Goal: Task Accomplishment & Management: Manage account settings

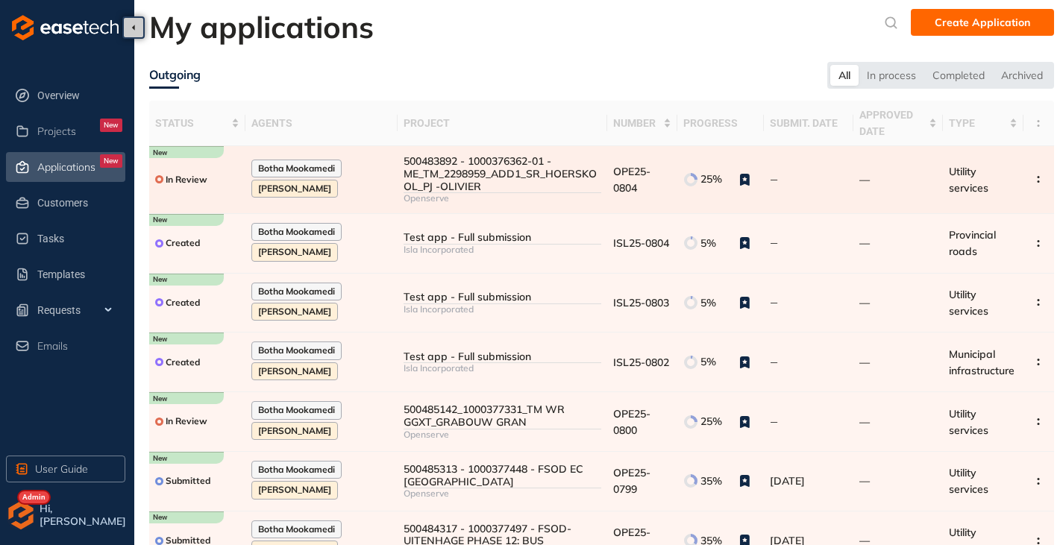
click at [412, 166] on div "500483892 - 1000376362-01 - ME_TM_2298959_ADD1_SR_HOERSKOOL_PJ -OLIVIER" at bounding box center [502, 173] width 198 height 37
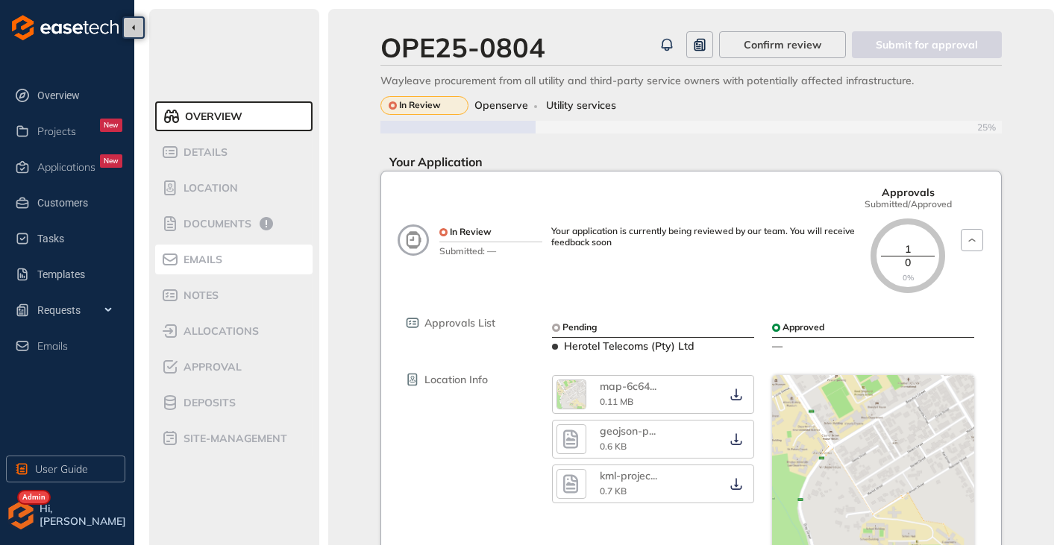
scroll to position [75, 0]
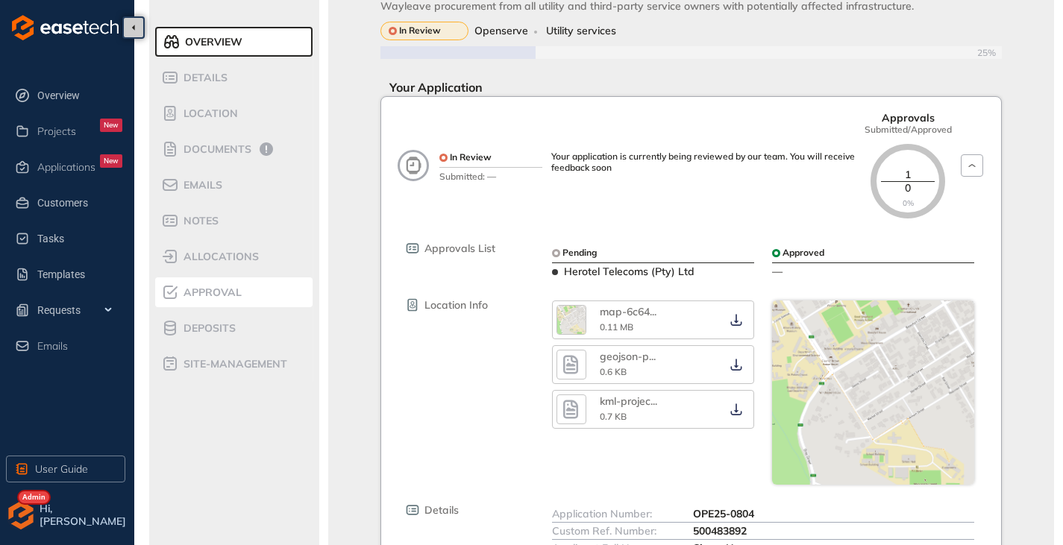
click at [206, 293] on span "Approval" at bounding box center [210, 292] width 63 height 13
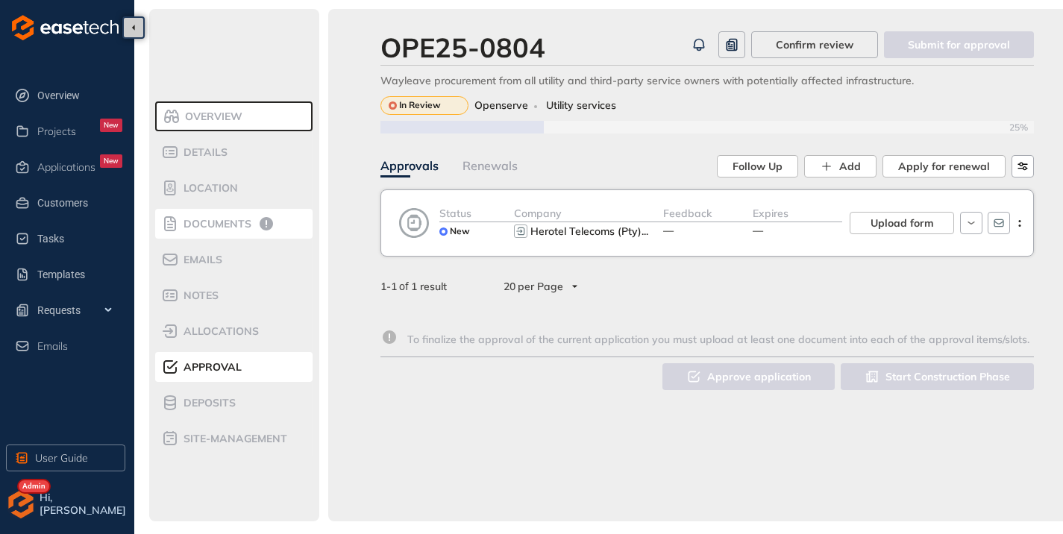
click at [213, 232] on div "Documents" at bounding box center [224, 224] width 127 height 18
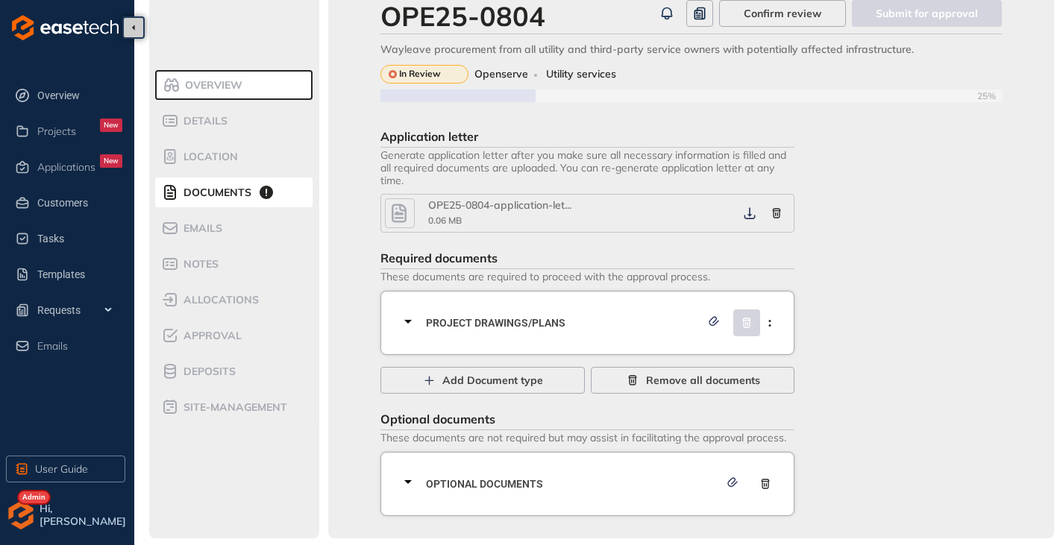
scroll to position [34, 0]
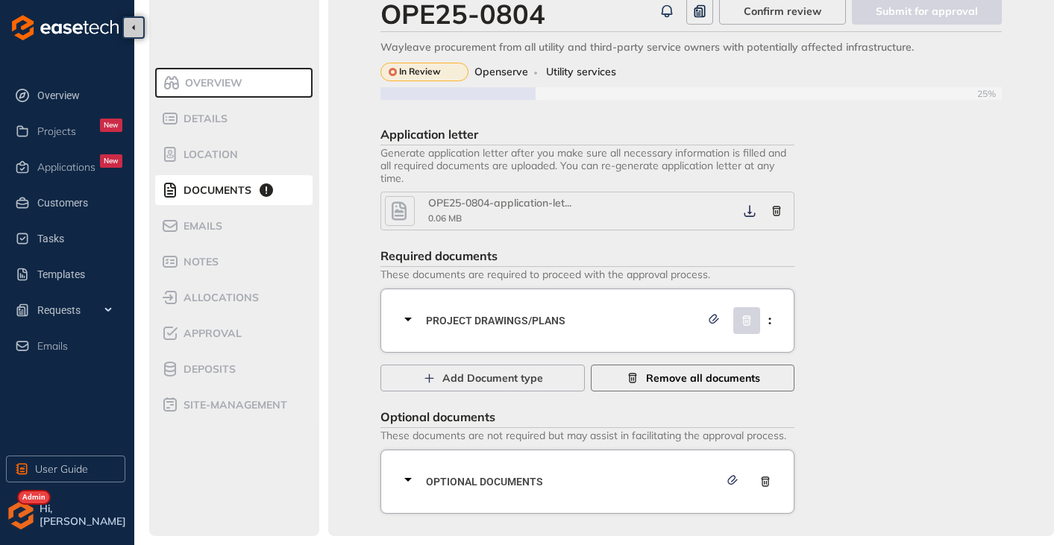
click at [705, 376] on span "Remove all documents" at bounding box center [703, 378] width 114 height 16
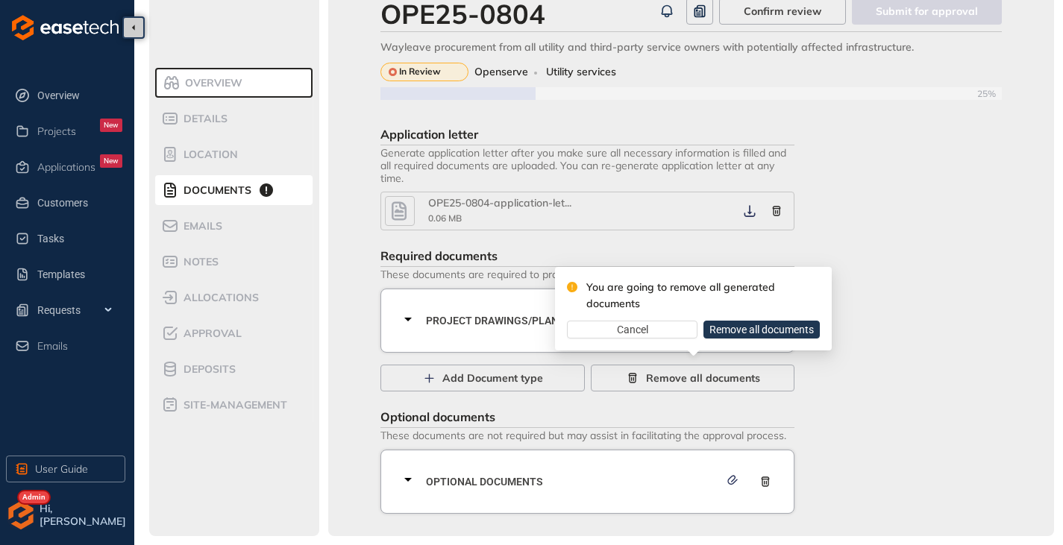
click at [758, 328] on span "Remove all documents" at bounding box center [761, 329] width 104 height 16
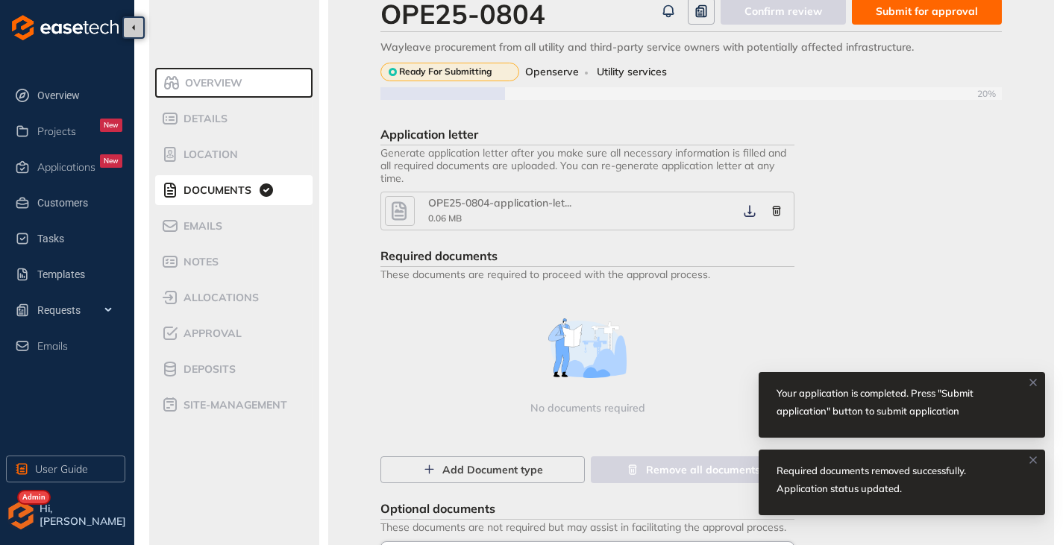
click at [899, 16] on span "Submit for approval" at bounding box center [927, 11] width 102 height 16
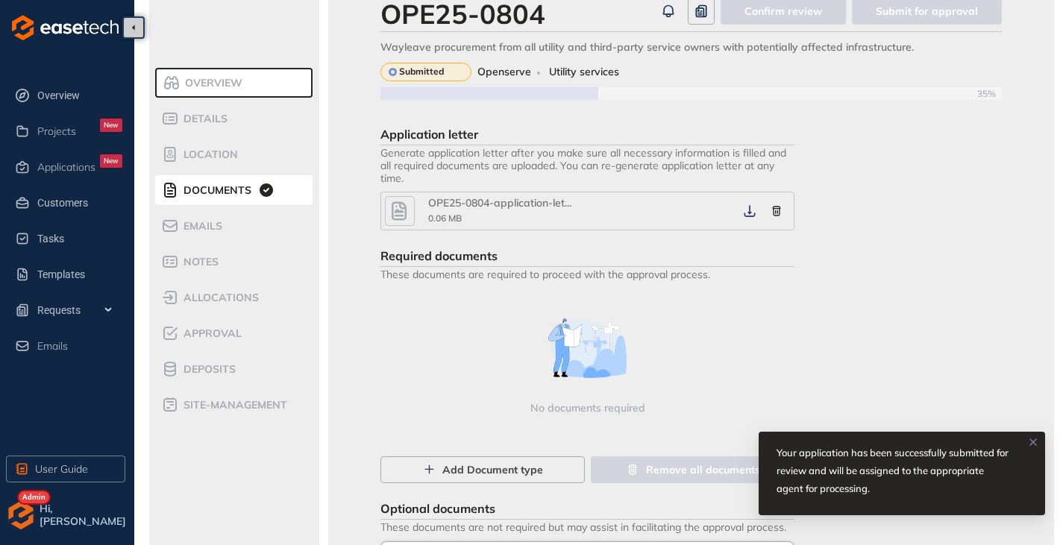
click at [16, 522] on img "button" at bounding box center [21, 515] width 30 height 30
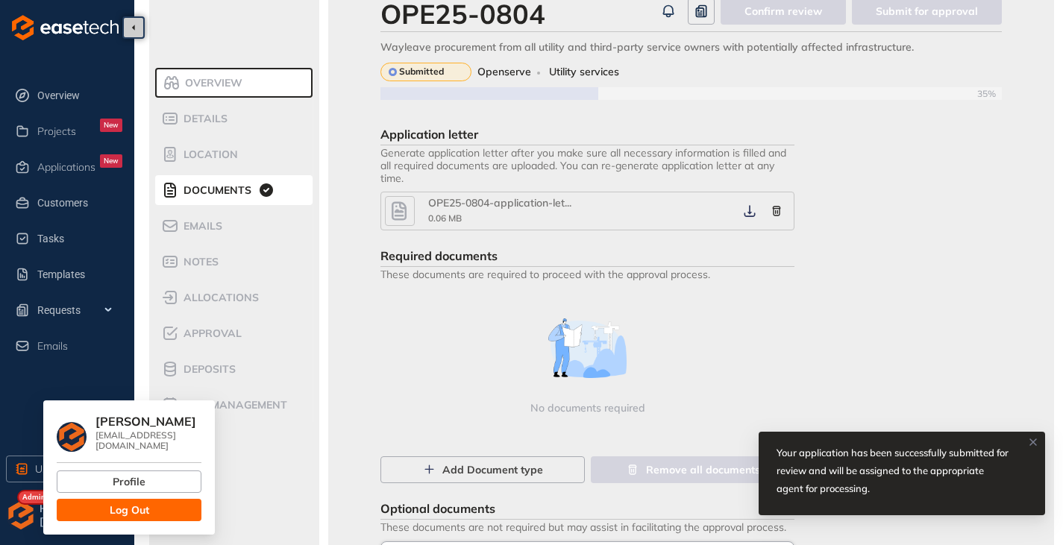
click at [99, 503] on button "Log Out" at bounding box center [129, 510] width 145 height 22
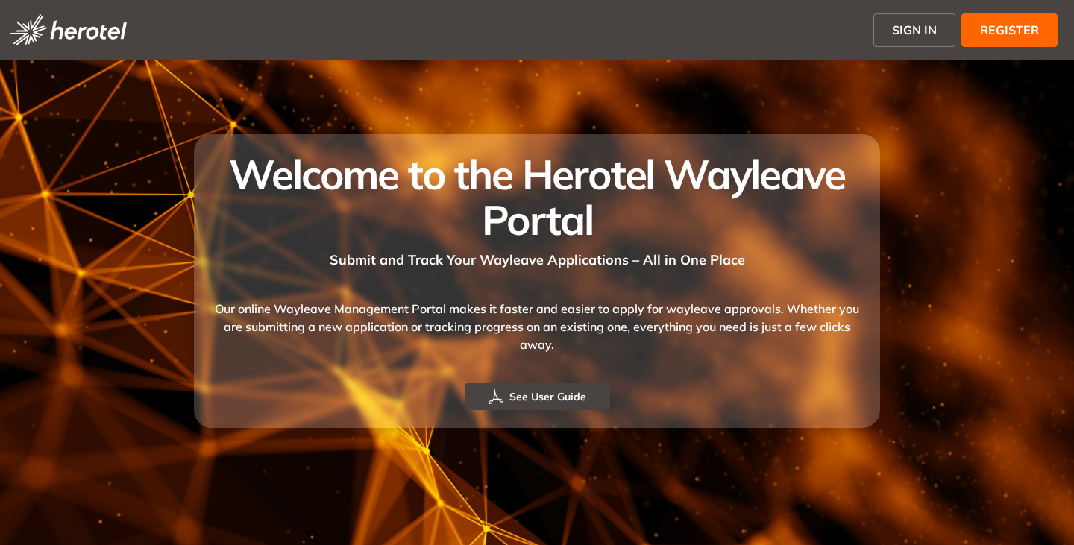
click at [915, 23] on span "SIGN IN" at bounding box center [914, 30] width 45 height 18
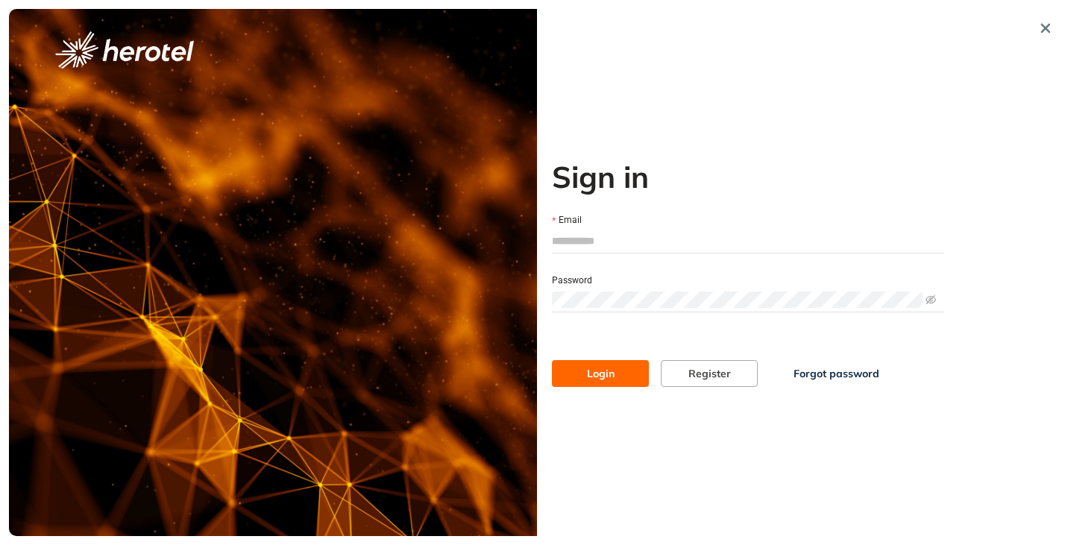
click at [644, 248] on input "Email" at bounding box center [748, 241] width 392 height 22
type input "**********"
click at [594, 289] on span at bounding box center [748, 300] width 392 height 22
click at [552, 360] on button "Login" at bounding box center [600, 373] width 97 height 27
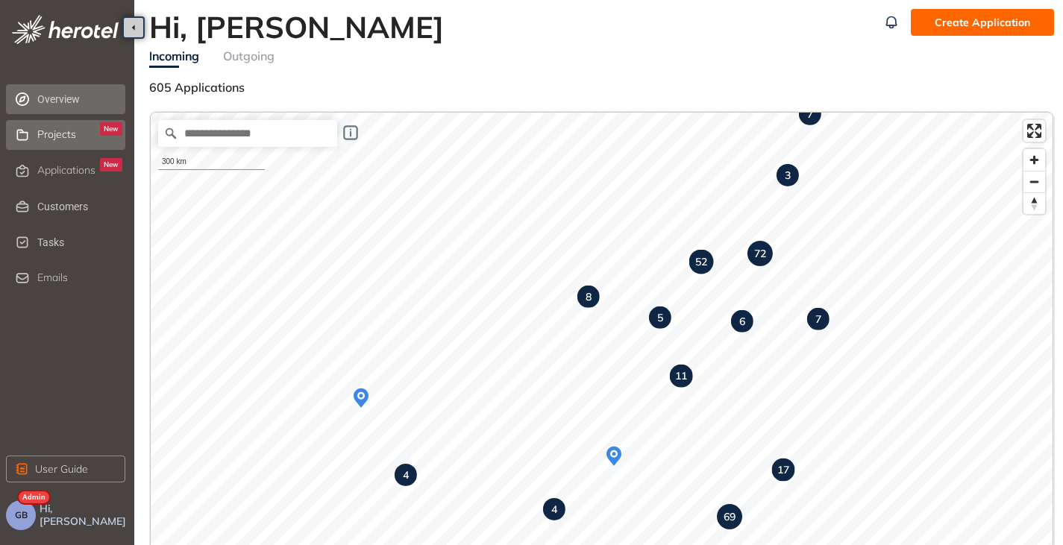
click at [67, 127] on div "Projects New" at bounding box center [79, 134] width 85 height 25
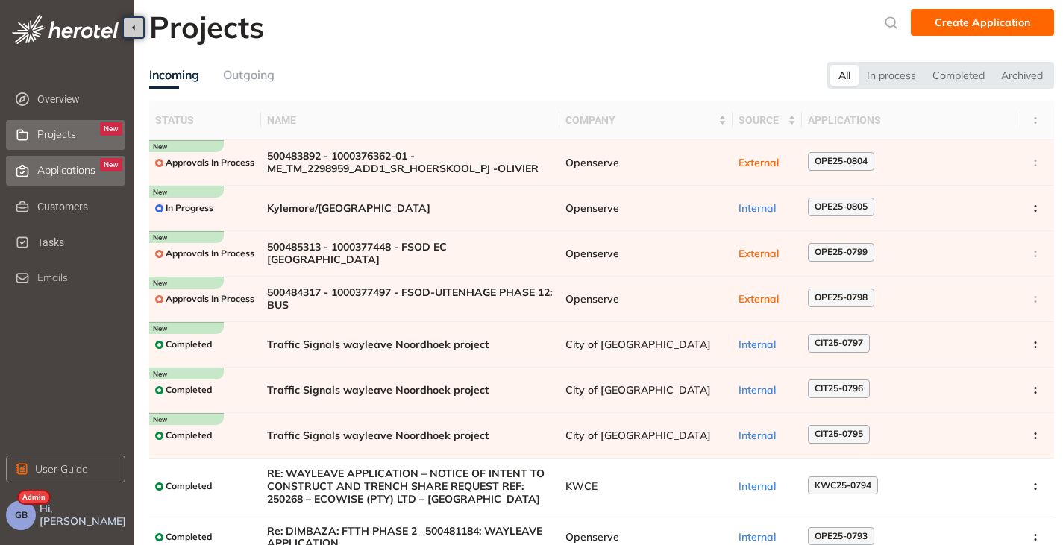
click at [53, 164] on span "Applications" at bounding box center [66, 170] width 58 height 13
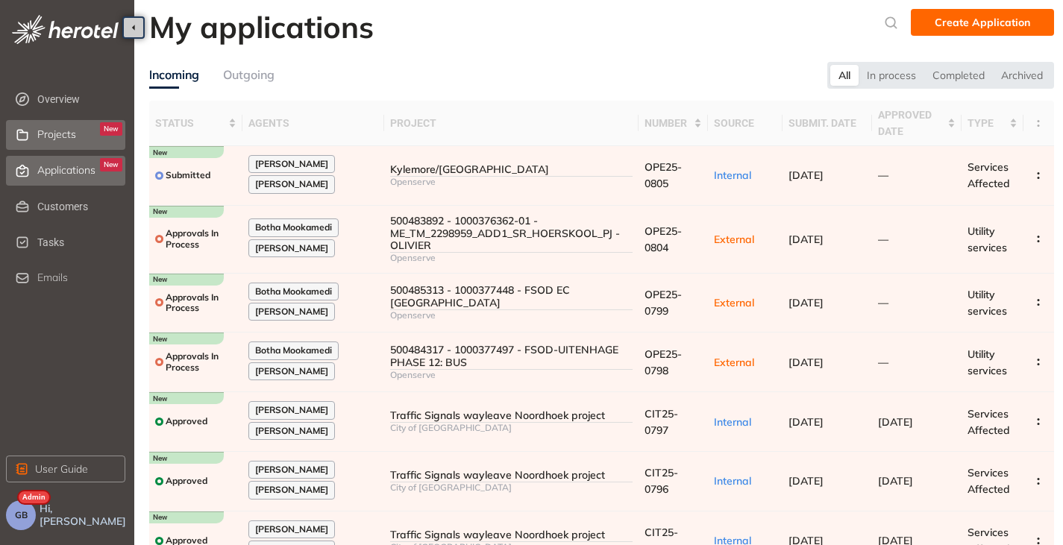
click at [63, 136] on span "Projects" at bounding box center [56, 134] width 39 height 13
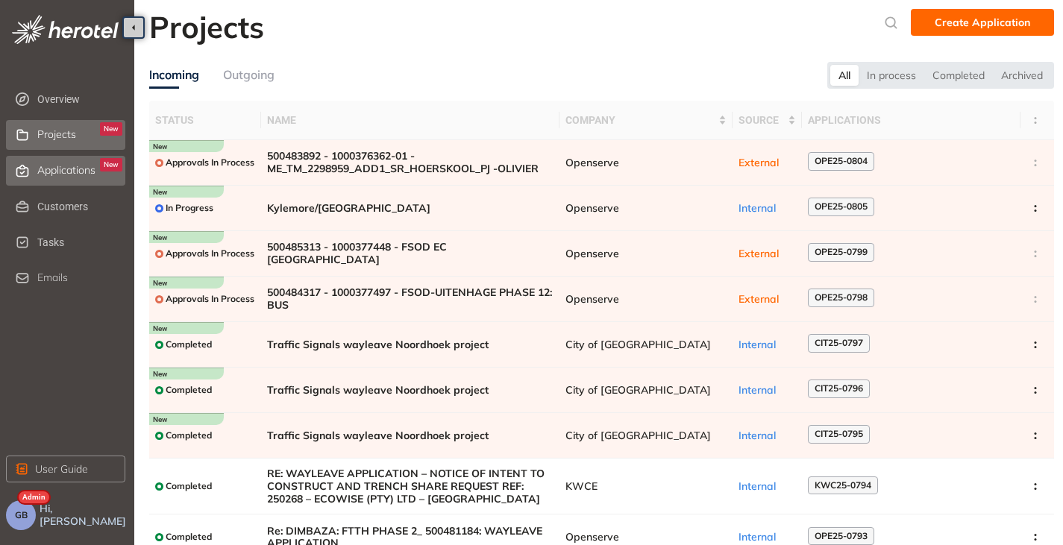
click at [68, 171] on span "Applications" at bounding box center [66, 170] width 58 height 13
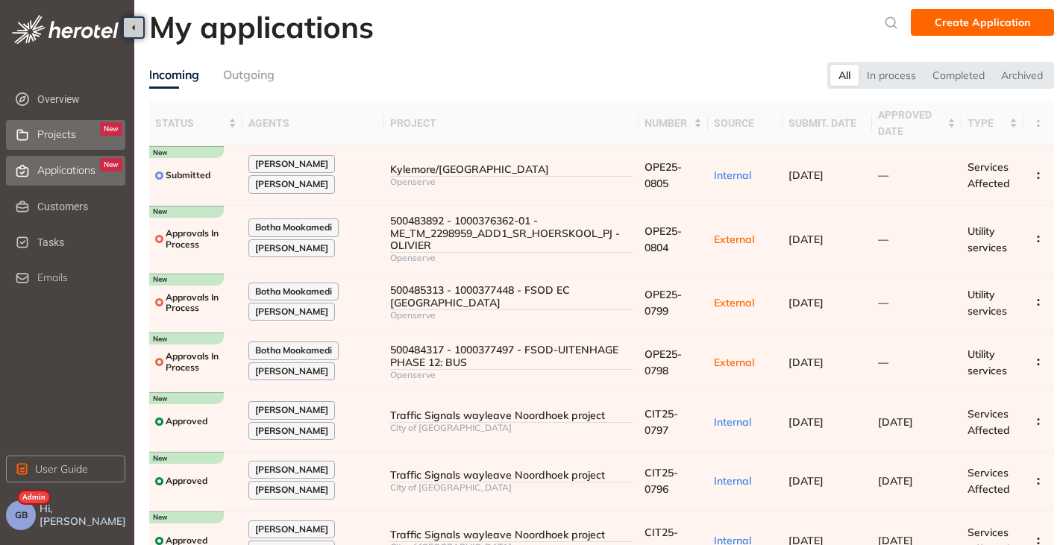
click at [58, 139] on span "Projects" at bounding box center [56, 134] width 39 height 13
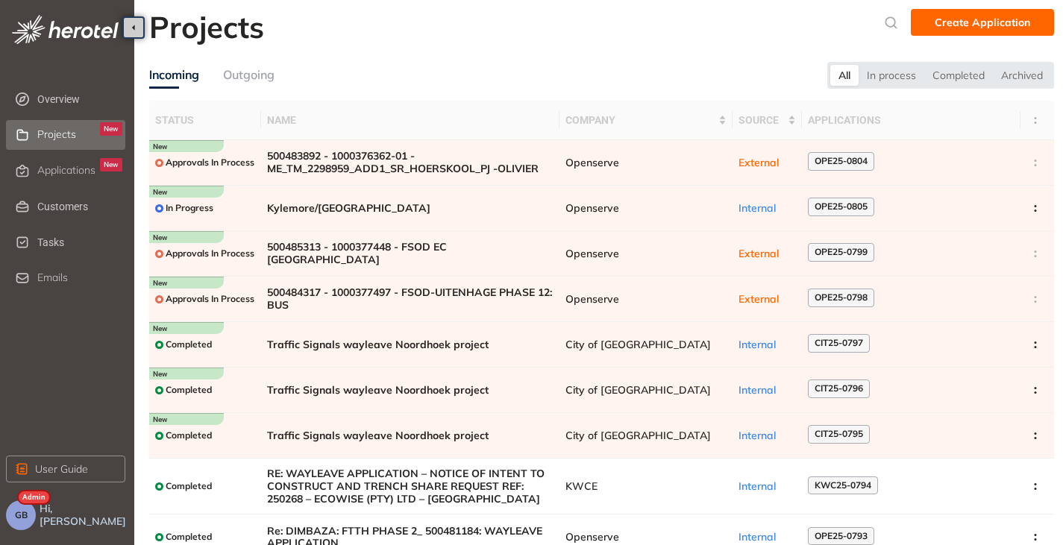
click at [239, 68] on div "Outgoing" at bounding box center [248, 75] width 51 height 19
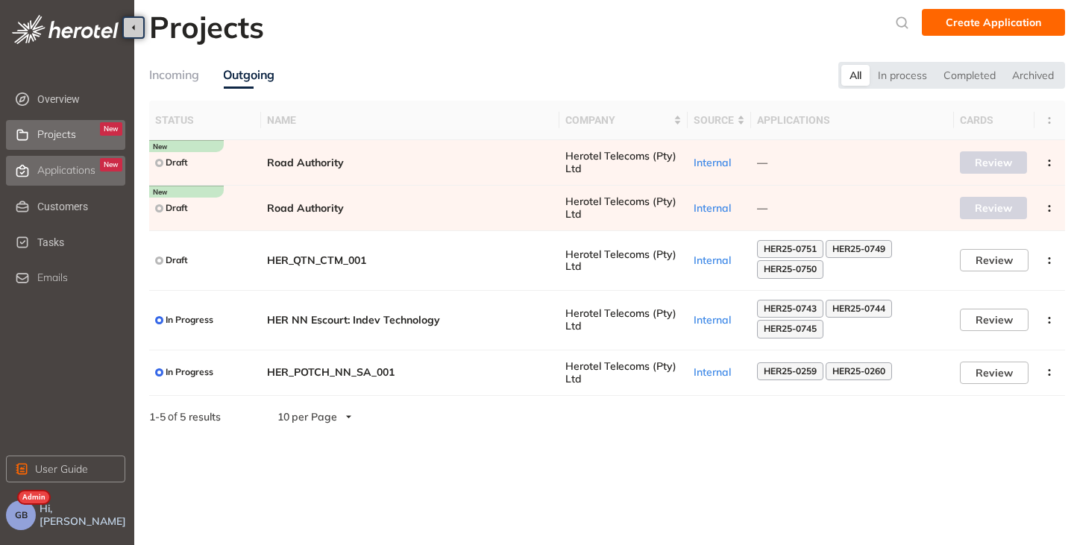
click at [78, 157] on li "Applications New" at bounding box center [65, 171] width 119 height 30
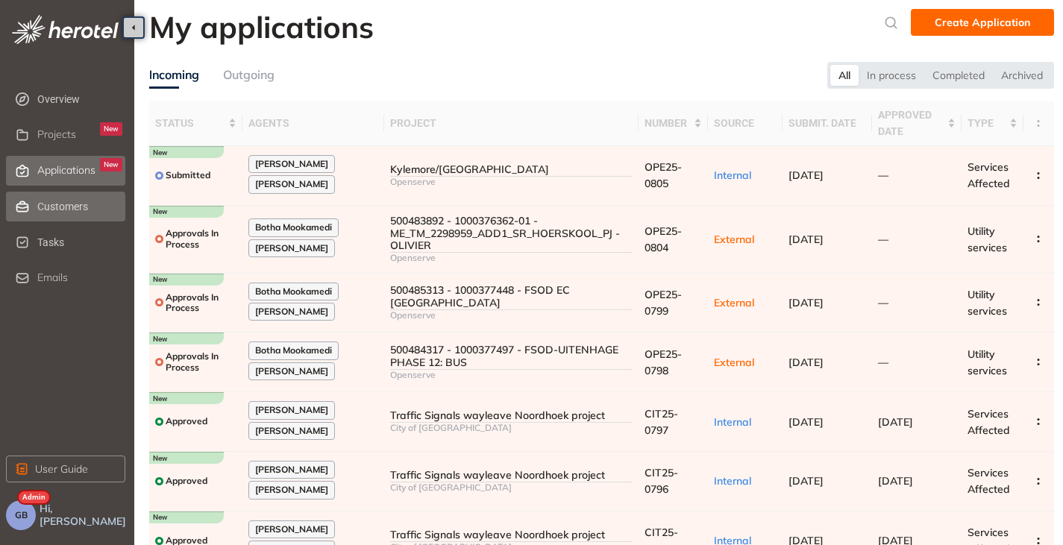
click at [56, 210] on span "Customers" at bounding box center [79, 207] width 85 height 30
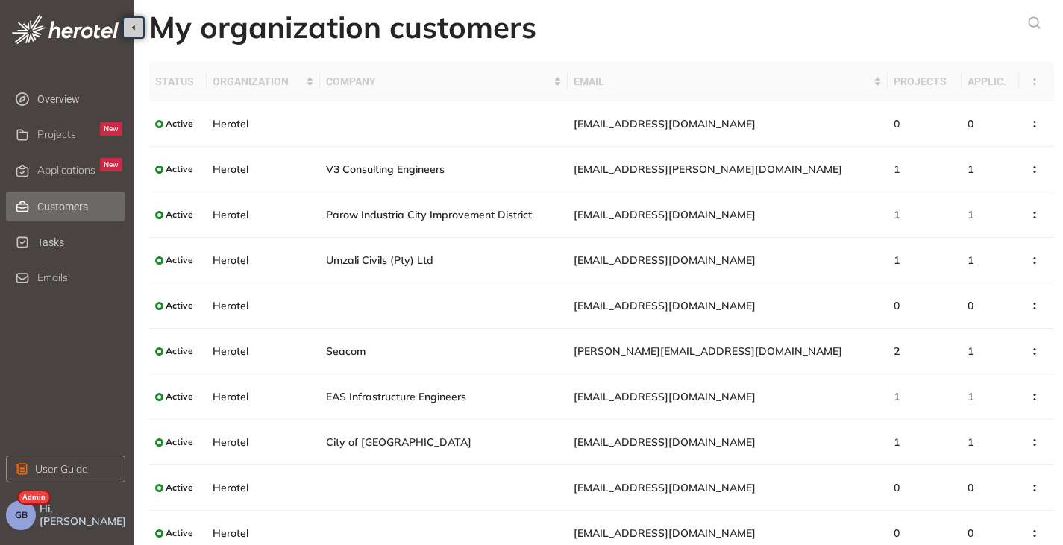
click at [19, 522] on button "GB" at bounding box center [21, 515] width 30 height 30
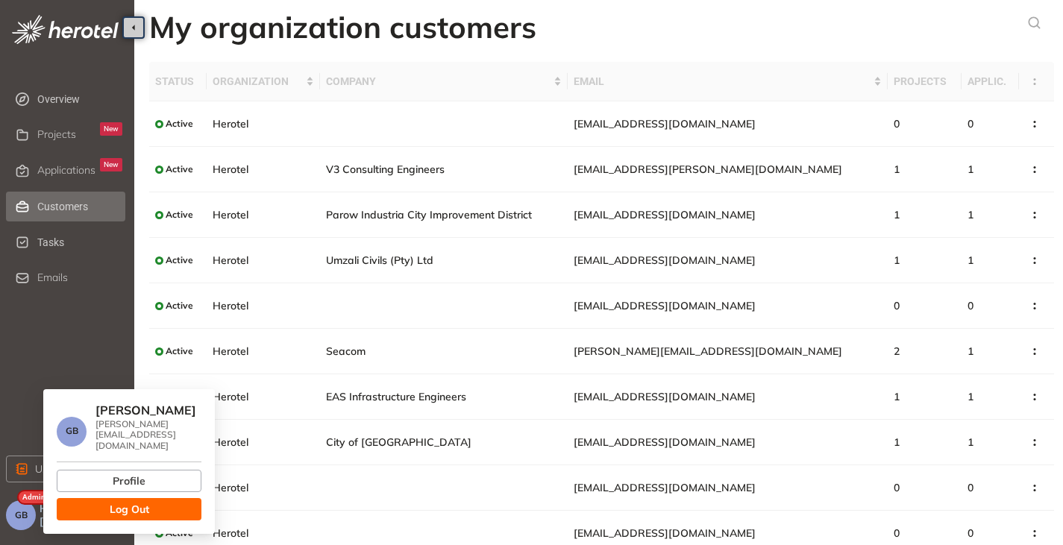
click at [104, 503] on button "Log Out" at bounding box center [129, 509] width 145 height 22
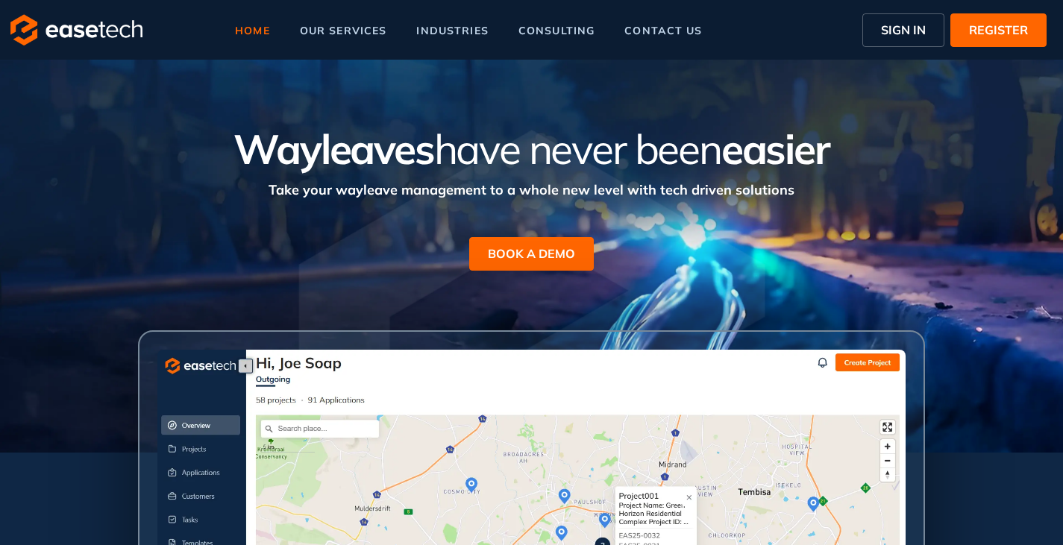
click at [870, 30] on button "SIGN IN" at bounding box center [903, 30] width 82 height 34
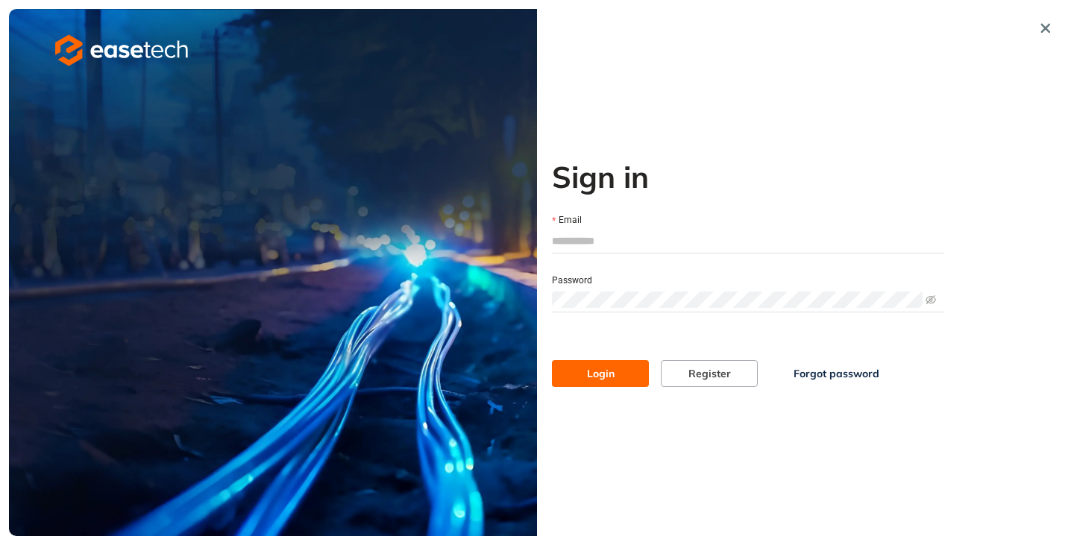
click at [602, 244] on input "Email" at bounding box center [748, 241] width 392 height 22
click at [552, 360] on button "Login" at bounding box center [600, 373] width 97 height 27
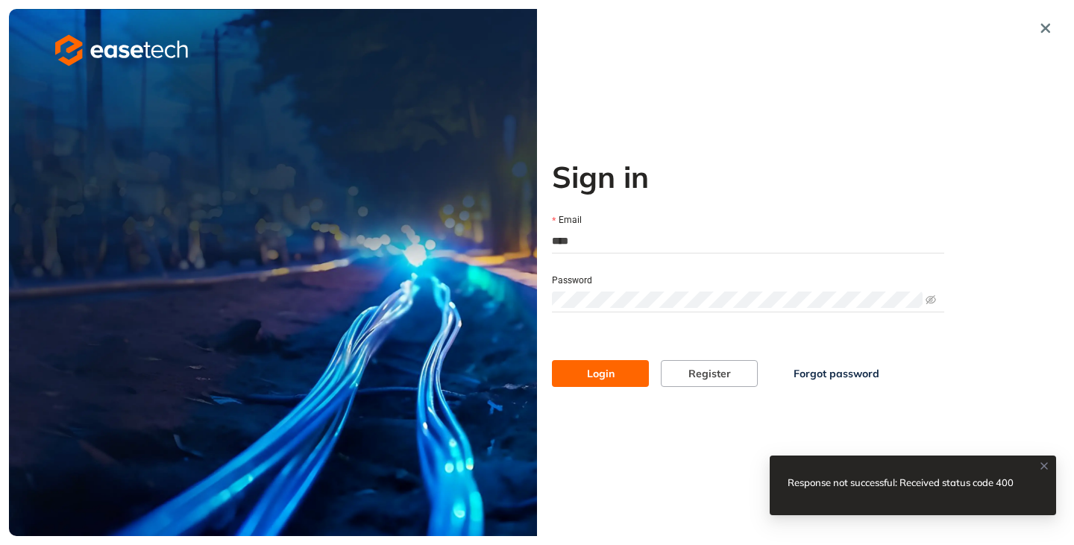
type input "**********"
click at [590, 376] on span "Login" at bounding box center [601, 373] width 28 height 16
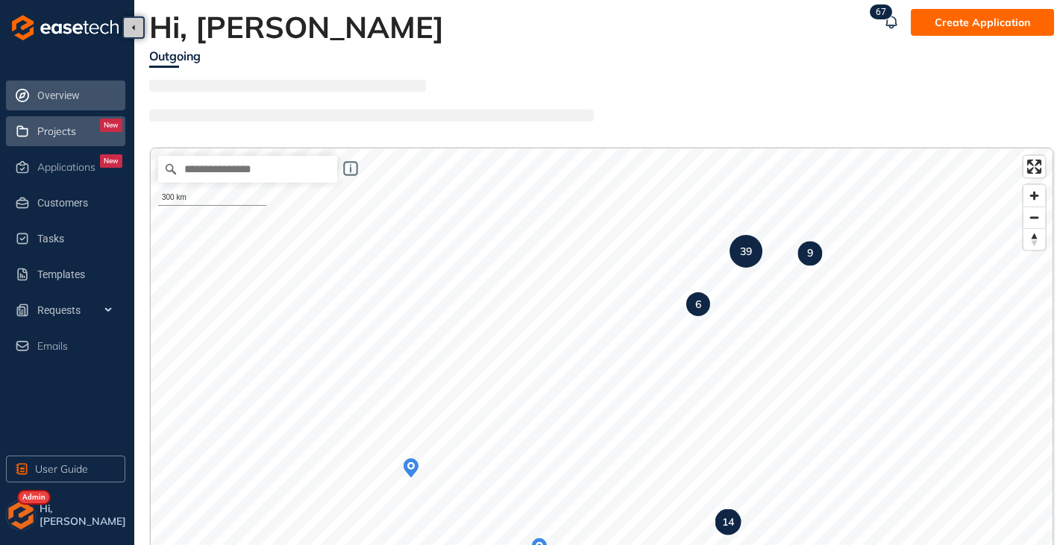
click at [56, 132] on span "Projects" at bounding box center [56, 131] width 39 height 13
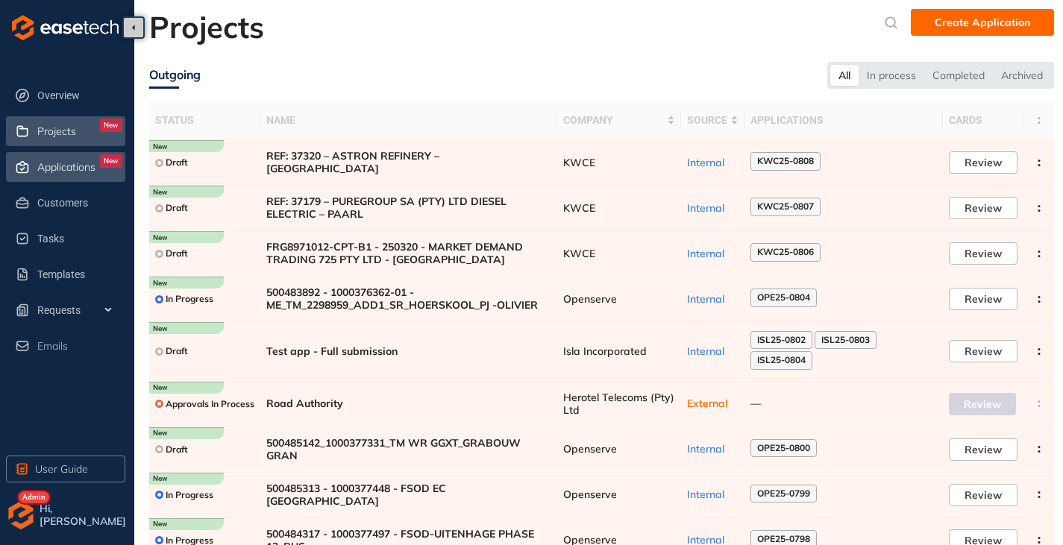
click at [62, 166] on span "Applications" at bounding box center [66, 167] width 58 height 13
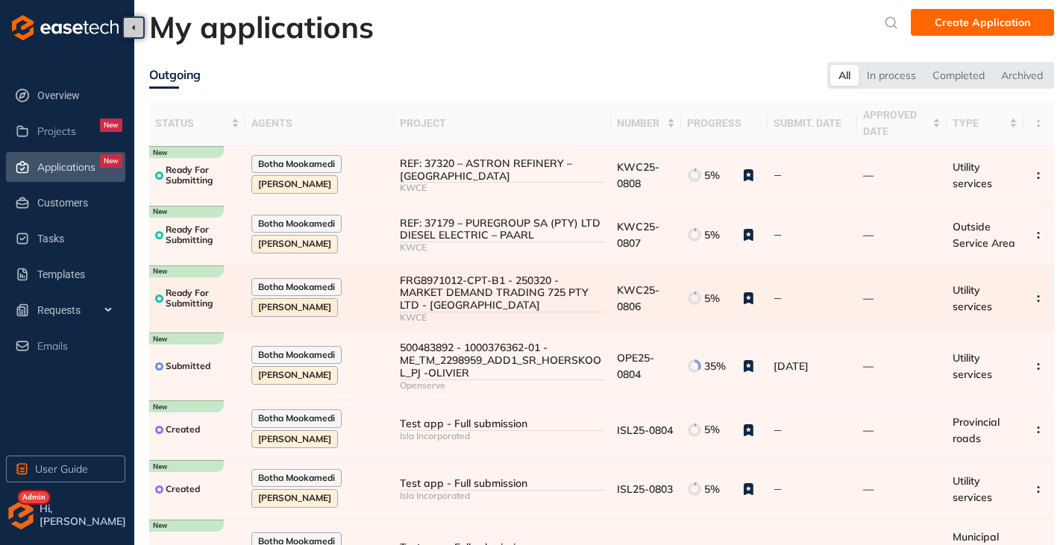
click at [456, 318] on div "KWCE" at bounding box center [502, 317] width 205 height 10
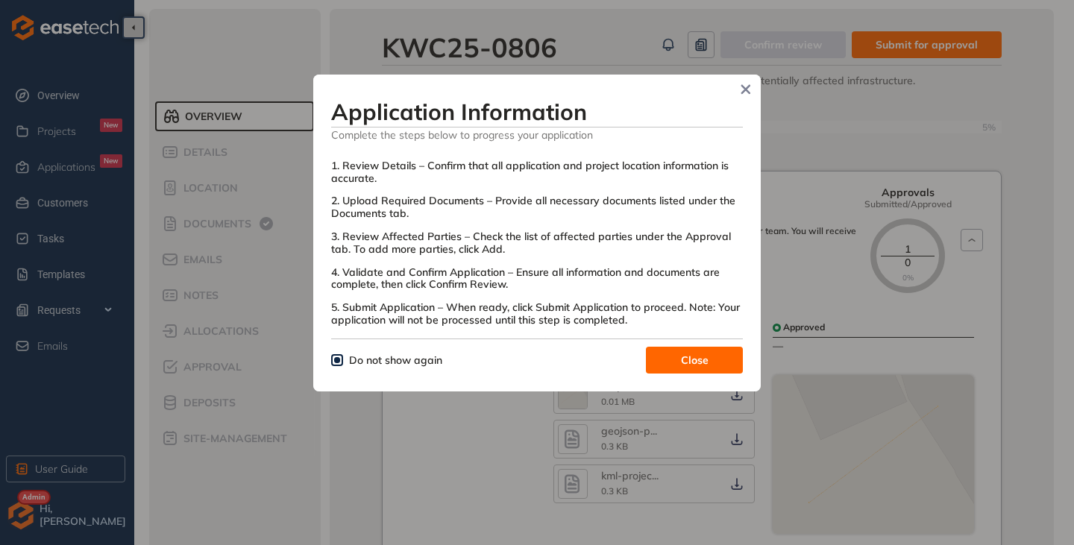
click at [710, 354] on button "Close" at bounding box center [694, 360] width 97 height 27
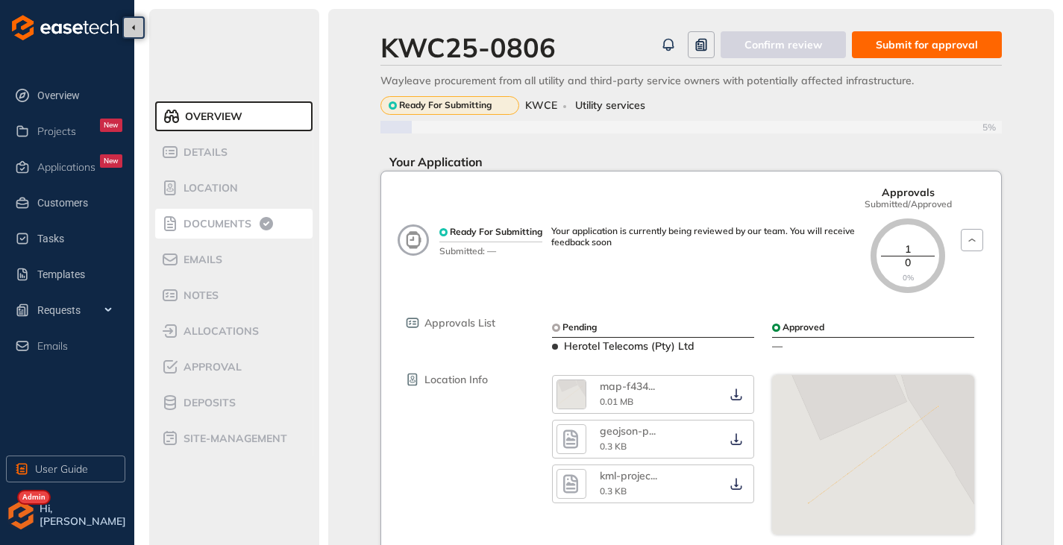
click at [223, 216] on div "Documents" at bounding box center [224, 224] width 127 height 18
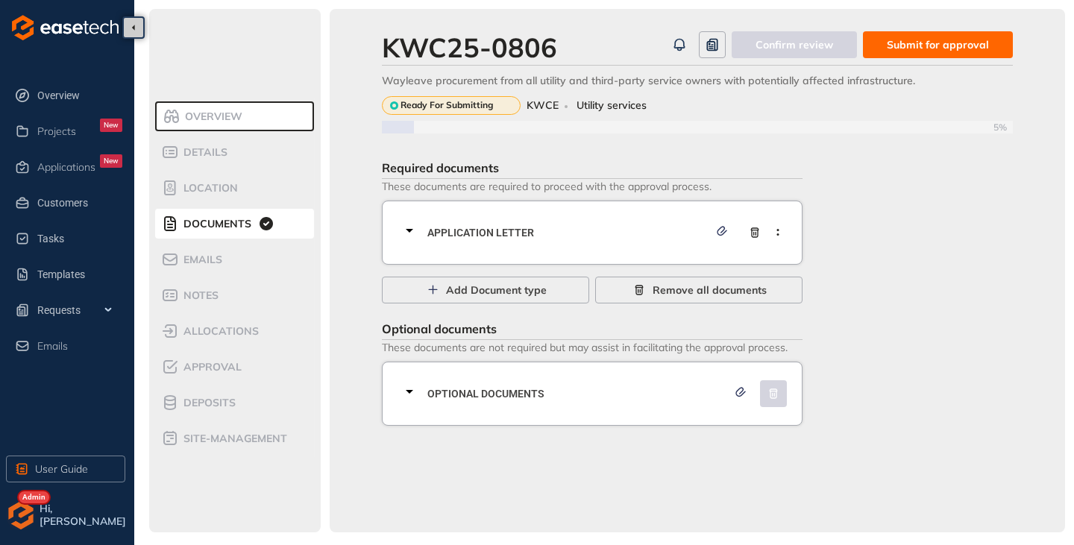
click at [412, 233] on icon at bounding box center [409, 231] width 18 height 18
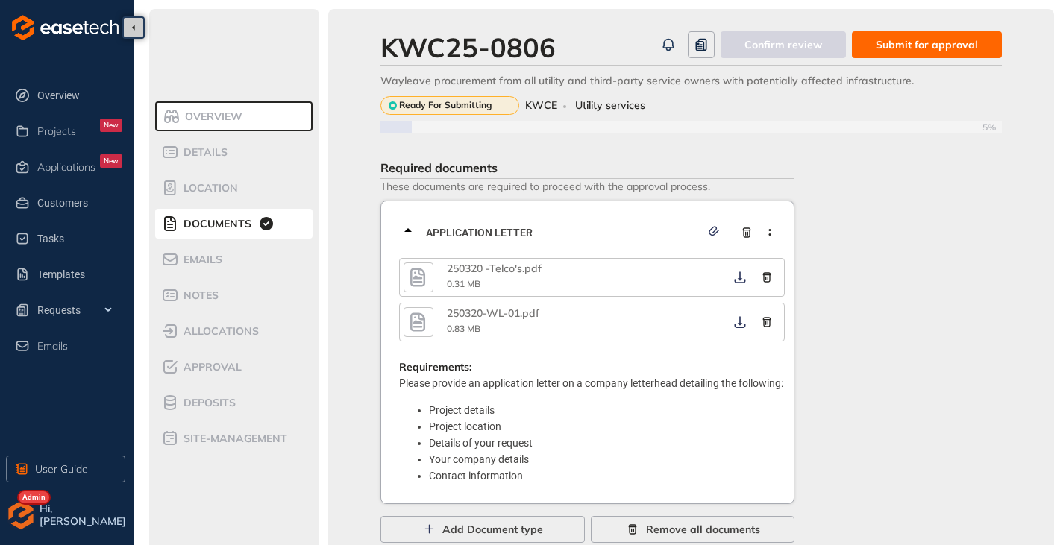
click at [422, 279] on icon "button" at bounding box center [417, 277] width 15 height 19
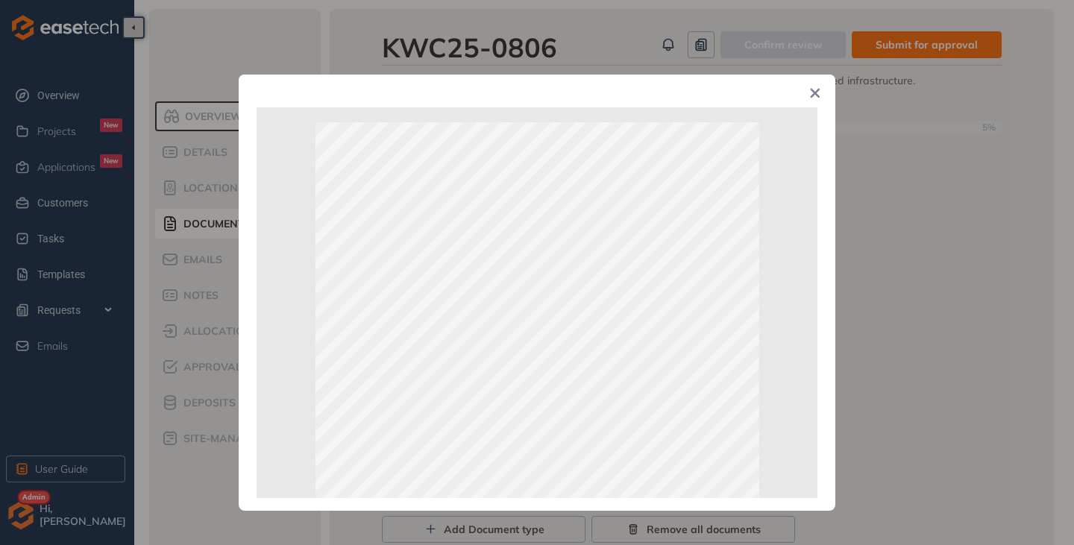
click at [821, 97] on span "Close" at bounding box center [815, 95] width 40 height 40
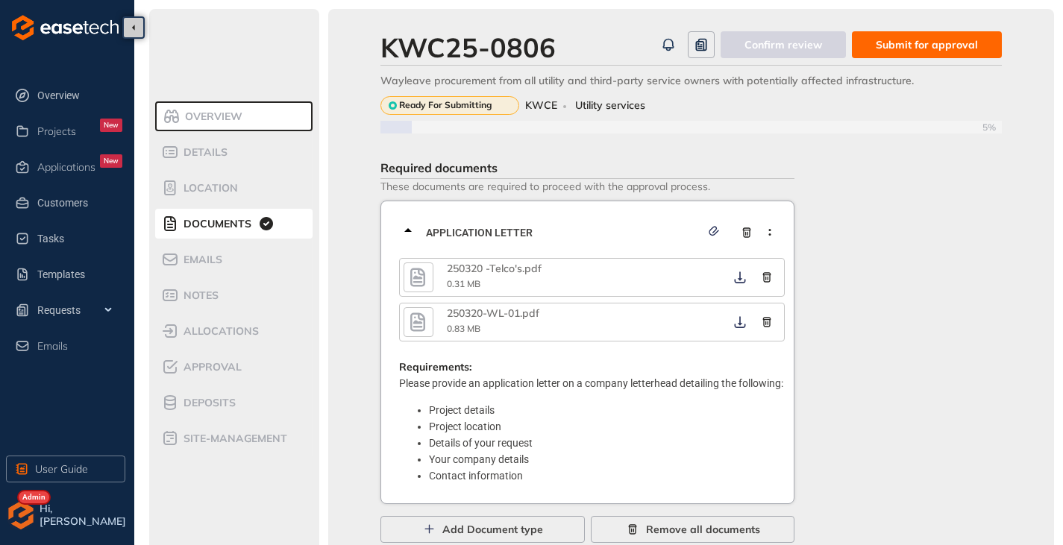
click at [409, 316] on icon "button" at bounding box center [417, 322] width 22 height 27
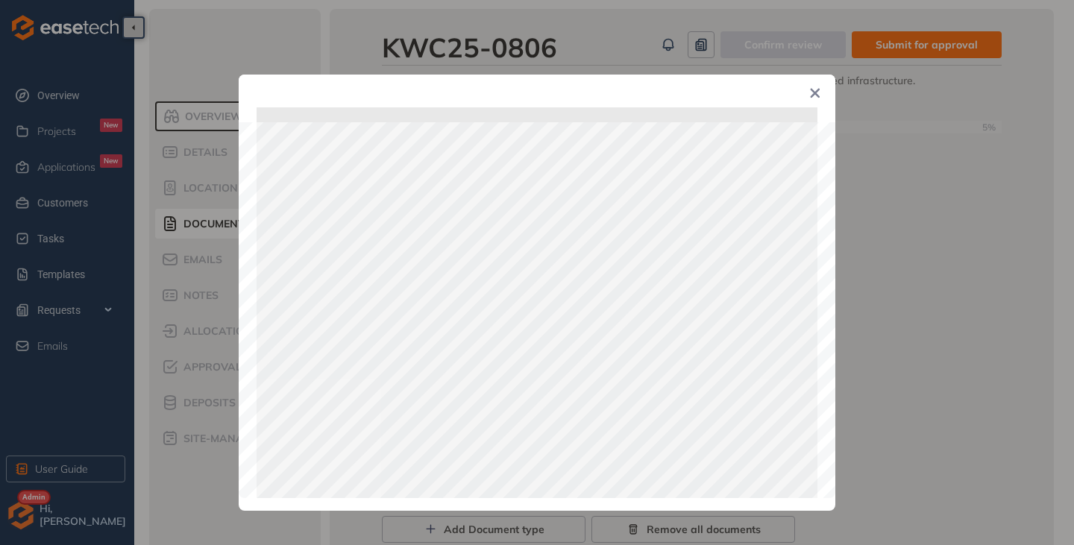
click at [817, 95] on icon "Close" at bounding box center [816, 94] width 10 height 10
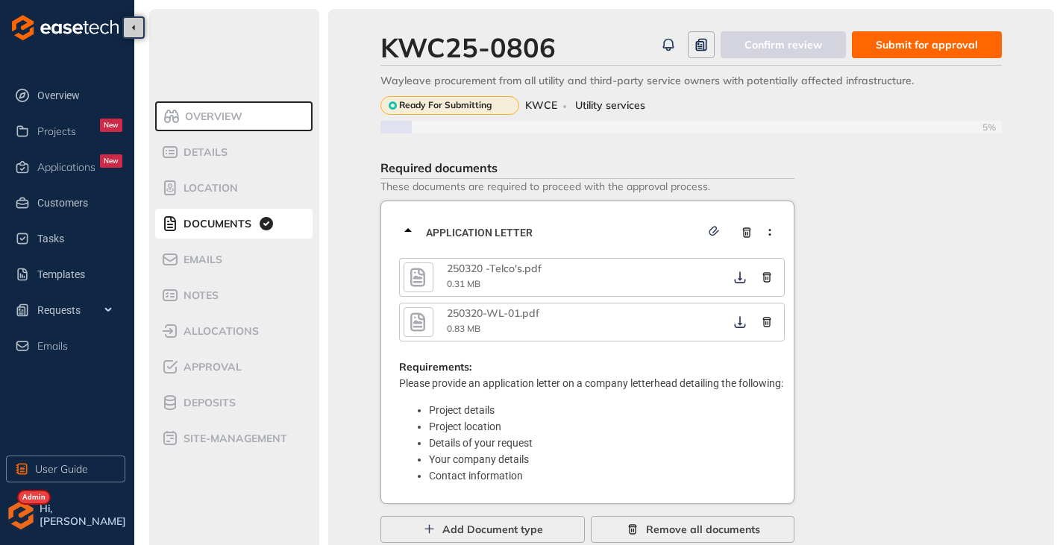
click at [414, 230] on icon at bounding box center [408, 231] width 18 height 18
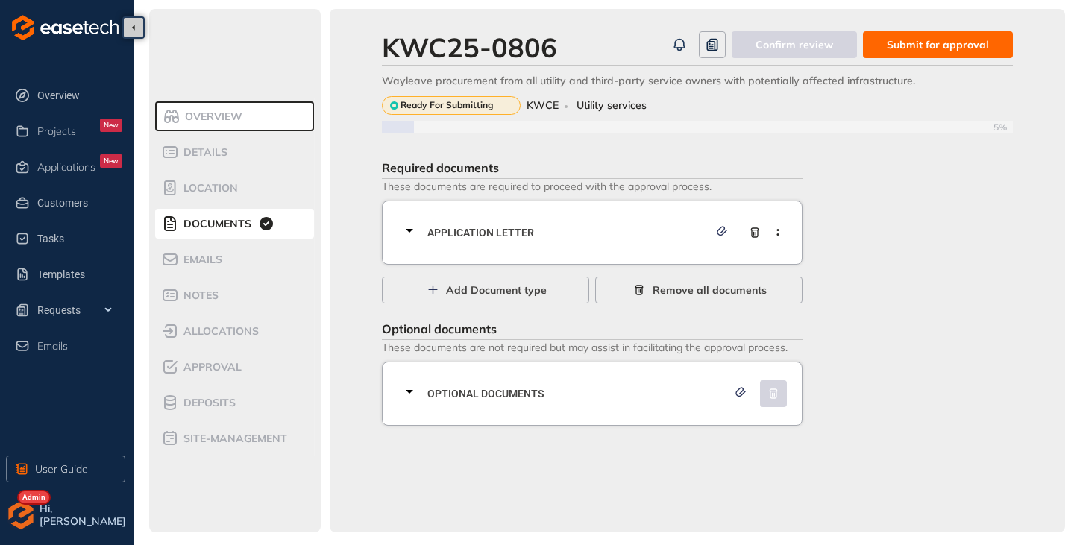
click at [931, 51] on span "Submit for approval" at bounding box center [938, 45] width 102 height 16
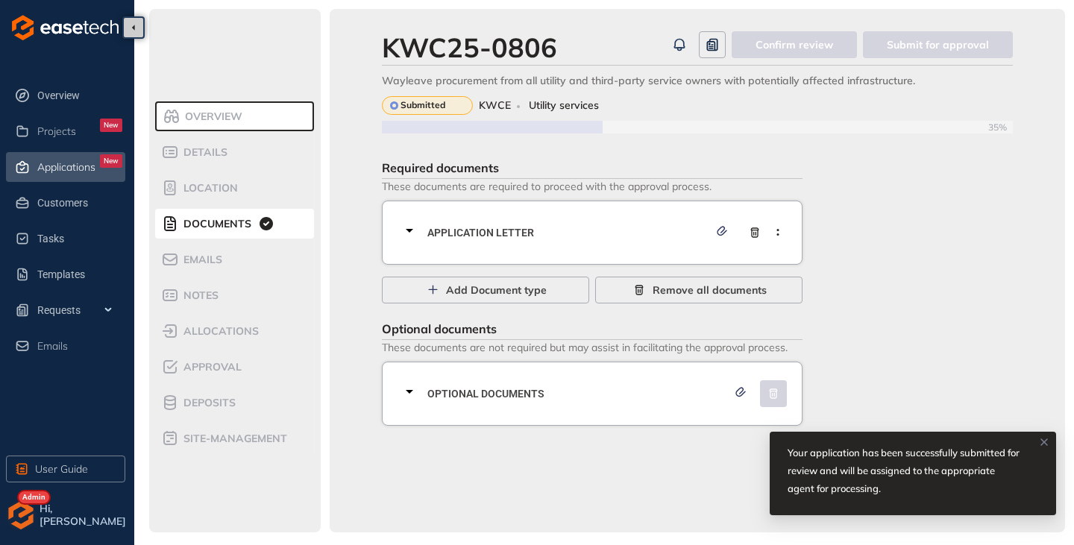
click at [74, 172] on span "Applications" at bounding box center [66, 167] width 58 height 13
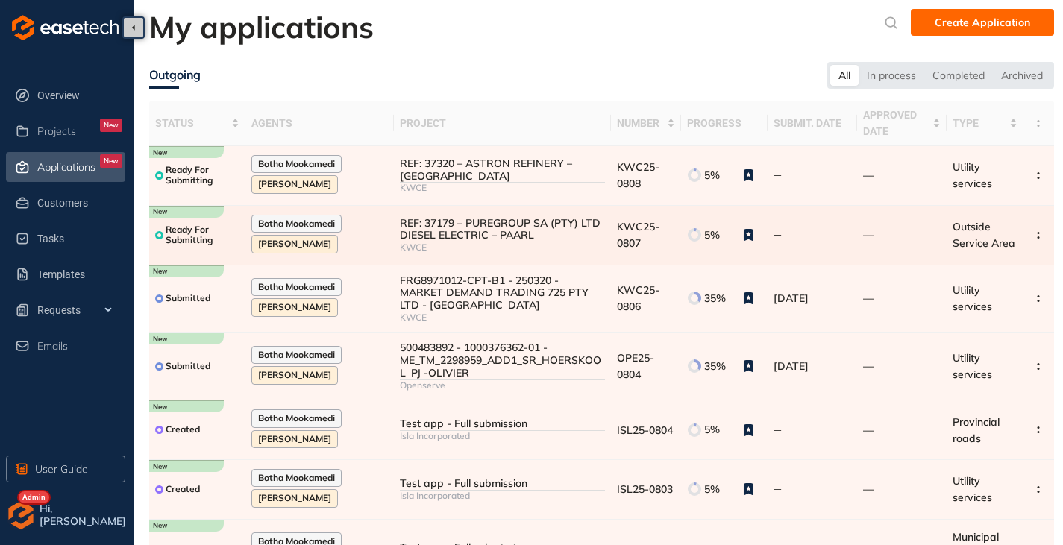
click at [437, 220] on div "REF: 37179 – PUREGROUP SA (PTY) LTD DIESEL ELECTRIC – PAARL" at bounding box center [502, 229] width 205 height 25
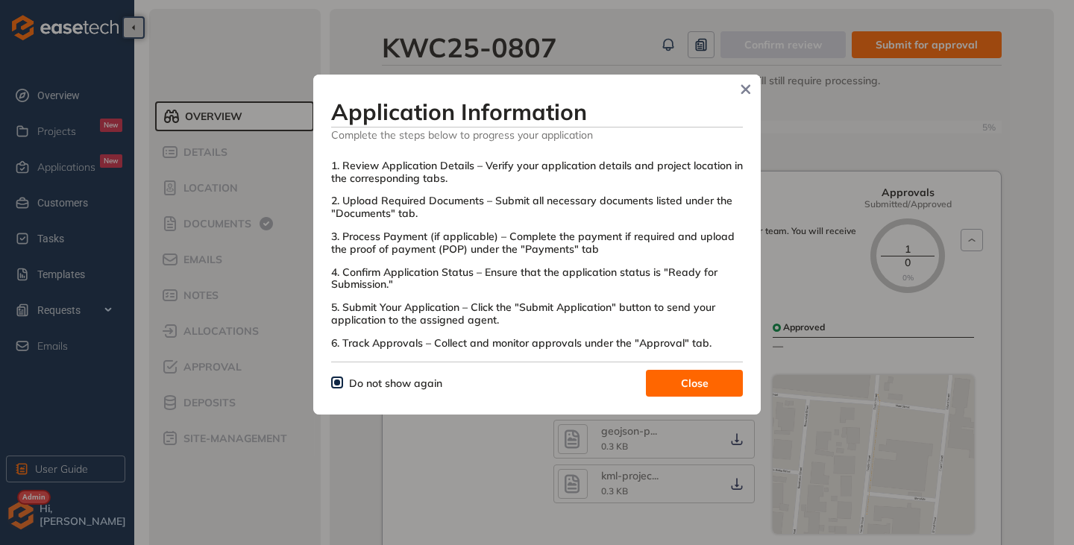
click at [680, 377] on button "Close" at bounding box center [694, 383] width 97 height 27
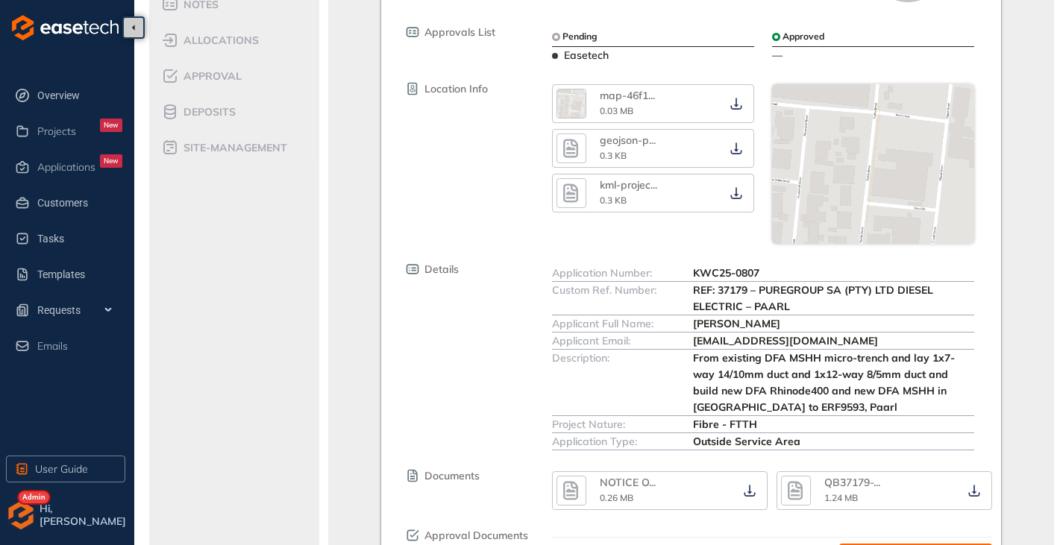
scroll to position [398, 0]
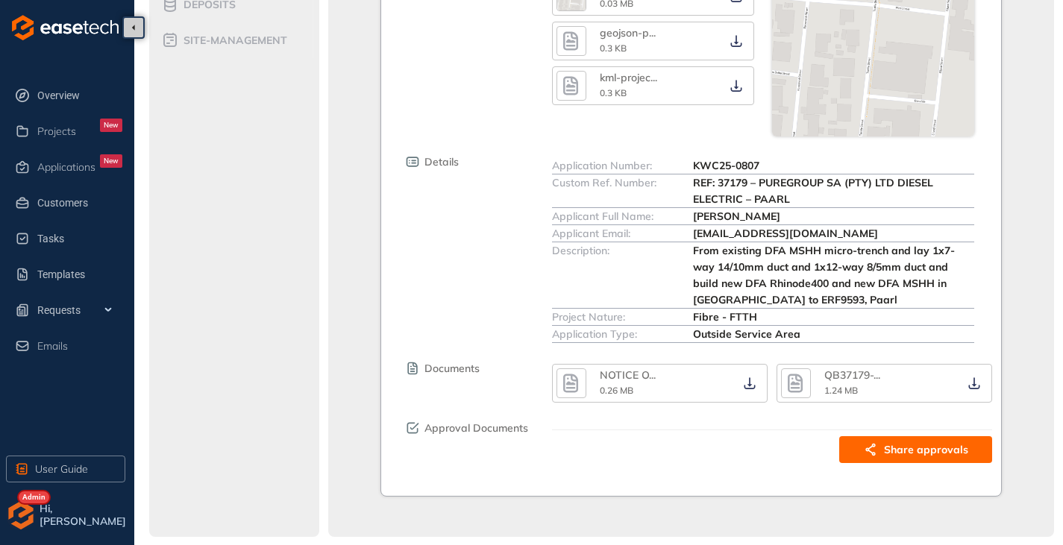
click at [585, 383] on button "button" at bounding box center [571, 383] width 30 height 30
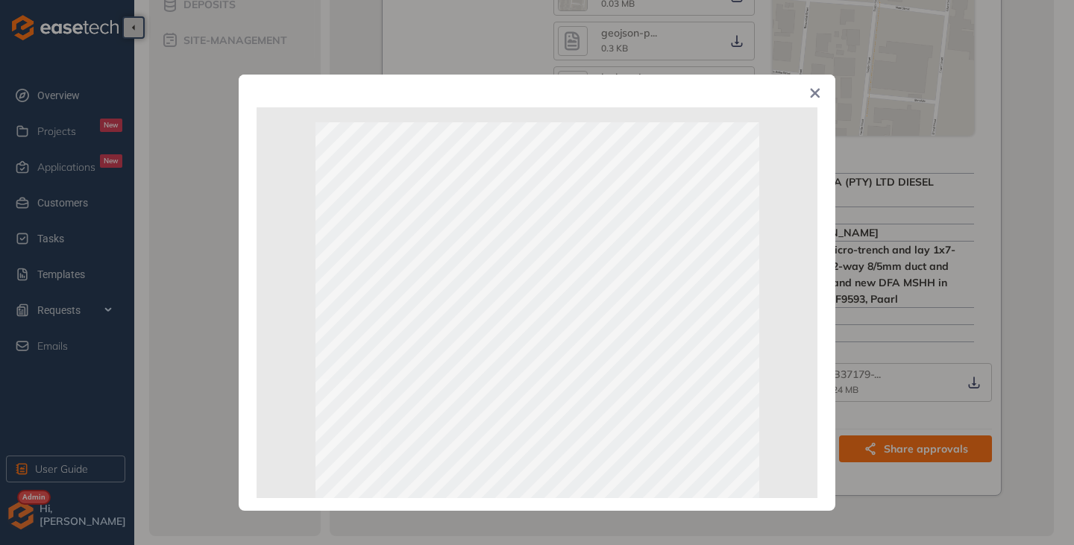
click at [810, 95] on icon "Close" at bounding box center [815, 93] width 10 height 10
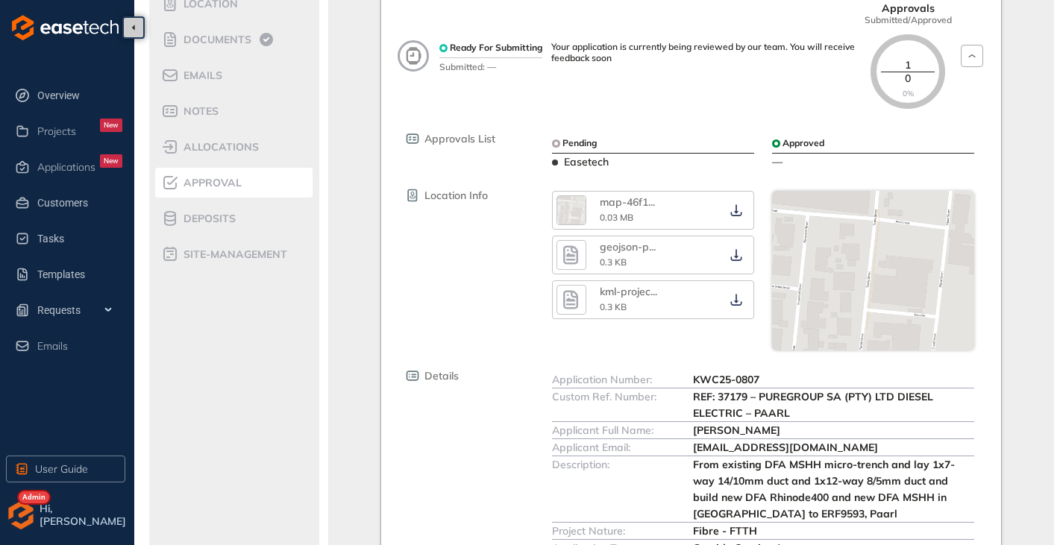
scroll to position [100, 0]
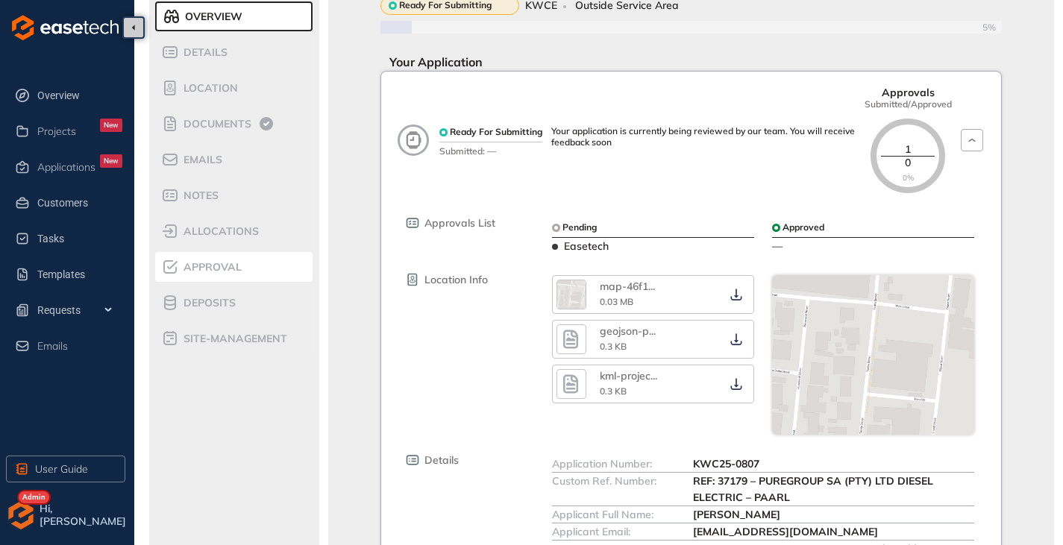
click at [213, 271] on span "Approval" at bounding box center [210, 267] width 63 height 13
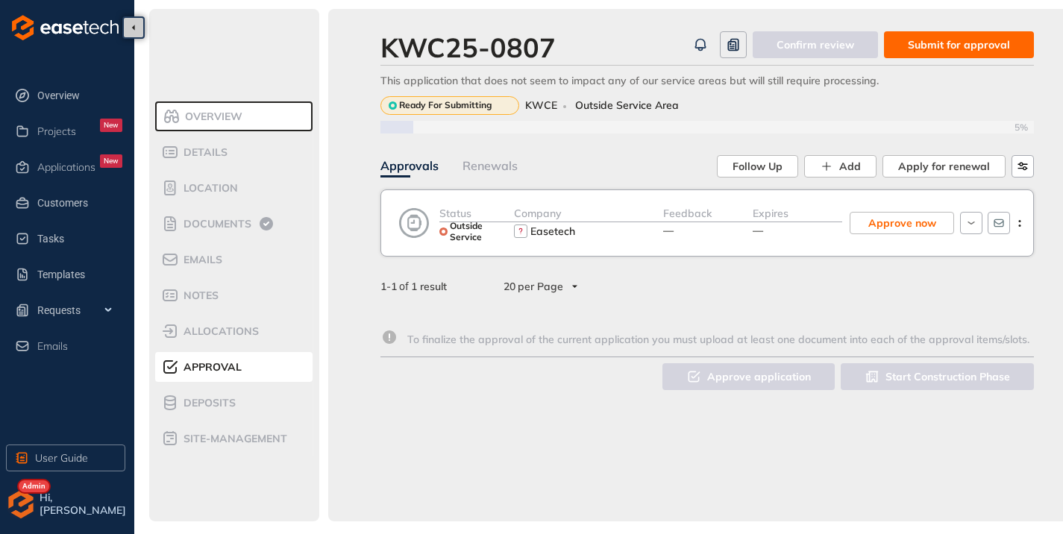
click at [917, 46] on span "Submit for approval" at bounding box center [959, 45] width 102 height 16
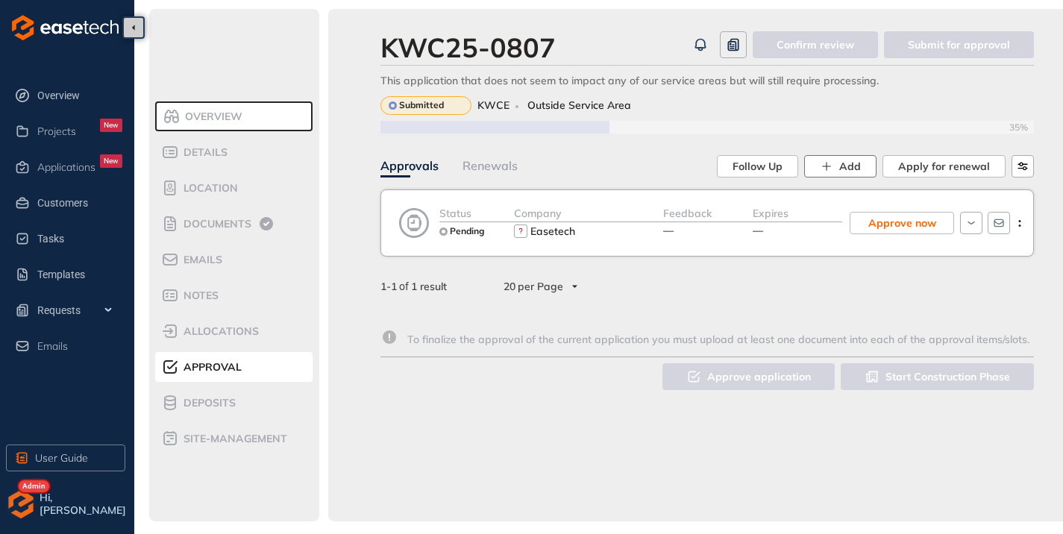
click at [843, 161] on button "Add" at bounding box center [840, 166] width 72 height 22
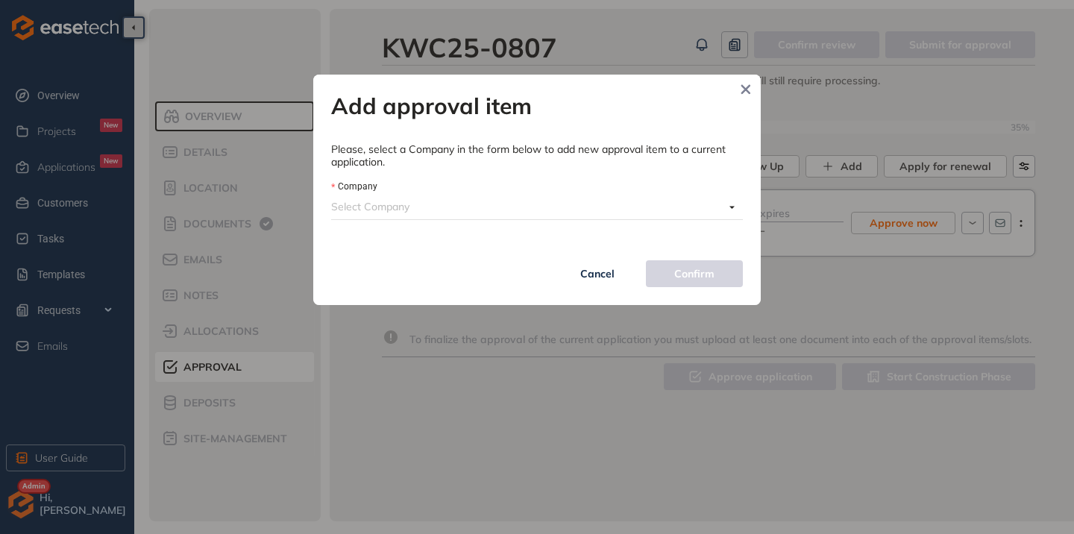
click at [420, 209] on input "Company" at bounding box center [527, 206] width 393 height 22
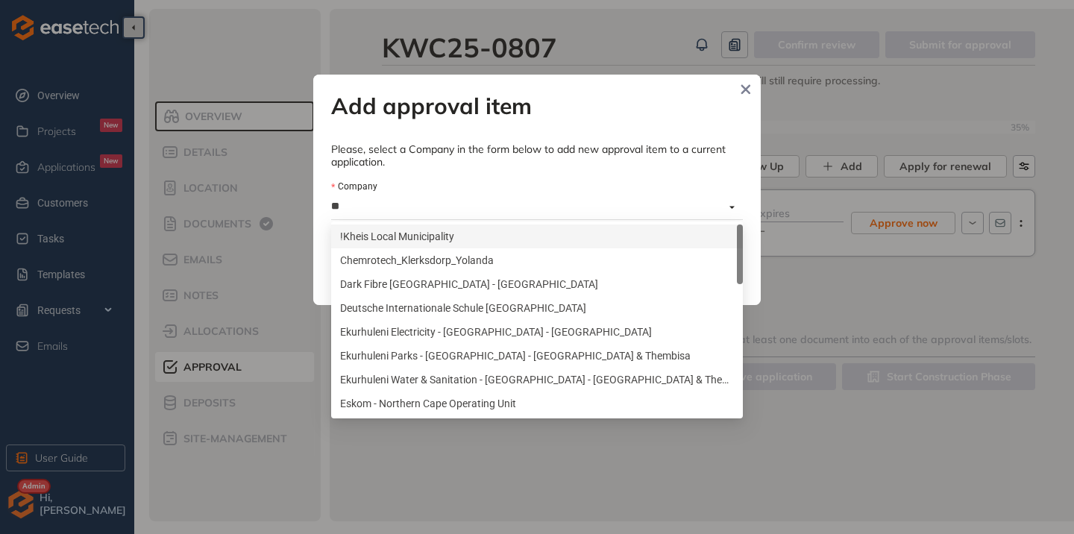
type input "***"
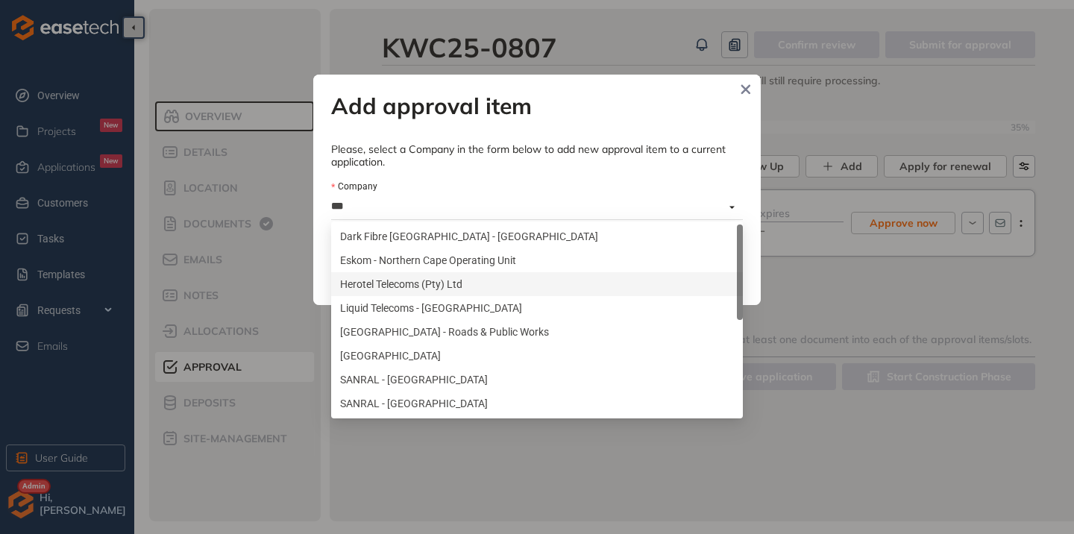
click at [418, 278] on div "Herotel Telecoms (Pty) Ltd" at bounding box center [537, 284] width 394 height 16
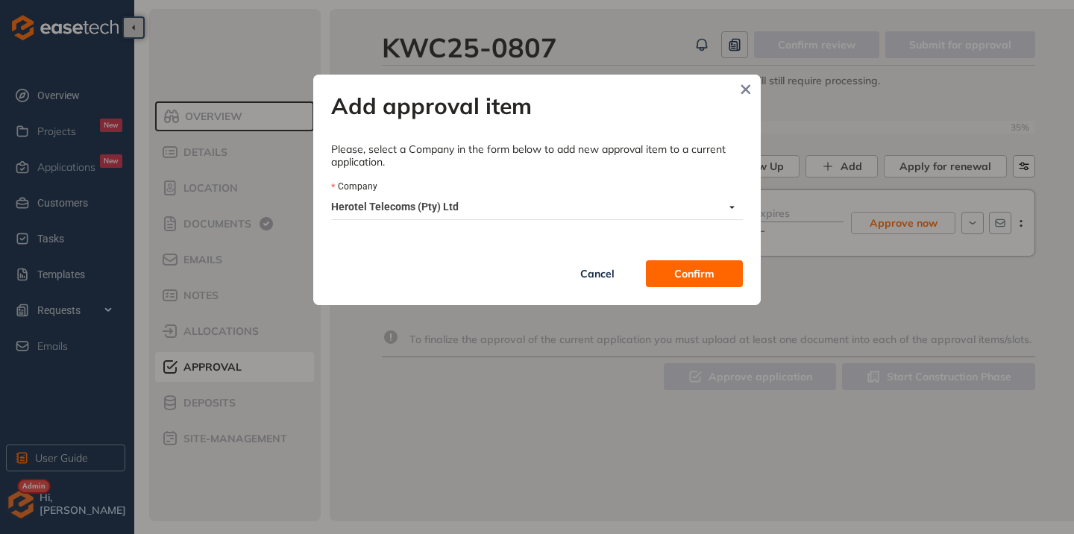
click at [682, 271] on span "Confirm" at bounding box center [694, 274] width 40 height 16
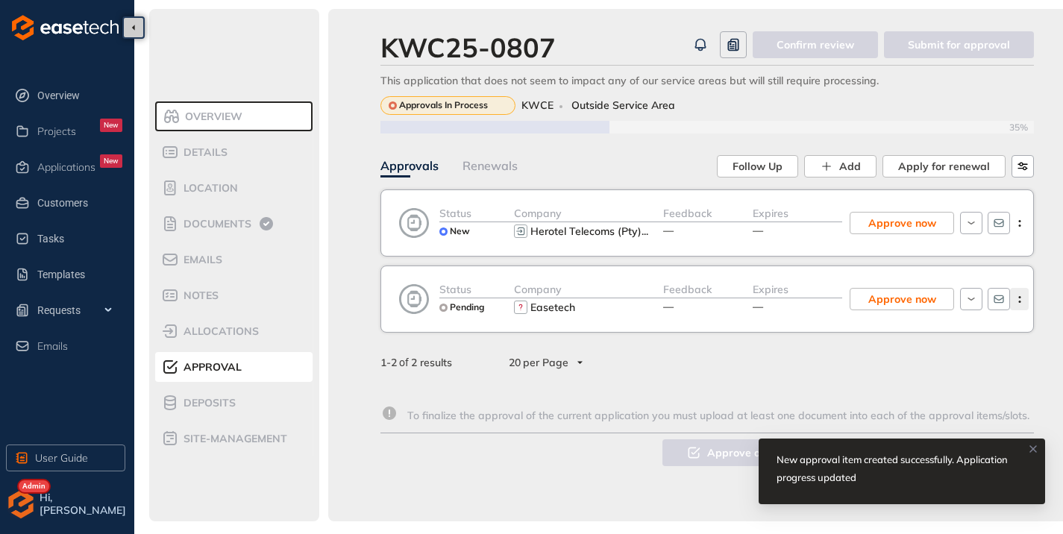
click at [1019, 298] on icon "button" at bounding box center [1019, 299] width 15 height 7
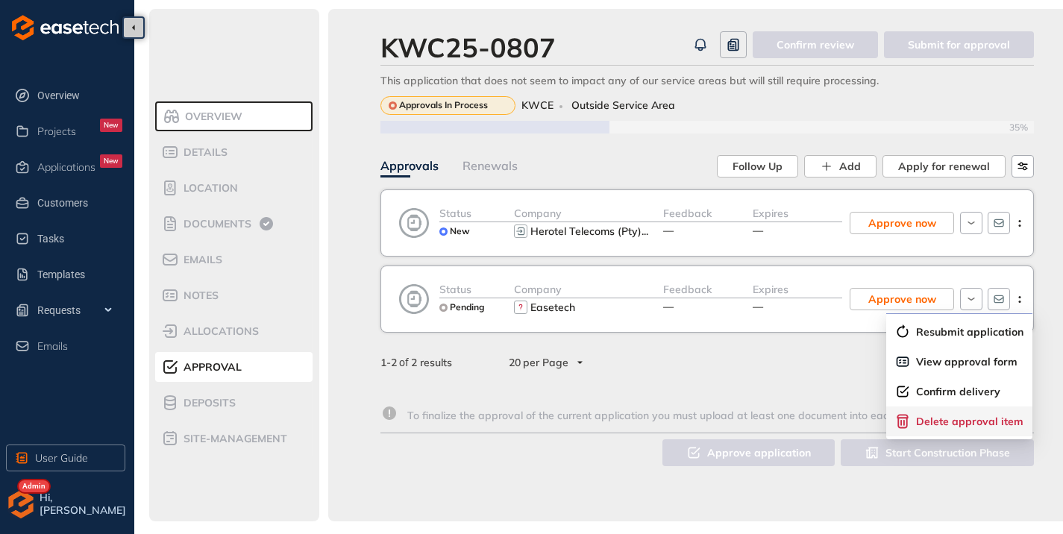
click at [934, 421] on span "Delete approval item" at bounding box center [969, 421] width 107 height 13
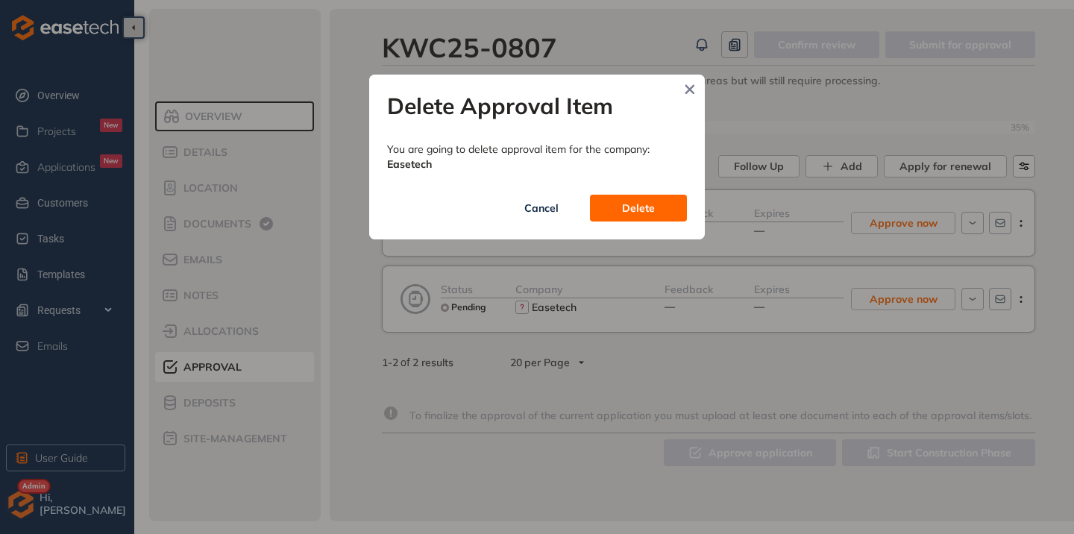
click at [631, 201] on span "Delete" at bounding box center [638, 208] width 33 height 16
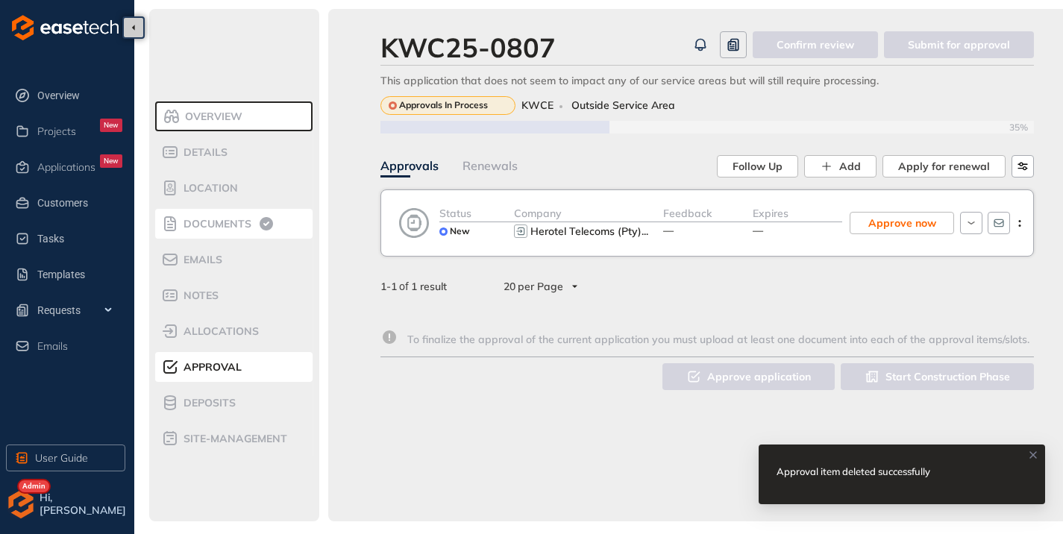
click at [214, 224] on span "Documents" at bounding box center [215, 224] width 72 height 13
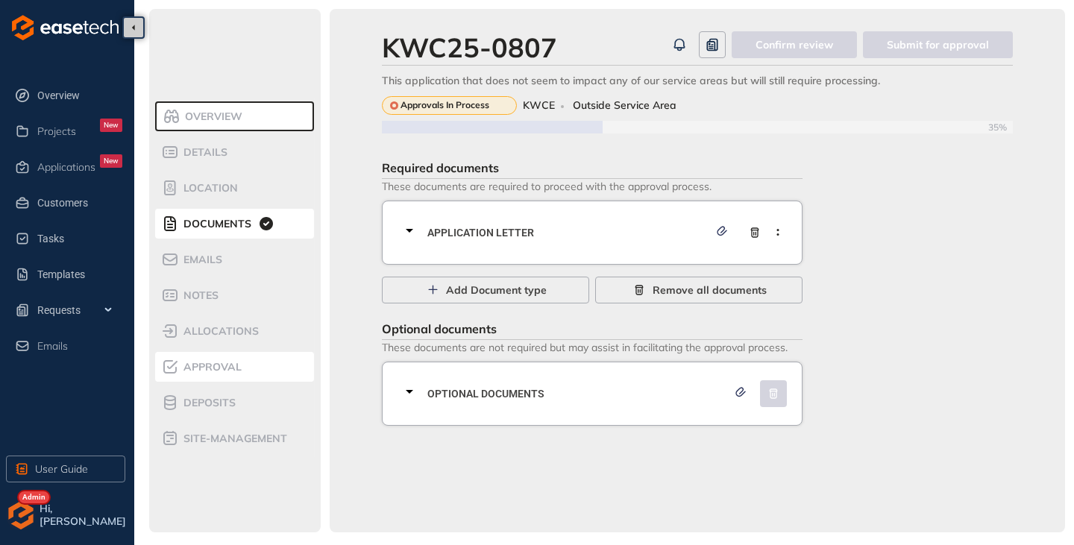
click at [213, 362] on span "Approval" at bounding box center [210, 367] width 63 height 13
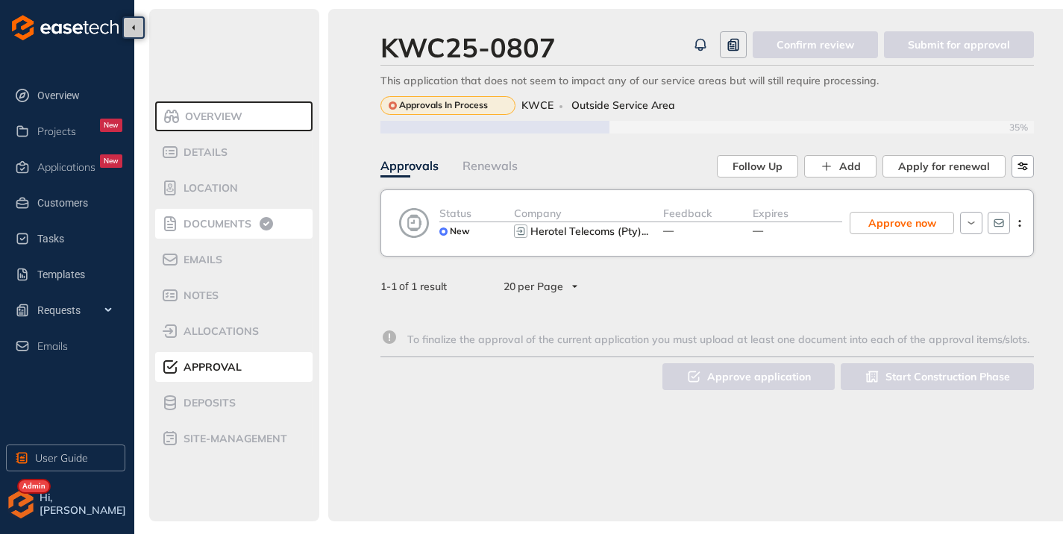
click at [204, 230] on div "Documents" at bounding box center [224, 224] width 127 height 18
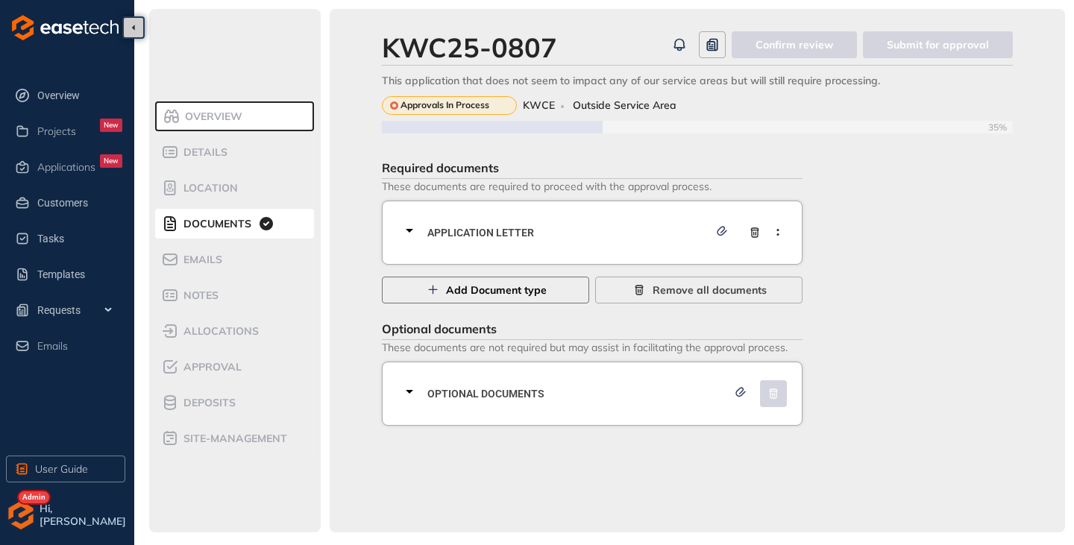
click at [439, 284] on button "Add Document type" at bounding box center [485, 290] width 207 height 27
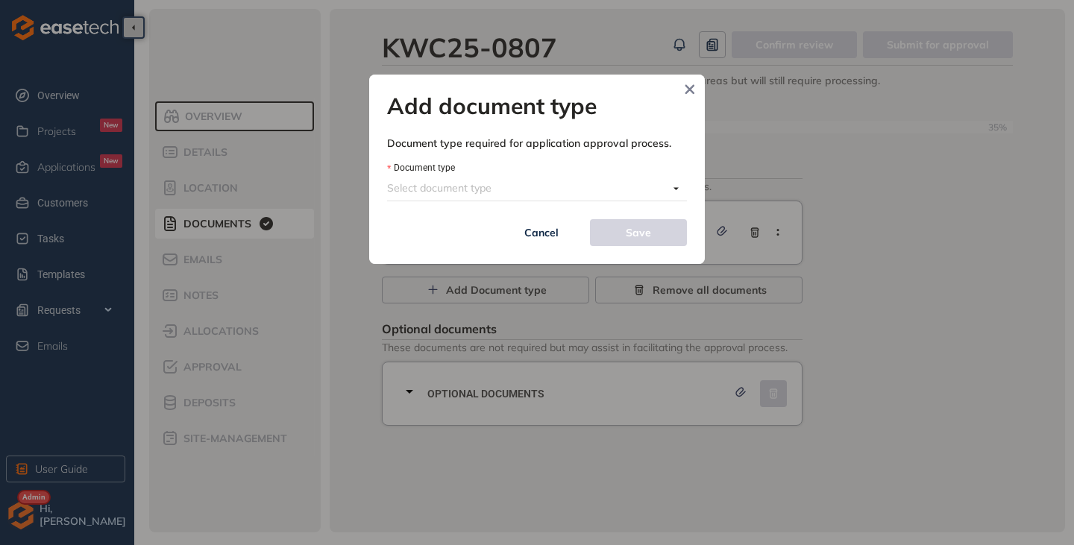
click at [503, 189] on input "Document type" at bounding box center [527, 188] width 281 height 22
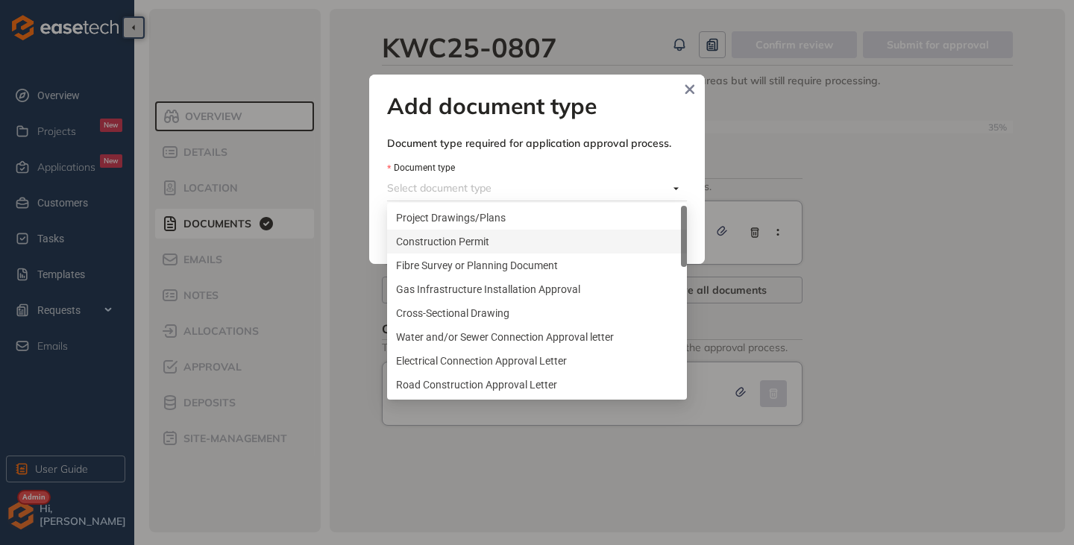
click at [477, 240] on div "Construction Permit" at bounding box center [537, 241] width 282 height 16
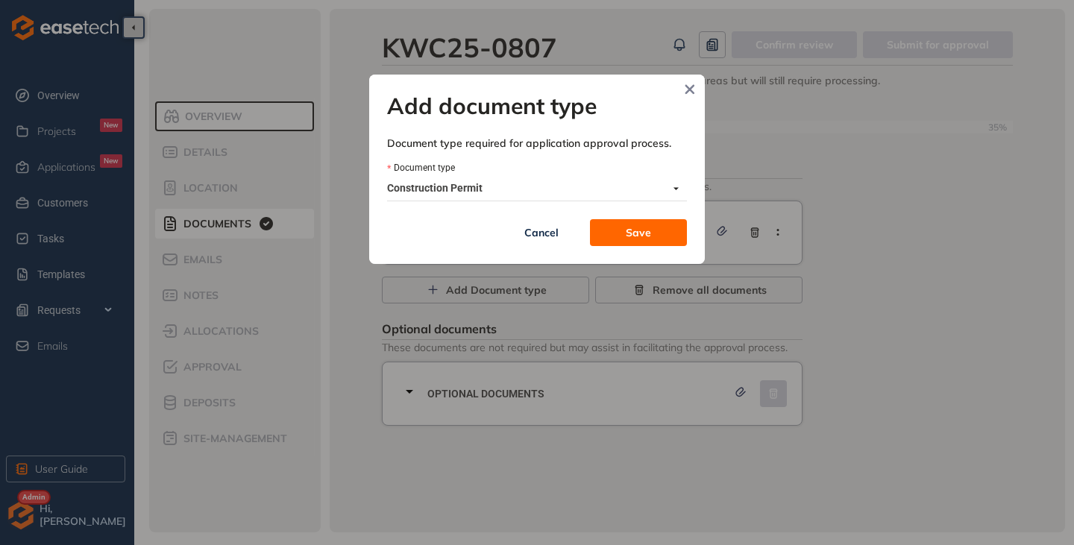
click at [647, 230] on span "Save" at bounding box center [638, 232] width 25 height 16
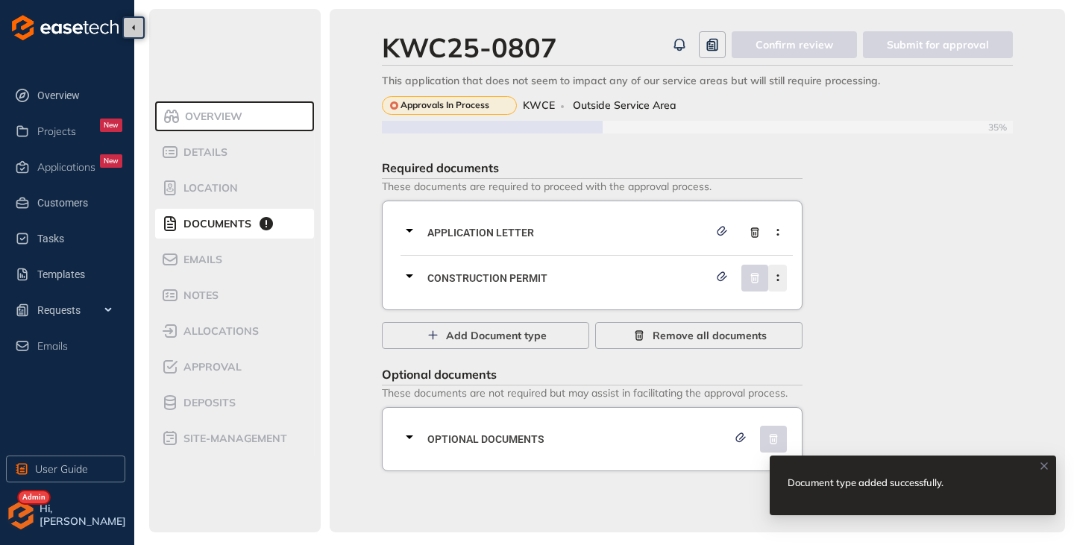
click at [780, 282] on button "button" at bounding box center [777, 278] width 19 height 27
click at [701, 313] on span "Remove current document type" at bounding box center [701, 313] width 157 height 13
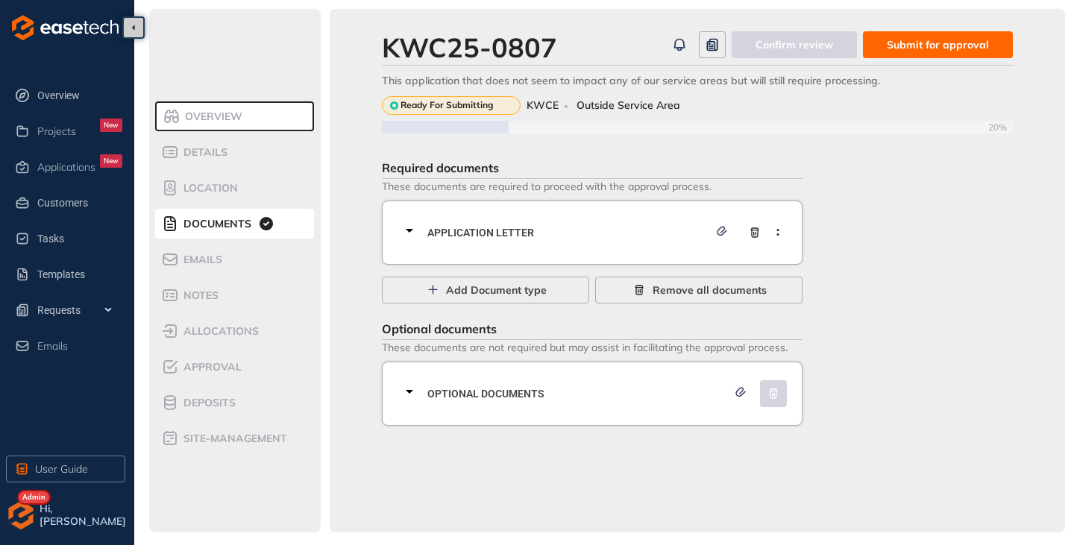
click at [899, 45] on span "Submit for approval" at bounding box center [938, 45] width 102 height 16
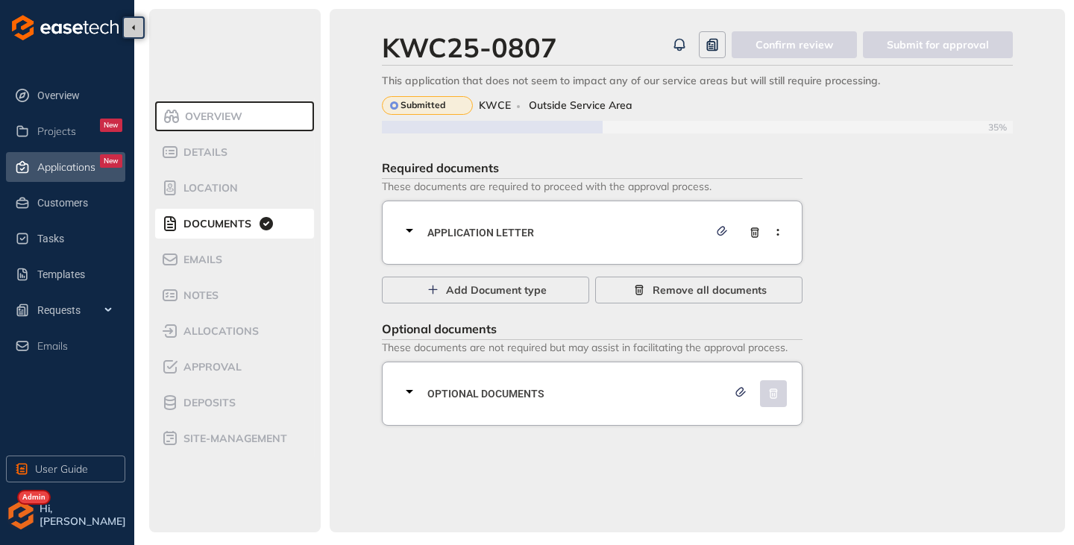
click at [50, 174] on div "Applications New" at bounding box center [79, 166] width 85 height 25
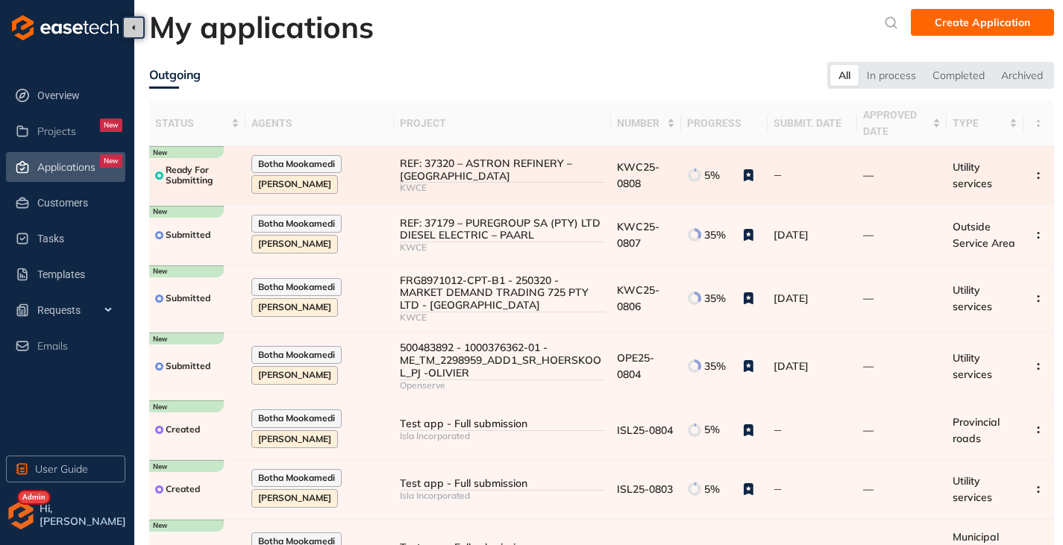
click at [508, 180] on div "REF: 37320 – ASTRON REFINERY – [GEOGRAPHIC_DATA]" at bounding box center [502, 169] width 205 height 25
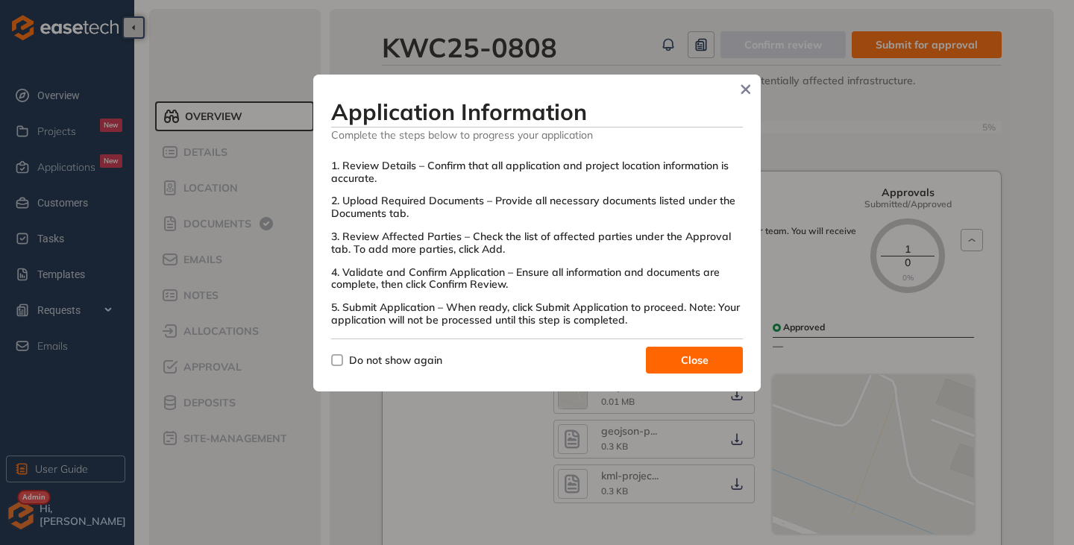
click at [345, 359] on span "Do not show again" at bounding box center [395, 360] width 105 height 16
click at [700, 354] on span "Close" at bounding box center [695, 360] width 28 height 16
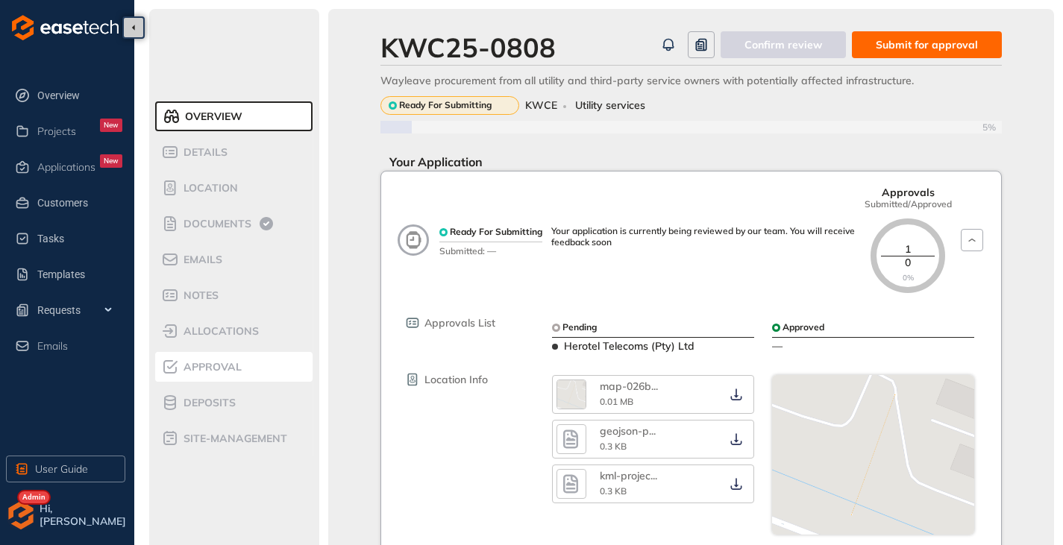
click at [213, 365] on span "Approval" at bounding box center [210, 367] width 63 height 13
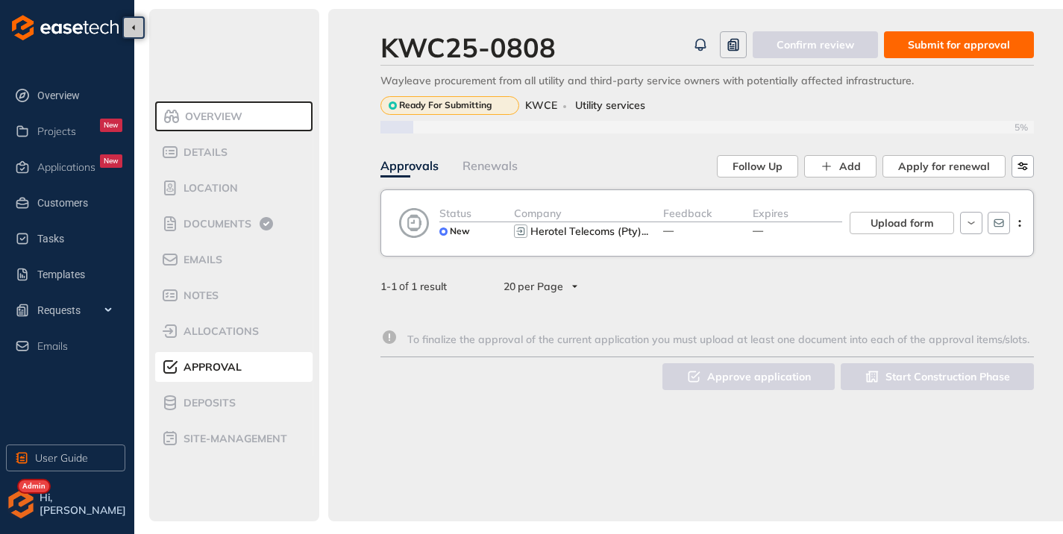
click at [933, 50] on span "Submit for approval" at bounding box center [959, 45] width 102 height 16
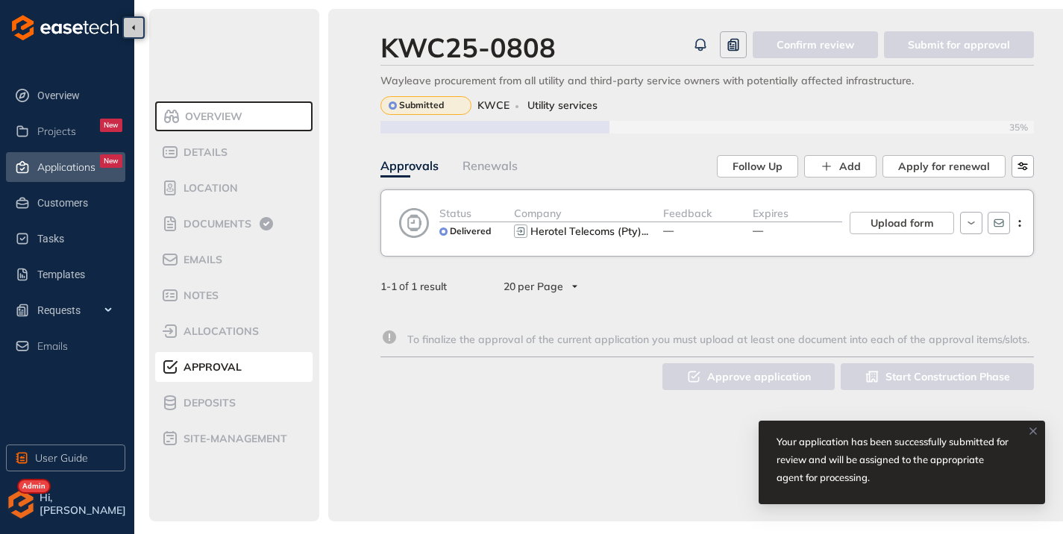
click at [66, 169] on span "Applications" at bounding box center [66, 167] width 58 height 13
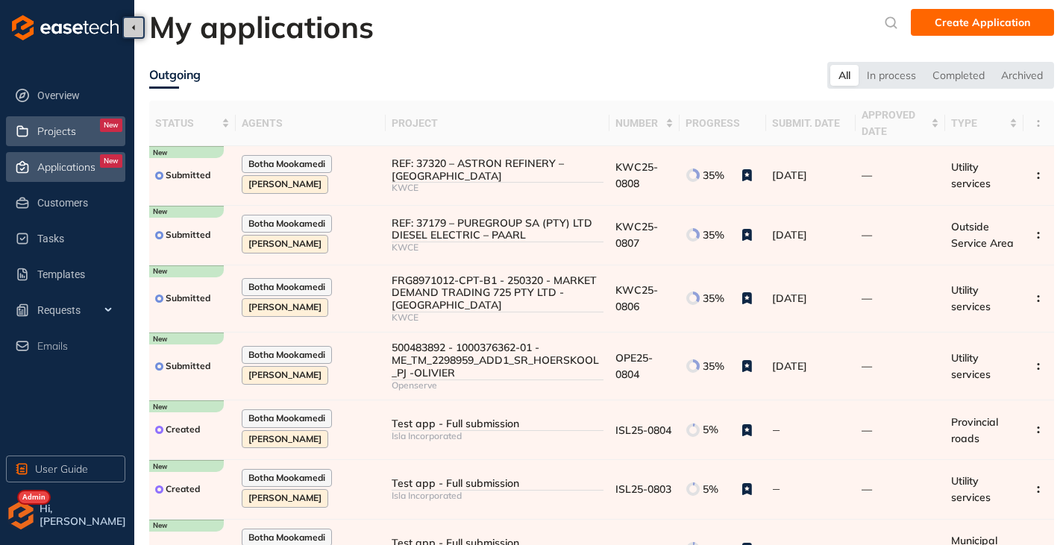
click at [52, 139] on div "Projects New" at bounding box center [79, 131] width 85 height 25
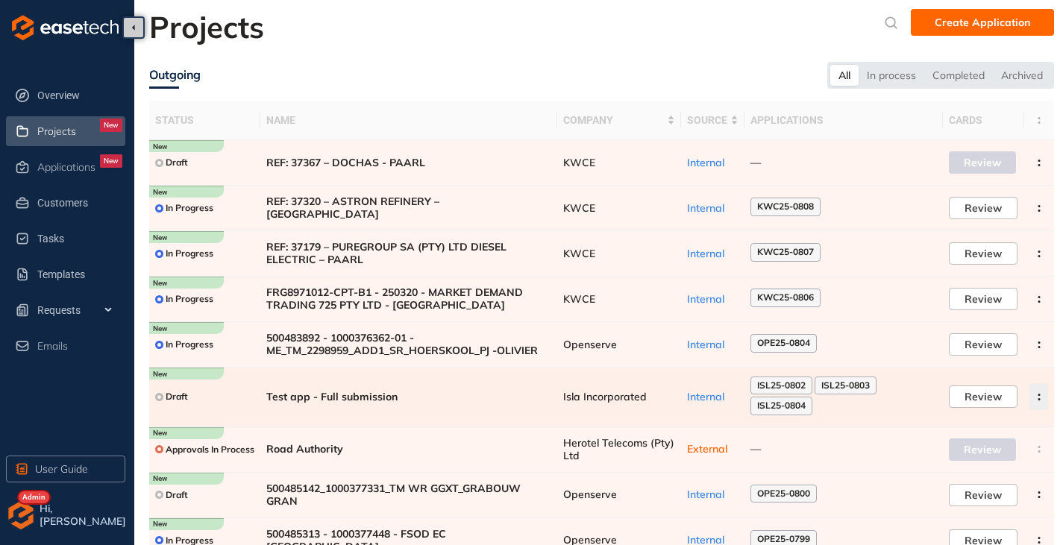
click at [1038, 400] on button "button" at bounding box center [1038, 396] width 19 height 27
click at [969, 428] on span "Archive project" at bounding box center [968, 432] width 77 height 13
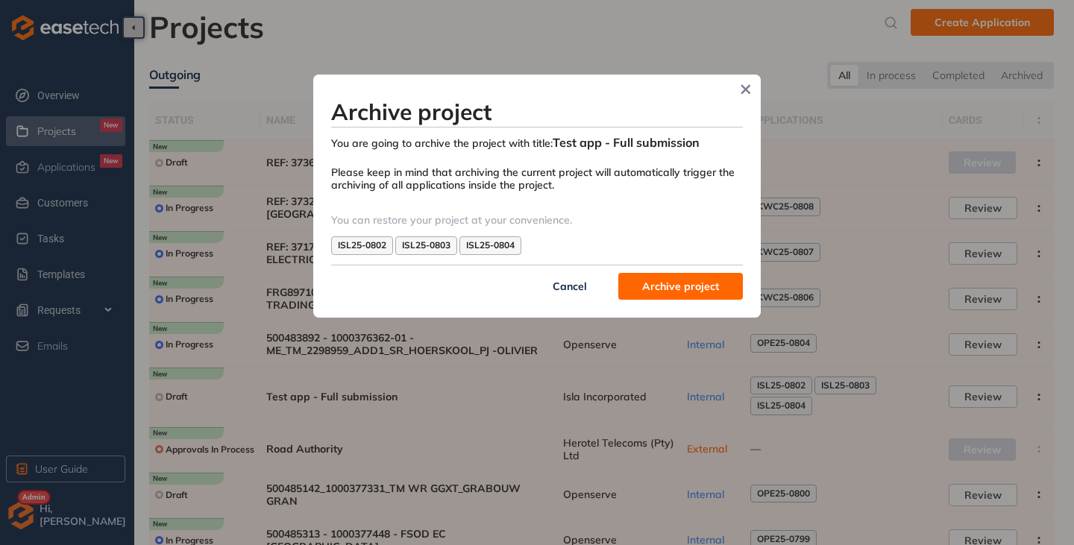
click at [677, 292] on span "Archive project" at bounding box center [680, 286] width 77 height 16
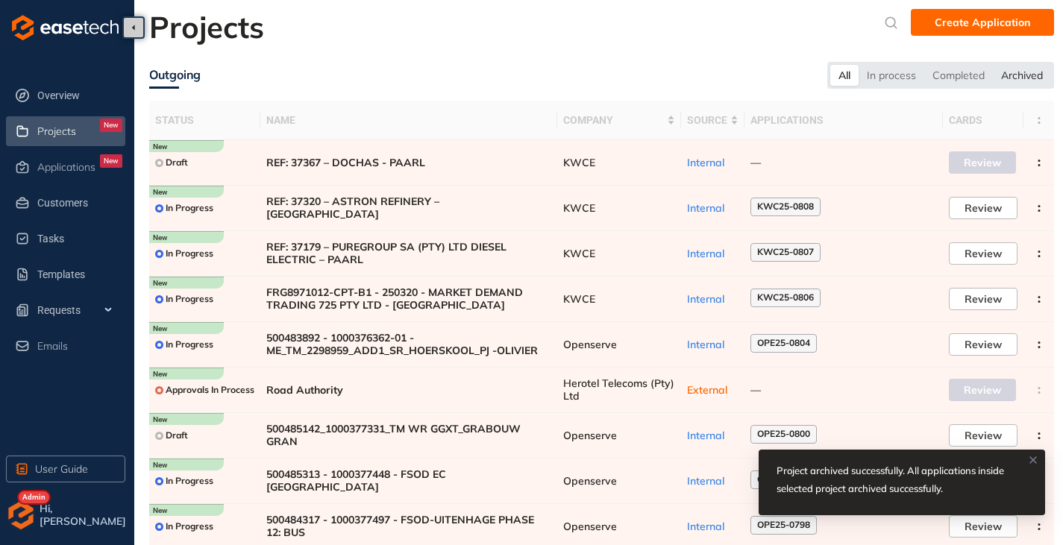
click at [1014, 78] on div "Archived" at bounding box center [1022, 75] width 58 height 21
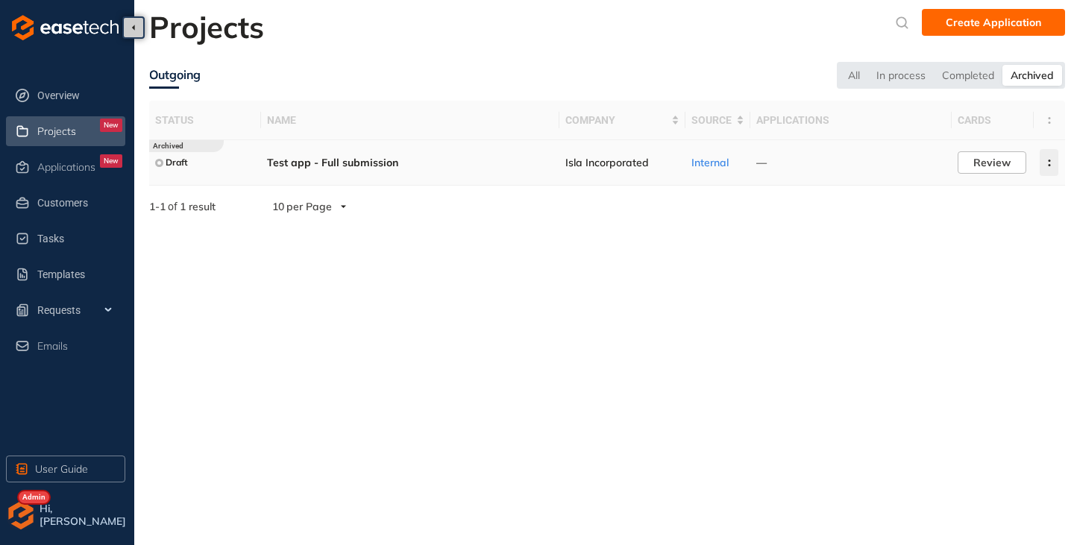
click at [1043, 164] on icon "button" at bounding box center [1049, 163] width 15 height 7
click at [978, 223] on span "Delete project" at bounding box center [975, 228] width 71 height 13
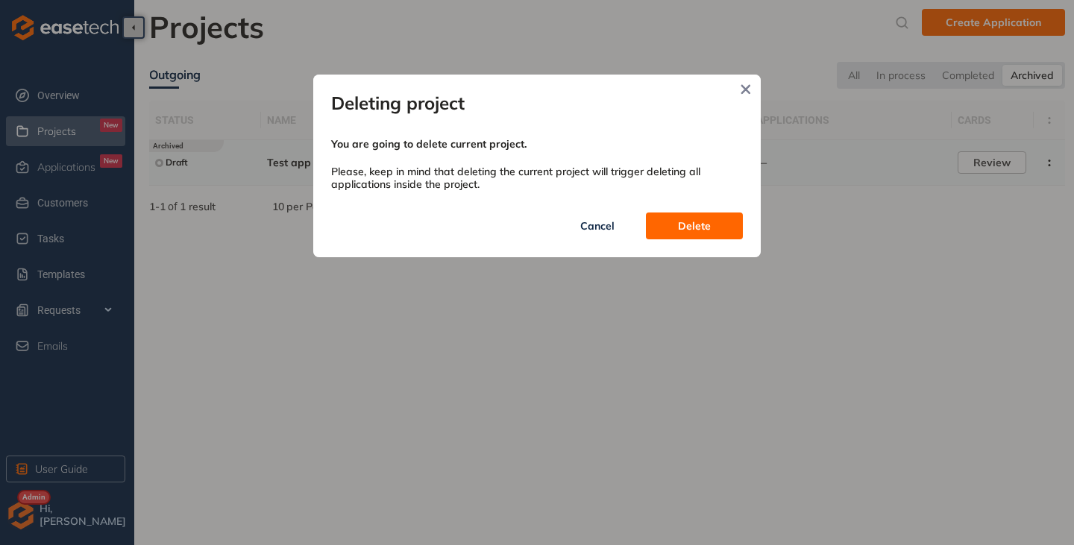
click at [684, 227] on span "Delete" at bounding box center [694, 226] width 33 height 16
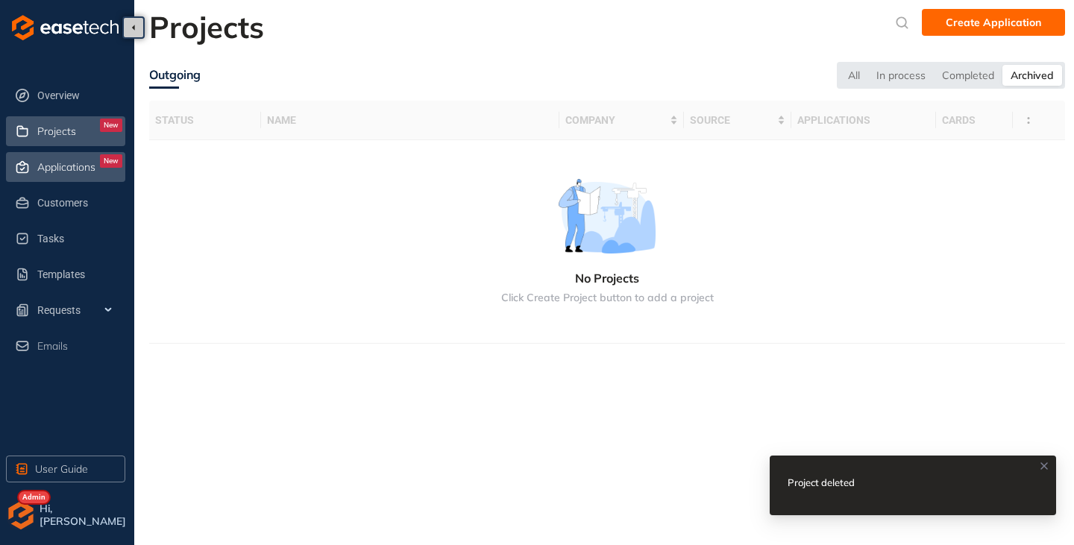
click at [51, 167] on span "Applications" at bounding box center [66, 167] width 58 height 13
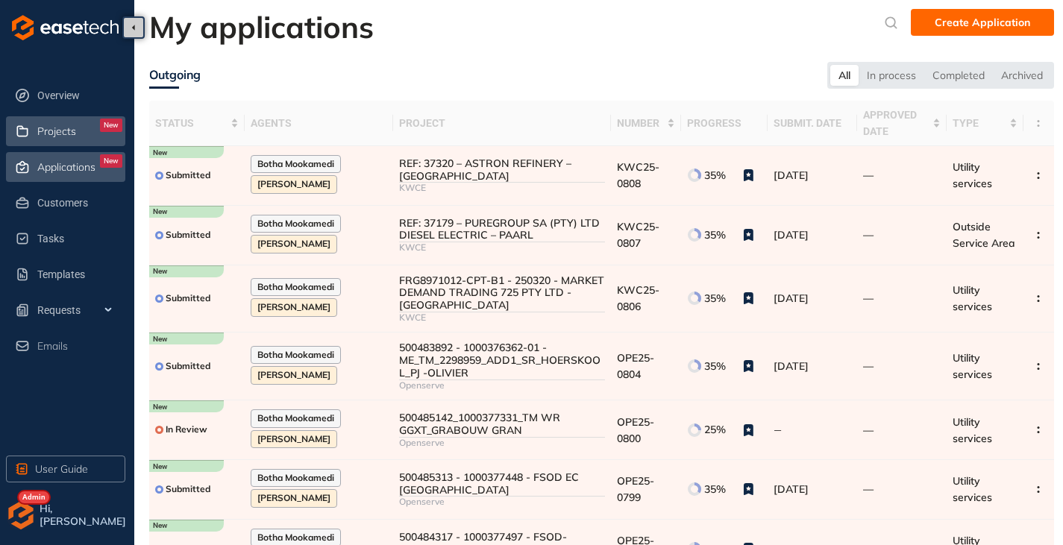
click at [74, 126] on span "Projects" at bounding box center [56, 131] width 39 height 13
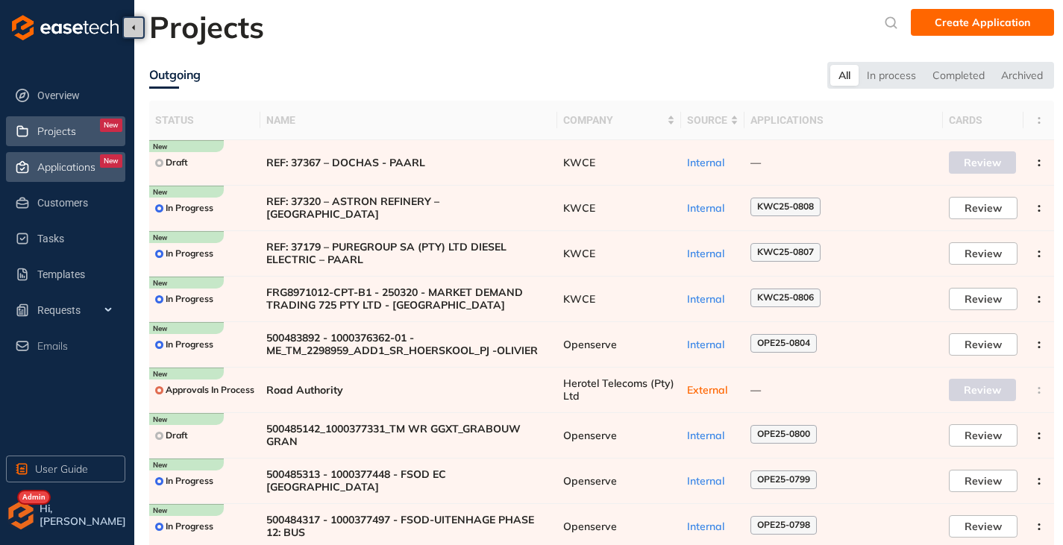
click at [38, 166] on span "Applications" at bounding box center [66, 167] width 58 height 13
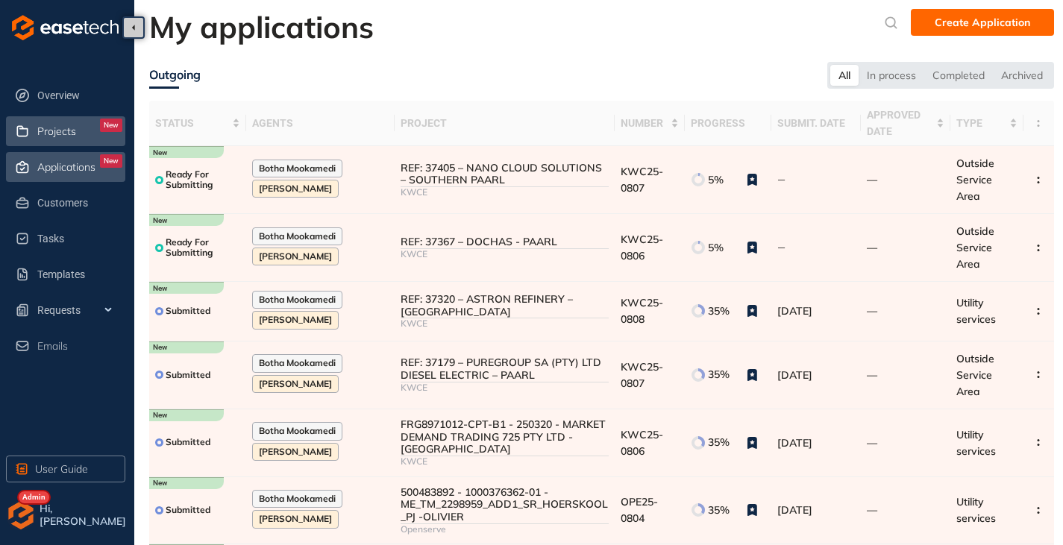
click at [63, 129] on span "Projects" at bounding box center [56, 131] width 39 height 13
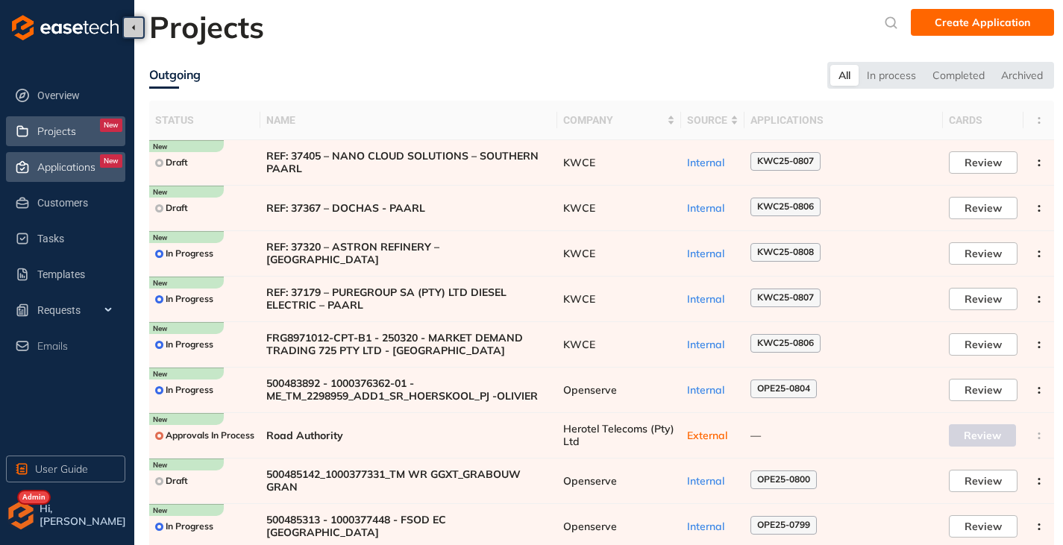
click at [62, 167] on span "Applications" at bounding box center [66, 167] width 58 height 13
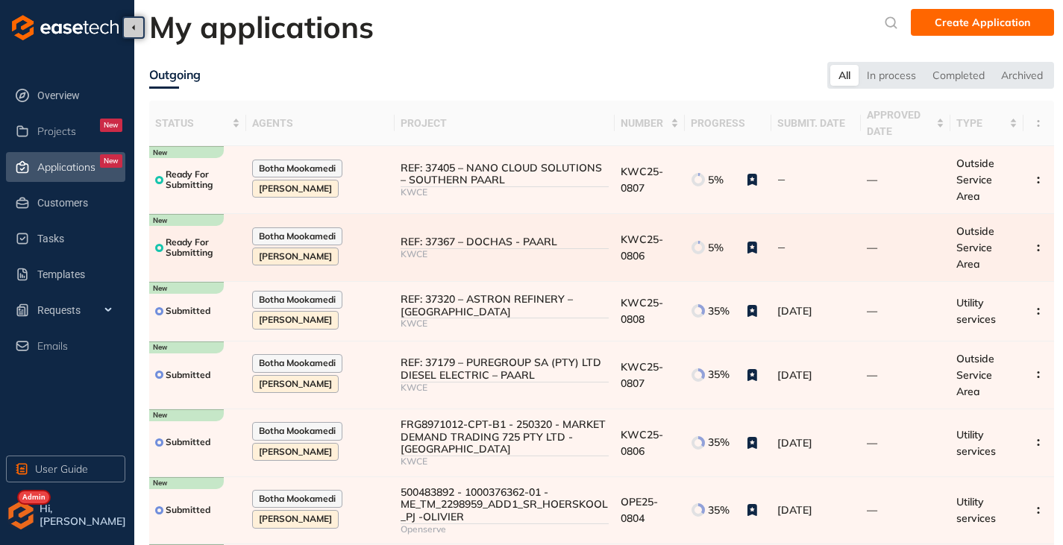
click at [567, 255] on div "KWCE" at bounding box center [503, 254] width 207 height 10
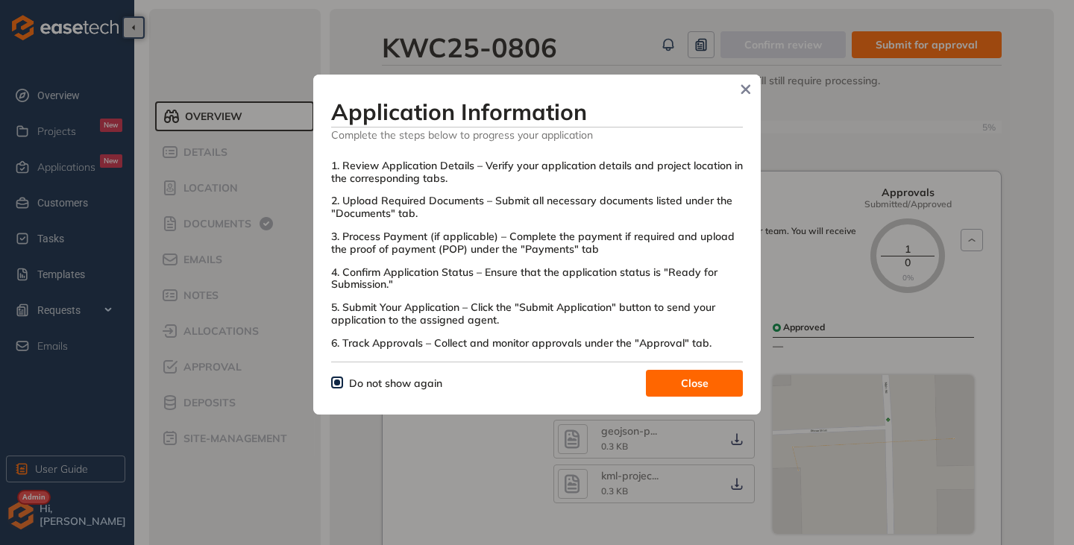
click at [703, 382] on span "Close" at bounding box center [695, 383] width 28 height 16
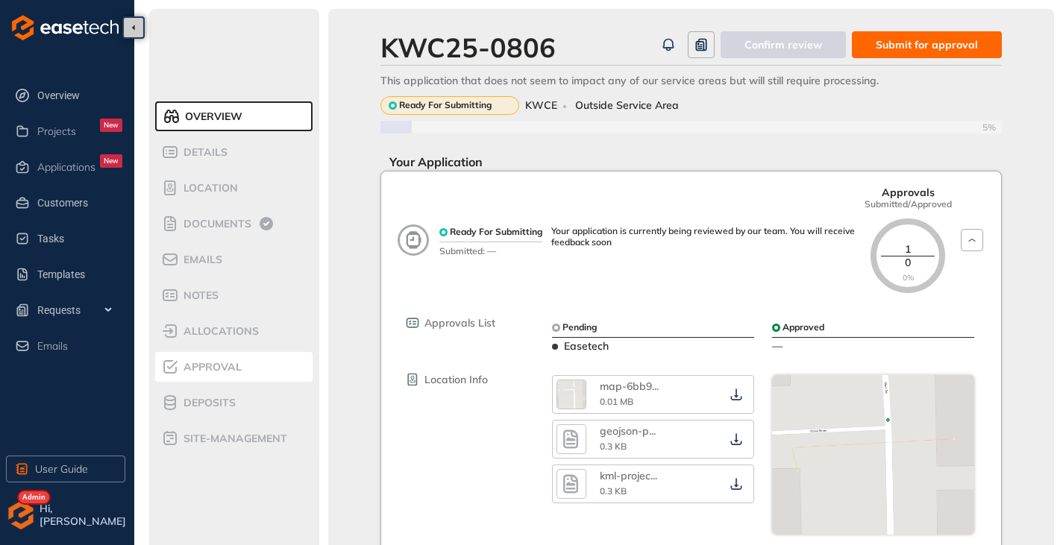
click at [205, 365] on span "Approval" at bounding box center [210, 367] width 63 height 13
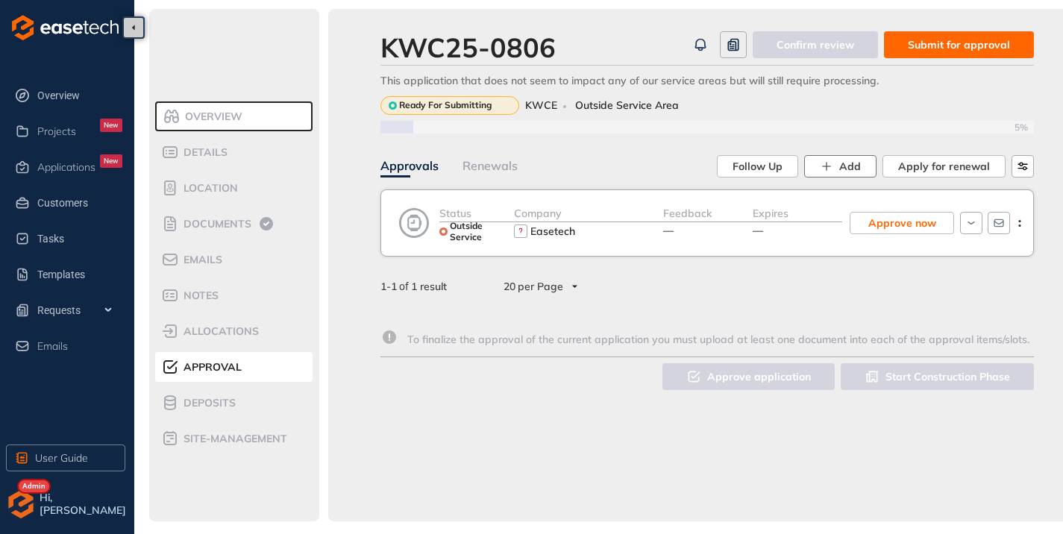
click at [846, 163] on span "Add" at bounding box center [850, 166] width 22 height 16
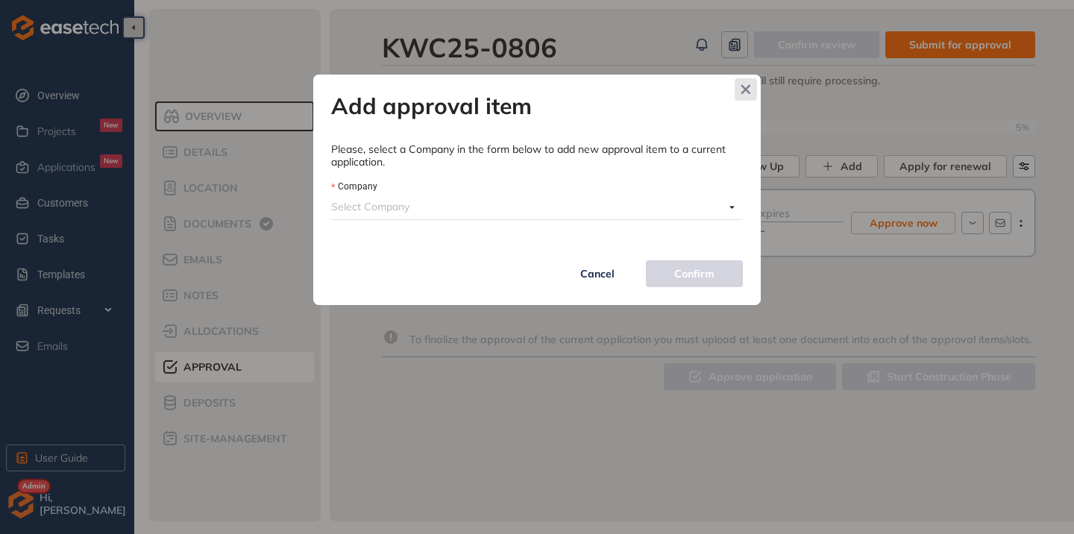
click at [750, 92] on icon "Close" at bounding box center [746, 90] width 10 height 10
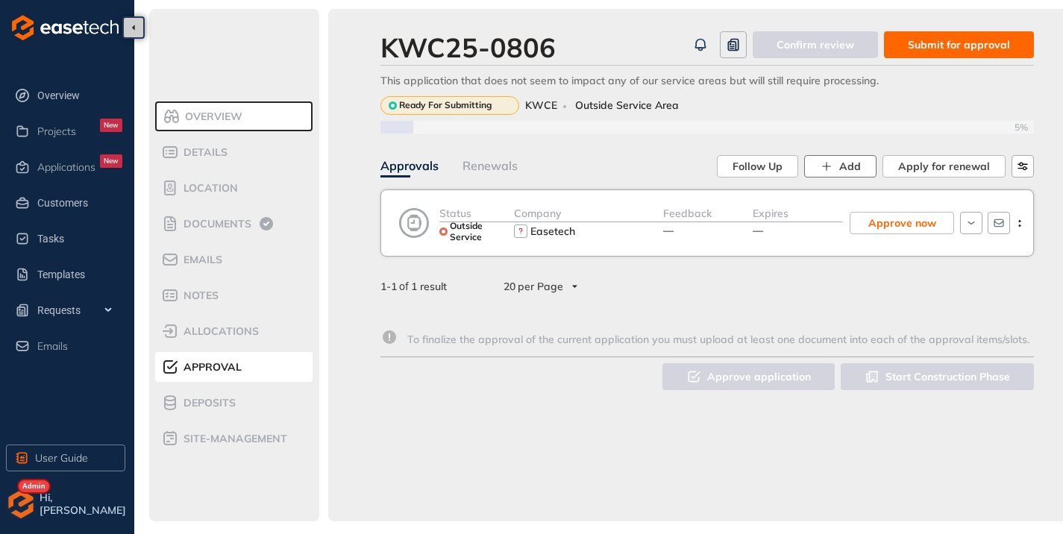
click at [833, 163] on icon "button" at bounding box center [826, 166] width 13 height 13
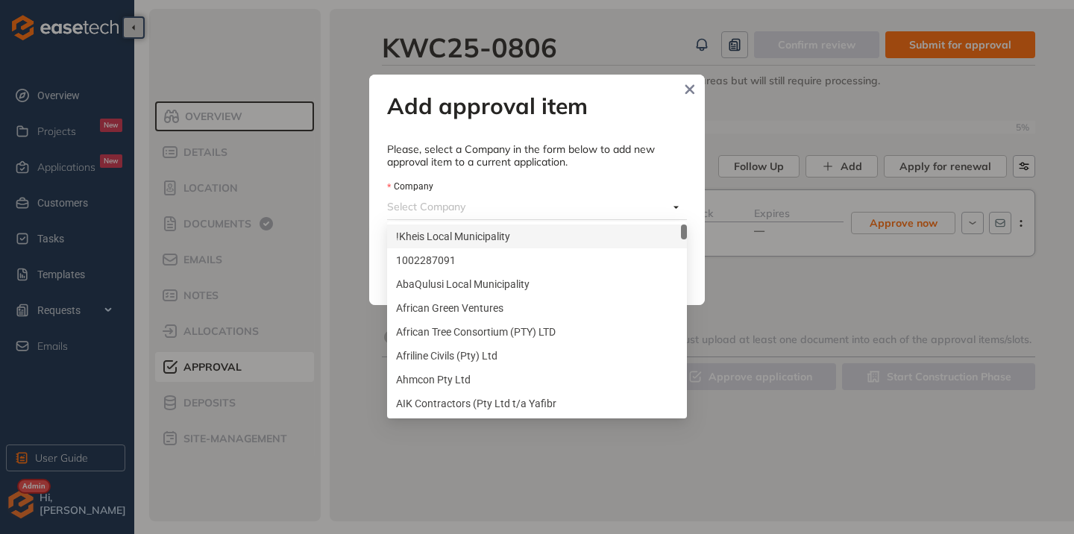
click at [413, 204] on input "Company" at bounding box center [527, 206] width 281 height 22
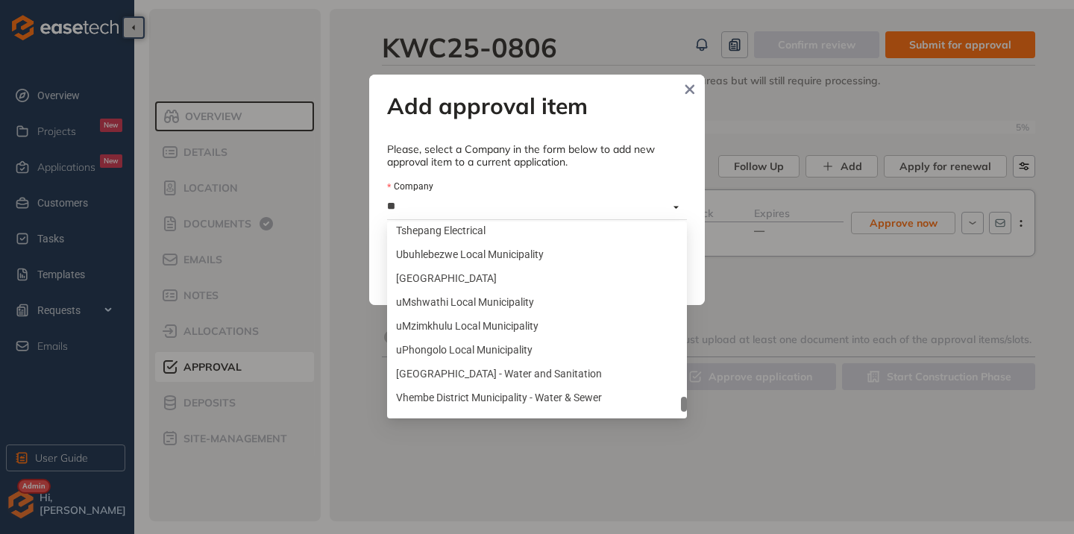
scroll to position [477, 0]
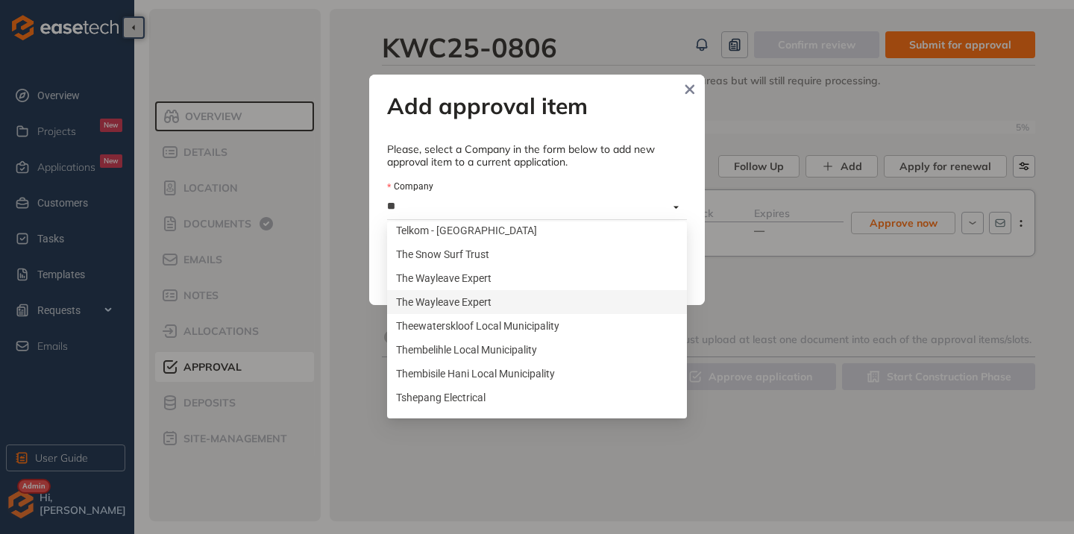
type input "***"
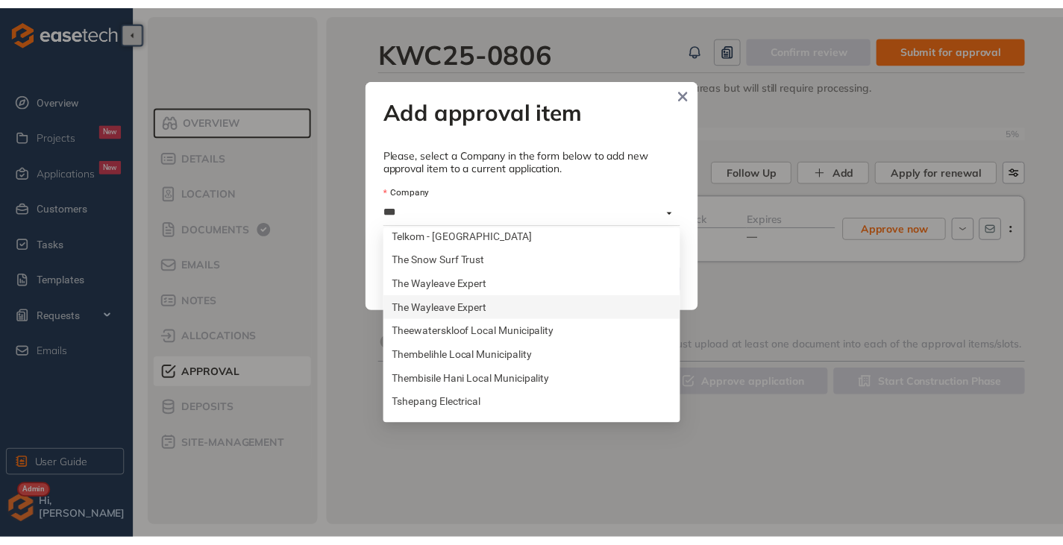
scroll to position [36, 0]
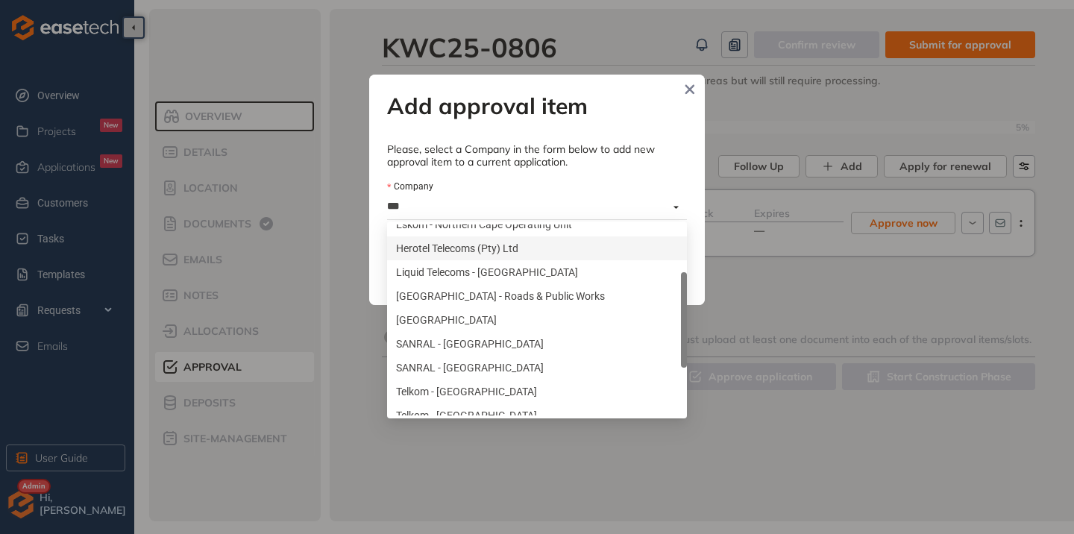
click at [459, 245] on div "Herotel Telecoms (Pty) Ltd" at bounding box center [537, 248] width 282 height 16
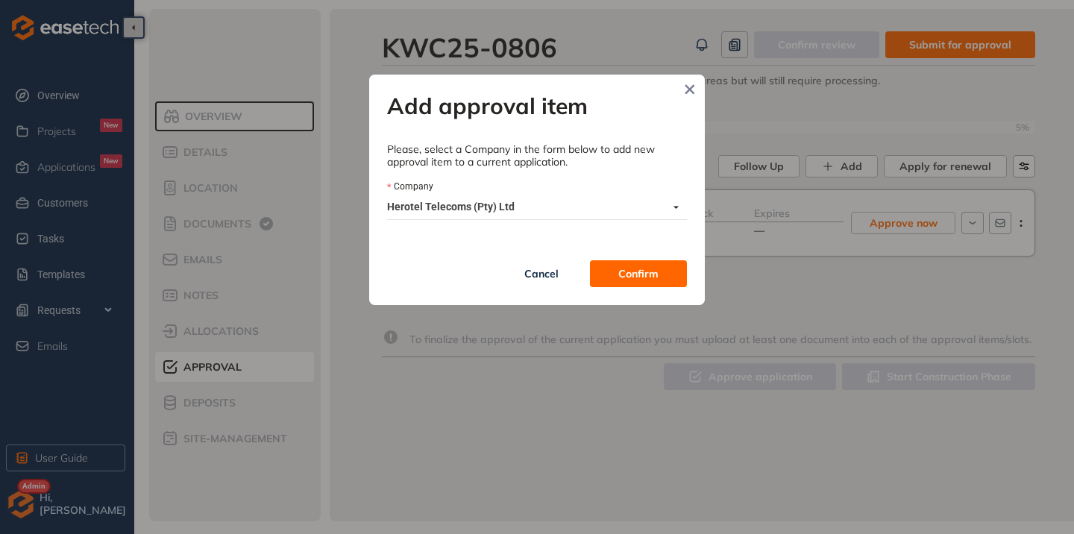
click at [678, 276] on button "Confirm" at bounding box center [638, 273] width 97 height 27
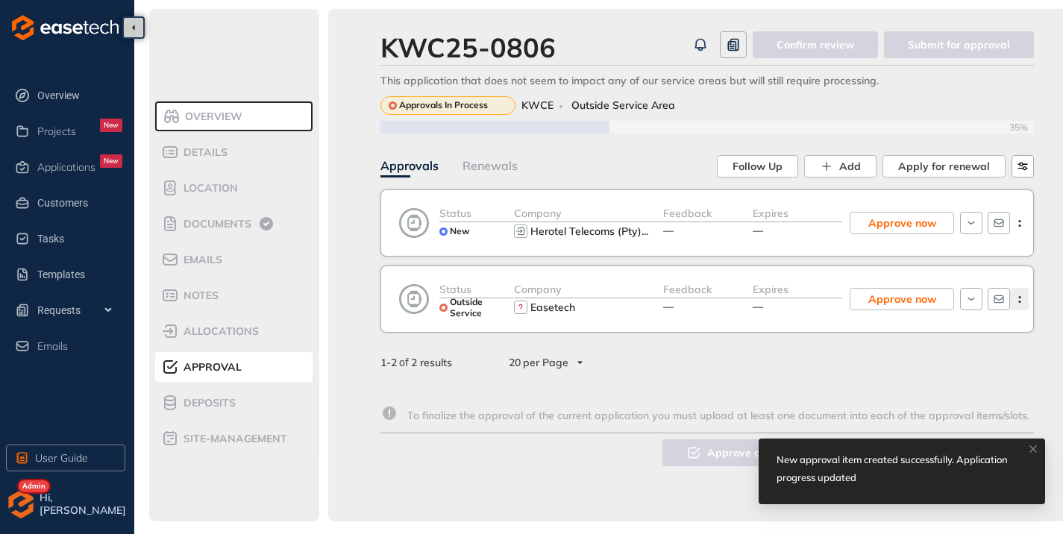
click at [1024, 301] on icon "button" at bounding box center [1019, 299] width 15 height 7
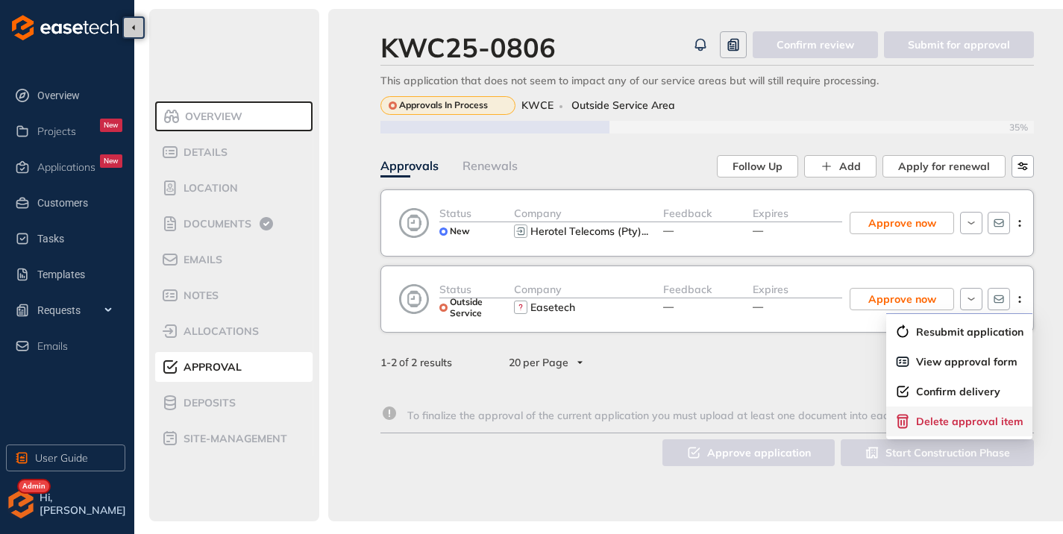
click at [936, 426] on span "Delete approval item" at bounding box center [969, 421] width 107 height 13
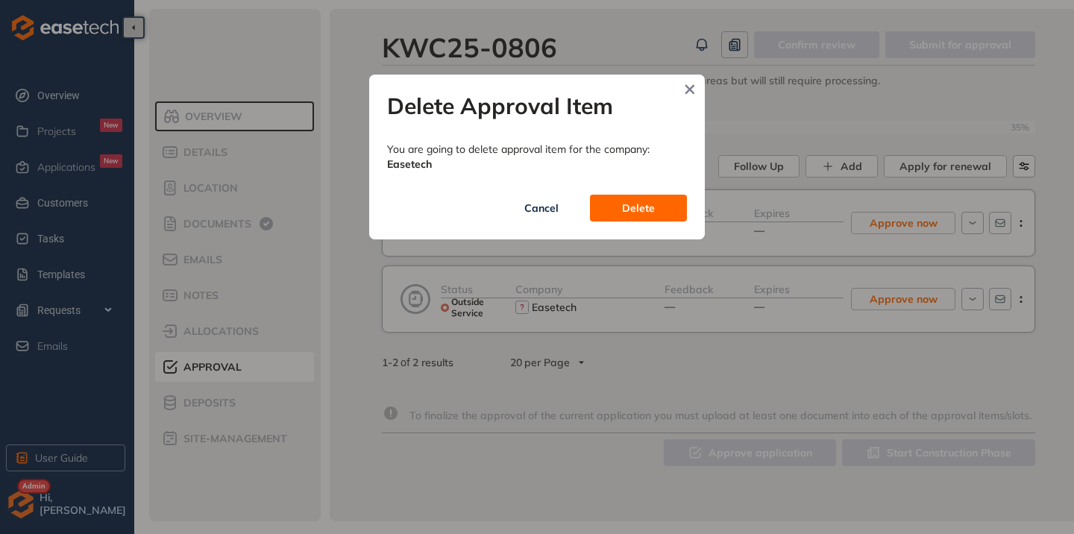
click at [648, 210] on span "Delete" at bounding box center [638, 208] width 33 height 16
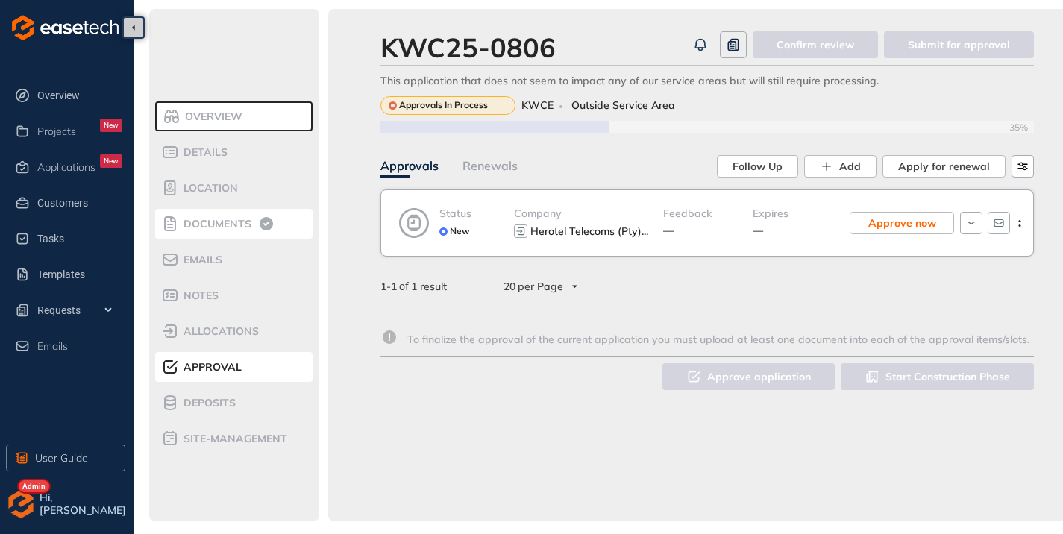
click at [225, 227] on span "Documents" at bounding box center [215, 224] width 72 height 13
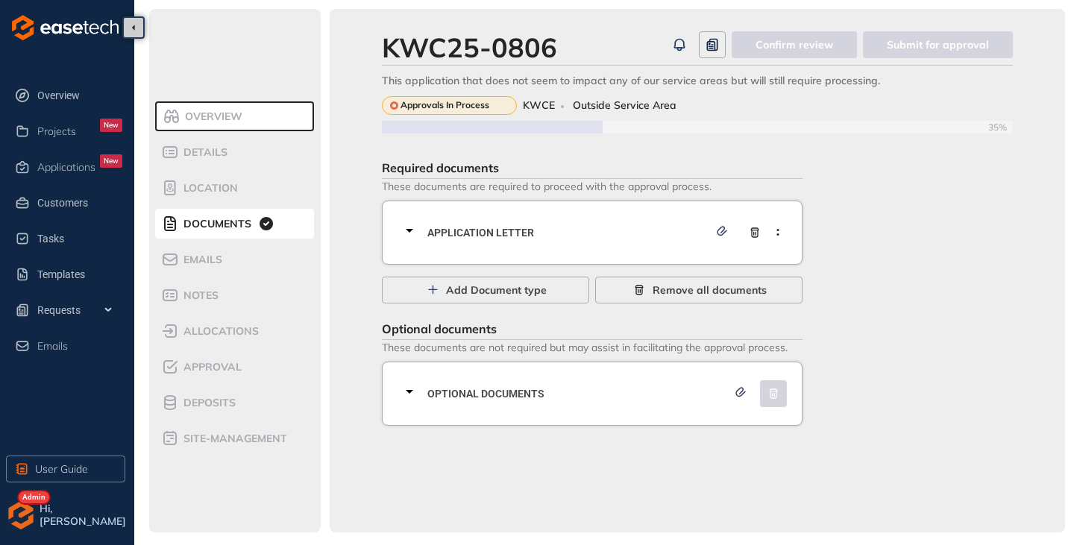
click at [407, 231] on icon at bounding box center [409, 231] width 18 height 18
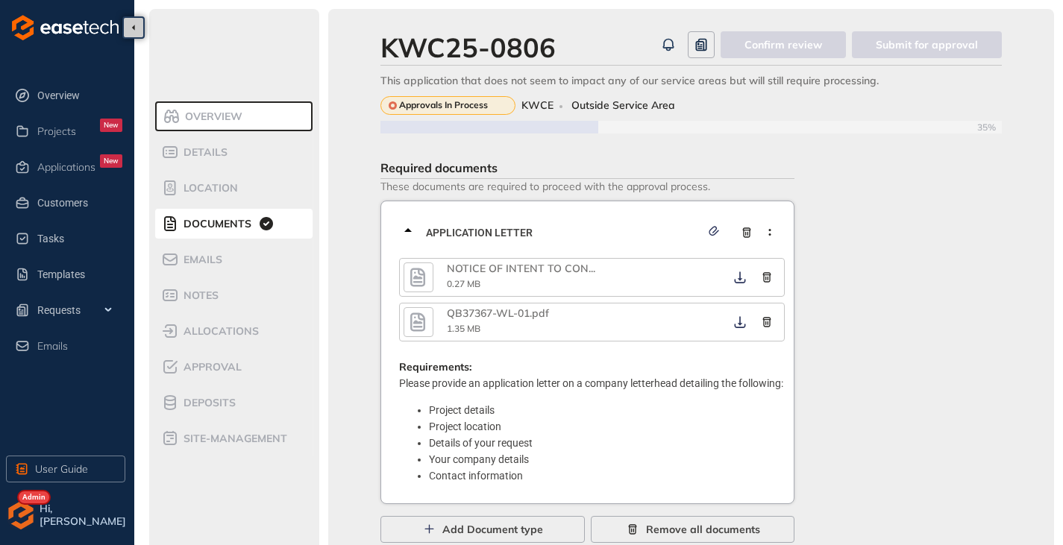
click at [407, 231] on icon at bounding box center [407, 230] width 7 height 4
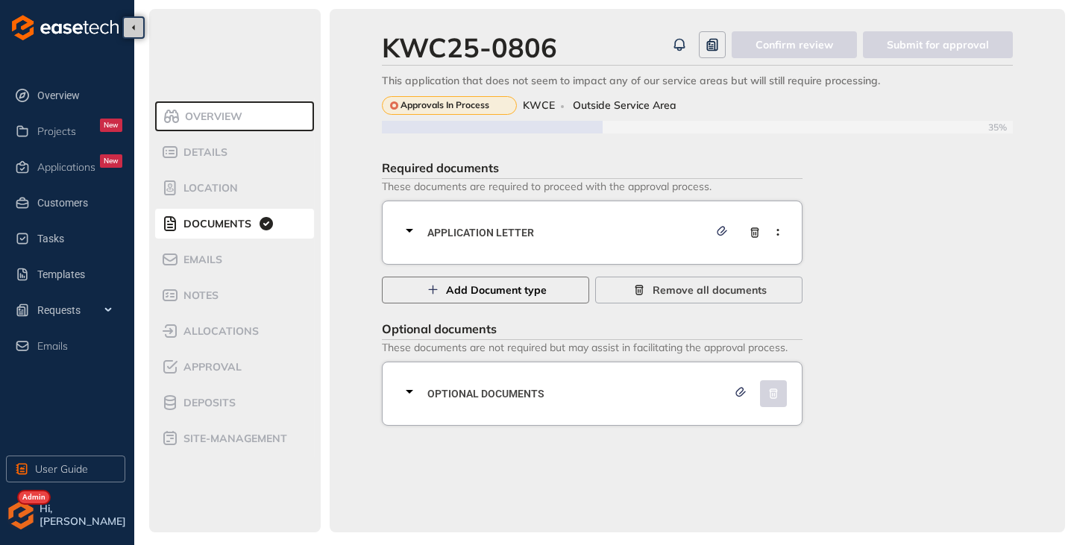
click at [431, 288] on icon "button" at bounding box center [432, 290] width 15 height 10
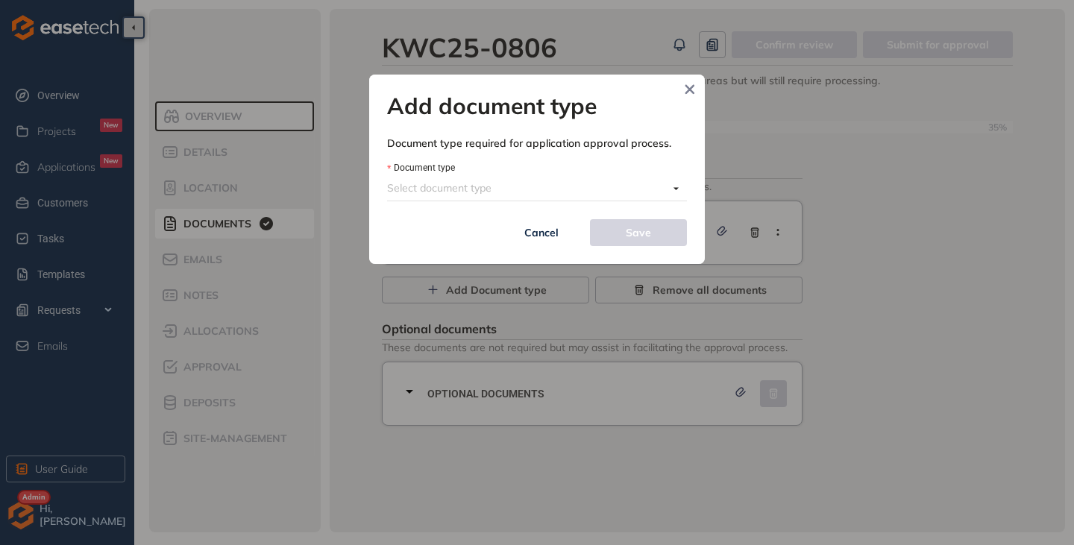
click at [456, 191] on input "Document type" at bounding box center [527, 188] width 281 height 22
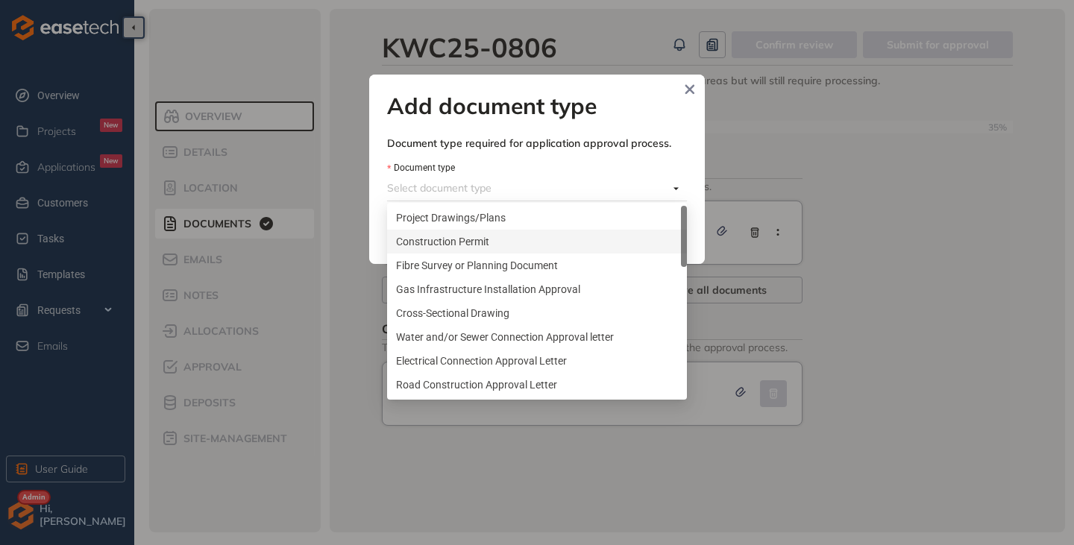
click at [425, 243] on div "Construction Permit" at bounding box center [537, 241] width 282 height 16
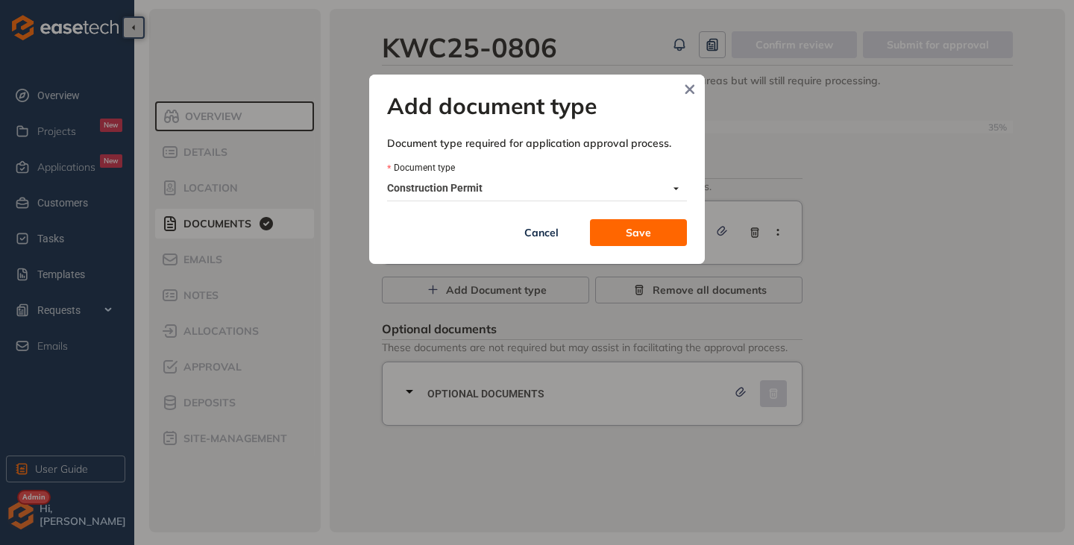
click at [666, 236] on button "Save" at bounding box center [638, 232] width 97 height 27
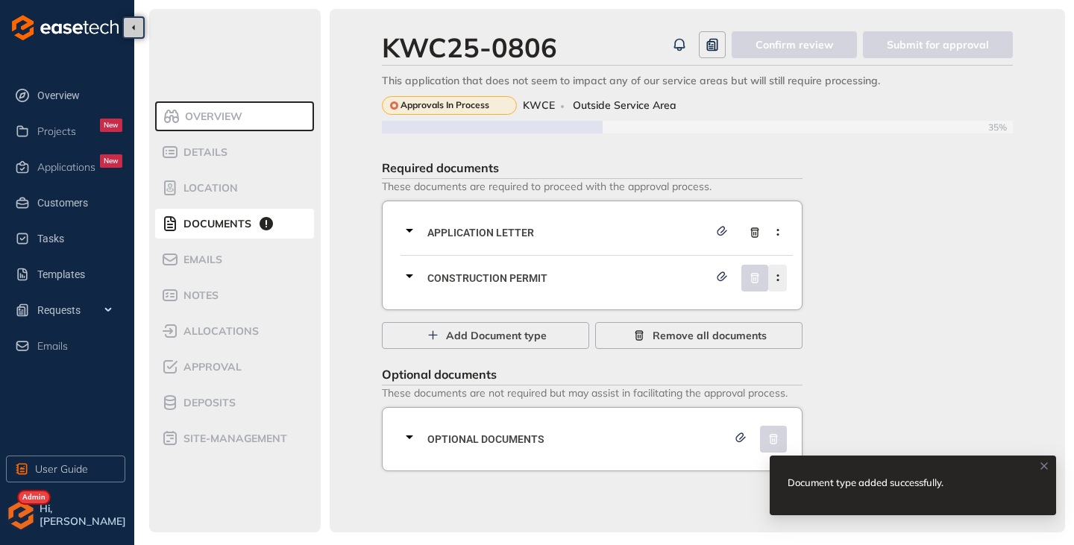
click at [780, 277] on icon "button" at bounding box center [777, 277] width 15 height 7
click at [668, 310] on span "Remove current document type" at bounding box center [701, 313] width 157 height 13
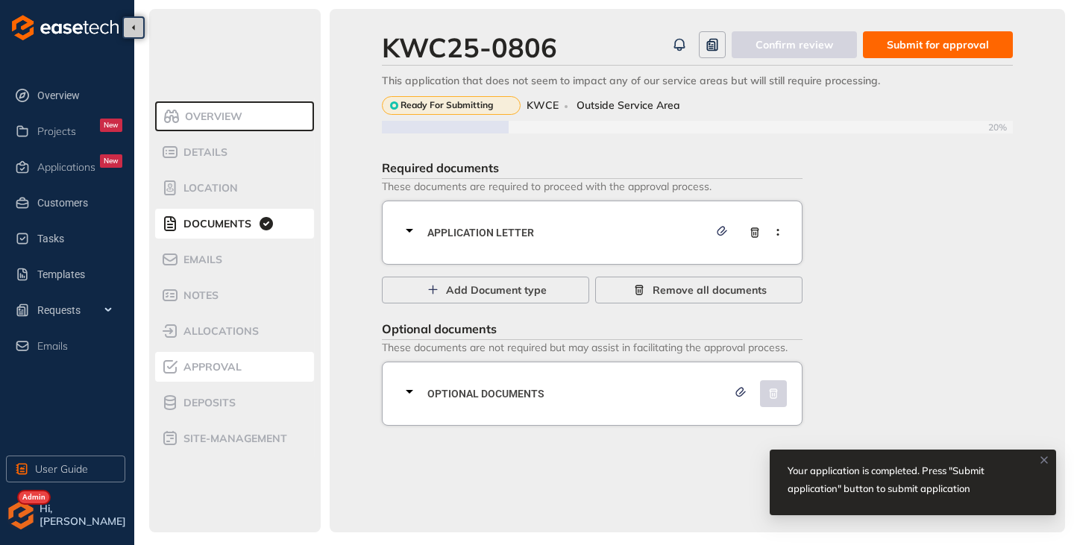
click at [210, 358] on div "Approval" at bounding box center [224, 367] width 127 height 18
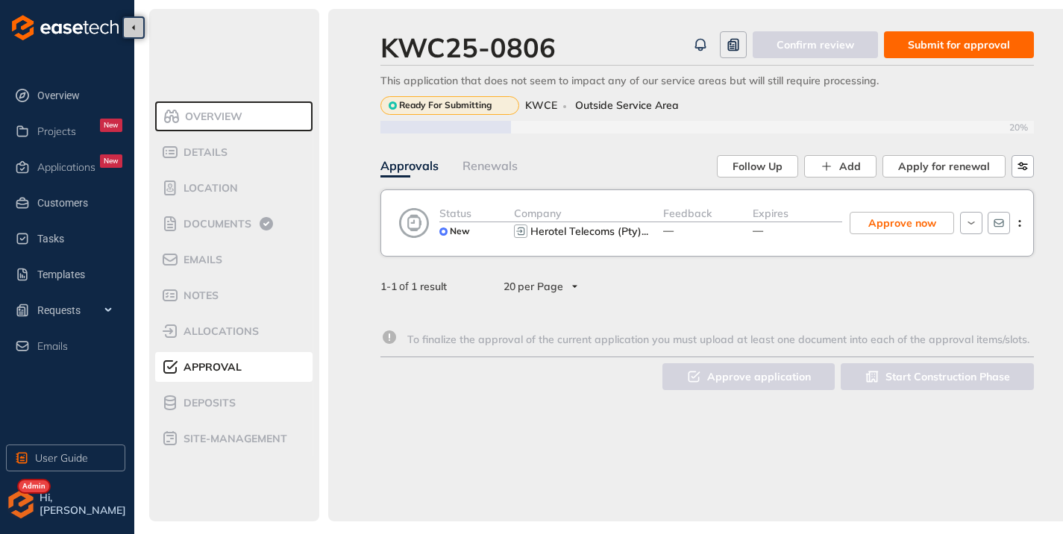
click at [940, 51] on span "Submit for approval" at bounding box center [959, 45] width 102 height 16
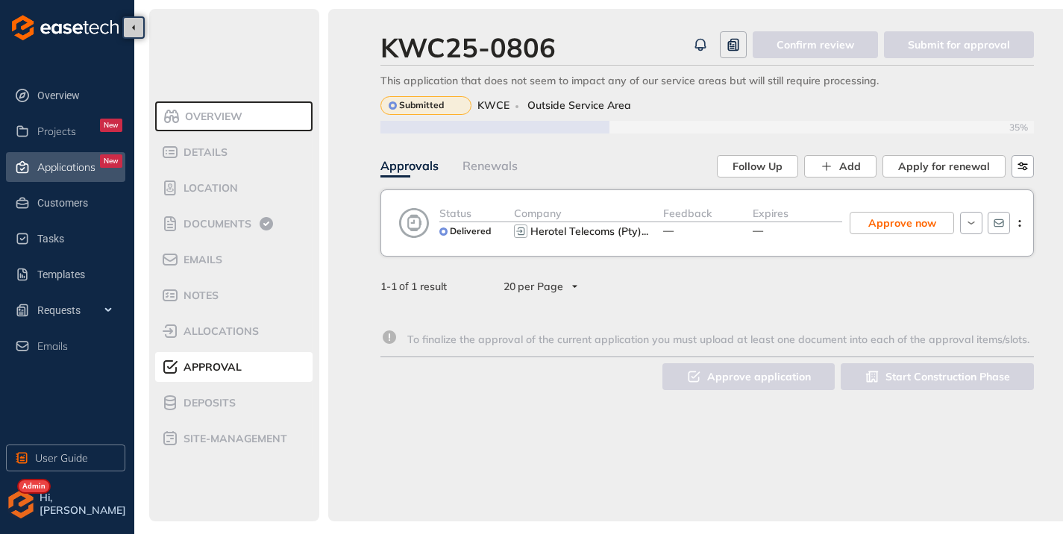
click at [43, 169] on span "Applications" at bounding box center [66, 167] width 58 height 13
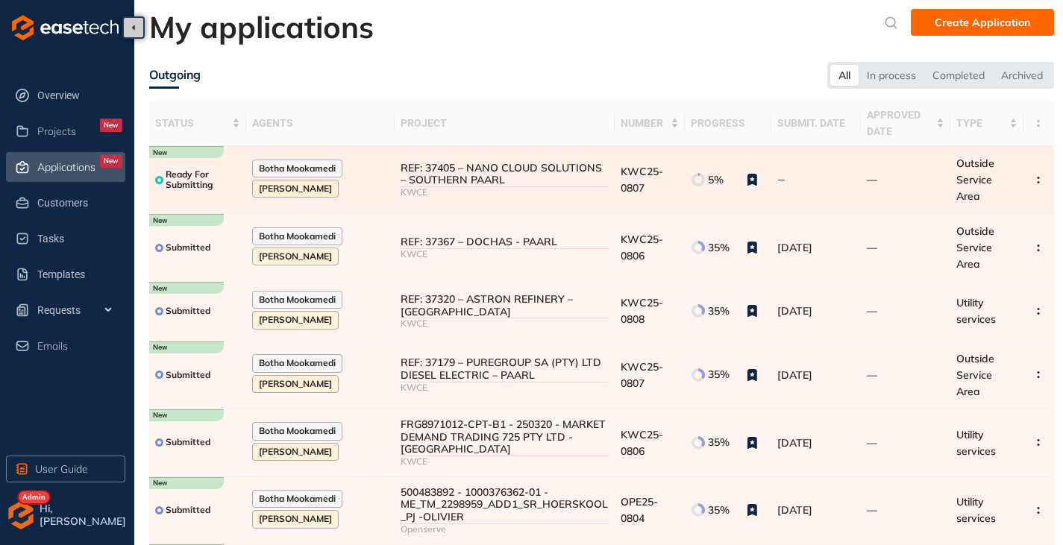
click at [502, 180] on div "REF: 37405 – NANO CLOUD SOLUTIONS – SOUTHERN PAARL" at bounding box center [503, 174] width 207 height 25
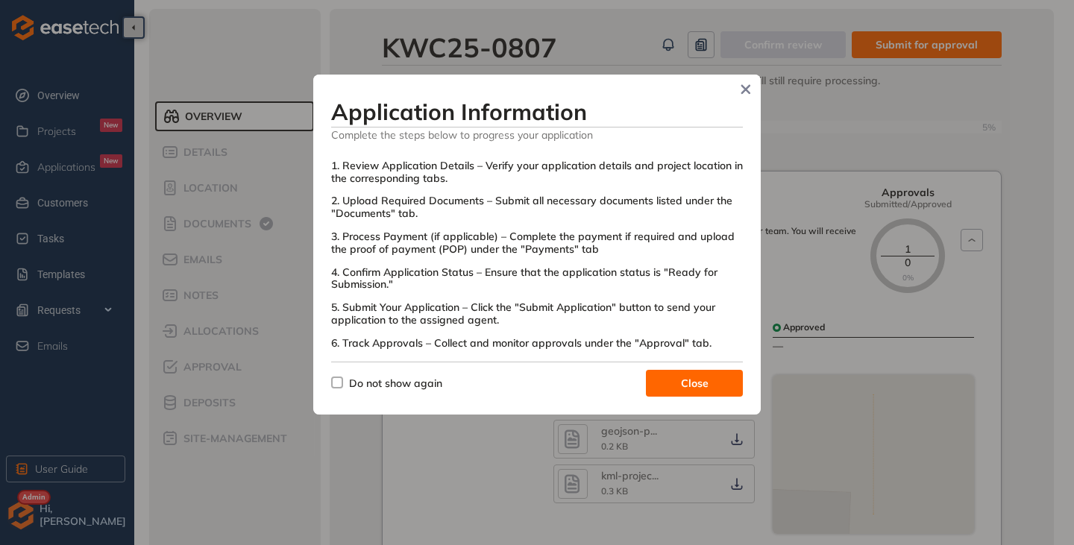
click at [343, 387] on span "Do not show again" at bounding box center [395, 383] width 105 height 16
click at [669, 380] on button "Close" at bounding box center [694, 383] width 97 height 27
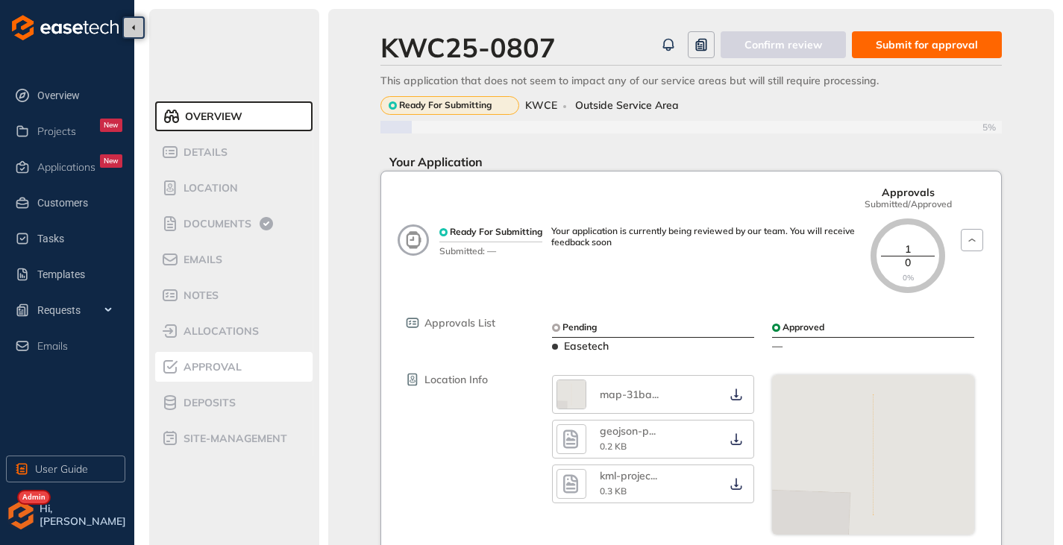
click at [207, 365] on span "Approval" at bounding box center [210, 367] width 63 height 13
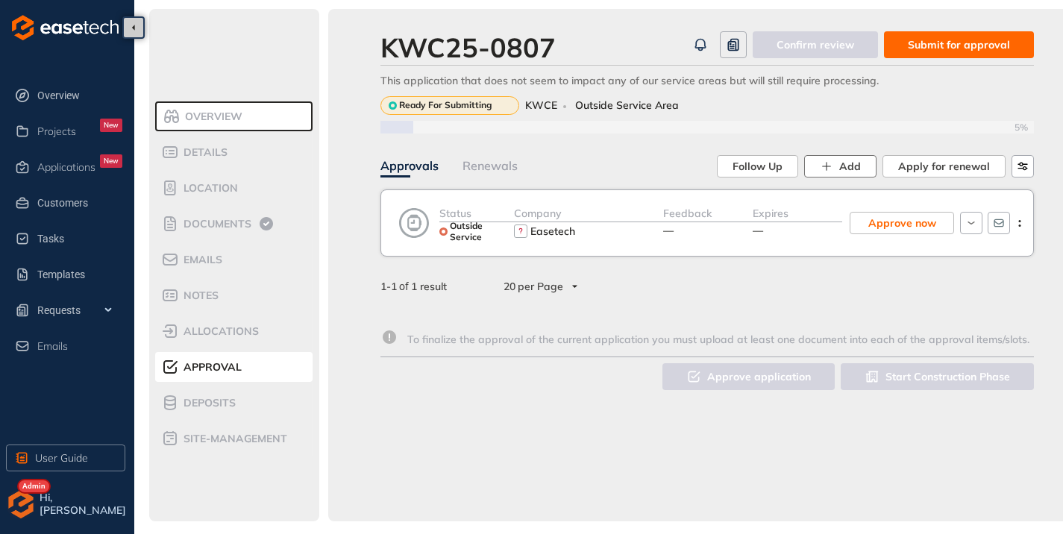
click at [826, 169] on icon "button" at bounding box center [826, 166] width 13 height 13
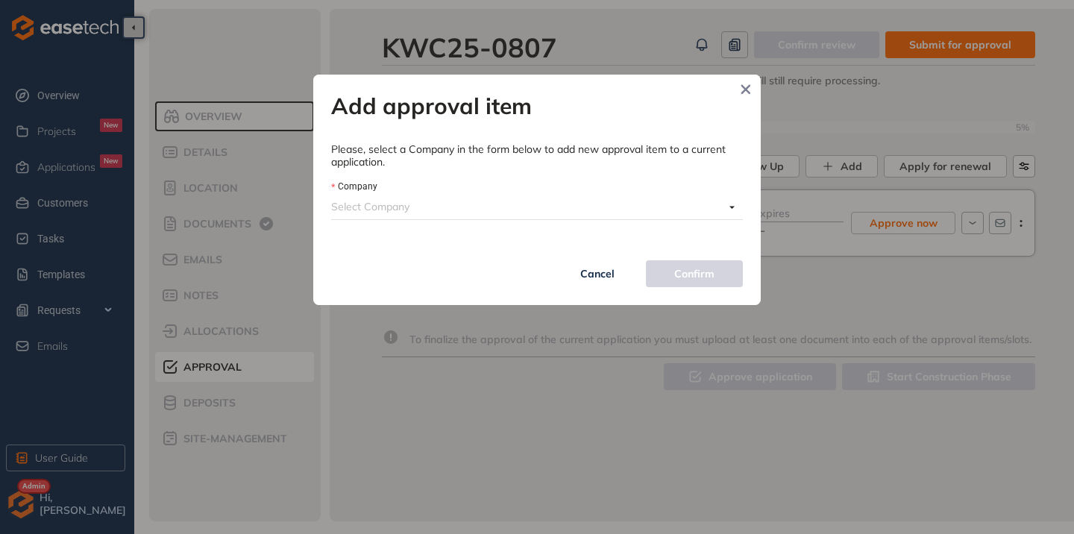
click at [475, 218] on span at bounding box center [527, 207] width 393 height 24
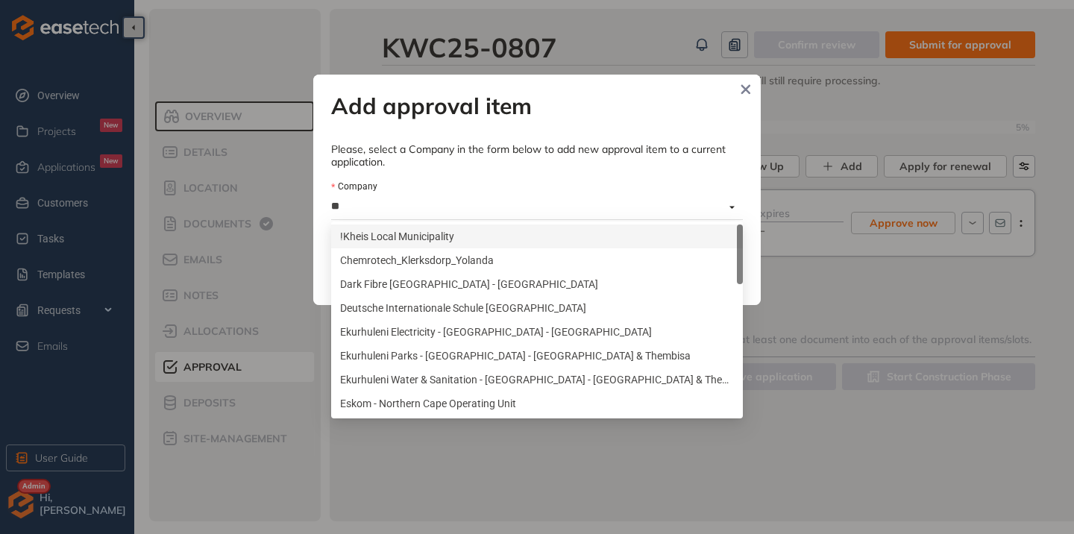
type input "***"
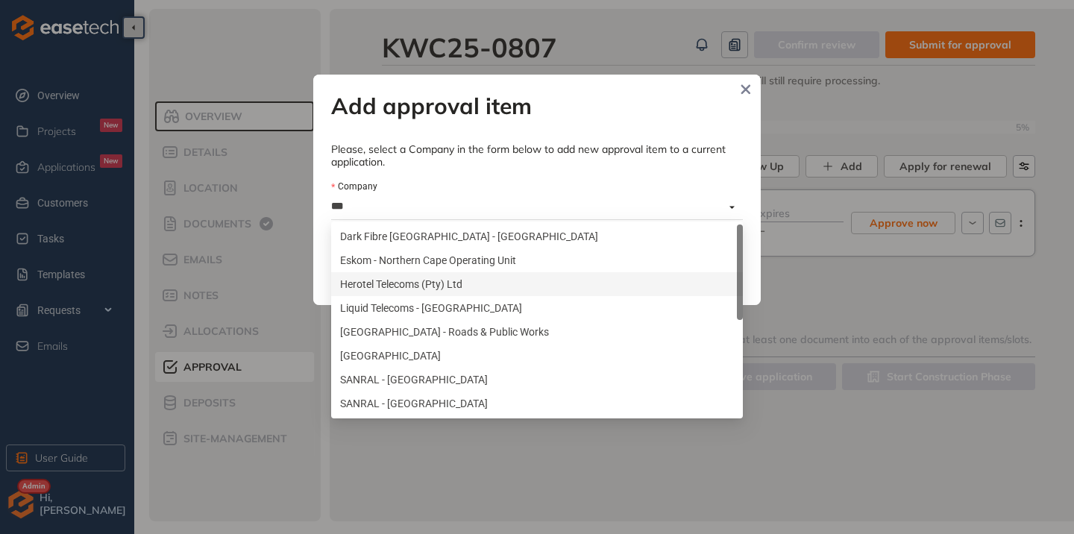
click at [388, 288] on div "Herotel Telecoms (Pty) Ltd" at bounding box center [537, 284] width 394 height 16
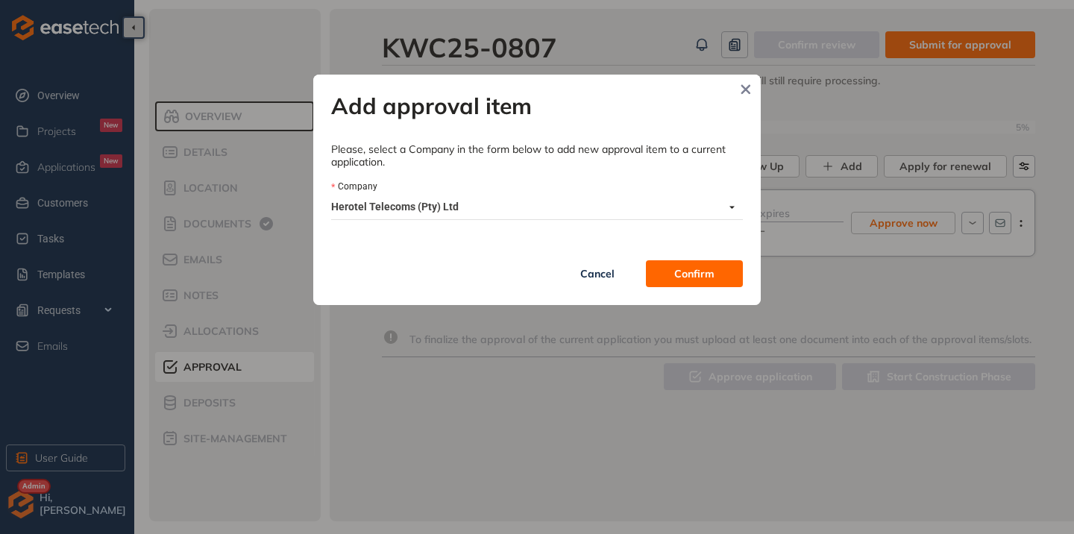
click at [695, 271] on span "Confirm" at bounding box center [694, 274] width 40 height 16
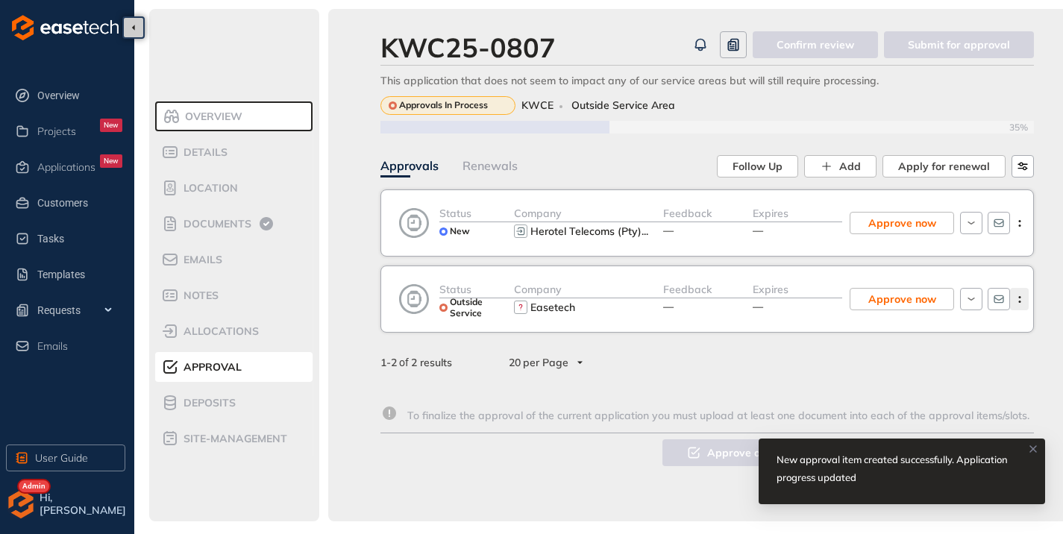
click at [1025, 301] on icon "button" at bounding box center [1019, 299] width 15 height 7
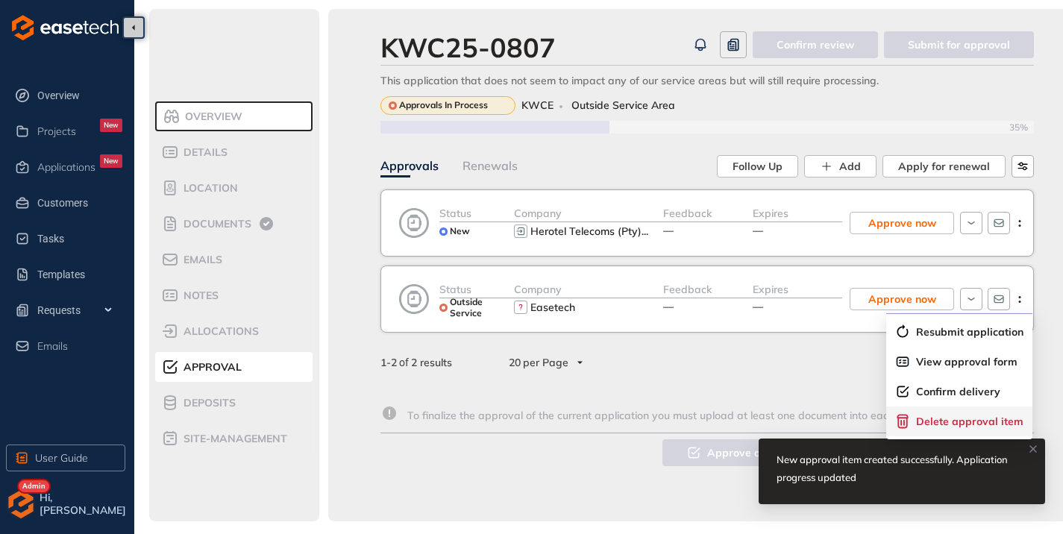
click at [946, 415] on span "Delete approval item" at bounding box center [969, 421] width 107 height 13
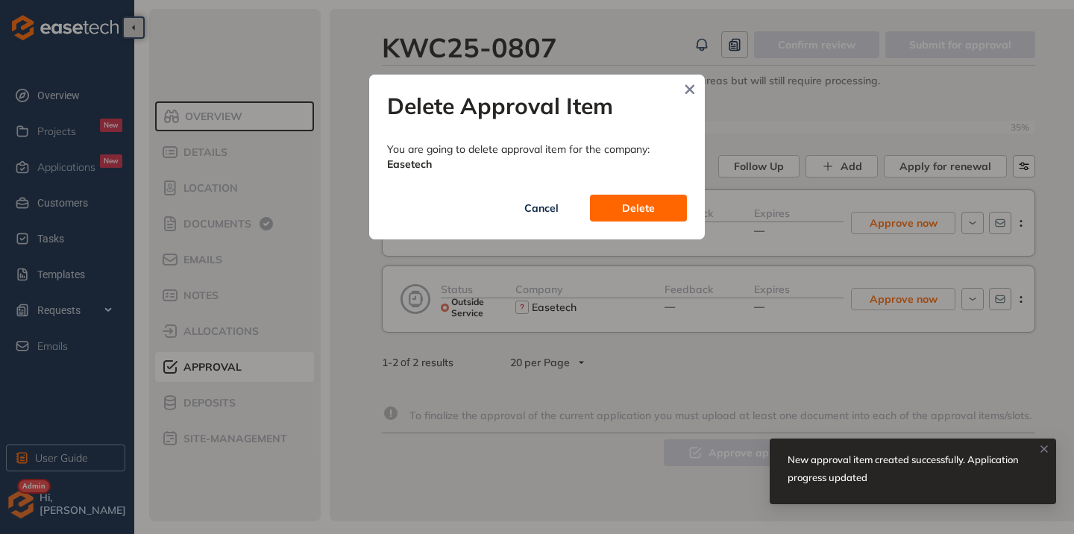
click at [635, 199] on button "Delete" at bounding box center [638, 208] width 97 height 27
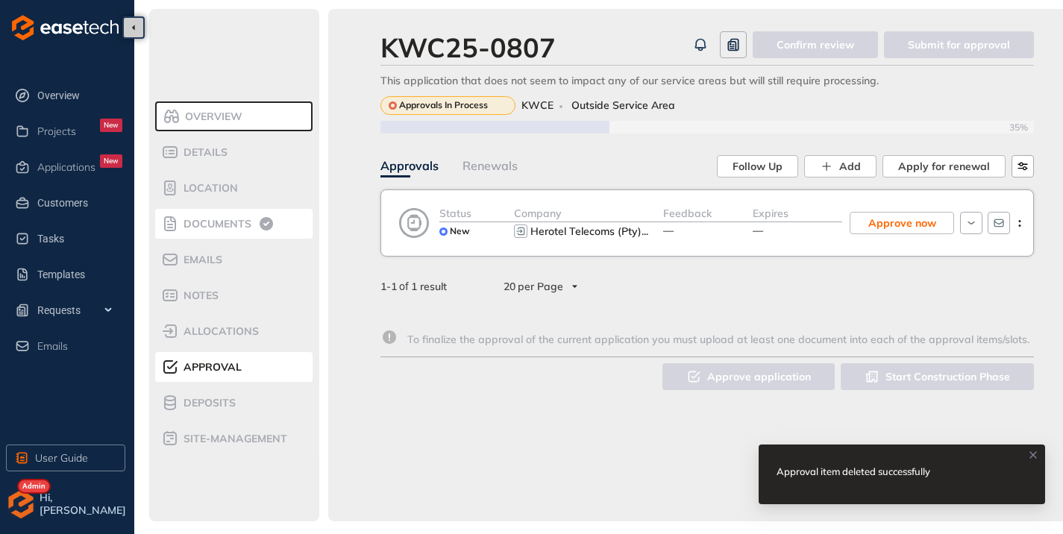
click at [194, 230] on div "Documents" at bounding box center [224, 224] width 127 height 18
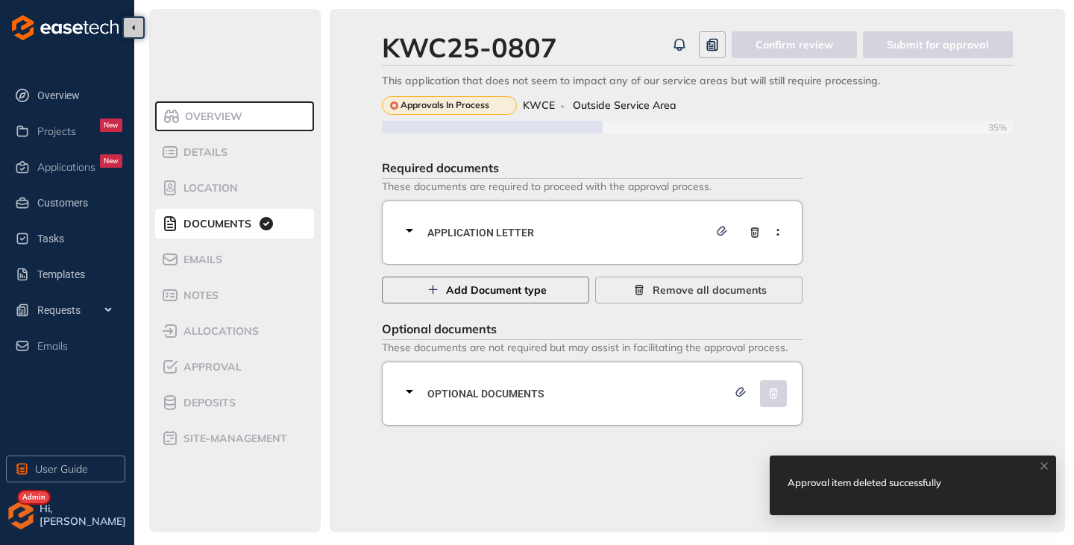
click at [488, 295] on span "Add Document type" at bounding box center [496, 290] width 101 height 16
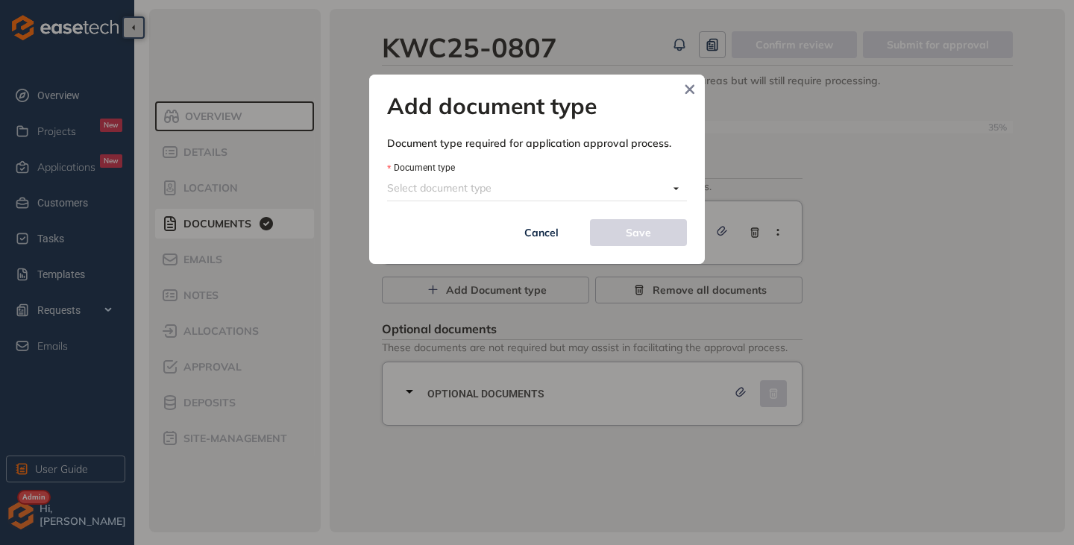
click at [513, 184] on input "Document type" at bounding box center [527, 188] width 281 height 22
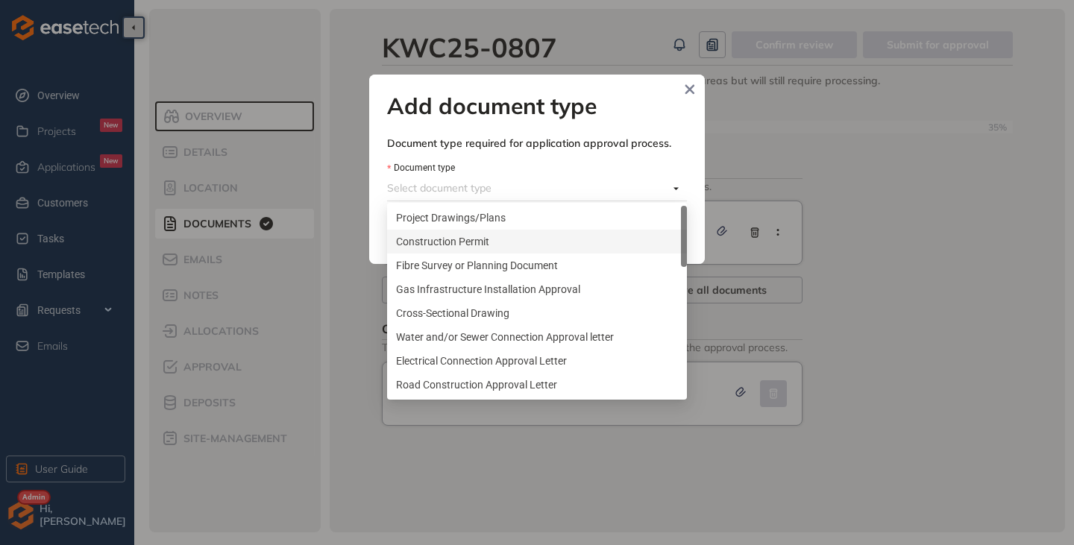
click at [459, 252] on div "Construction Permit" at bounding box center [537, 242] width 300 height 24
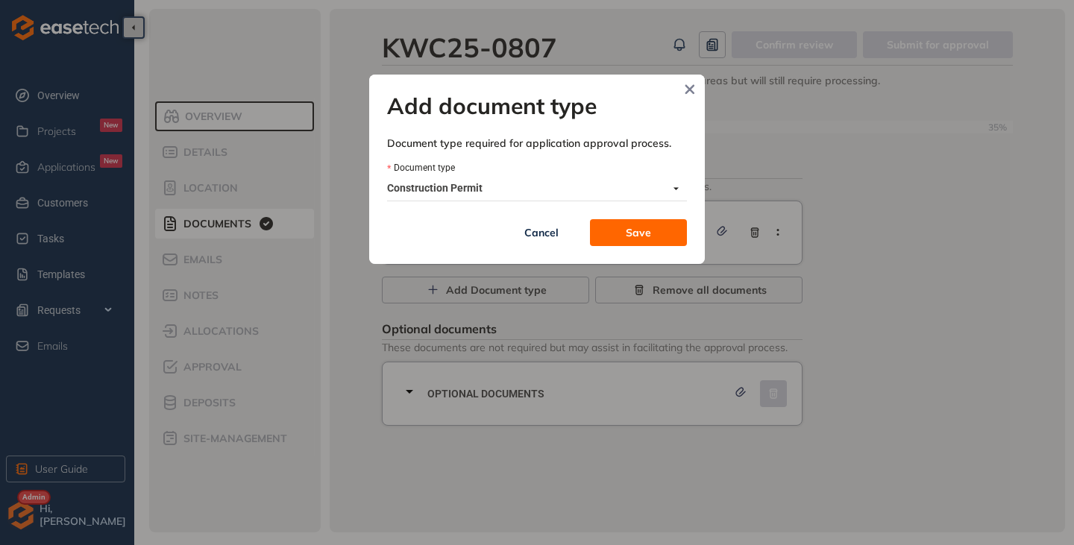
click at [644, 219] on button "Save" at bounding box center [638, 232] width 97 height 27
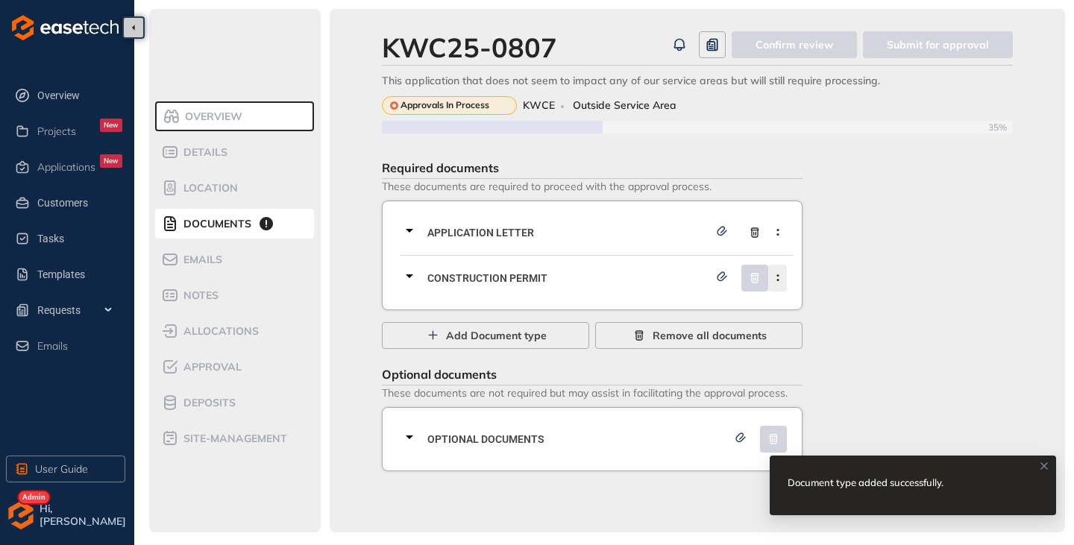
click at [777, 277] on icon "button" at bounding box center [777, 277] width 15 height 7
click at [703, 309] on span "Remove current document type" at bounding box center [701, 313] width 157 height 13
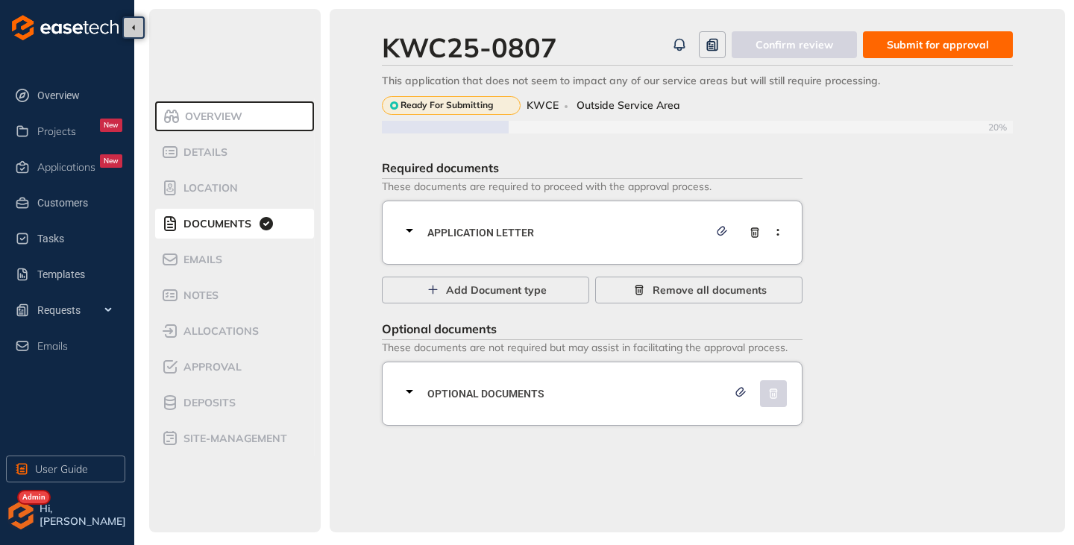
click at [932, 51] on span "Submit for approval" at bounding box center [938, 45] width 102 height 16
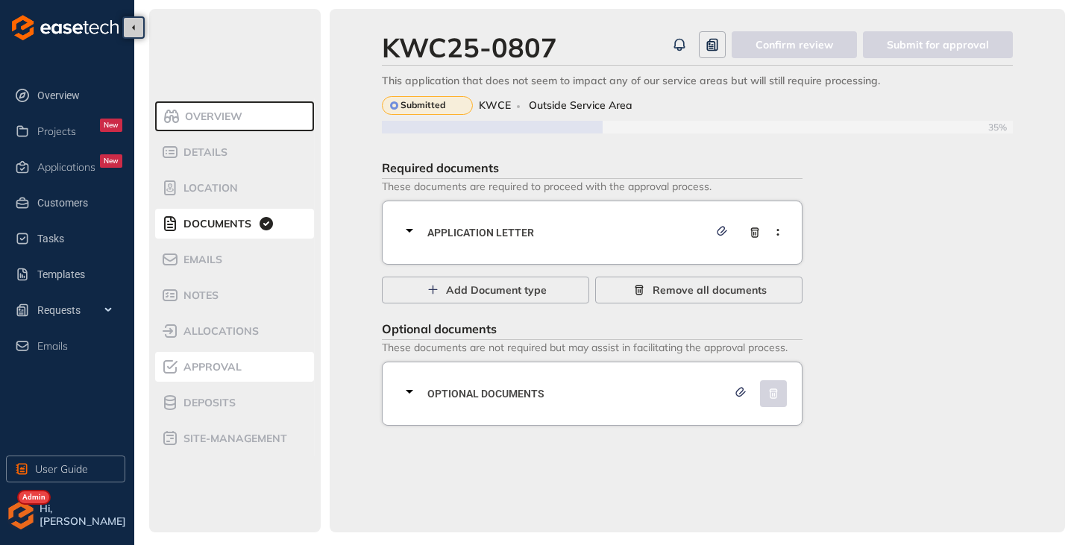
click at [227, 366] on span "Approval" at bounding box center [210, 367] width 63 height 13
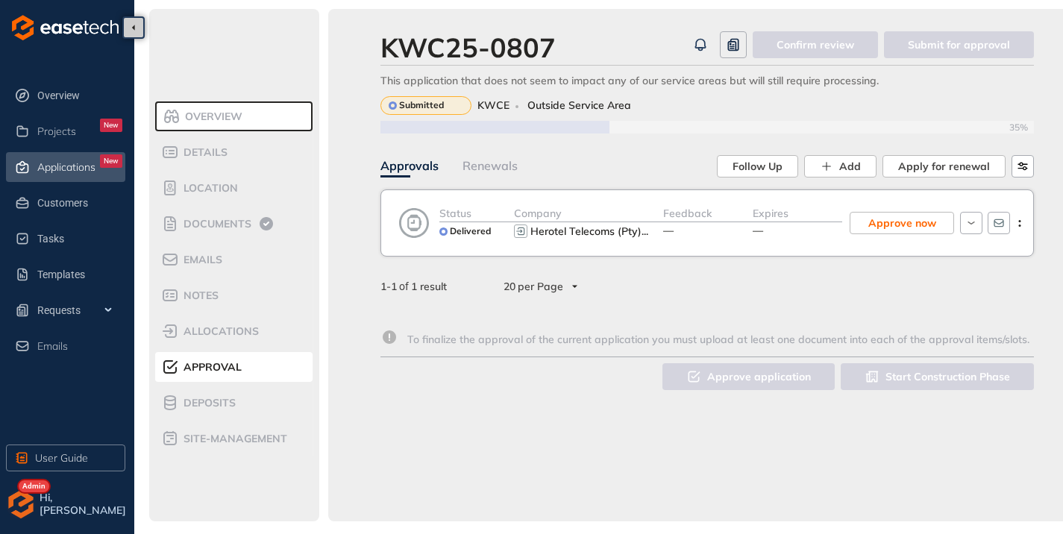
click at [46, 161] on span "Applications" at bounding box center [66, 167] width 58 height 13
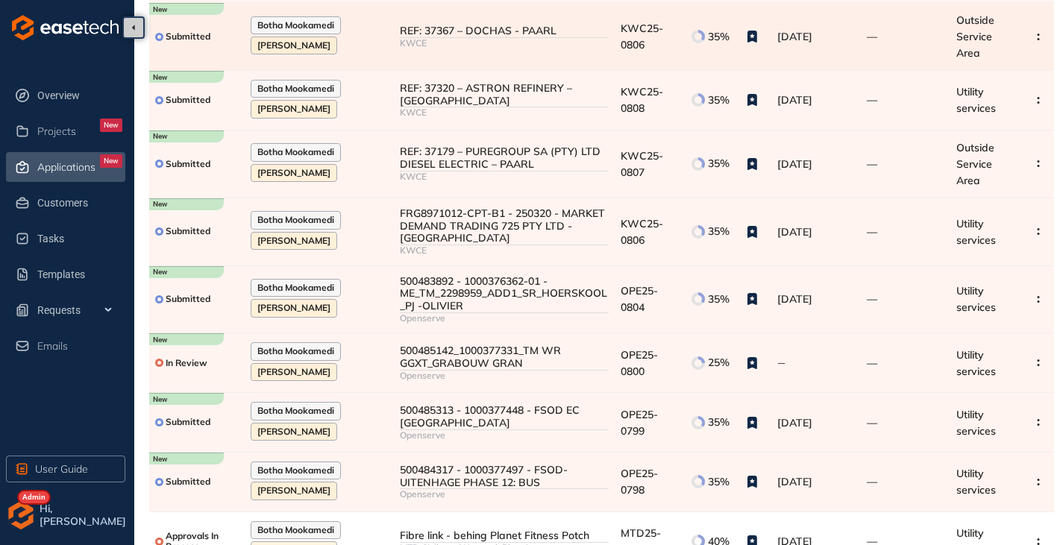
scroll to position [224, 0]
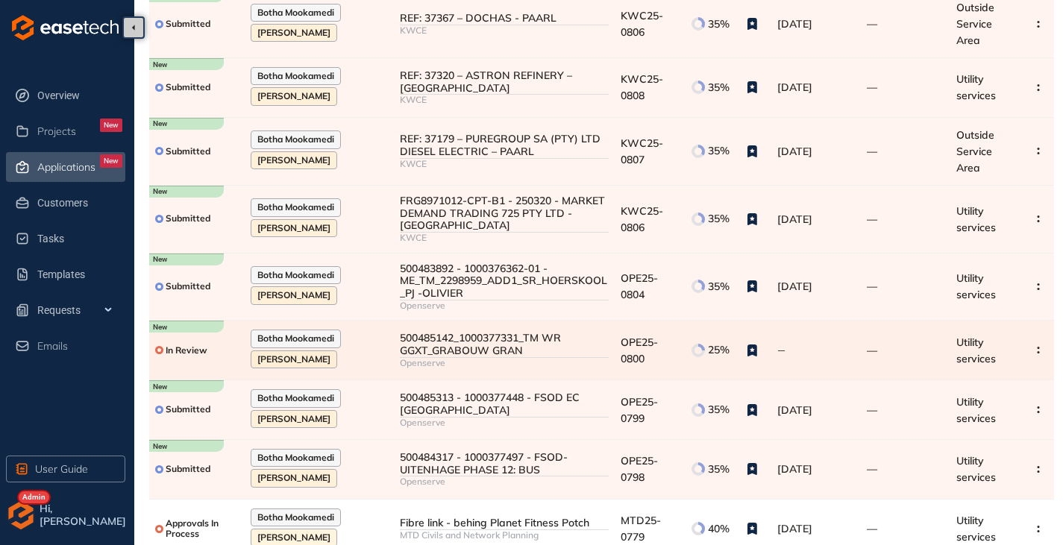
click at [517, 333] on div "500485142_1000377331_TM WR GGXT_GRABOUW GRAN" at bounding box center [504, 344] width 209 height 25
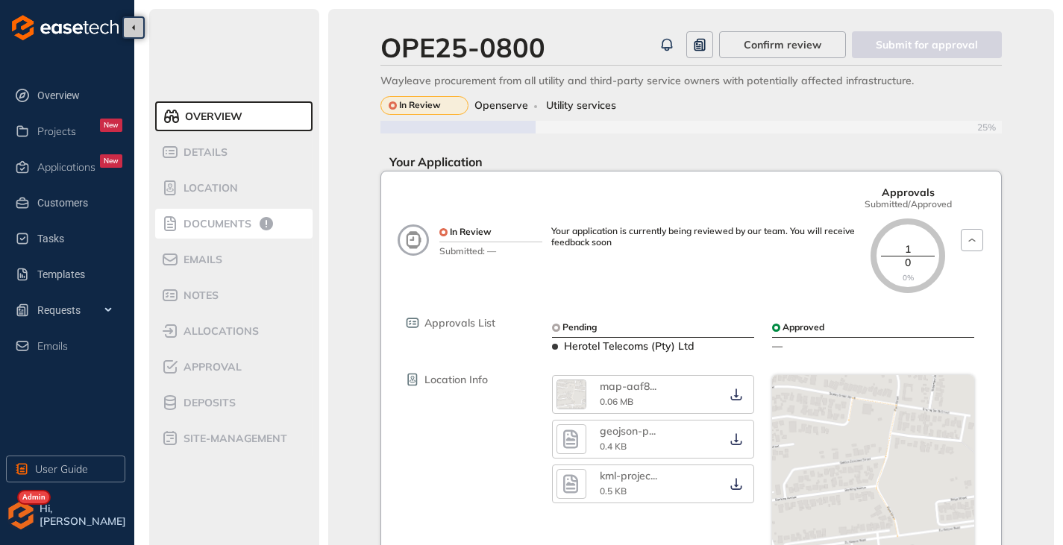
click at [236, 224] on span "Documents" at bounding box center [215, 224] width 72 height 13
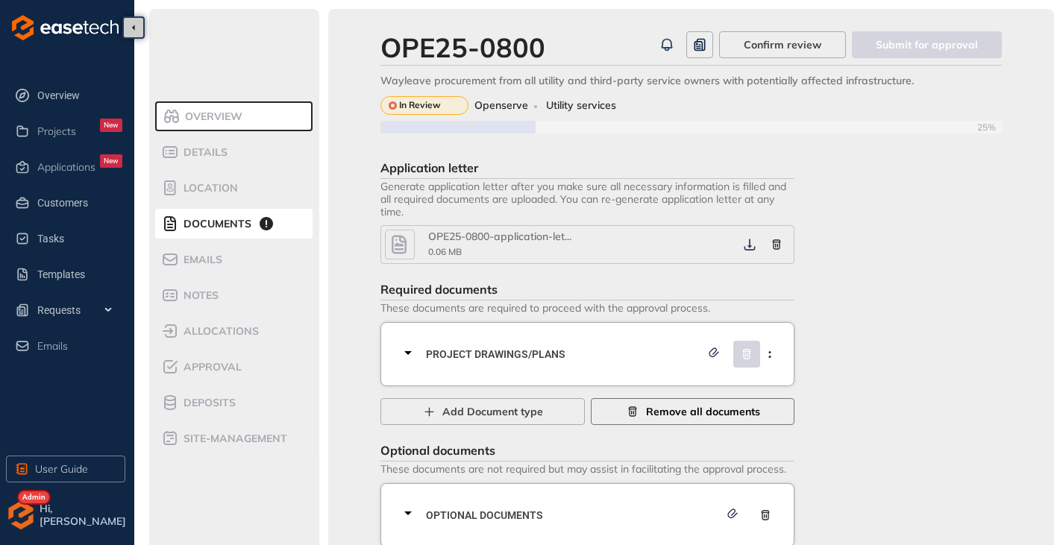
click at [717, 406] on span "Remove all documents" at bounding box center [703, 411] width 114 height 16
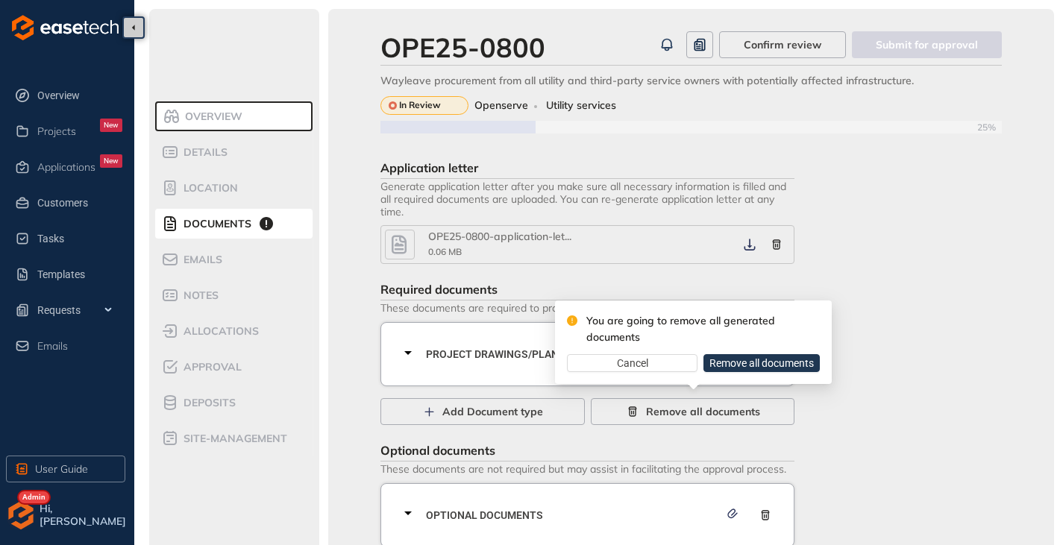
click at [729, 360] on span "Remove all documents" at bounding box center [761, 363] width 104 height 16
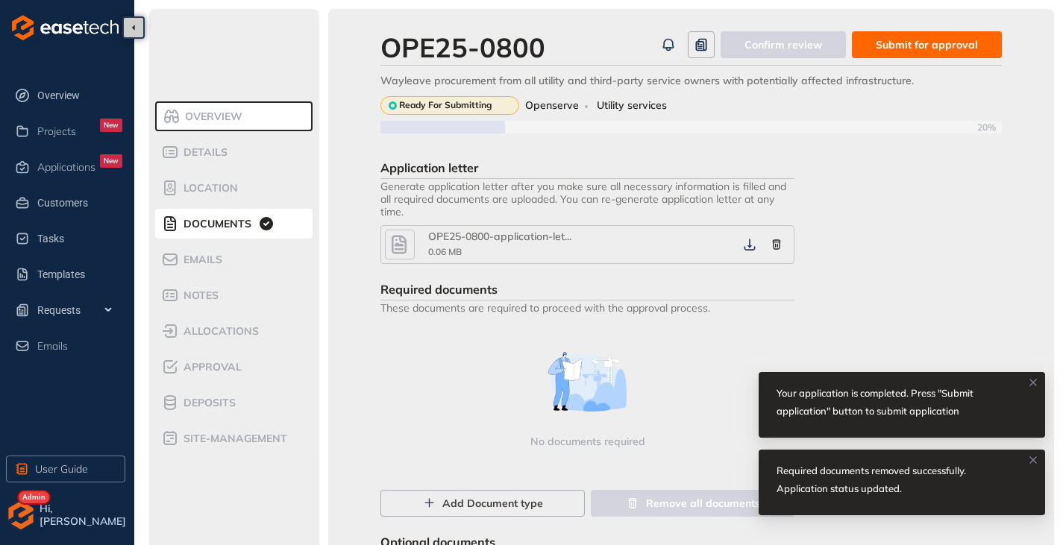
click at [926, 40] on span "Submit for approval" at bounding box center [927, 45] width 102 height 16
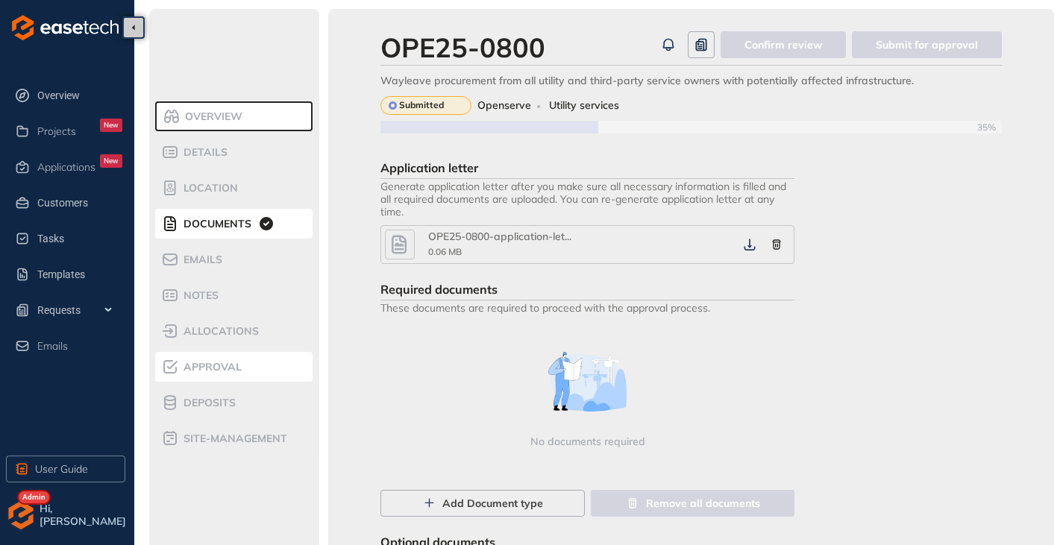
click at [195, 370] on span "Approval" at bounding box center [210, 367] width 63 height 13
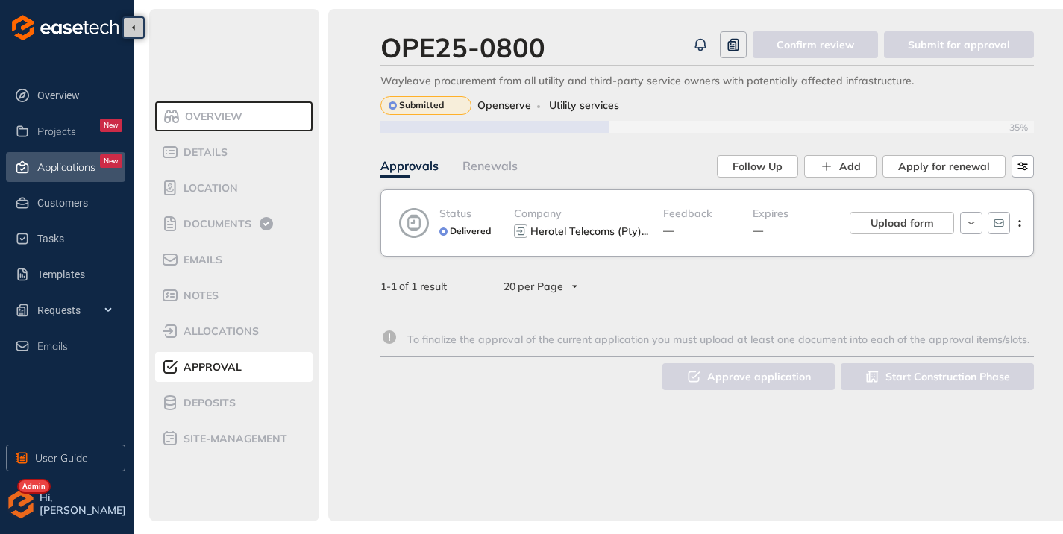
click at [60, 157] on div "Applications New" at bounding box center [79, 166] width 85 height 25
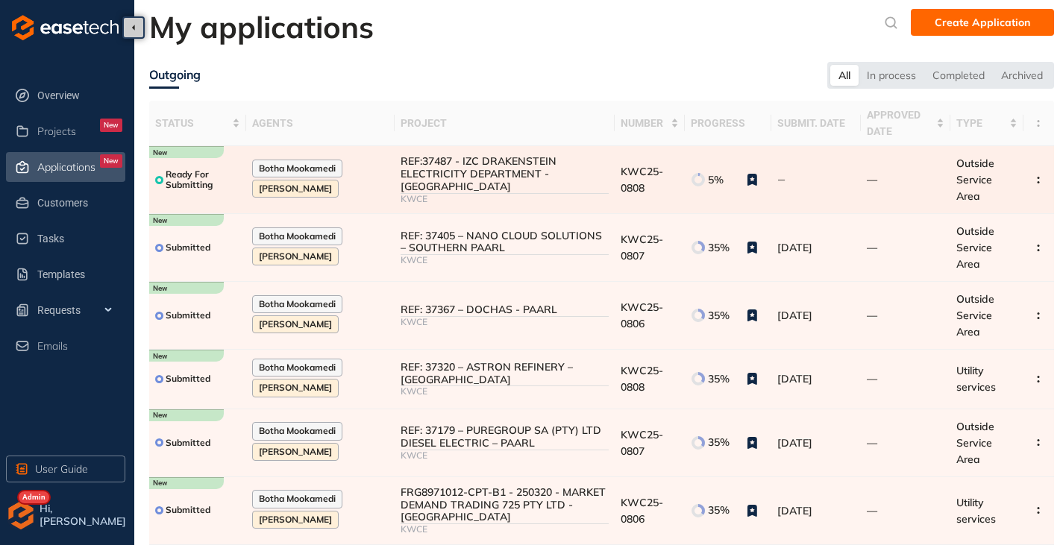
click at [462, 175] on div "REF:37487 - IZC DRAKENSTEIN ELECTRICITY DEPARTMENT - [GEOGRAPHIC_DATA]" at bounding box center [503, 173] width 207 height 37
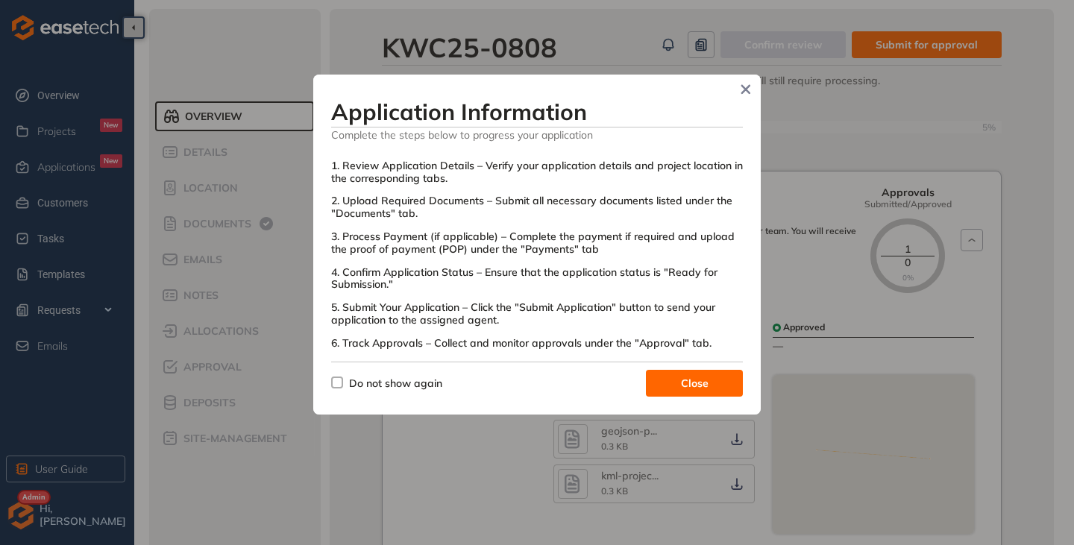
click at [330, 377] on div "Application Information Complete the steps below to progress your application 1…" at bounding box center [536, 245] width 447 height 340
click at [648, 380] on button "Close" at bounding box center [694, 383] width 97 height 27
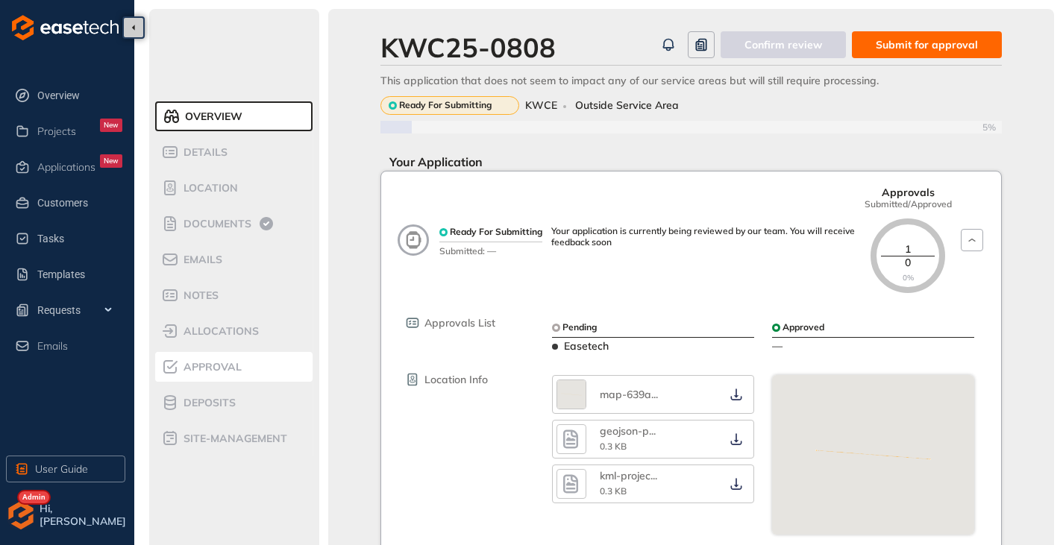
click at [222, 375] on div "Approval" at bounding box center [224, 367] width 127 height 18
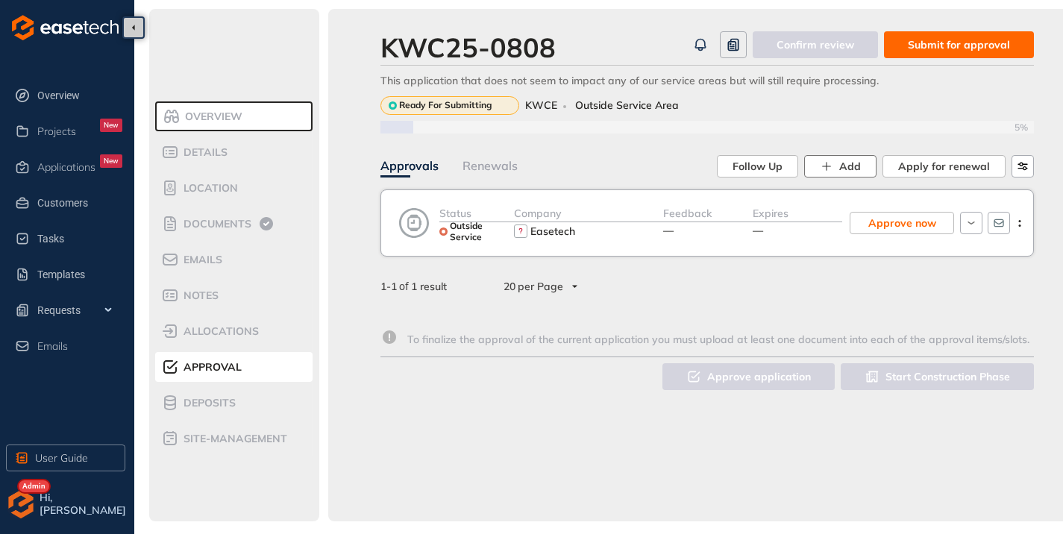
click at [829, 163] on icon "button" at bounding box center [826, 166] width 13 height 13
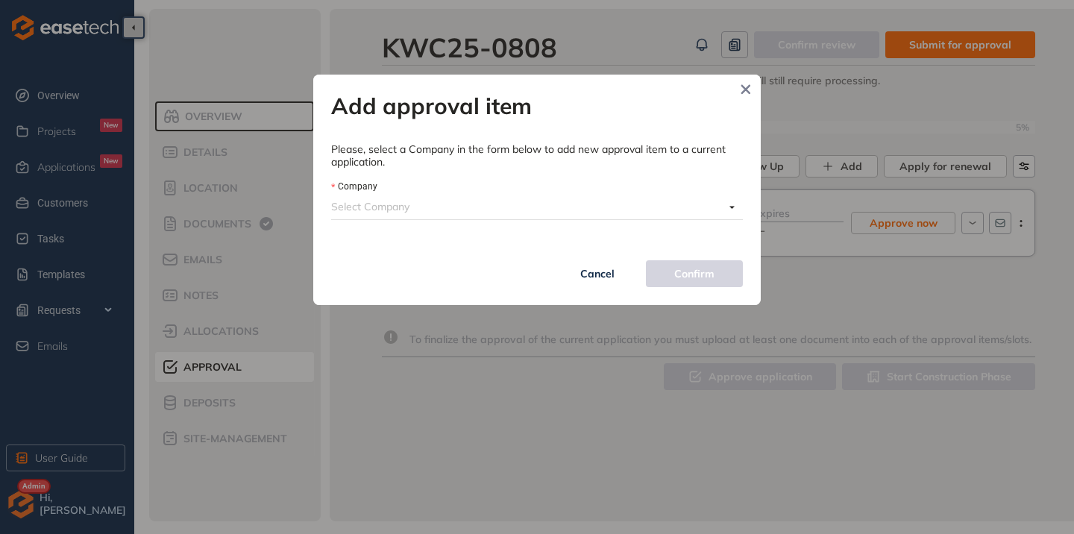
click at [471, 200] on input "Company" at bounding box center [527, 206] width 393 height 22
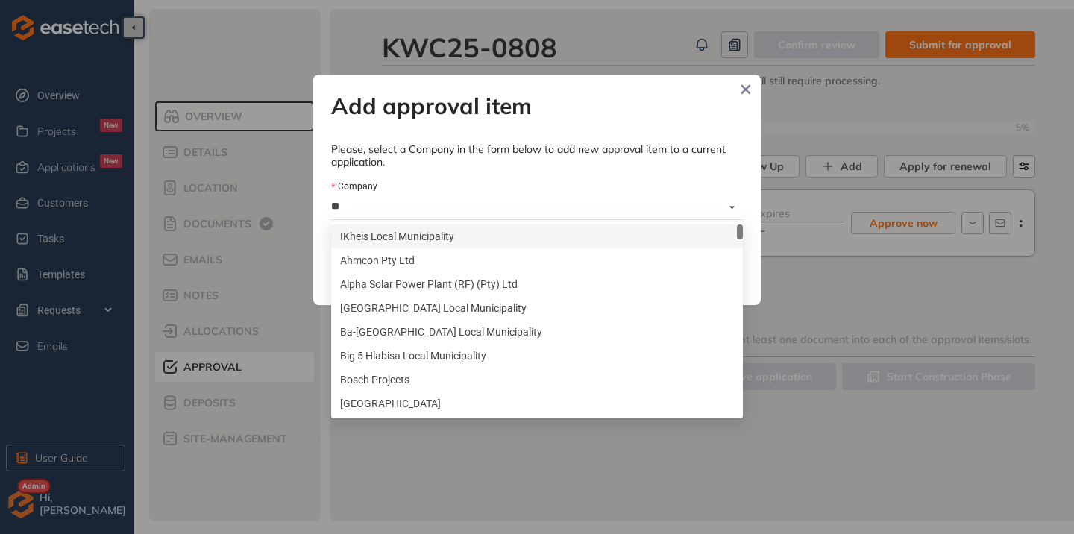
type input "***"
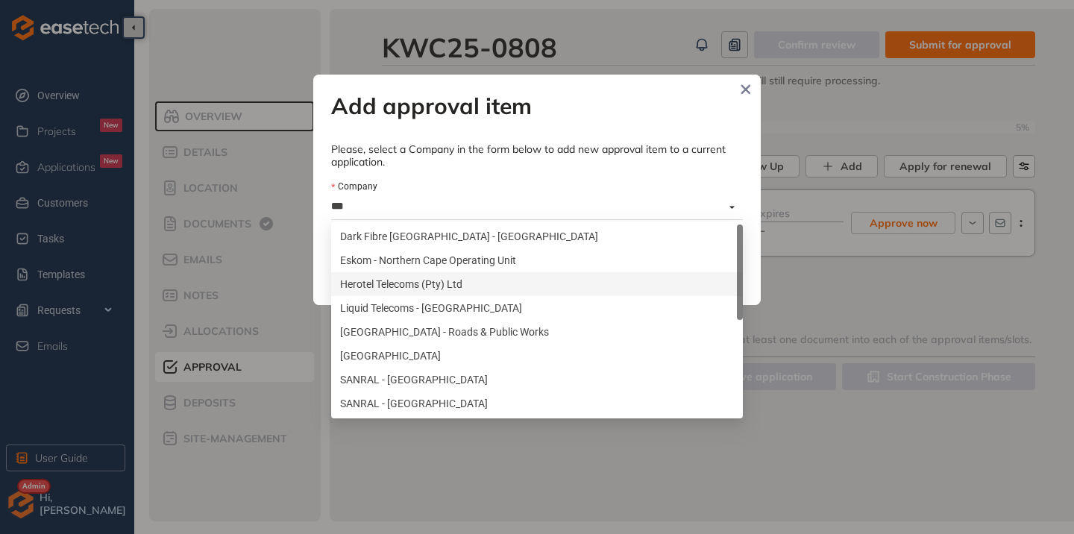
click at [379, 277] on div "Herotel Telecoms (Pty) Ltd" at bounding box center [537, 284] width 394 height 16
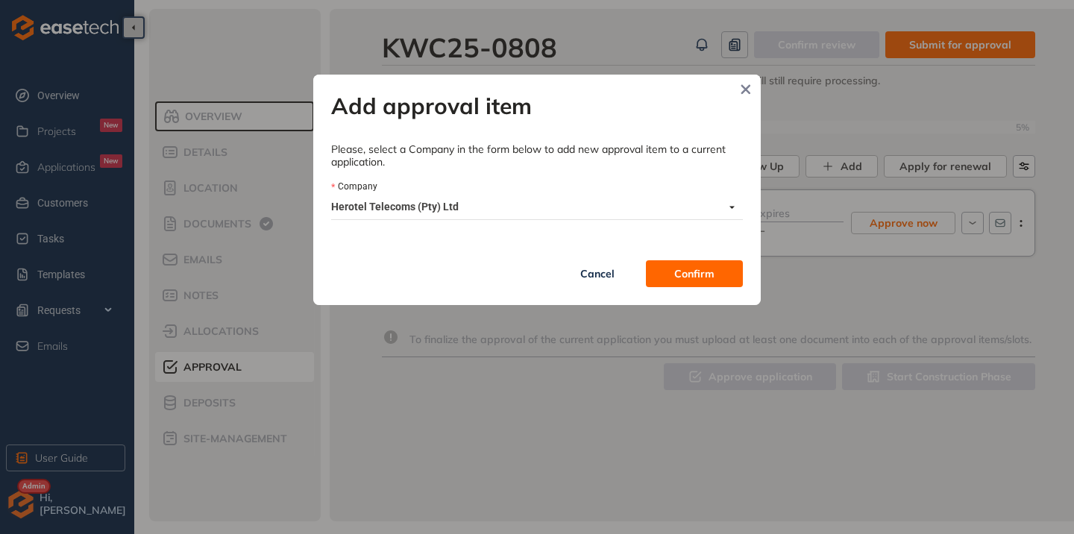
click at [688, 267] on span "Confirm" at bounding box center [694, 274] width 40 height 16
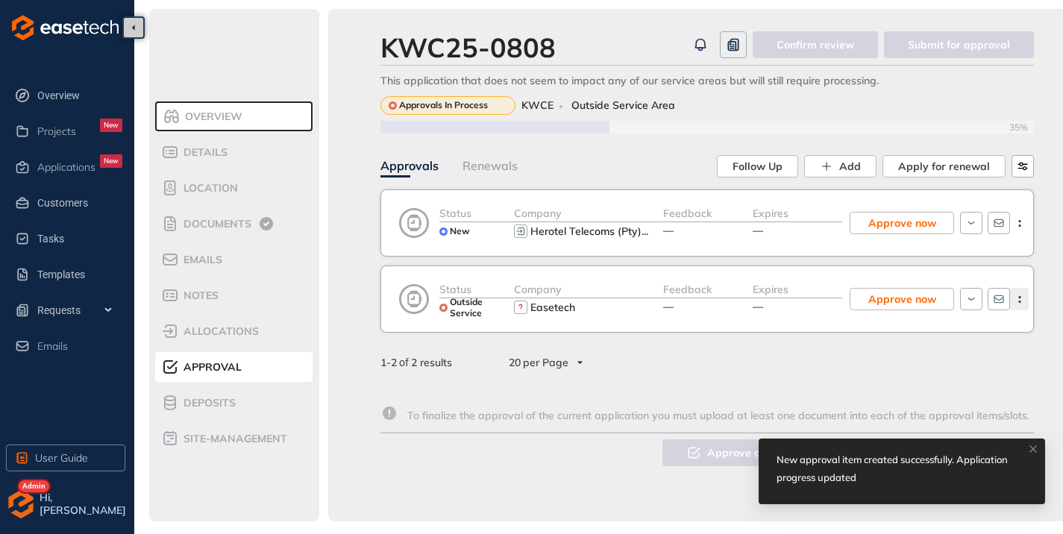
click at [1017, 300] on icon "button" at bounding box center [1019, 299] width 15 height 7
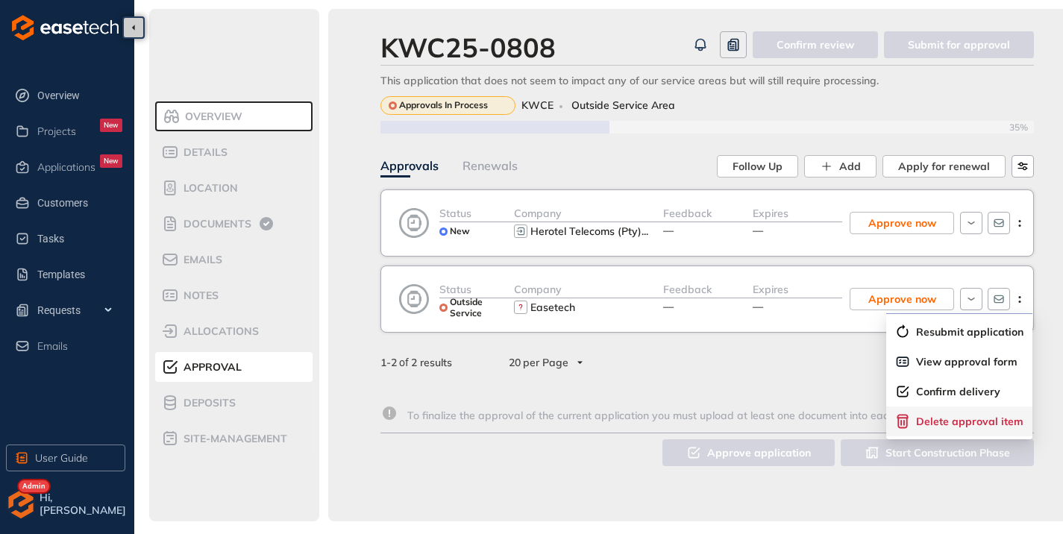
click at [961, 428] on div "Delete approval item" at bounding box center [959, 421] width 128 height 15
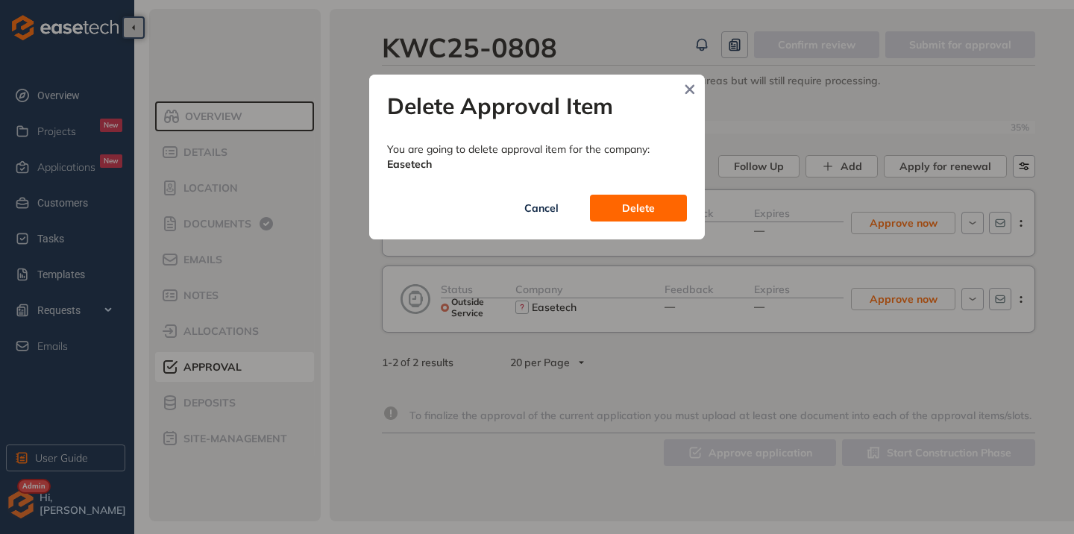
click at [641, 209] on span "Delete" at bounding box center [638, 208] width 33 height 16
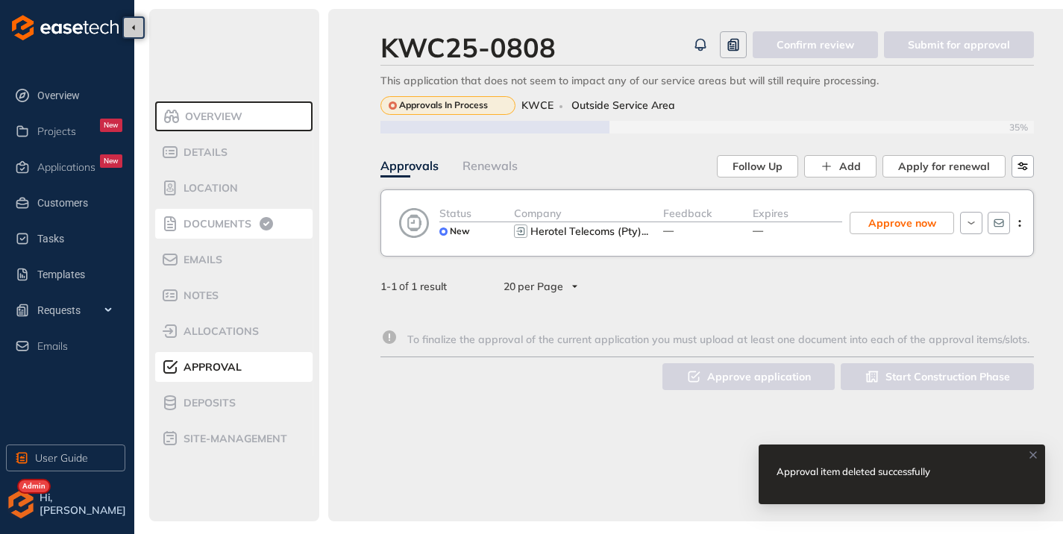
click at [215, 227] on span "Documents" at bounding box center [215, 224] width 72 height 13
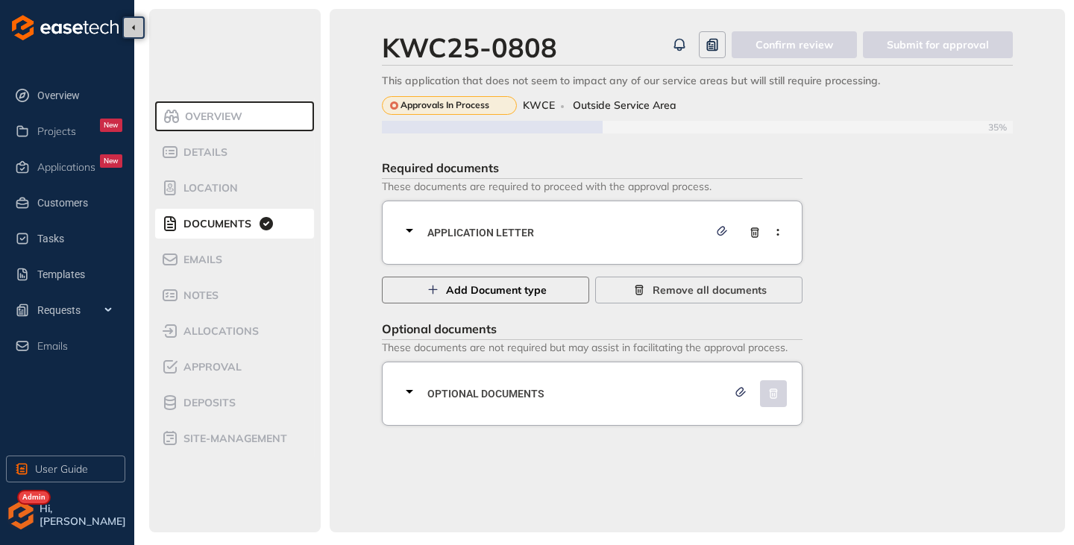
click at [434, 292] on icon "button" at bounding box center [432, 290] width 15 height 10
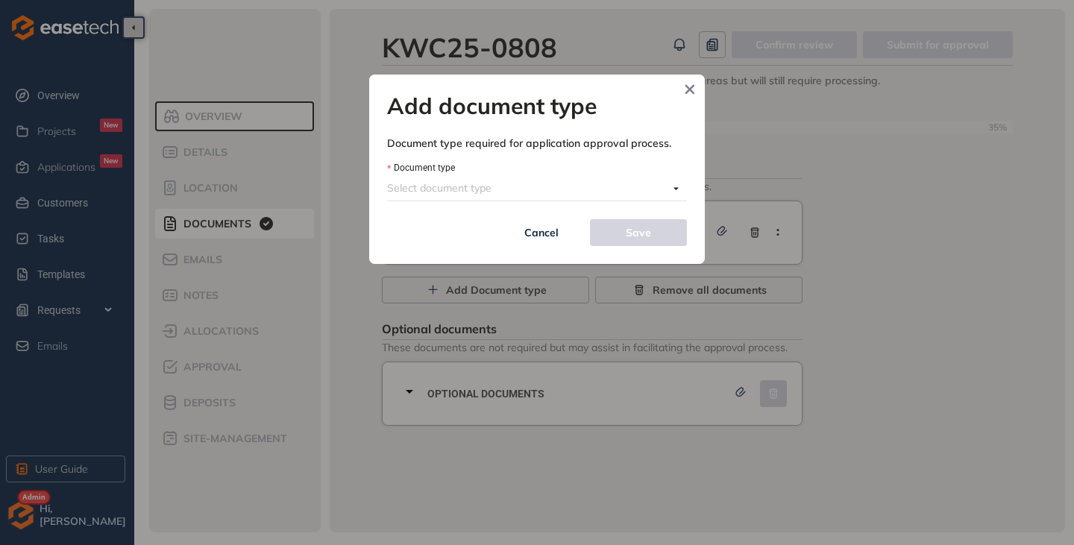
click at [491, 189] on input "Document type" at bounding box center [527, 188] width 281 height 22
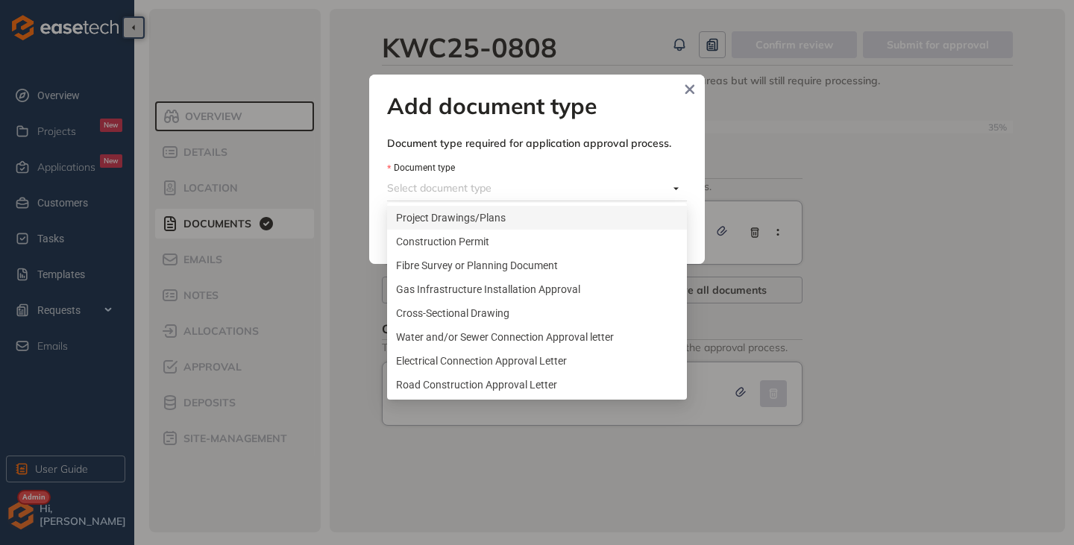
click at [465, 223] on div "Project Drawings/Plans" at bounding box center [537, 218] width 282 height 16
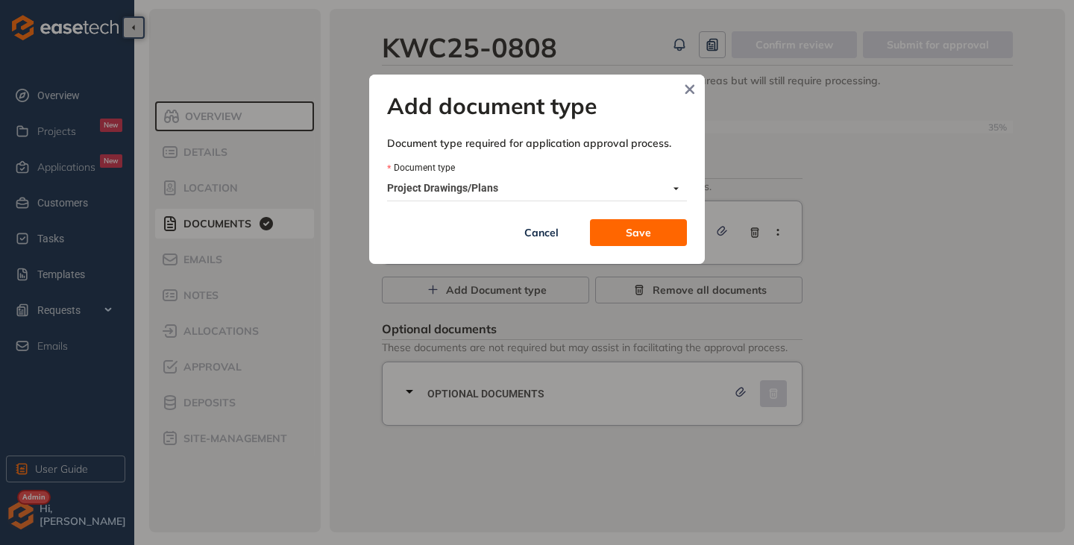
click at [634, 238] on span "Save" at bounding box center [638, 232] width 25 height 16
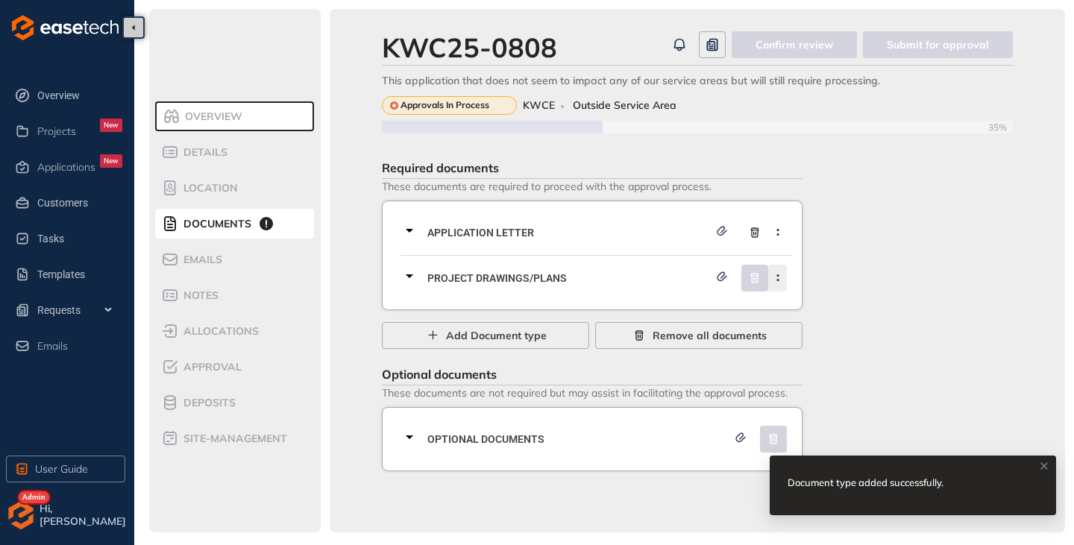
click at [774, 283] on button "button" at bounding box center [777, 278] width 19 height 27
click at [668, 311] on span "Remove current document type" at bounding box center [701, 313] width 157 height 13
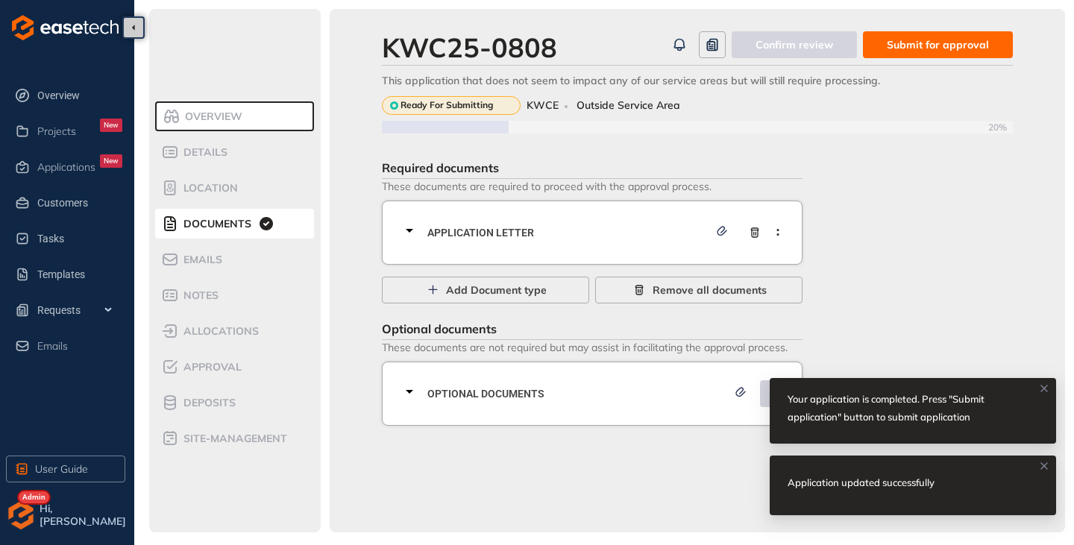
click at [961, 45] on span "Submit for approval" at bounding box center [938, 45] width 102 height 16
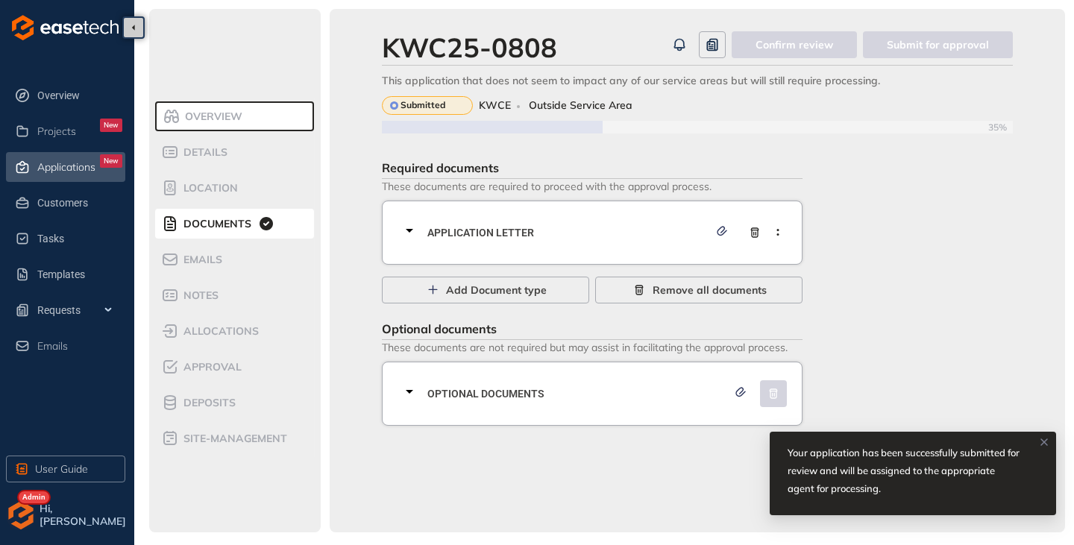
click at [60, 172] on span "Applications" at bounding box center [66, 167] width 58 height 13
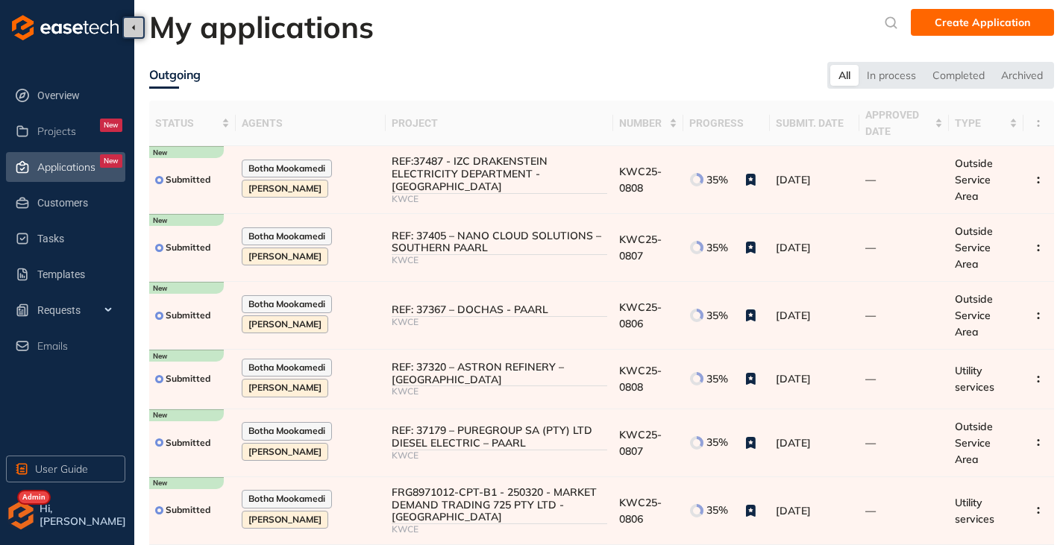
click at [45, 518] on span "Hi, [PERSON_NAME]" at bounding box center [84, 515] width 89 height 25
click at [31, 517] on img "button" at bounding box center [21, 515] width 30 height 30
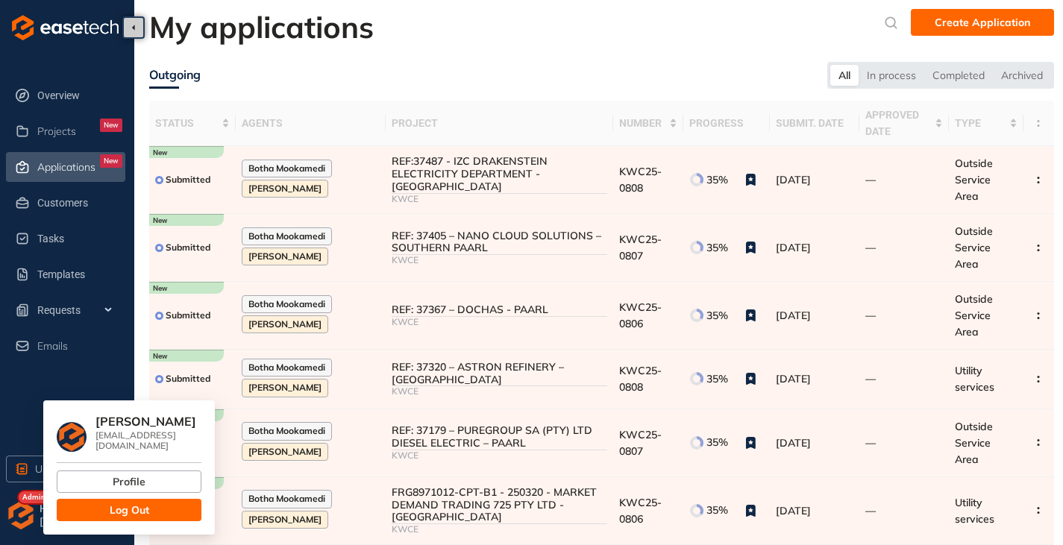
click at [96, 501] on button "Log Out" at bounding box center [129, 510] width 145 height 22
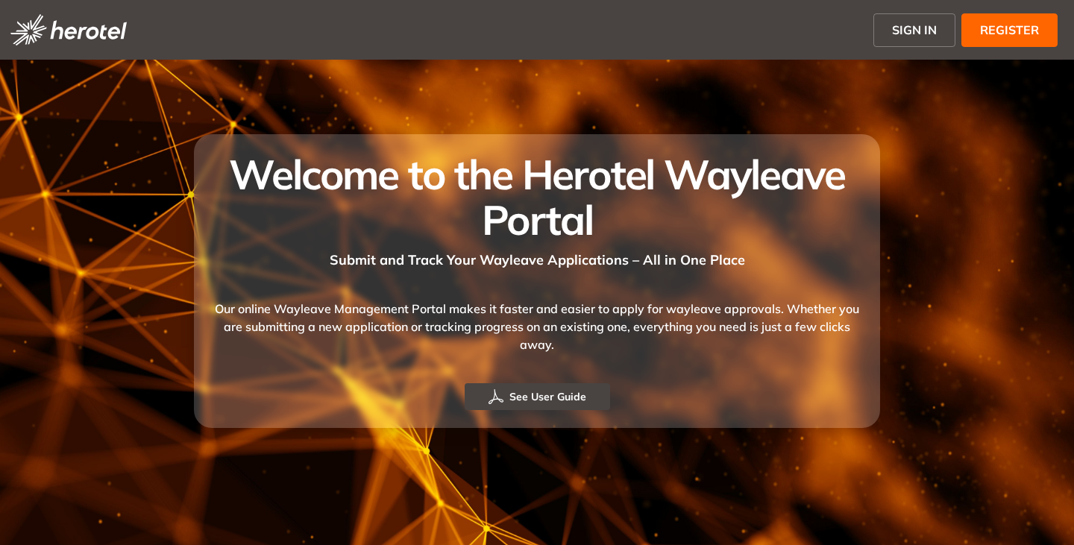
click at [910, 34] on span "SIGN IN" at bounding box center [914, 30] width 45 height 18
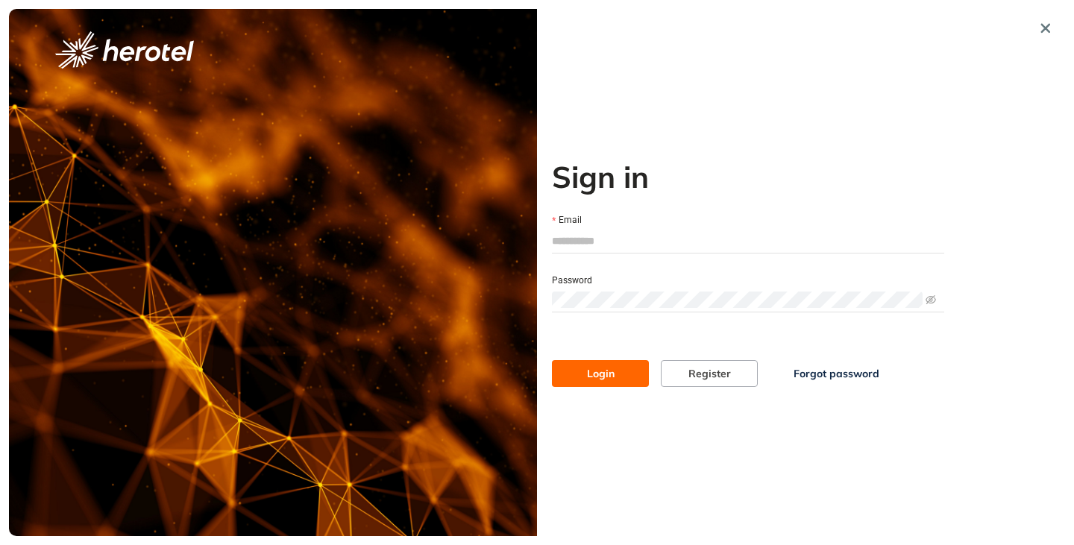
click at [575, 239] on input "Email" at bounding box center [748, 241] width 392 height 22
type input "**********"
click at [552, 360] on button "Login" at bounding box center [600, 373] width 97 height 27
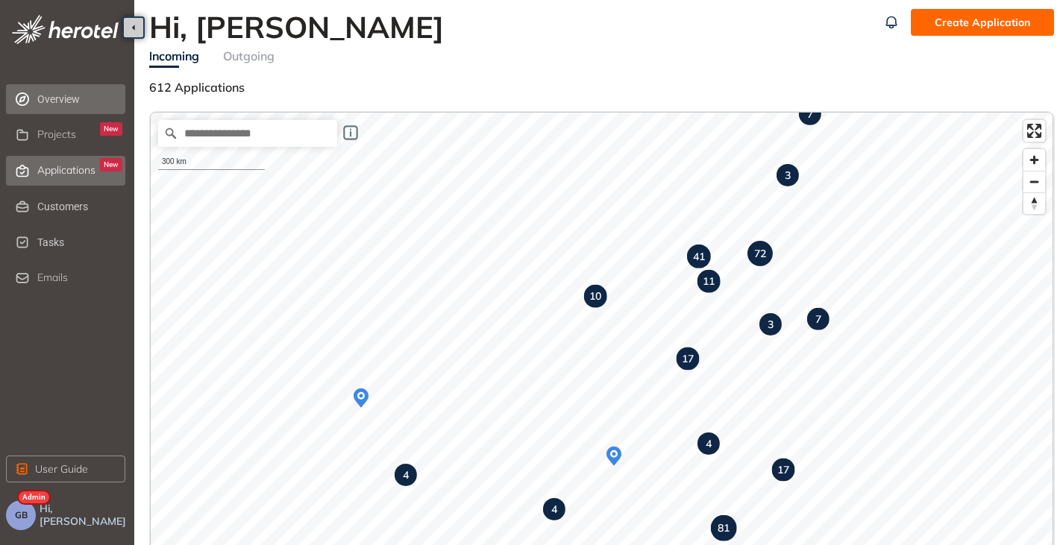
click at [58, 175] on span "Applications" at bounding box center [66, 170] width 58 height 13
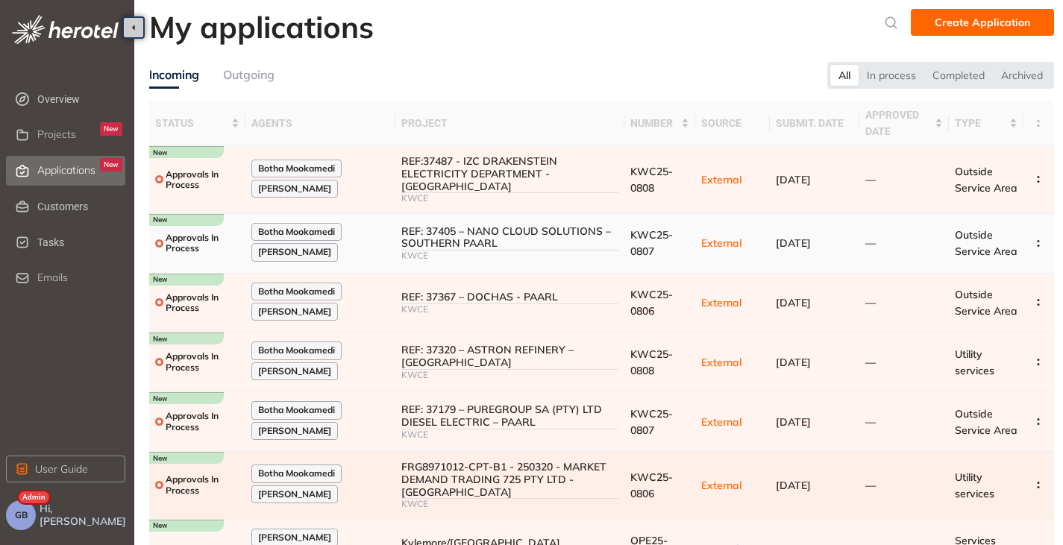
scroll to position [254, 0]
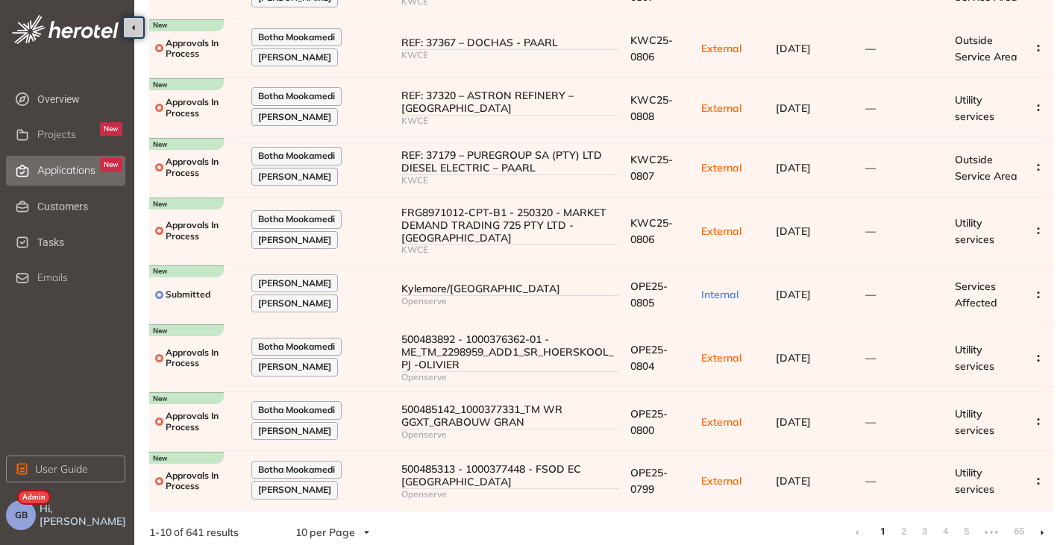
click at [1042, 530] on icon at bounding box center [1042, 533] width 4 height 7
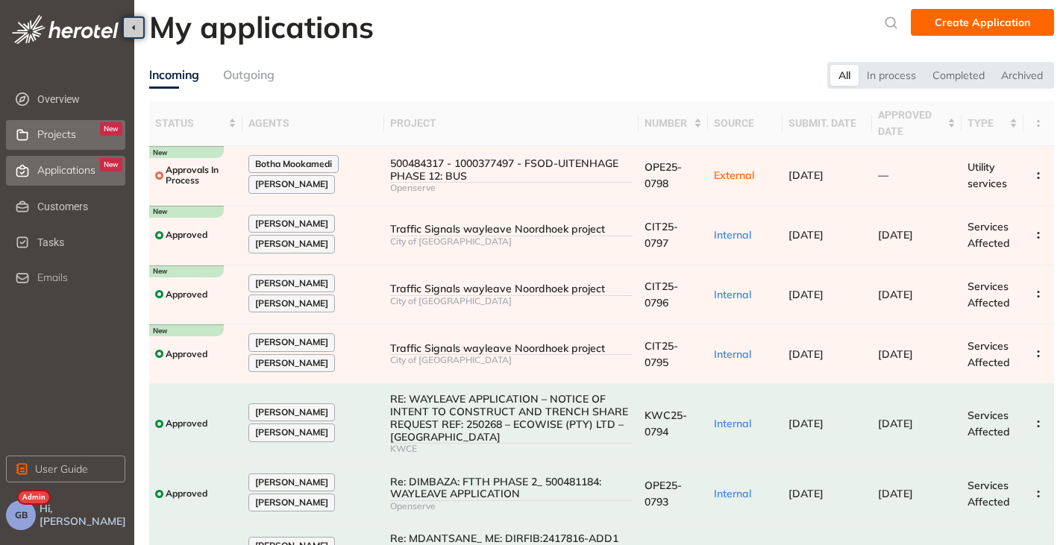
click at [50, 128] on span "Projects" at bounding box center [56, 134] width 39 height 13
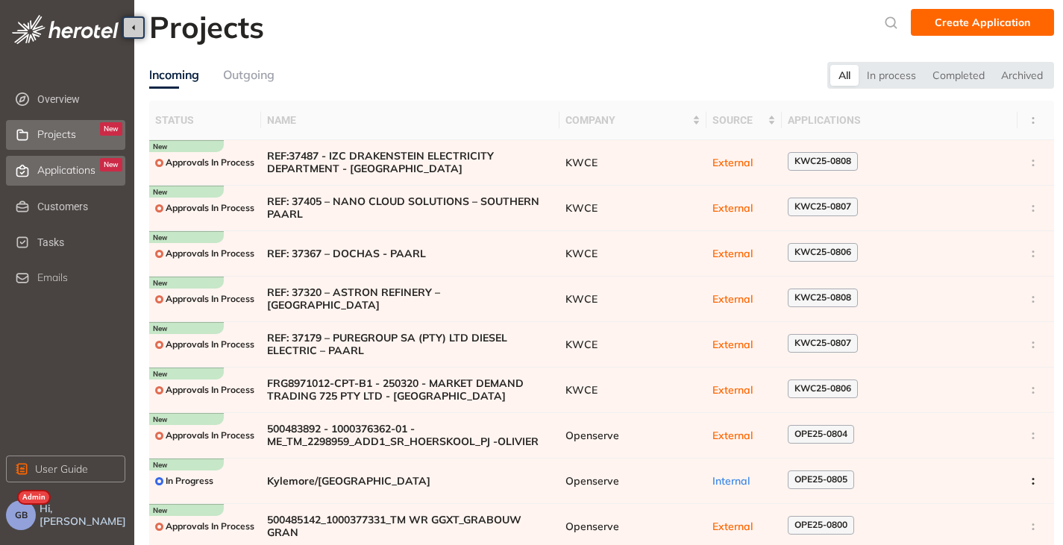
click at [43, 169] on span "Applications" at bounding box center [66, 170] width 58 height 13
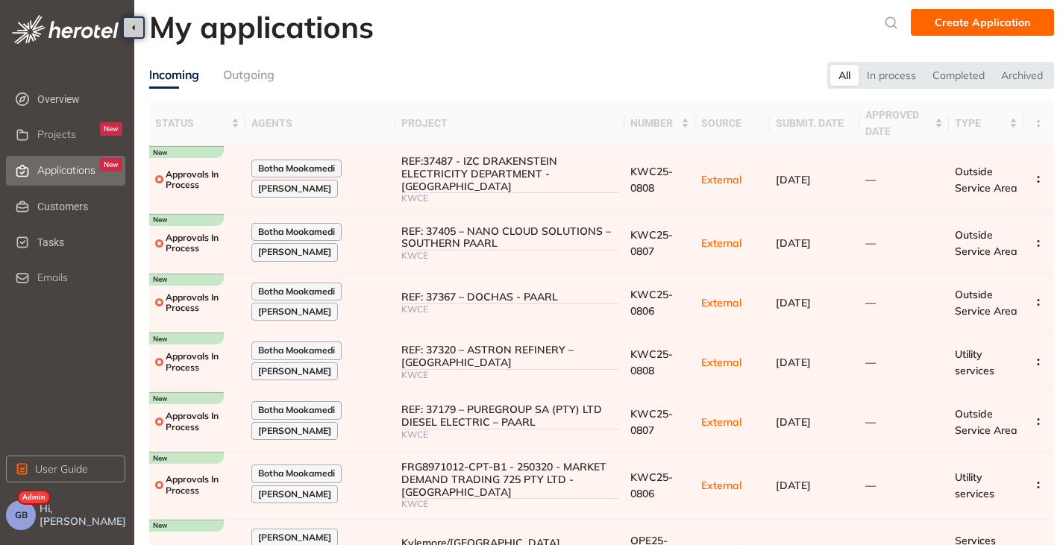
drag, startPoint x: 48, startPoint y: 131, endPoint x: 49, endPoint y: 163, distance: 32.1
click at [48, 131] on span "Projects" at bounding box center [56, 134] width 39 height 13
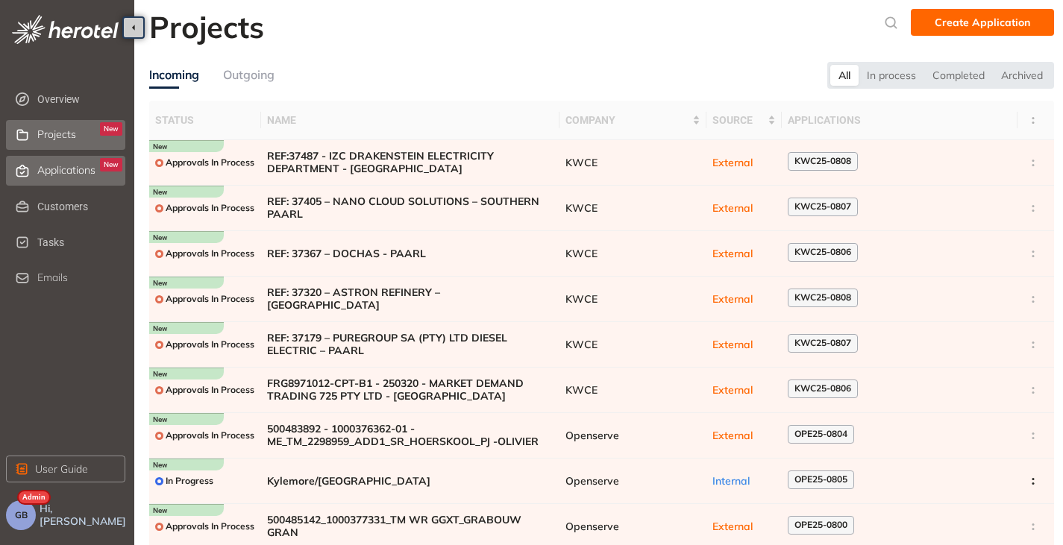
click at [51, 172] on span "Applications" at bounding box center [66, 170] width 58 height 13
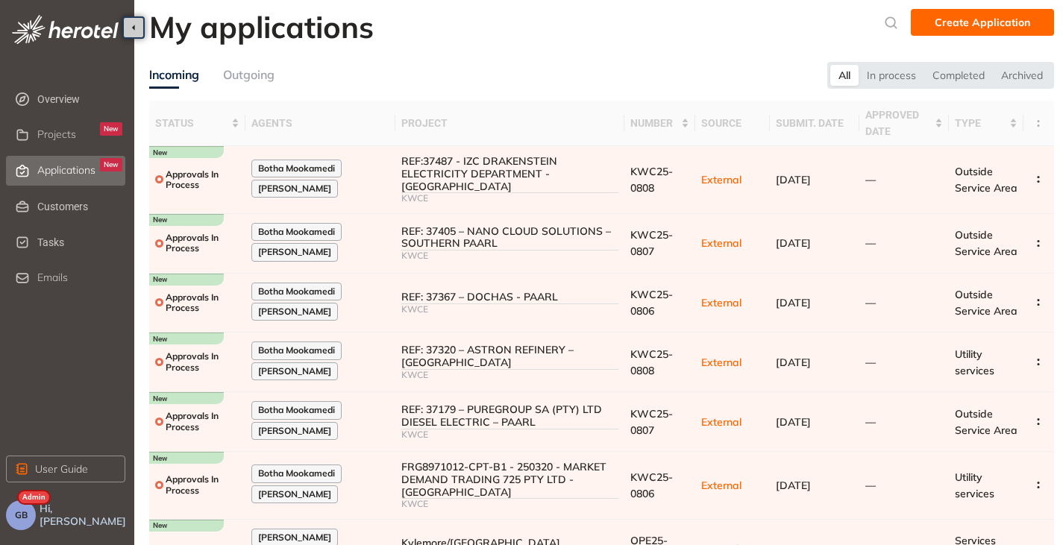
click at [19, 523] on button "GB" at bounding box center [21, 515] width 30 height 30
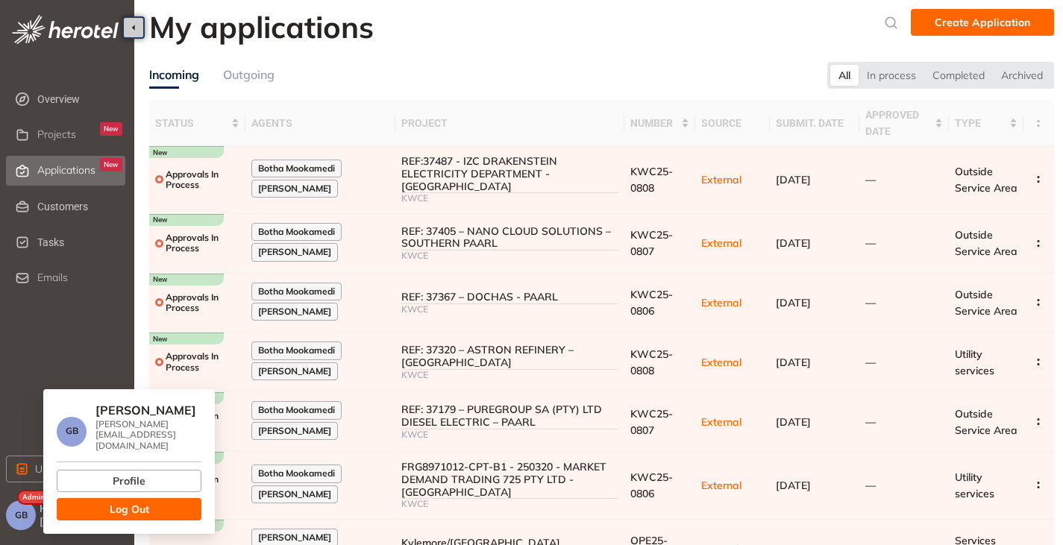
click at [82, 505] on button "Log Out" at bounding box center [129, 509] width 145 height 22
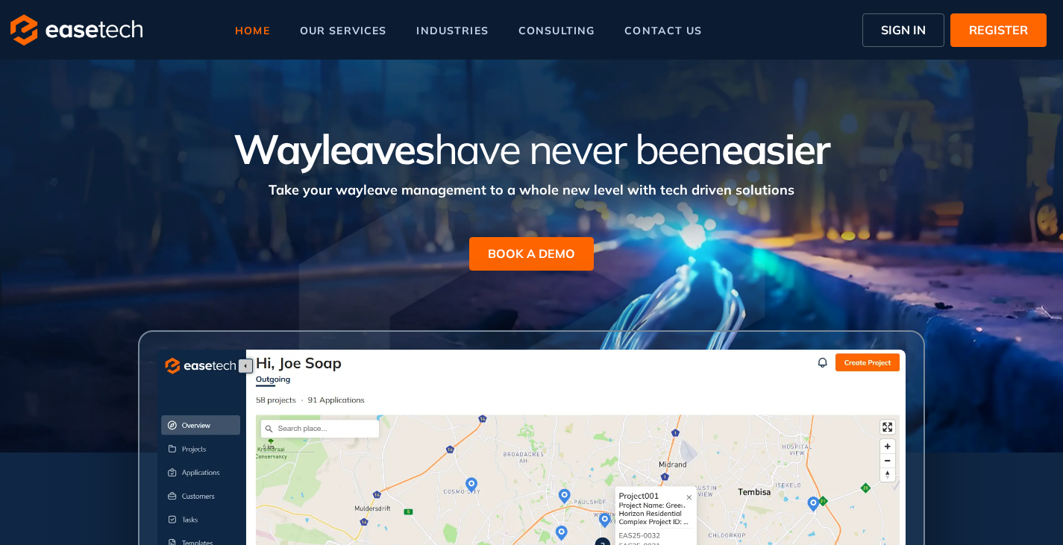
click at [923, 22] on span "SIGN IN" at bounding box center [903, 30] width 45 height 18
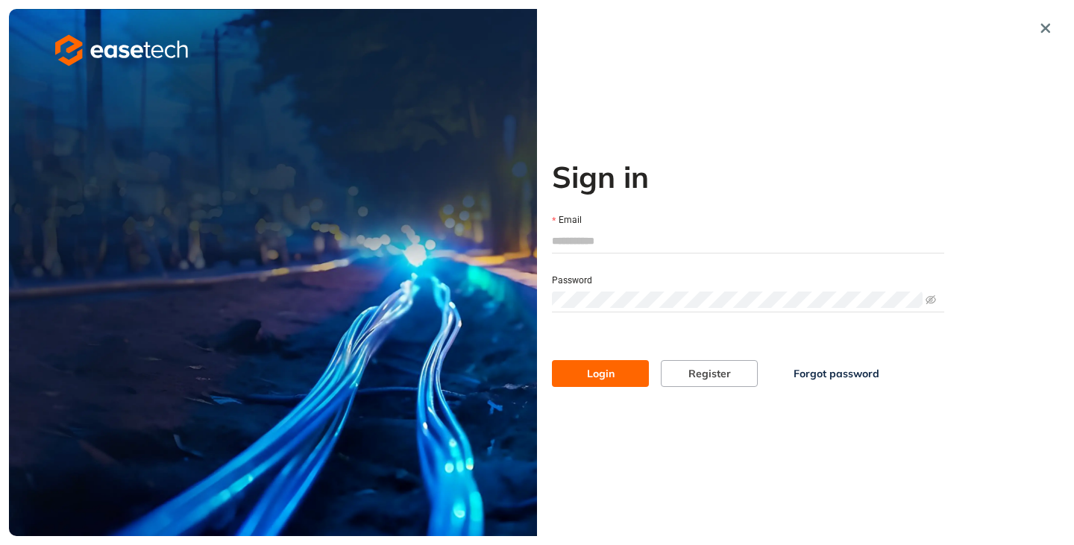
click at [591, 249] on input "Email" at bounding box center [748, 241] width 392 height 22
type input "**********"
click at [596, 370] on span "Login" at bounding box center [601, 373] width 28 height 16
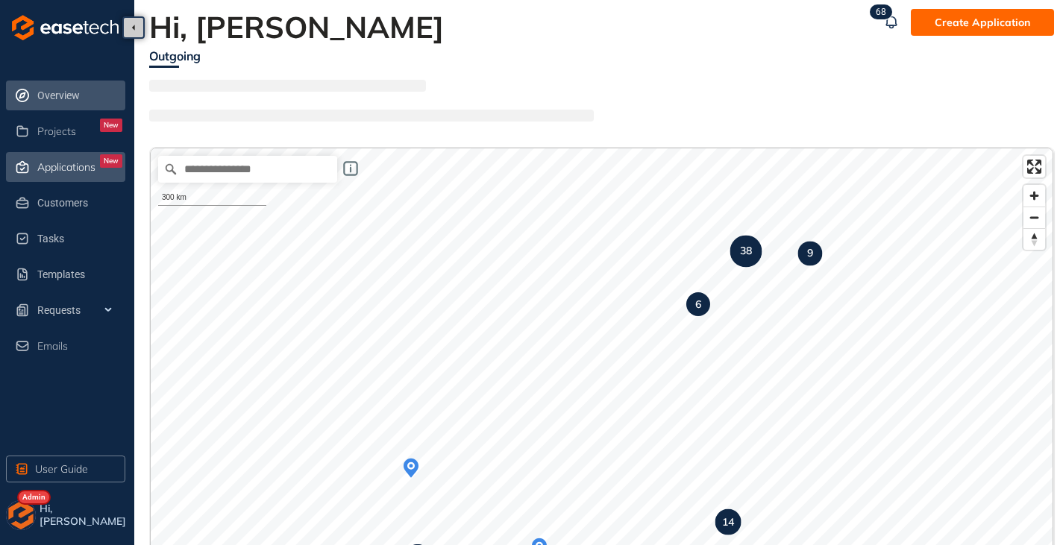
click at [68, 166] on span "Applications" at bounding box center [66, 167] width 58 height 13
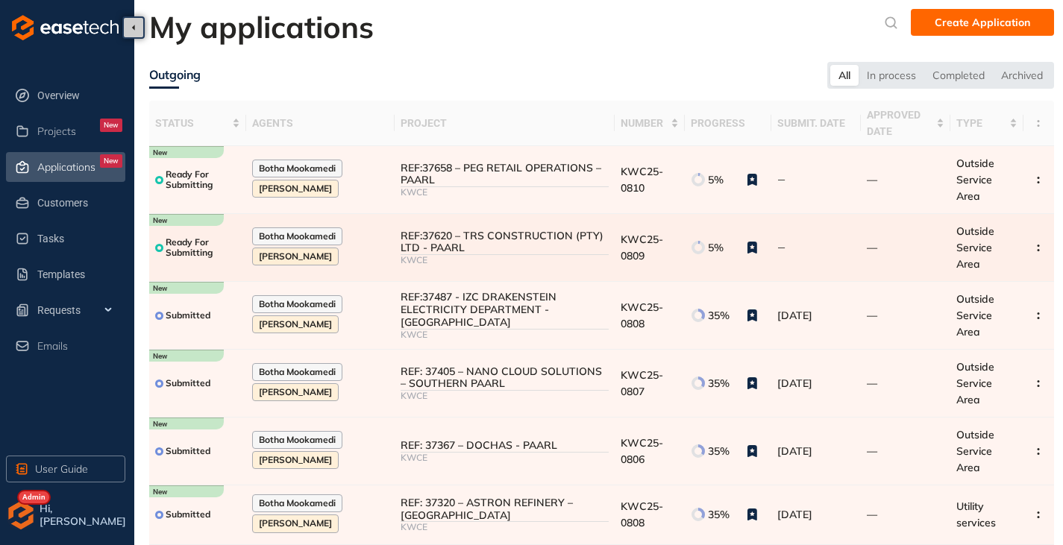
click at [517, 247] on div "REF:37620 – TRS CONSTRUCTION (PTY) LTD - PAARL" at bounding box center [503, 242] width 207 height 25
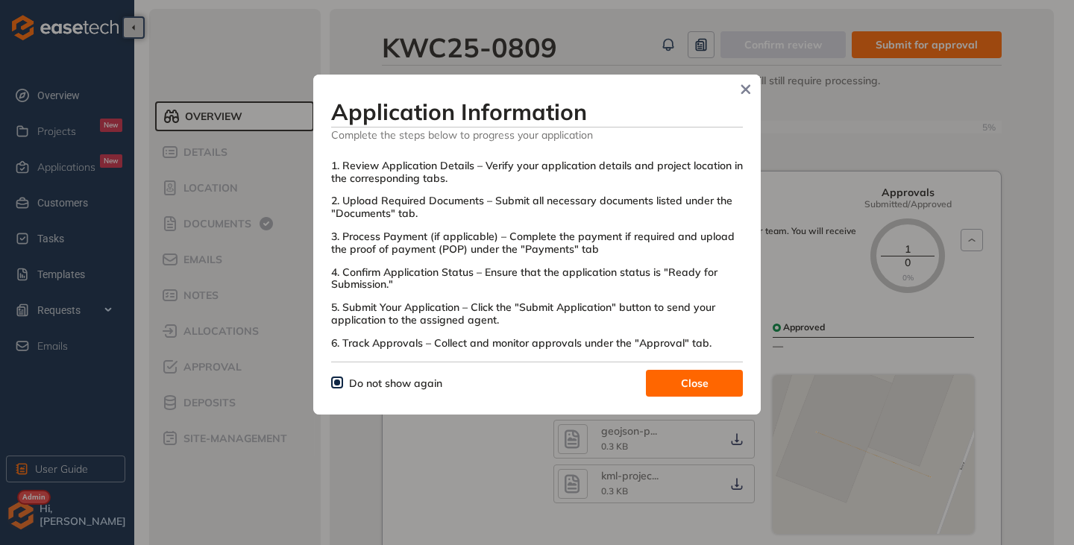
click at [662, 380] on button "Close" at bounding box center [694, 383] width 97 height 27
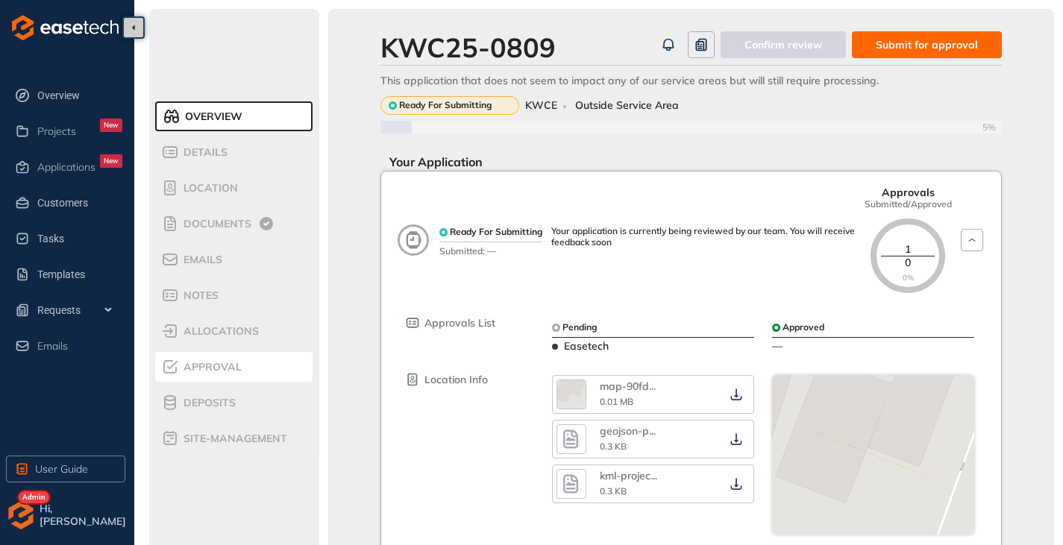
click at [210, 371] on span "Approval" at bounding box center [210, 367] width 63 height 13
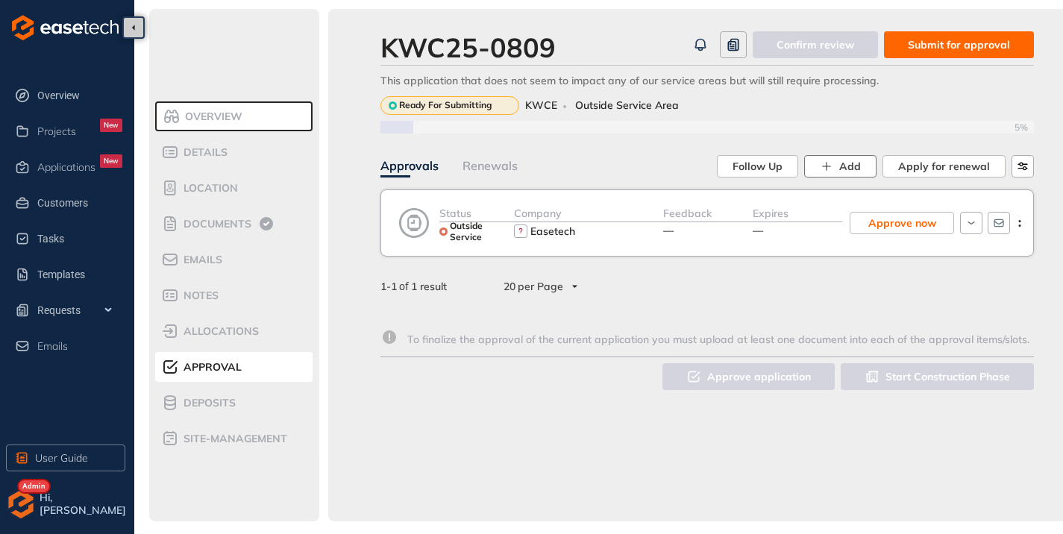
click at [818, 163] on button "Add" at bounding box center [840, 166] width 72 height 22
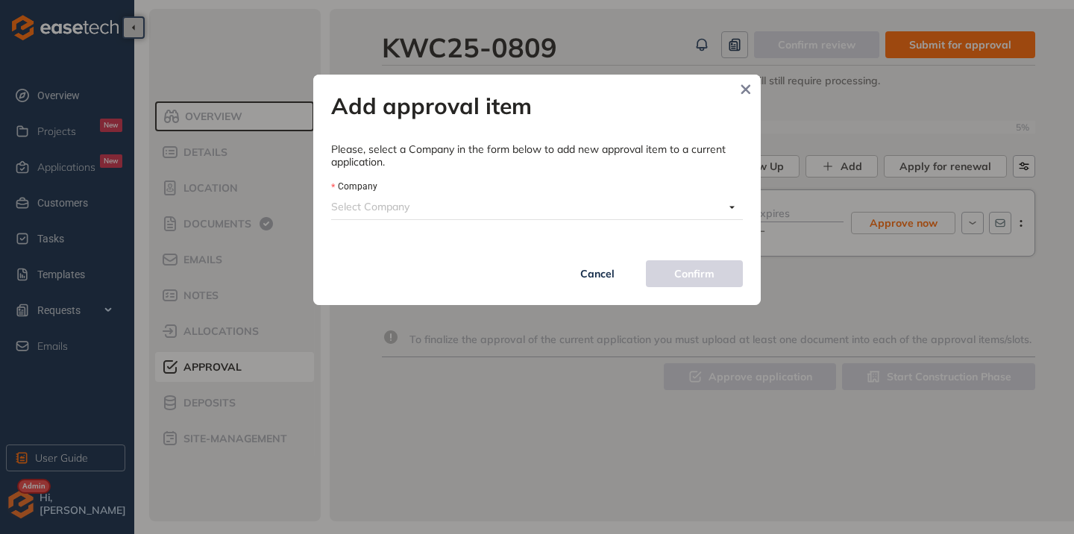
click at [415, 212] on input "Company" at bounding box center [527, 206] width 393 height 22
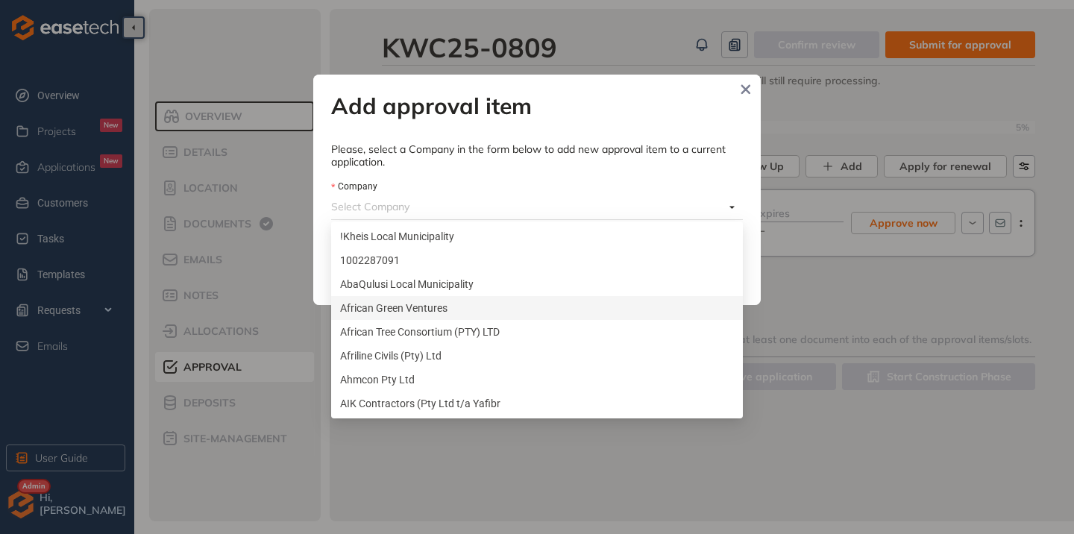
scroll to position [149, 0]
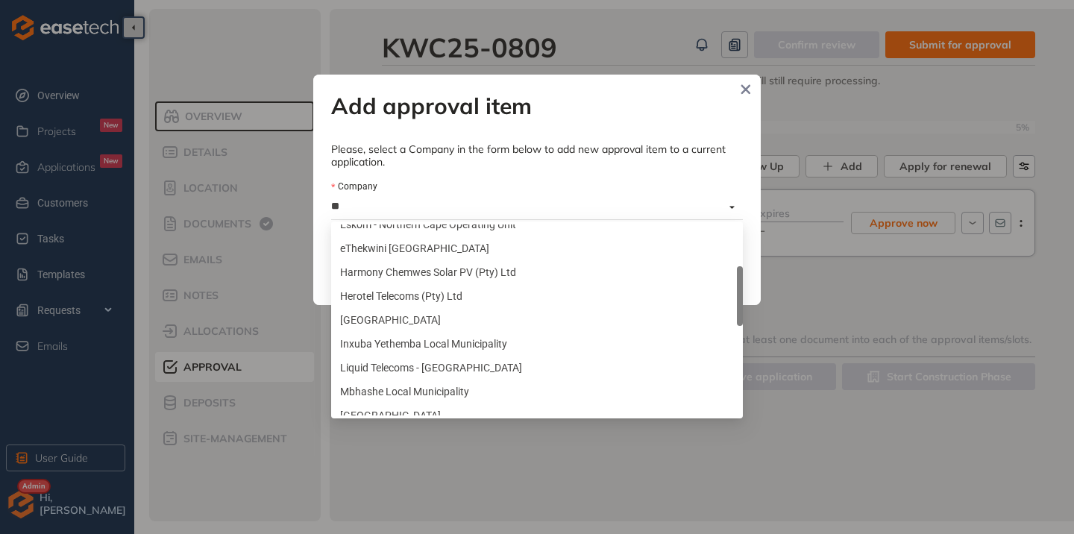
type input "***"
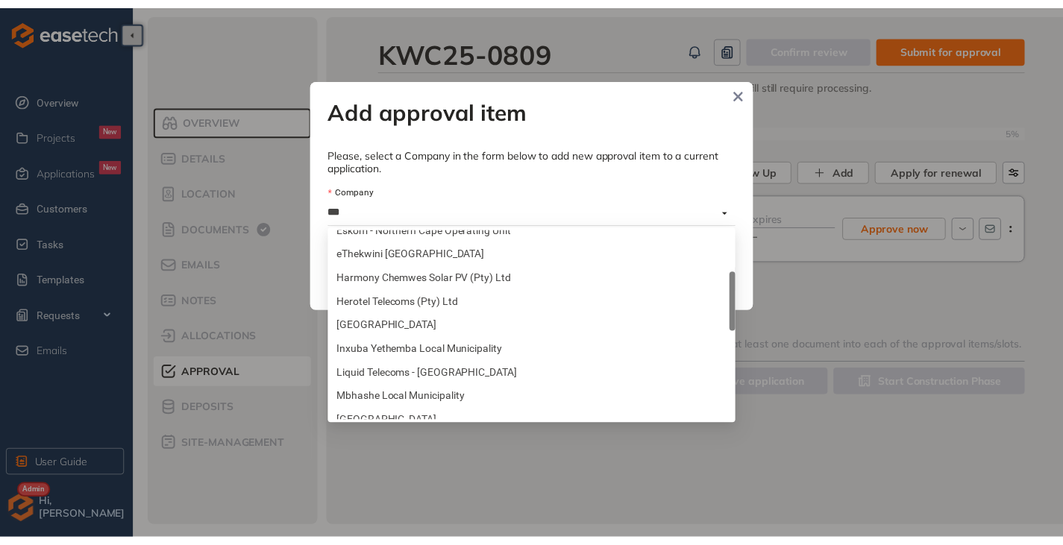
scroll to position [48, 0]
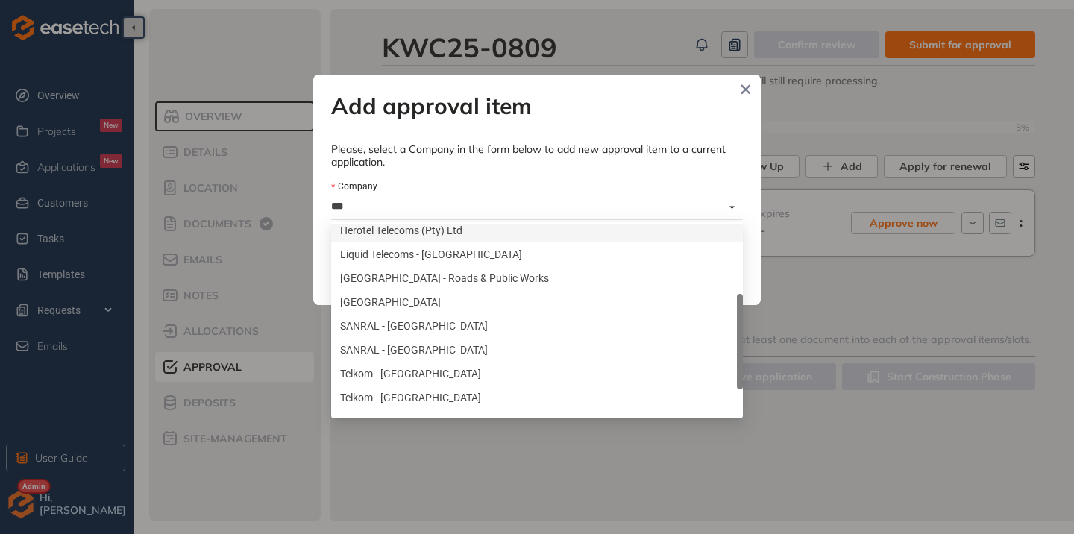
click at [380, 233] on div "Herotel Telecoms (Pty) Ltd" at bounding box center [537, 230] width 394 height 16
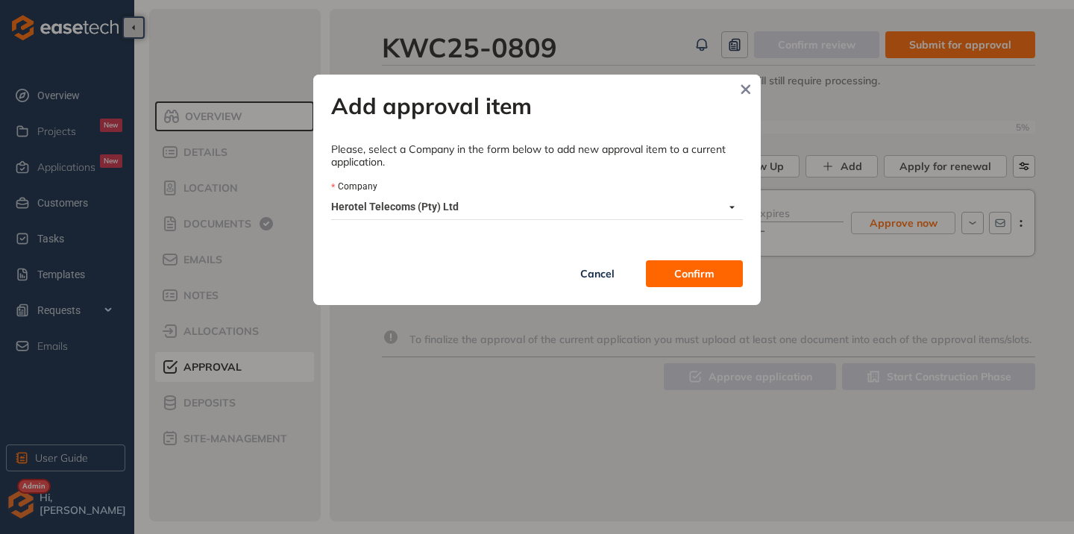
click at [671, 269] on button "Confirm" at bounding box center [694, 273] width 97 height 27
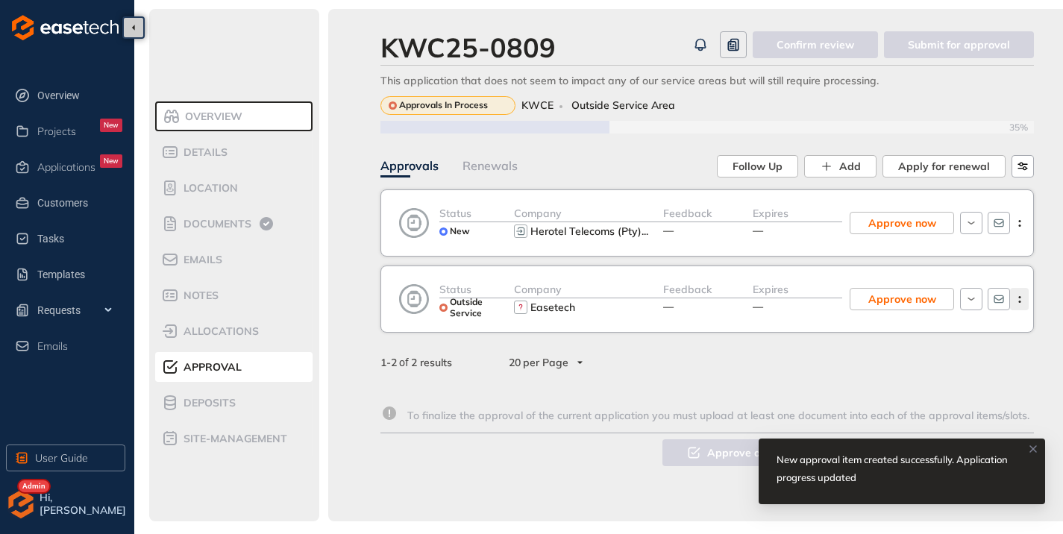
click at [1025, 298] on icon "button" at bounding box center [1019, 299] width 15 height 7
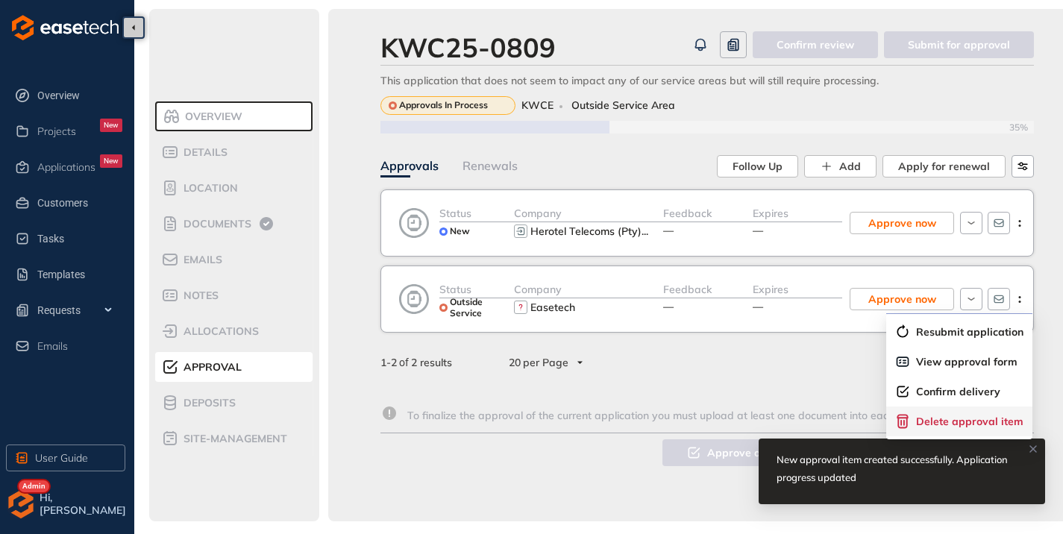
click at [956, 424] on span "Delete approval item" at bounding box center [969, 421] width 107 height 13
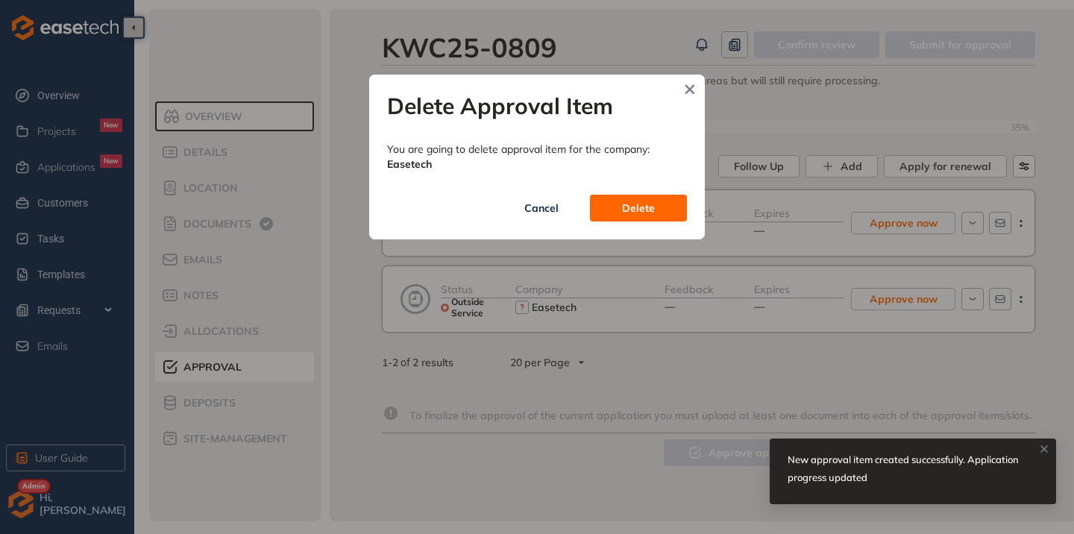
click at [635, 215] on span "Delete" at bounding box center [638, 208] width 33 height 16
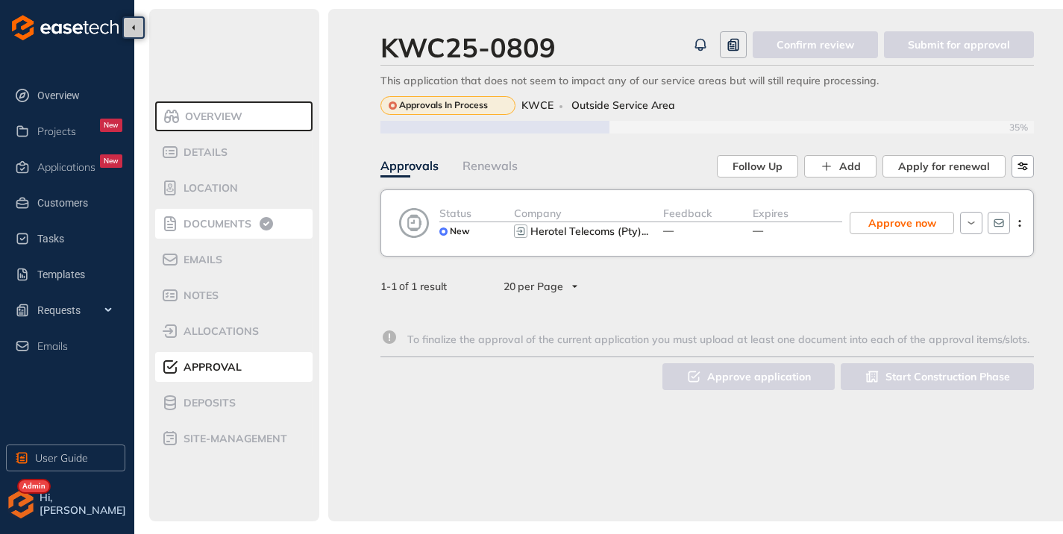
click at [232, 228] on span "Documents" at bounding box center [215, 224] width 72 height 13
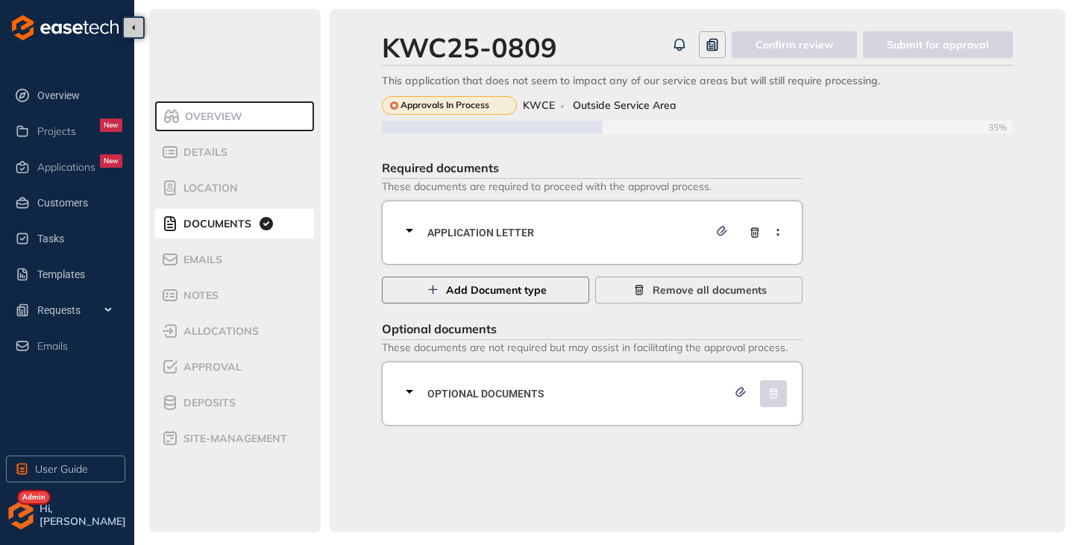
click at [476, 287] on span "Add Document type" at bounding box center [496, 290] width 101 height 16
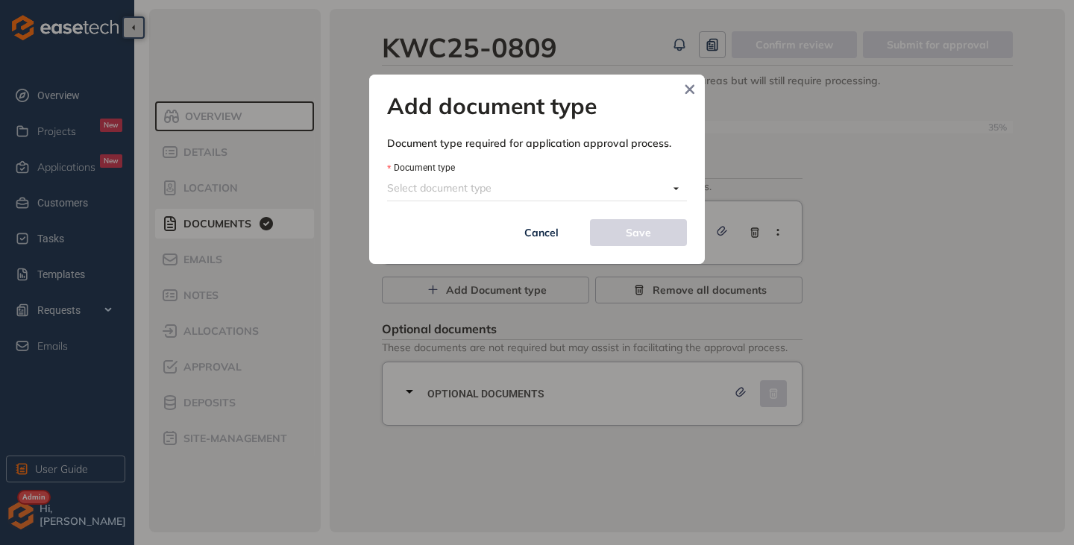
click at [471, 195] on input "Document type" at bounding box center [527, 188] width 281 height 22
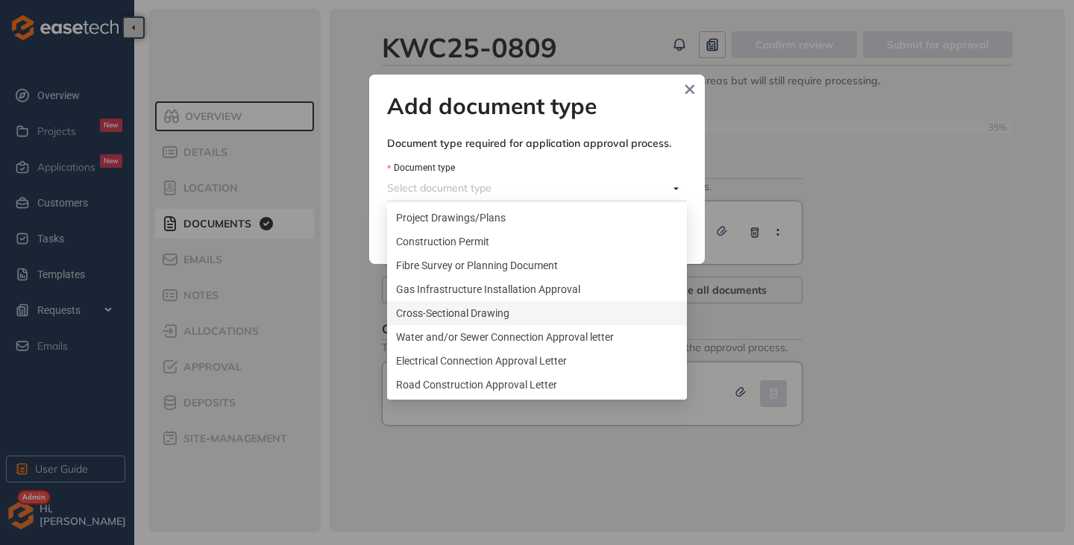
click at [444, 312] on div "Cross-Sectional Drawing" at bounding box center [537, 313] width 282 height 16
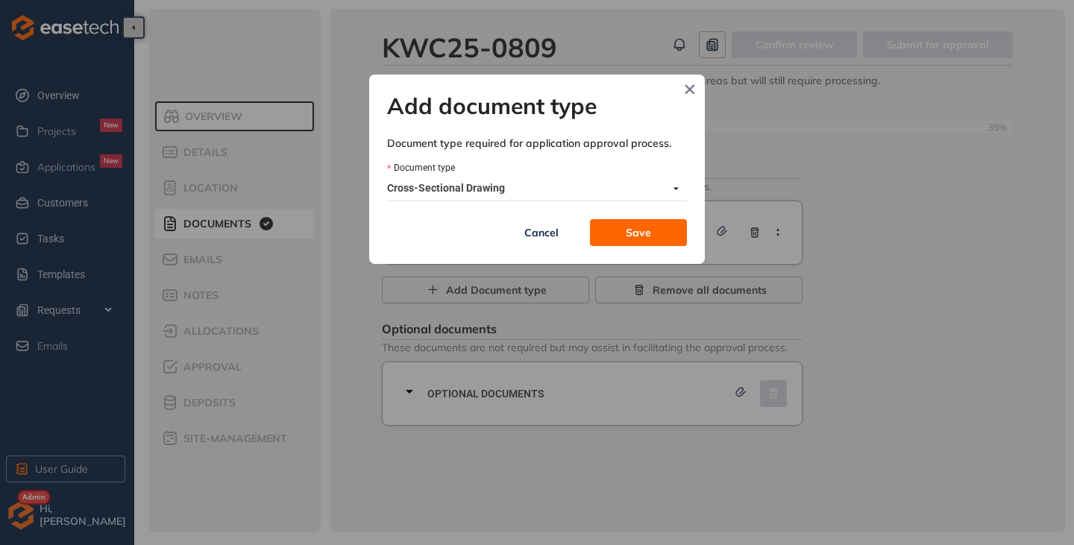
click at [663, 227] on button "Save" at bounding box center [638, 232] width 97 height 27
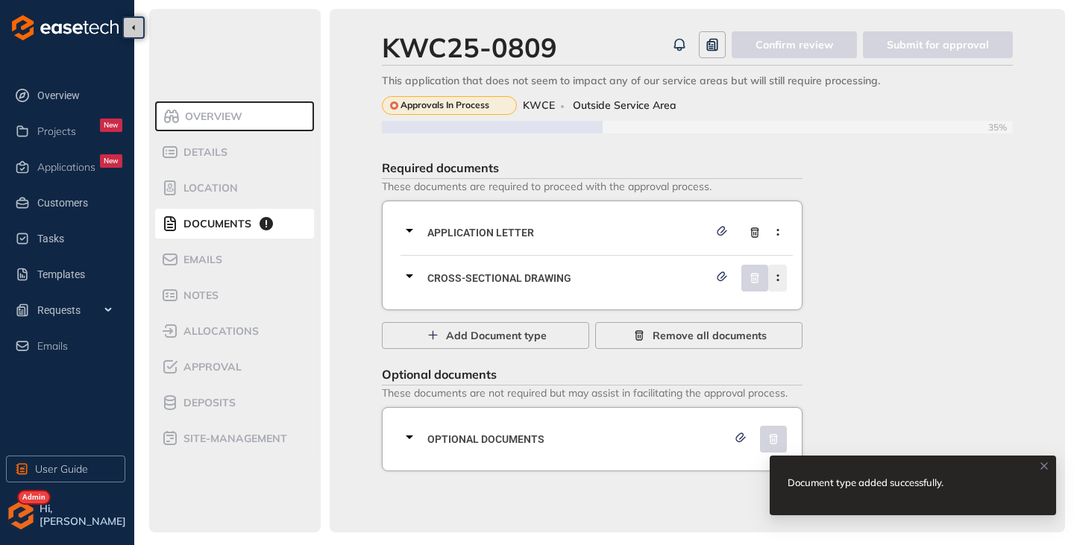
click at [784, 278] on icon "button" at bounding box center [777, 277] width 15 height 7
click at [685, 316] on span "Remove current document type" at bounding box center [701, 313] width 157 height 13
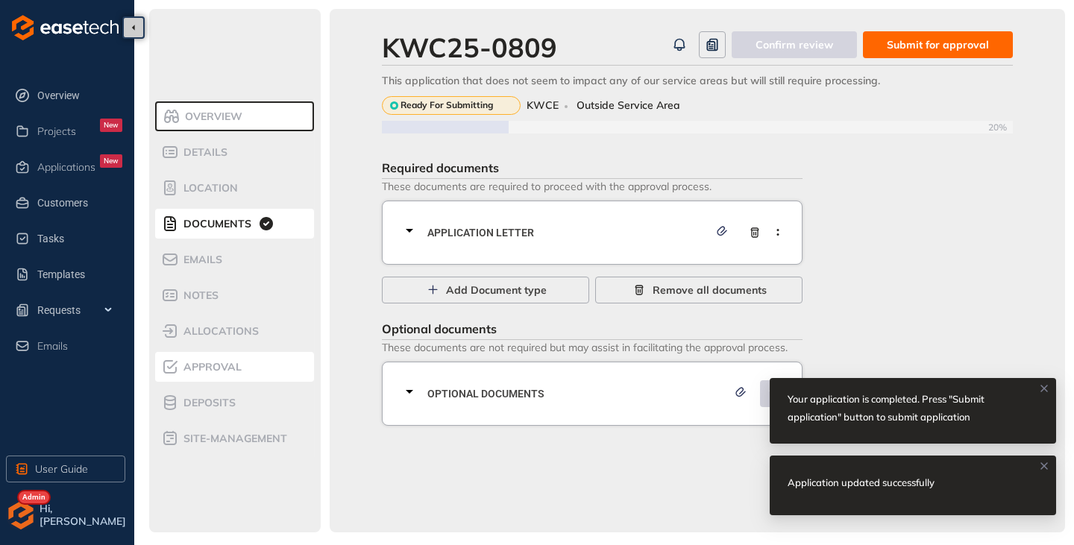
click at [230, 375] on div "Approval" at bounding box center [224, 367] width 127 height 18
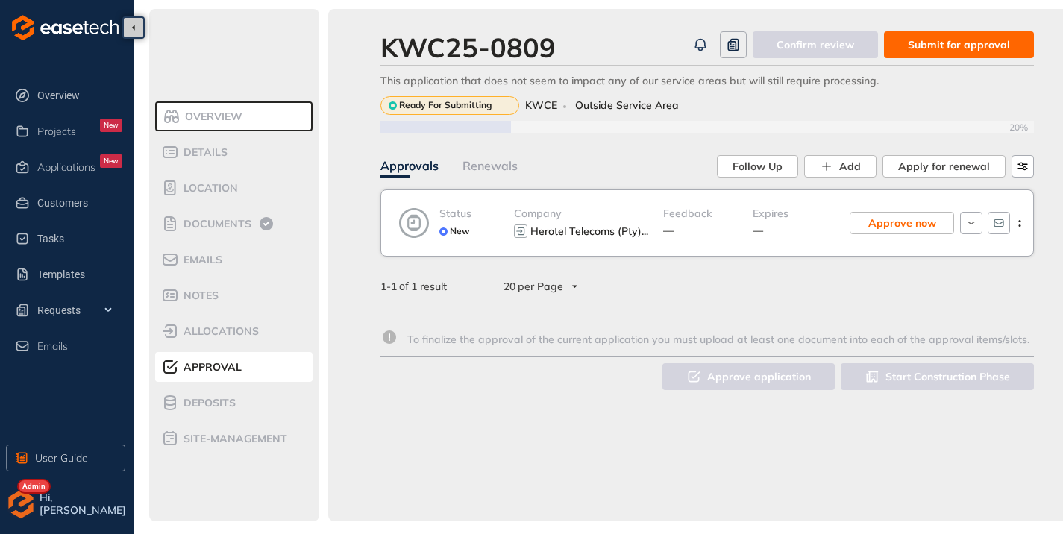
click at [954, 42] on span "Submit for approval" at bounding box center [959, 45] width 102 height 16
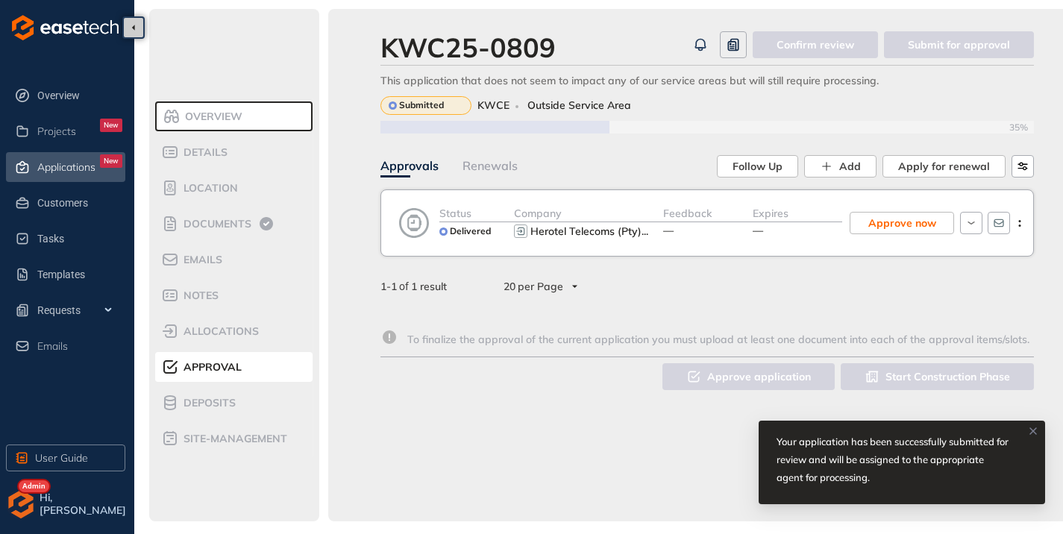
click at [90, 161] on span "Applications" at bounding box center [66, 167] width 58 height 13
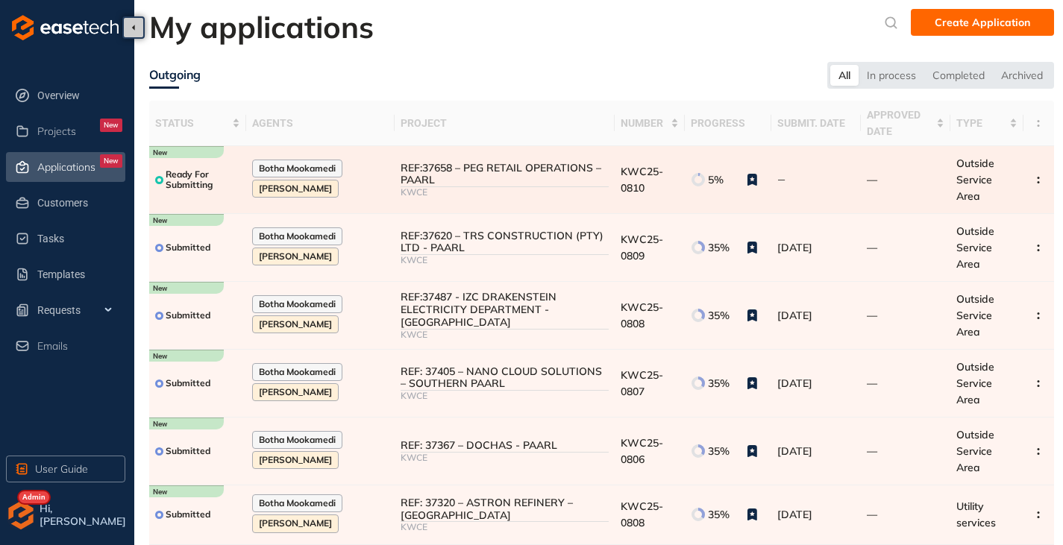
click at [465, 191] on div "KWCE" at bounding box center [503, 192] width 207 height 10
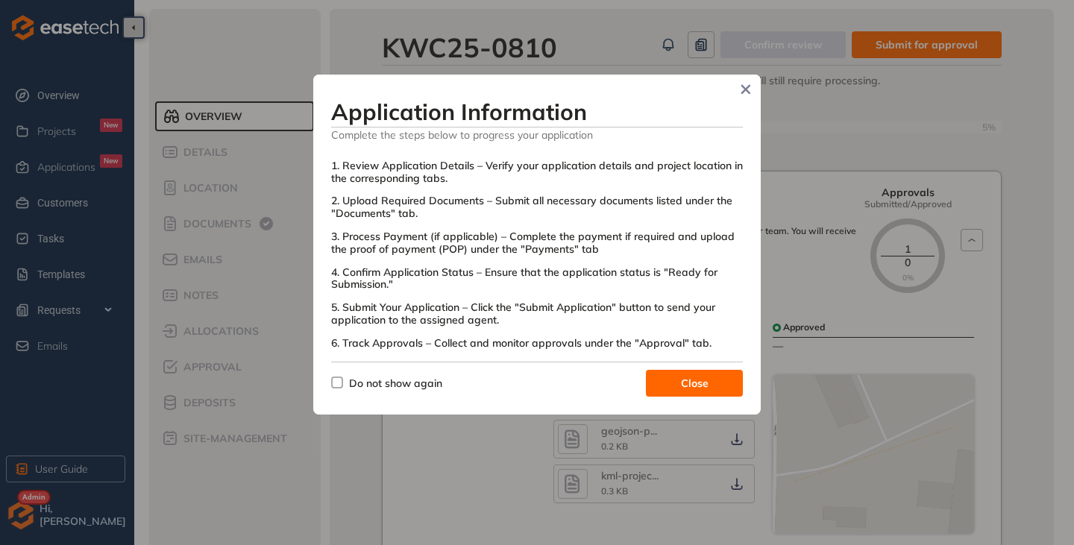
click at [350, 382] on span "Do not show again" at bounding box center [395, 383] width 93 height 13
click at [695, 374] on button "Close" at bounding box center [694, 383] width 97 height 27
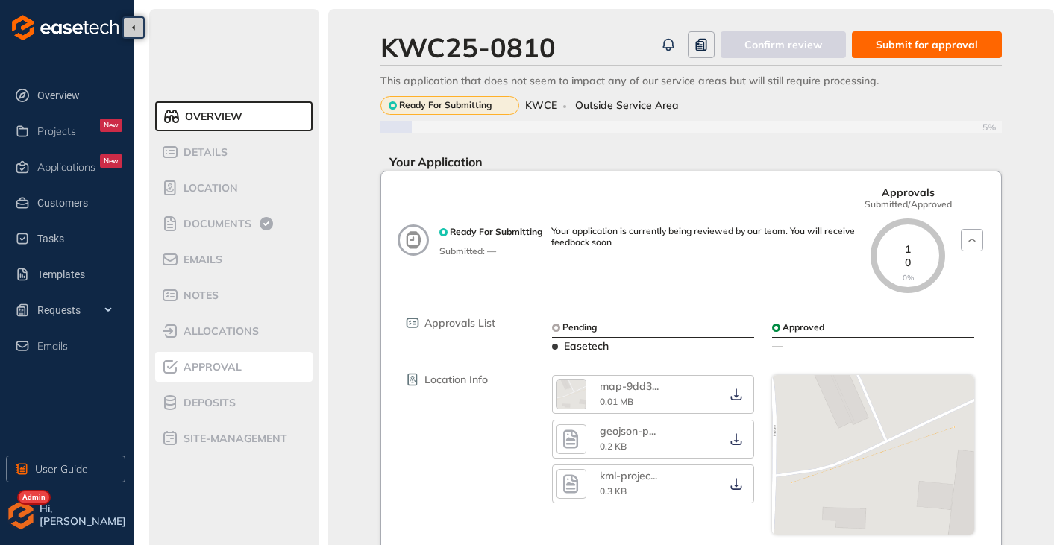
click at [189, 364] on span "Approval" at bounding box center [210, 367] width 63 height 13
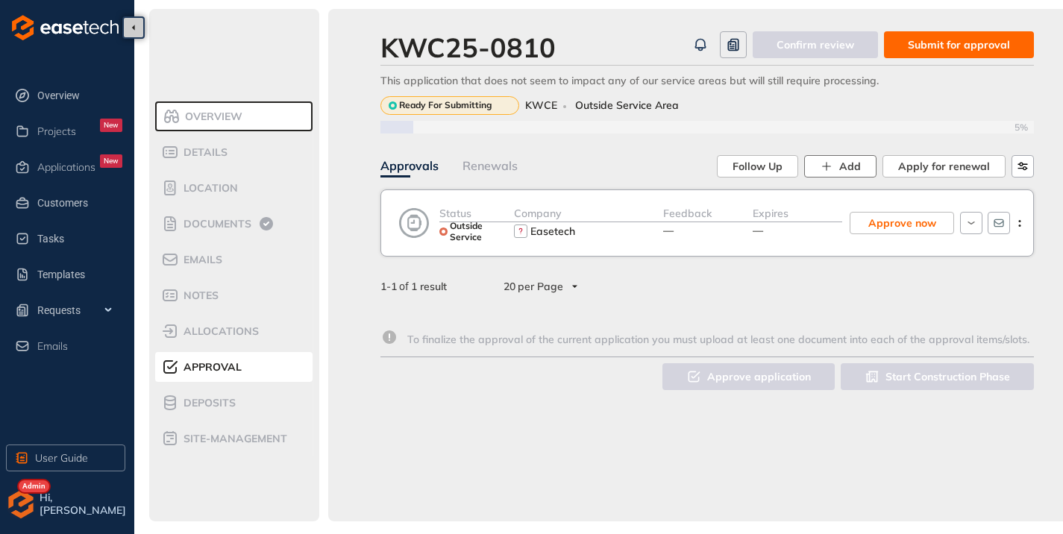
click at [831, 166] on line "button" at bounding box center [827, 166] width 8 height 0
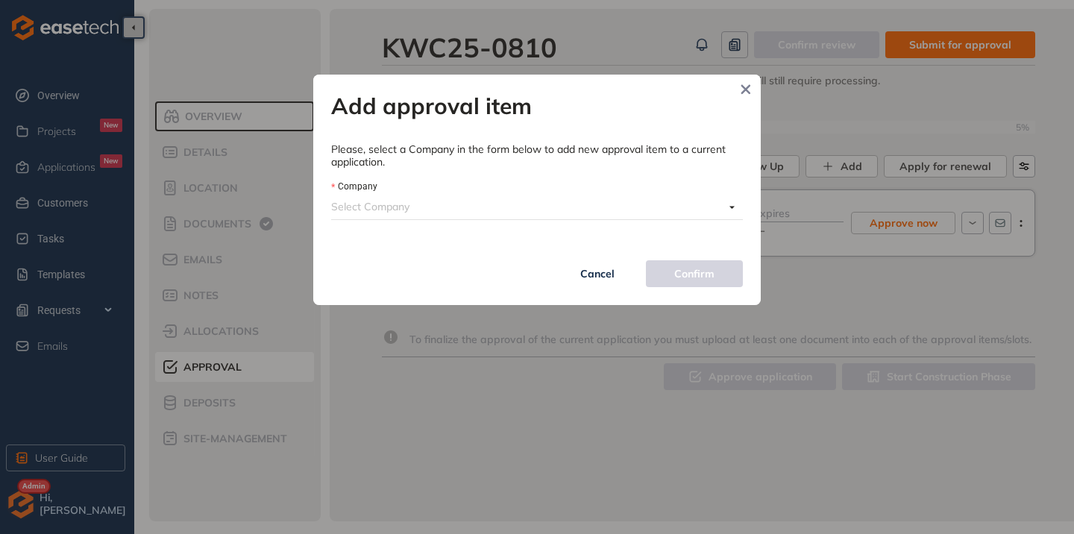
click at [458, 213] on input "Company" at bounding box center [527, 206] width 393 height 22
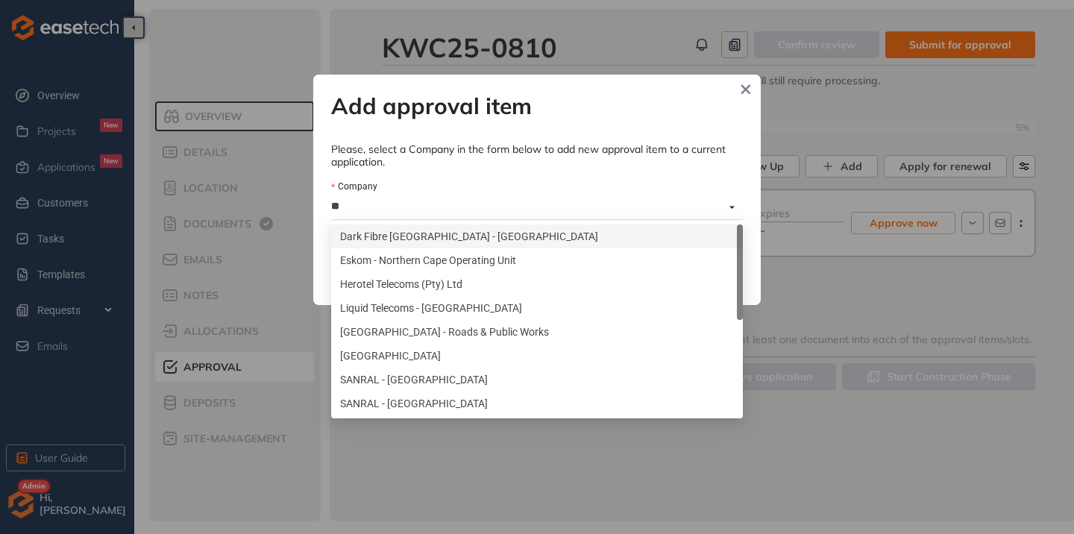
type input "***"
click at [406, 279] on div "Herotel Telecoms (Pty) Ltd" at bounding box center [537, 284] width 394 height 16
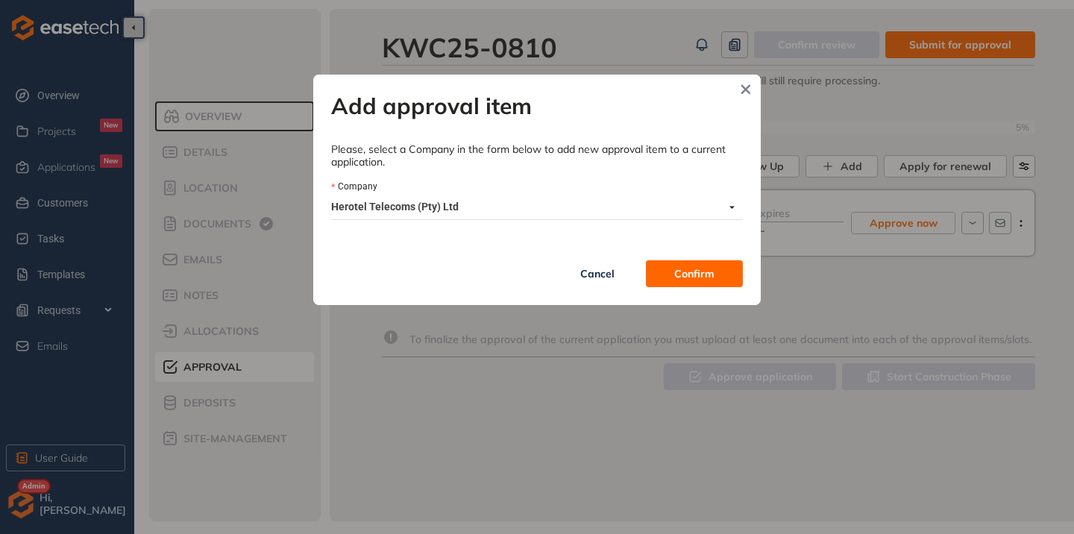
click at [685, 263] on button "Confirm" at bounding box center [694, 273] width 97 height 27
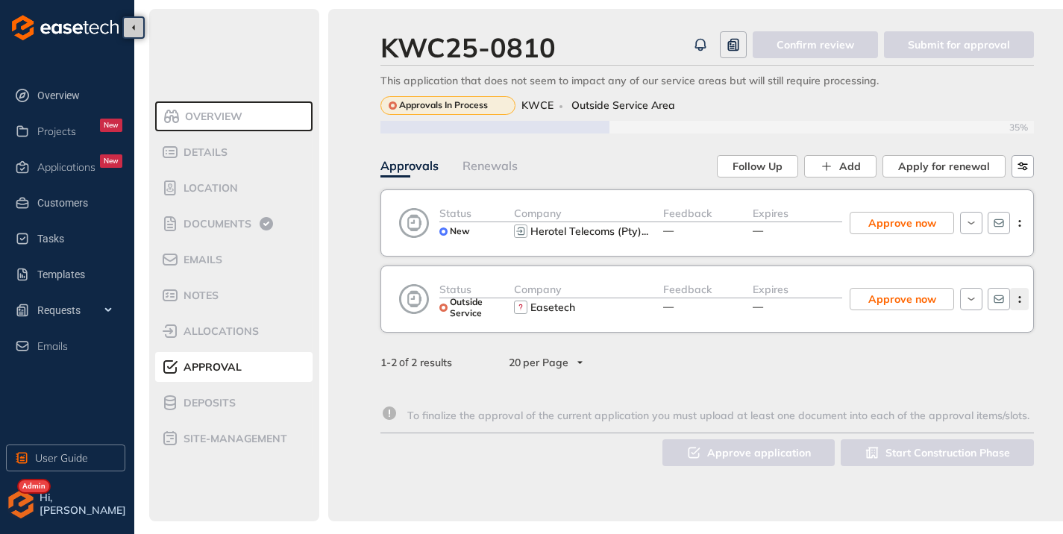
click at [1023, 297] on icon "button" at bounding box center [1019, 299] width 15 height 7
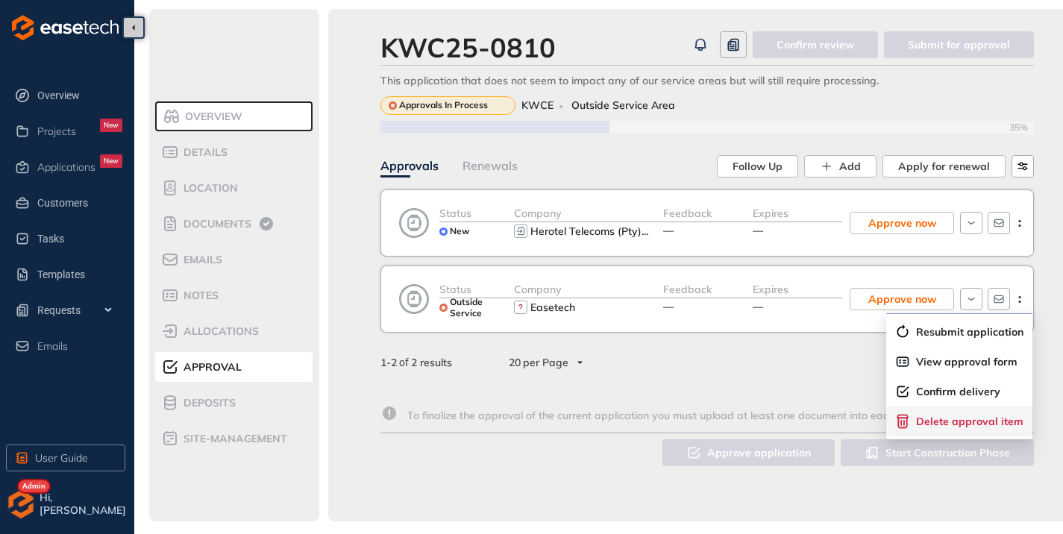
click at [952, 422] on span "Delete approval item" at bounding box center [969, 421] width 107 height 13
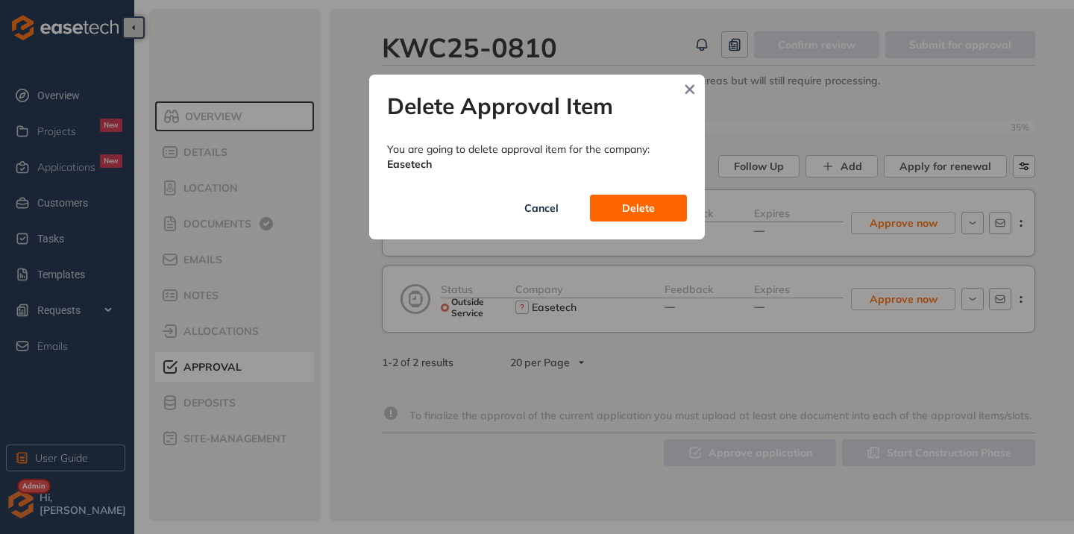
click at [638, 207] on span "Delete" at bounding box center [638, 208] width 33 height 16
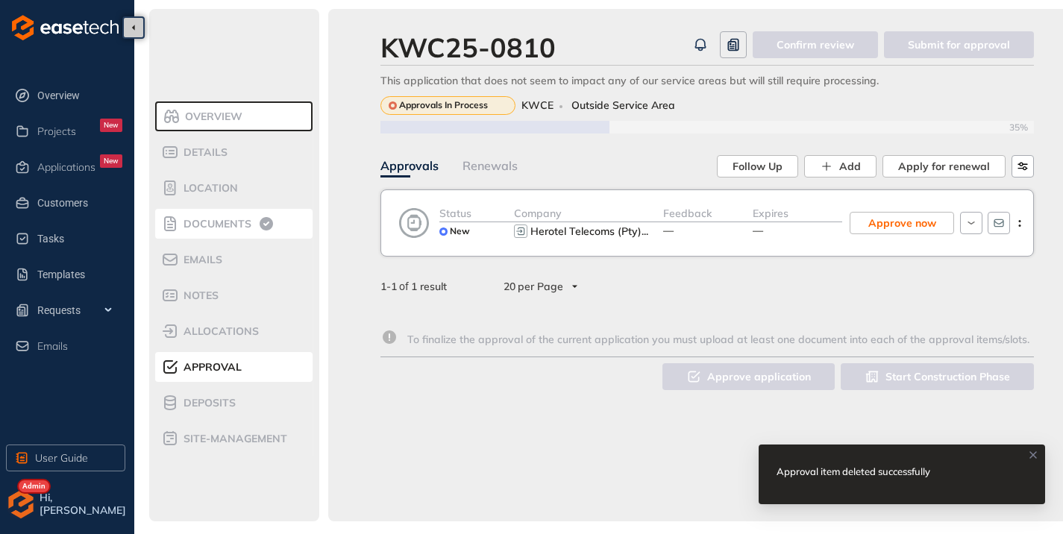
click at [229, 228] on span "Documents" at bounding box center [215, 224] width 72 height 13
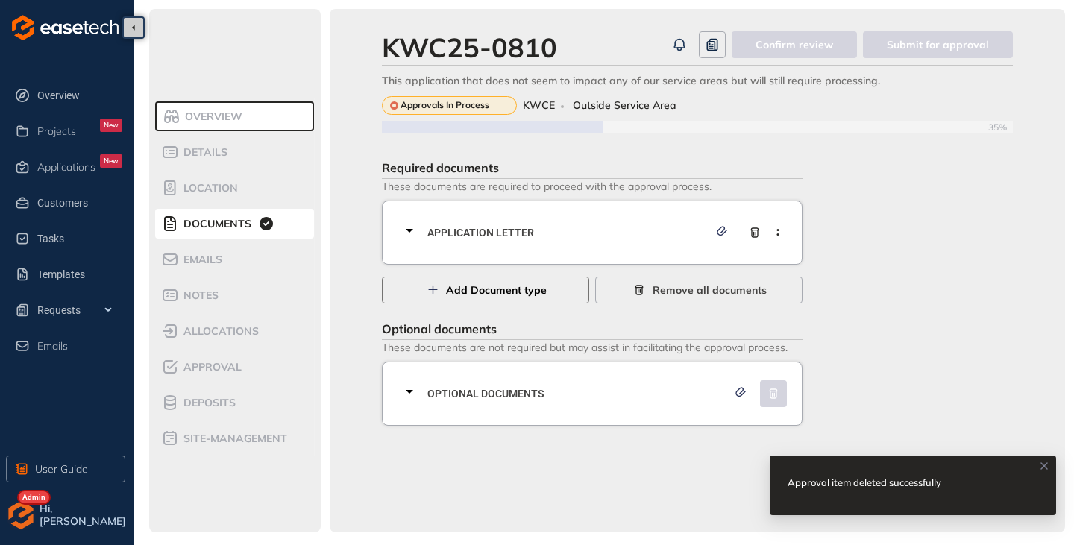
click at [436, 286] on icon "button" at bounding box center [432, 290] width 15 height 10
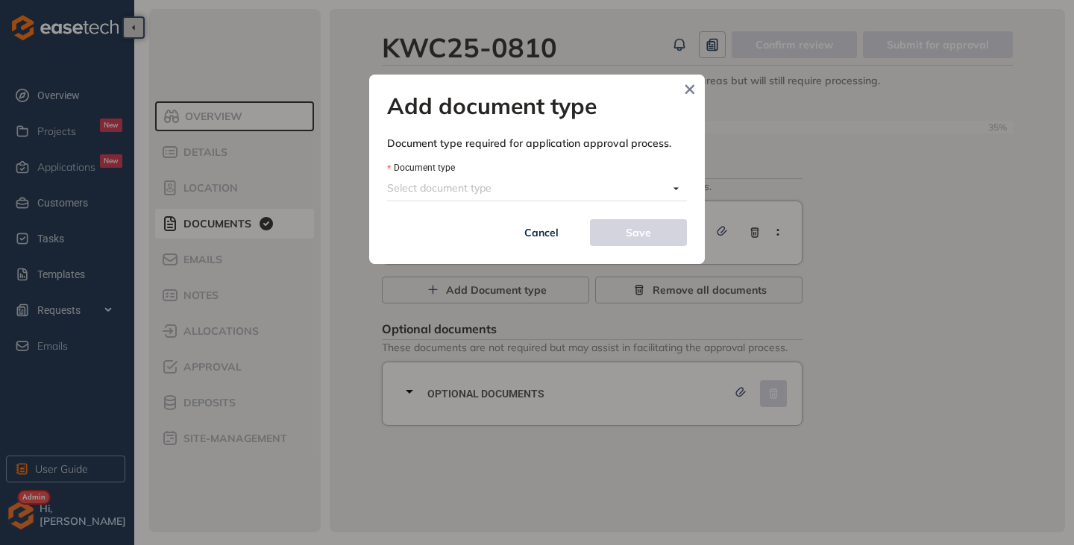
click at [497, 193] on input "Document type" at bounding box center [527, 188] width 281 height 22
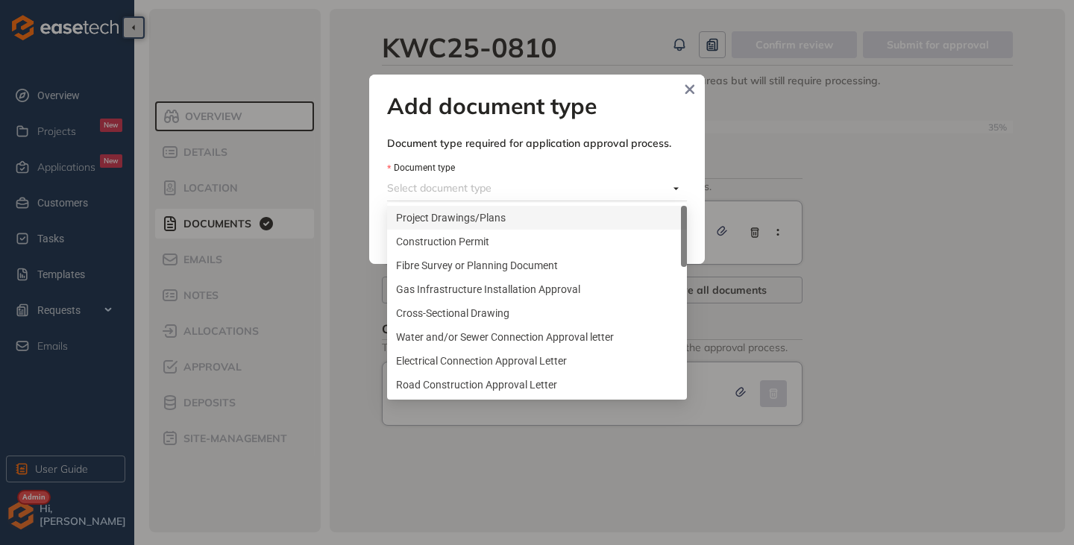
click at [463, 222] on div "Project Drawings/Plans" at bounding box center [537, 218] width 282 height 16
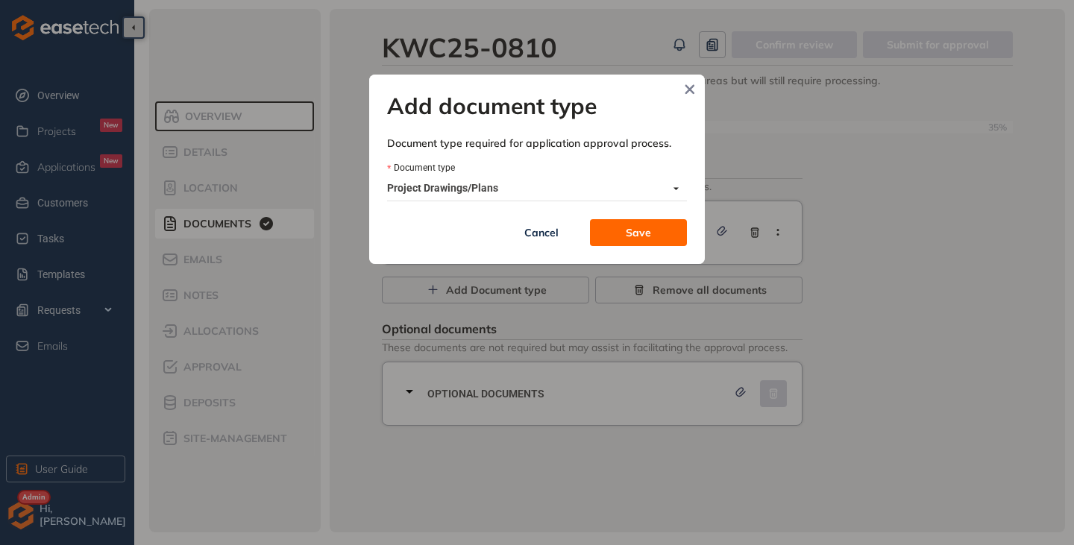
click at [663, 233] on button "Save" at bounding box center [638, 232] width 97 height 27
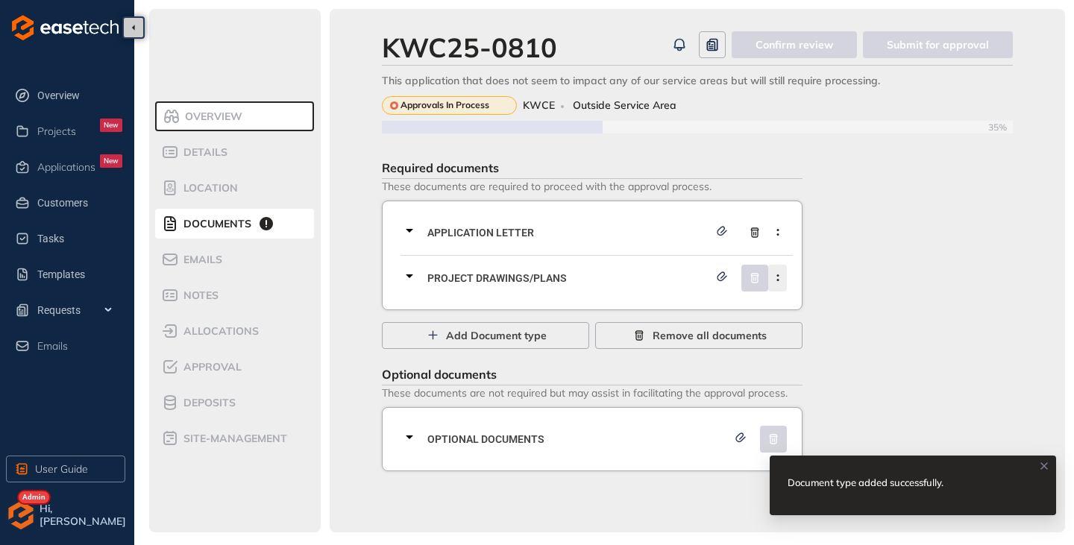
click at [776, 277] on icon "button" at bounding box center [777, 277] width 15 height 7
click at [693, 316] on span "Remove current document type" at bounding box center [701, 313] width 157 height 13
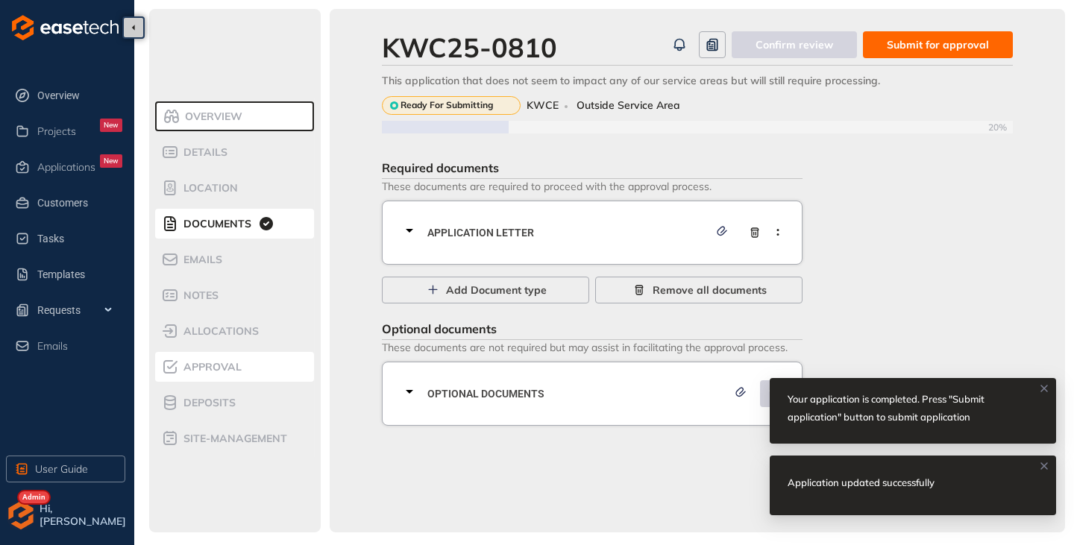
click at [222, 368] on span "Approval" at bounding box center [210, 367] width 63 height 13
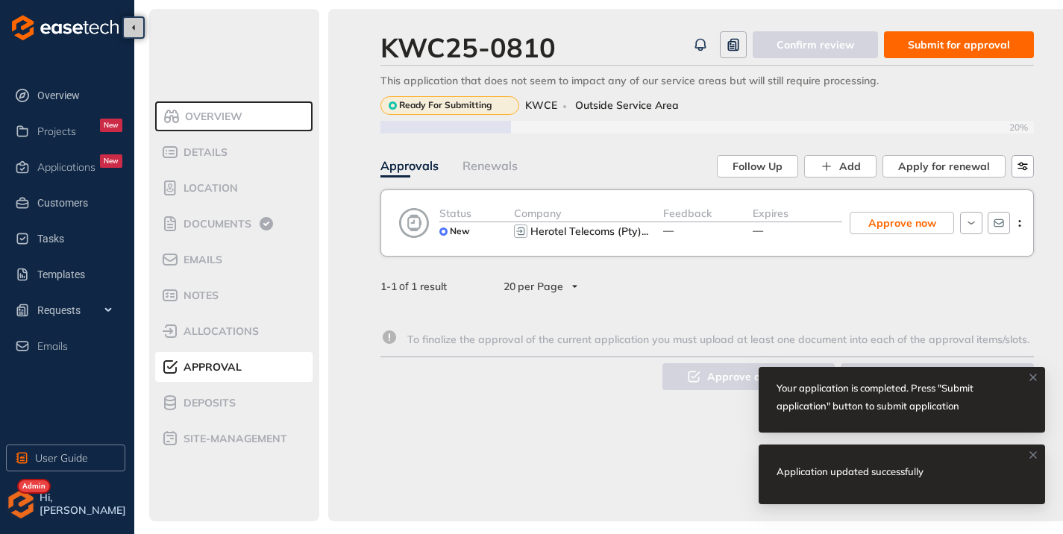
click at [953, 45] on span "Submit for approval" at bounding box center [959, 45] width 102 height 16
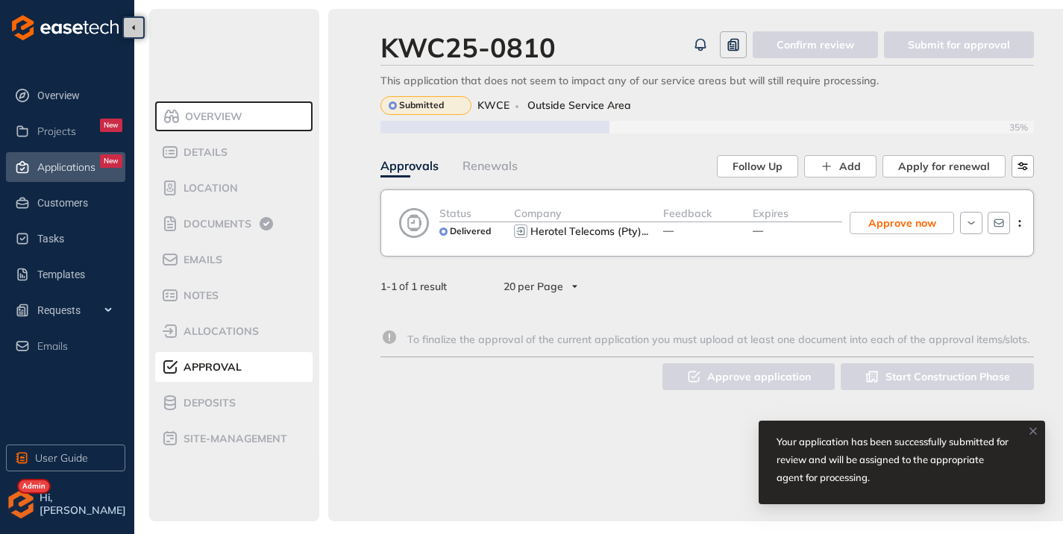
click at [66, 164] on span "Applications" at bounding box center [66, 167] width 58 height 13
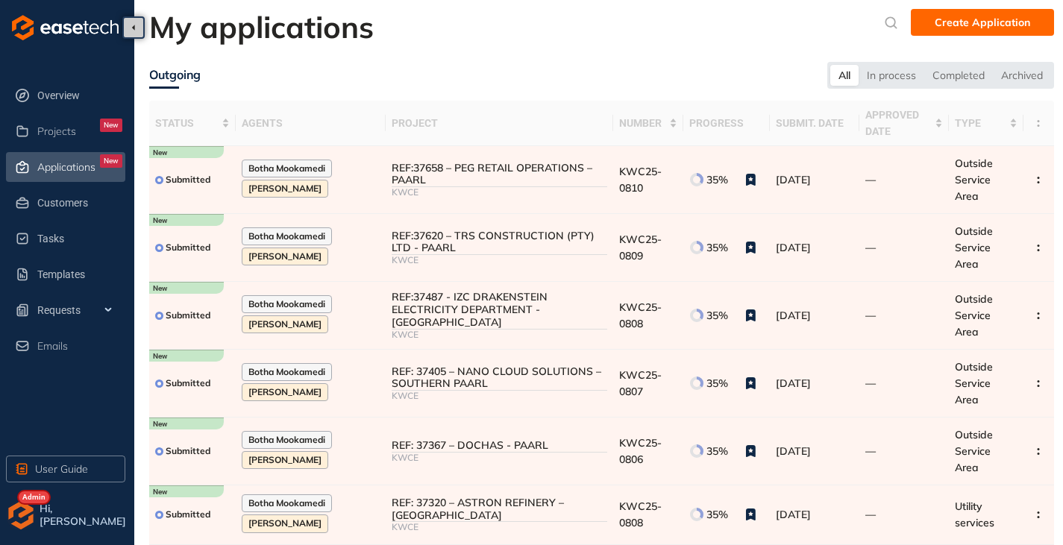
click at [25, 513] on img "button" at bounding box center [21, 515] width 30 height 30
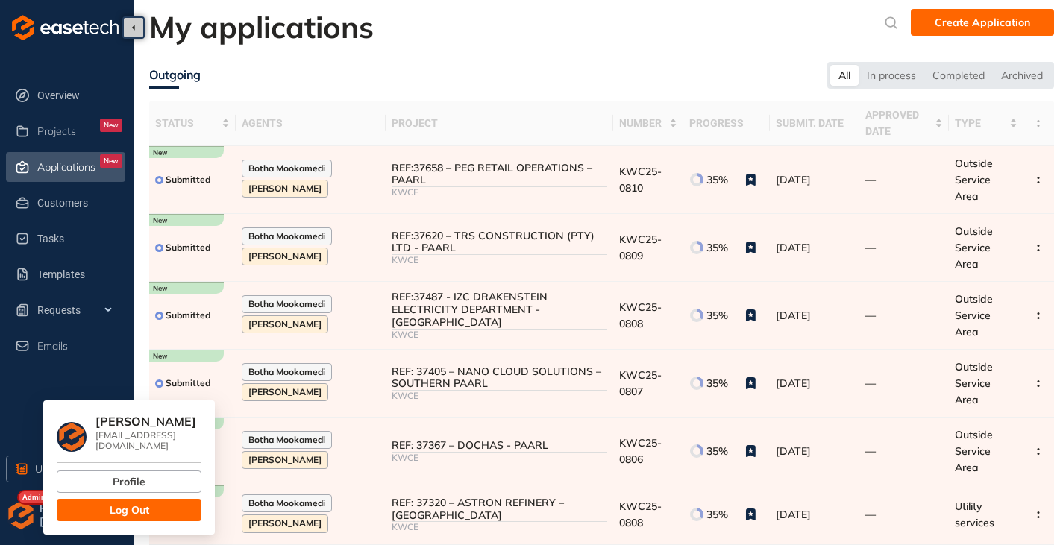
click at [81, 500] on button "Log Out" at bounding box center [129, 510] width 145 height 22
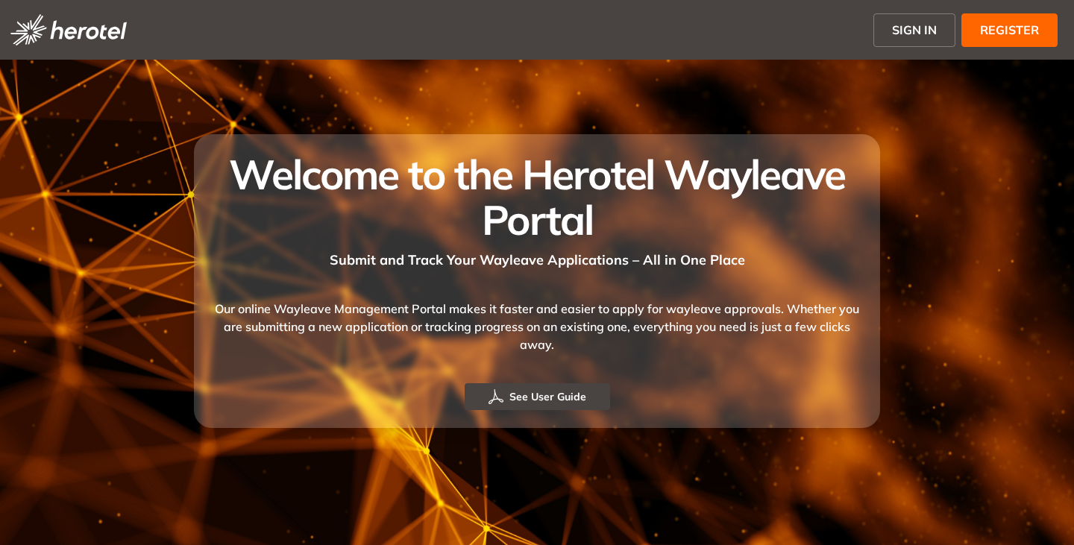
click at [887, 31] on button "SIGN IN" at bounding box center [914, 30] width 82 height 34
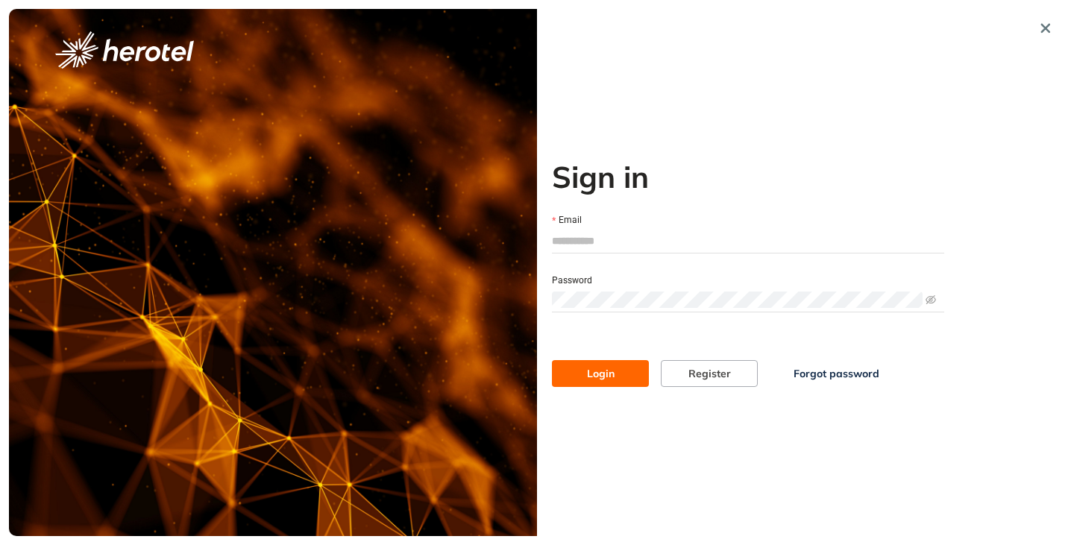
click at [592, 235] on input "Email" at bounding box center [748, 241] width 392 height 22
type input "**********"
click at [552, 360] on button "Login" at bounding box center [600, 373] width 97 height 27
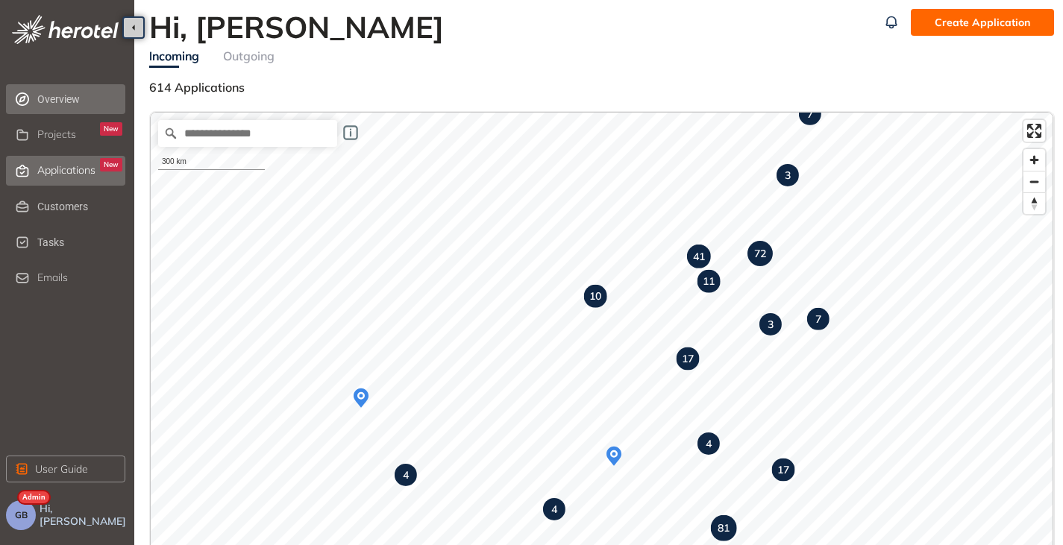
click at [55, 175] on span "Applications" at bounding box center [66, 170] width 58 height 13
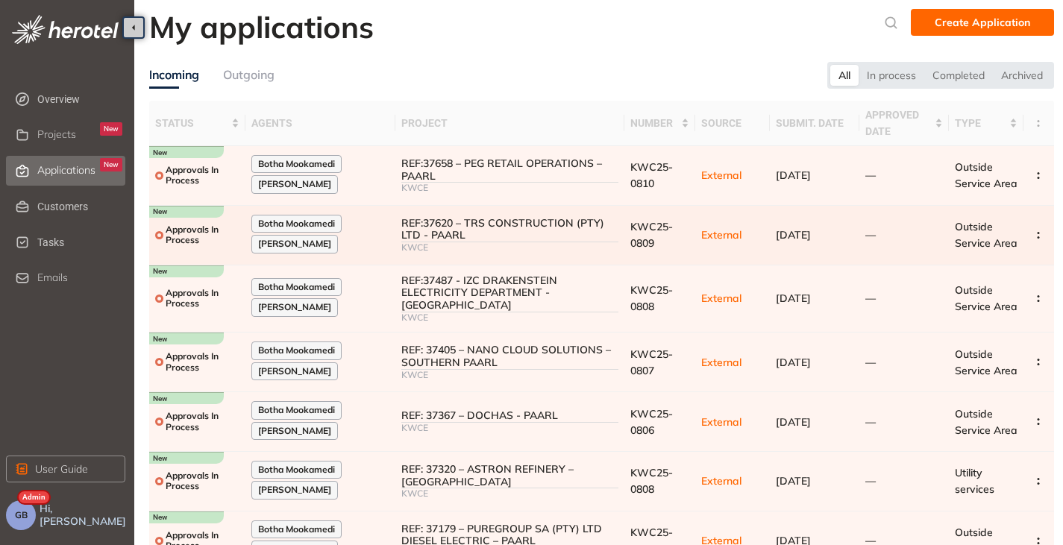
click at [435, 242] on div at bounding box center [509, 242] width 217 height 1
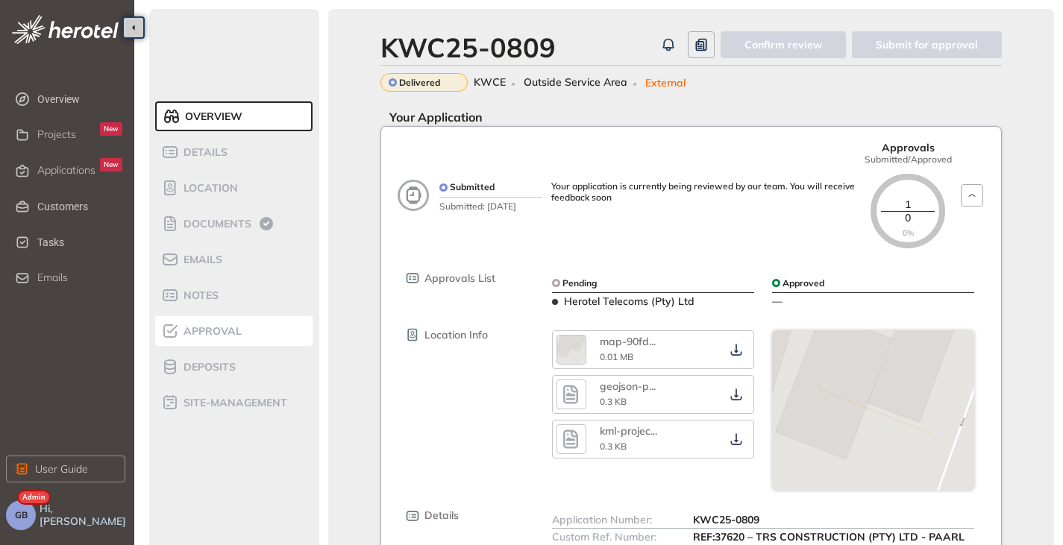
click at [204, 333] on span "Approval" at bounding box center [210, 331] width 63 height 13
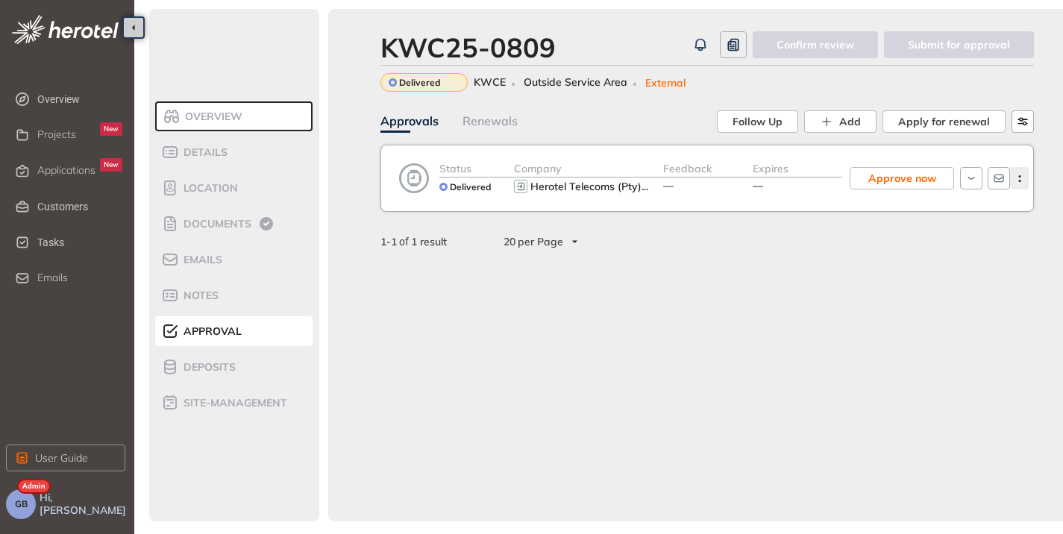
click at [1026, 177] on icon "button" at bounding box center [1019, 178] width 15 height 7
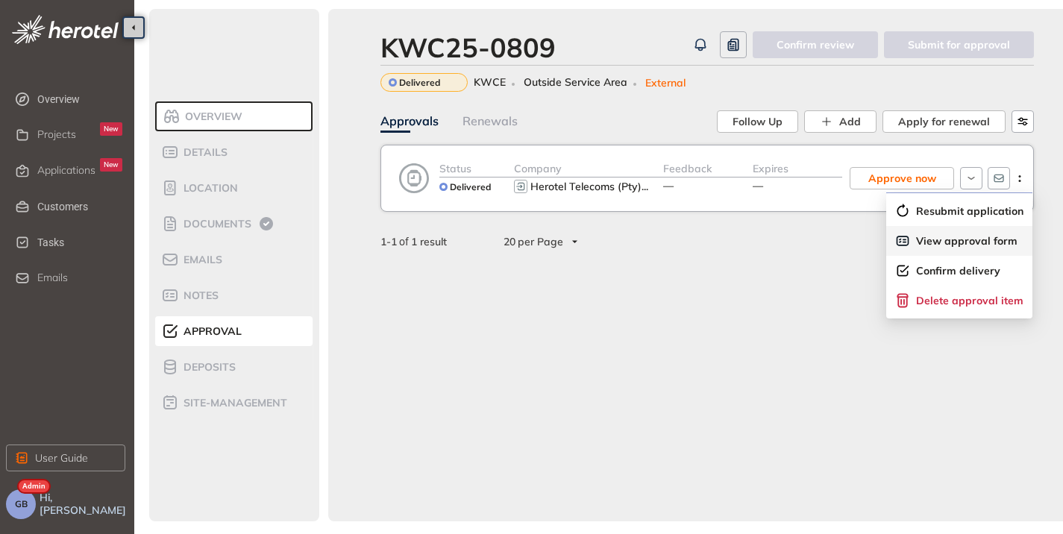
click at [934, 245] on span "View approval form" at bounding box center [966, 241] width 101 height 13
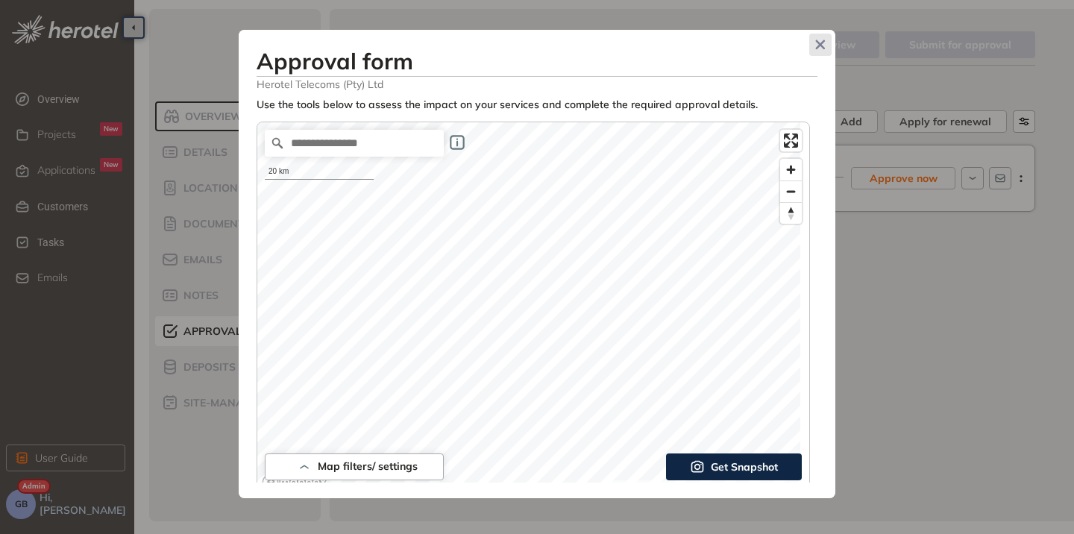
click at [811, 43] on span "Close" at bounding box center [820, 45] width 22 height 22
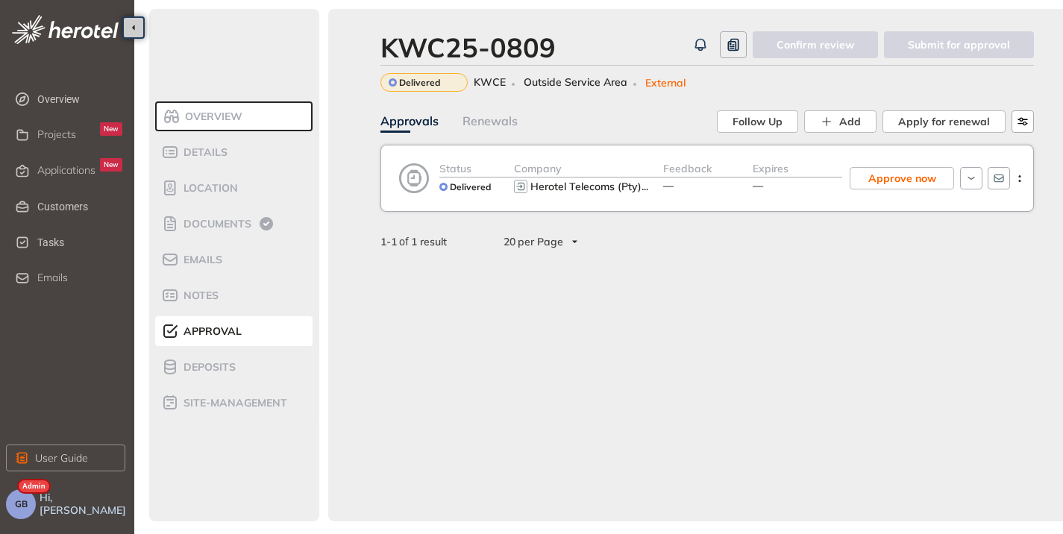
drag, startPoint x: 66, startPoint y: 178, endPoint x: 122, endPoint y: 225, distance: 72.5
click at [66, 177] on div "Applications New" at bounding box center [79, 170] width 85 height 25
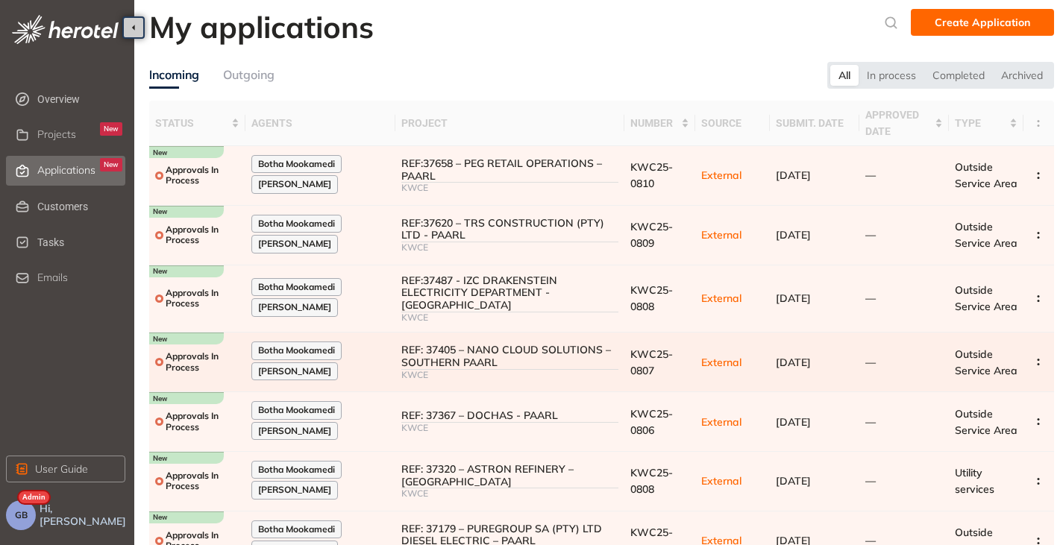
click at [466, 355] on div "REF: 37405 – NANO CLOUD SOLUTIONS – SOUTHERN PAARL" at bounding box center [509, 356] width 217 height 25
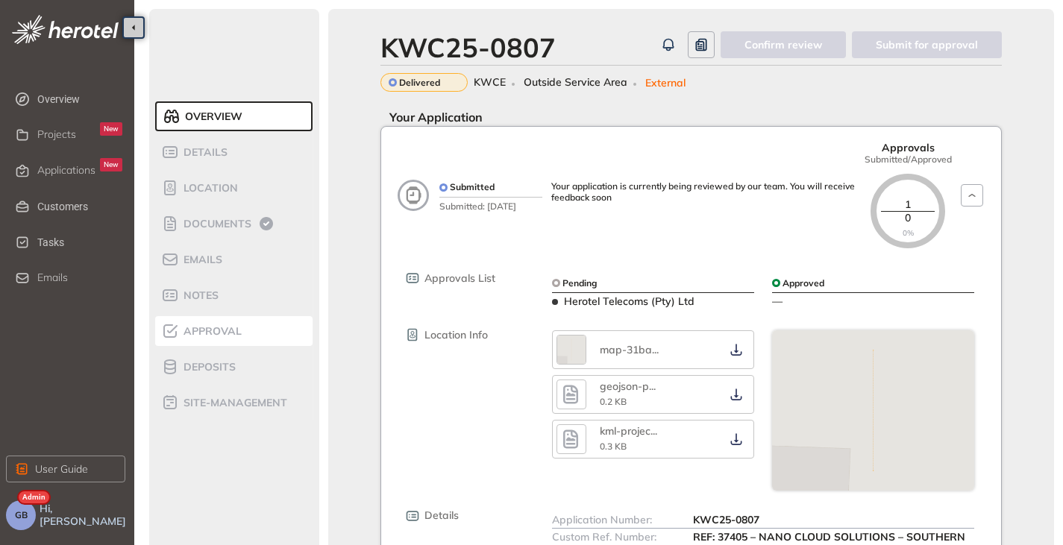
click at [221, 331] on span "Approval" at bounding box center [210, 331] width 63 height 13
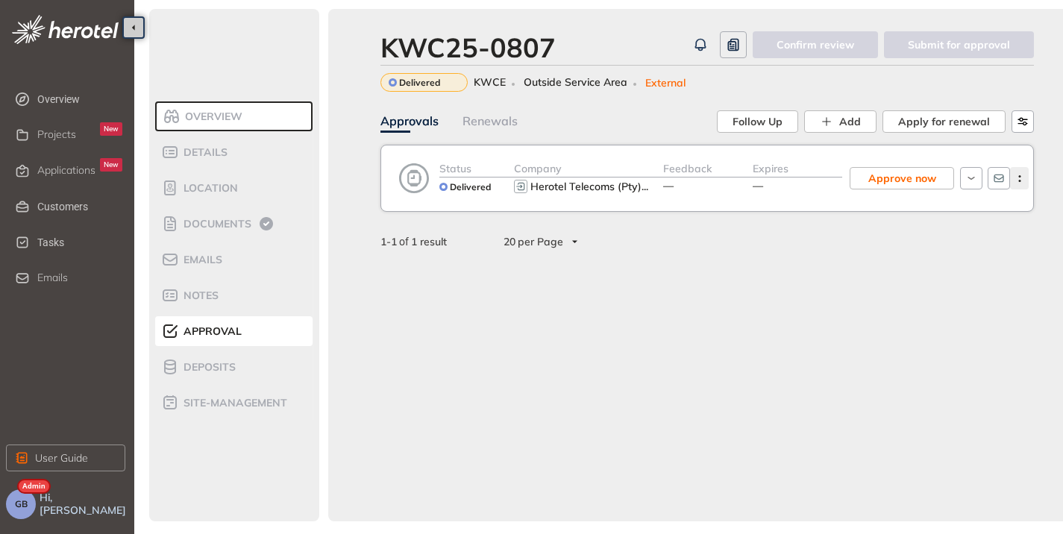
click at [1013, 177] on icon "button" at bounding box center [1019, 178] width 15 height 7
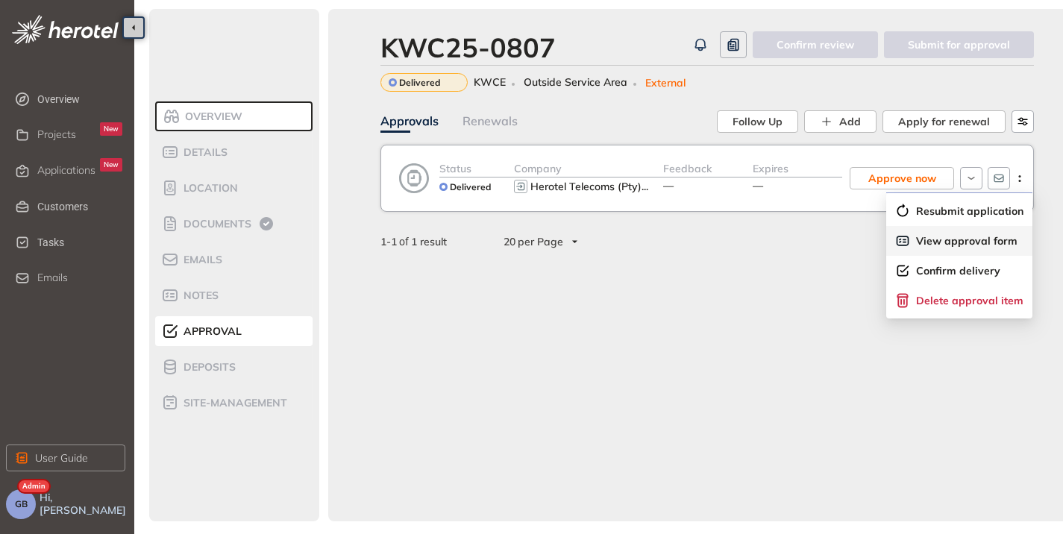
click at [946, 233] on div "View approval form" at bounding box center [956, 240] width 122 height 15
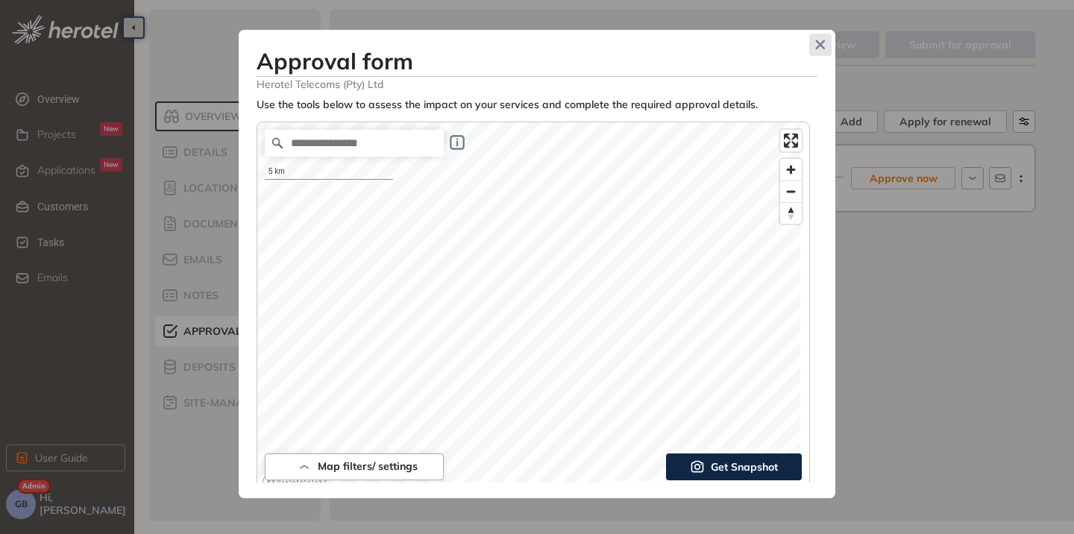
click at [827, 43] on span "Close" at bounding box center [820, 45] width 22 height 22
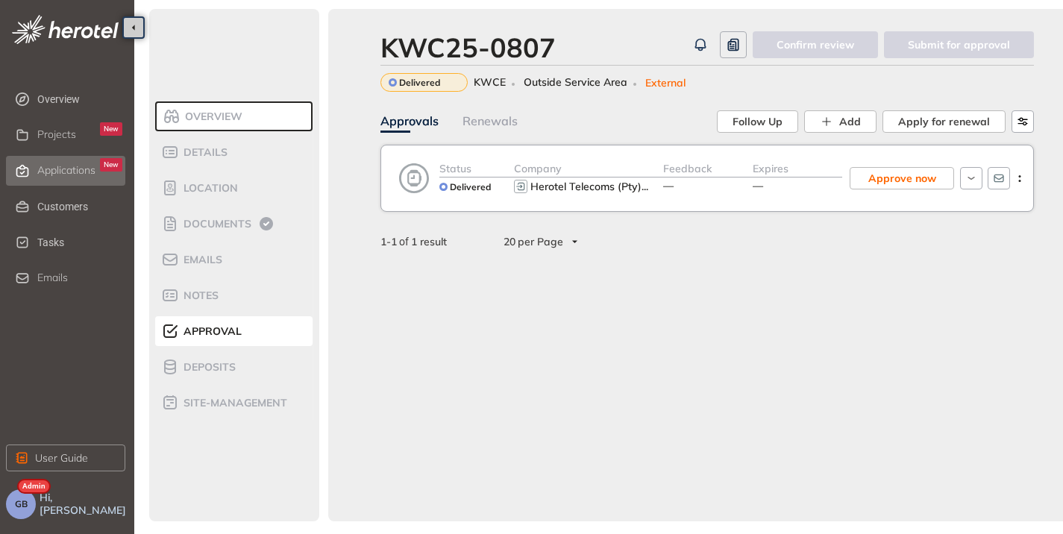
click at [37, 166] on li "Applications New" at bounding box center [65, 171] width 119 height 30
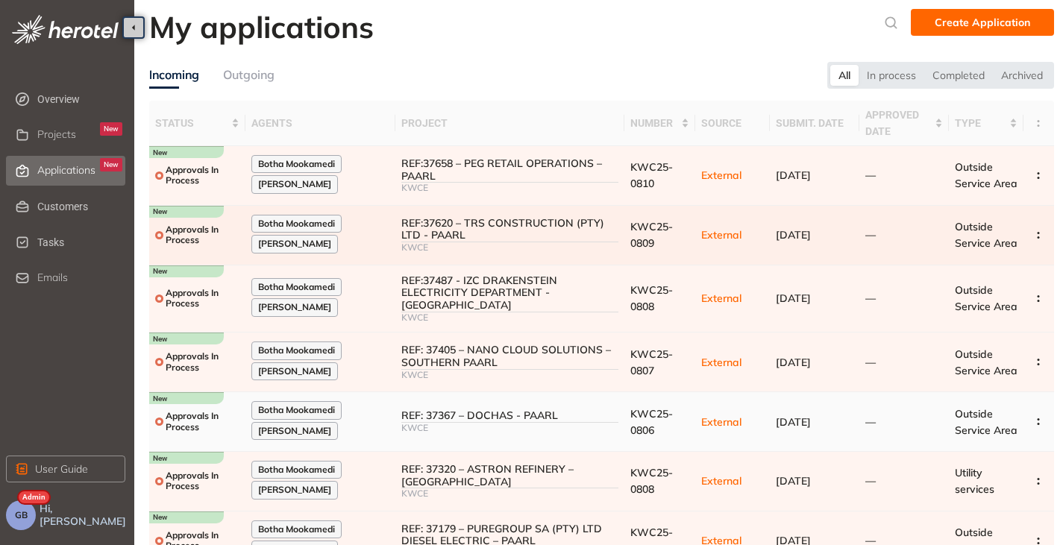
scroll to position [254, 0]
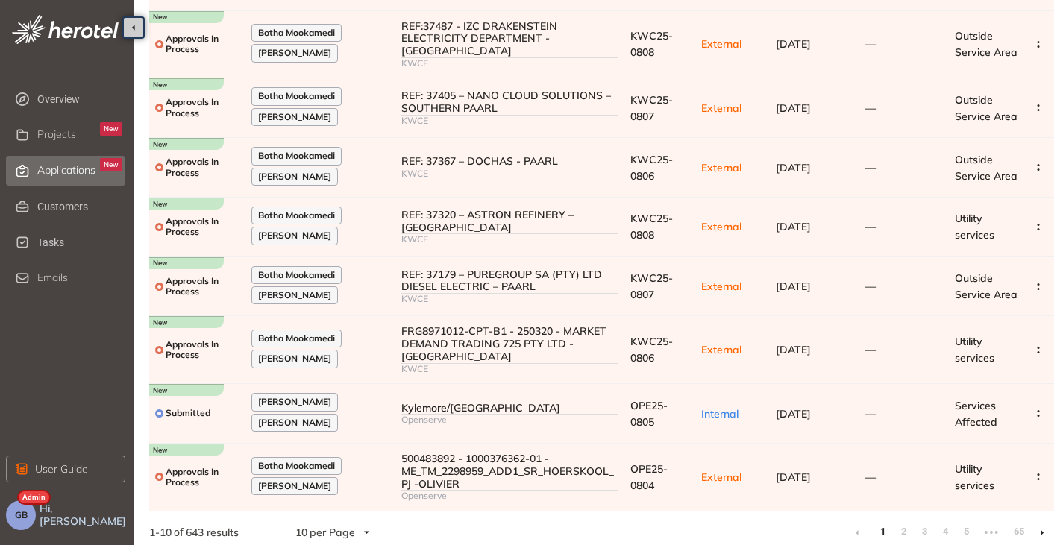
click at [1043, 530] on icon at bounding box center [1042, 533] width 4 height 7
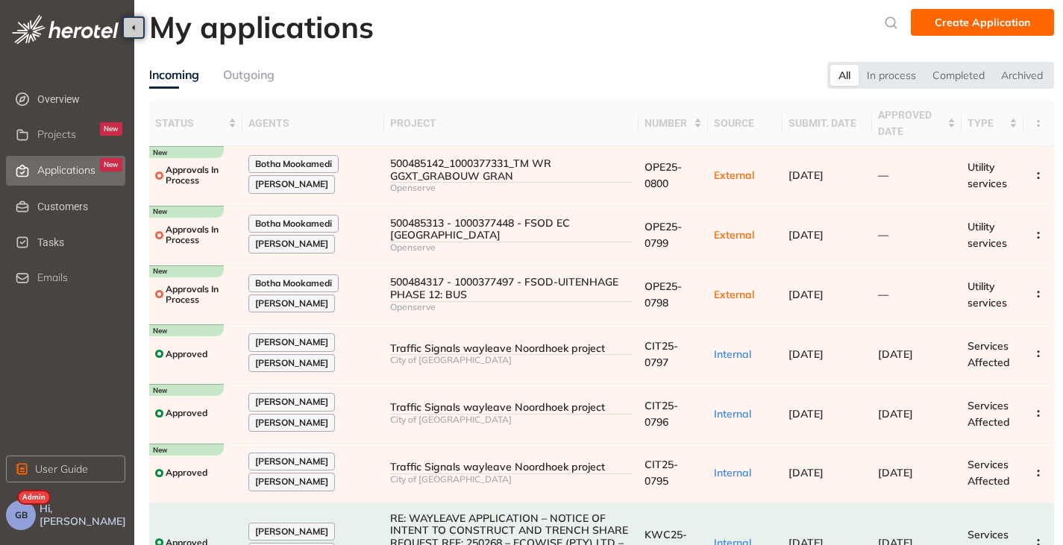
scroll to position [274, 0]
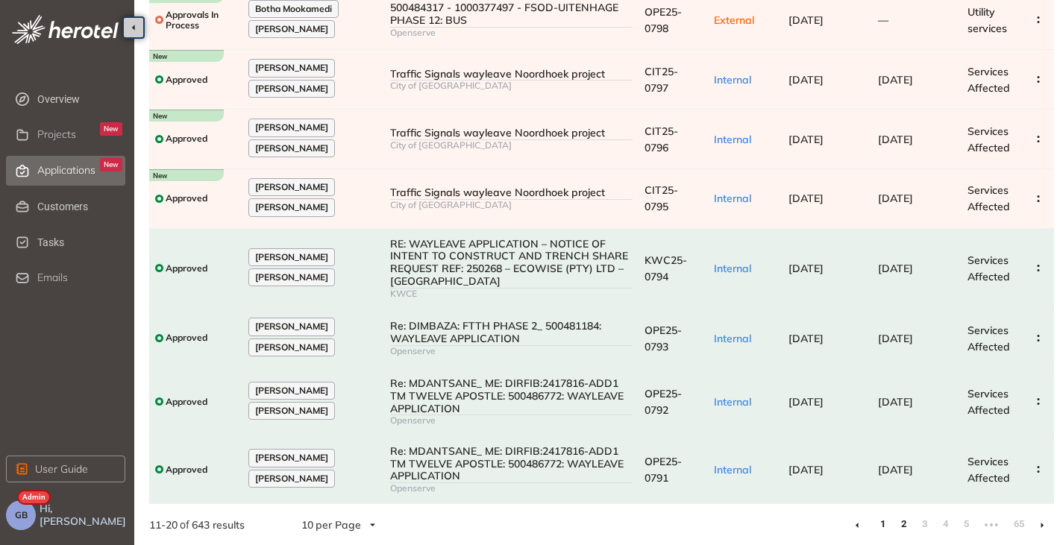
click at [879, 527] on link "1" at bounding box center [882, 524] width 15 height 22
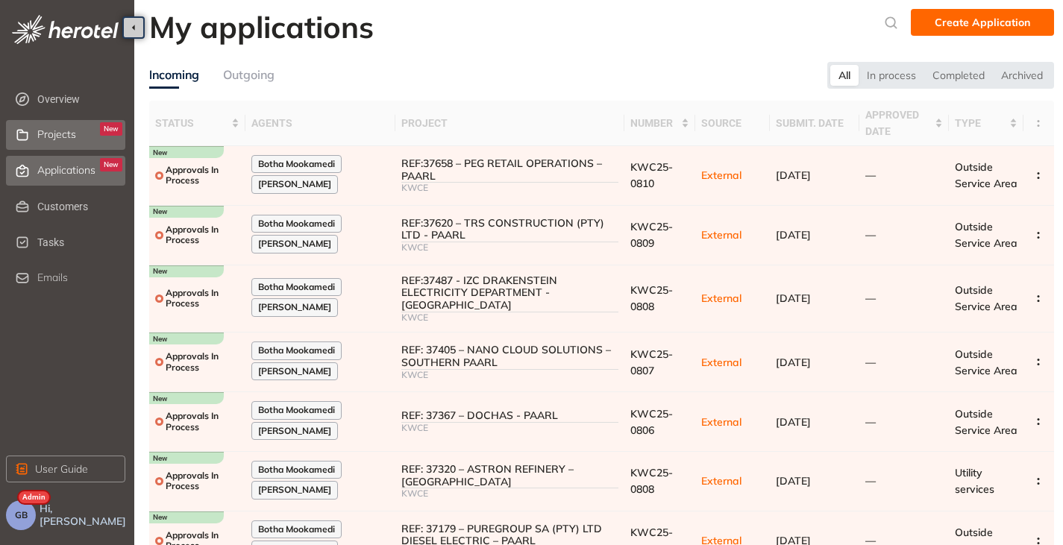
click at [89, 142] on div "Projects New" at bounding box center [79, 134] width 85 height 25
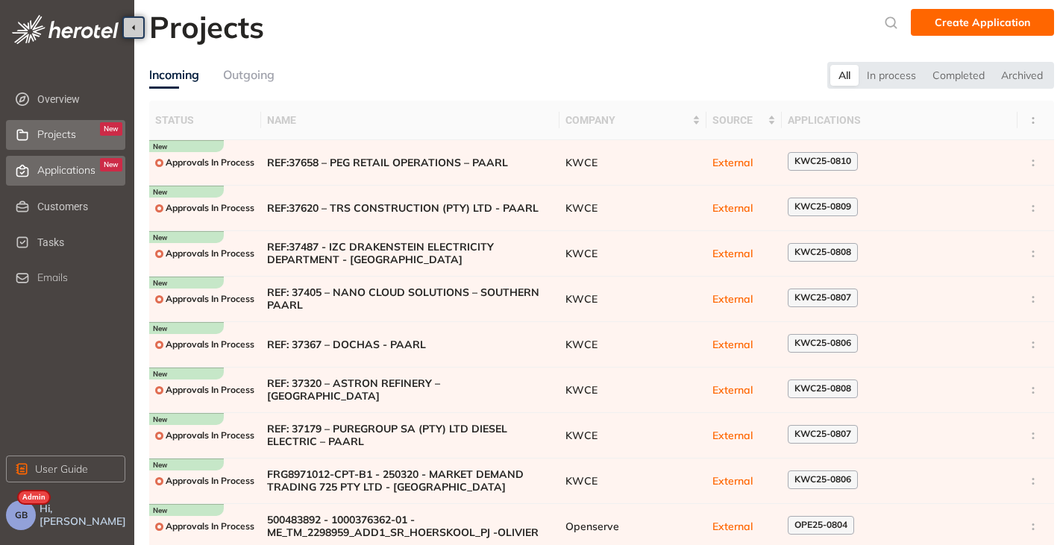
click at [78, 173] on span "Applications" at bounding box center [66, 170] width 58 height 13
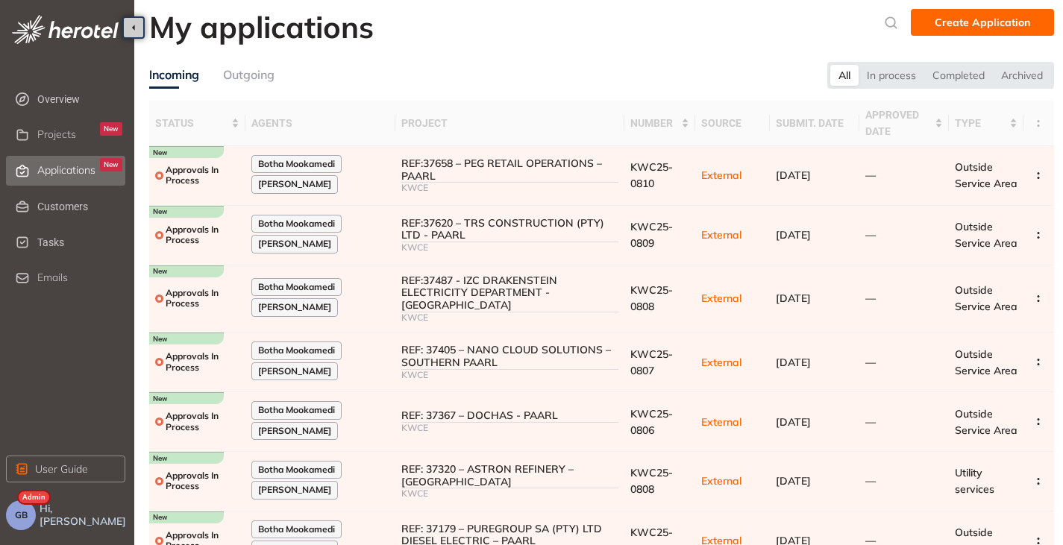
click at [37, 528] on div "Hi, [PERSON_NAME]" at bounding box center [82, 515] width 92 height 30
click at [38, 511] on div "Hi, [PERSON_NAME]" at bounding box center [82, 515] width 92 height 30
click at [34, 513] on button "GB" at bounding box center [21, 515] width 30 height 30
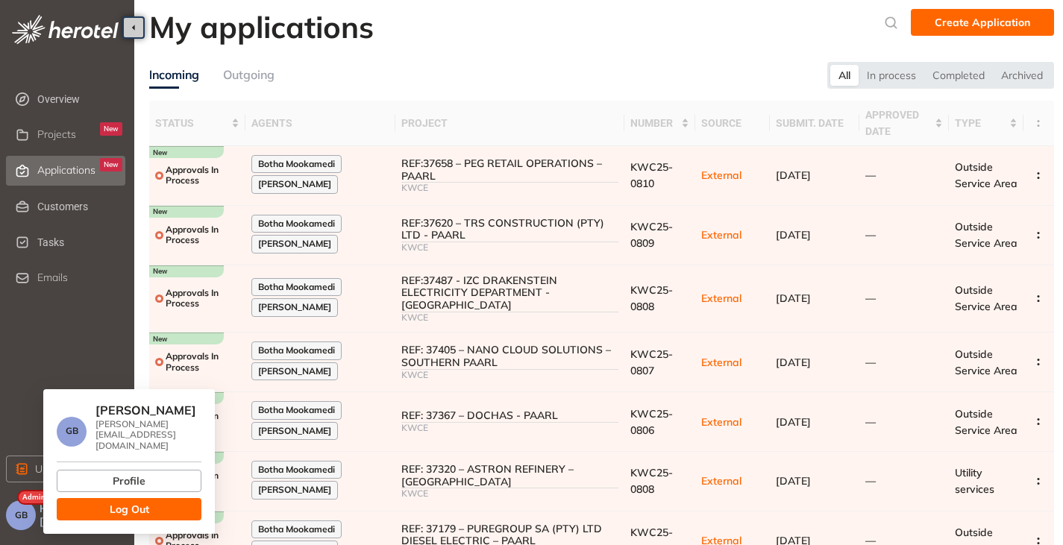
click at [124, 501] on span "Log Out" at bounding box center [130, 509] width 40 height 16
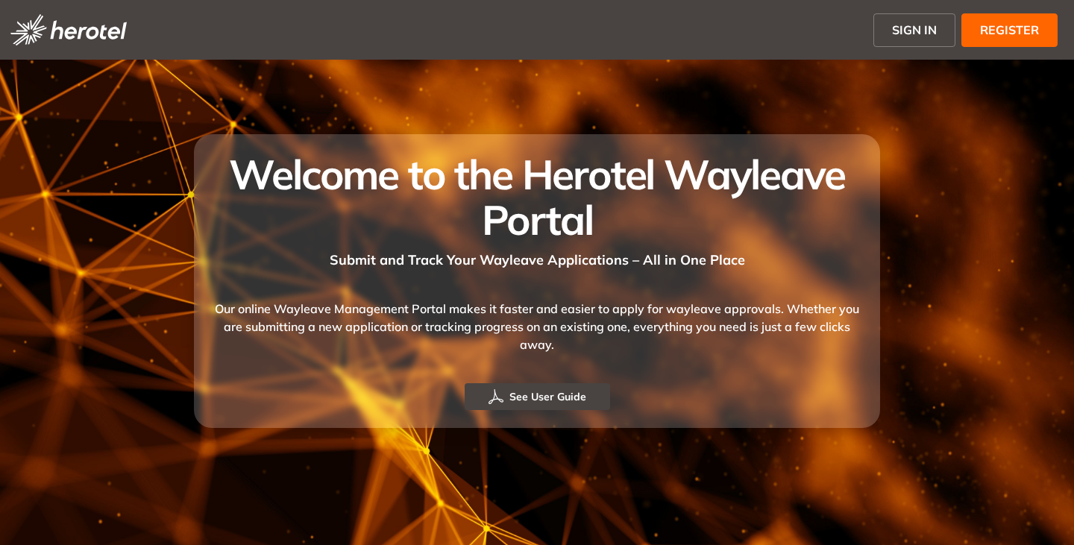
click at [911, 25] on span "SIGN IN" at bounding box center [914, 30] width 45 height 18
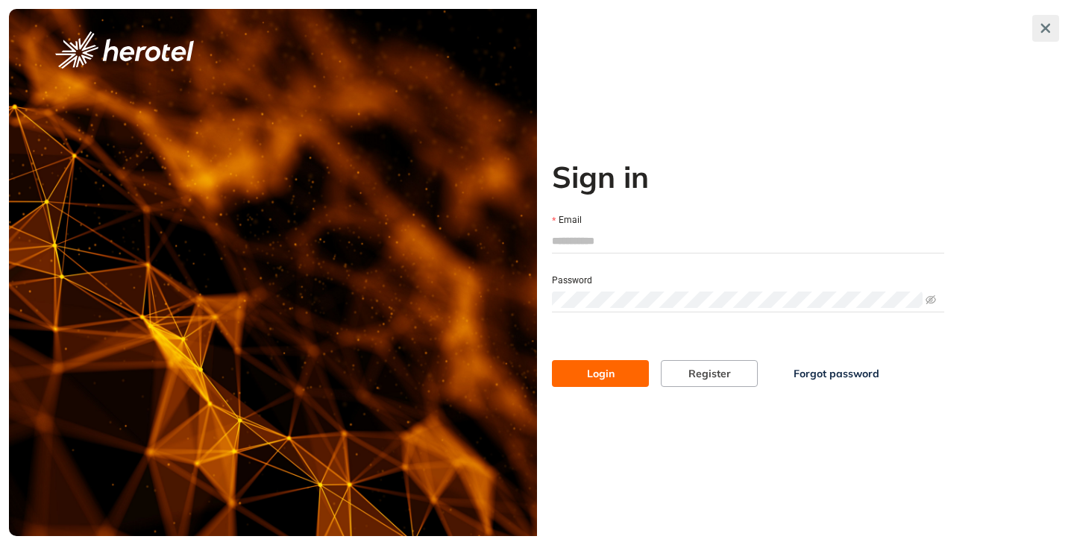
click at [1043, 25] on icon "button" at bounding box center [1046, 29] width 10 height 10
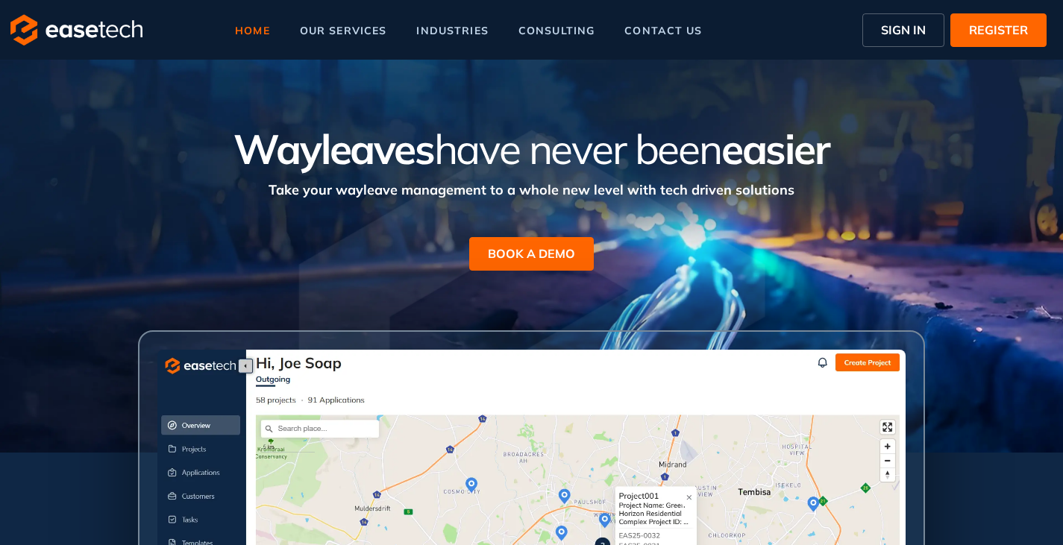
click at [879, 30] on button "SIGN IN" at bounding box center [903, 30] width 82 height 34
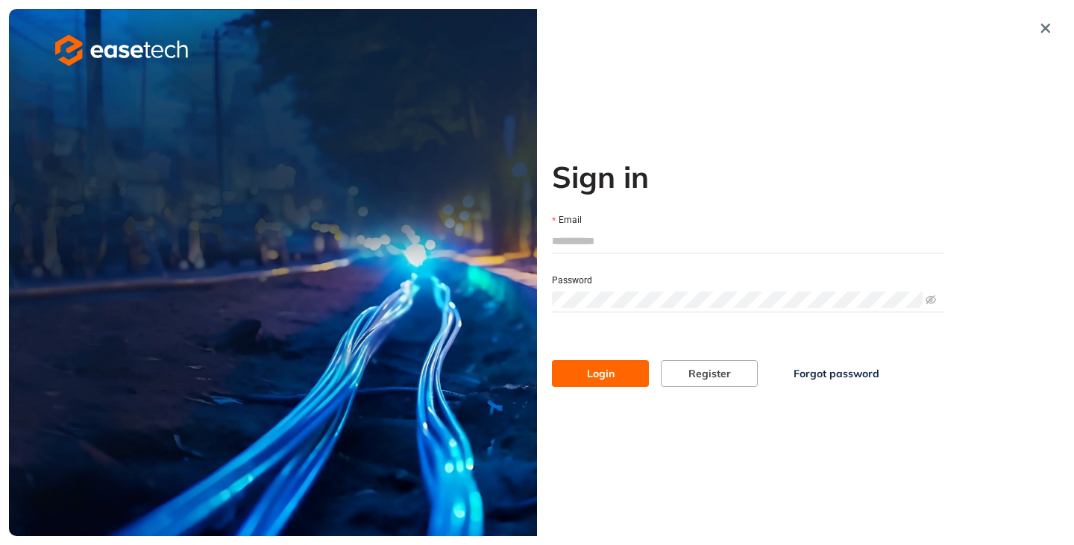
click at [569, 245] on input "Email" at bounding box center [748, 241] width 392 height 22
type input "**********"
click at [597, 371] on span "Login" at bounding box center [601, 373] width 28 height 16
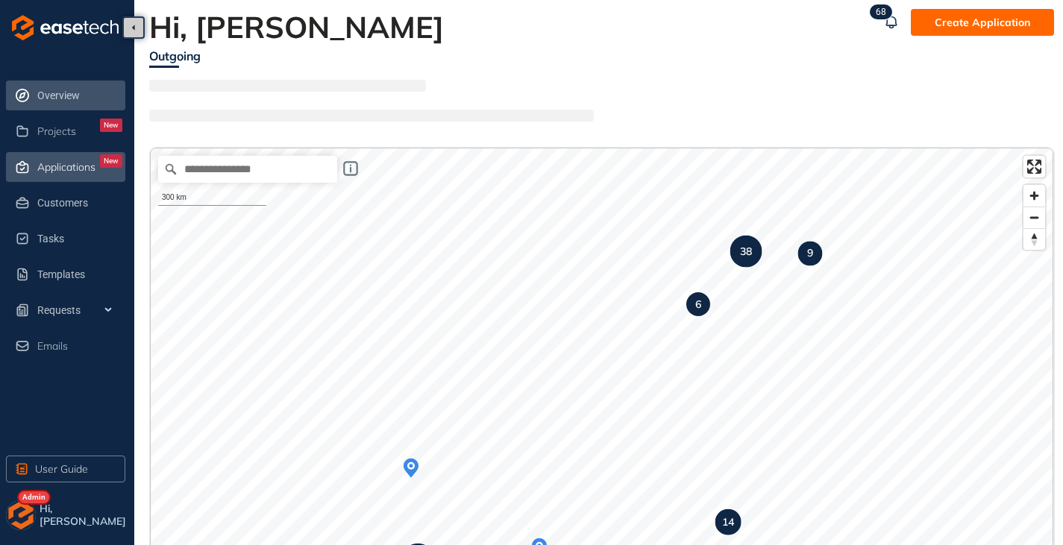
click at [66, 169] on span "Applications" at bounding box center [66, 167] width 58 height 13
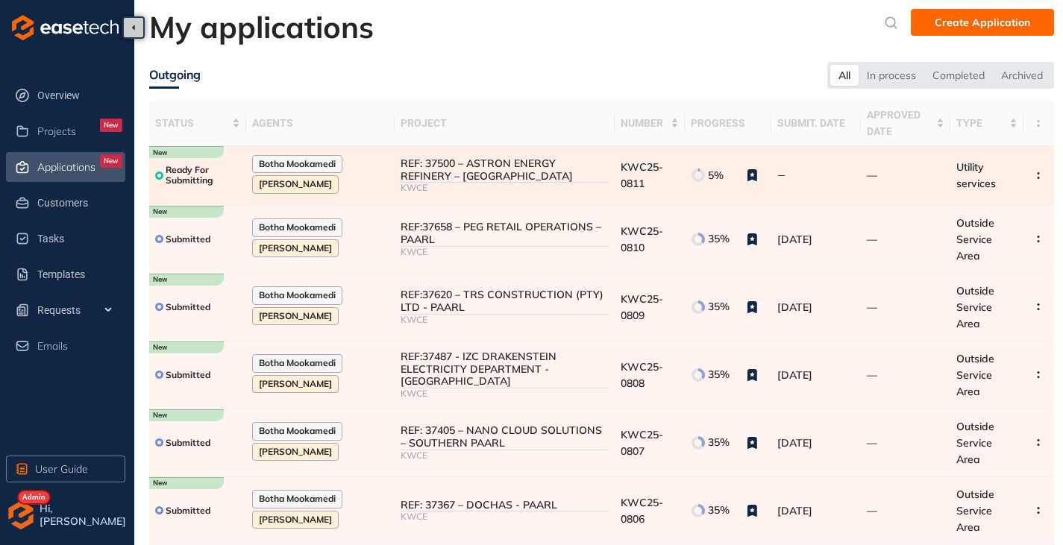
click at [535, 184] on div "KWCE" at bounding box center [503, 188] width 207 height 10
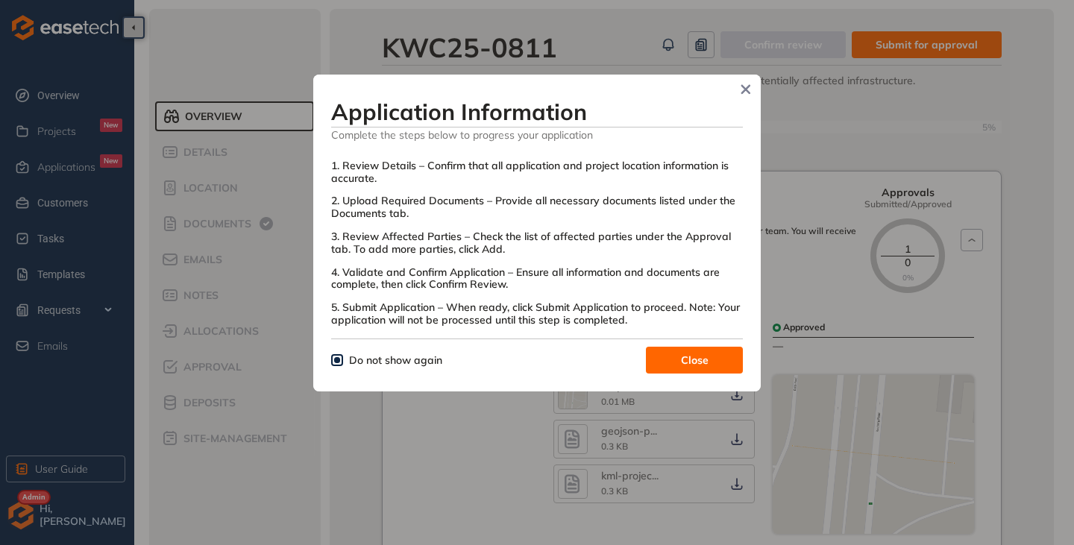
click at [685, 354] on span "Close" at bounding box center [695, 360] width 28 height 16
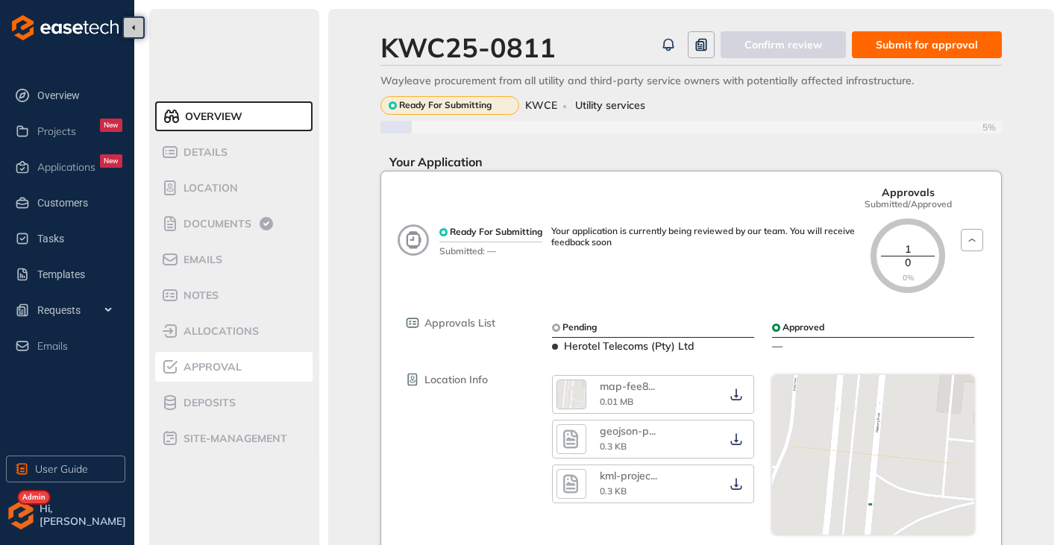
click at [212, 365] on span "Approval" at bounding box center [210, 367] width 63 height 13
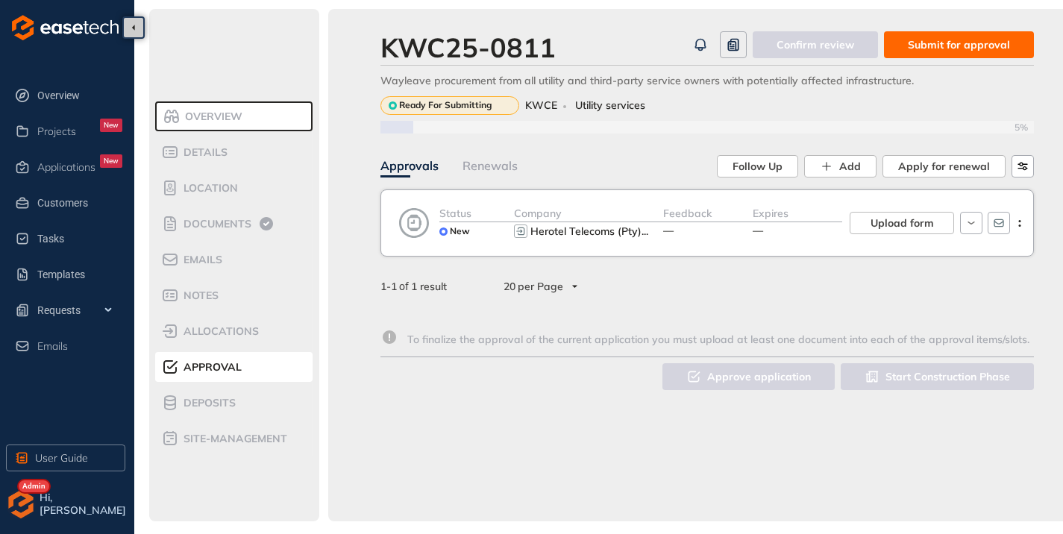
click at [985, 39] on span "Submit for approval" at bounding box center [959, 45] width 102 height 16
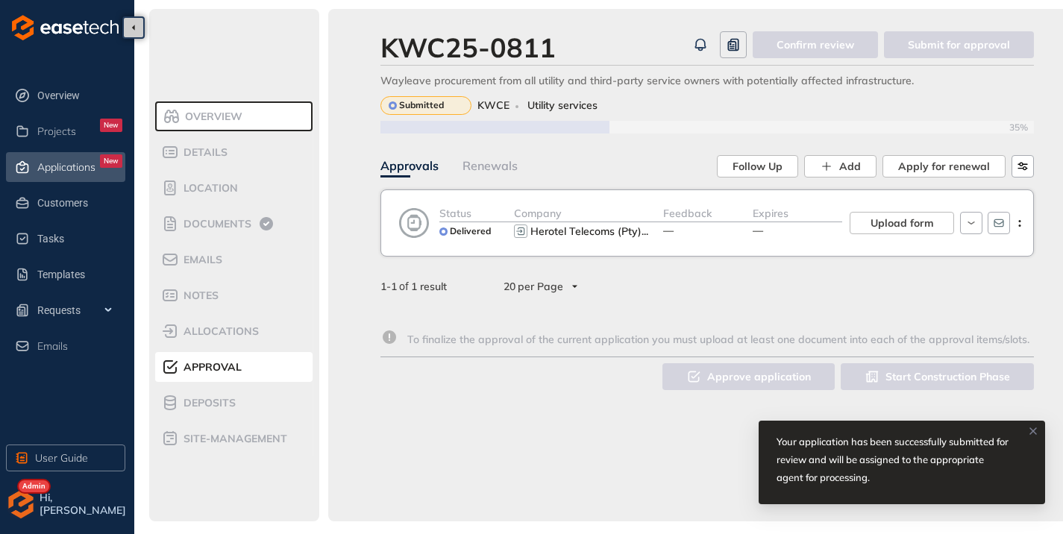
click at [72, 175] on div "Applications New" at bounding box center [79, 166] width 85 height 25
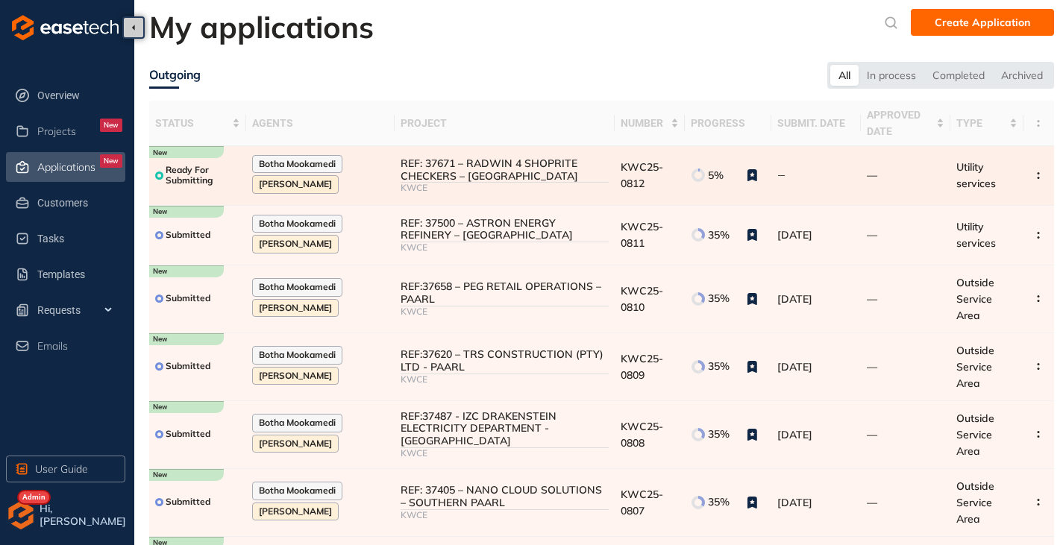
click at [541, 182] on div at bounding box center [503, 182] width 207 height 1
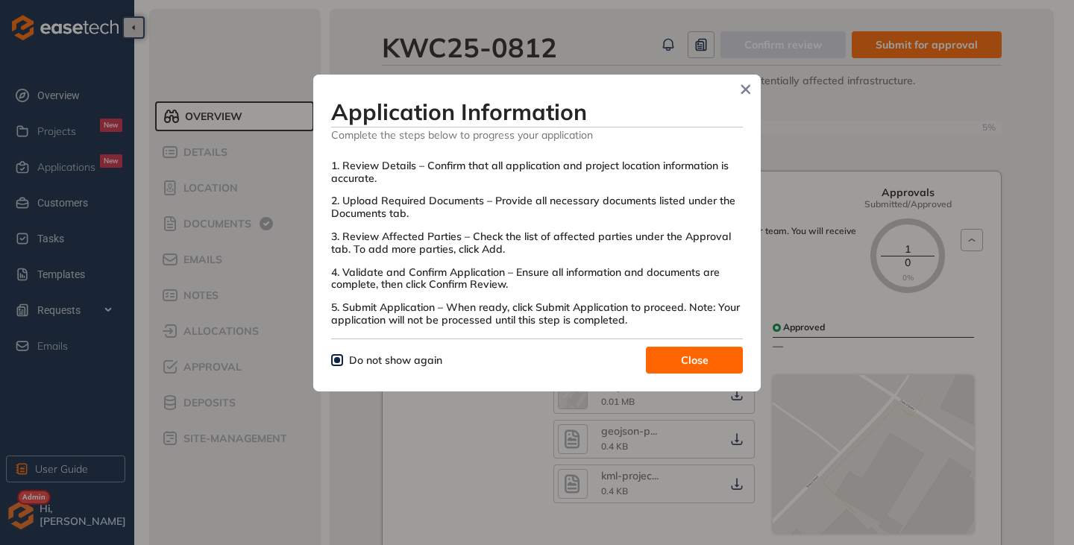
click at [688, 356] on span "Close" at bounding box center [695, 360] width 28 height 16
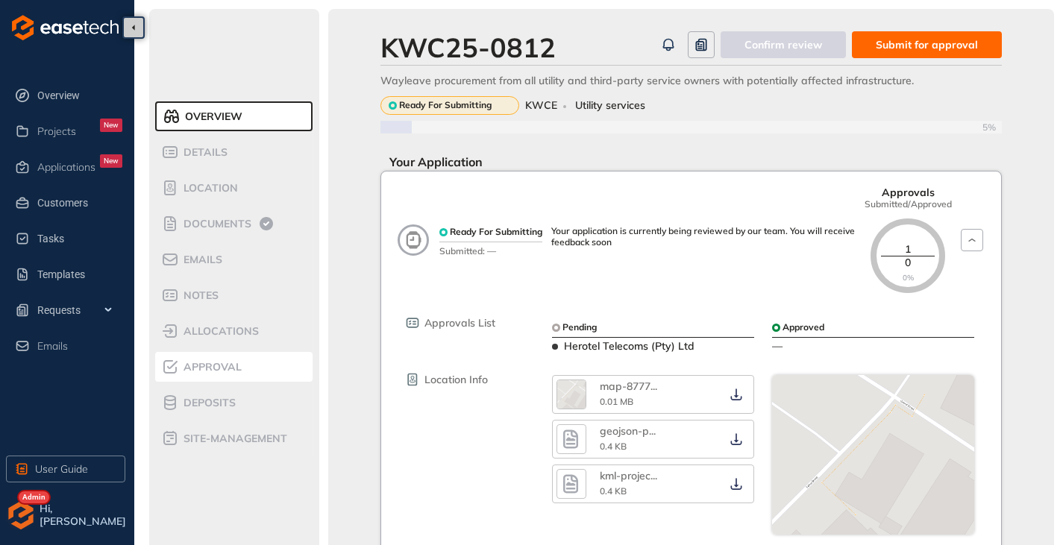
click at [212, 371] on span "Approval" at bounding box center [210, 367] width 63 height 13
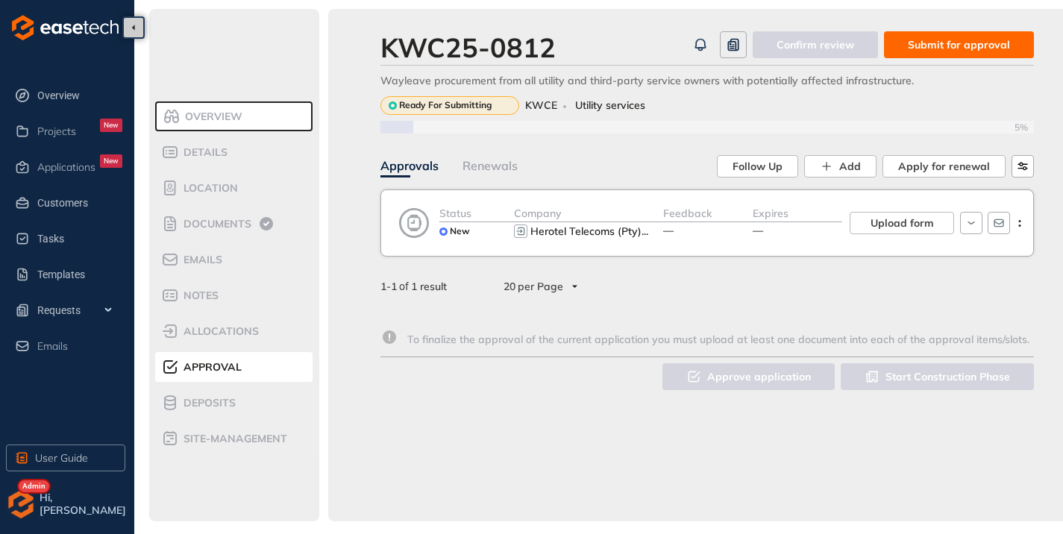
click at [952, 42] on span "Submit for approval" at bounding box center [959, 45] width 102 height 16
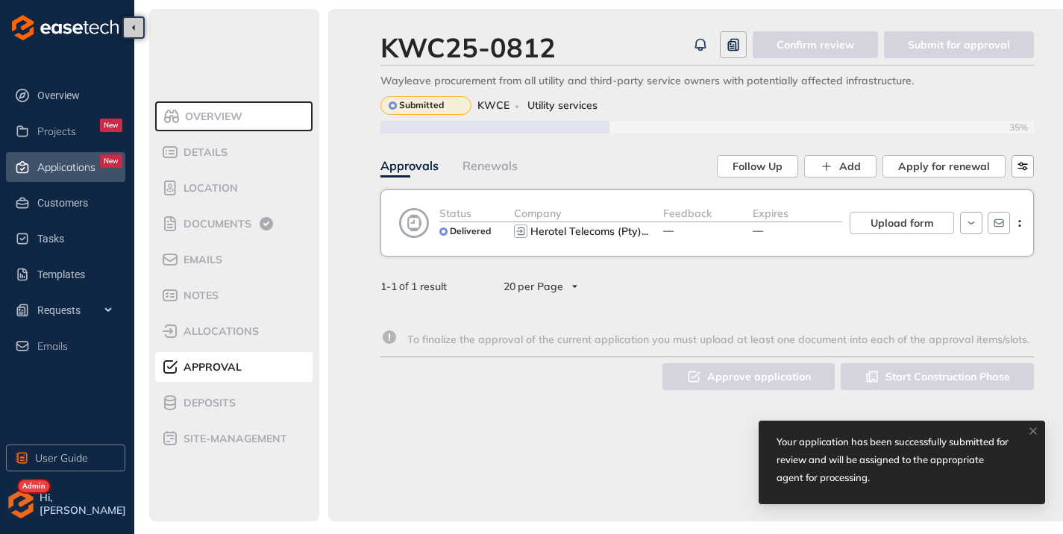
click at [75, 158] on div "Applications New" at bounding box center [79, 166] width 85 height 25
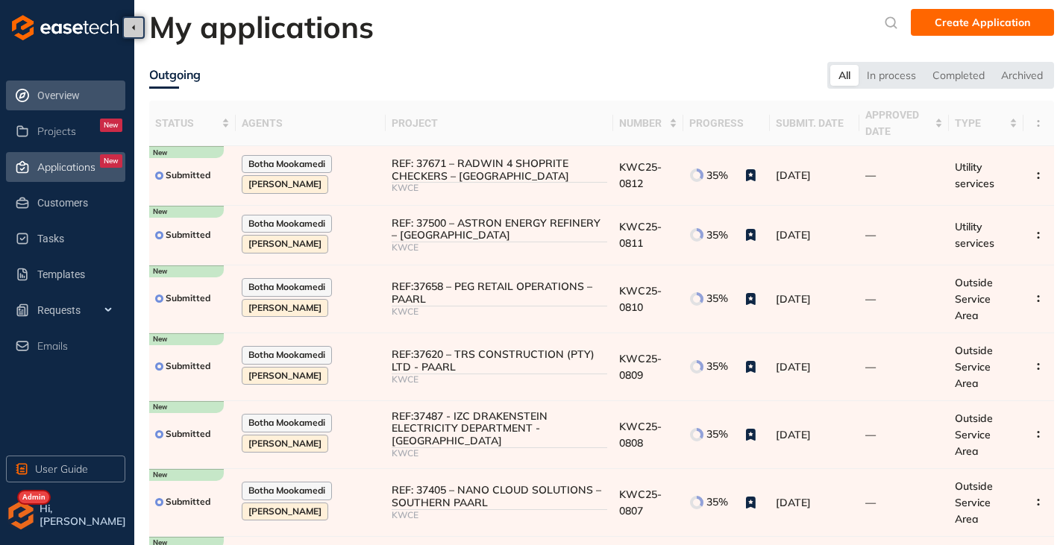
click at [91, 99] on span "Overview" at bounding box center [79, 96] width 85 height 30
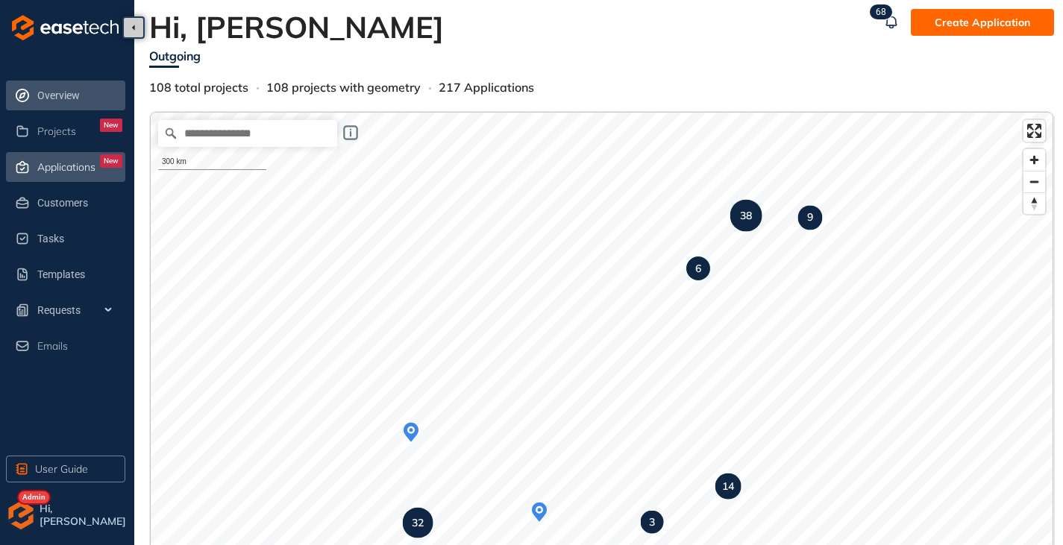
click at [82, 172] on span "Applications" at bounding box center [66, 167] width 58 height 13
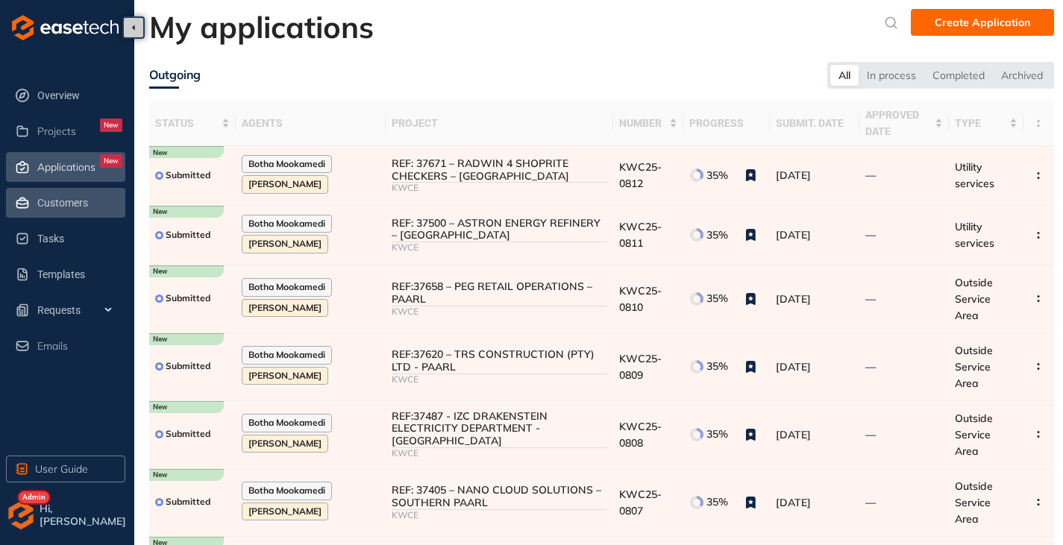
click at [60, 201] on span "Customers" at bounding box center [79, 203] width 85 height 30
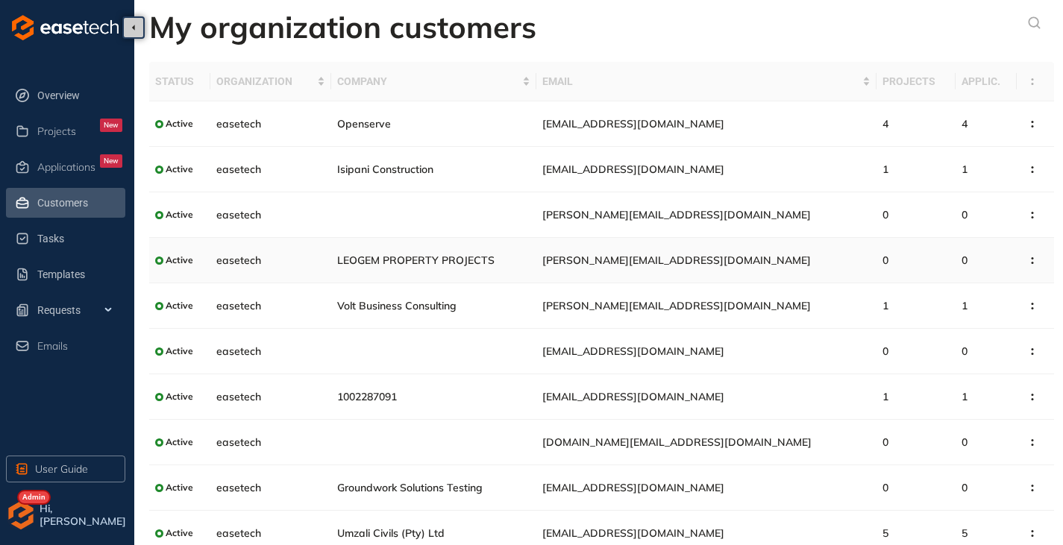
scroll to position [53, 0]
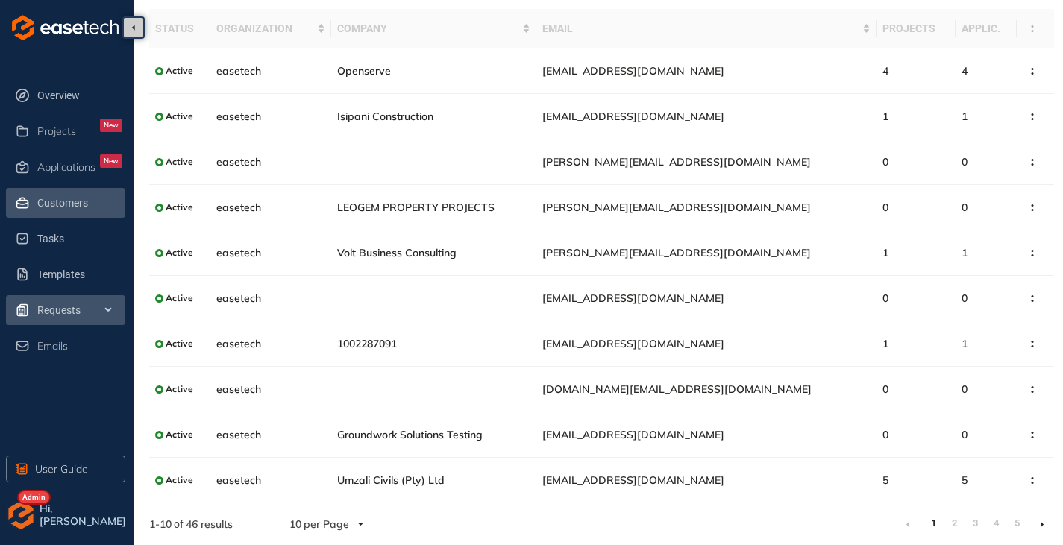
click at [88, 310] on span "Requests" at bounding box center [79, 310] width 85 height 30
click at [110, 312] on span "Requests" at bounding box center [79, 310] width 85 height 30
click at [110, 309] on icon at bounding box center [109, 309] width 7 height 0
click at [92, 303] on span "Requests" at bounding box center [79, 310] width 85 height 30
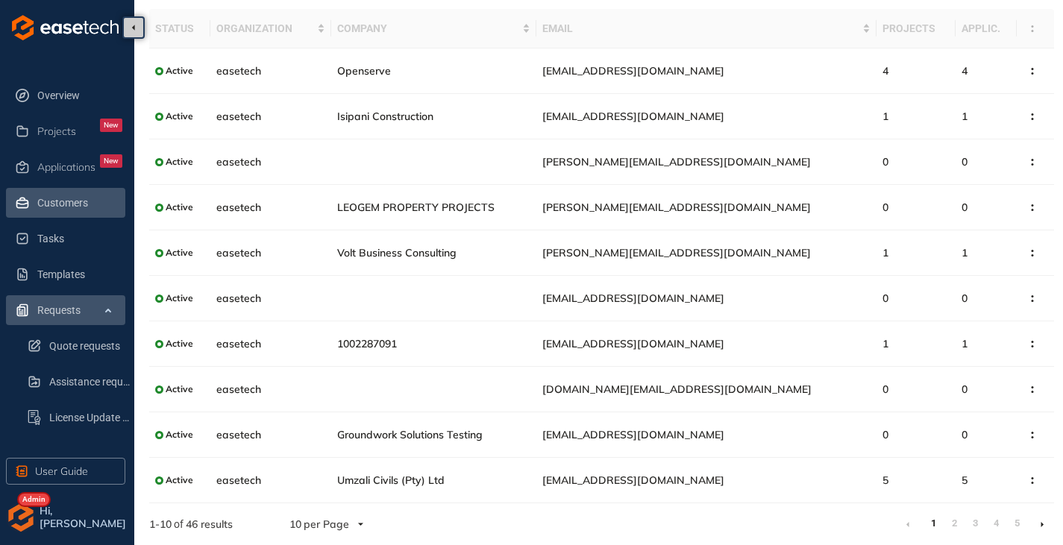
click at [92, 303] on span "Requests" at bounding box center [79, 310] width 85 height 30
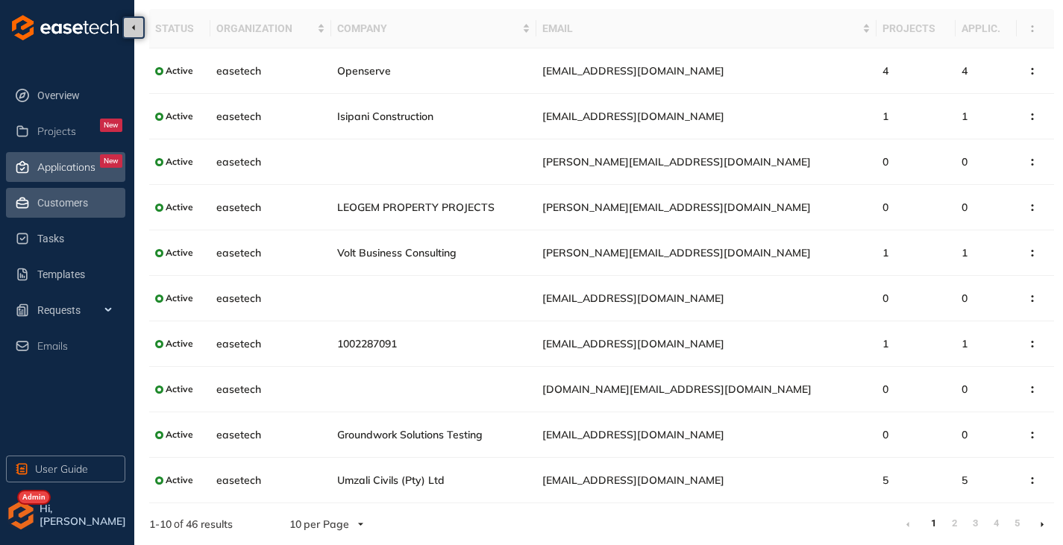
click at [38, 161] on span "Applications" at bounding box center [66, 167] width 58 height 13
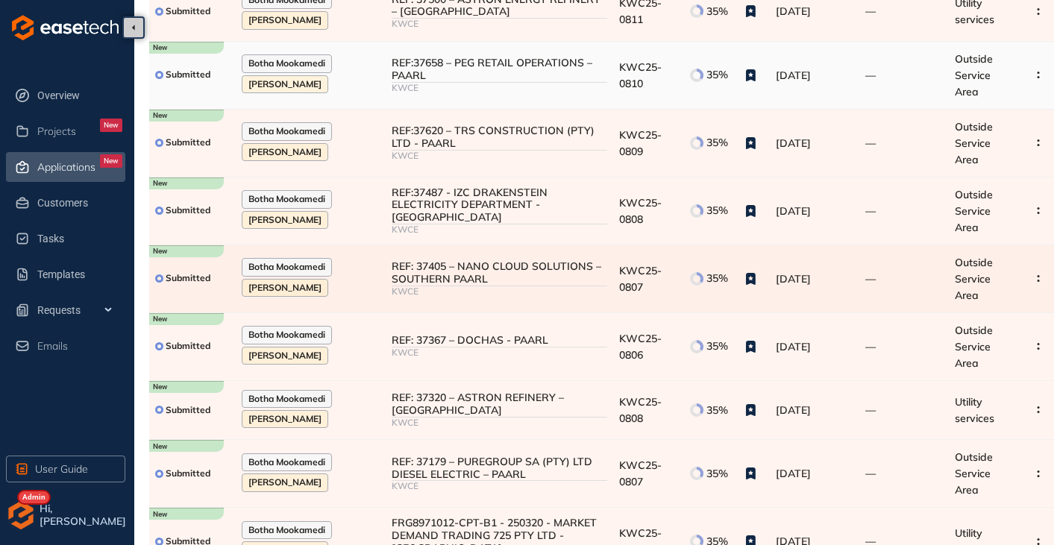
scroll to position [246, 0]
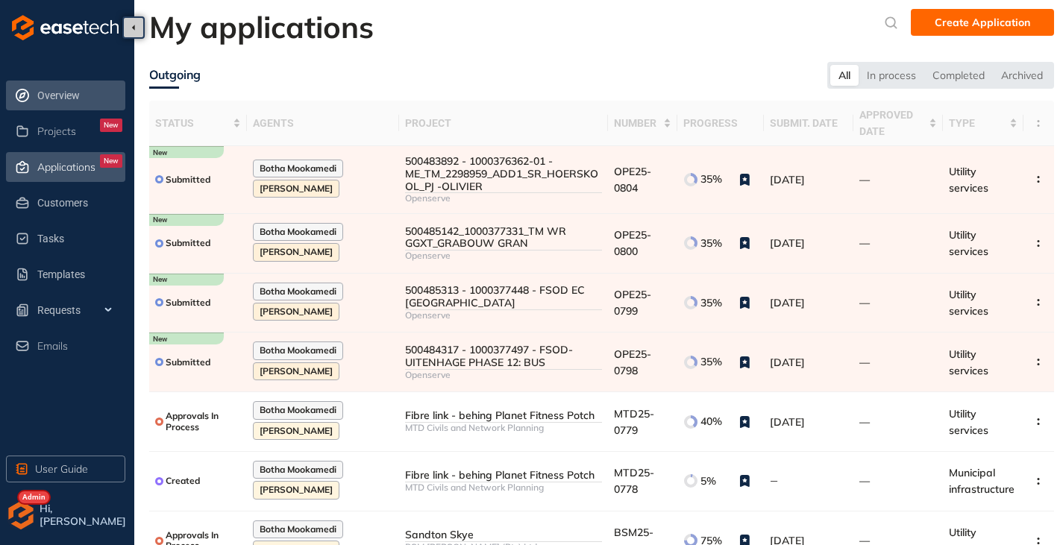
click at [71, 89] on span "Overview" at bounding box center [79, 96] width 85 height 30
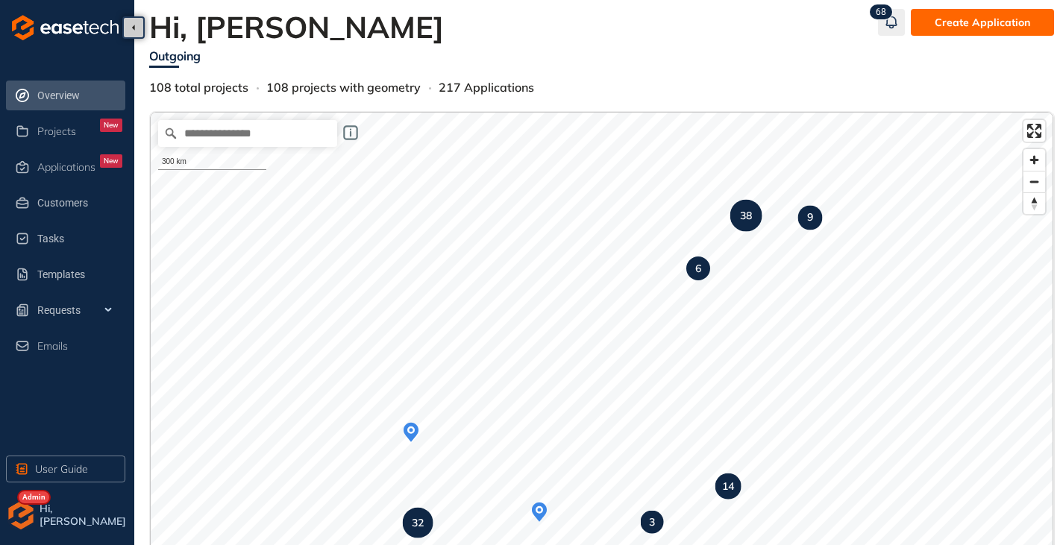
click at [892, 19] on icon "button" at bounding box center [891, 22] width 15 height 18
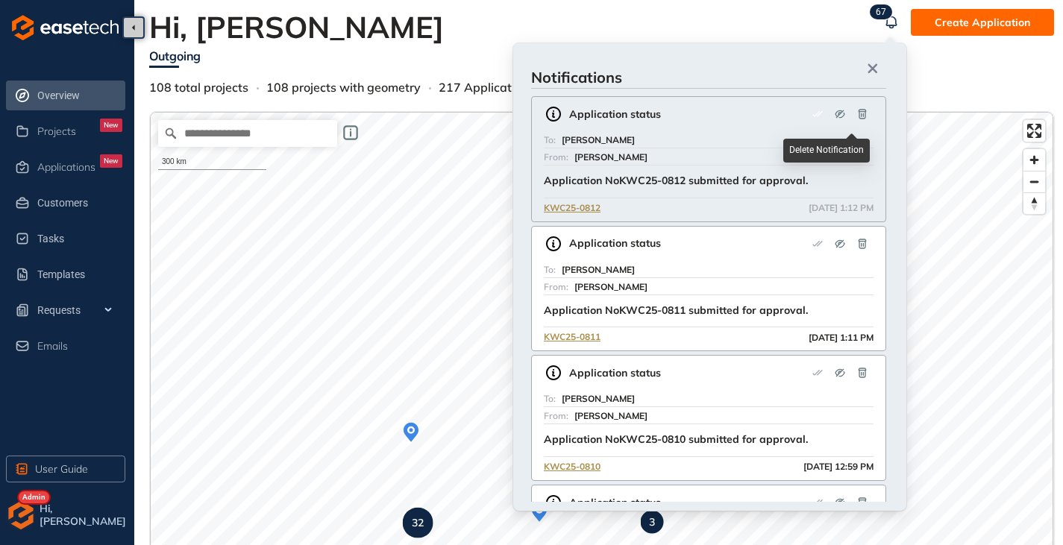
click at [861, 109] on icon "button" at bounding box center [862, 114] width 12 height 12
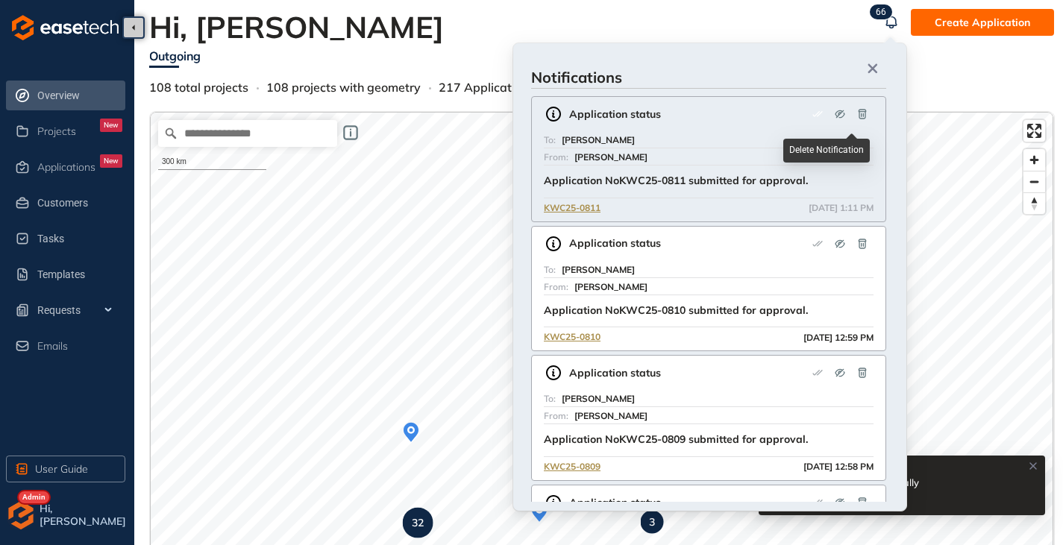
click at [860, 114] on icon "button" at bounding box center [862, 114] width 8 height 10
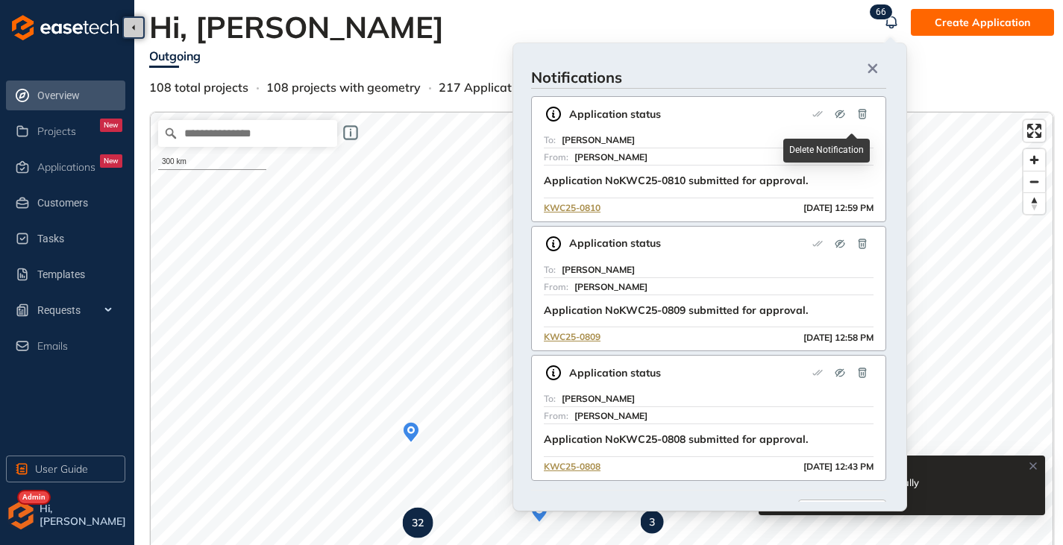
click at [859, 116] on icon "button" at bounding box center [862, 114] width 12 height 12
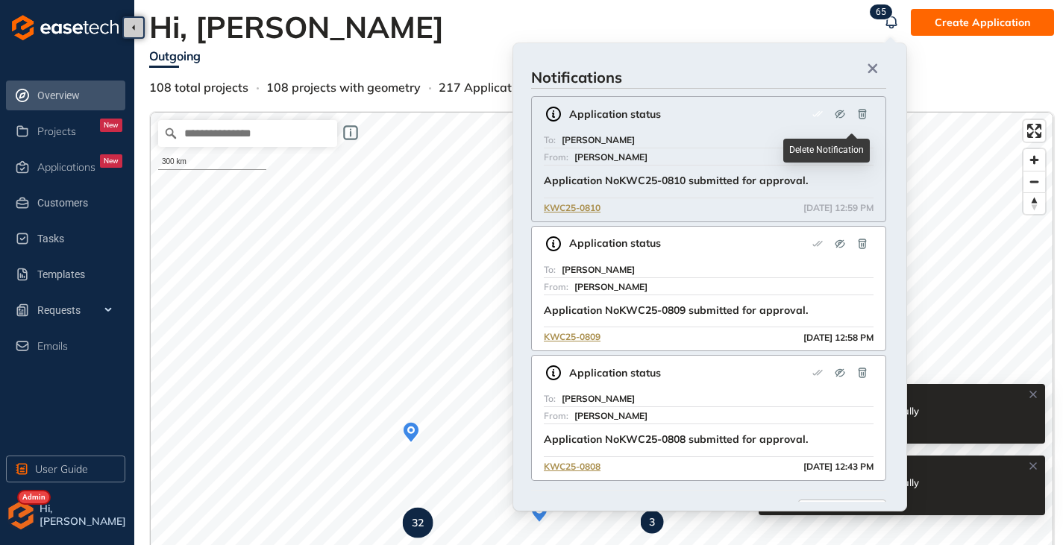
click at [858, 113] on icon "button" at bounding box center [862, 114] width 8 height 10
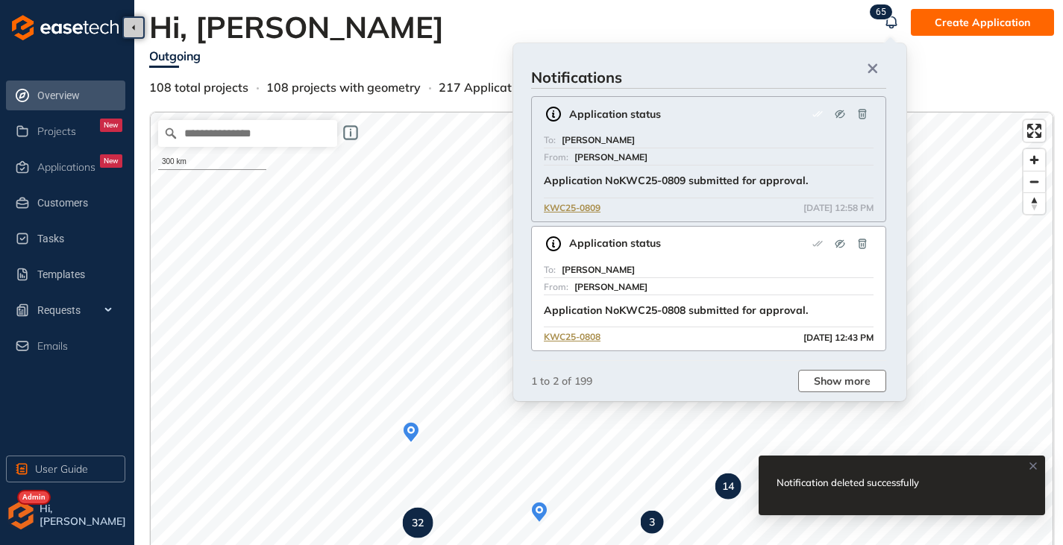
click at [838, 388] on span "Show more" at bounding box center [842, 381] width 57 height 16
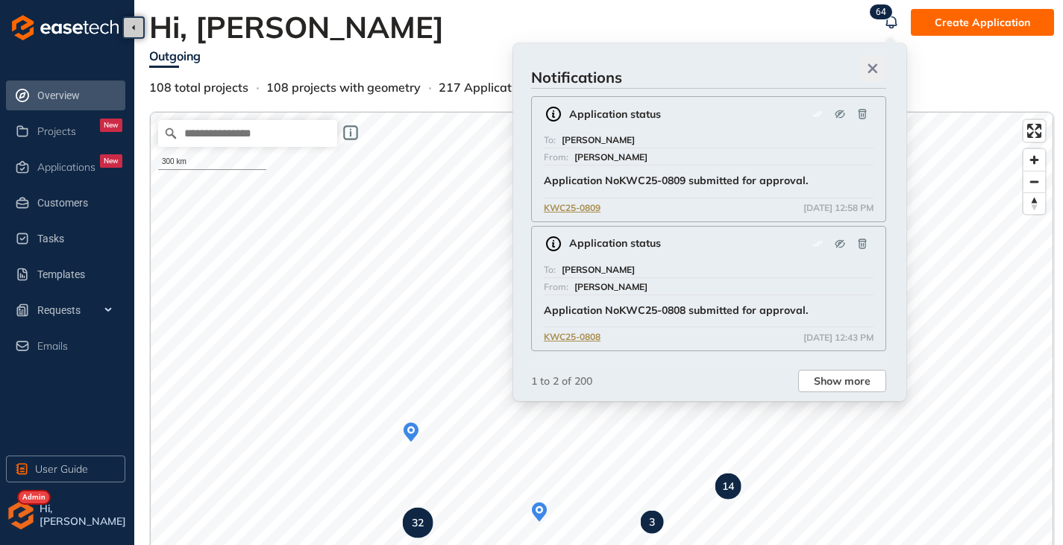
click at [872, 60] on button "button" at bounding box center [872, 68] width 27 height 27
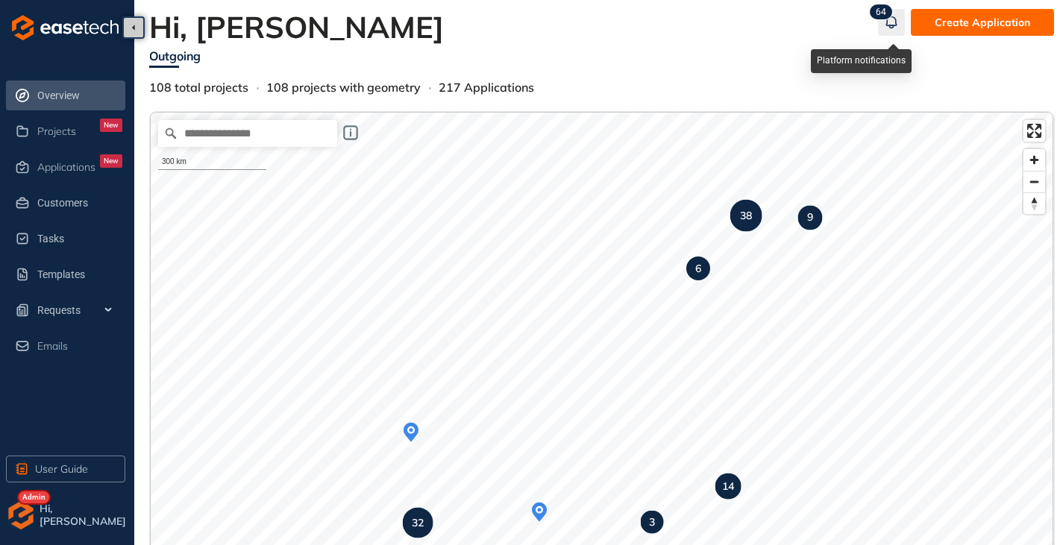
click at [892, 28] on icon "button" at bounding box center [891, 22] width 15 height 18
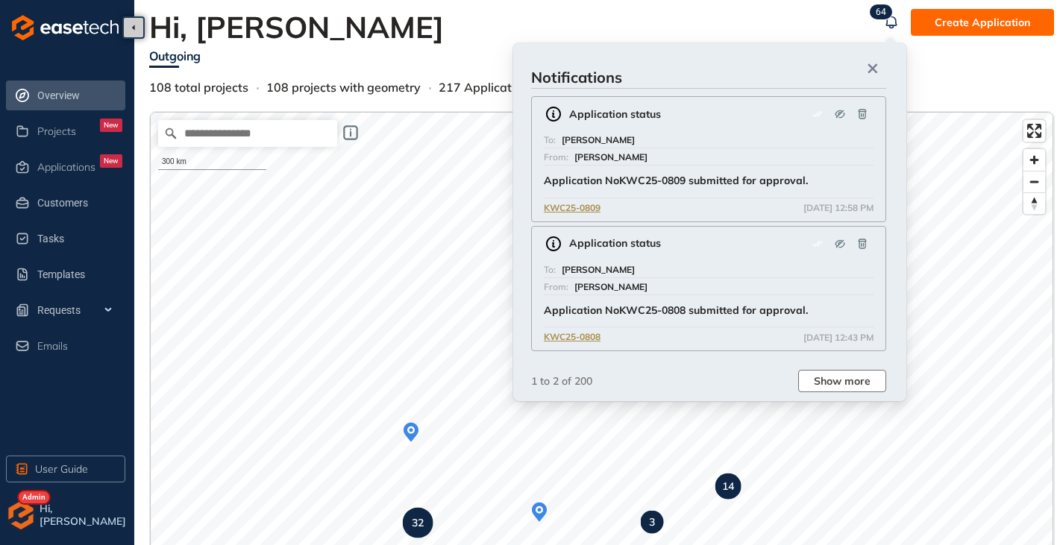
click at [843, 381] on span "Show more" at bounding box center [842, 381] width 57 height 16
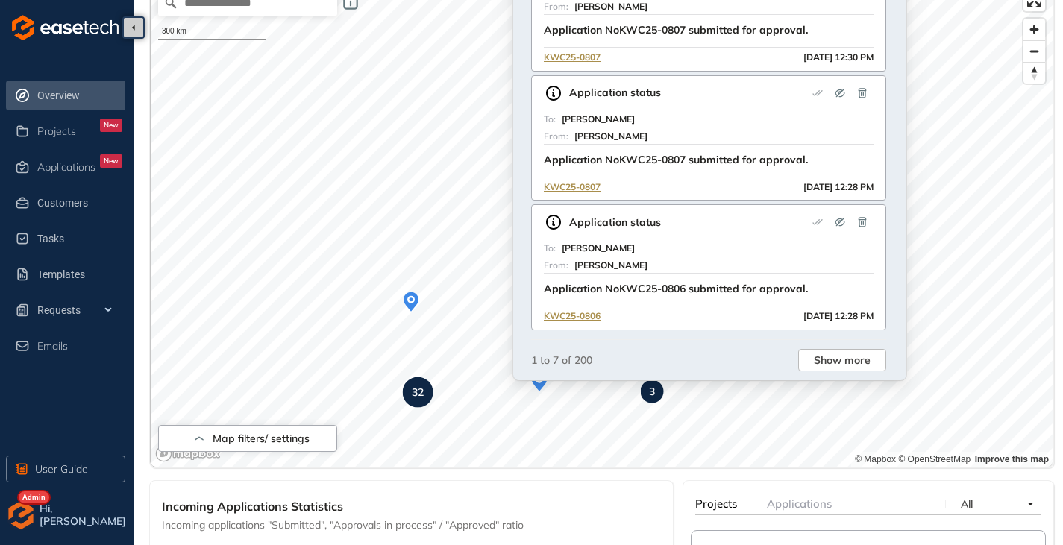
scroll to position [149, 0]
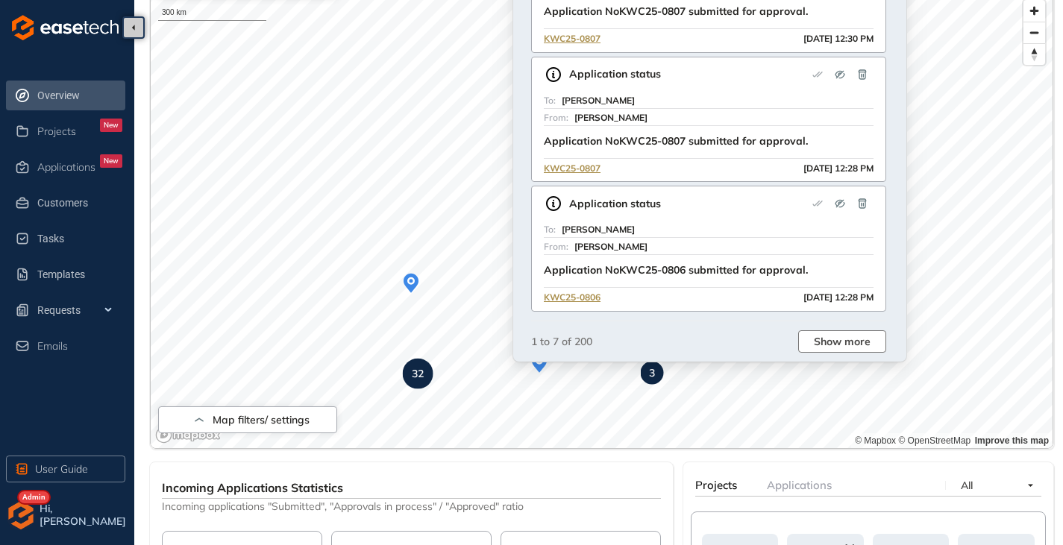
click at [842, 343] on span "Show more" at bounding box center [842, 341] width 57 height 16
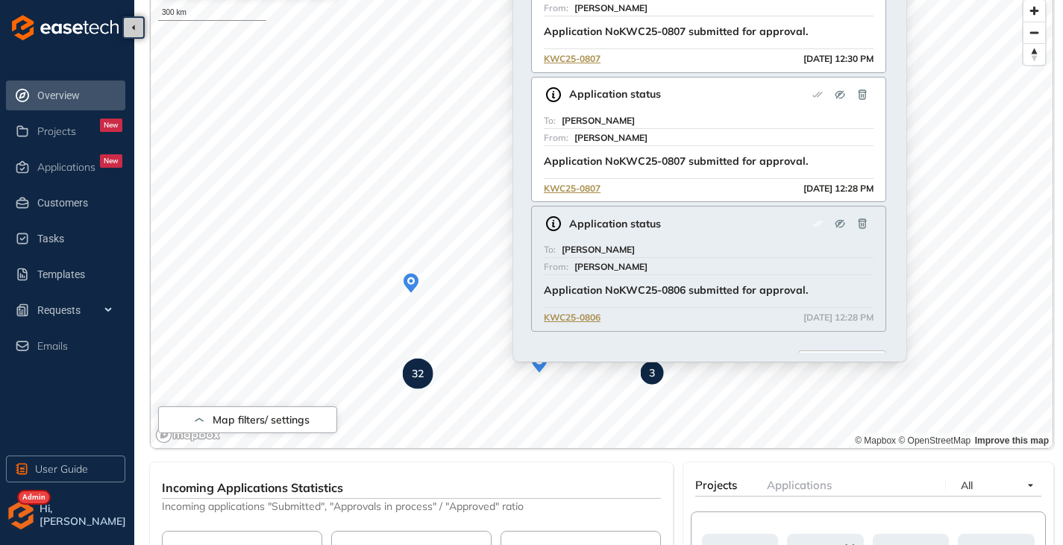
scroll to position [563, 0]
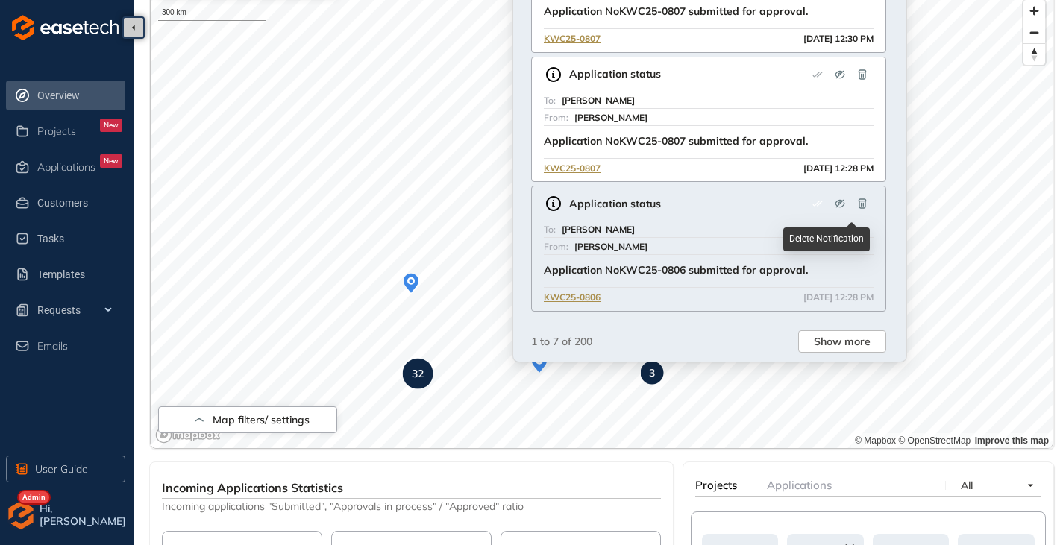
click at [858, 206] on icon "button" at bounding box center [862, 204] width 8 height 10
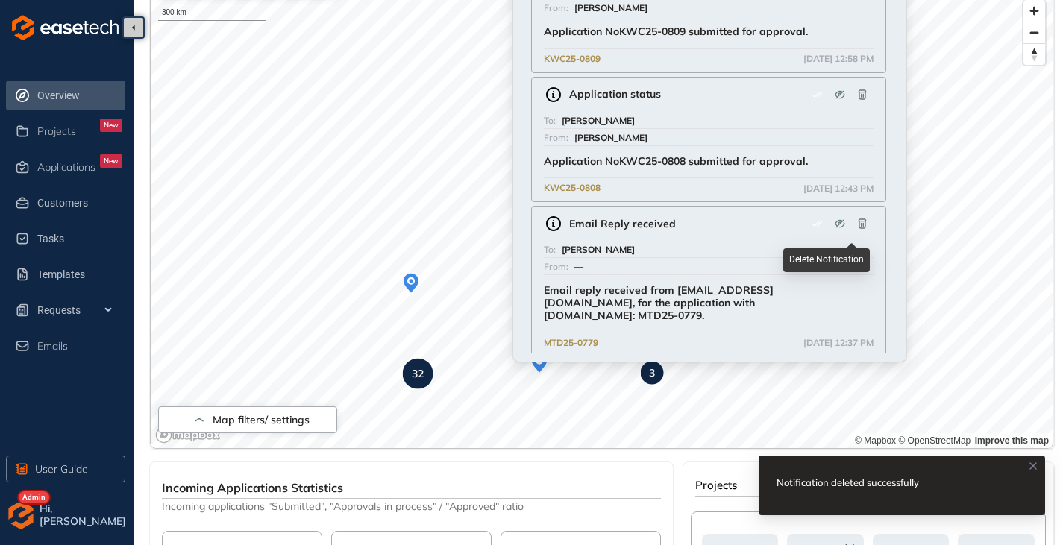
click at [858, 224] on icon "button" at bounding box center [862, 224] width 8 height 10
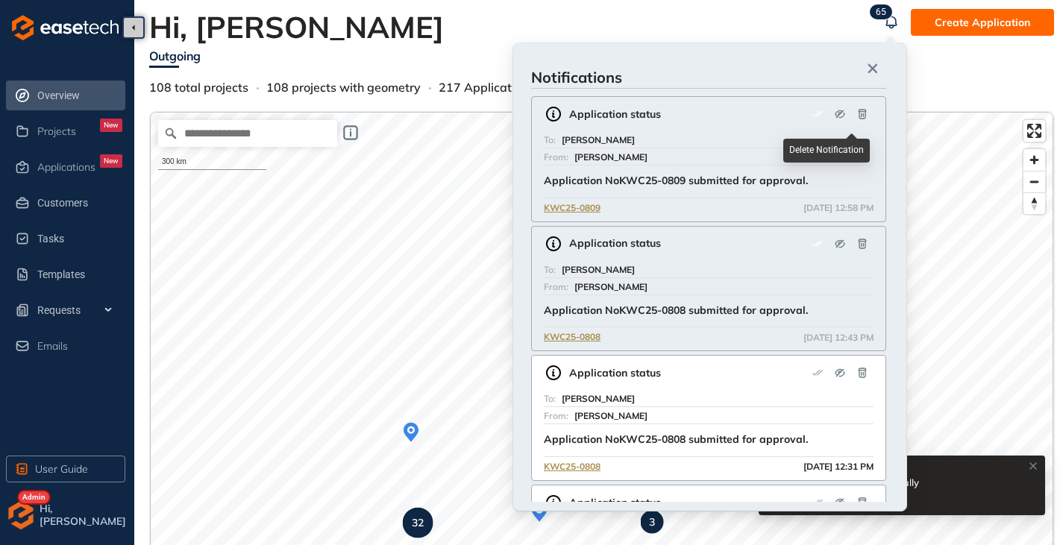
click at [860, 113] on icon "button" at bounding box center [862, 114] width 12 height 12
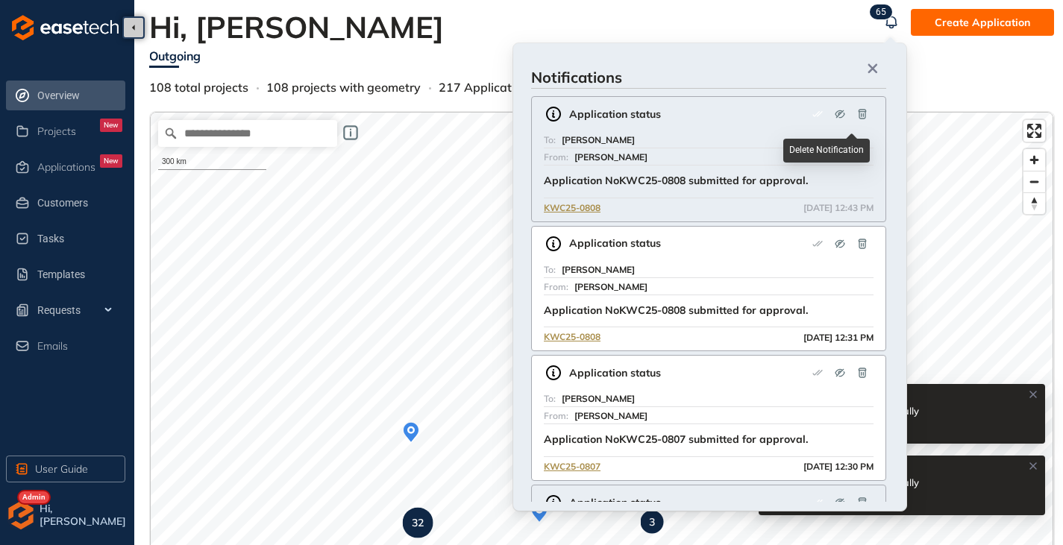
click at [860, 113] on icon "button" at bounding box center [862, 114] width 12 height 12
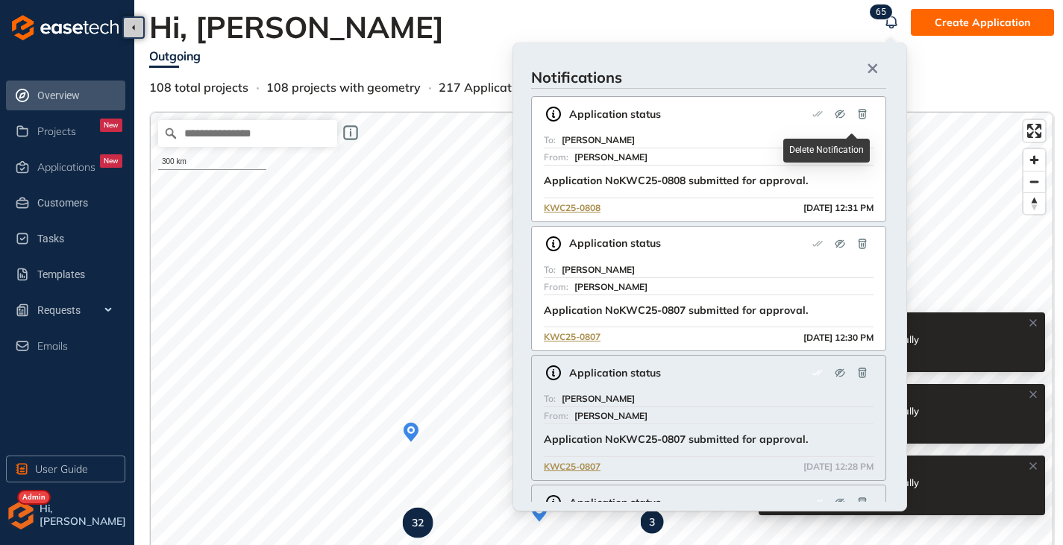
click at [860, 113] on icon "button" at bounding box center [862, 114] width 12 height 12
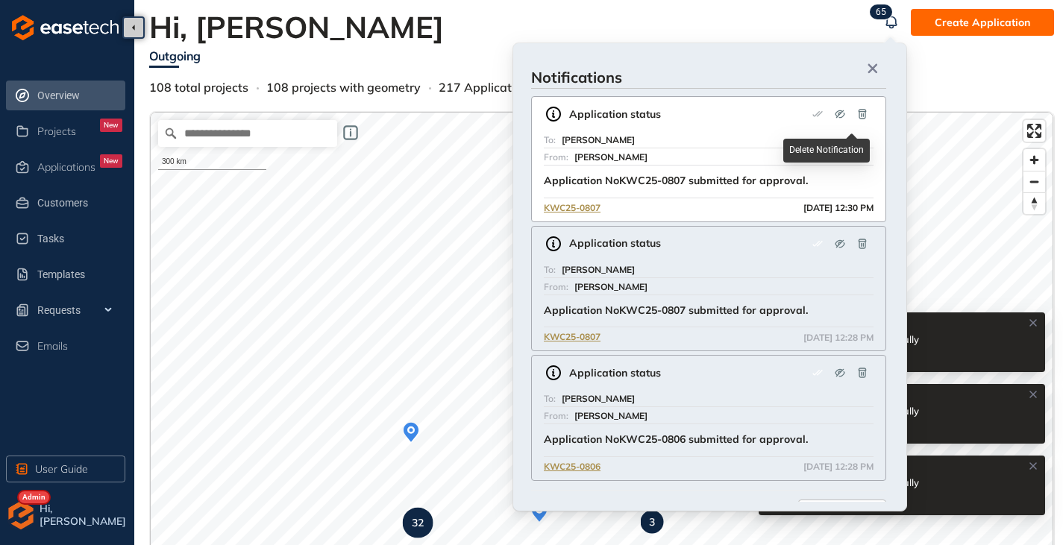
click at [860, 113] on icon "button" at bounding box center [862, 114] width 12 height 12
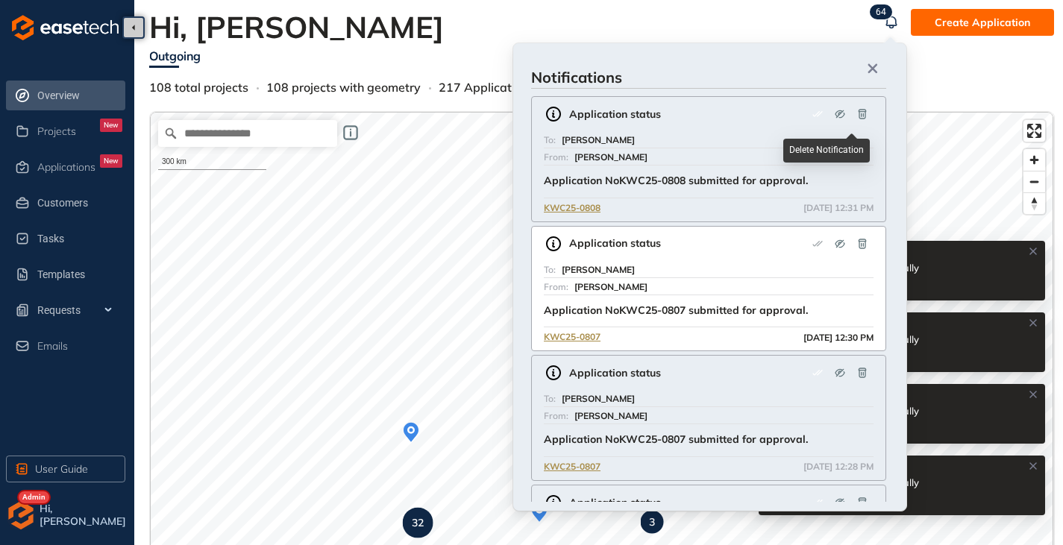
click at [860, 113] on icon "button" at bounding box center [862, 114] width 12 height 12
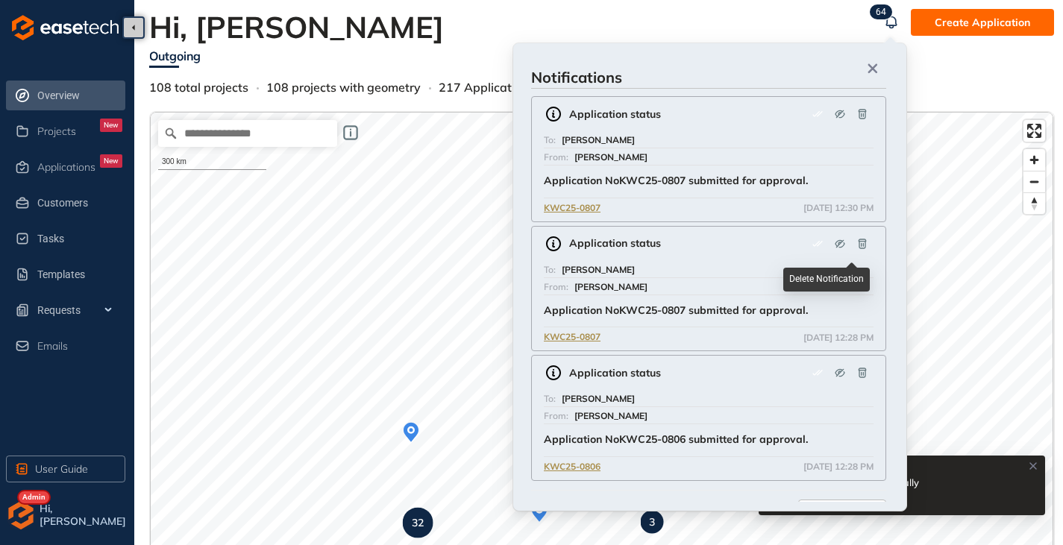
click at [861, 242] on icon "button" at bounding box center [862, 244] width 12 height 12
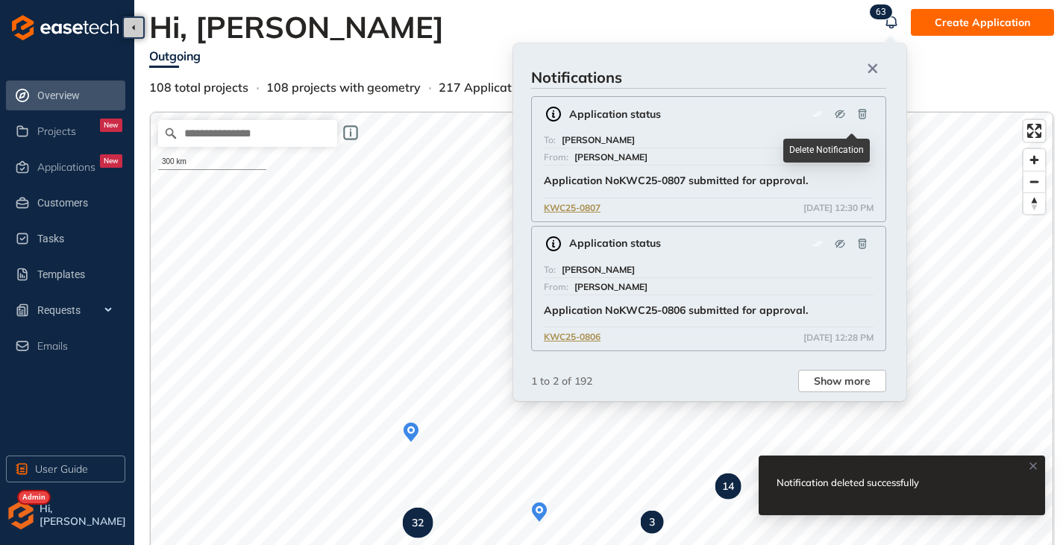
click at [858, 113] on icon "button" at bounding box center [862, 114] width 8 height 10
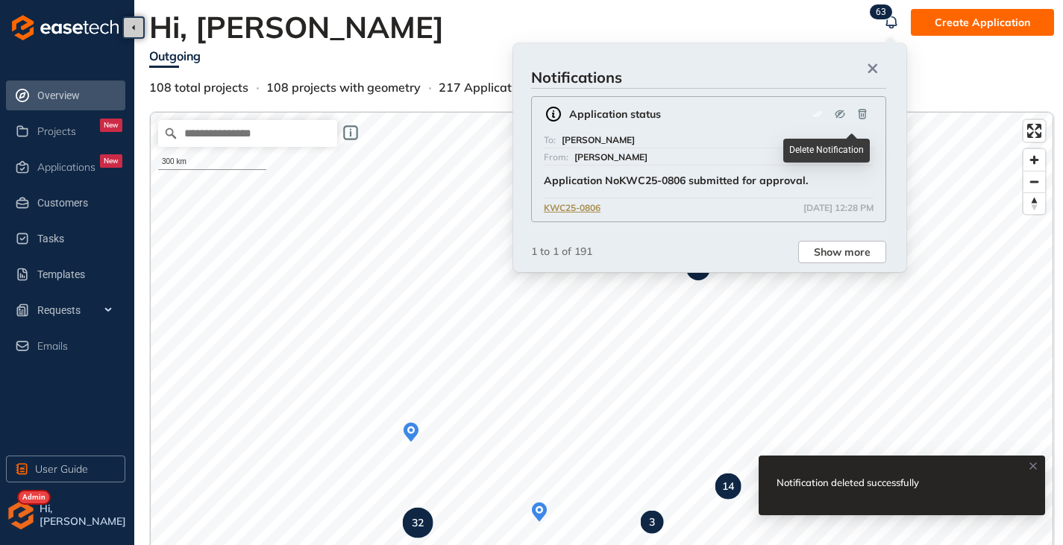
click at [856, 113] on icon "button" at bounding box center [862, 114] width 12 height 12
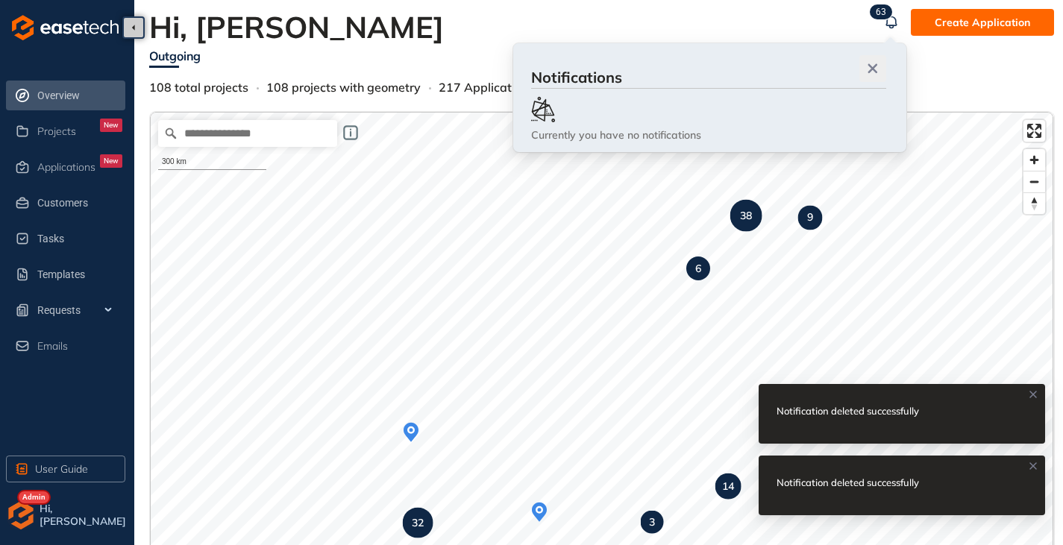
click at [871, 64] on icon "button" at bounding box center [872, 68] width 15 height 10
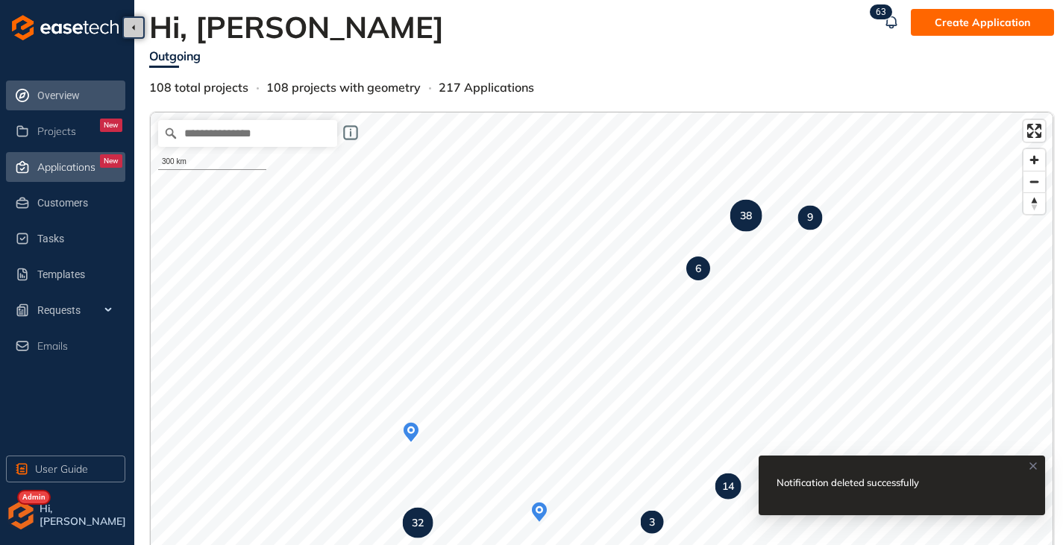
click at [51, 170] on span "Applications" at bounding box center [66, 167] width 58 height 13
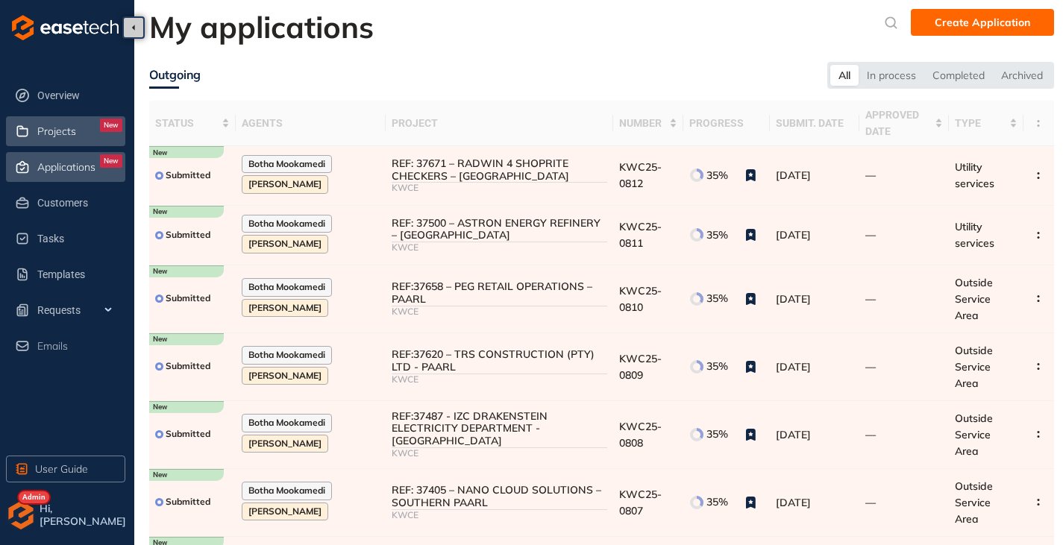
click at [58, 138] on div "Projects New" at bounding box center [79, 131] width 85 height 25
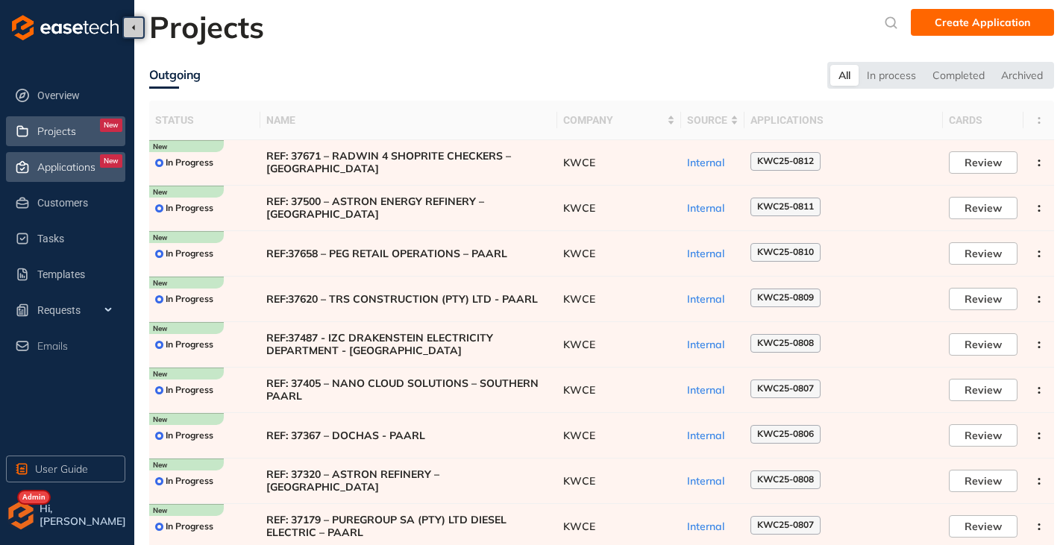
click at [57, 167] on span "Applications" at bounding box center [66, 167] width 58 height 13
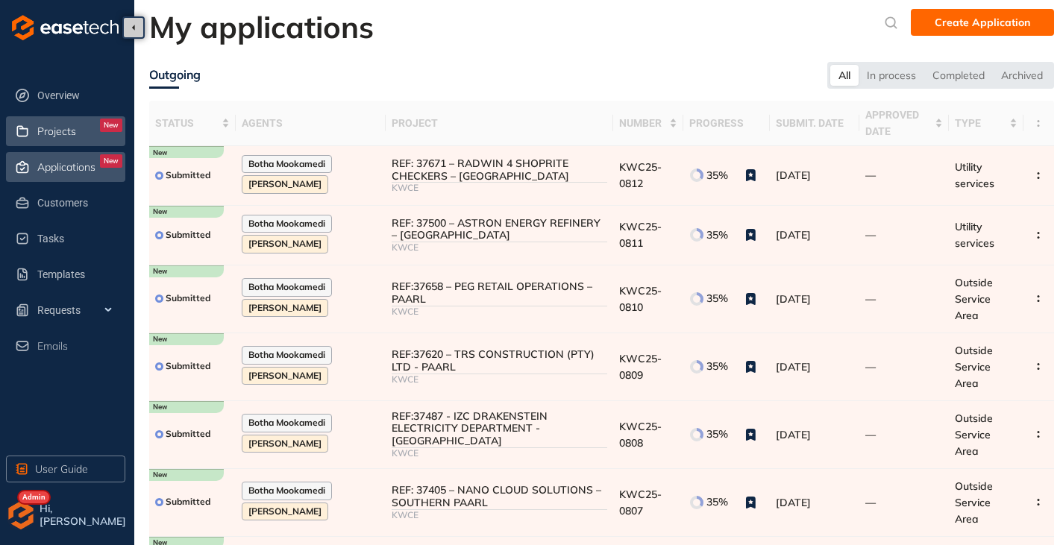
click at [57, 139] on div "Projects New" at bounding box center [79, 131] width 85 height 25
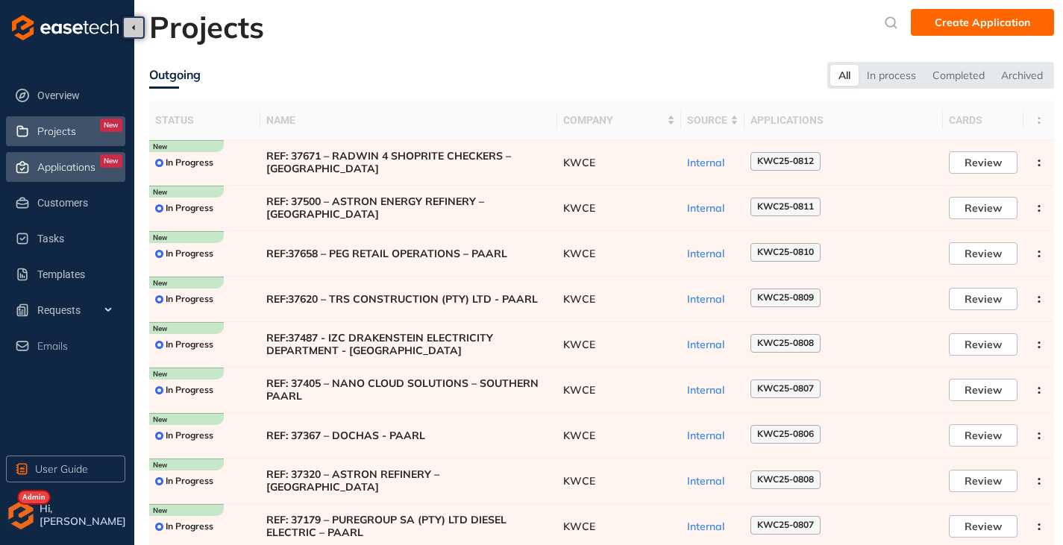
click at [60, 173] on div "Applications New" at bounding box center [79, 166] width 85 height 25
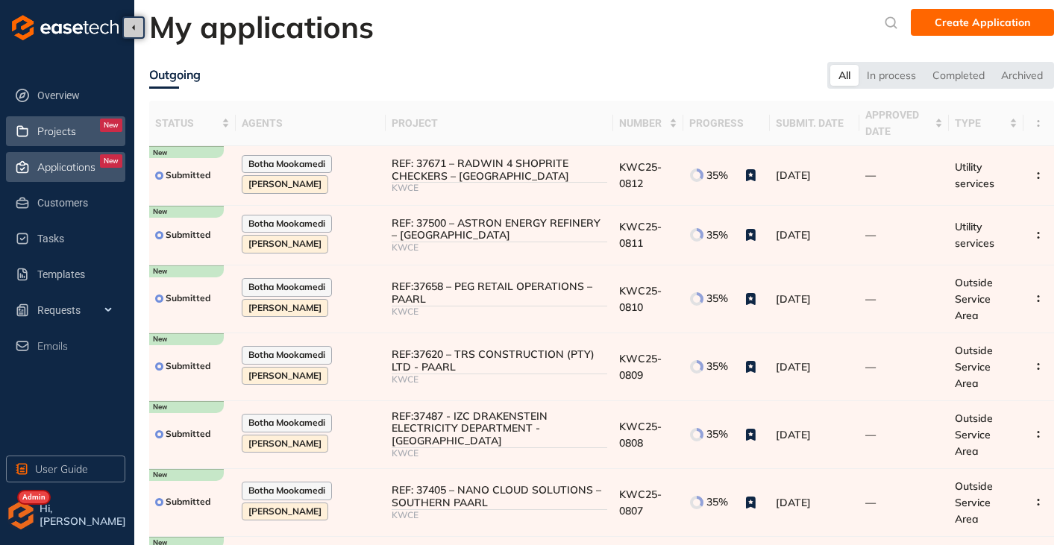
click at [48, 136] on span "Projects" at bounding box center [56, 131] width 39 height 13
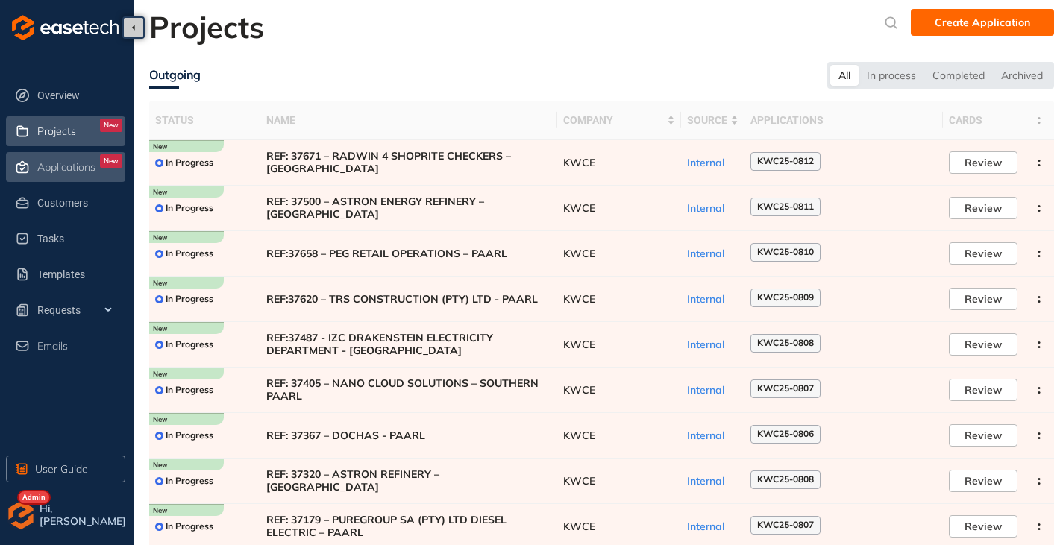
click at [63, 180] on li "Applications New" at bounding box center [65, 167] width 119 height 30
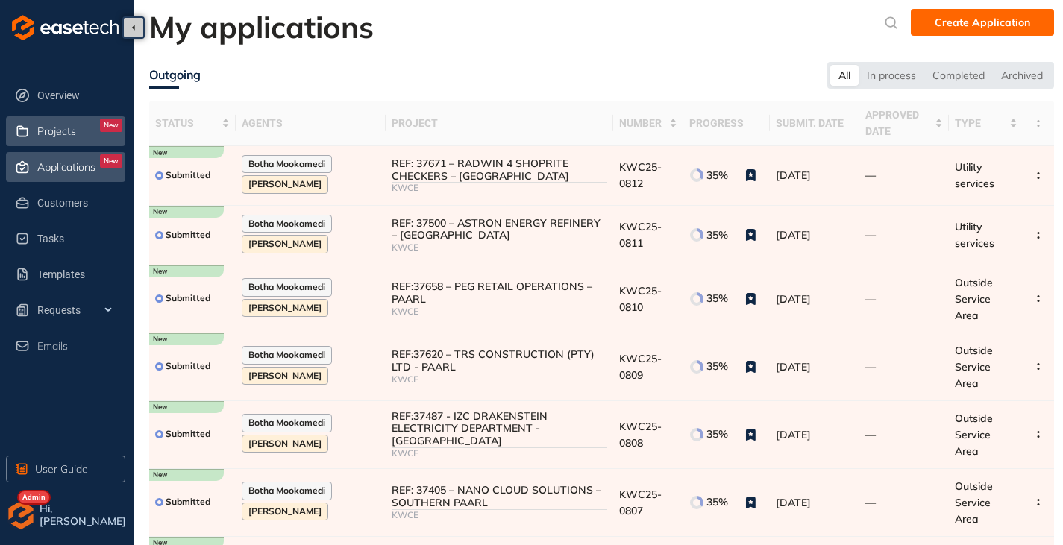
click at [62, 131] on span "Projects" at bounding box center [56, 131] width 39 height 13
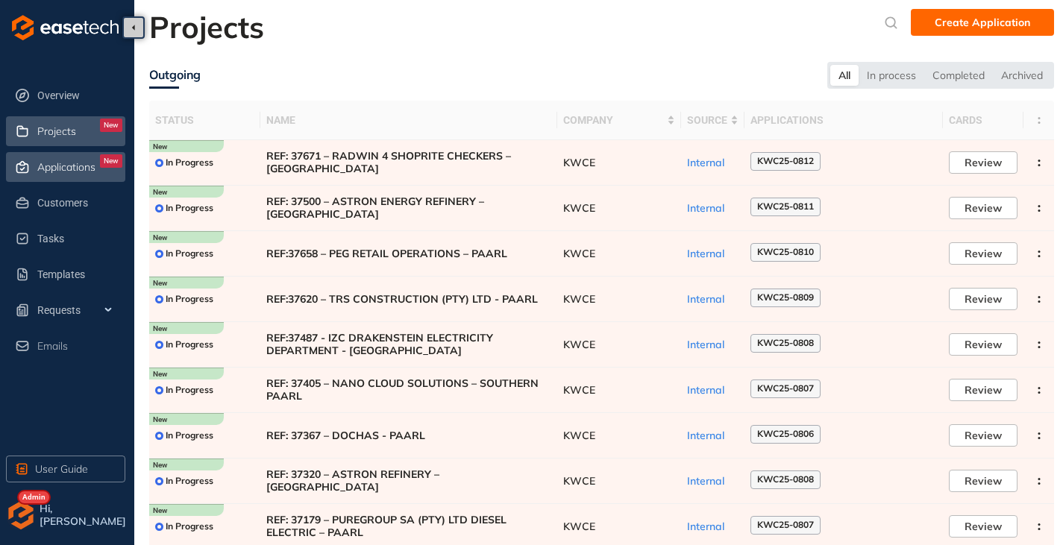
click at [59, 168] on span "Applications" at bounding box center [66, 167] width 58 height 13
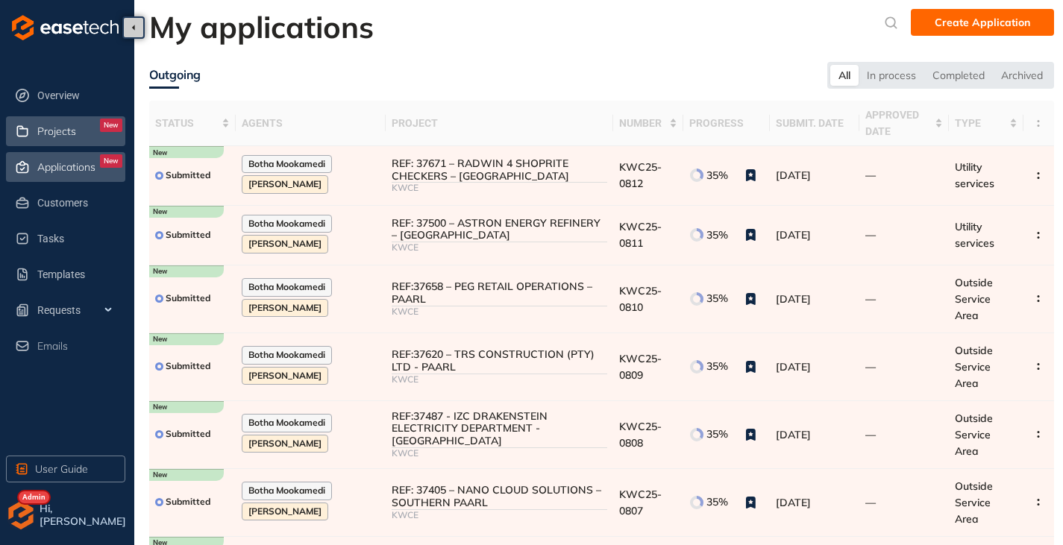
drag, startPoint x: 53, startPoint y: 131, endPoint x: 57, endPoint y: 139, distance: 8.3
click at [53, 131] on span "Projects" at bounding box center [56, 131] width 39 height 13
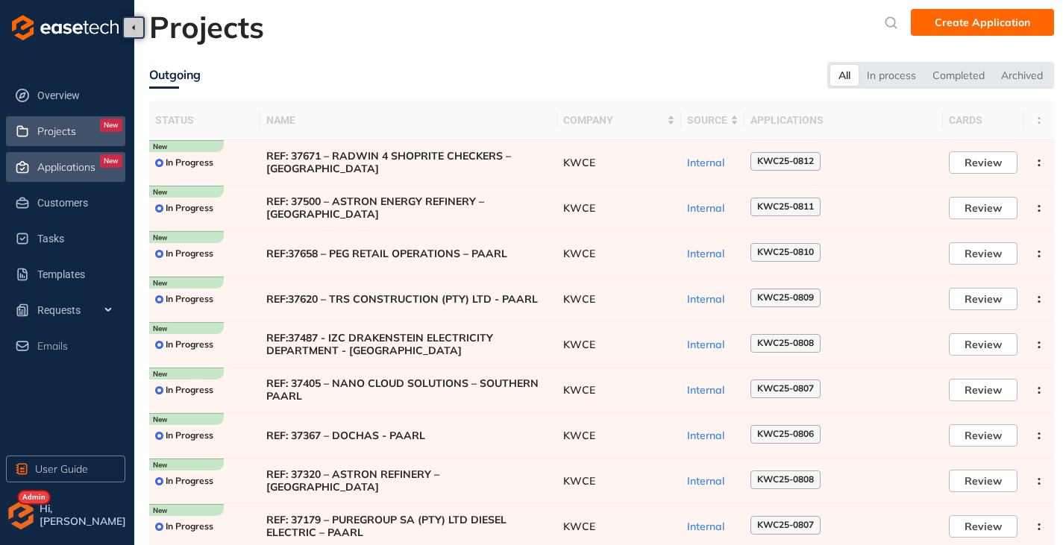
click at [72, 162] on span "Applications" at bounding box center [66, 167] width 58 height 13
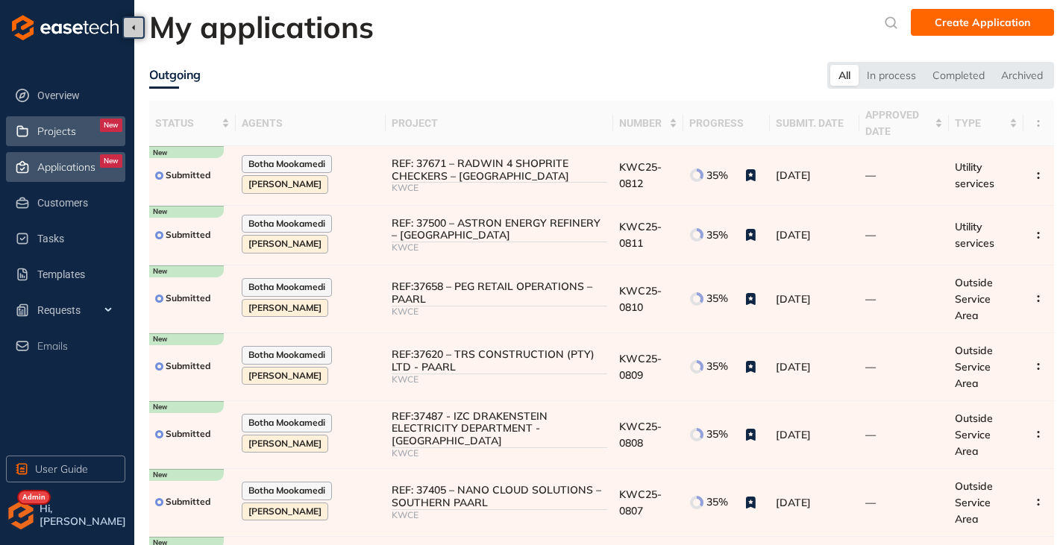
click at [63, 141] on div "Projects New" at bounding box center [79, 131] width 85 height 25
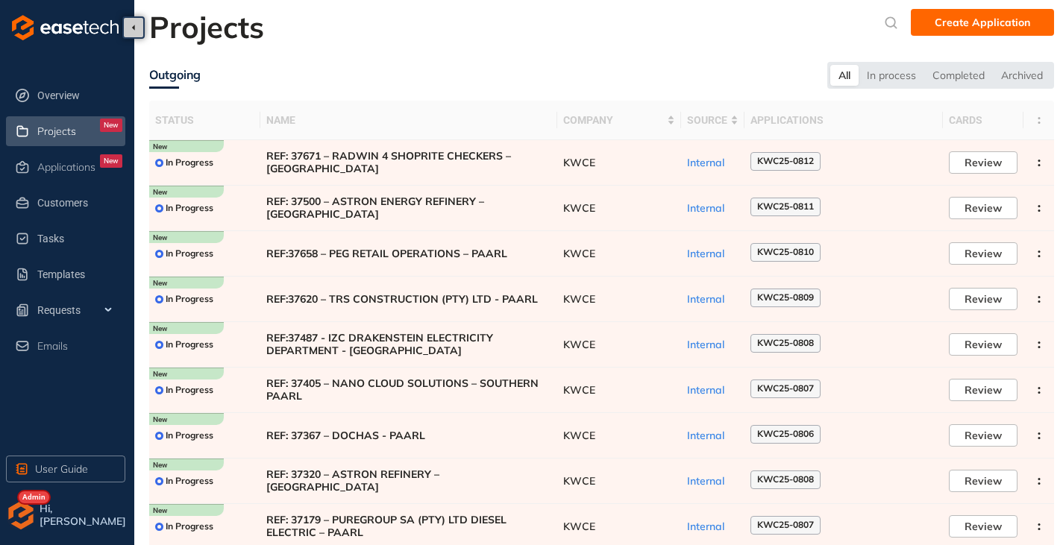
click at [26, 519] on img "button" at bounding box center [21, 515] width 30 height 30
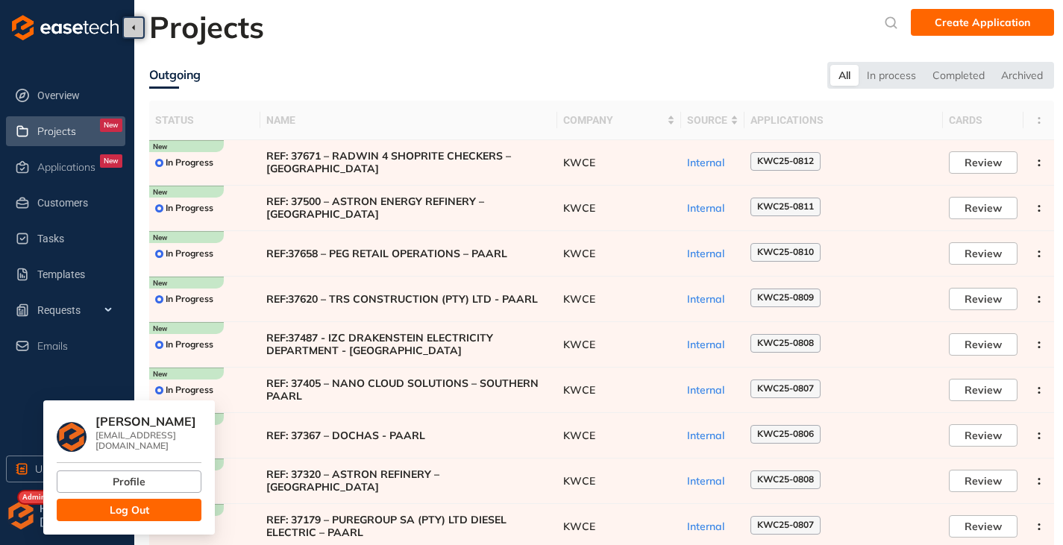
click at [112, 506] on span "Log Out" at bounding box center [130, 510] width 40 height 16
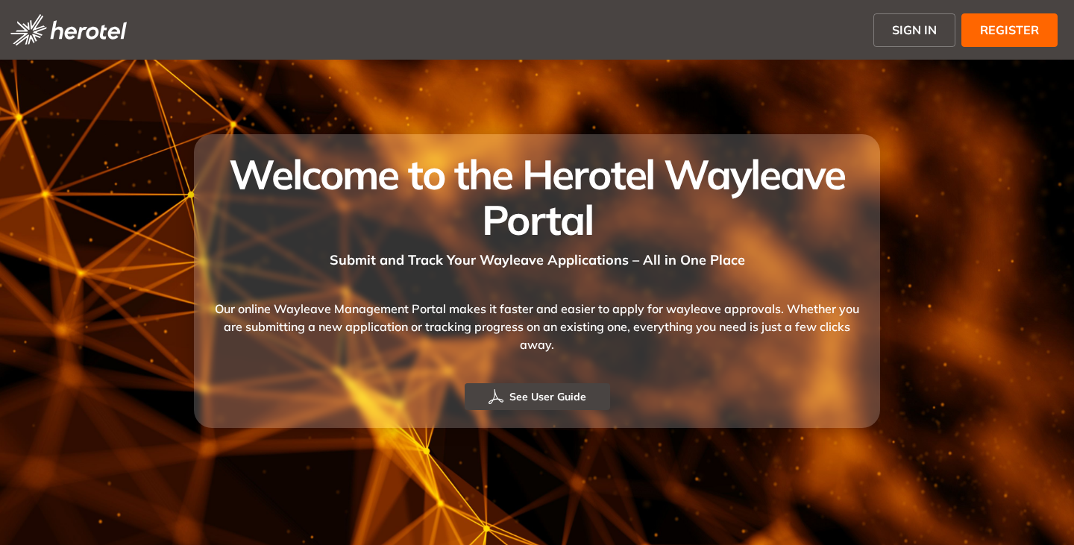
click at [932, 21] on span "SIGN IN" at bounding box center [914, 30] width 45 height 18
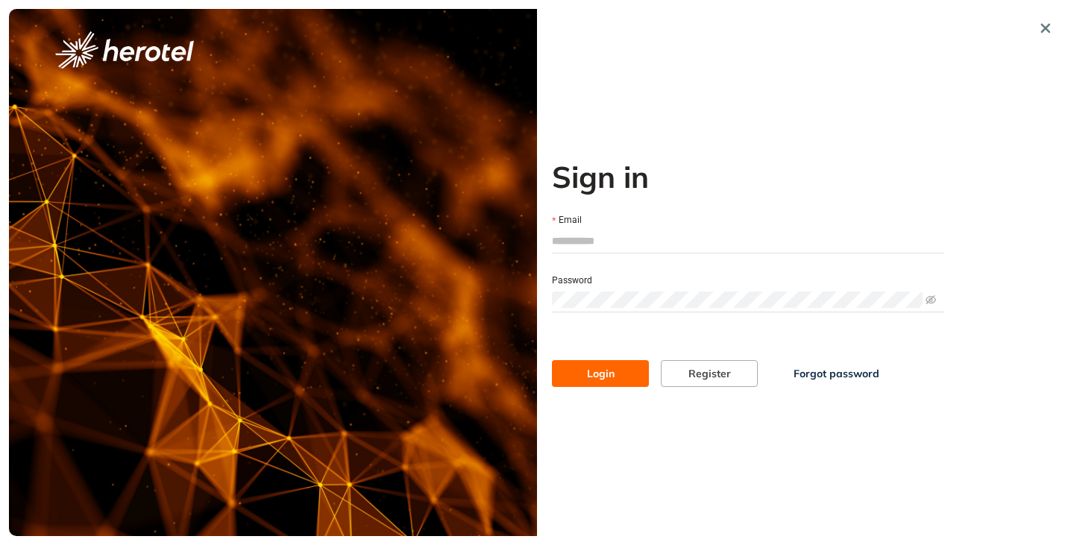
click at [562, 241] on input "Email" at bounding box center [748, 241] width 392 height 22
type input "**********"
click at [616, 285] on div "Password" at bounding box center [748, 279] width 392 height 16
click at [552, 360] on button "Login" at bounding box center [600, 373] width 97 height 27
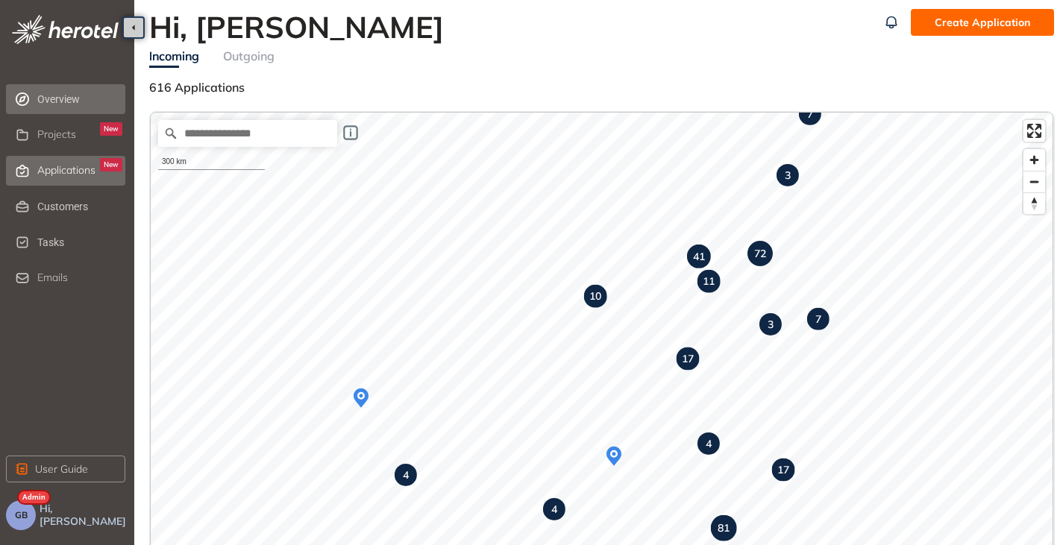
click at [55, 169] on span "Applications" at bounding box center [66, 170] width 58 height 13
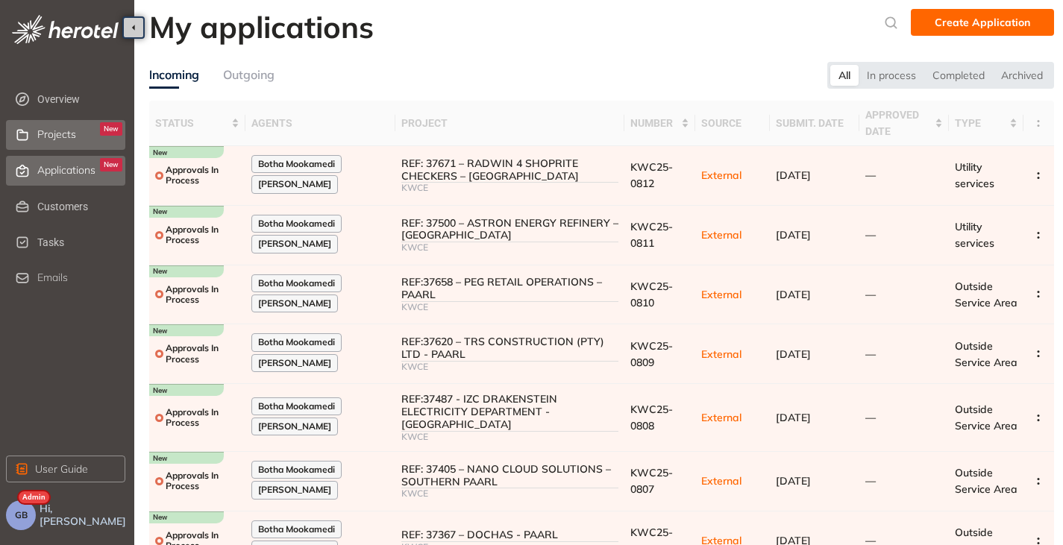
click at [53, 142] on div "Projects New" at bounding box center [79, 134] width 85 height 25
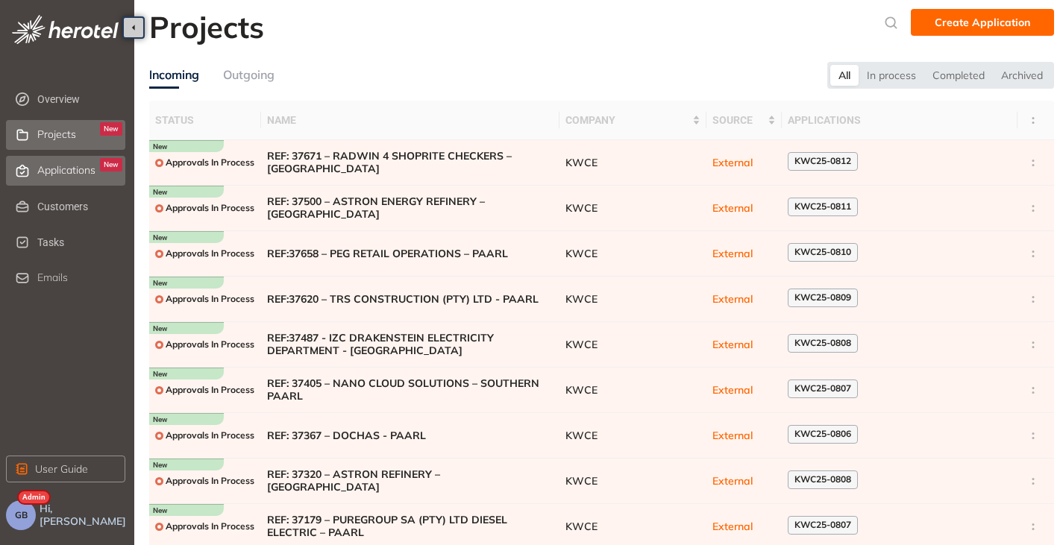
click at [39, 169] on span "Applications" at bounding box center [66, 170] width 58 height 13
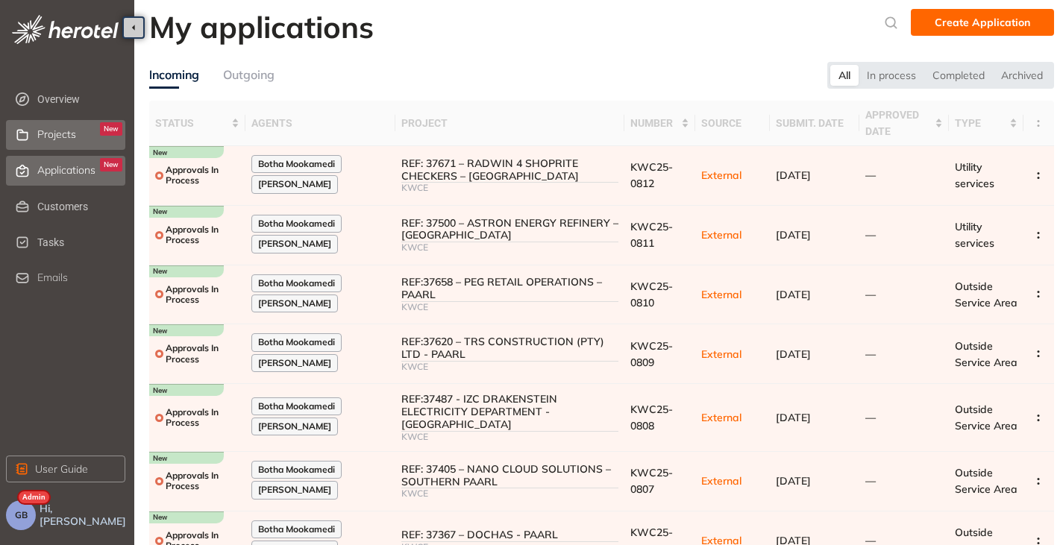
click at [51, 139] on span "Projects" at bounding box center [56, 134] width 39 height 13
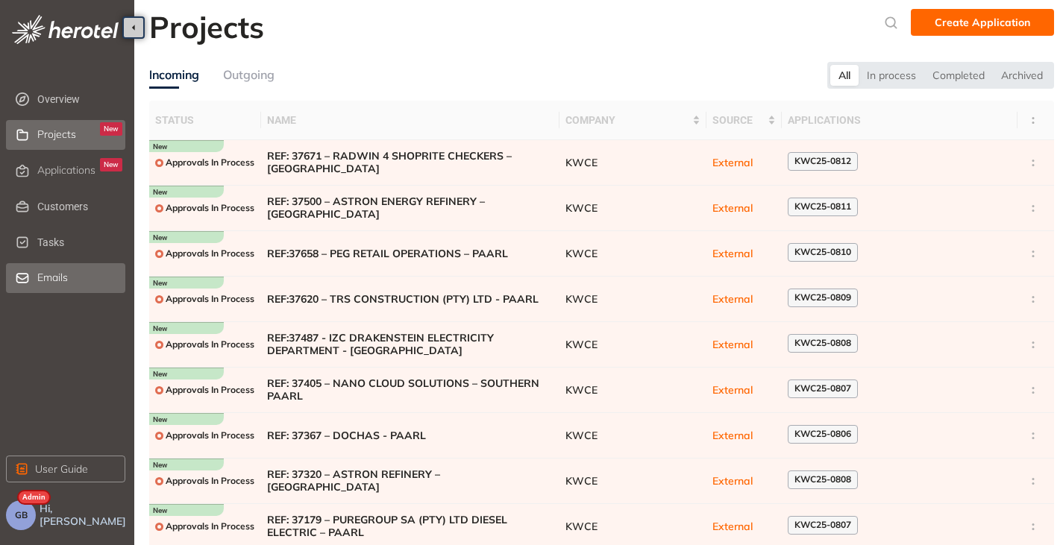
click at [43, 274] on span "Emails" at bounding box center [52, 277] width 31 height 13
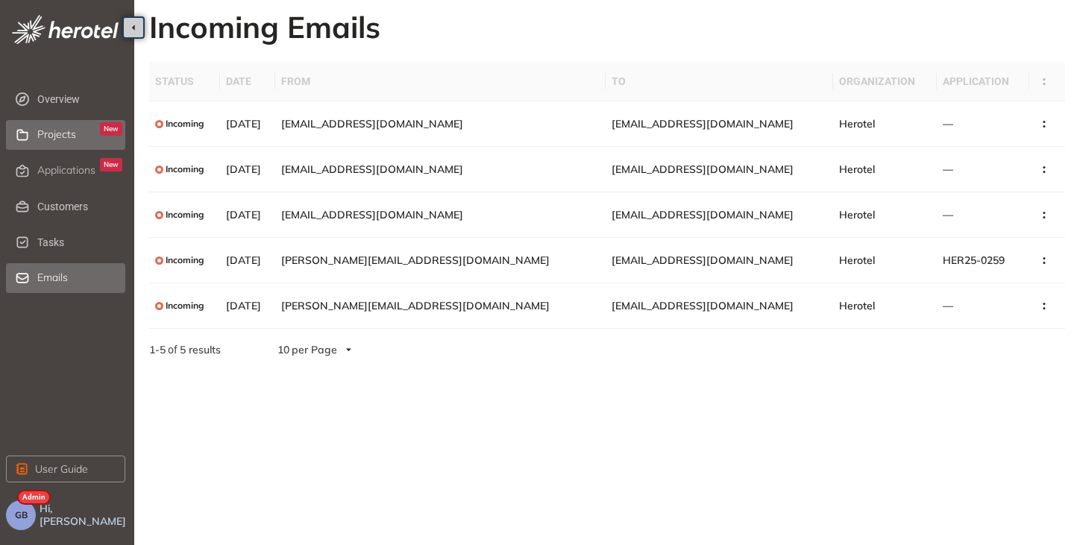
click at [37, 139] on span "Projects" at bounding box center [56, 134] width 39 height 13
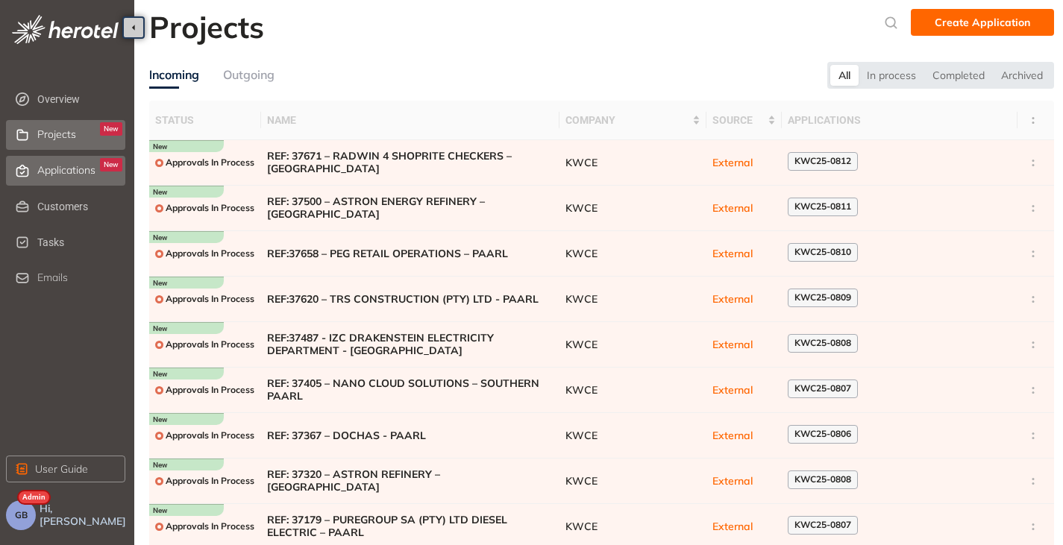
click at [61, 168] on span "Applications" at bounding box center [66, 170] width 58 height 13
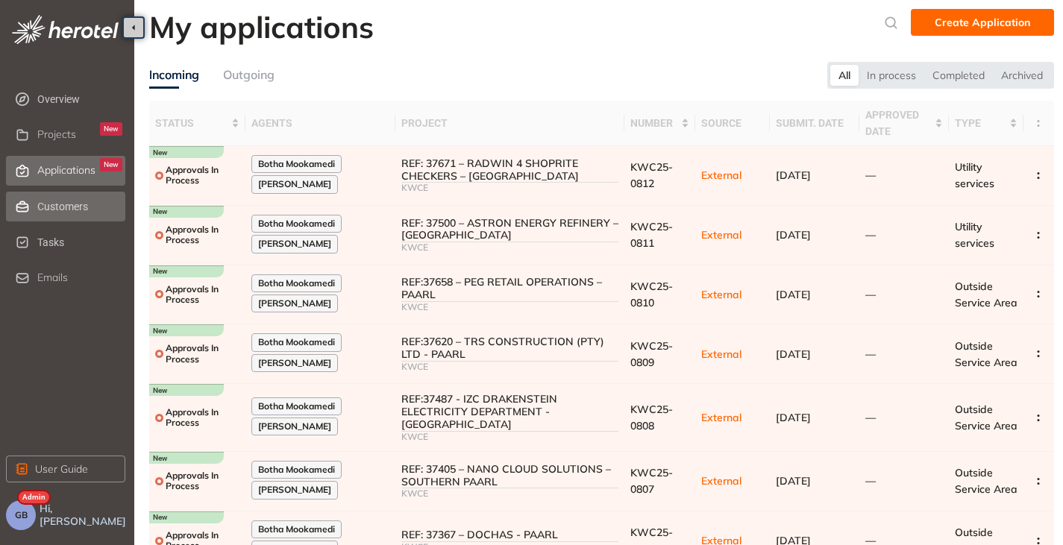
click at [49, 216] on span "Customers" at bounding box center [79, 207] width 85 height 30
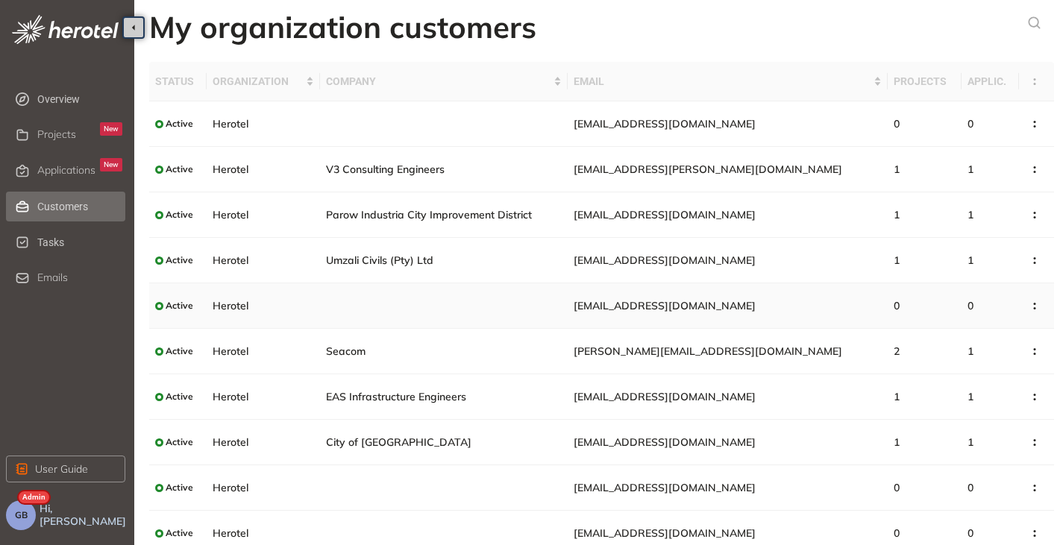
click at [635, 301] on span "[EMAIL_ADDRESS][DOMAIN_NAME]" at bounding box center [665, 305] width 182 height 13
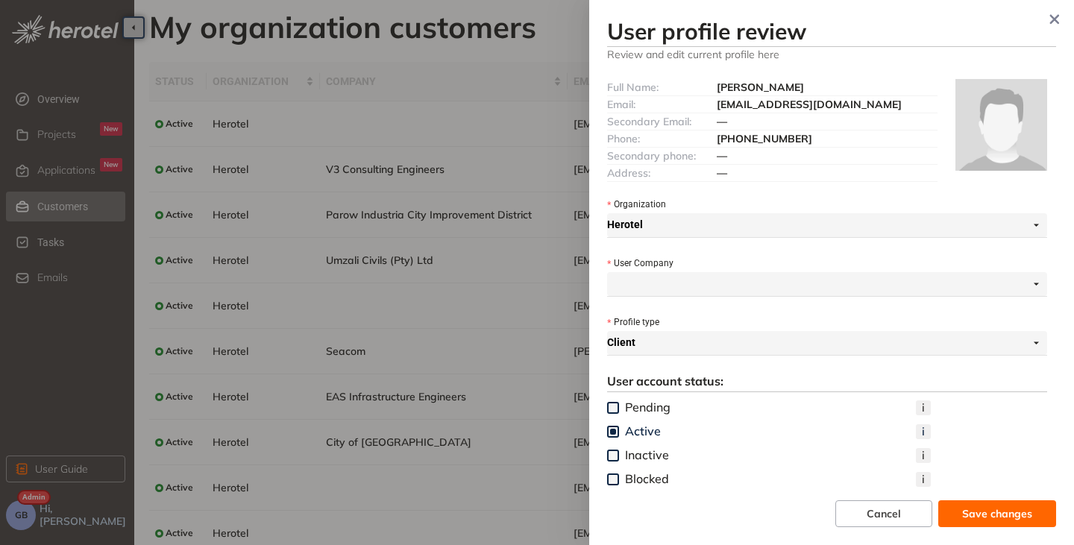
click at [803, 106] on span "[EMAIL_ADDRESS][DOMAIN_NAME]" at bounding box center [809, 104] width 185 height 13
click at [869, 102] on span "[EMAIL_ADDRESS][DOMAIN_NAME]" at bounding box center [809, 104] width 185 height 13
click at [1054, 21] on icon "button" at bounding box center [1054, 19] width 15 height 10
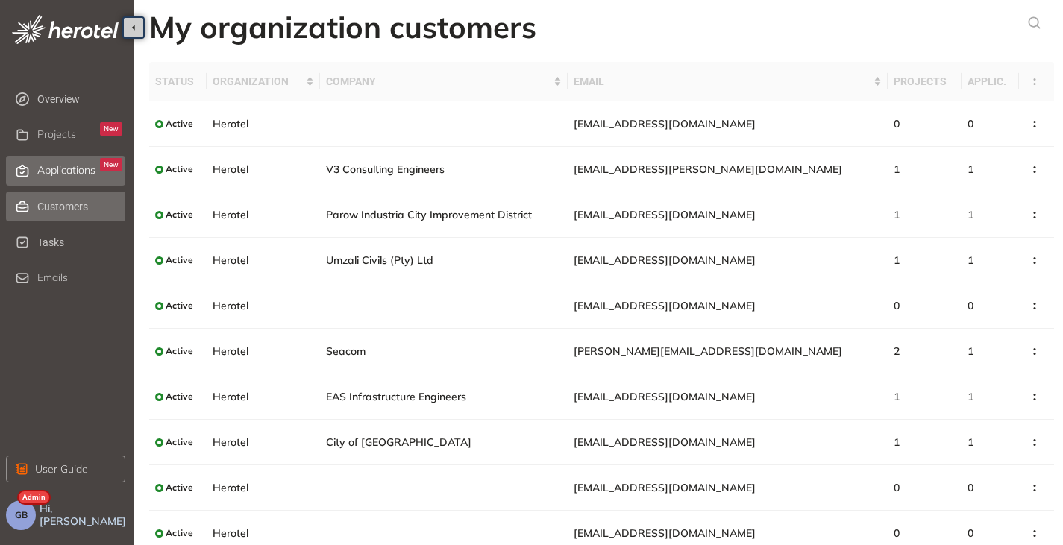
click at [69, 172] on span "Applications" at bounding box center [66, 170] width 58 height 13
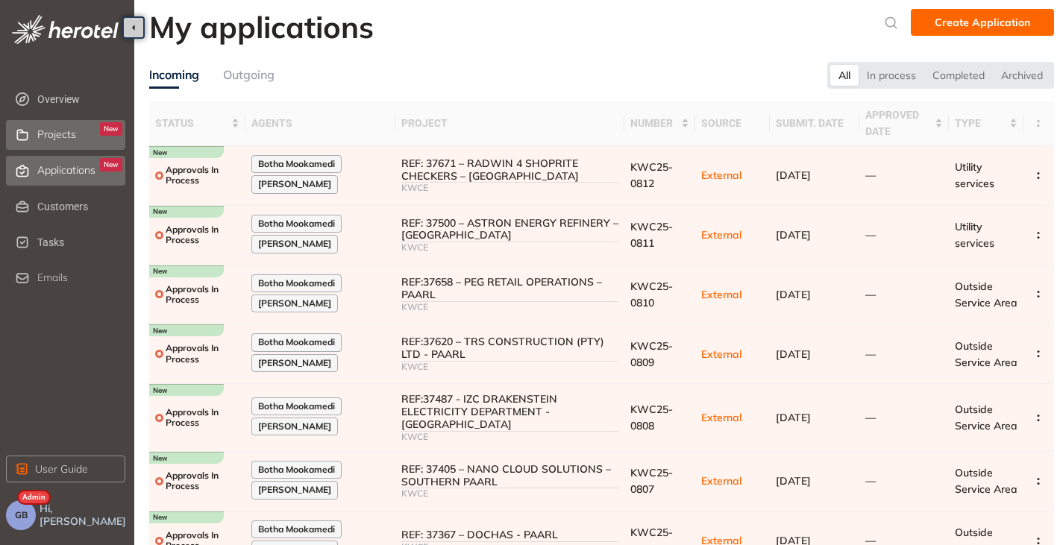
click at [63, 136] on span "Projects" at bounding box center [56, 134] width 39 height 13
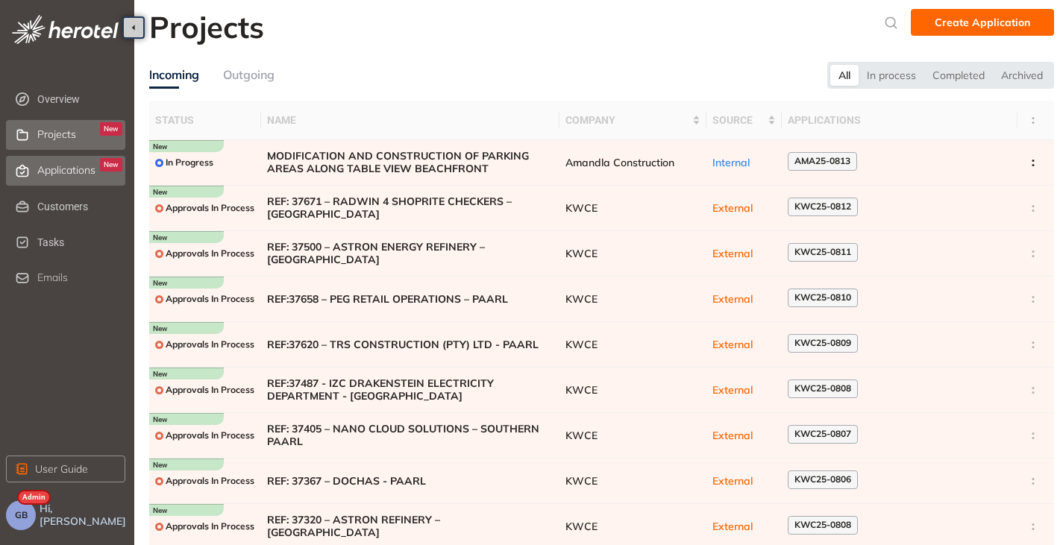
click at [48, 163] on div "Applications New" at bounding box center [79, 170] width 85 height 25
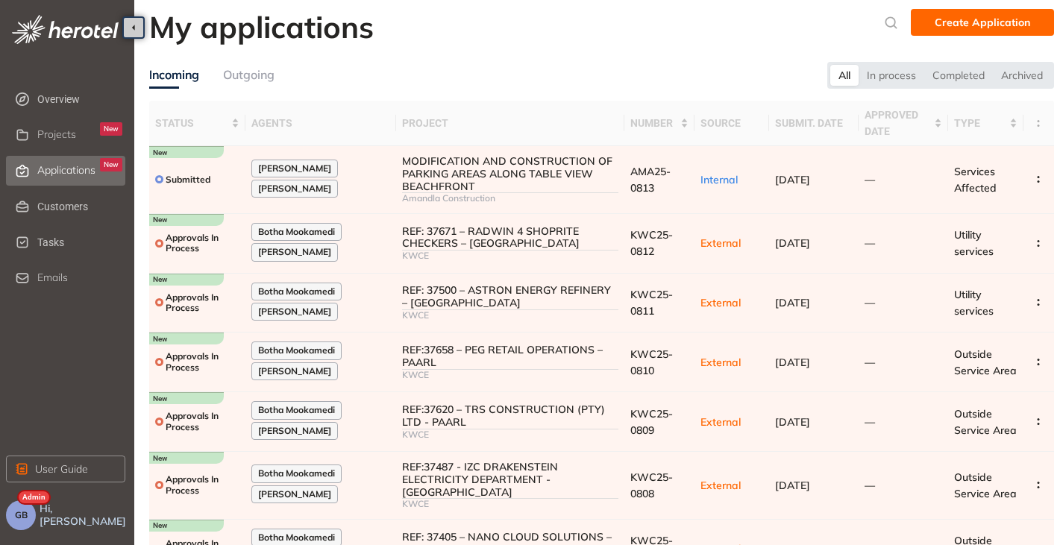
click at [29, 514] on button "GB" at bounding box center [21, 515] width 30 height 30
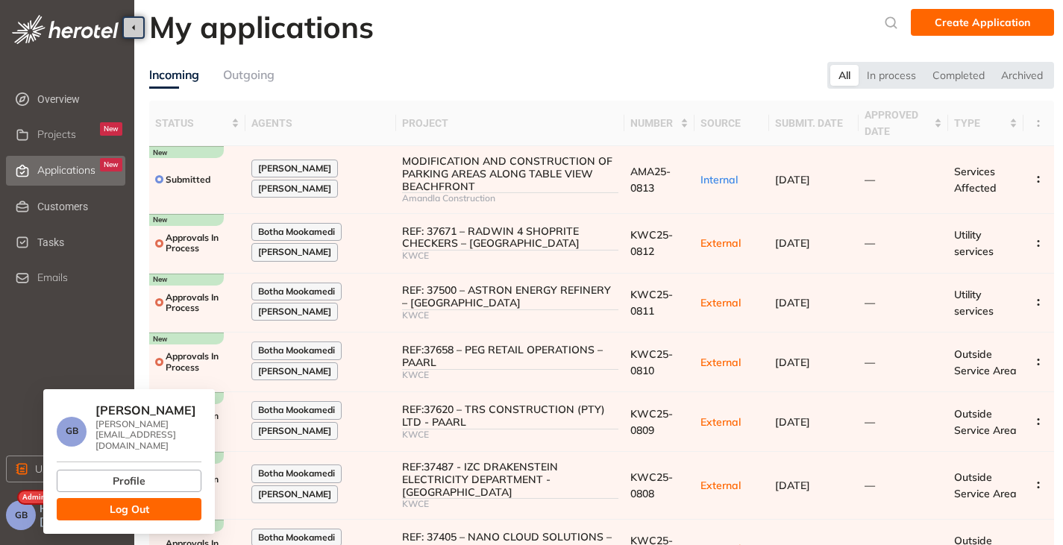
click at [102, 501] on button "Log Out" at bounding box center [129, 509] width 145 height 22
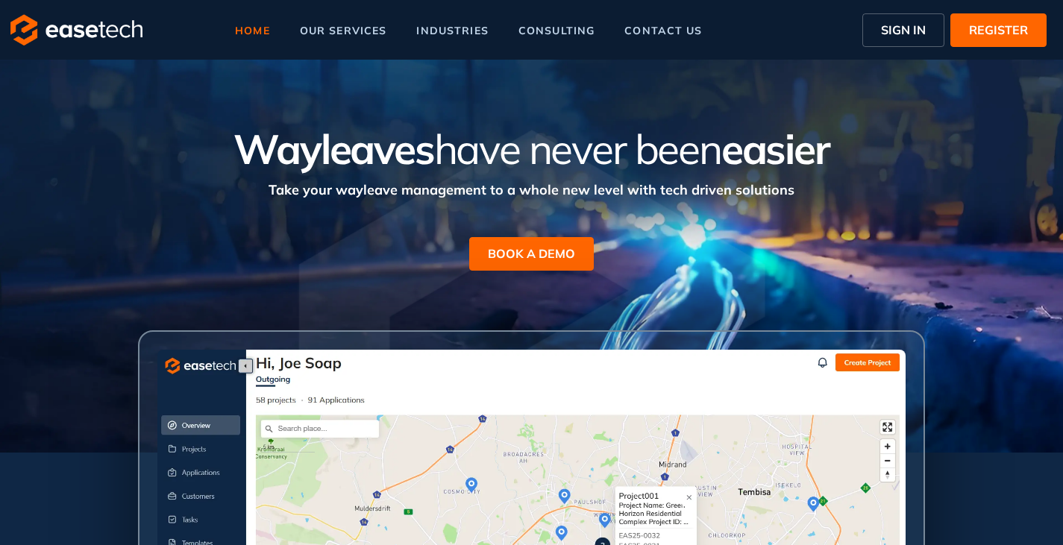
click at [904, 35] on span "SIGN IN" at bounding box center [903, 30] width 45 height 18
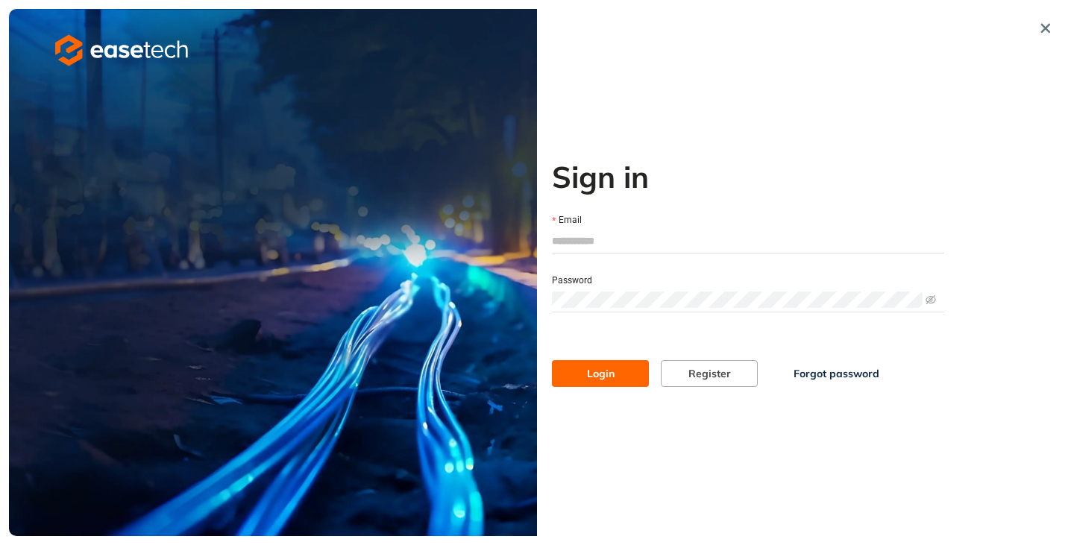
click at [597, 239] on input "Email" at bounding box center [748, 241] width 392 height 22
type input "**********"
click at [593, 377] on span "Login" at bounding box center [601, 373] width 28 height 16
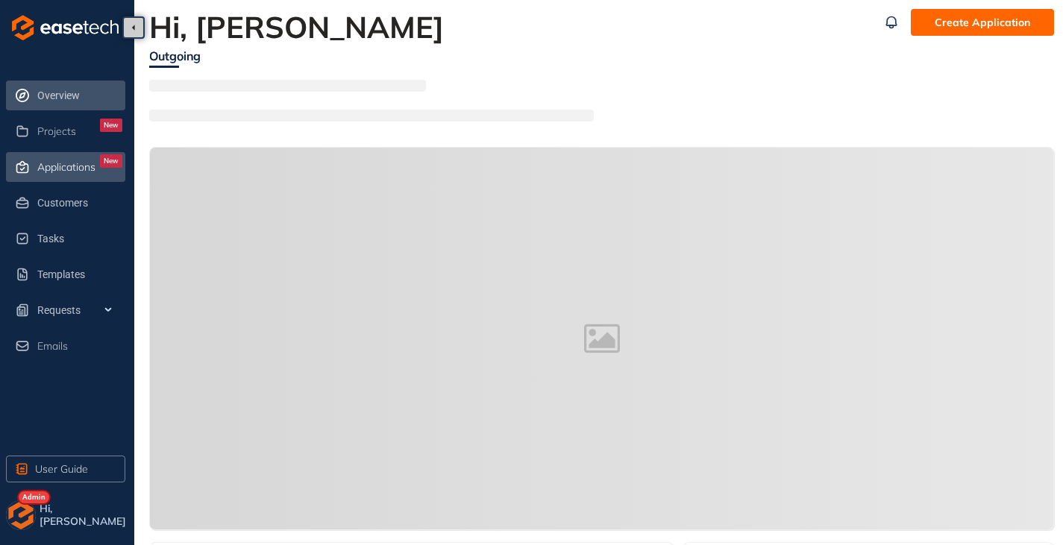
click at [71, 170] on span "Applications" at bounding box center [66, 167] width 58 height 13
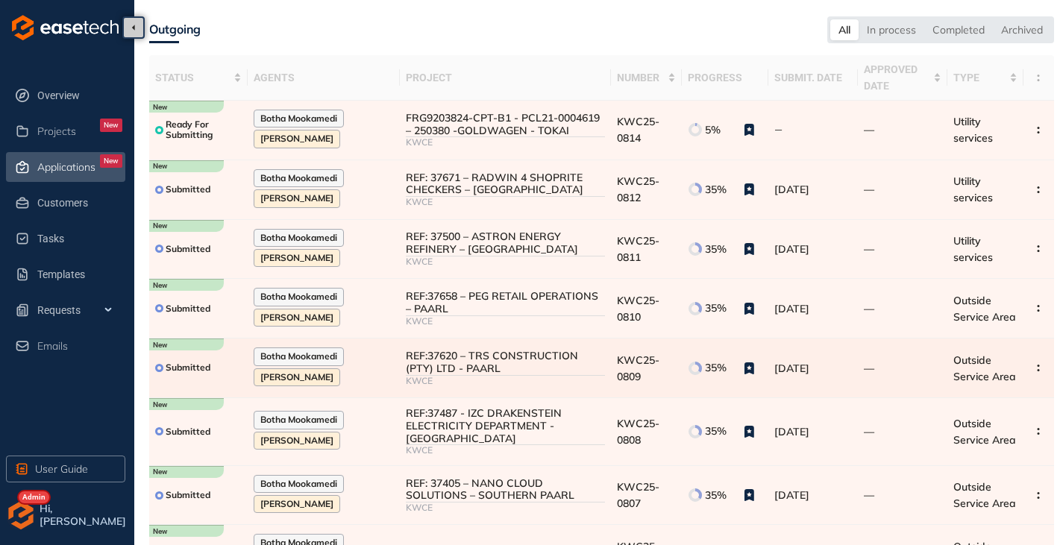
scroll to position [75, 0]
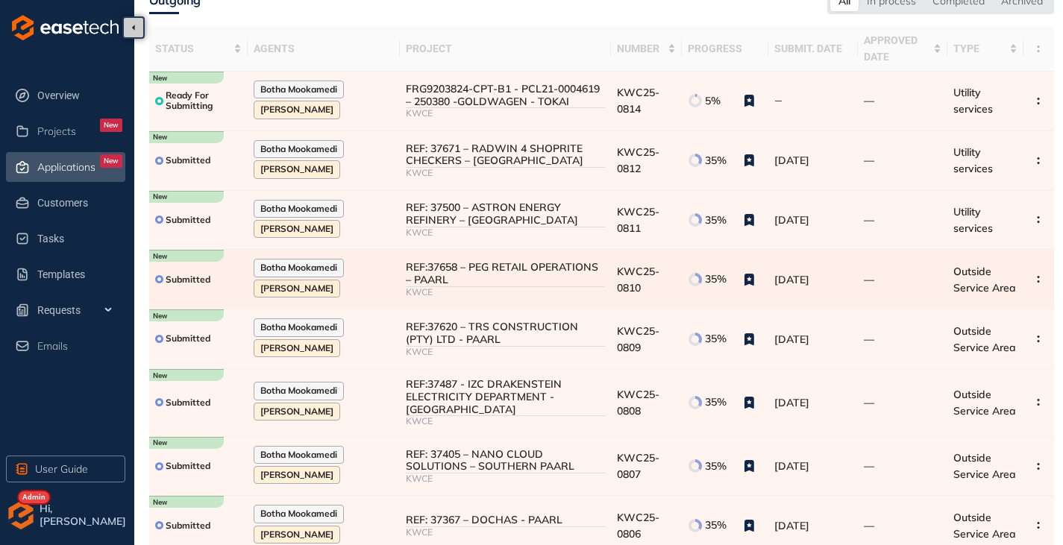
click at [434, 278] on div "REF:37658 – PEG RETAIL OPERATIONS – PAARL" at bounding box center [505, 273] width 199 height 25
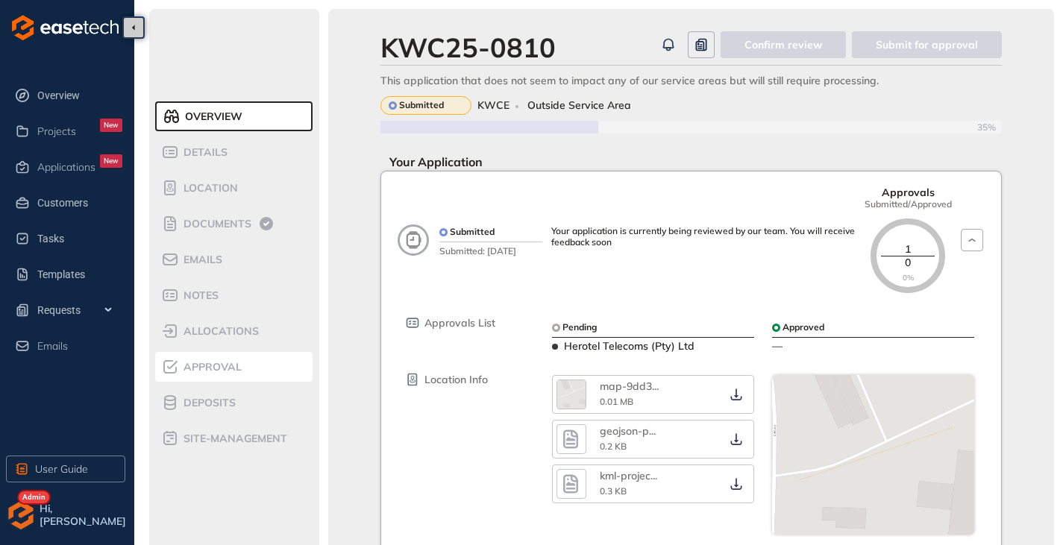
click at [204, 367] on span "Approval" at bounding box center [210, 367] width 63 height 13
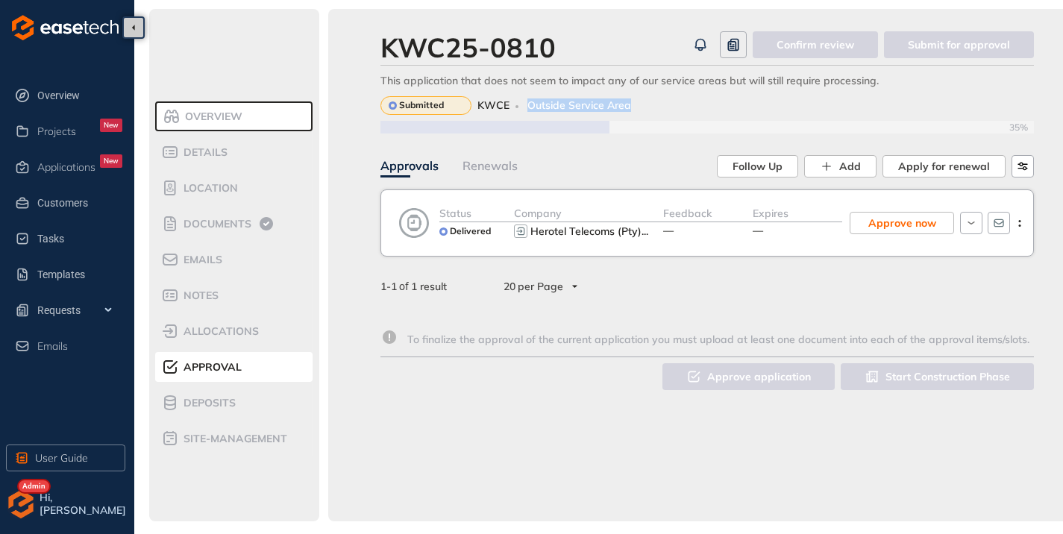
drag, startPoint x: 529, startPoint y: 102, endPoint x: 638, endPoint y: 101, distance: 108.9
click at [638, 101] on div "Submitted KWCE Outside Service Area" at bounding box center [706, 105] width 653 height 19
click at [559, 135] on div "35%" at bounding box center [706, 126] width 653 height 22
drag, startPoint x: 528, startPoint y: 104, endPoint x: 667, endPoint y: 104, distance: 138.7
click at [667, 104] on div "Submitted KWCE Outside Service Area" at bounding box center [706, 105] width 653 height 19
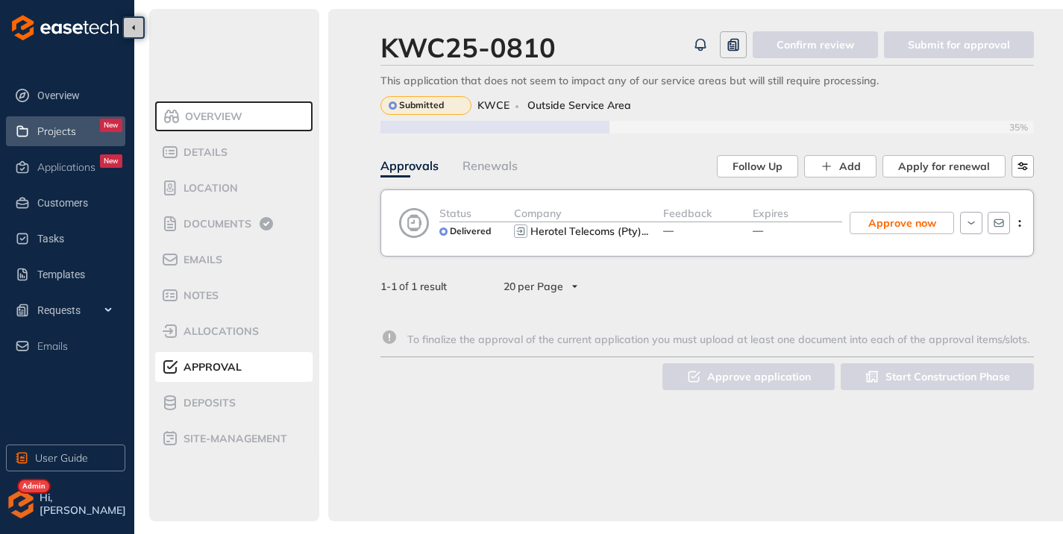
click at [57, 134] on span "Projects" at bounding box center [56, 131] width 39 height 13
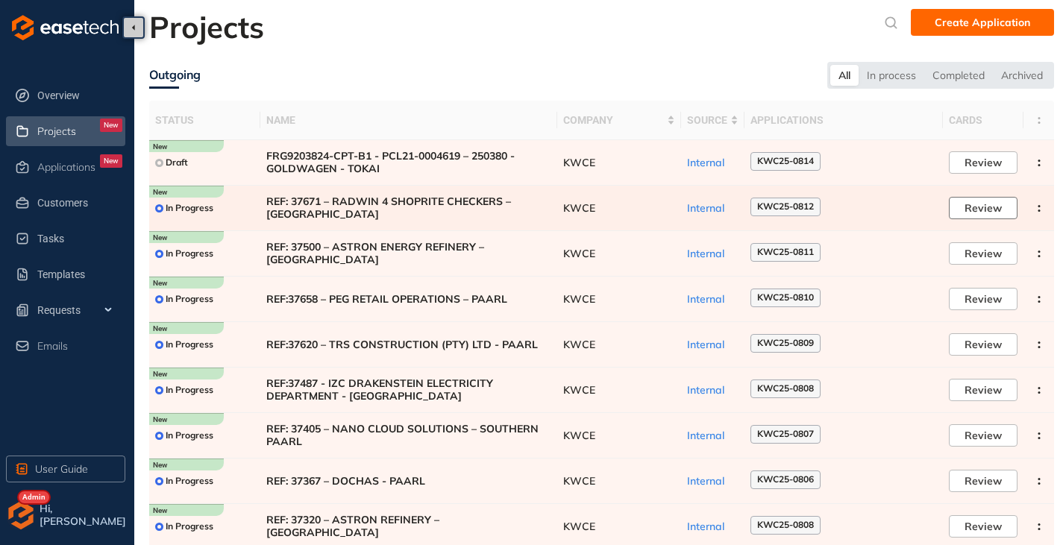
click at [999, 210] on span "Review" at bounding box center [982, 208] width 37 height 16
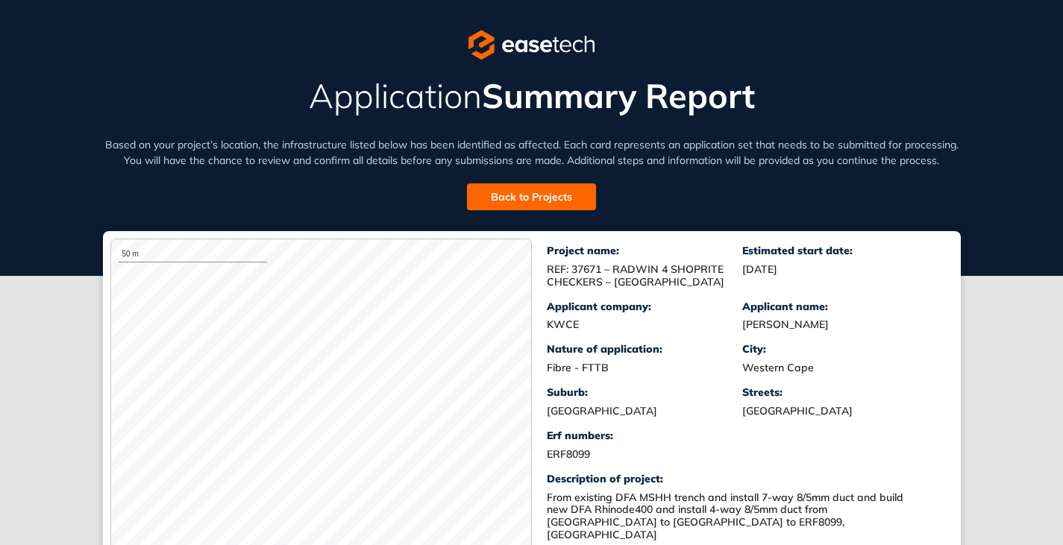
click at [521, 195] on span "Back to Projects" at bounding box center [531, 197] width 81 height 16
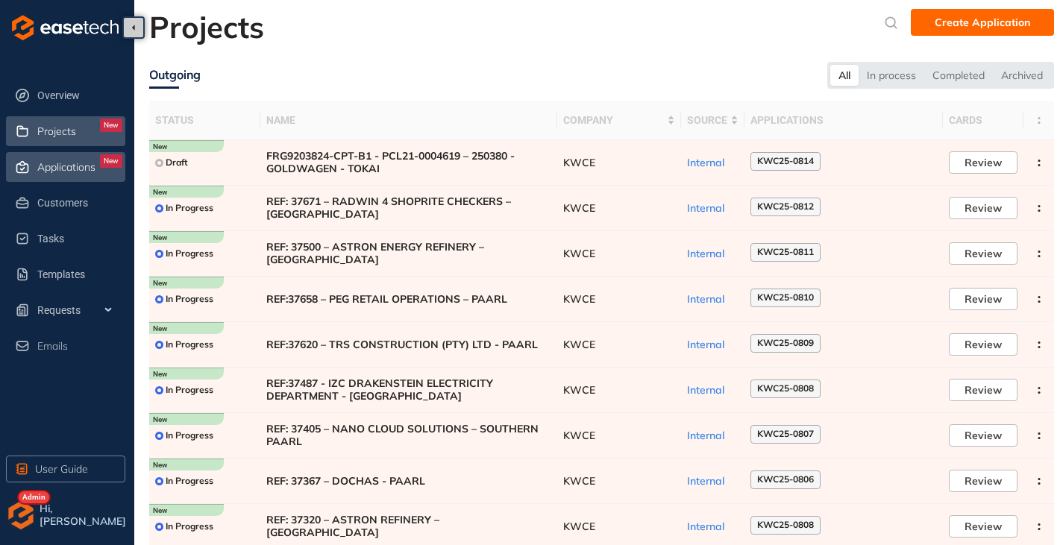
click at [46, 169] on span "Applications" at bounding box center [66, 167] width 58 height 13
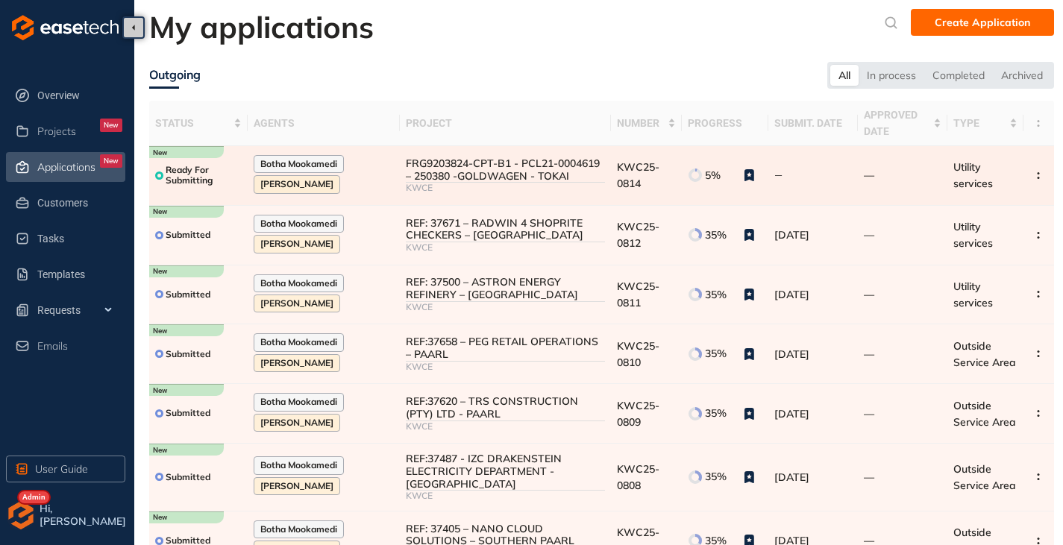
click at [409, 176] on div "FRG9203824-CPT-B1 - PCL21-0004619 – 250380 -GOLDWAGEN - TOKAI" at bounding box center [505, 169] width 199 height 25
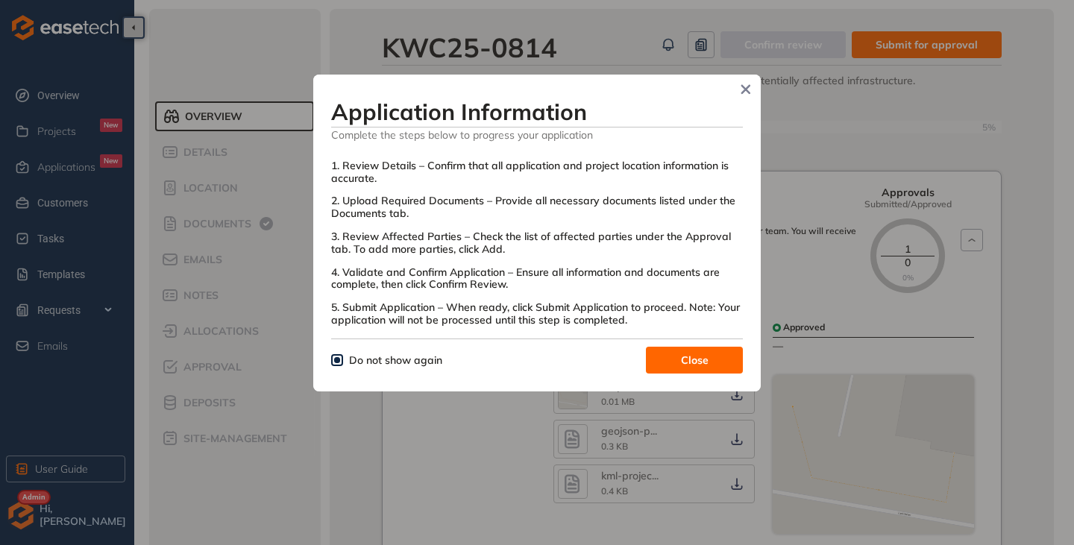
click at [682, 360] on span "Close" at bounding box center [695, 360] width 28 height 16
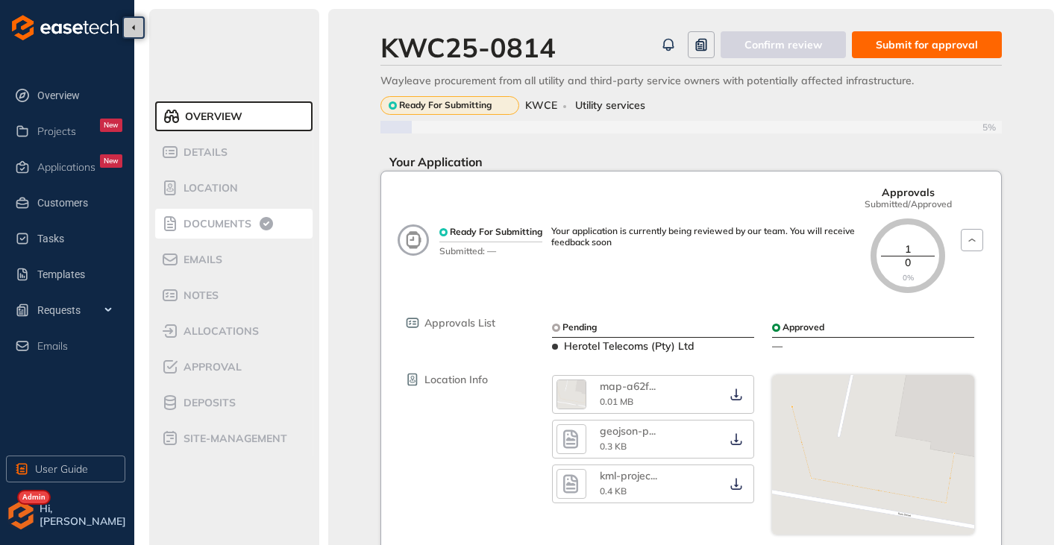
click at [185, 222] on span "Documents" at bounding box center [215, 224] width 72 height 13
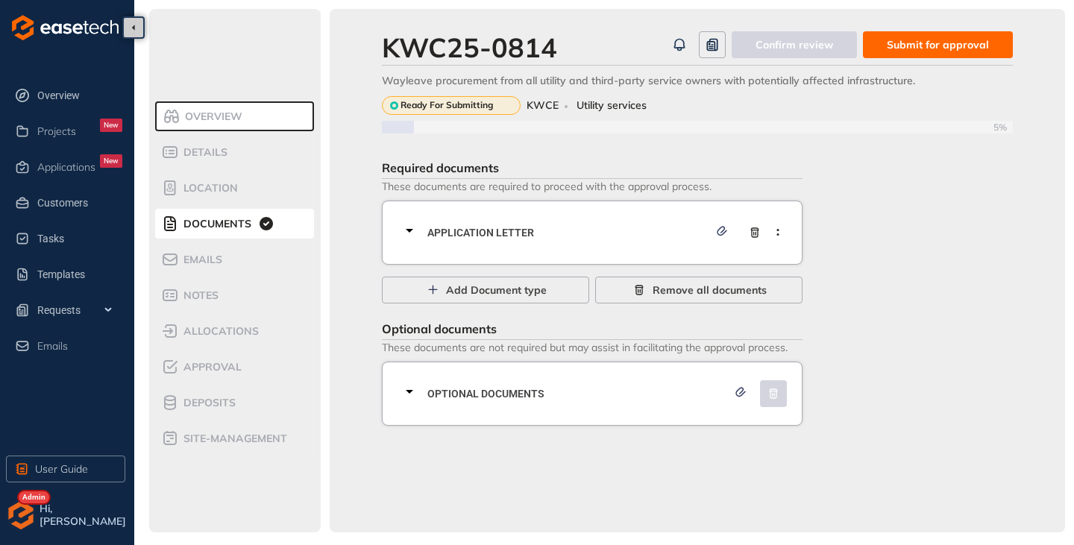
click at [405, 230] on icon at bounding box center [409, 231] width 18 height 18
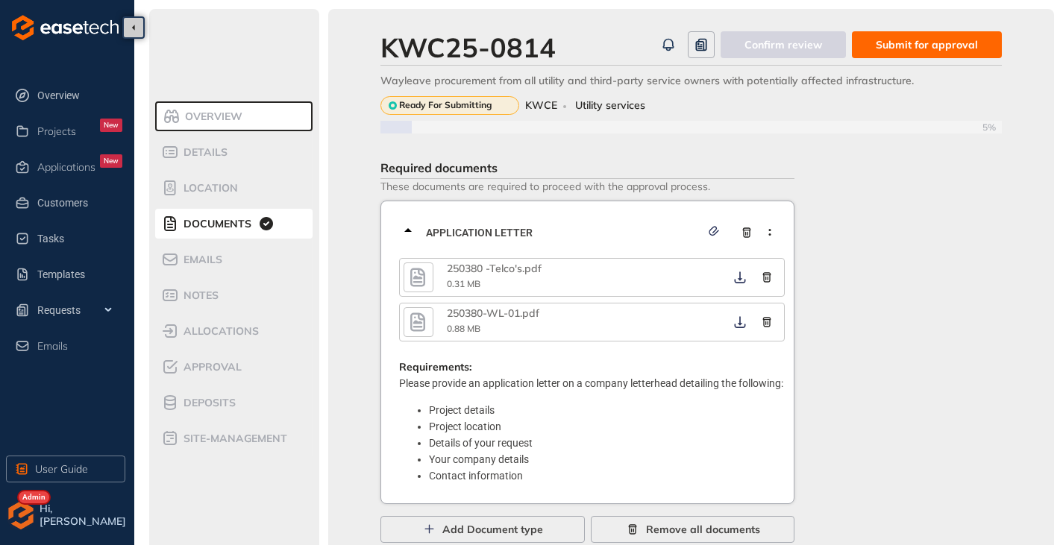
click at [425, 285] on icon "button" at bounding box center [417, 277] width 15 height 19
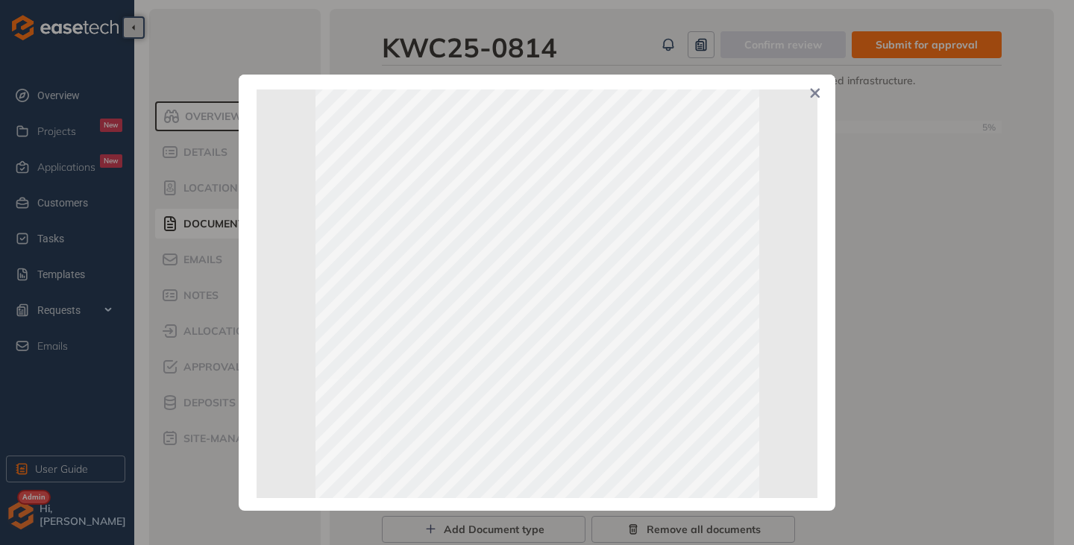
scroll to position [10, 0]
click at [808, 90] on span "Close" at bounding box center [815, 95] width 40 height 40
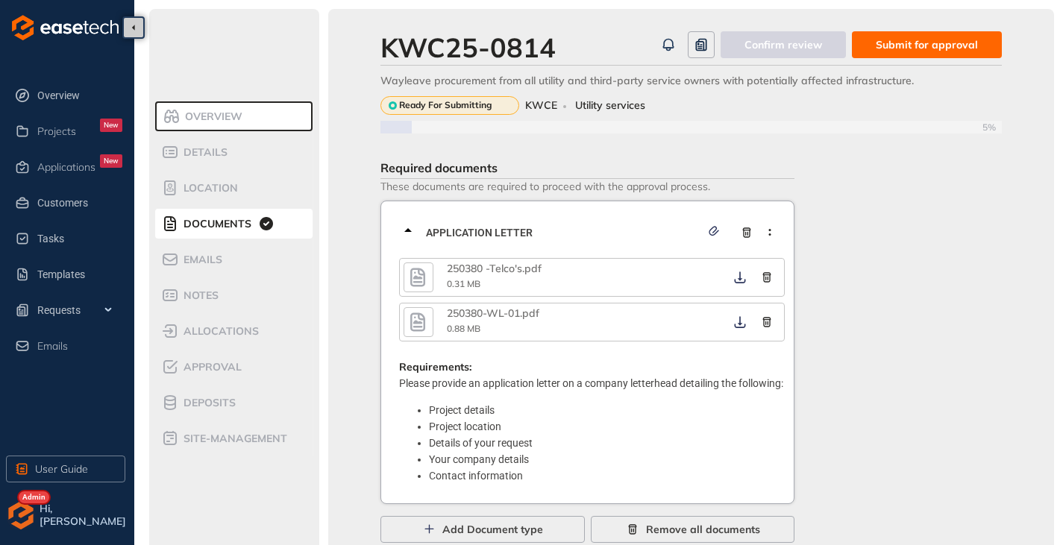
click at [406, 327] on button "button" at bounding box center [418, 322] width 30 height 30
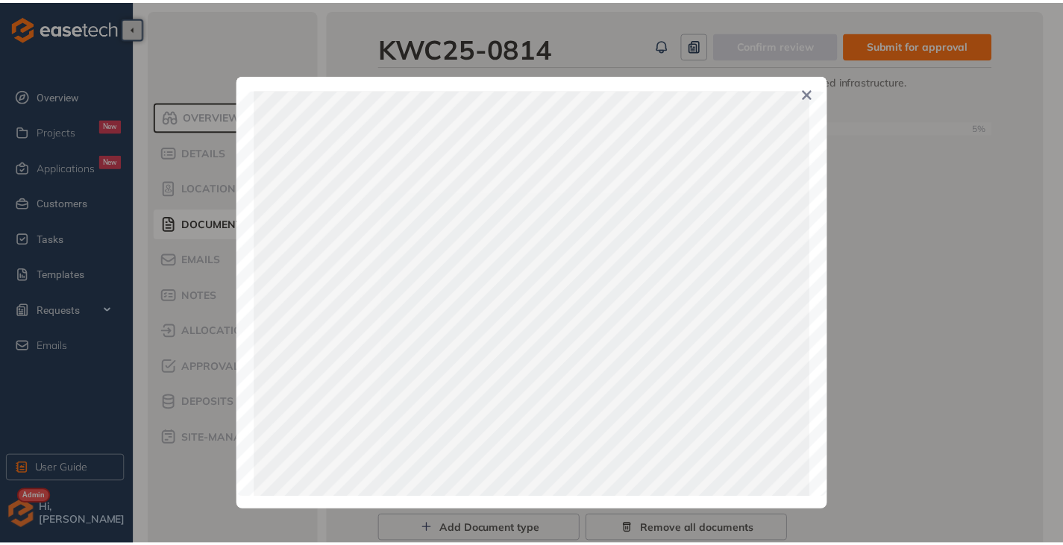
scroll to position [224, 0]
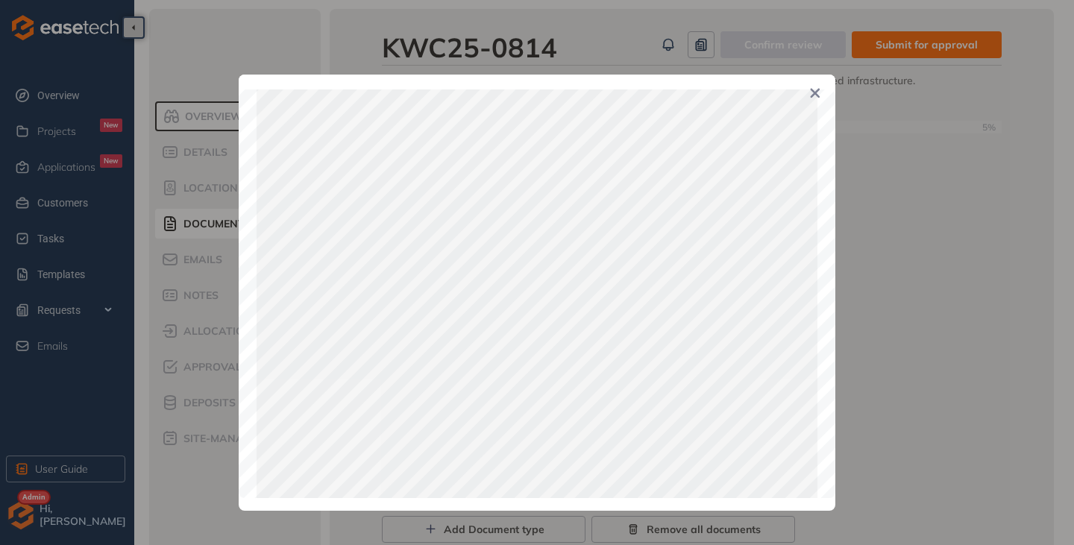
click at [815, 90] on icon "Close" at bounding box center [815, 93] width 10 height 10
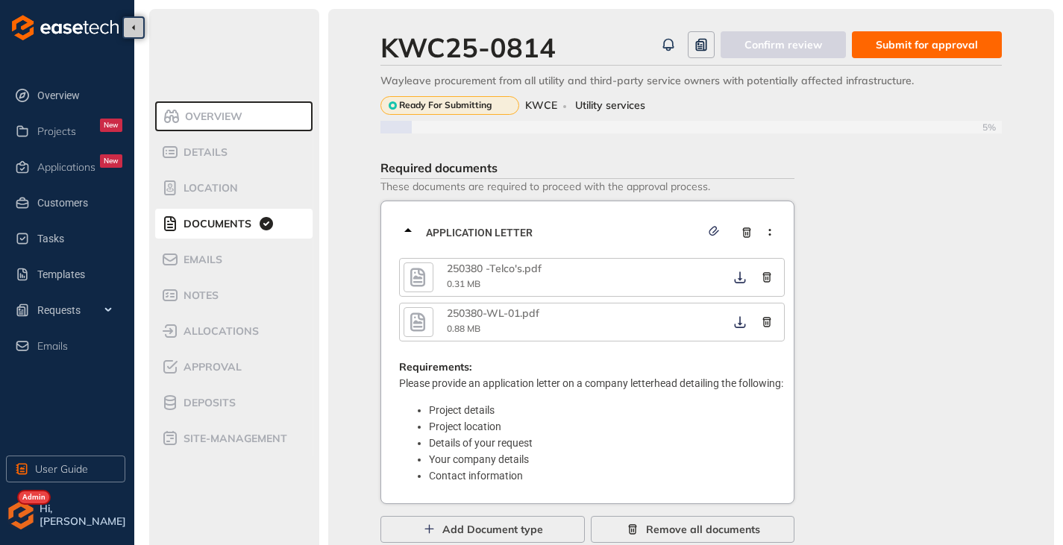
click at [180, 219] on span "Documents" at bounding box center [215, 224] width 72 height 13
click at [203, 380] on li "Approval" at bounding box center [233, 367] width 157 height 30
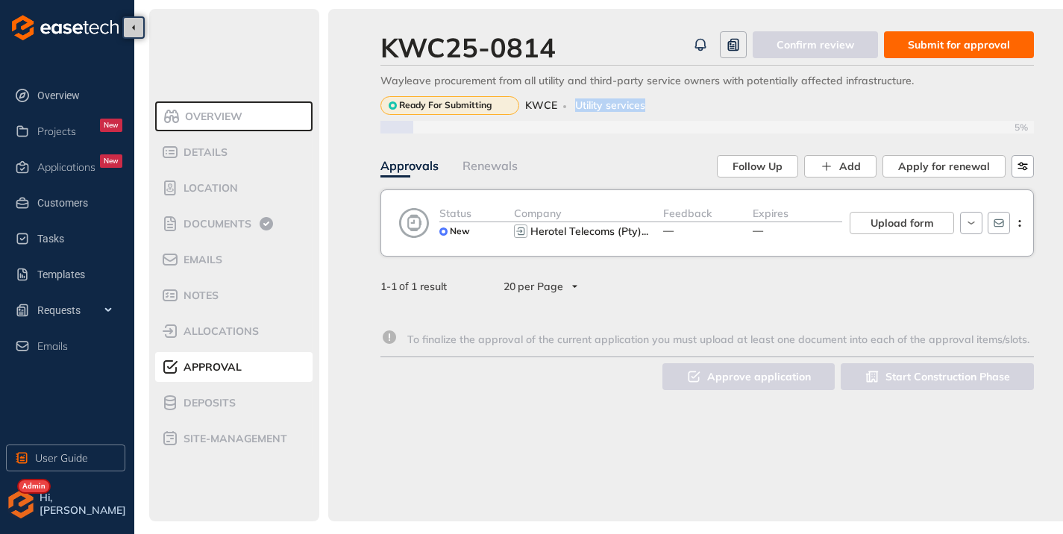
drag, startPoint x: 661, startPoint y: 104, endPoint x: 562, endPoint y: 107, distance: 99.2
click at [562, 107] on div "Ready For Submitting KWCE Utility services" at bounding box center [706, 105] width 653 height 19
click at [984, 48] on span "Submit for approval" at bounding box center [959, 45] width 102 height 16
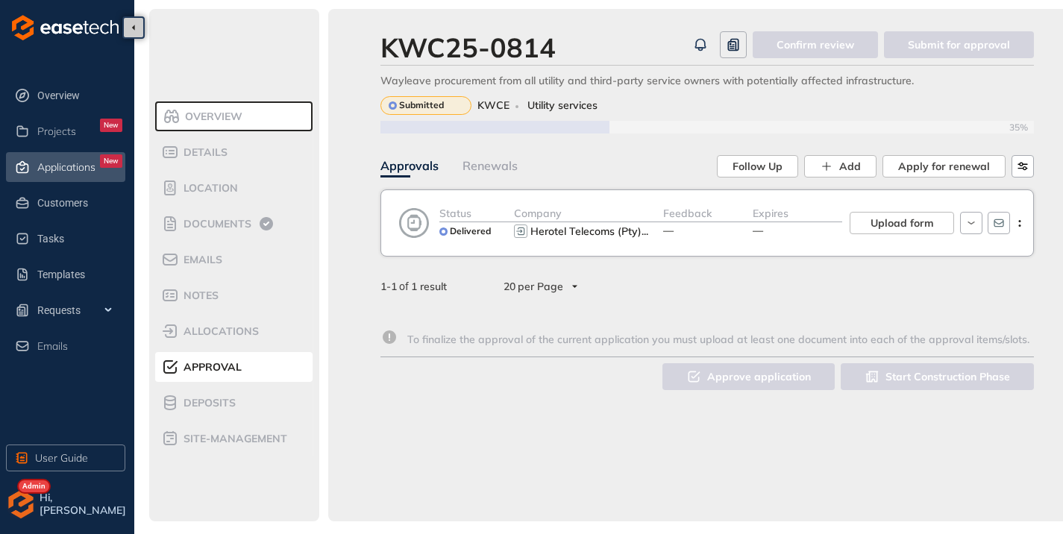
click at [71, 163] on span "Applications" at bounding box center [66, 167] width 58 height 13
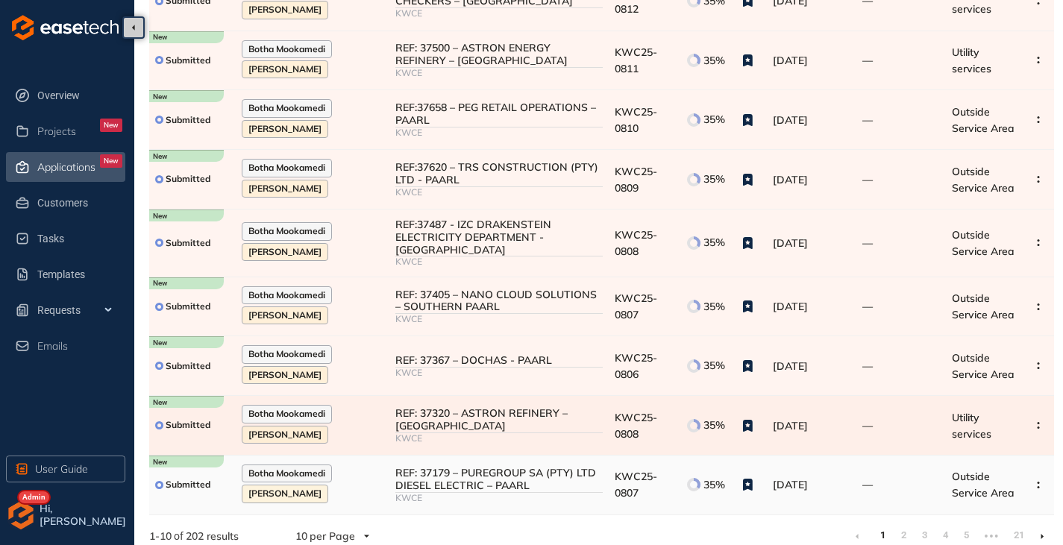
scroll to position [238, 0]
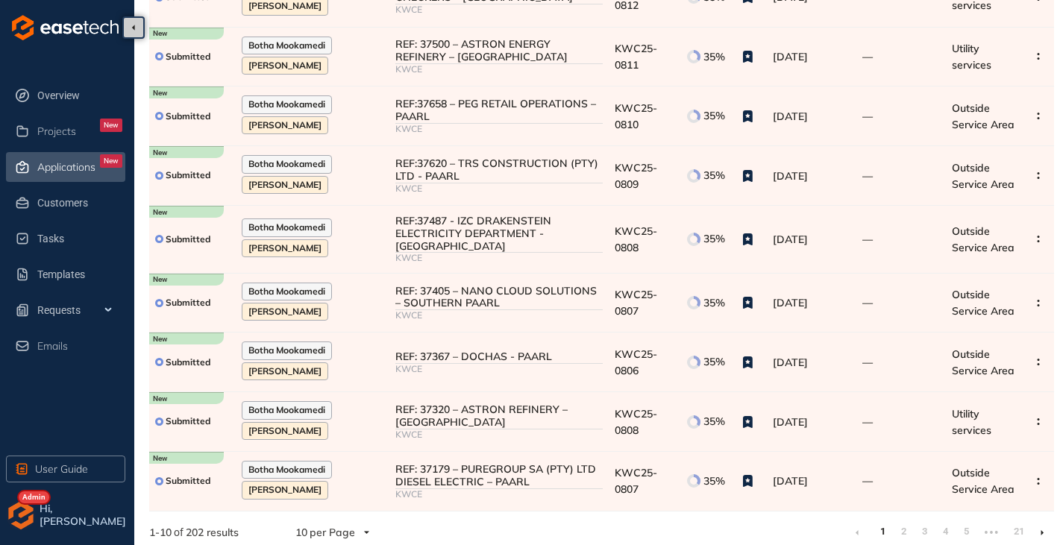
click at [905, 524] on link "2" at bounding box center [903, 532] width 15 height 22
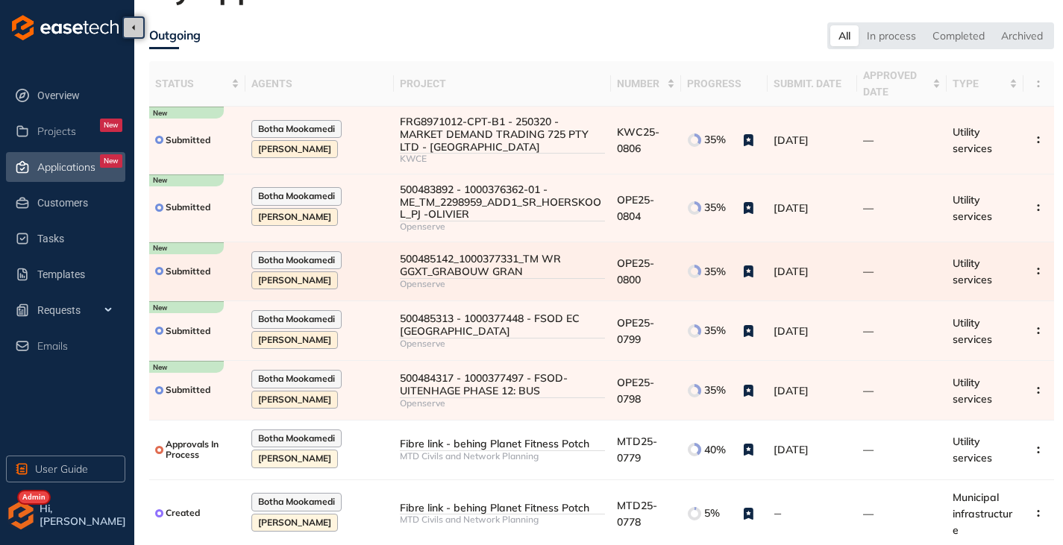
scroll to position [75, 0]
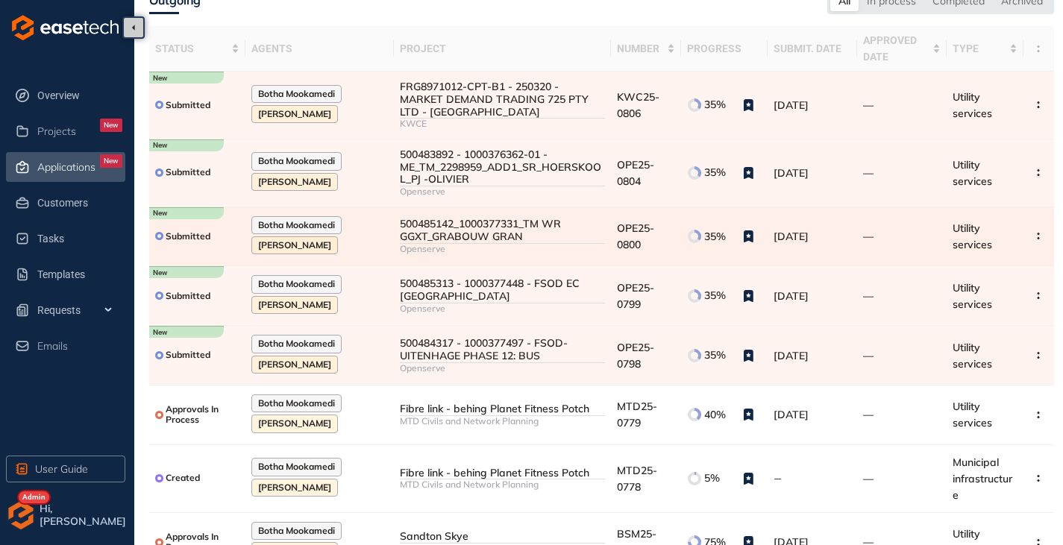
click at [441, 227] on div "500485142_1000377331_TM WR GGXT_GRABOUW GRAN" at bounding box center [502, 230] width 205 height 25
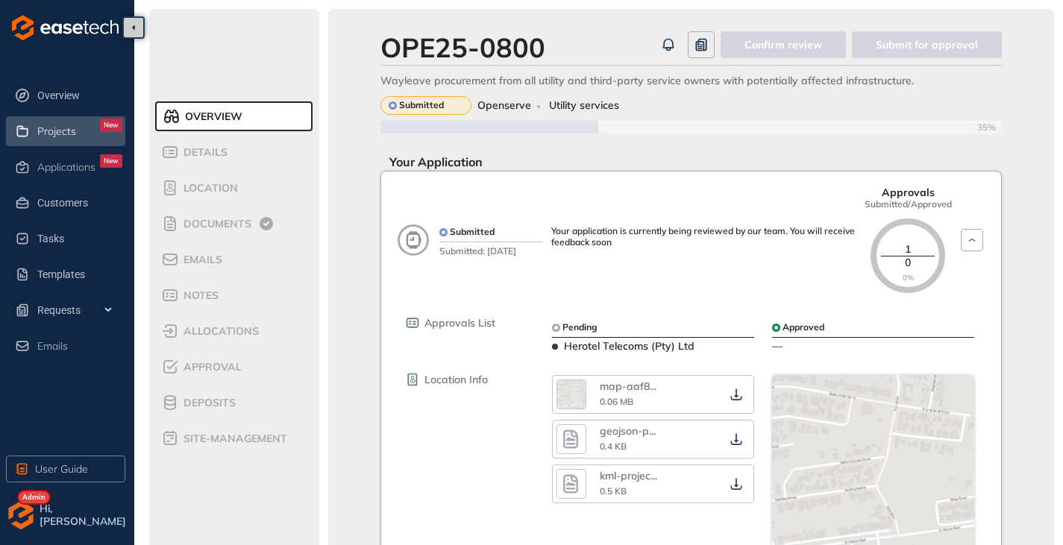
click at [58, 128] on span "Projects" at bounding box center [56, 131] width 39 height 13
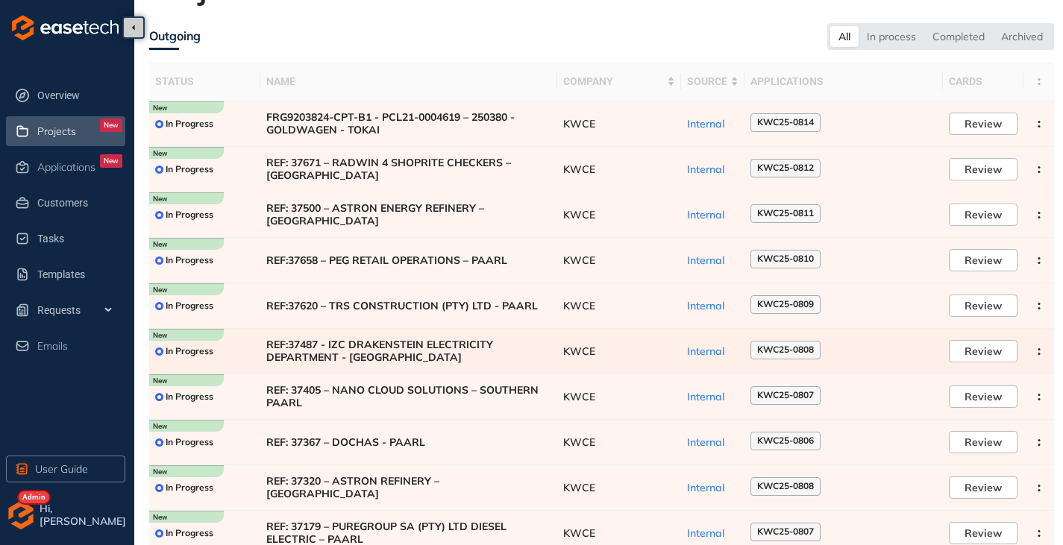
scroll to position [92, 0]
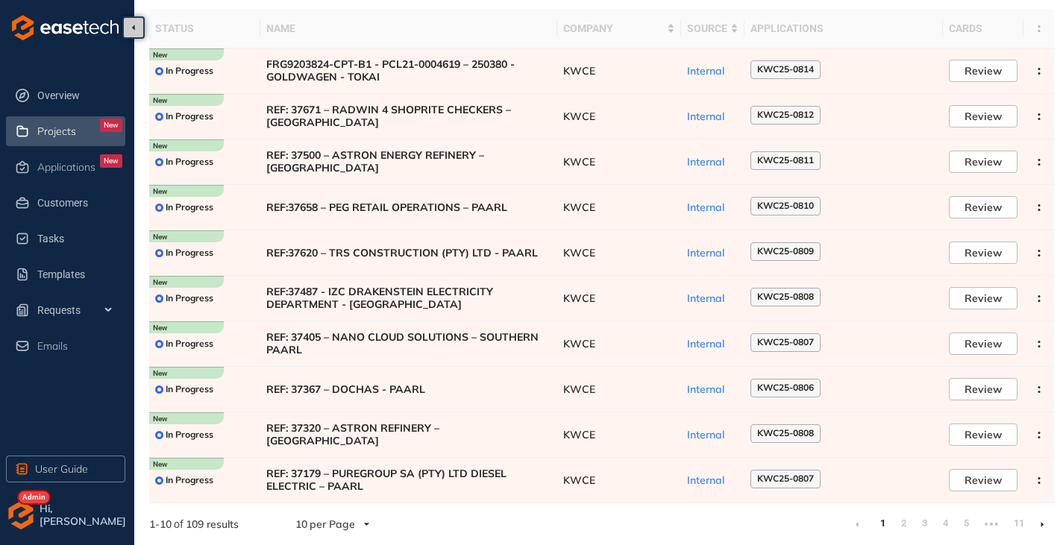
click at [1048, 532] on li at bounding box center [1042, 524] width 24 height 24
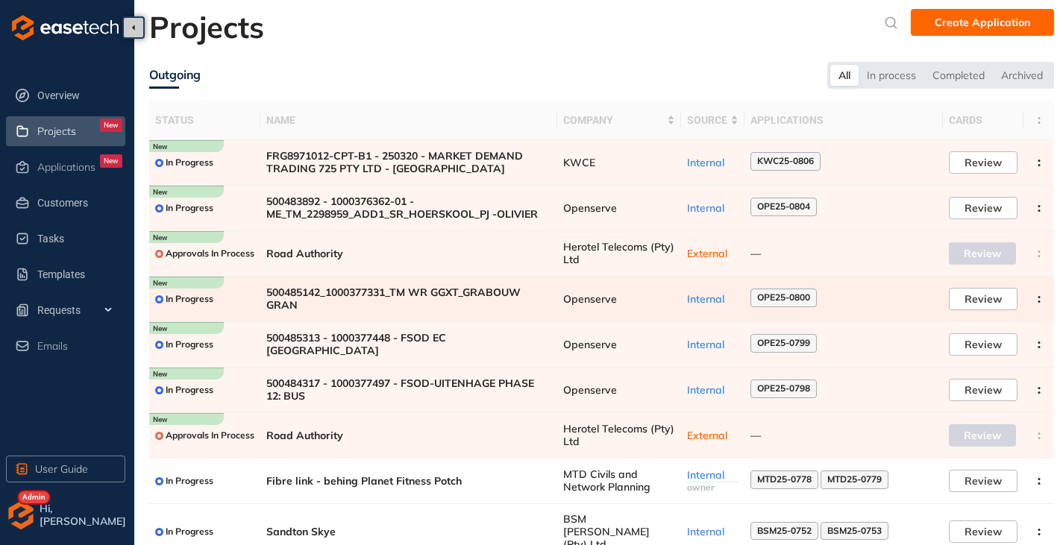
click at [392, 297] on span "500485142_1000377331_TM WR GGXT_GRABOUW GRAN" at bounding box center [408, 298] width 285 height 25
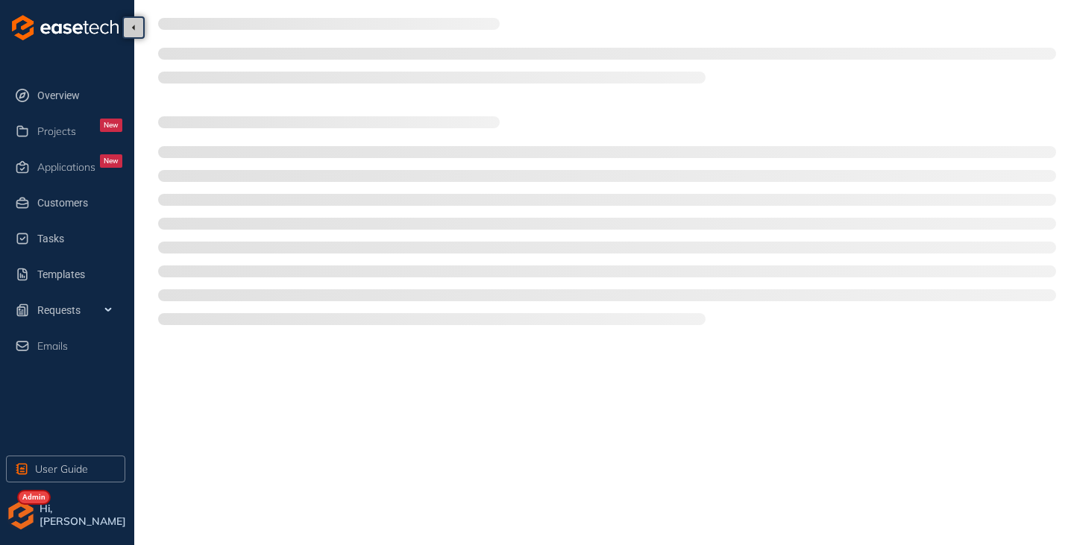
type textarea "**********"
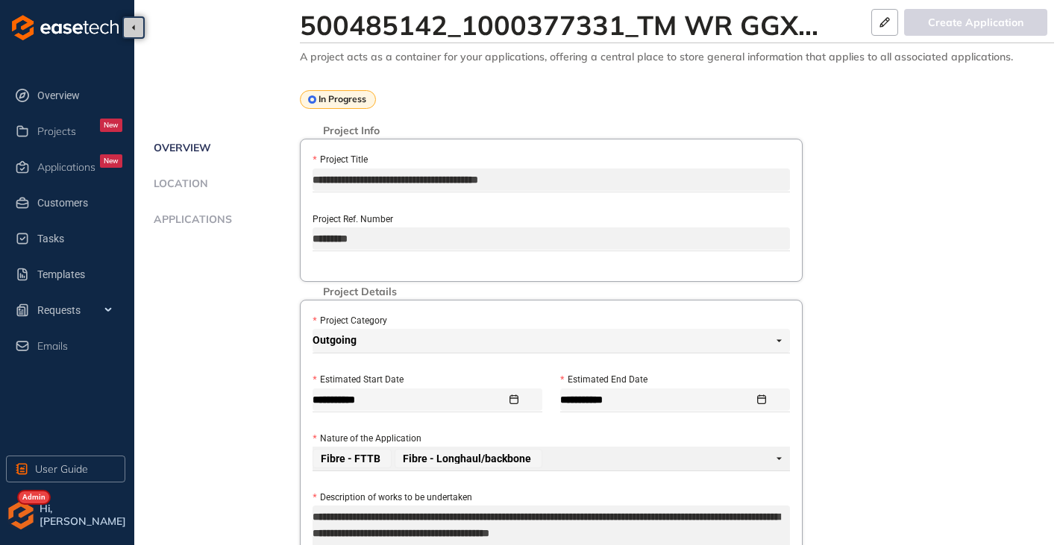
click at [181, 220] on span "Applications" at bounding box center [190, 219] width 83 height 13
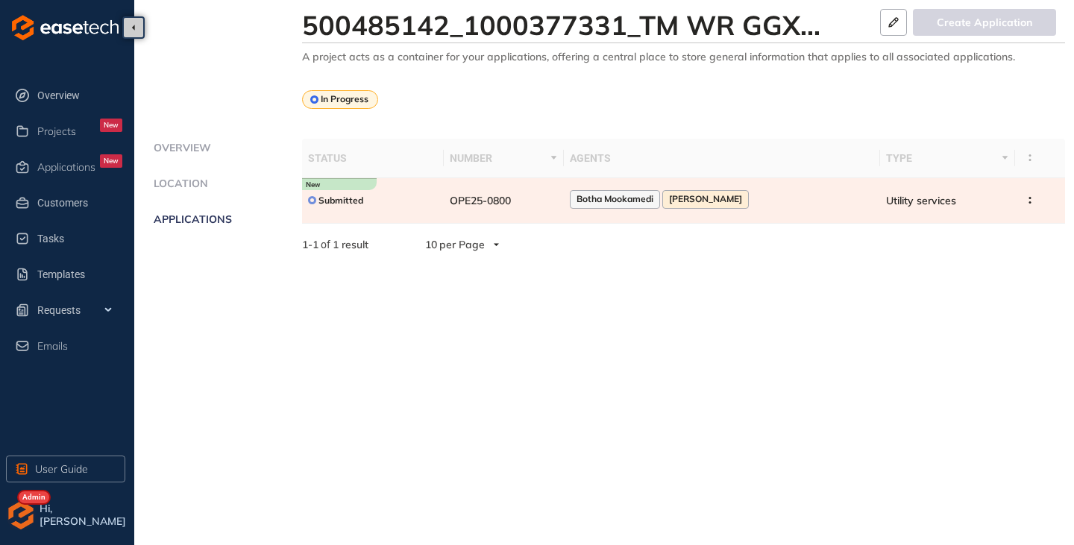
click at [543, 205] on td "OPE25-0800" at bounding box center [504, 200] width 120 height 45
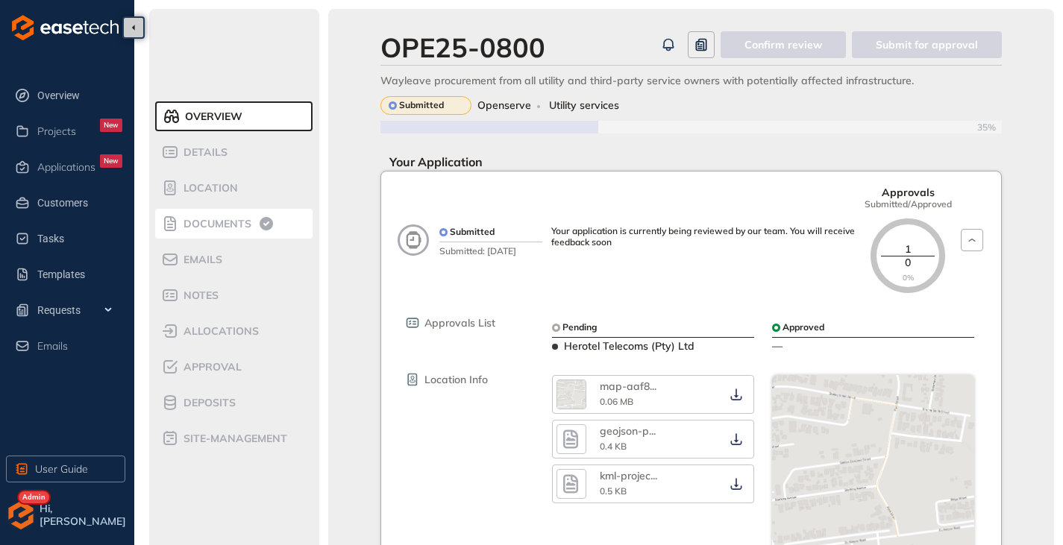
click at [216, 222] on span "Documents" at bounding box center [215, 224] width 72 height 13
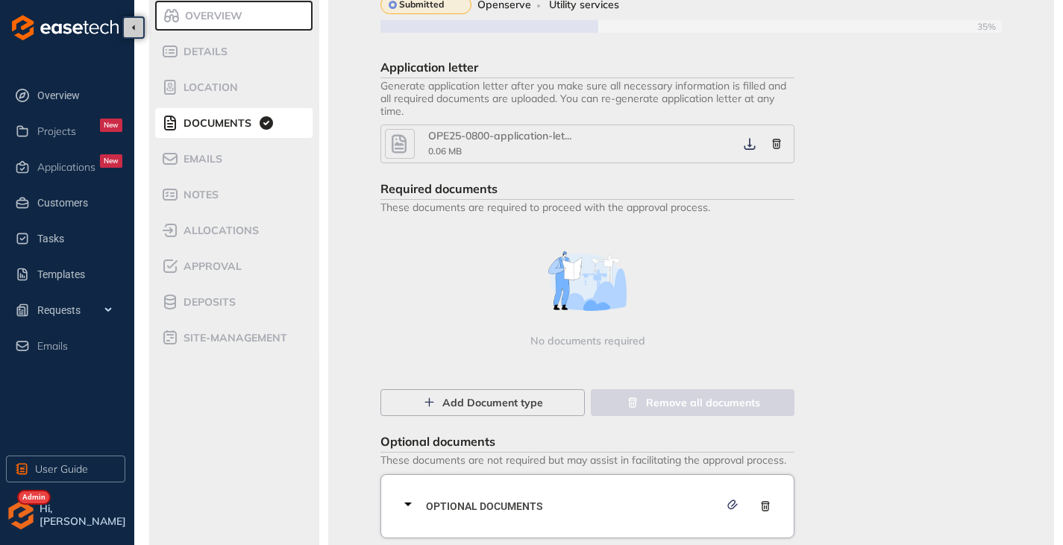
scroll to position [125, 0]
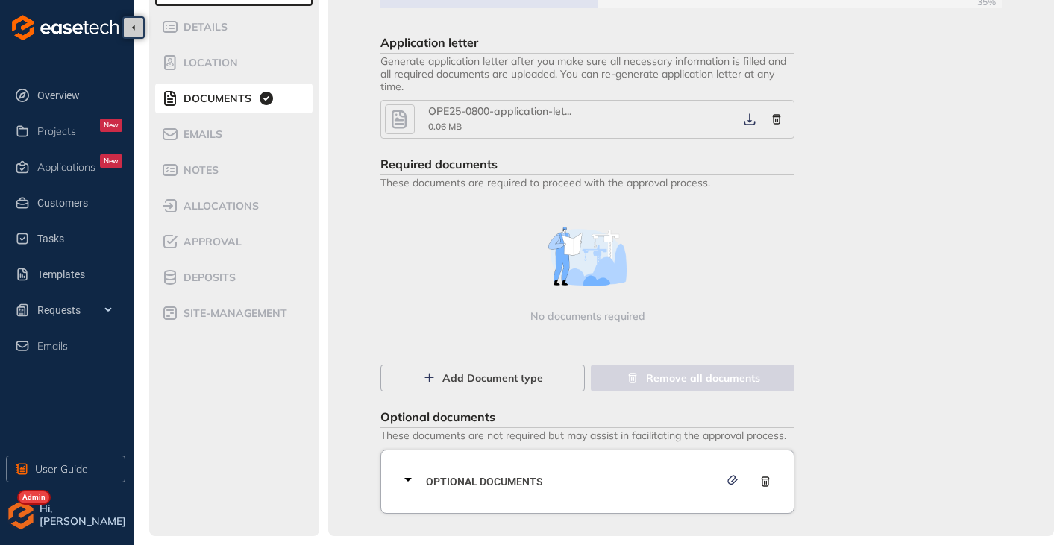
click at [403, 480] on icon at bounding box center [408, 480] width 18 height 18
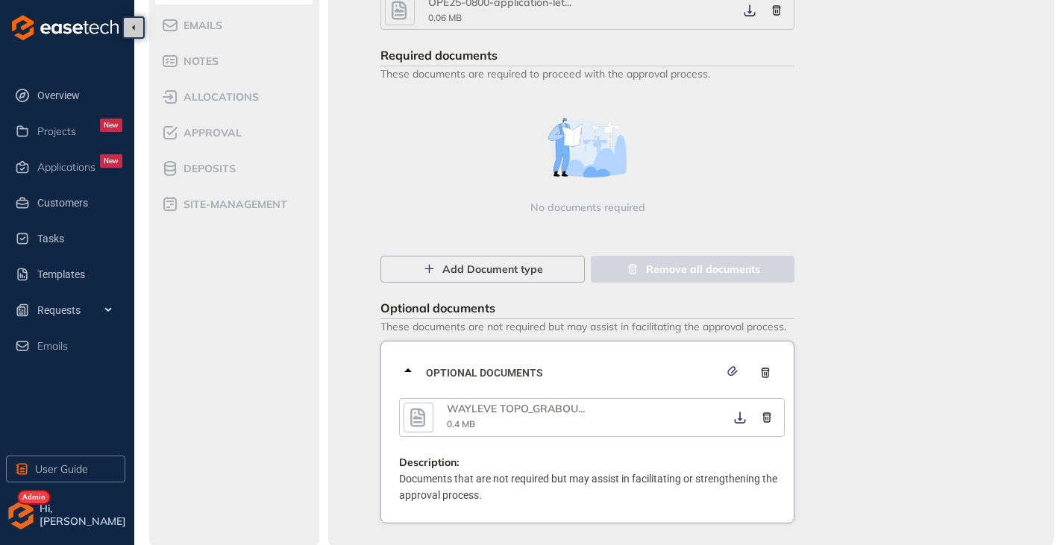
scroll to position [244, 0]
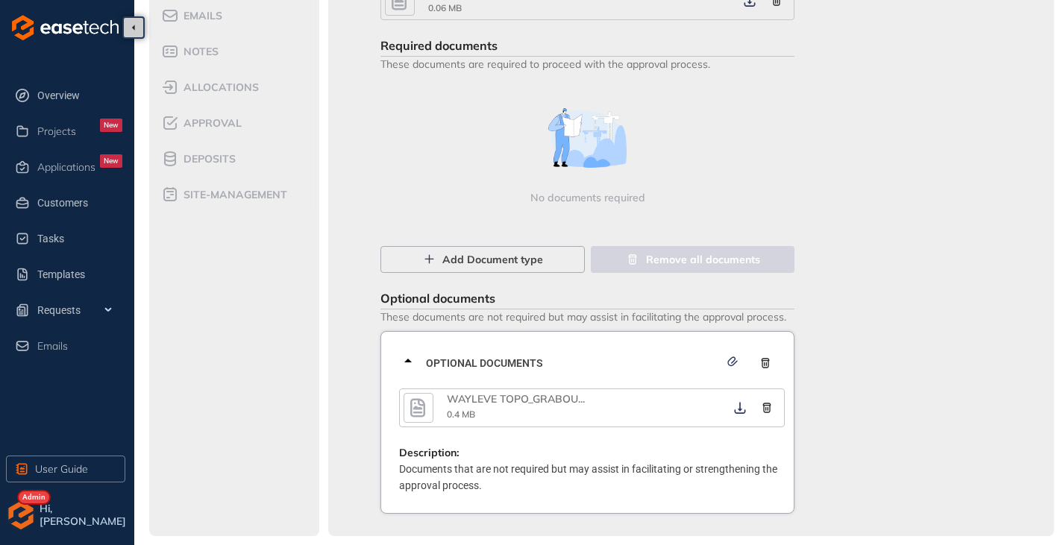
click at [427, 403] on icon "button" at bounding box center [417, 408] width 22 height 27
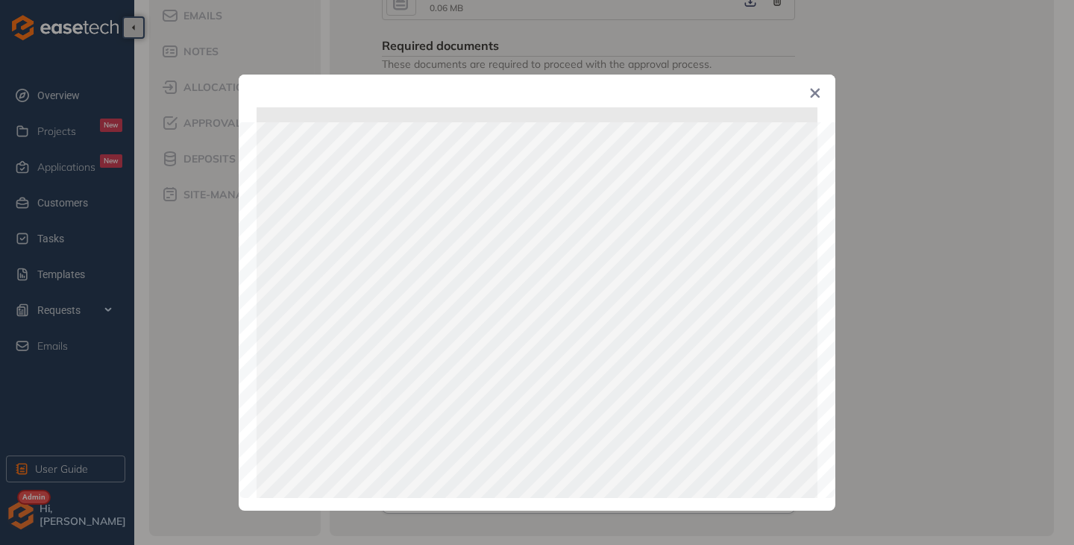
click at [814, 90] on icon "Close" at bounding box center [815, 93] width 10 height 10
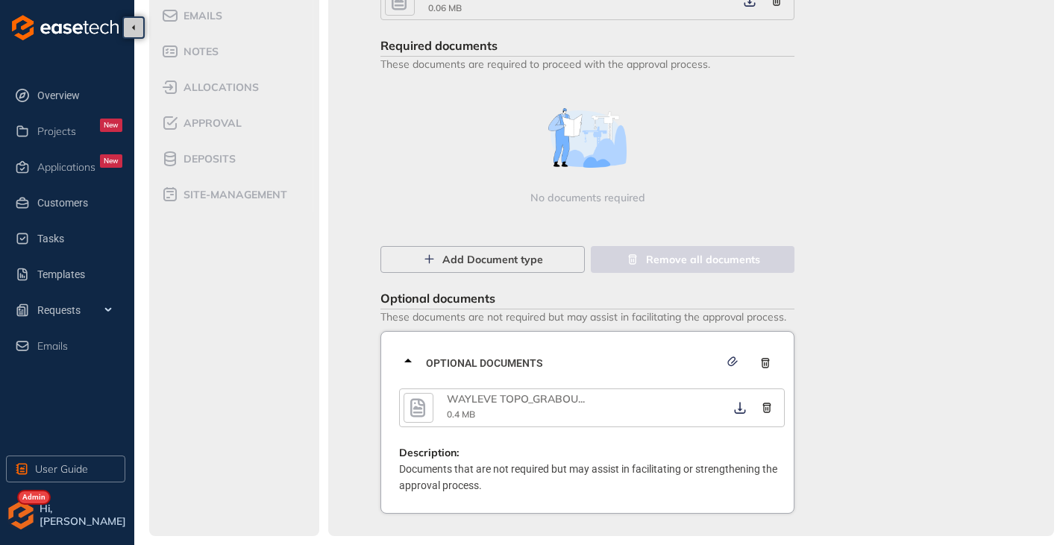
click at [409, 361] on icon at bounding box center [407, 361] width 7 height 4
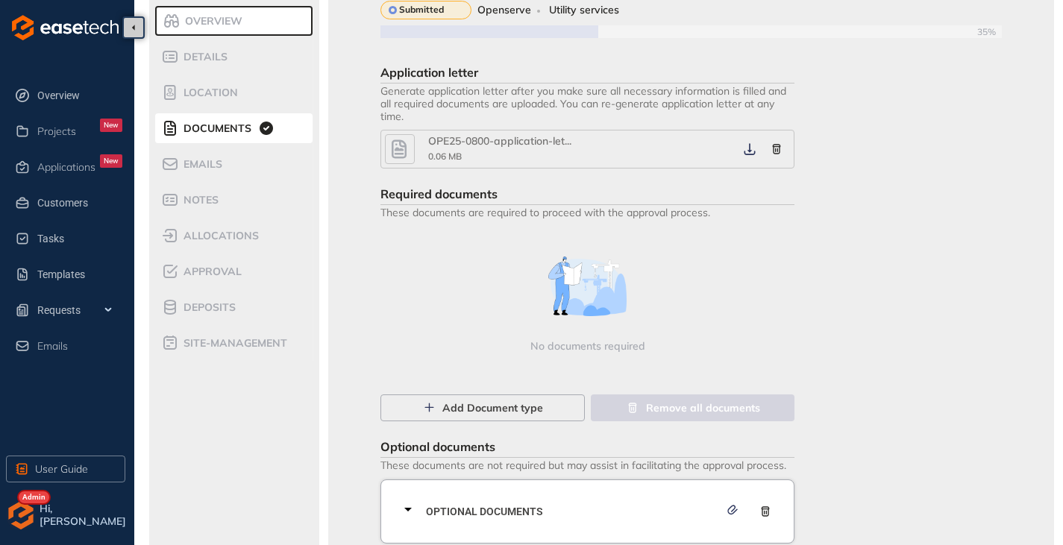
scroll to position [125, 0]
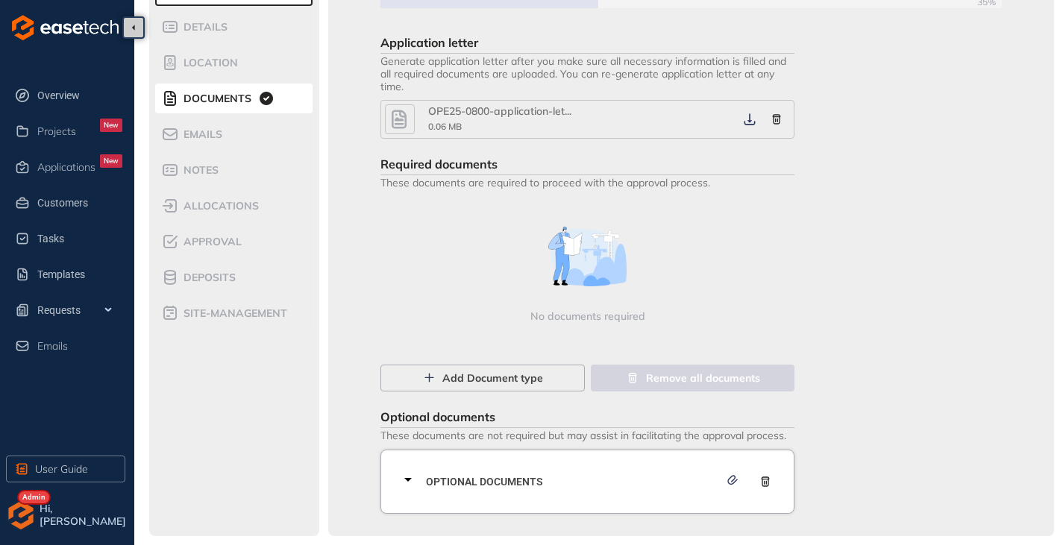
click at [409, 476] on icon at bounding box center [408, 480] width 18 height 18
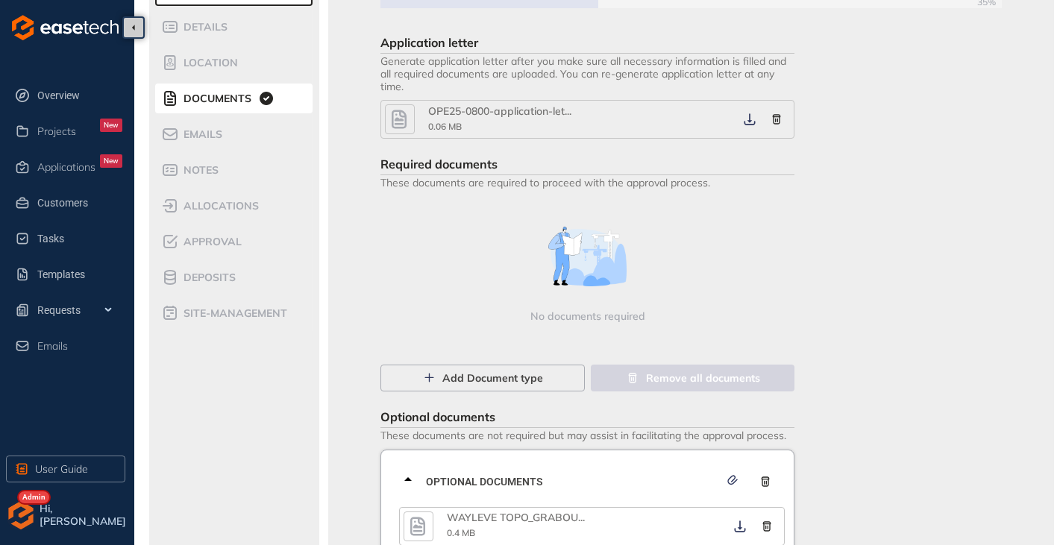
click at [409, 476] on icon at bounding box center [408, 480] width 18 height 18
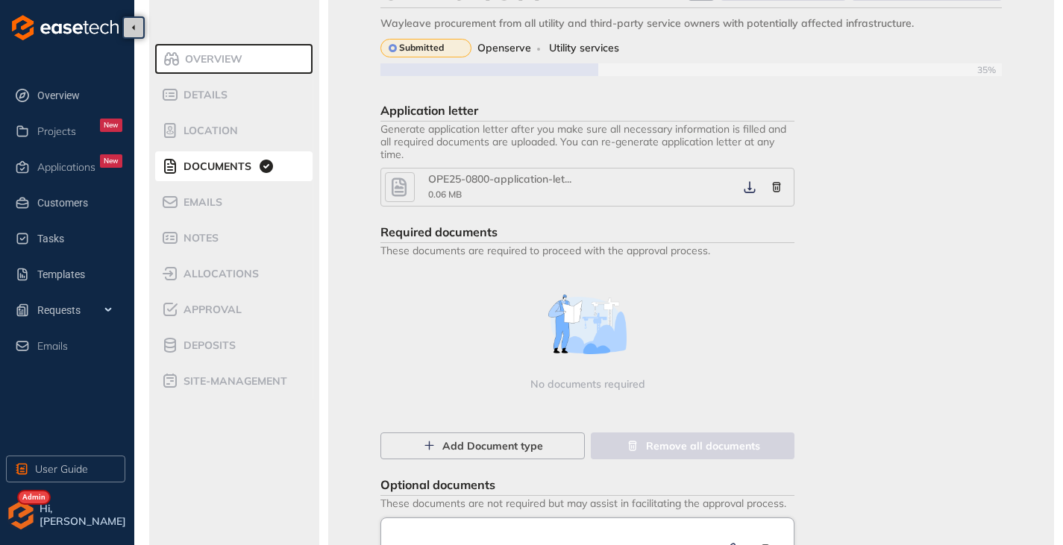
scroll to position [0, 0]
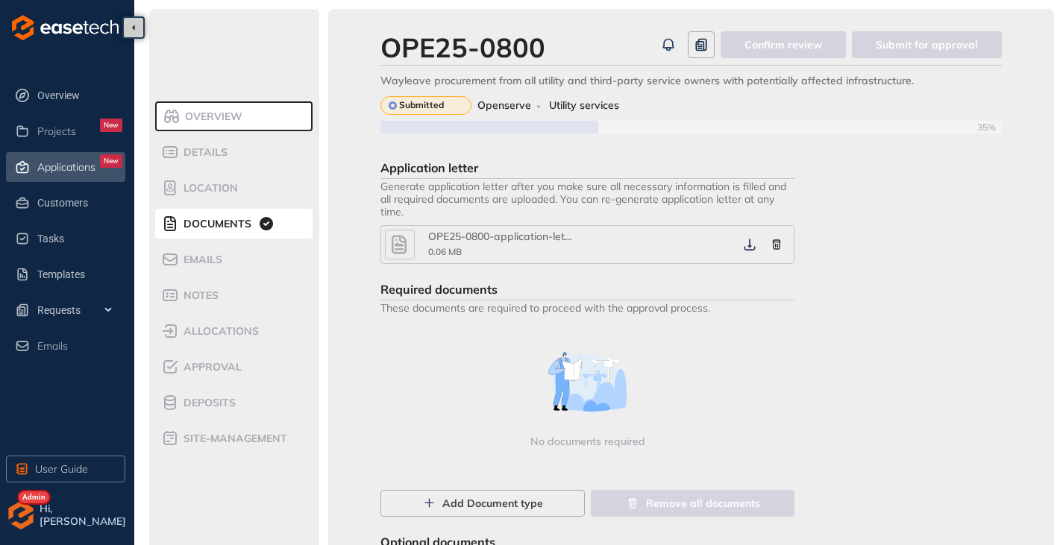
click at [51, 168] on span "Applications" at bounding box center [66, 167] width 58 height 13
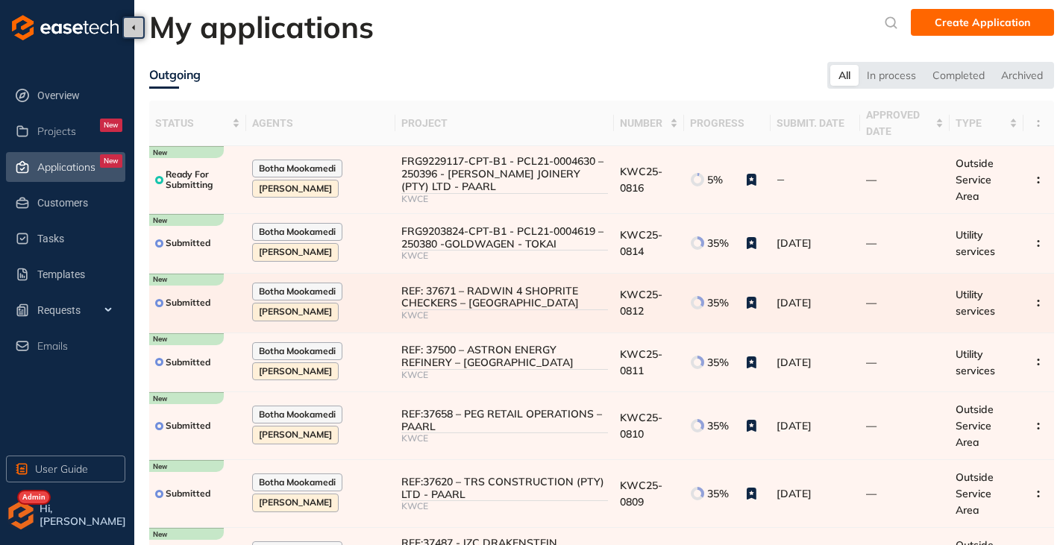
click at [430, 304] on div "REF: 37671 – RADWIN 4 SHOPRITE CHECKERS – [GEOGRAPHIC_DATA]" at bounding box center [504, 297] width 207 height 25
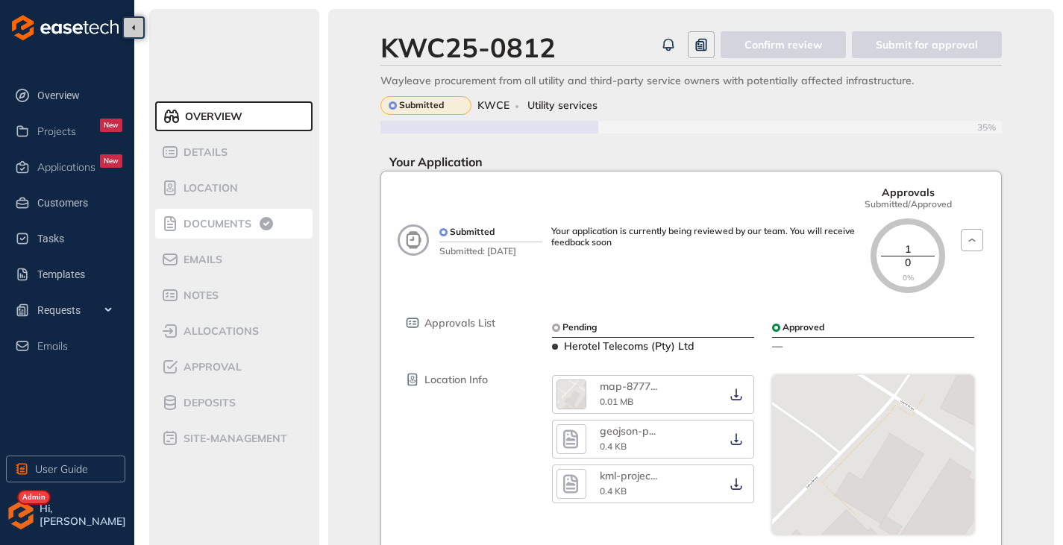
click at [218, 224] on span "Documents" at bounding box center [215, 224] width 72 height 13
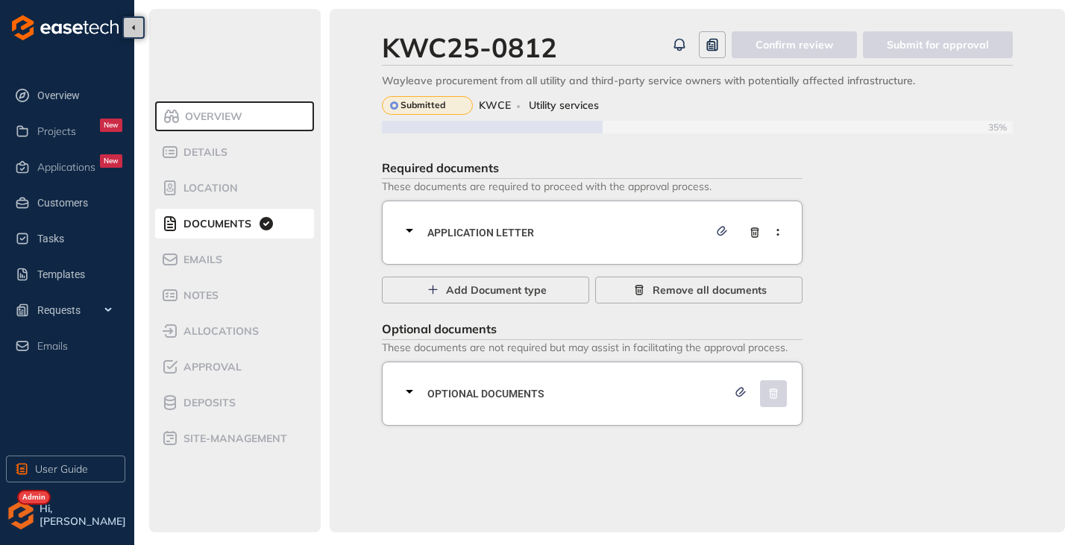
click at [408, 230] on icon at bounding box center [409, 231] width 7 height 4
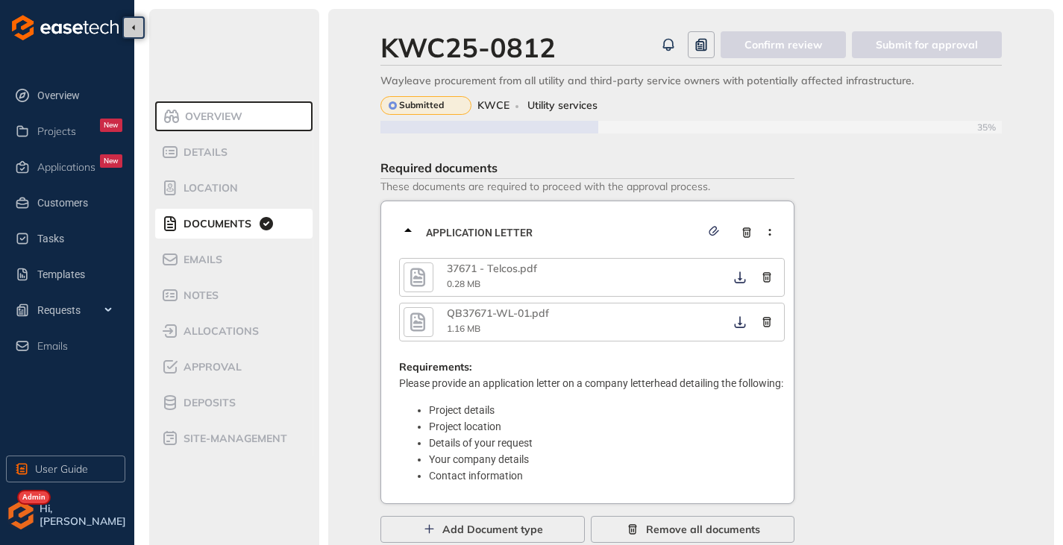
click at [417, 286] on icon "button" at bounding box center [417, 277] width 22 height 27
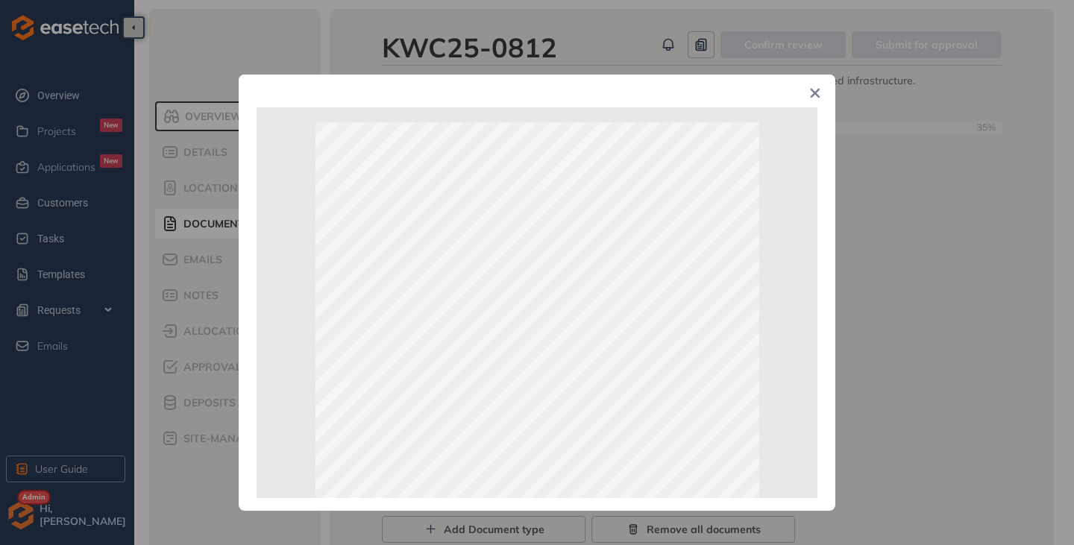
click at [810, 88] on span "Close" at bounding box center [815, 95] width 40 height 40
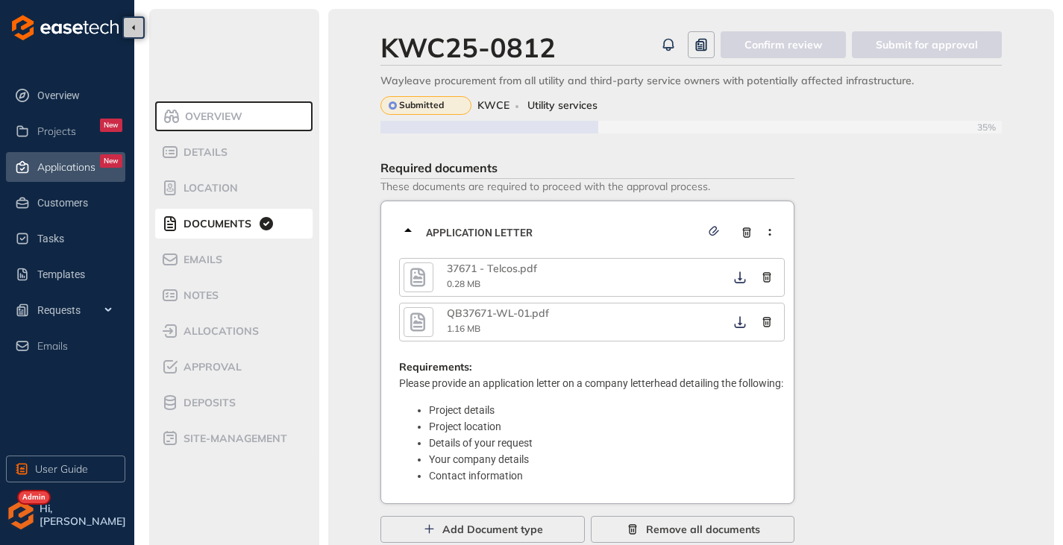
click at [53, 166] on span "Applications" at bounding box center [66, 167] width 58 height 13
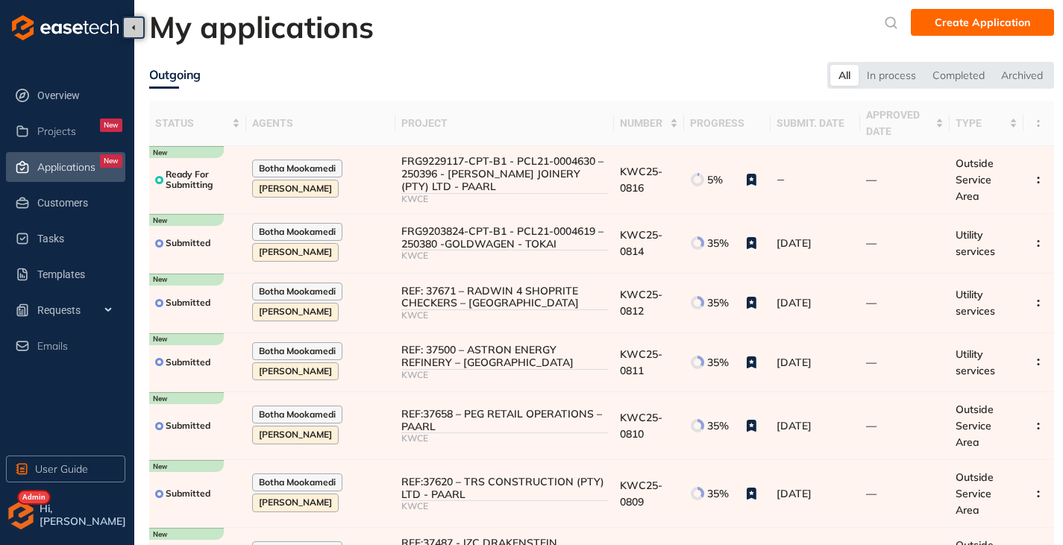
click at [22, 517] on img "button" at bounding box center [21, 515] width 30 height 30
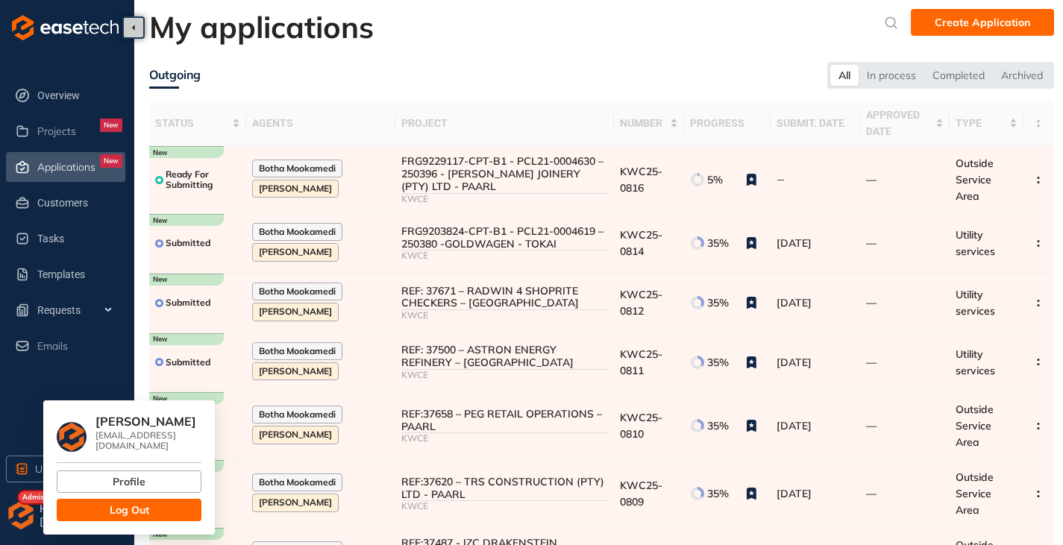
click at [148, 509] on button "Log Out" at bounding box center [129, 510] width 145 height 22
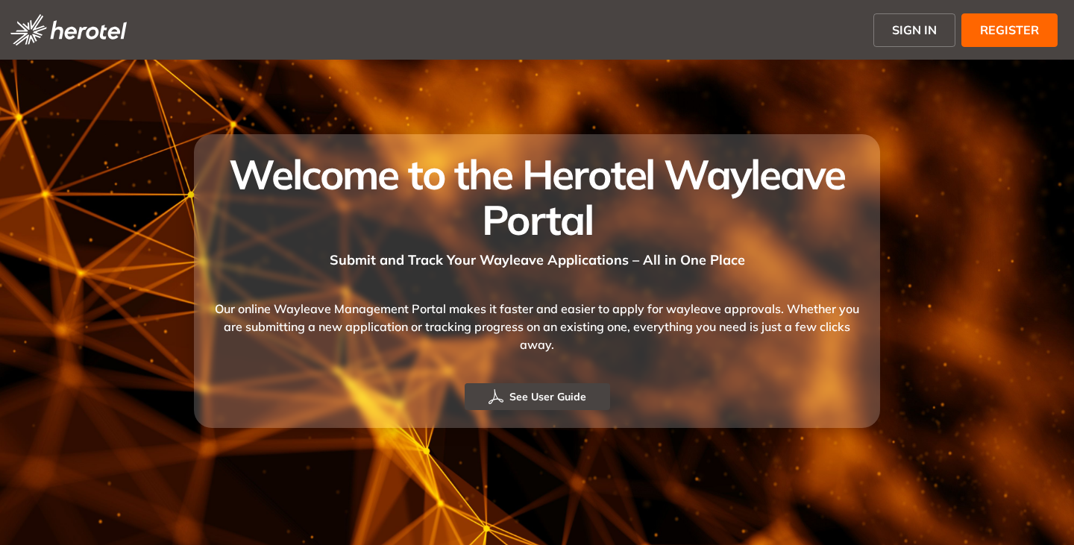
click at [912, 25] on span "SIGN IN" at bounding box center [914, 30] width 45 height 18
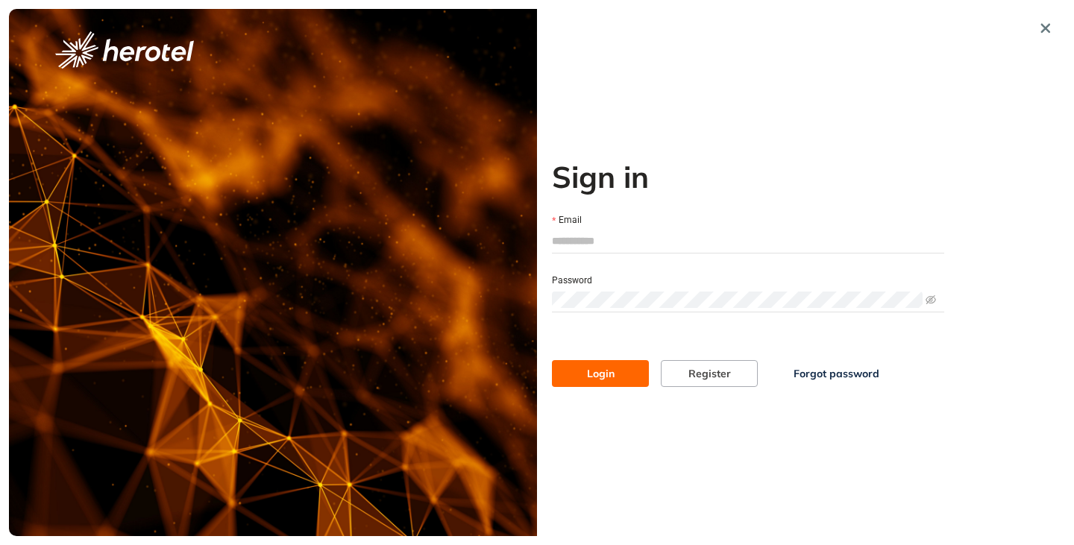
click at [629, 236] on input "Email" at bounding box center [748, 241] width 392 height 22
type input "**********"
click at [552, 360] on button "Login" at bounding box center [600, 373] width 97 height 27
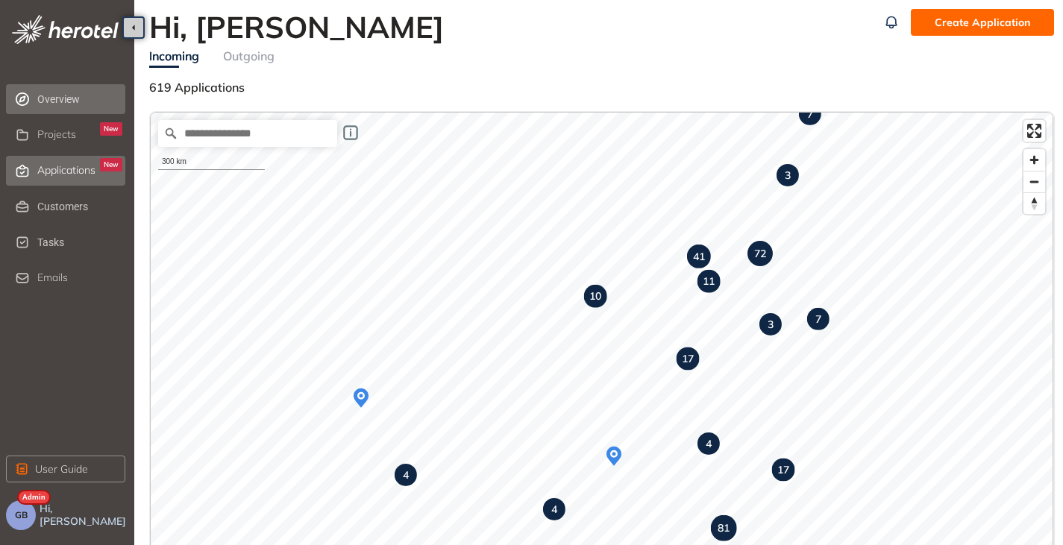
click at [54, 172] on span "Applications" at bounding box center [66, 170] width 58 height 13
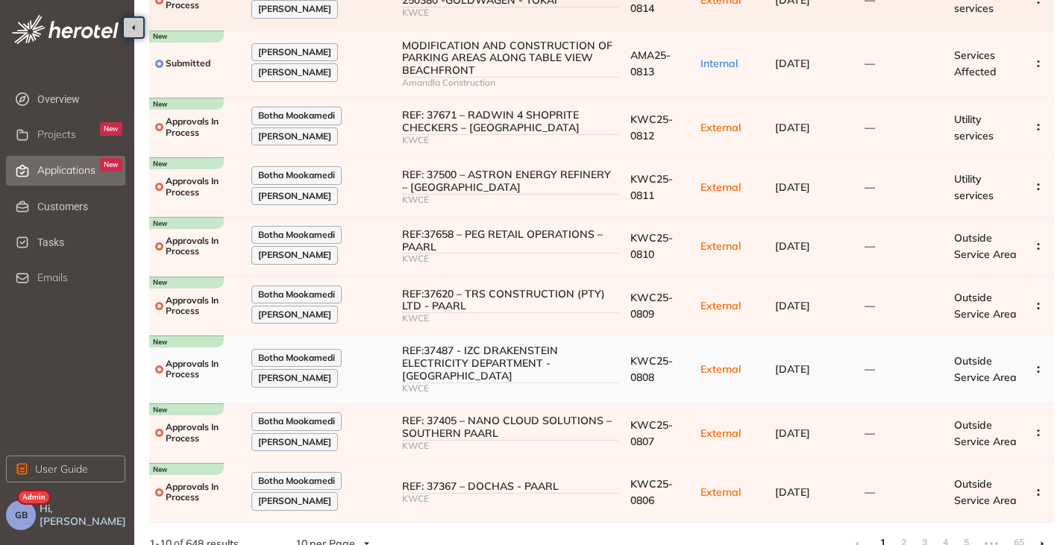
scroll to position [246, 0]
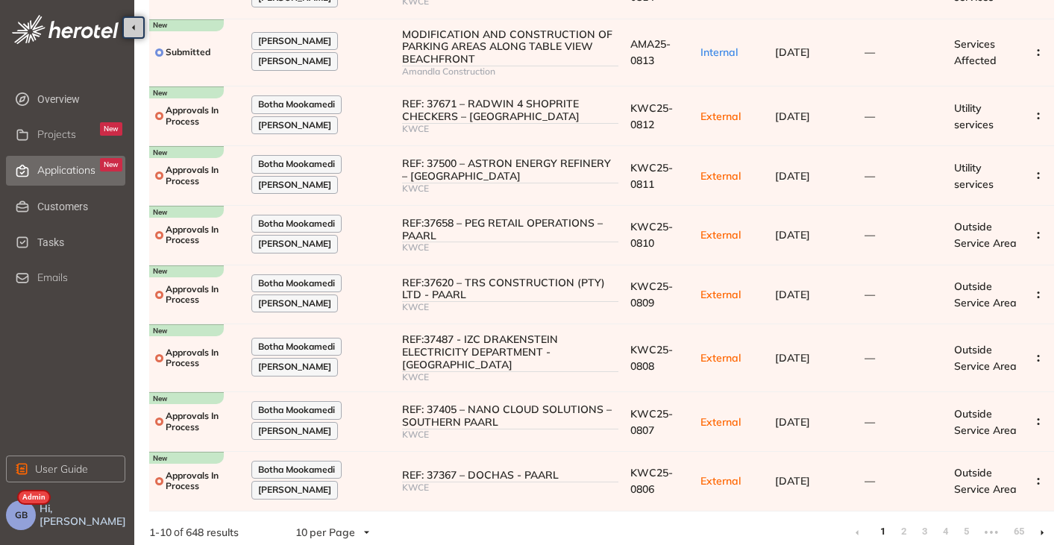
click at [1041, 530] on icon at bounding box center [1041, 532] width 3 height 5
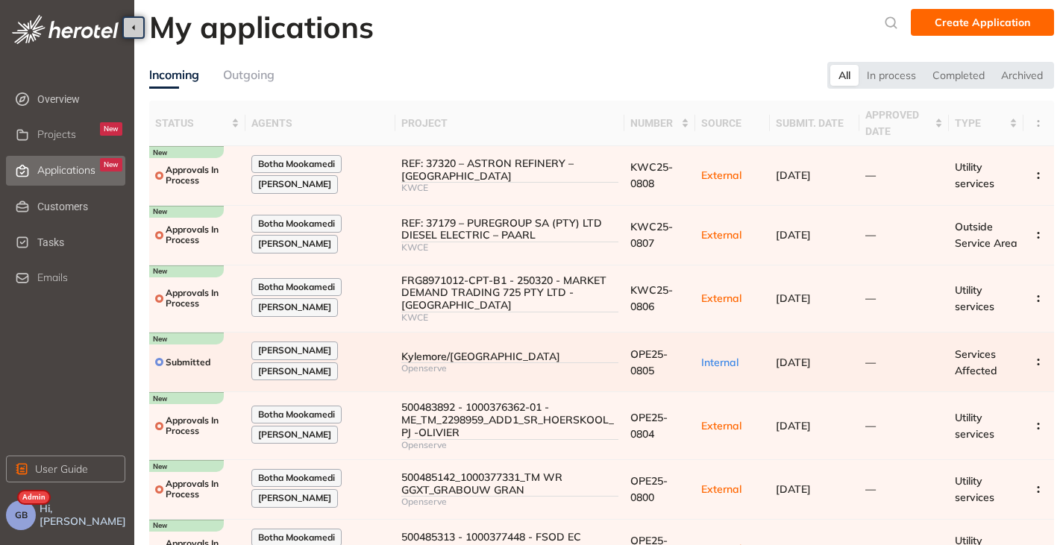
click at [545, 363] on div "Openserve" at bounding box center [509, 368] width 217 height 10
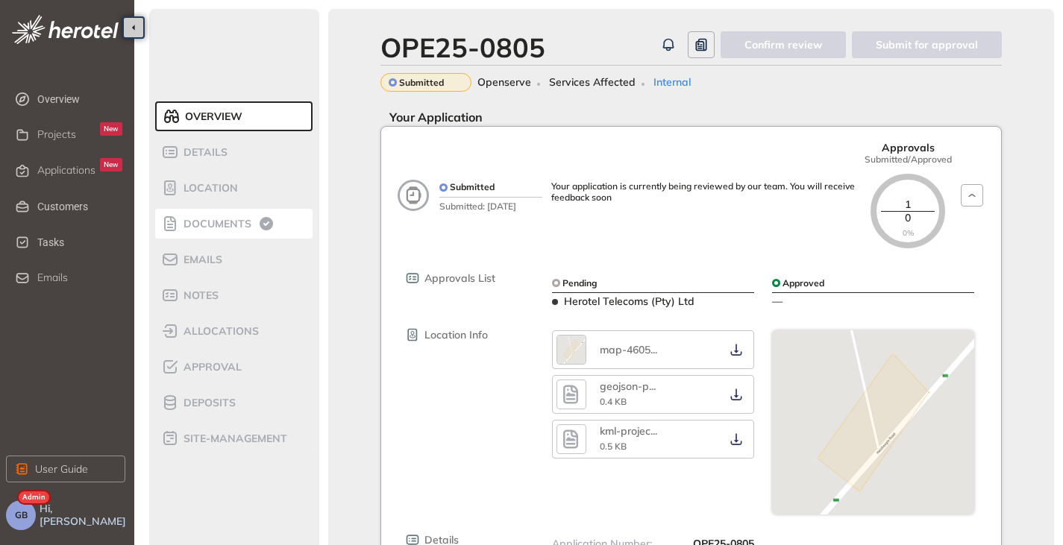
click at [177, 222] on icon at bounding box center [170, 224] width 18 height 18
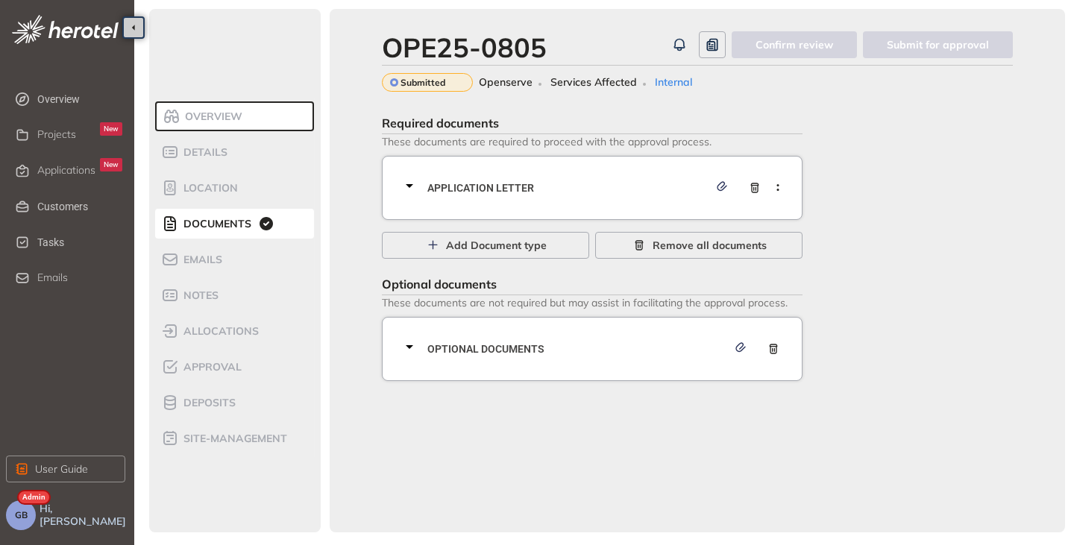
click at [414, 186] on icon at bounding box center [409, 186] width 18 height 18
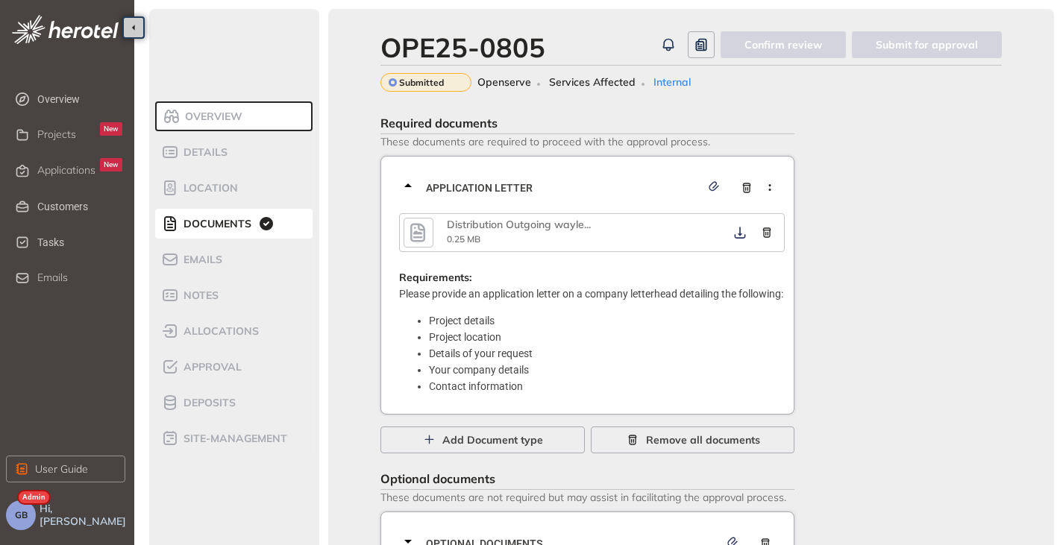
click at [412, 239] on icon "button" at bounding box center [417, 232] width 15 height 19
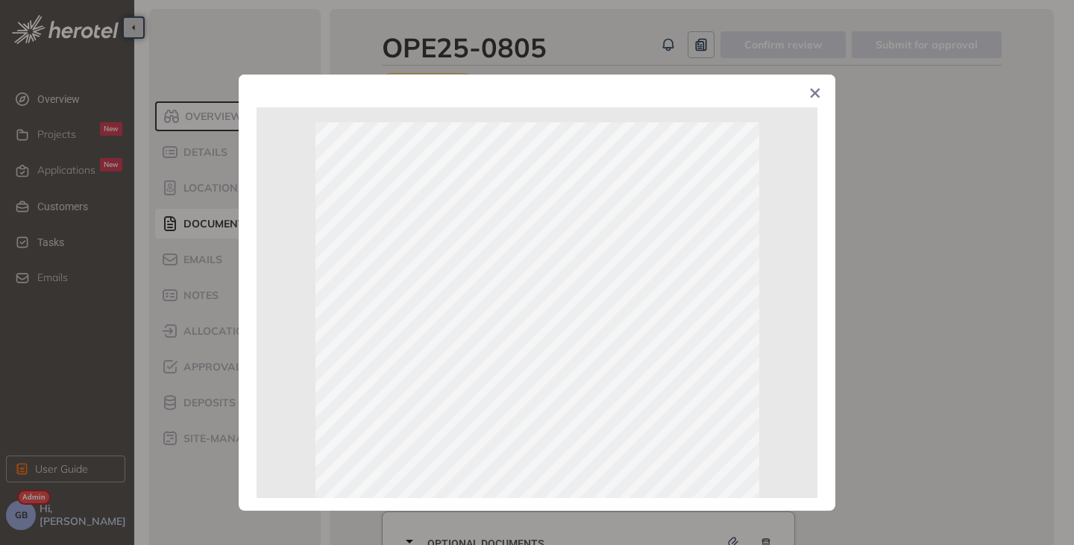
click at [817, 98] on icon "Close" at bounding box center [815, 93] width 10 height 10
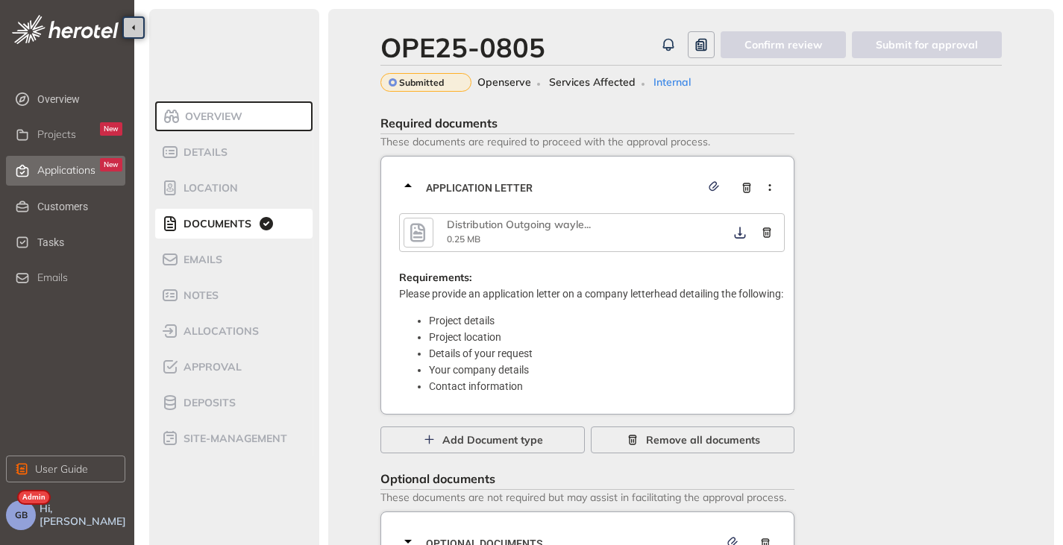
click at [52, 167] on span "Applications" at bounding box center [66, 170] width 58 height 13
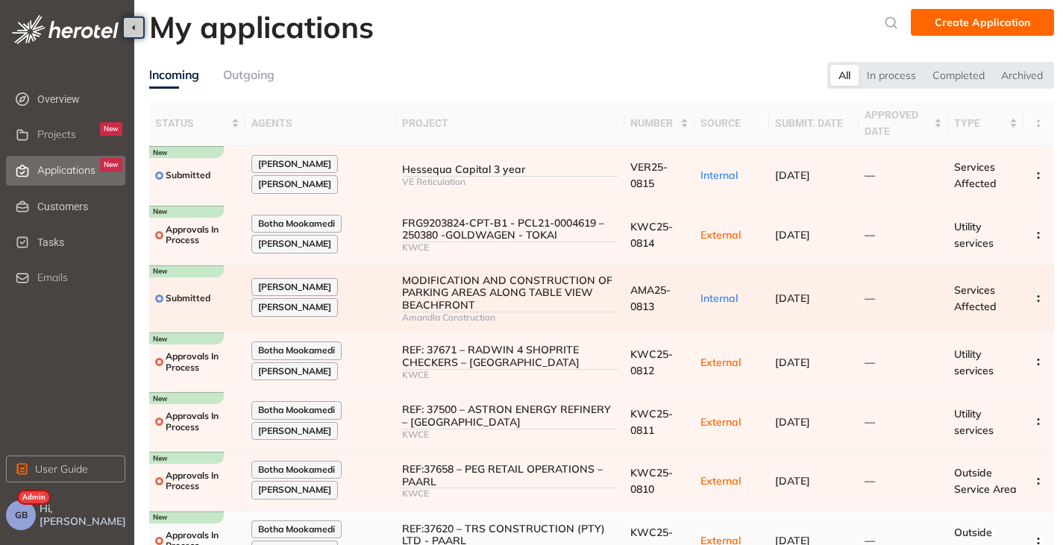
scroll to position [246, 0]
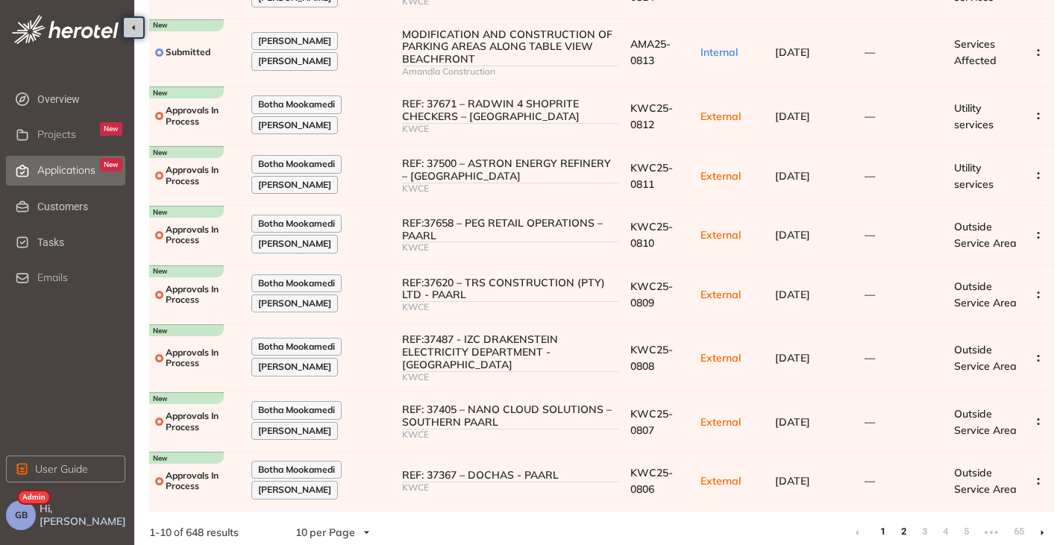
click at [905, 524] on link "2" at bounding box center [903, 532] width 15 height 22
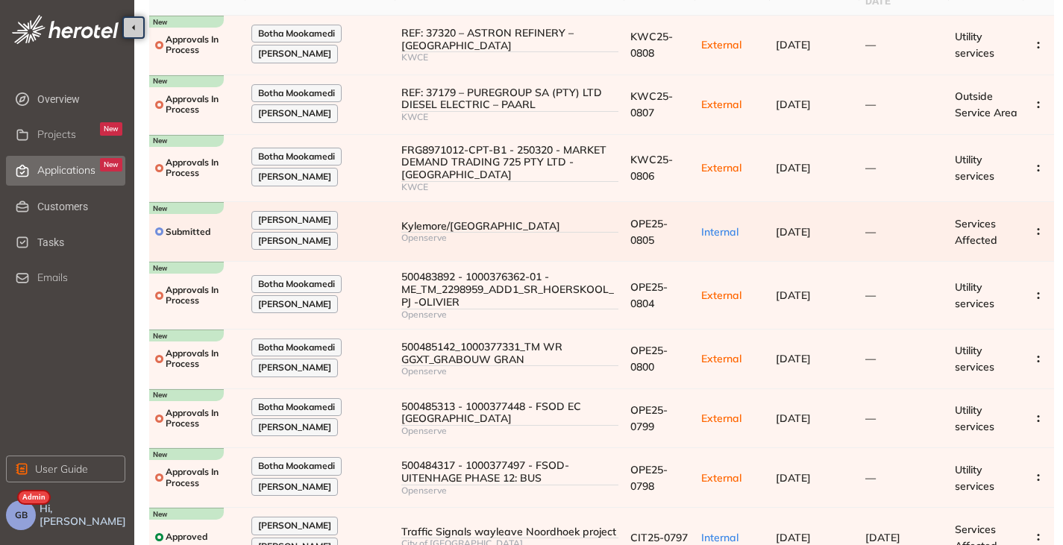
scroll to position [149, 0]
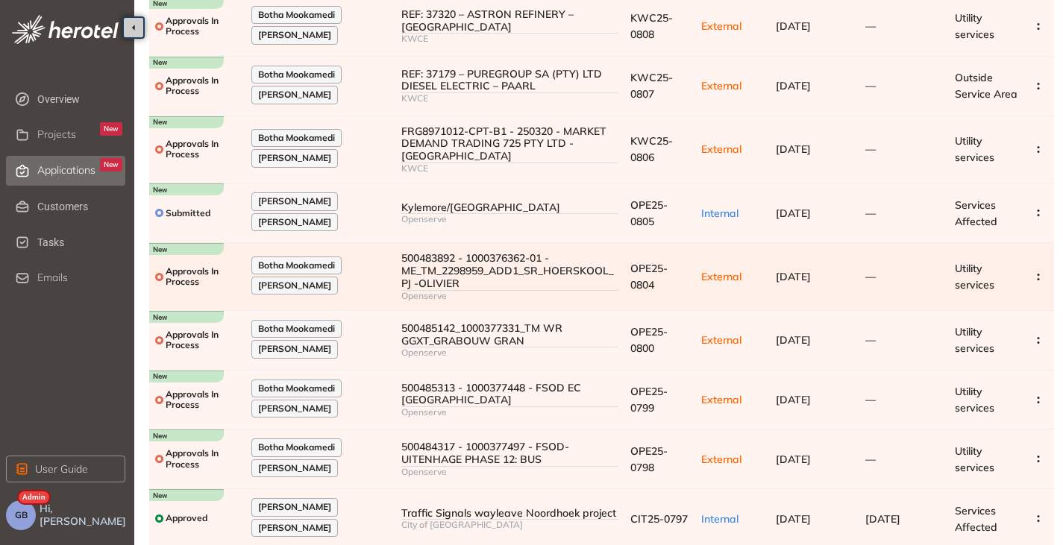
click at [478, 285] on div "500483892 - 1000376362-01 - ME_TM_2298959_ADD1_SR_HOERSKOOL_PJ -OLIVIER" at bounding box center [509, 270] width 217 height 37
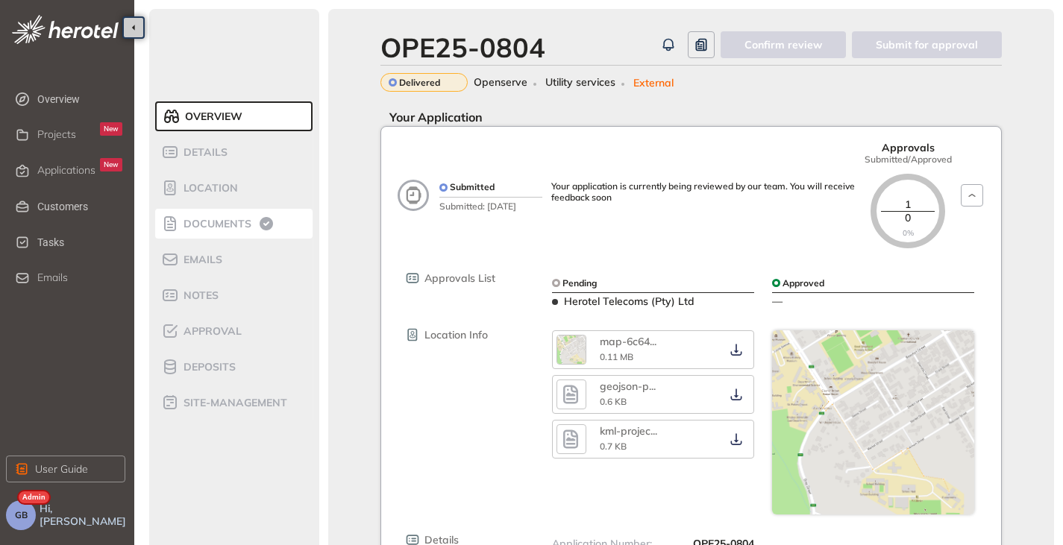
click at [193, 230] on div "Documents" at bounding box center [224, 224] width 127 height 18
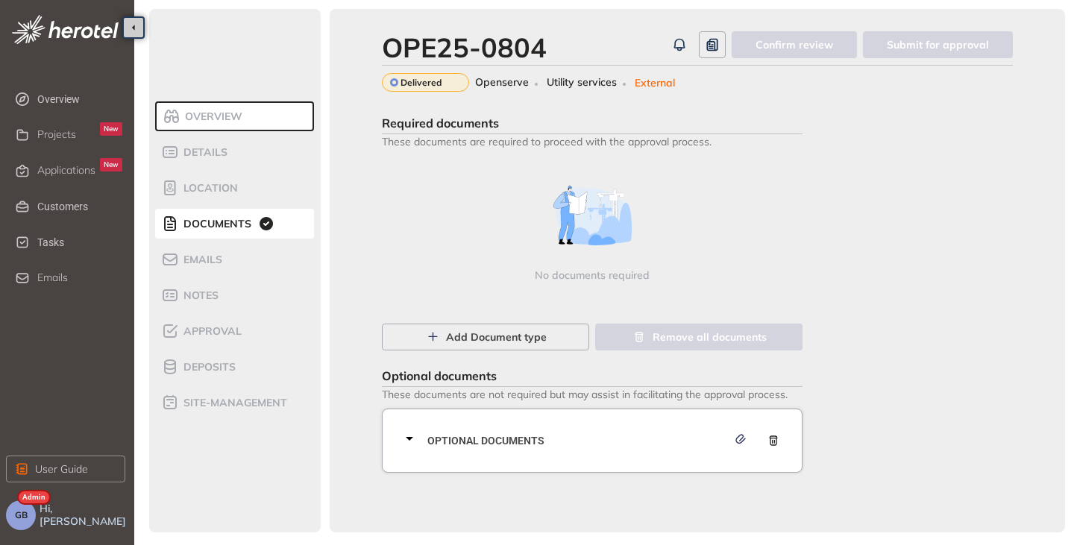
click at [415, 438] on icon at bounding box center [409, 439] width 18 height 18
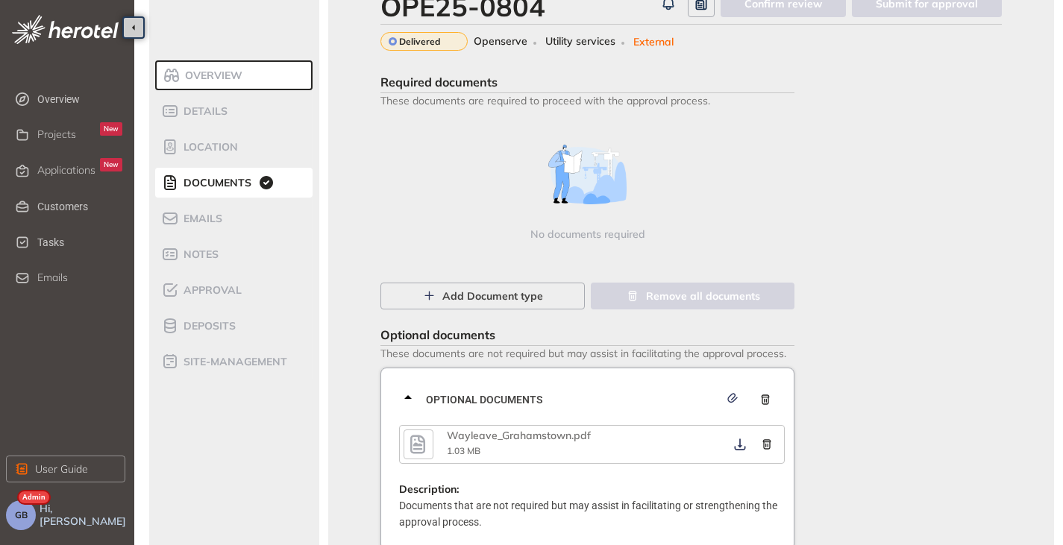
scroll to position [77, 0]
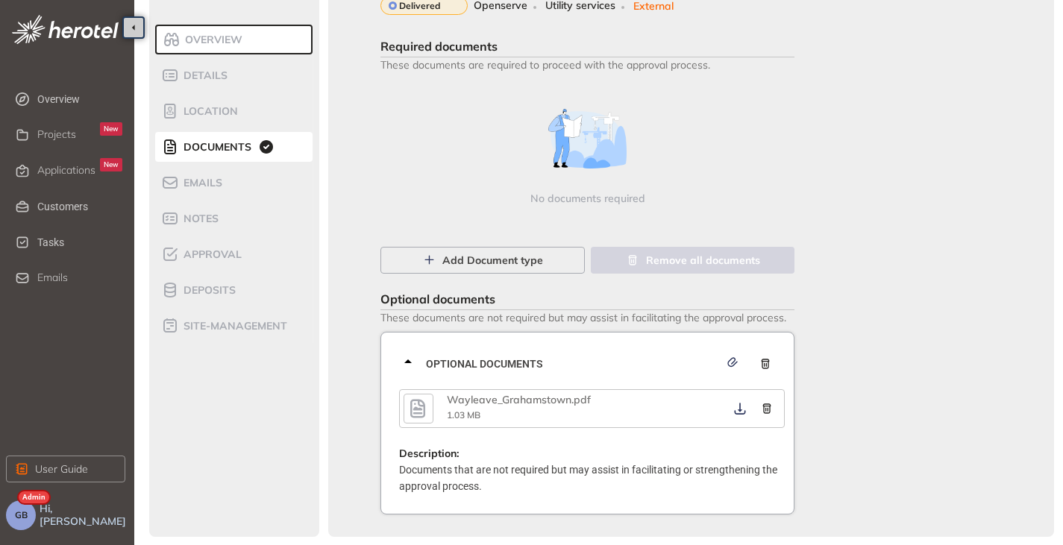
click at [428, 394] on button "button" at bounding box center [418, 409] width 30 height 30
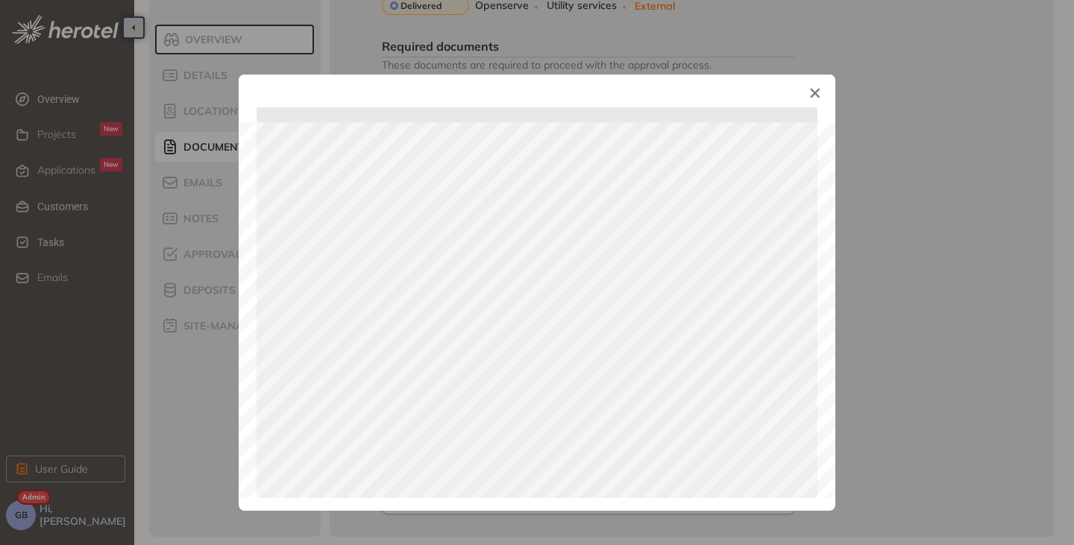
click at [816, 91] on icon "Close" at bounding box center [815, 93] width 10 height 10
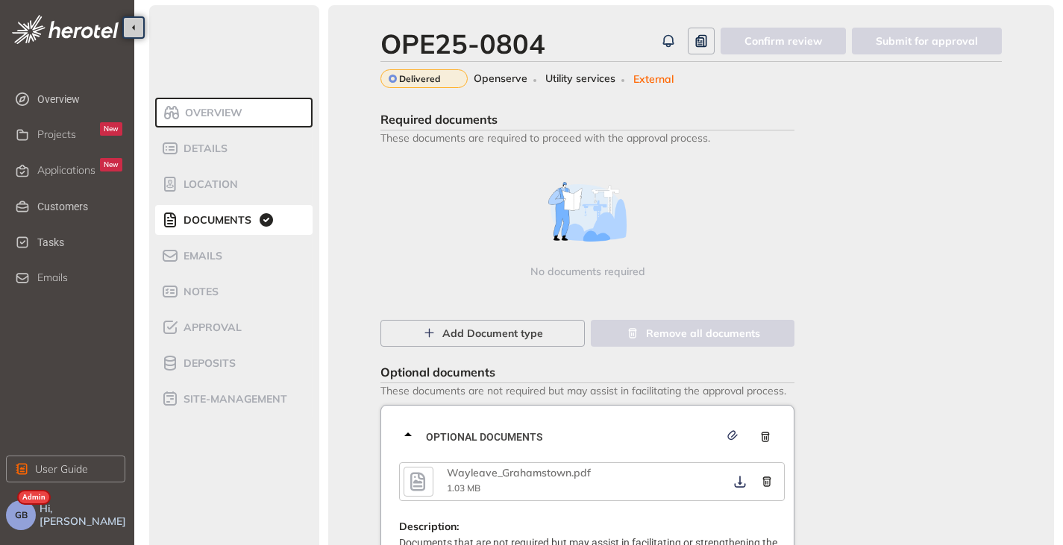
scroll to position [0, 0]
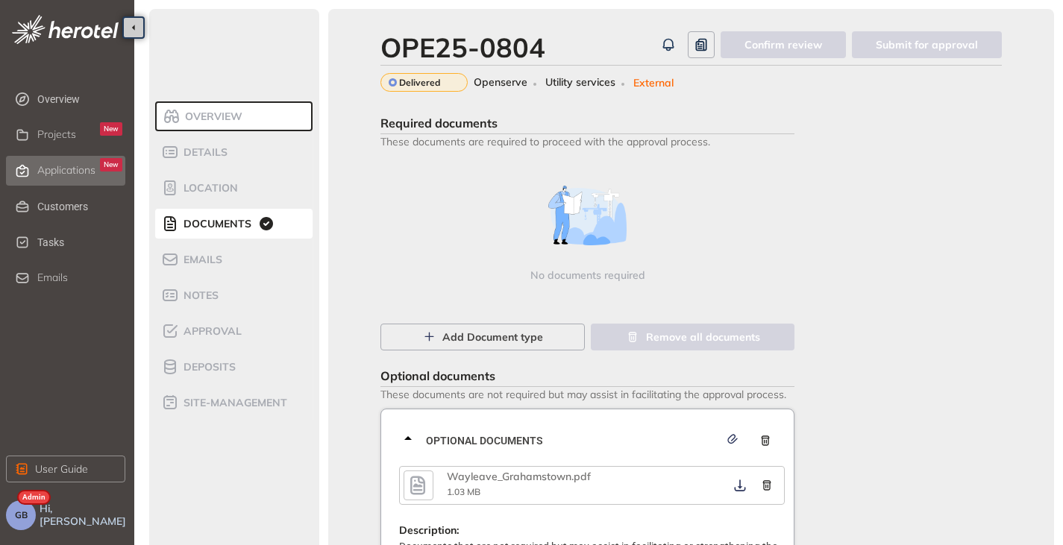
click at [37, 163] on li "Applications New" at bounding box center [65, 171] width 119 height 30
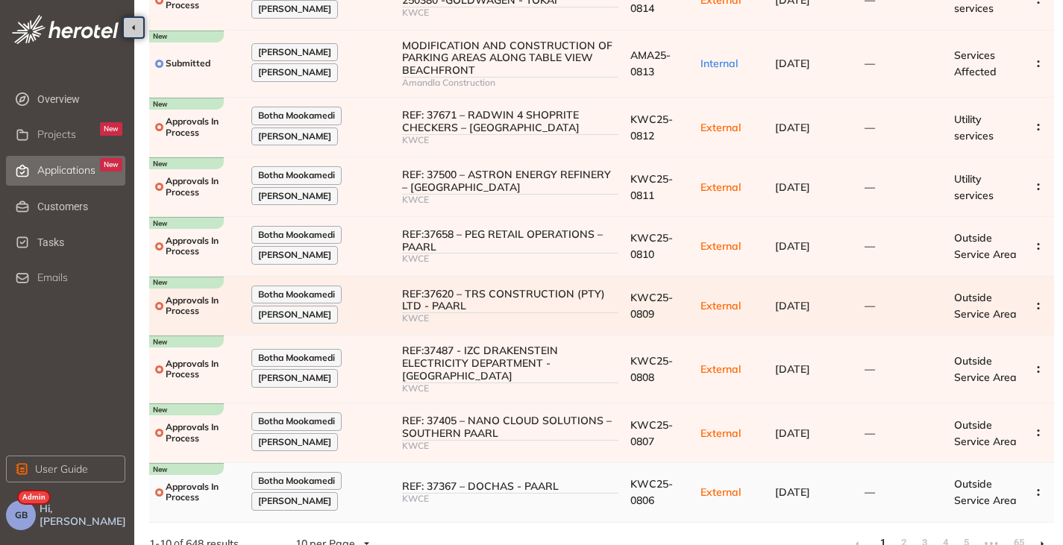
scroll to position [246, 0]
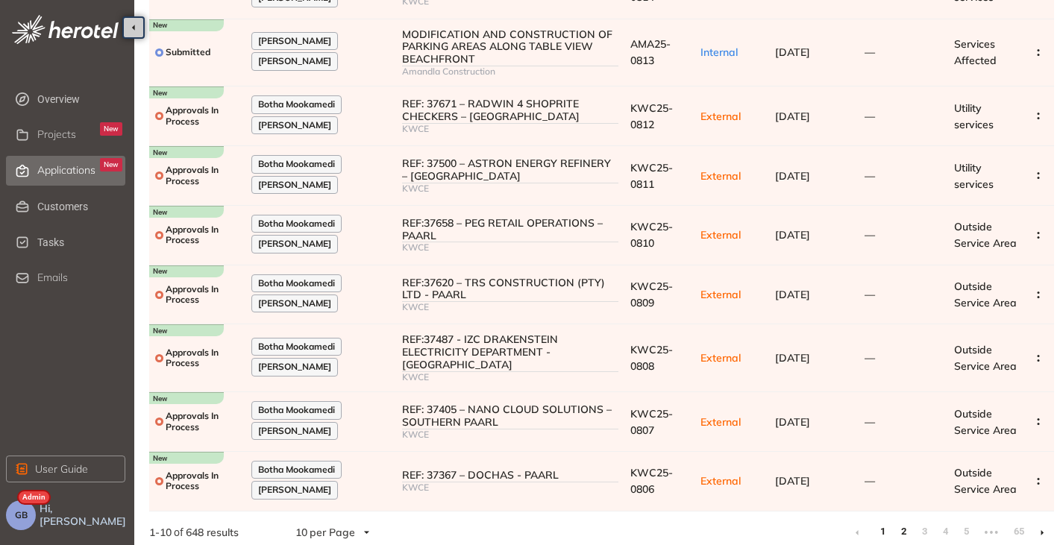
click at [899, 530] on link "2" at bounding box center [903, 532] width 15 height 22
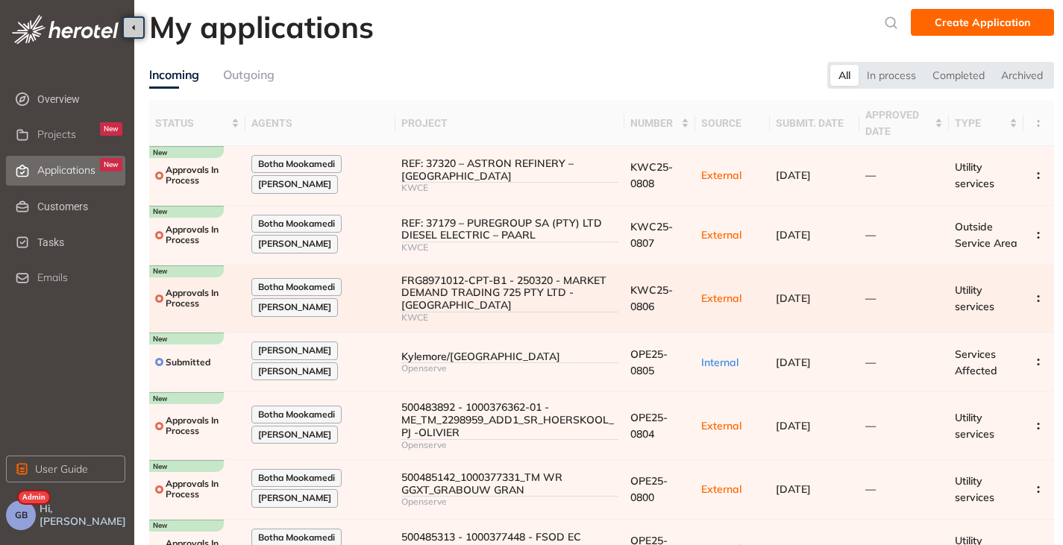
scroll to position [224, 0]
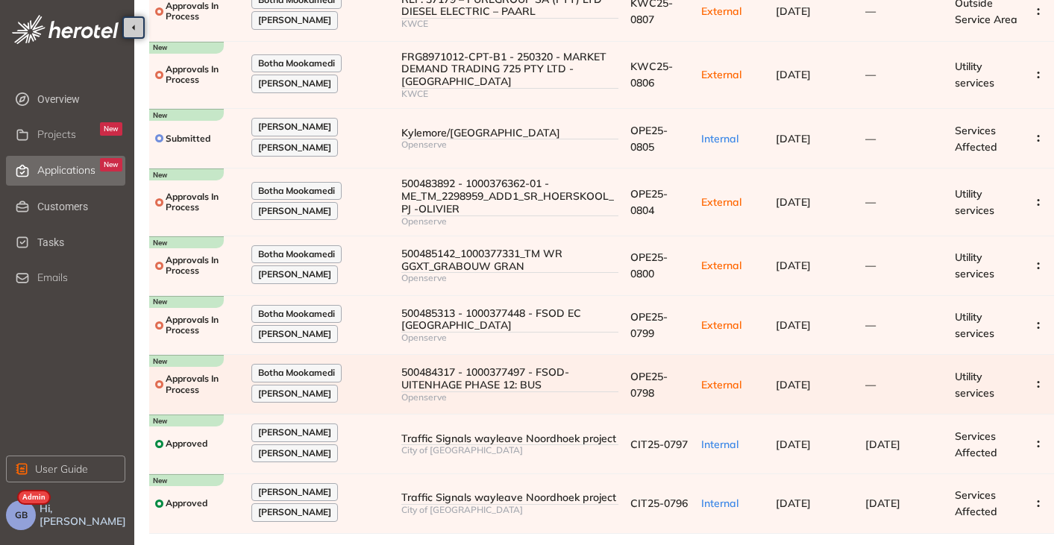
click at [472, 383] on div "500484317 - 1000377497 - FSOD-UITENHAGE PHASE 12: BUS" at bounding box center [509, 378] width 217 height 25
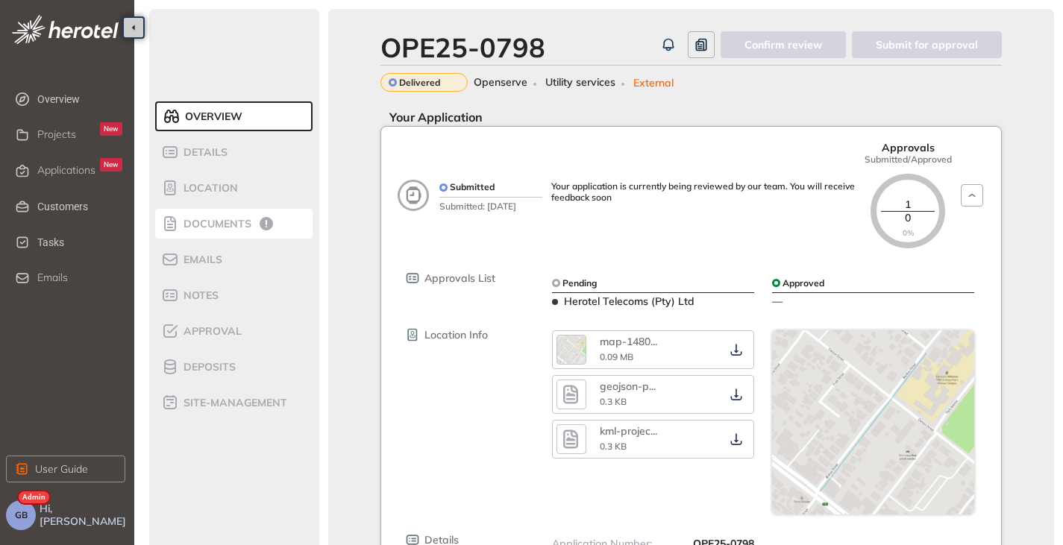
click at [201, 229] on span "Documents" at bounding box center [215, 224] width 72 height 13
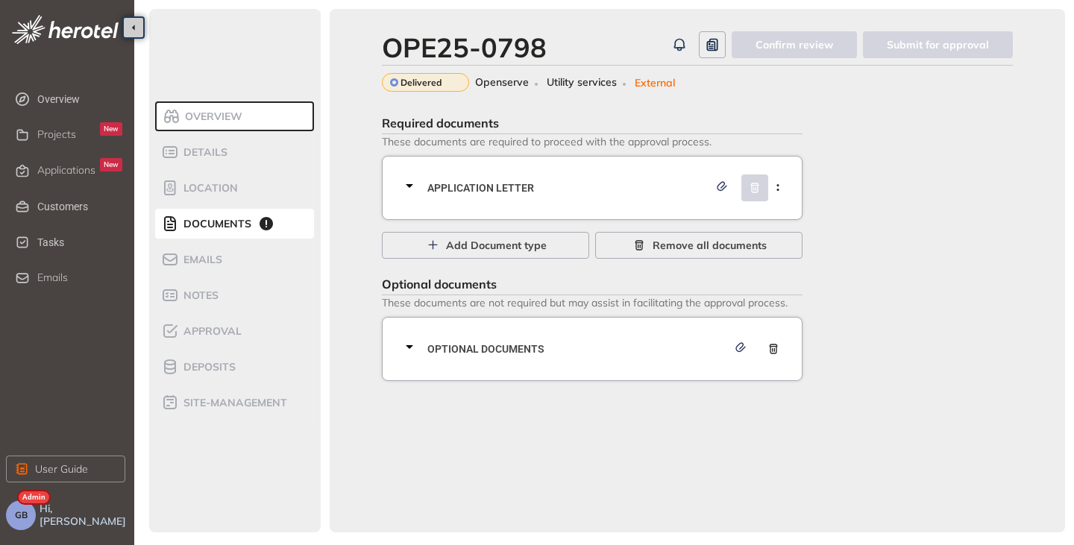
click at [412, 186] on icon at bounding box center [409, 186] width 7 height 4
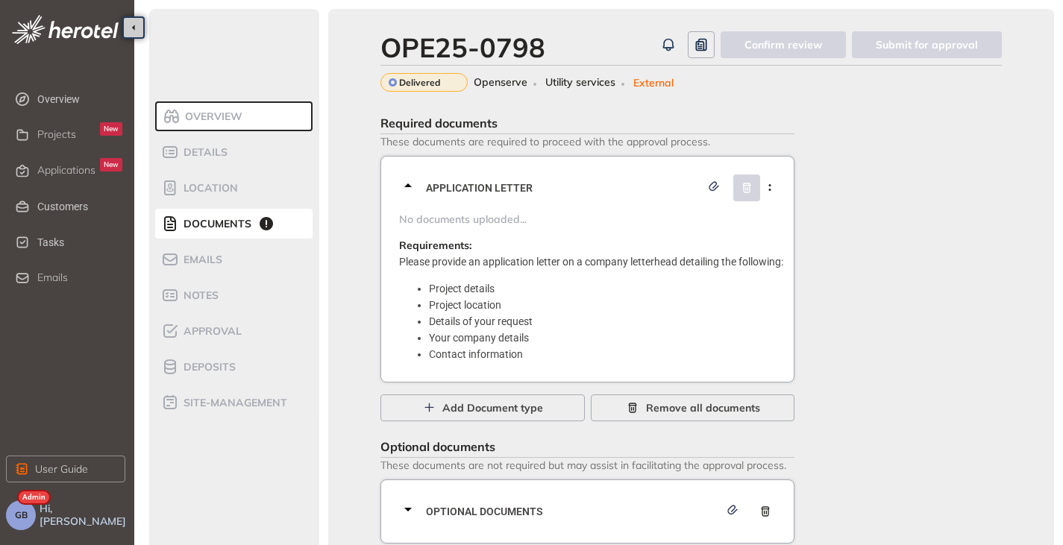
click at [410, 186] on icon at bounding box center [407, 185] width 7 height 4
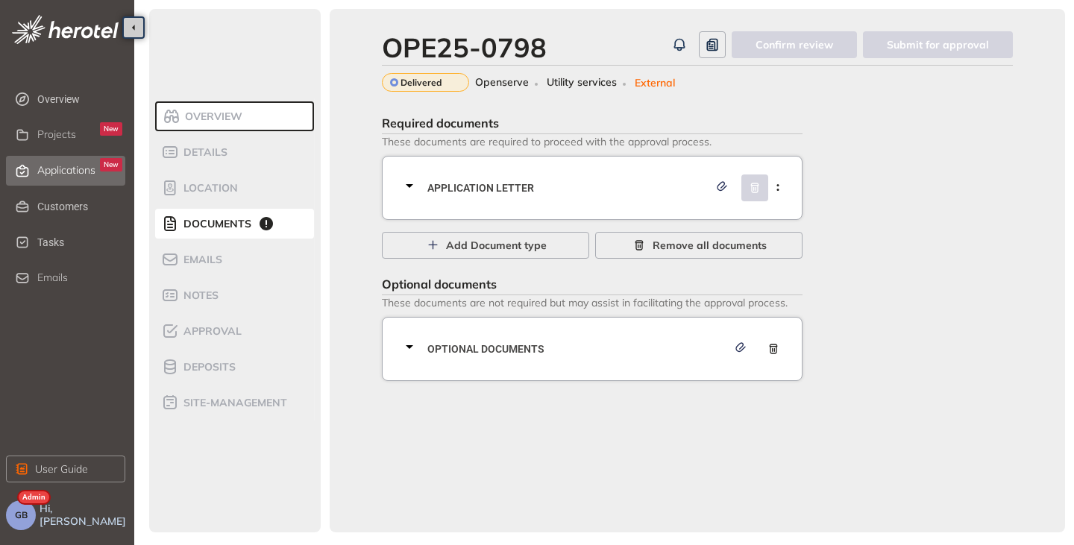
click at [52, 172] on span "Applications" at bounding box center [66, 170] width 58 height 13
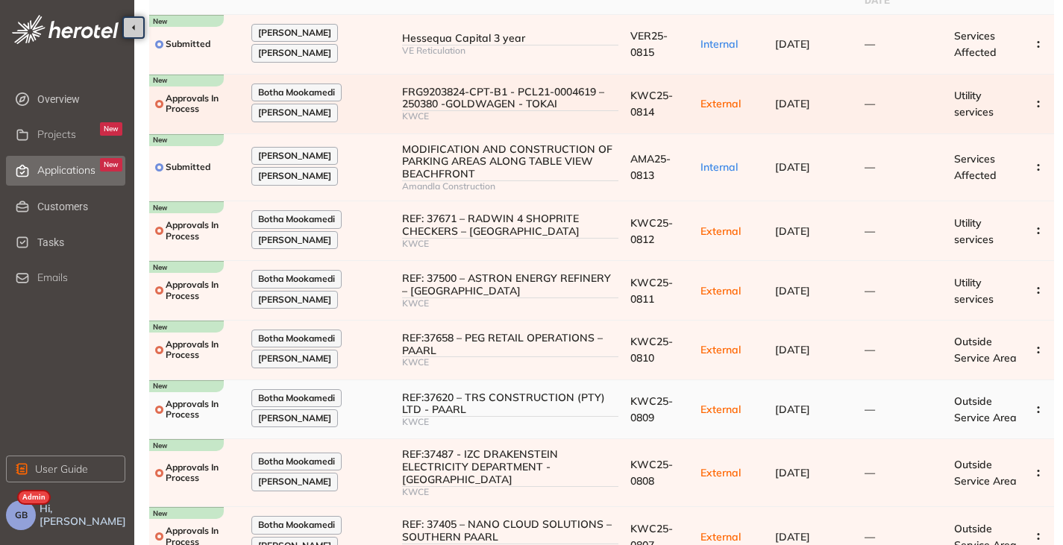
scroll to position [246, 0]
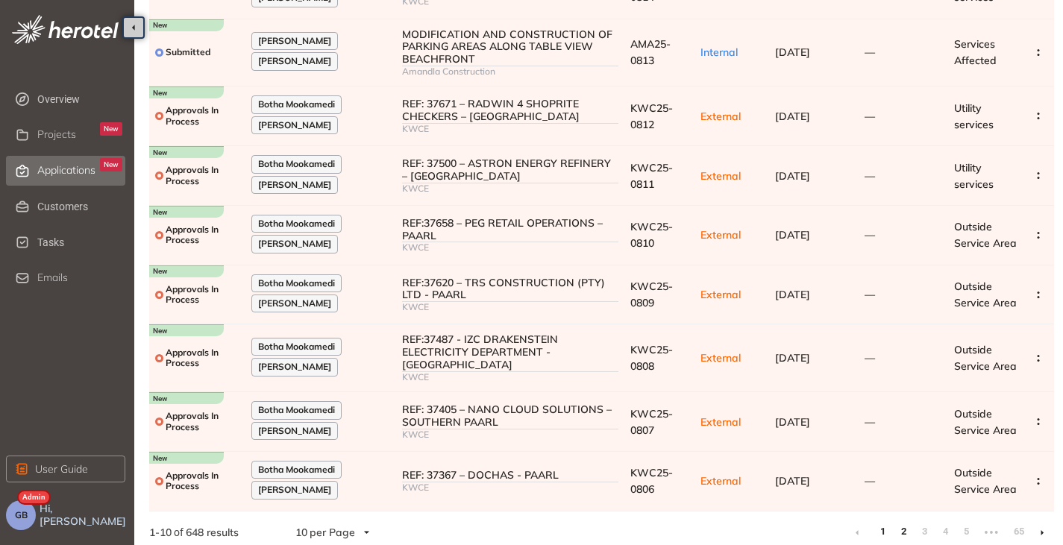
click at [904, 524] on link "2" at bounding box center [903, 532] width 15 height 22
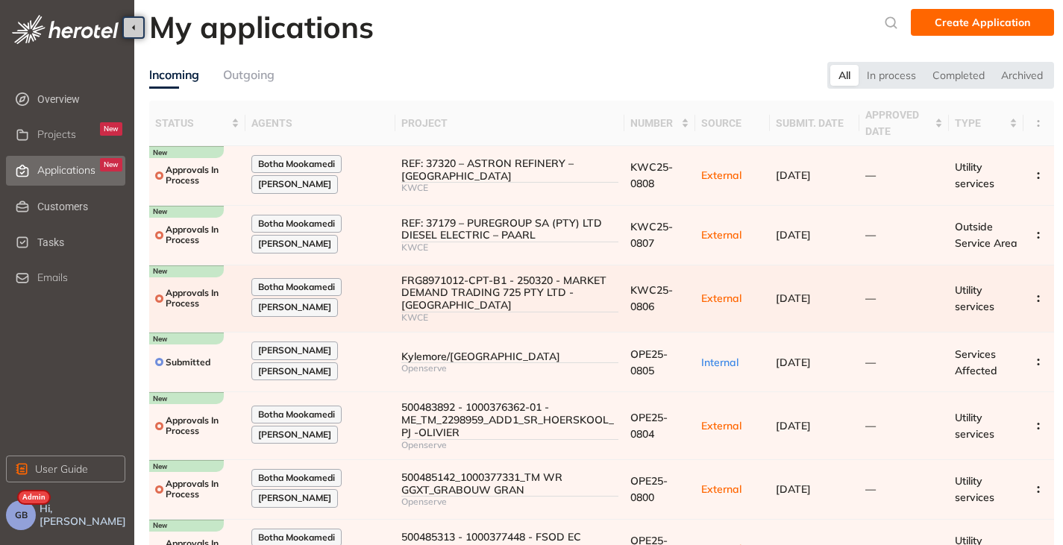
scroll to position [254, 0]
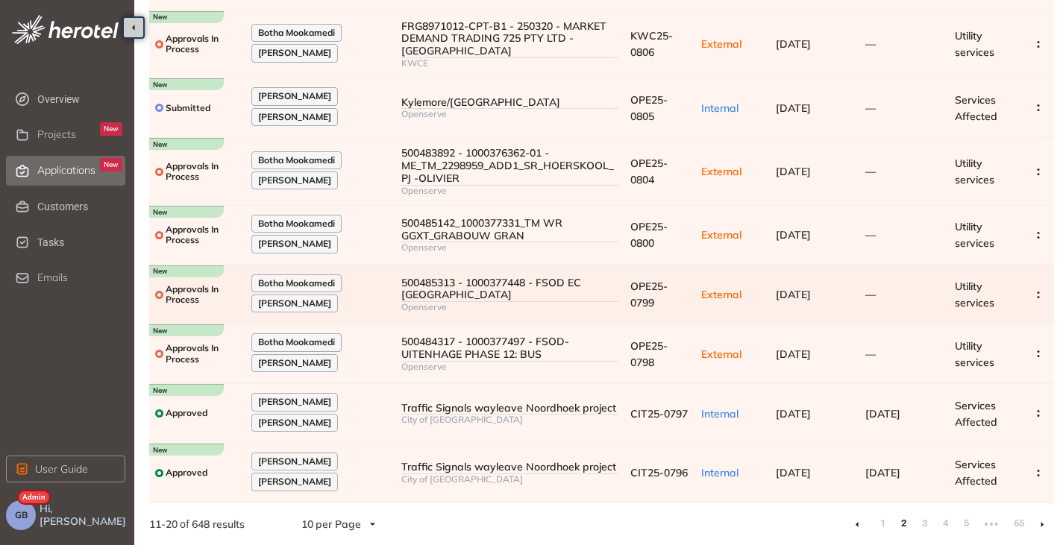
click at [504, 286] on div "500485313 - 1000377448 - FSOD EC [GEOGRAPHIC_DATA]" at bounding box center [509, 289] width 217 height 25
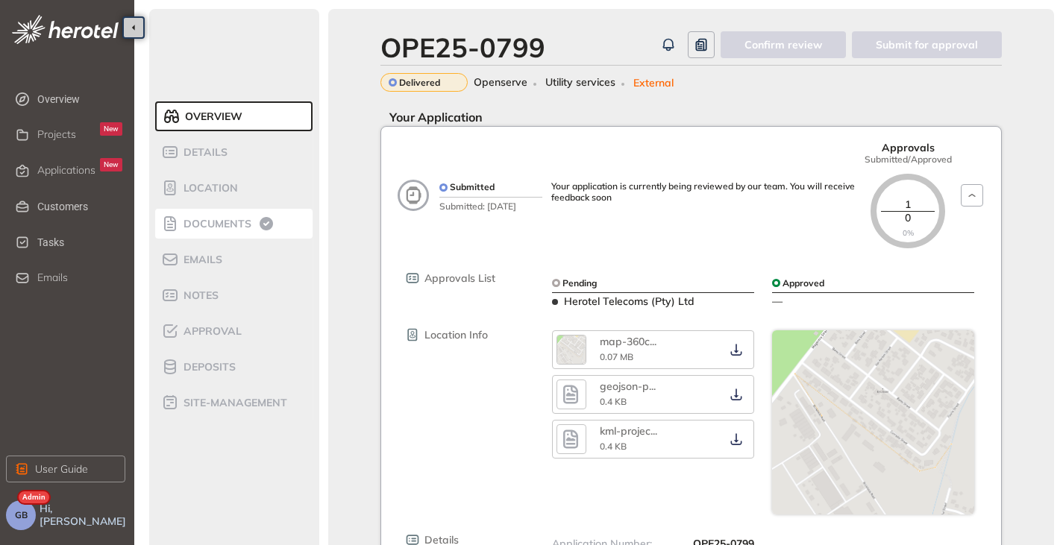
click at [217, 222] on span "Documents" at bounding box center [215, 224] width 72 height 13
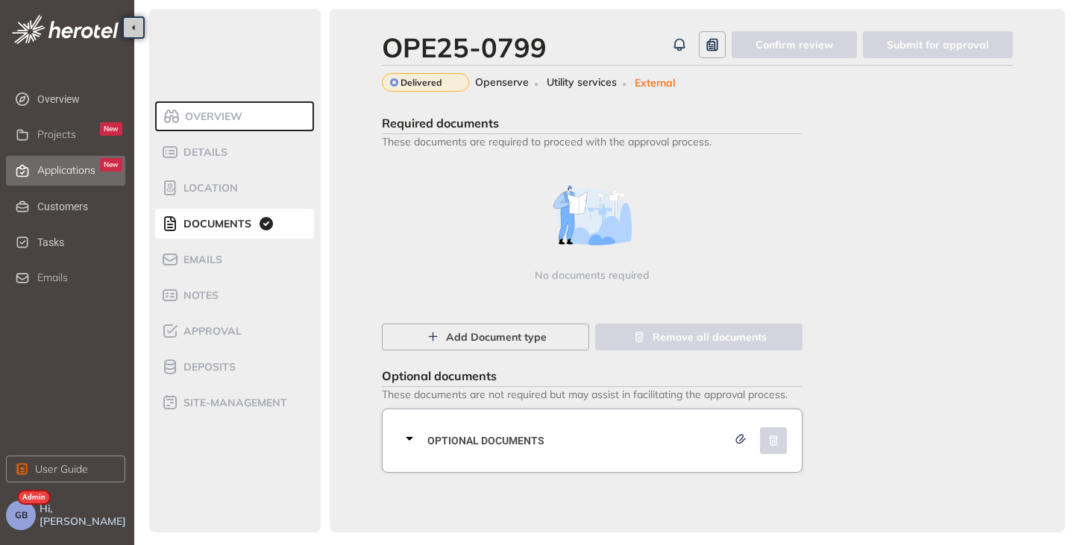
click at [75, 175] on span "Applications" at bounding box center [66, 170] width 58 height 13
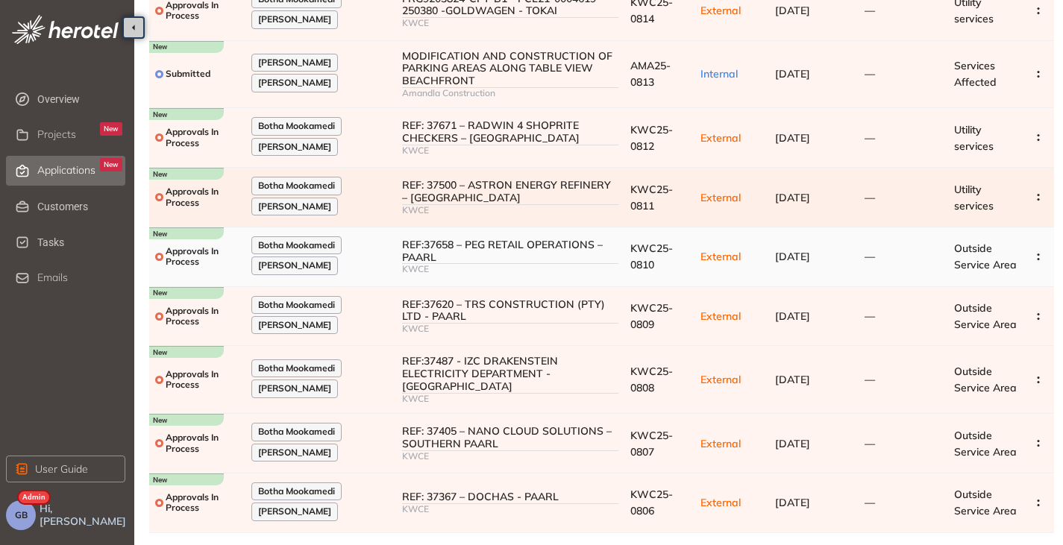
scroll to position [246, 0]
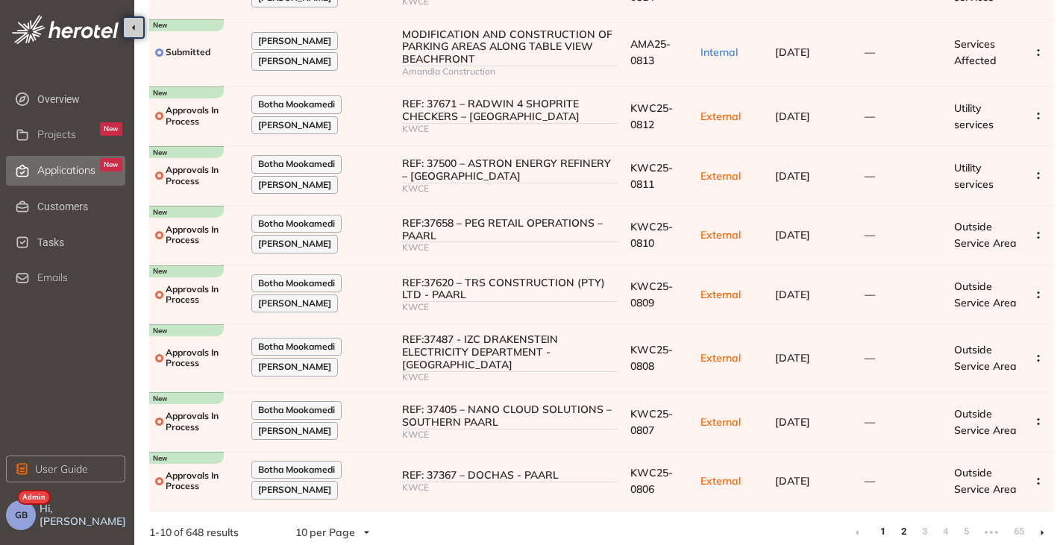
click at [905, 521] on link "2" at bounding box center [903, 532] width 15 height 22
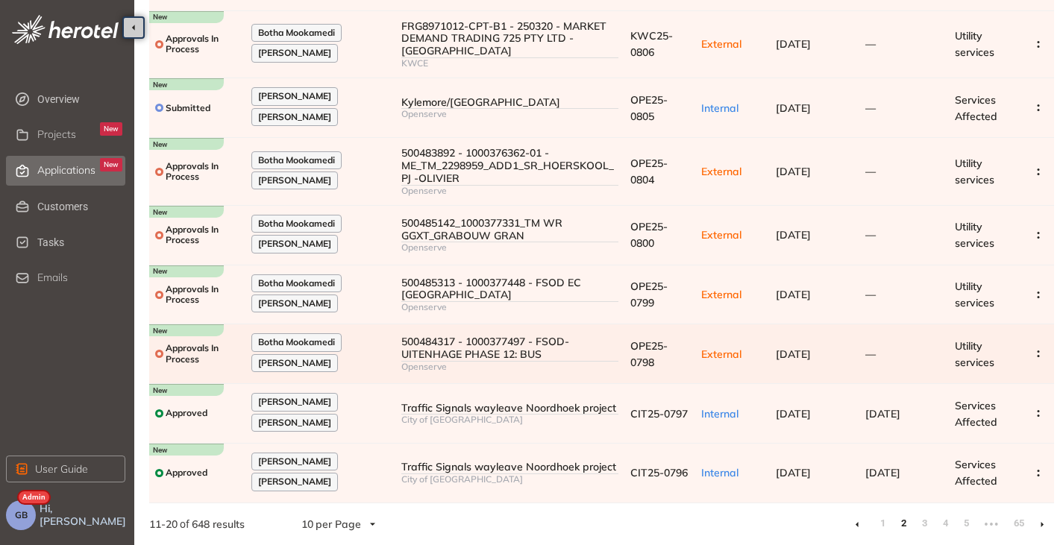
scroll to position [180, 0]
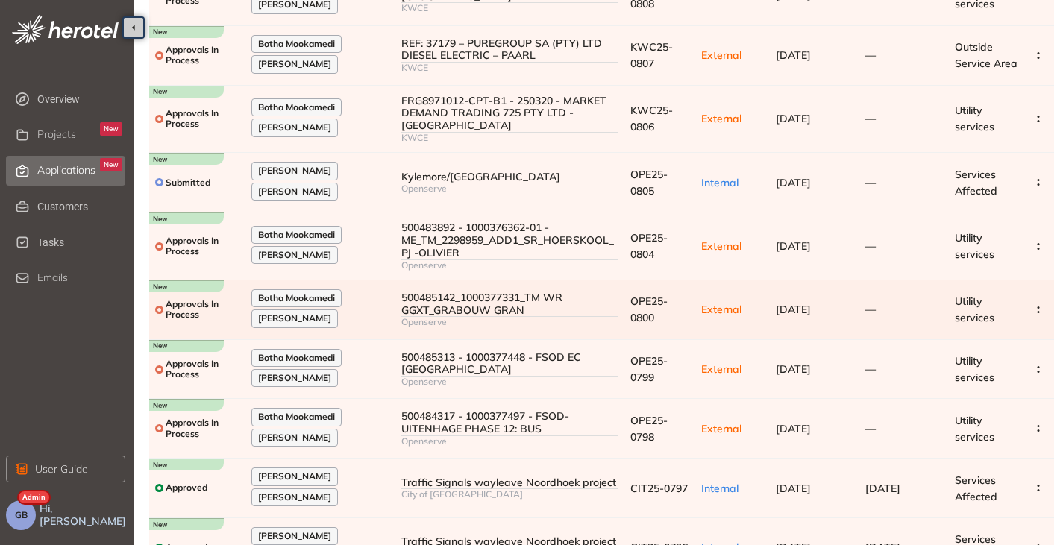
click at [420, 299] on div "500485142_1000377331_TM WR GGXT_GRABOUW GRAN" at bounding box center [509, 304] width 217 height 25
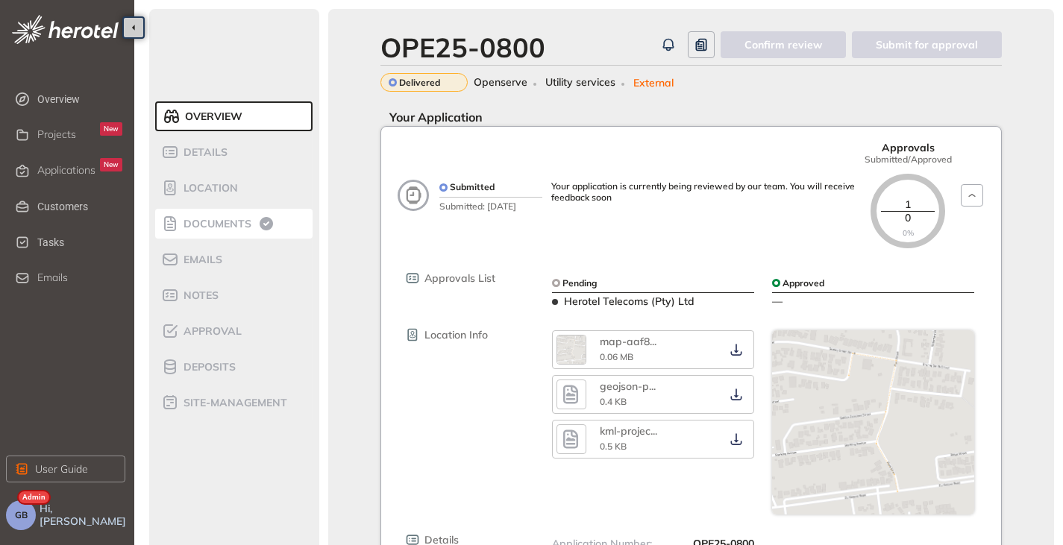
click at [207, 209] on li "Documents" at bounding box center [233, 224] width 157 height 30
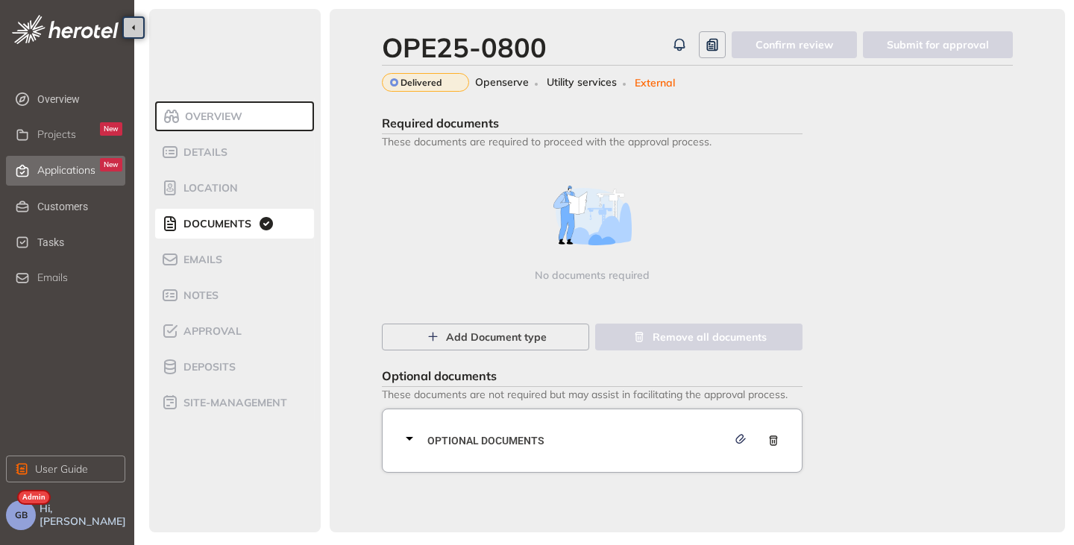
click at [73, 166] on span "Applications" at bounding box center [66, 170] width 58 height 13
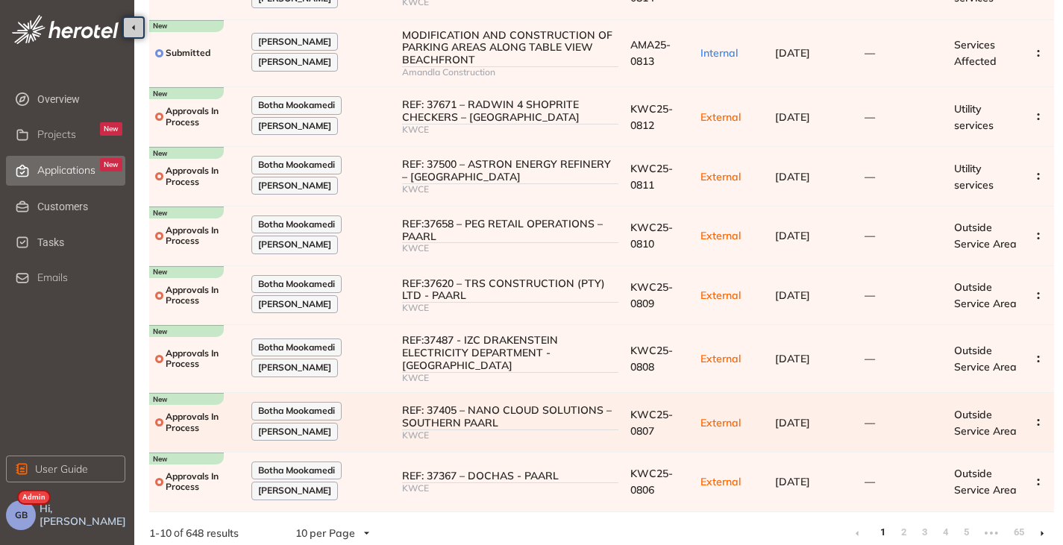
scroll to position [246, 0]
click at [906, 527] on link "2" at bounding box center [903, 532] width 15 height 22
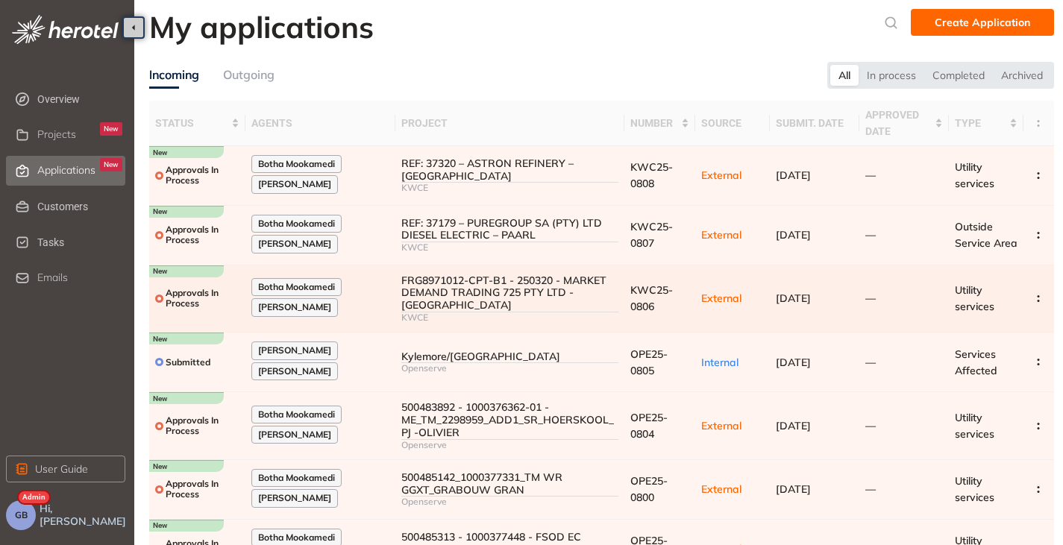
click at [431, 292] on div "FRG8971012-CPT-B1 - 250320 - MARKET DEMAND TRADING 725 PTY LTD - [GEOGRAPHIC_DA…" at bounding box center [509, 292] width 217 height 37
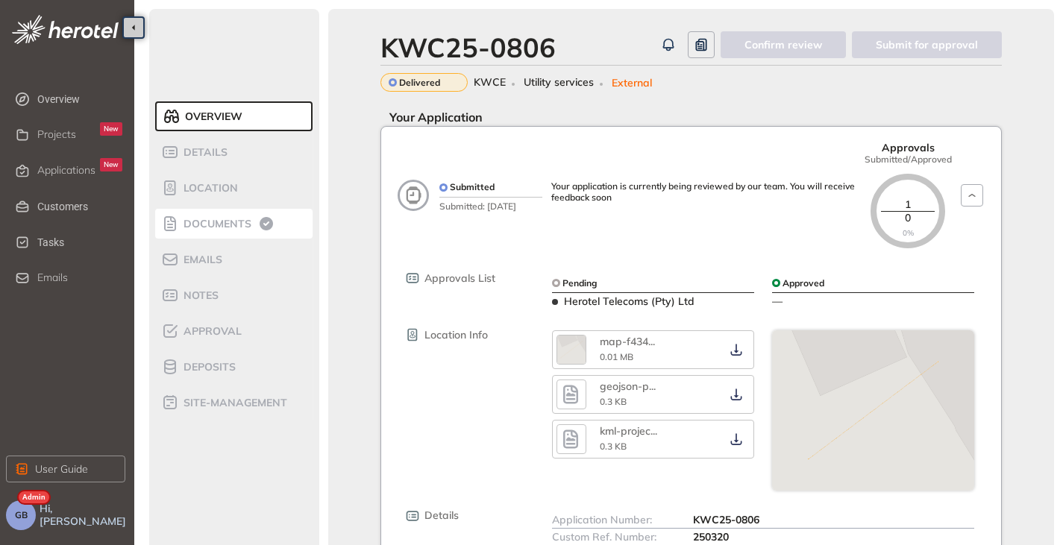
click at [236, 224] on span "Documents" at bounding box center [215, 224] width 72 height 13
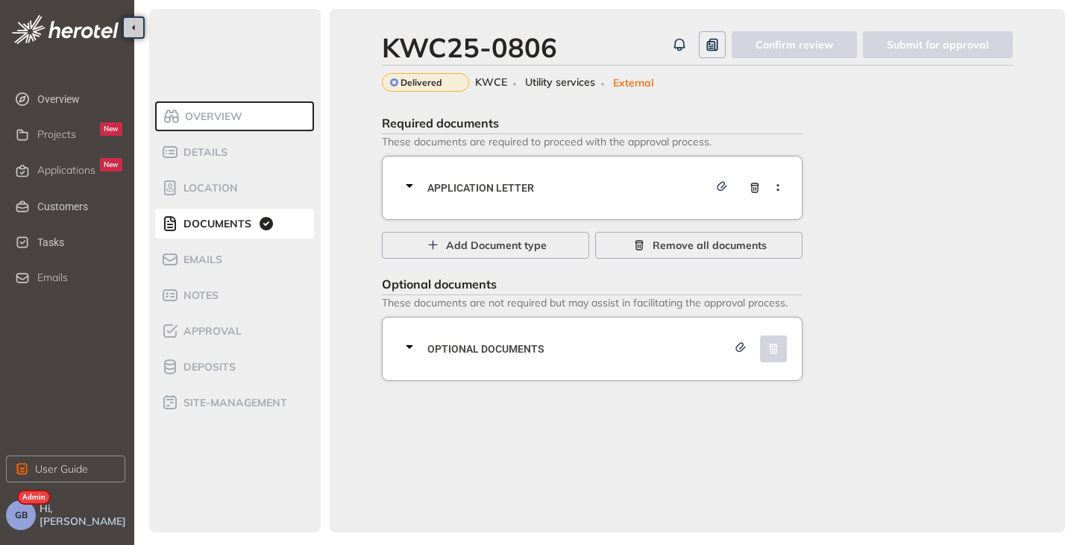
click at [407, 186] on icon at bounding box center [409, 186] width 7 height 4
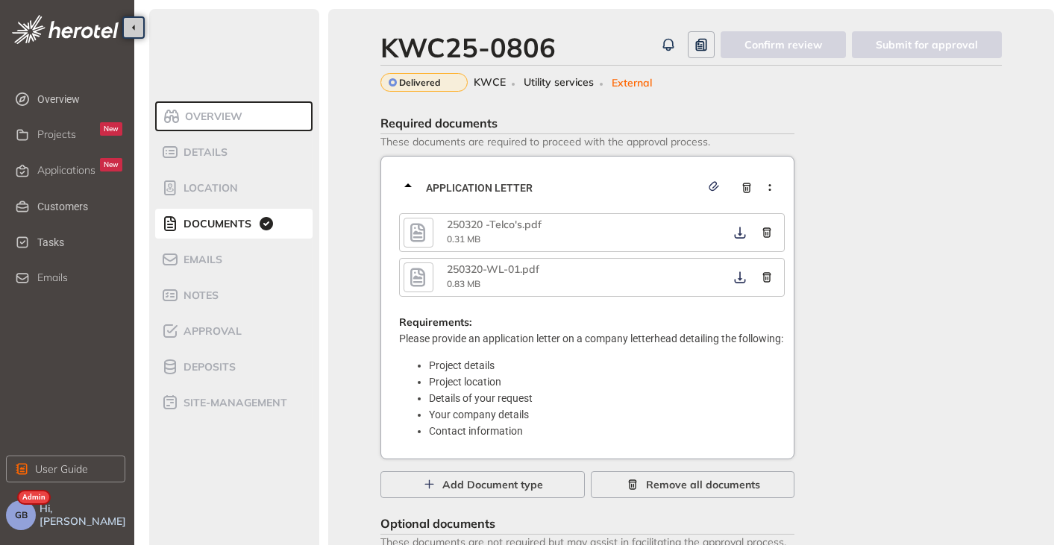
click at [421, 233] on icon "button" at bounding box center [417, 232] width 15 height 19
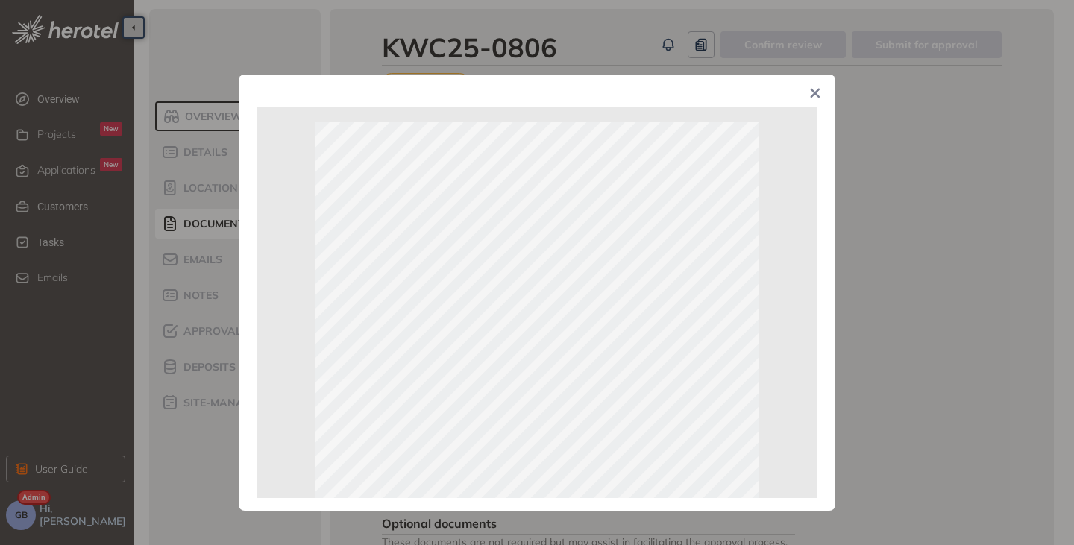
click at [820, 91] on icon "Close" at bounding box center [815, 93] width 10 height 10
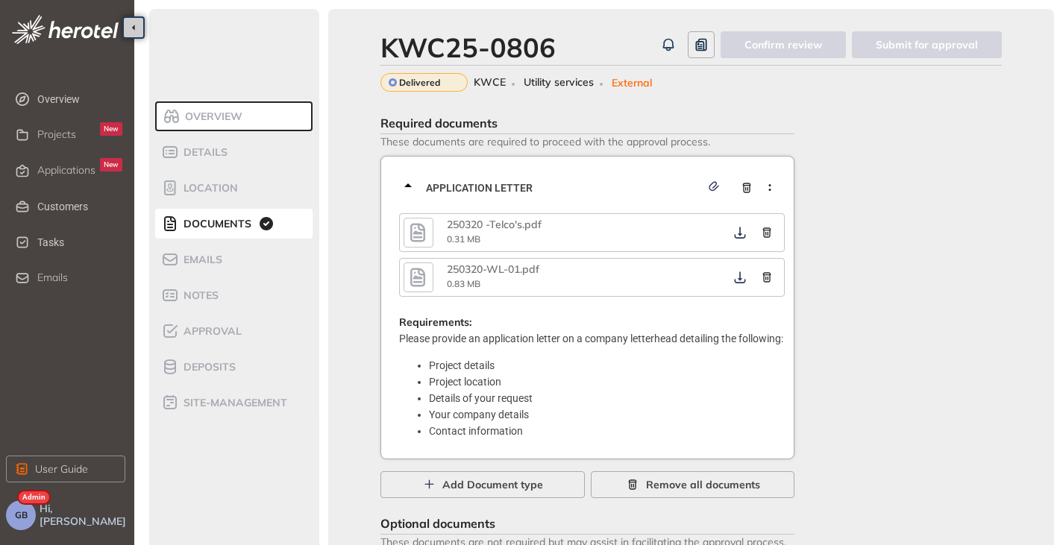
click at [409, 183] on icon at bounding box center [408, 186] width 18 height 18
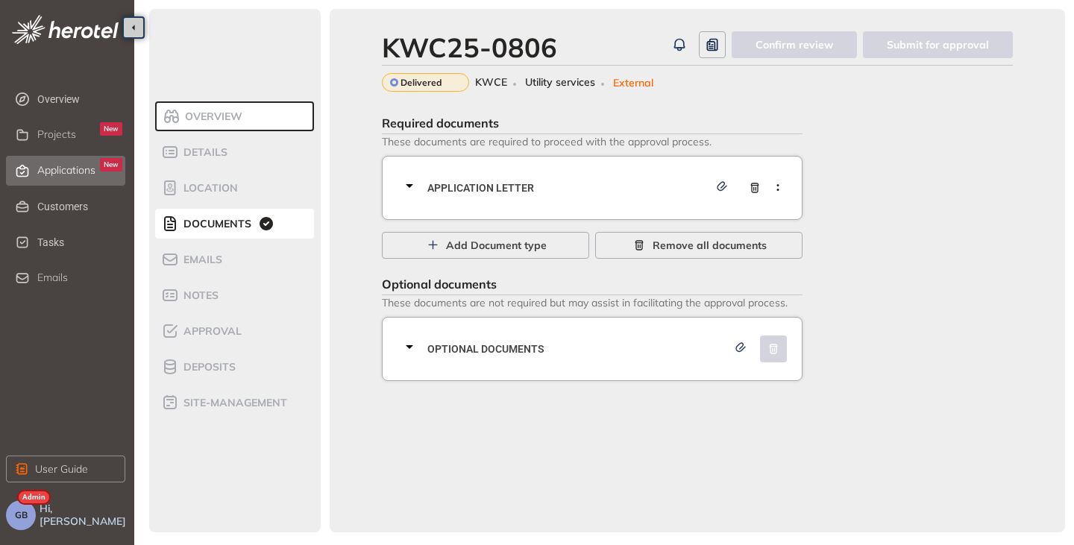
click at [64, 168] on span "Applications" at bounding box center [66, 170] width 58 height 13
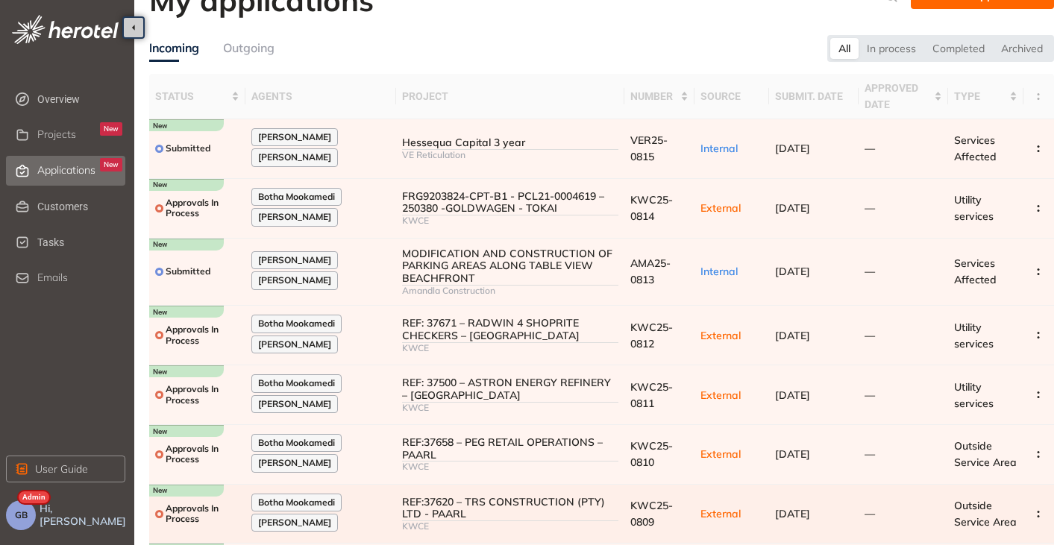
scroll to position [22, 0]
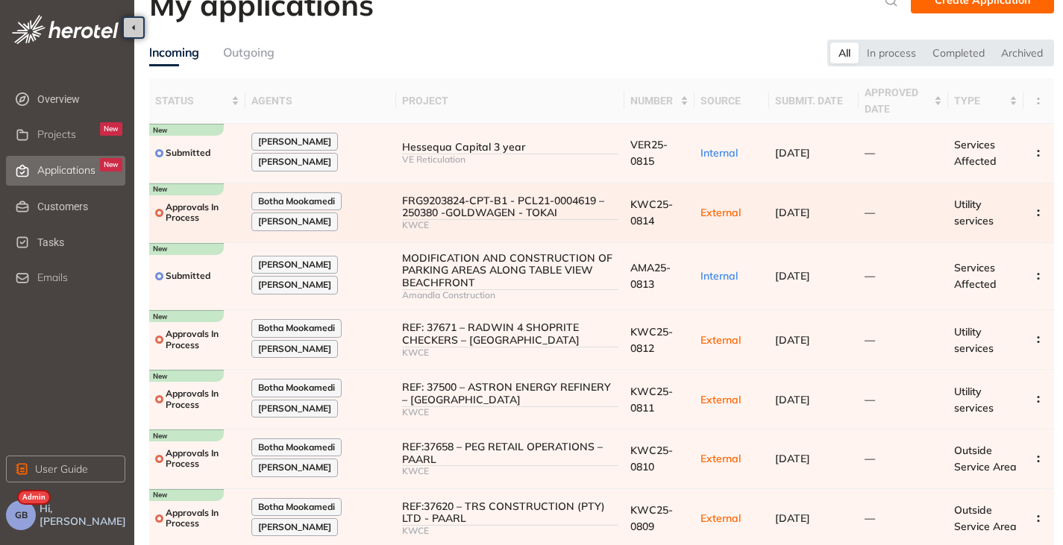
click at [450, 216] on div "FRG9203824-CPT-B1 - PCL21-0004619 – 250380 -GOLDWAGEN - TOKAI" at bounding box center [510, 207] width 216 height 25
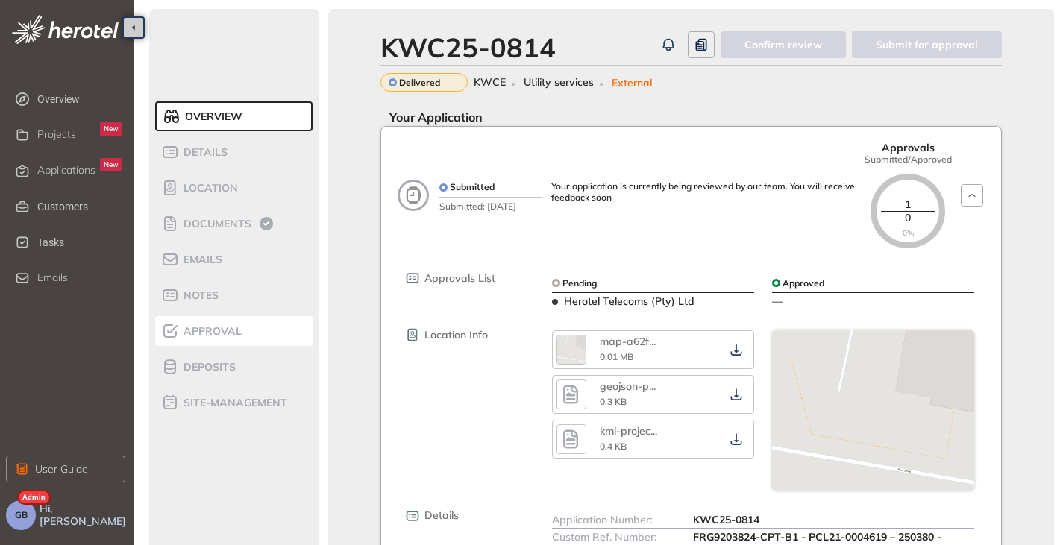
click at [213, 328] on span "Approval" at bounding box center [210, 331] width 63 height 13
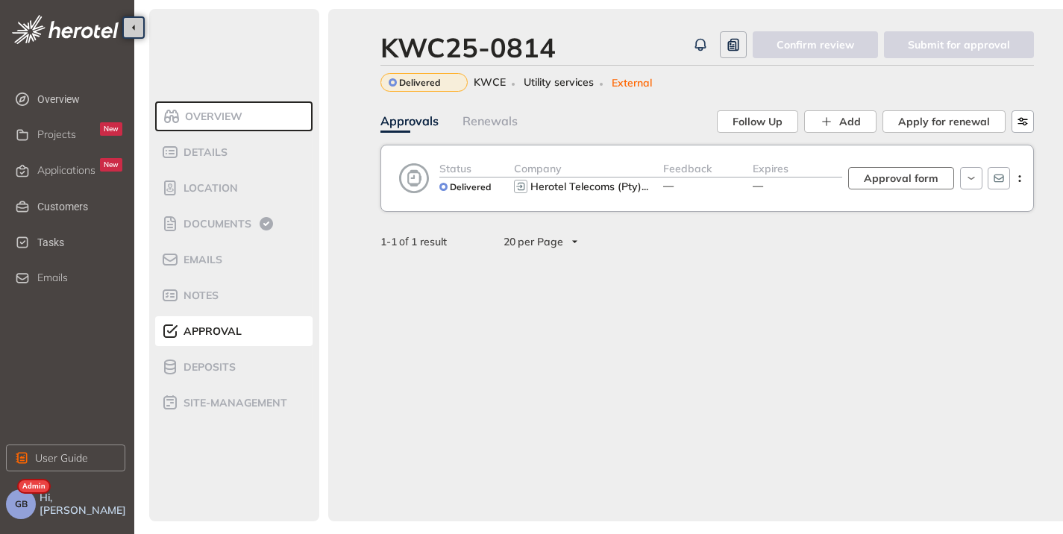
click at [908, 178] on span "Approval form" at bounding box center [901, 178] width 75 height 16
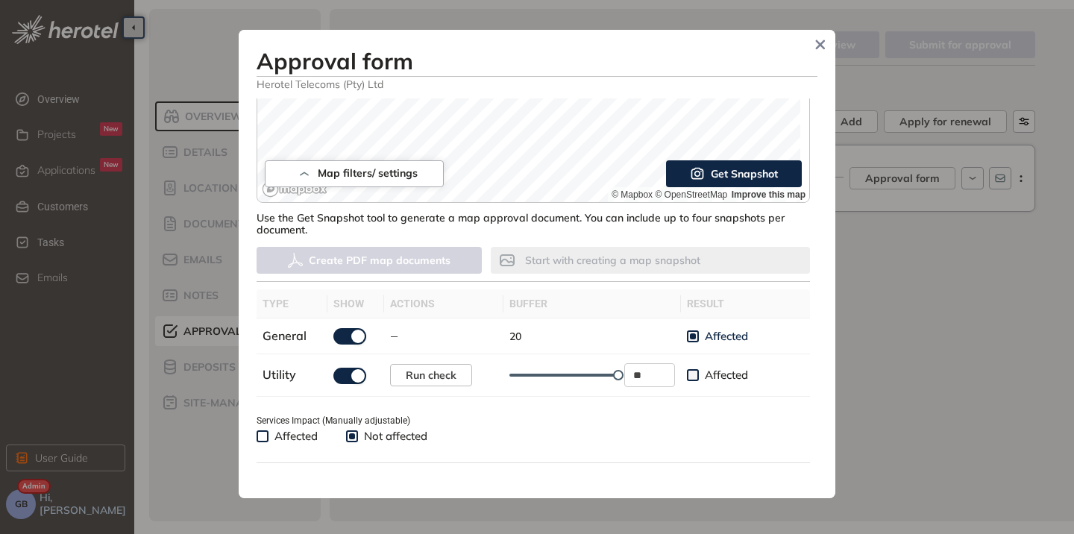
scroll to position [447, 0]
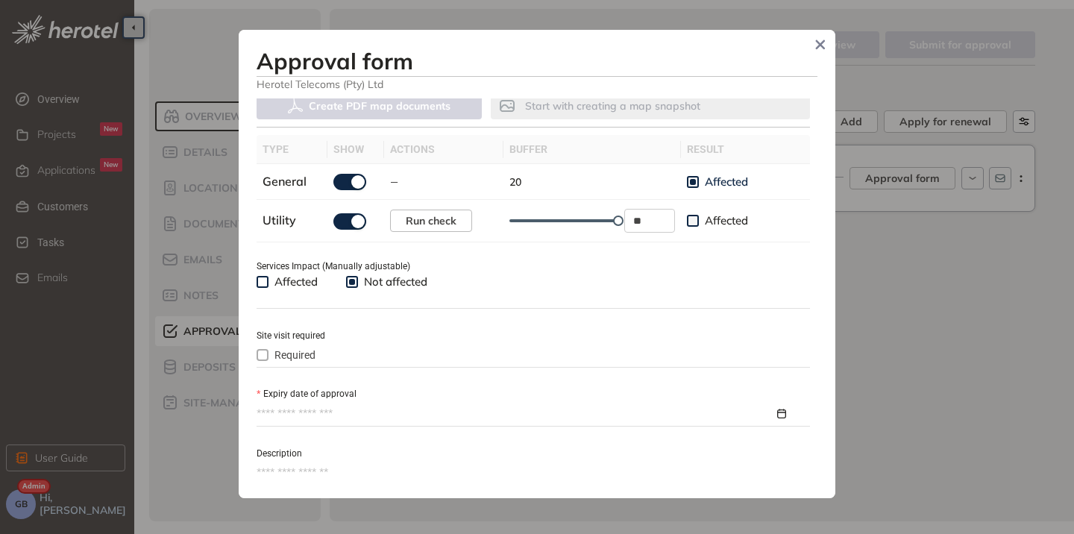
click at [260, 288] on span at bounding box center [263, 282] width 12 height 12
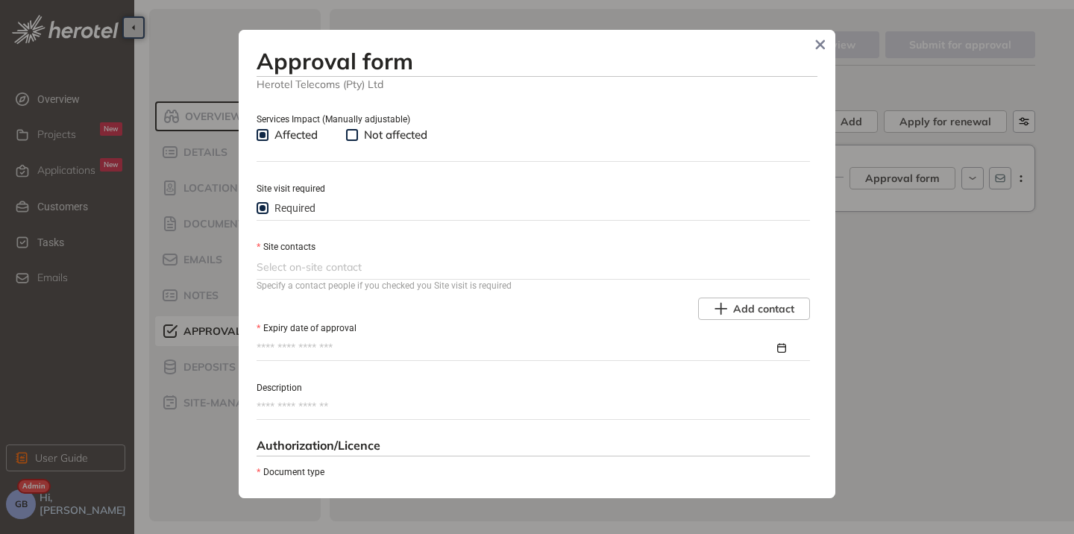
scroll to position [597, 0]
click at [327, 264] on div at bounding box center [532, 265] width 550 height 18
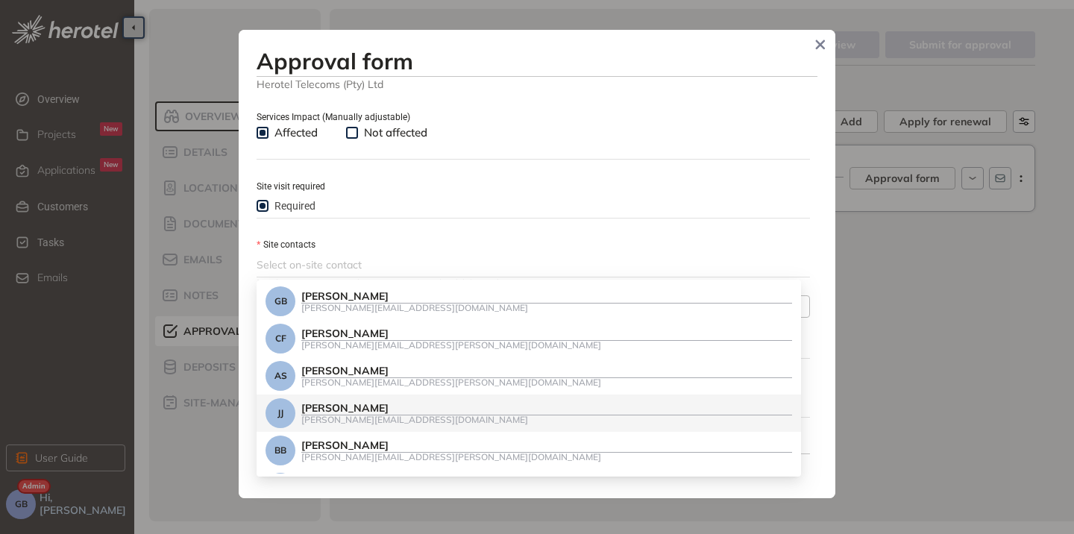
scroll to position [70, 0]
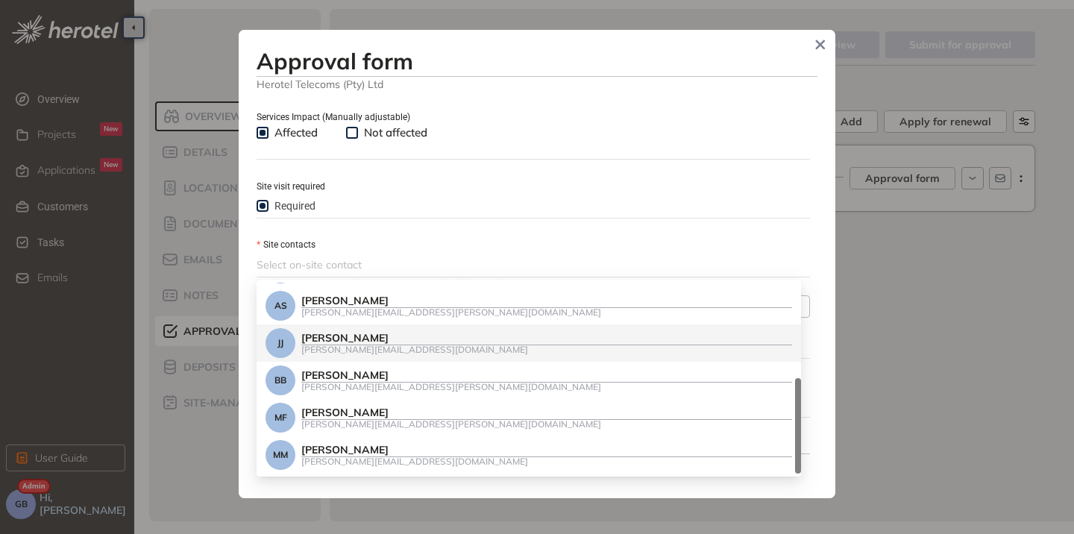
click at [352, 336] on div "[PERSON_NAME]" at bounding box center [546, 338] width 491 height 13
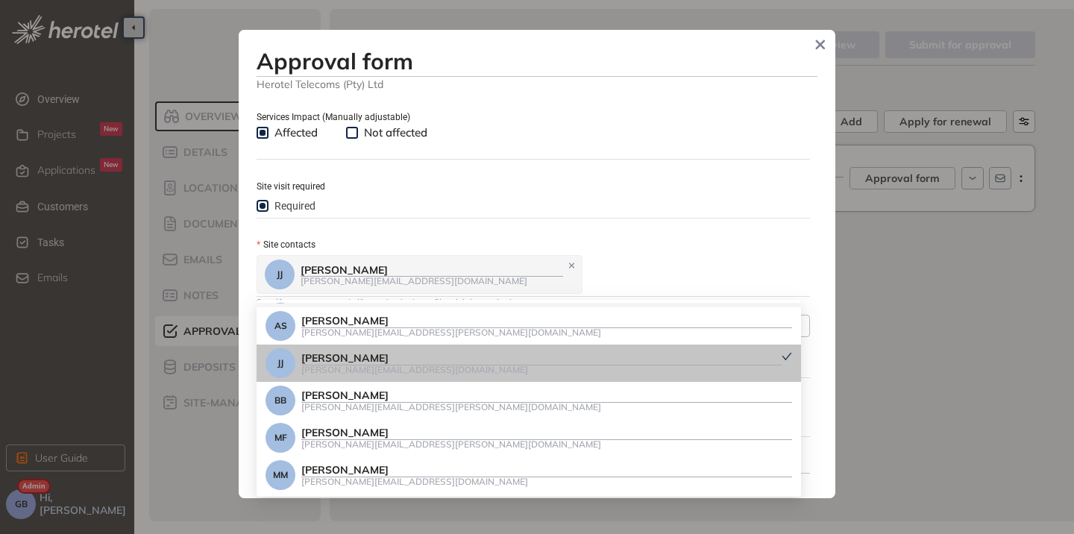
click at [579, 268] on div "[PERSON_NAME] [PERSON_NAME] [PERSON_NAME][EMAIL_ADDRESS][DOMAIN_NAME]" at bounding box center [532, 275] width 550 height 42
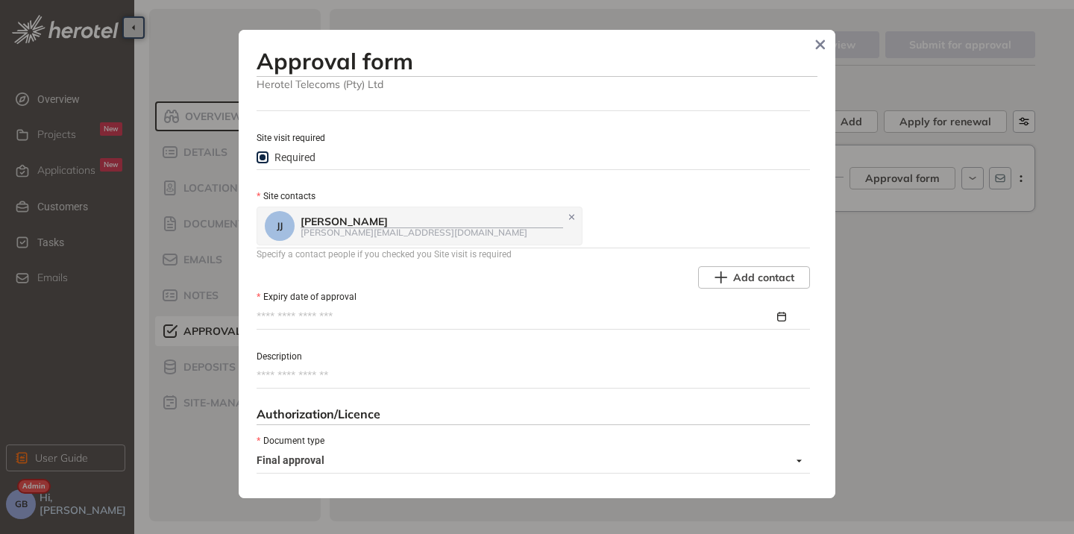
scroll to position [671, 0]
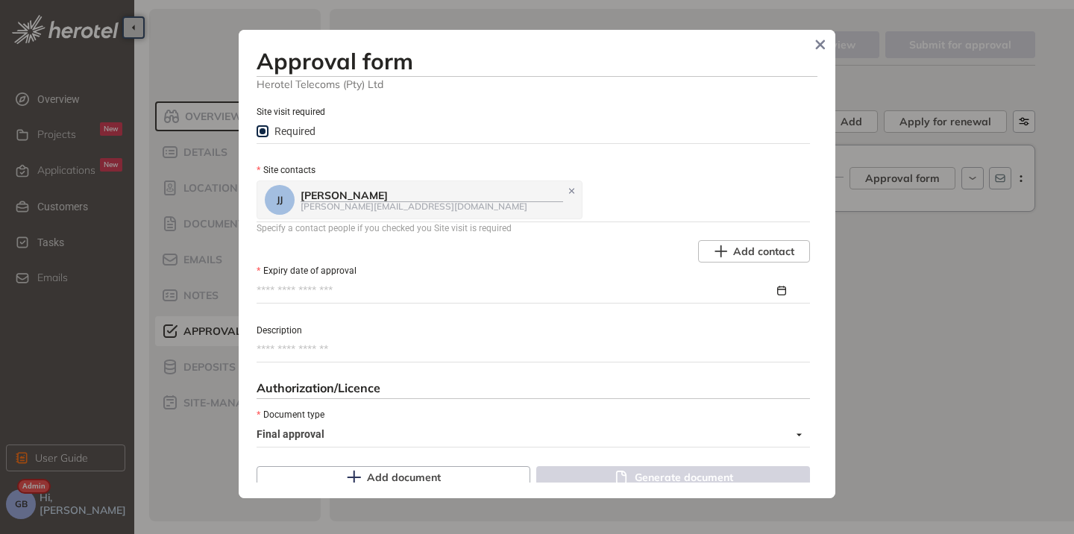
click at [320, 289] on input "Expiry date of approval" at bounding box center [516, 291] width 518 height 16
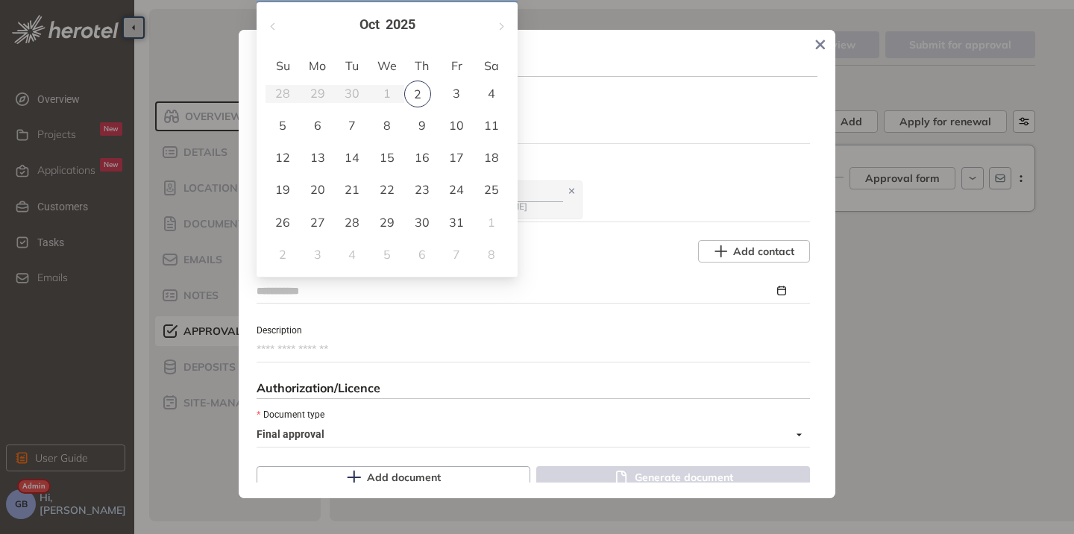
type input "**********"
click at [391, 222] on div "29" at bounding box center [387, 222] width 18 height 18
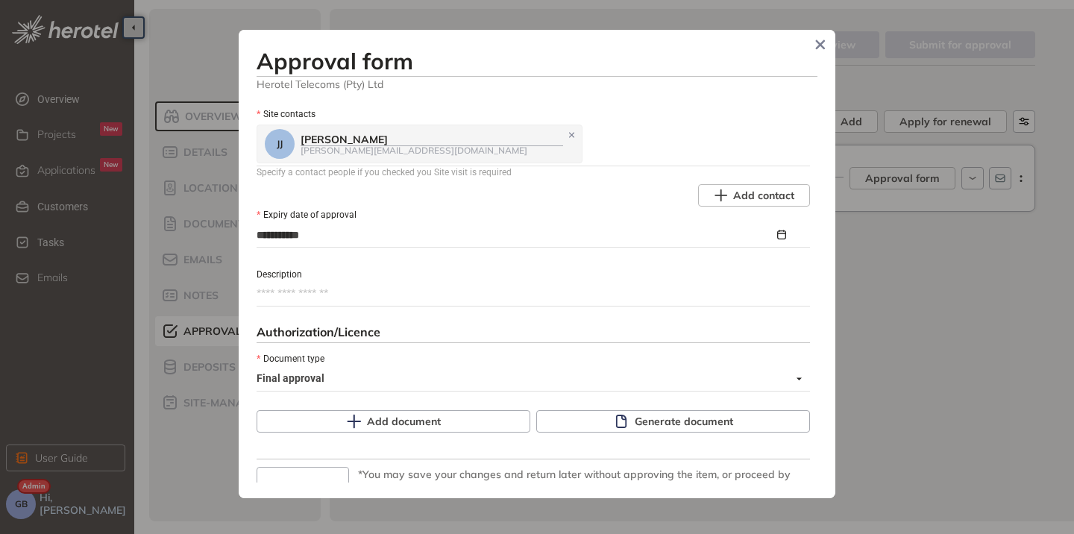
scroll to position [788, 0]
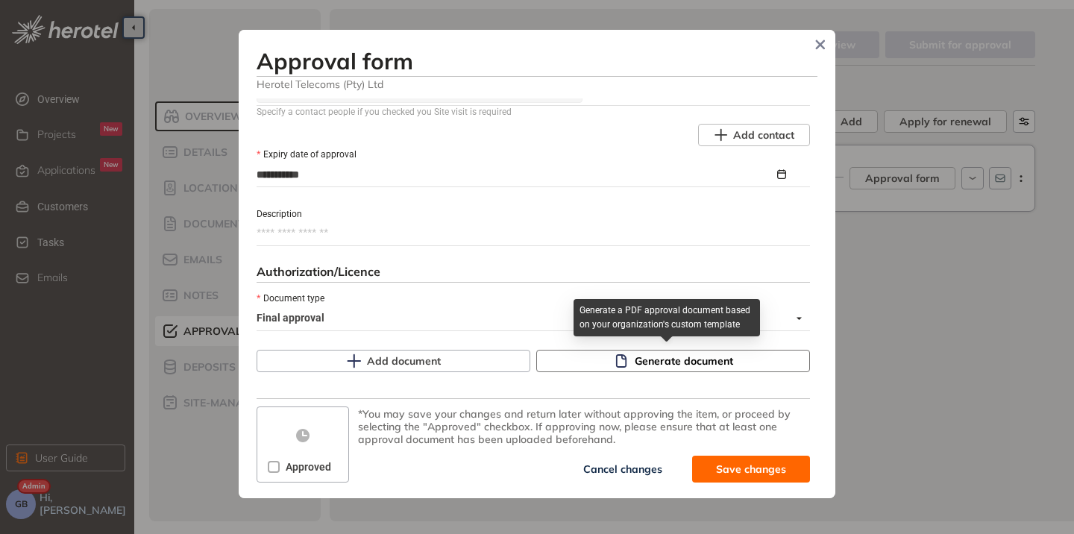
click at [614, 359] on icon "button" at bounding box center [621, 361] width 15 height 15
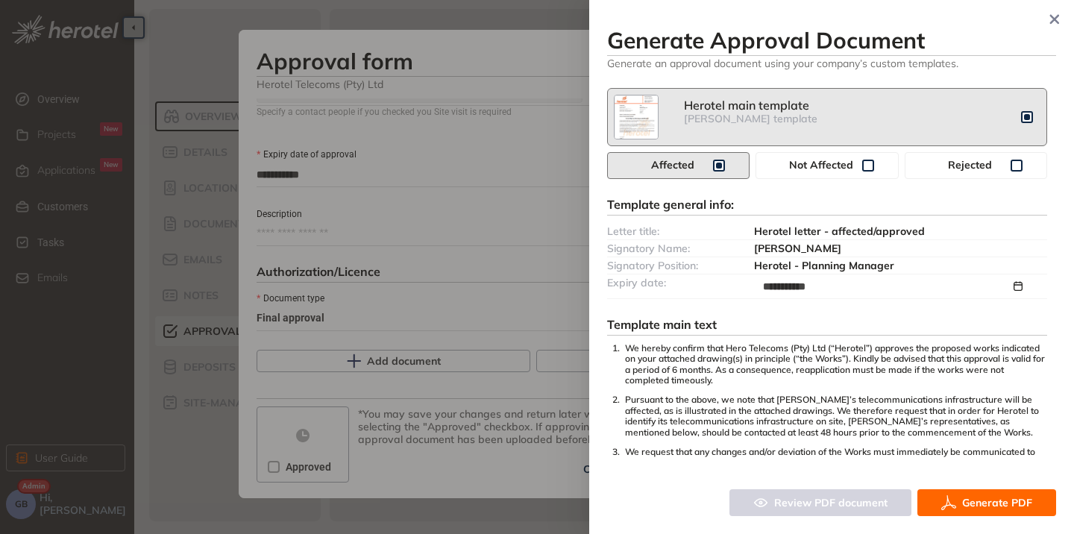
click at [967, 512] on button "Generate PDF" at bounding box center [986, 502] width 139 height 27
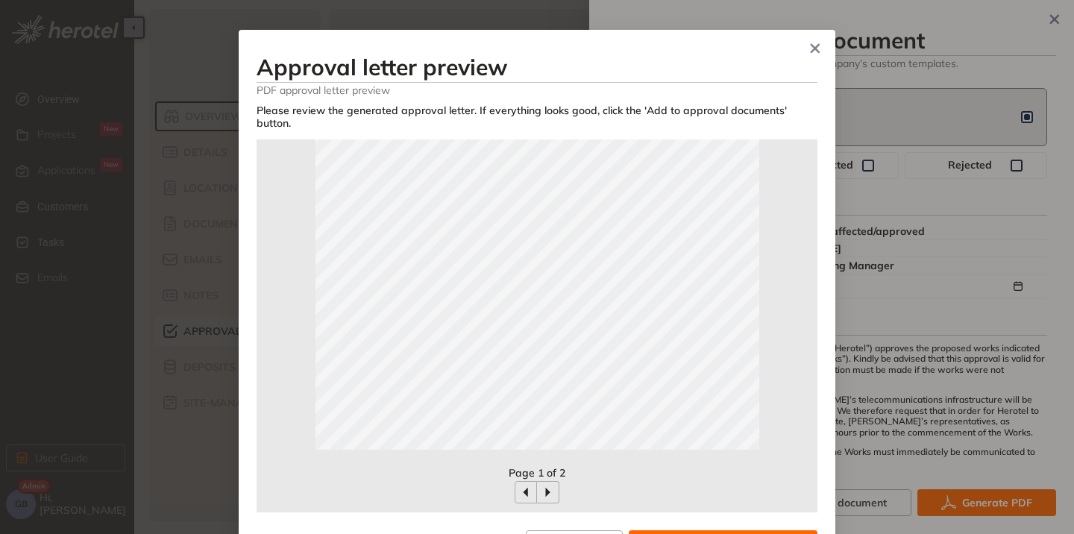
scroll to position [59, 0]
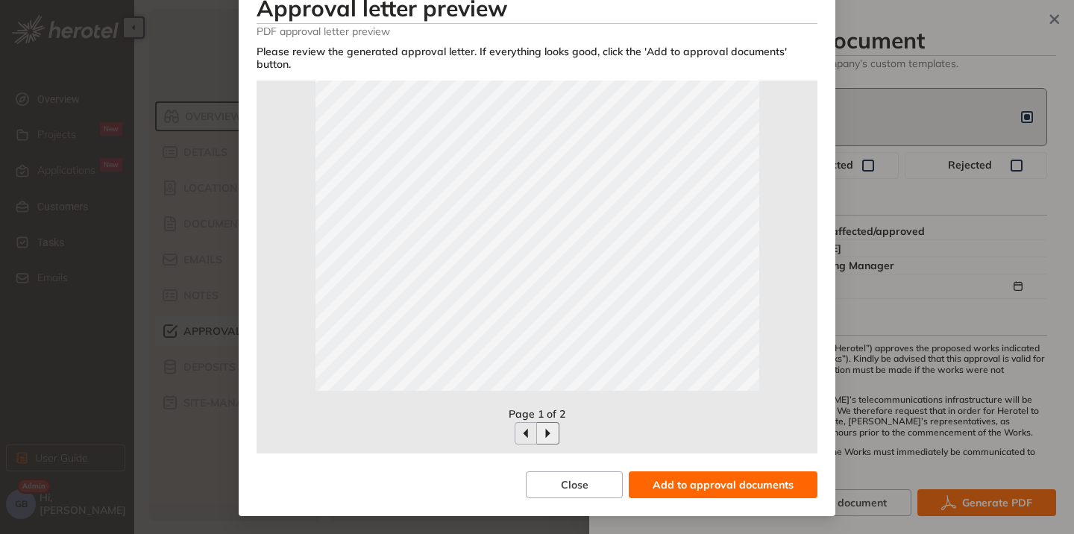
click at [537, 439] on button "button" at bounding box center [548, 433] width 22 height 22
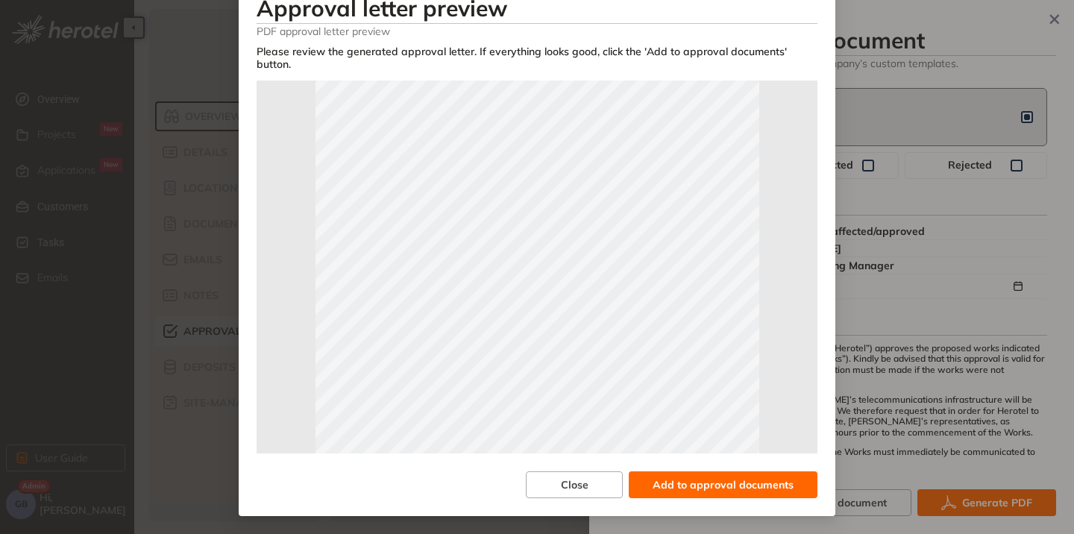
scroll to position [332, 0]
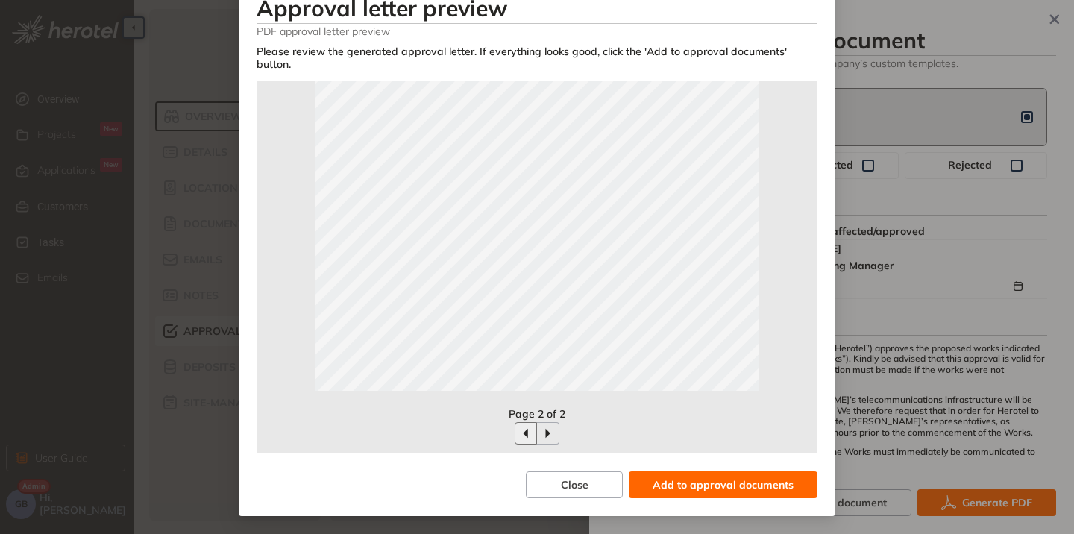
click at [523, 433] on icon "button" at bounding box center [525, 434] width 4 height 10
click at [537, 427] on button "button" at bounding box center [548, 433] width 22 height 22
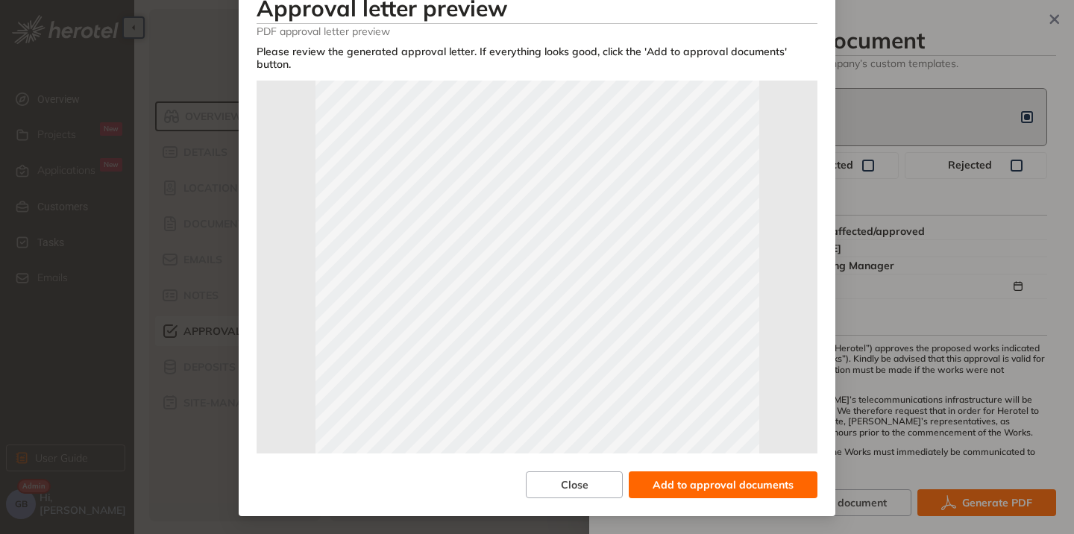
scroll to position [108, 0]
click at [581, 483] on span "Close" at bounding box center [575, 485] width 28 height 16
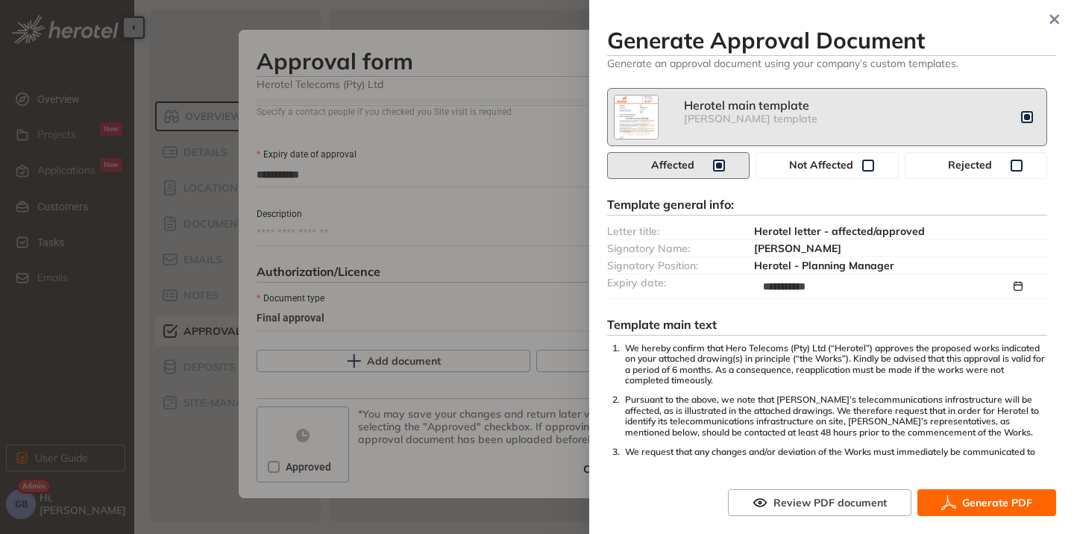
scroll to position [0, 0]
click at [1058, 18] on icon "button" at bounding box center [1054, 19] width 15 height 10
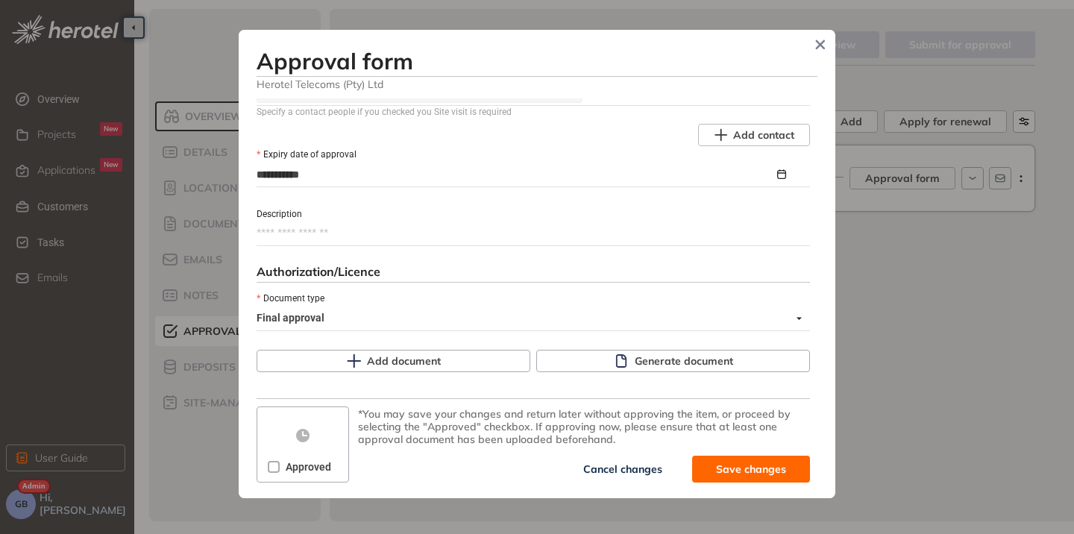
click at [615, 469] on span "Cancel changes" at bounding box center [622, 469] width 79 height 16
type textarea "**********"
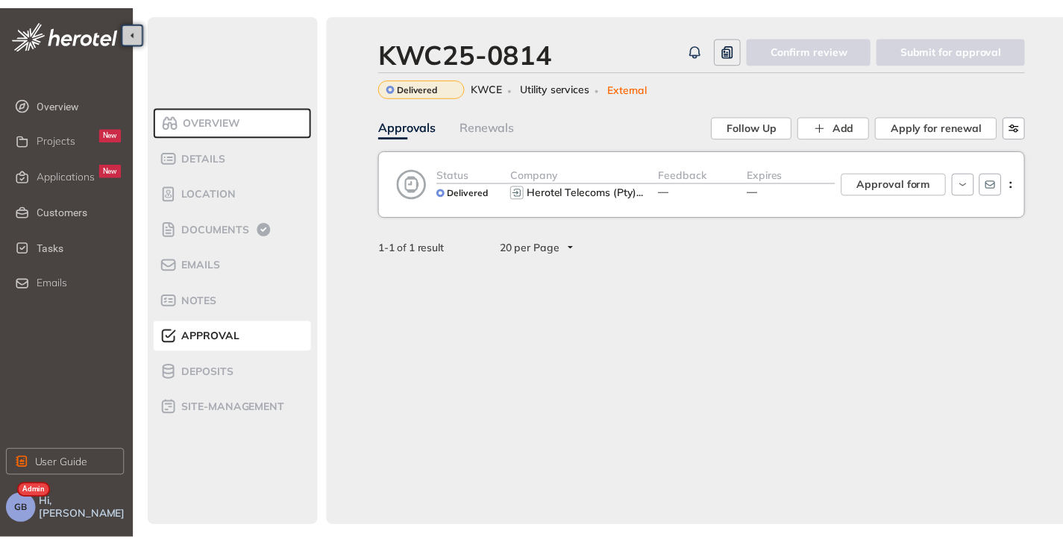
scroll to position [957, 0]
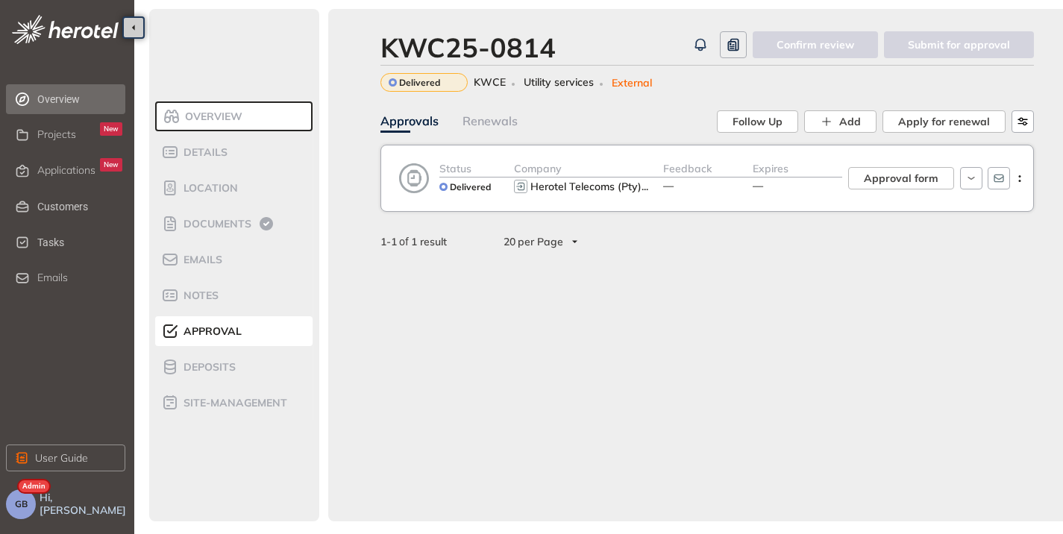
click at [54, 107] on span "Overview" at bounding box center [79, 99] width 85 height 30
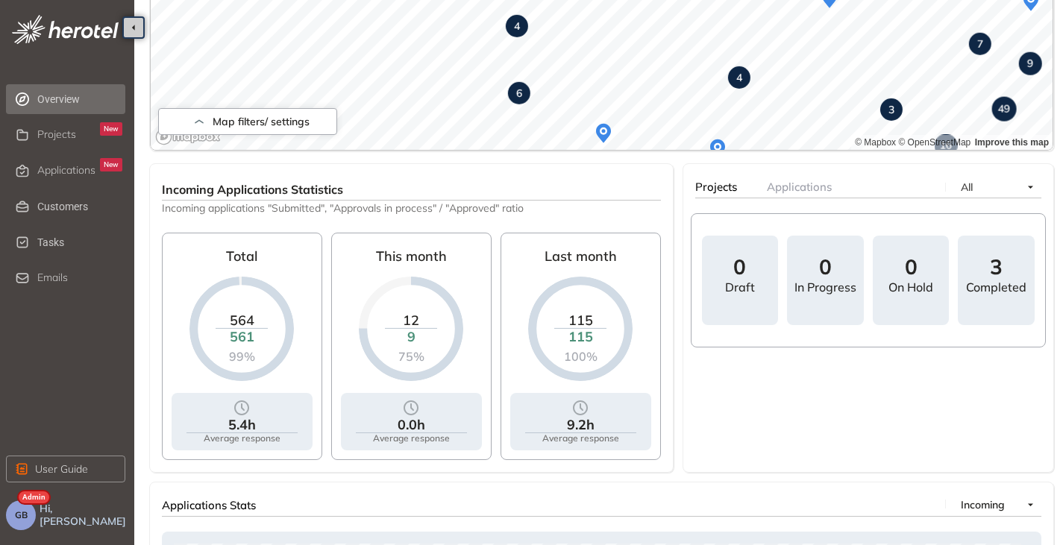
scroll to position [522, 0]
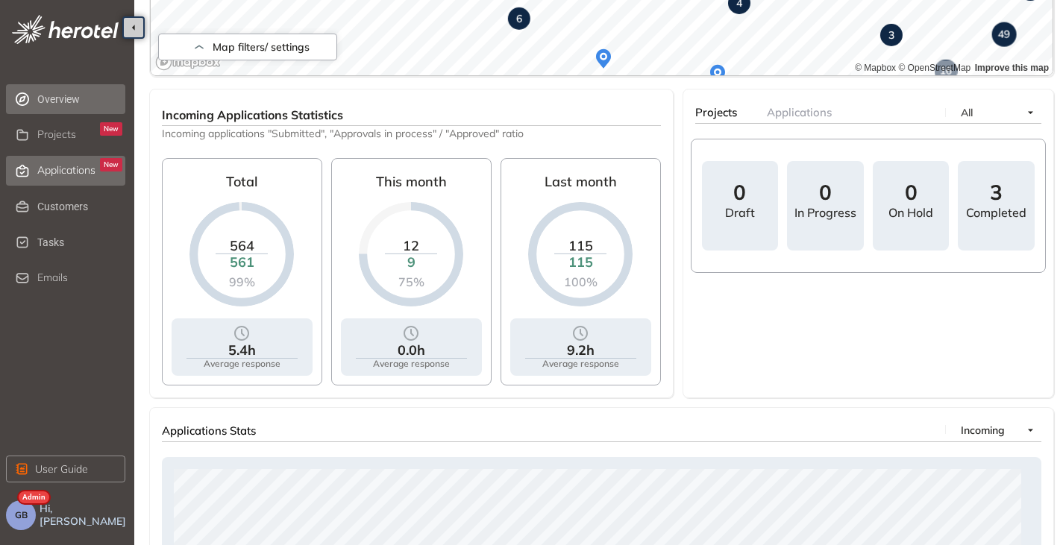
click at [68, 163] on div "Applications New" at bounding box center [79, 170] width 85 height 25
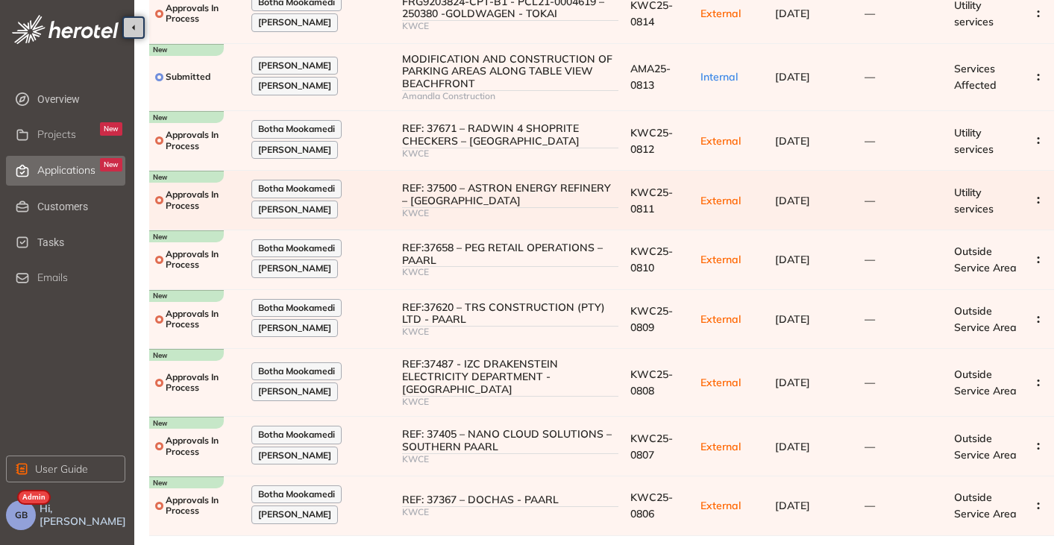
scroll to position [246, 0]
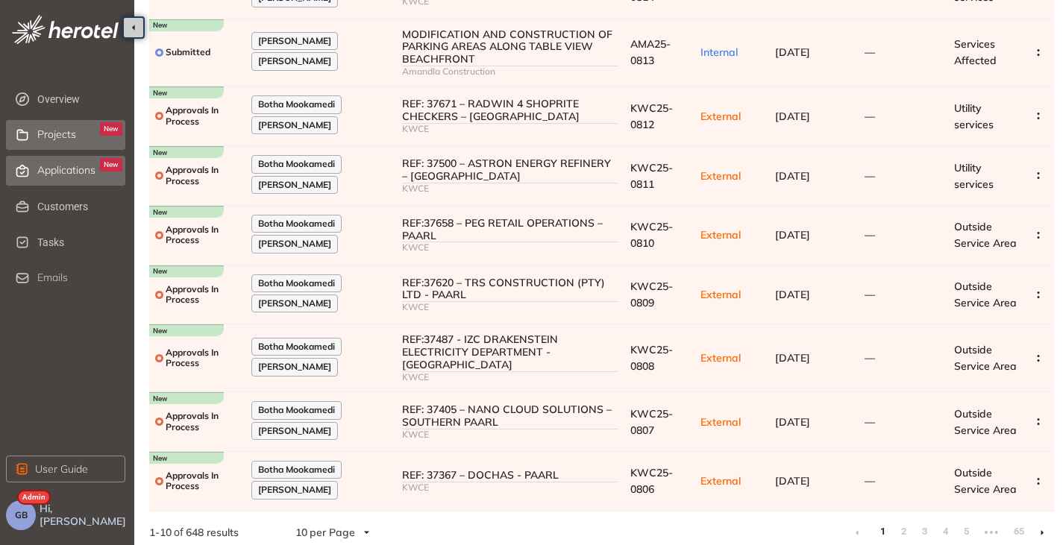
click at [50, 132] on span "Projects" at bounding box center [56, 134] width 39 height 13
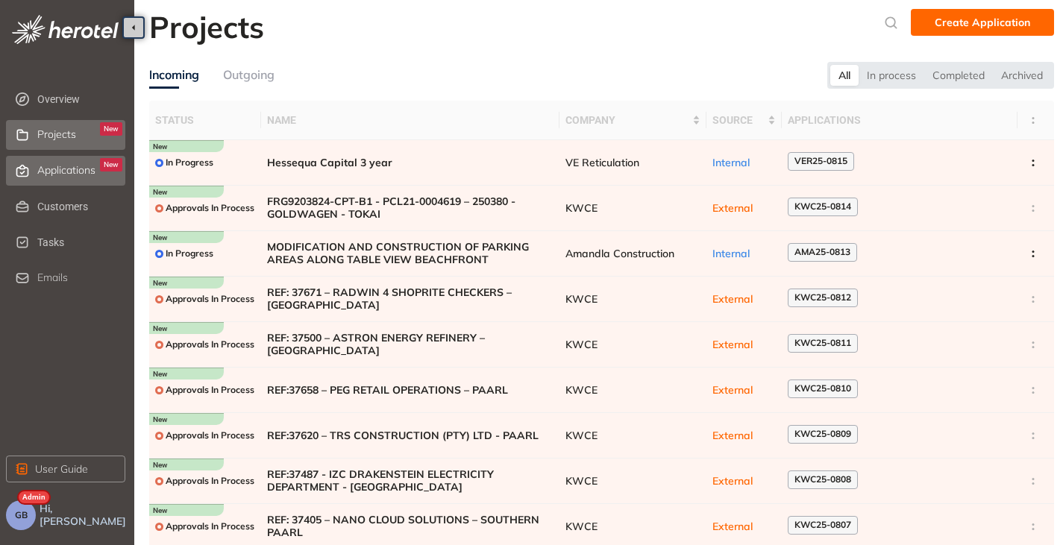
click at [57, 164] on span "Applications" at bounding box center [66, 170] width 58 height 13
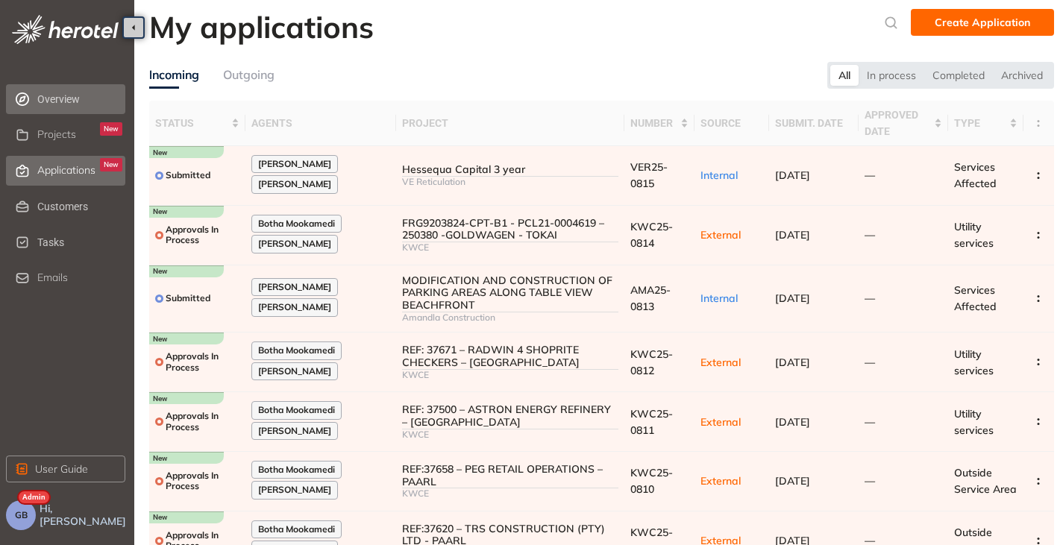
click at [47, 99] on span "Overview" at bounding box center [79, 99] width 85 height 30
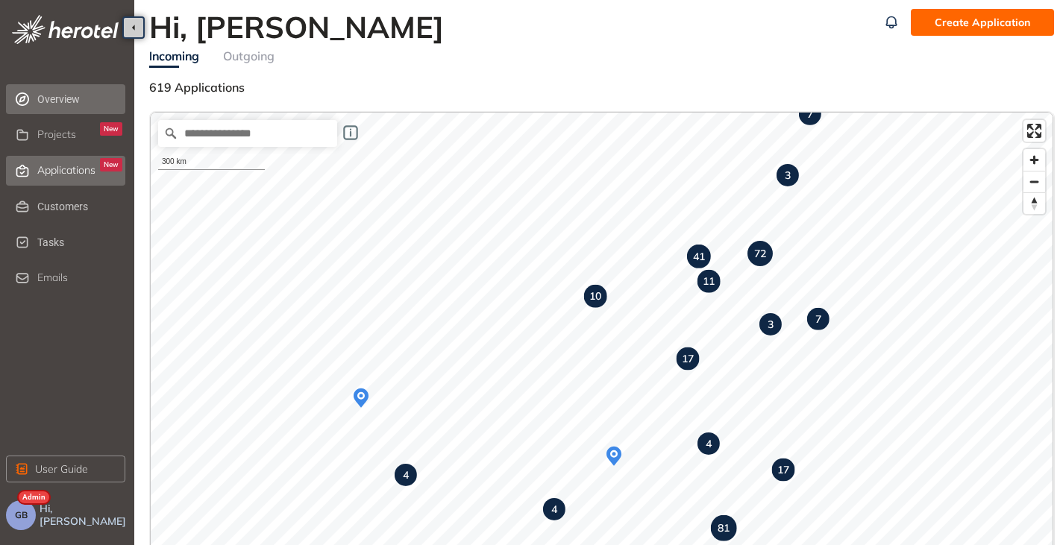
click at [45, 167] on span "Applications" at bounding box center [66, 170] width 58 height 13
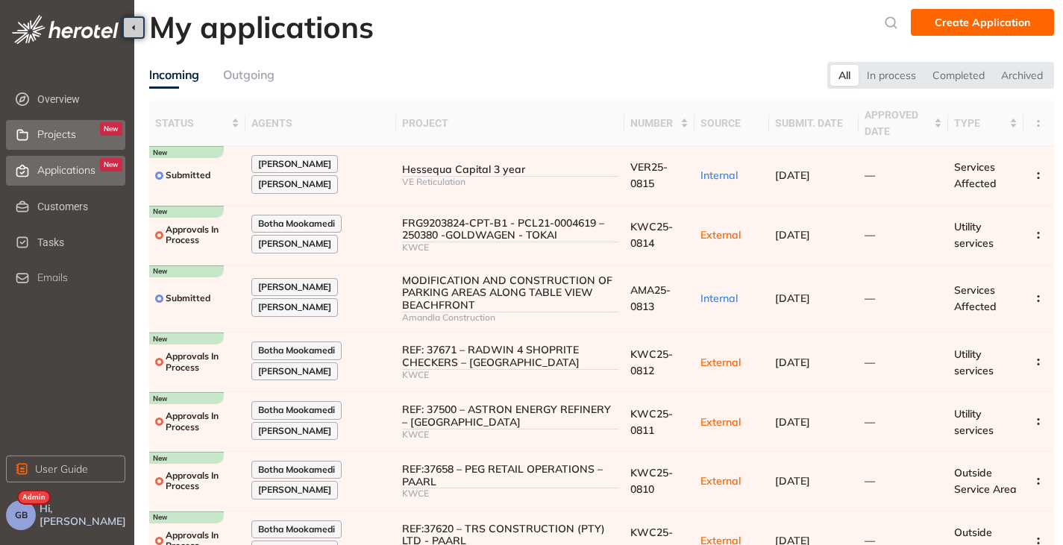
click at [70, 133] on span "Projects" at bounding box center [56, 134] width 39 height 13
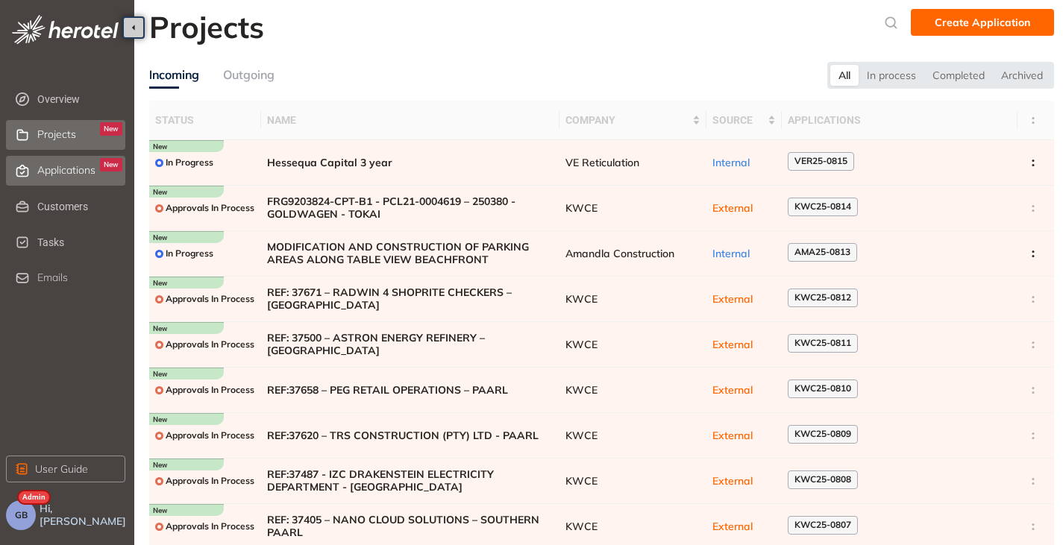
click at [67, 165] on span "Applications" at bounding box center [66, 170] width 58 height 13
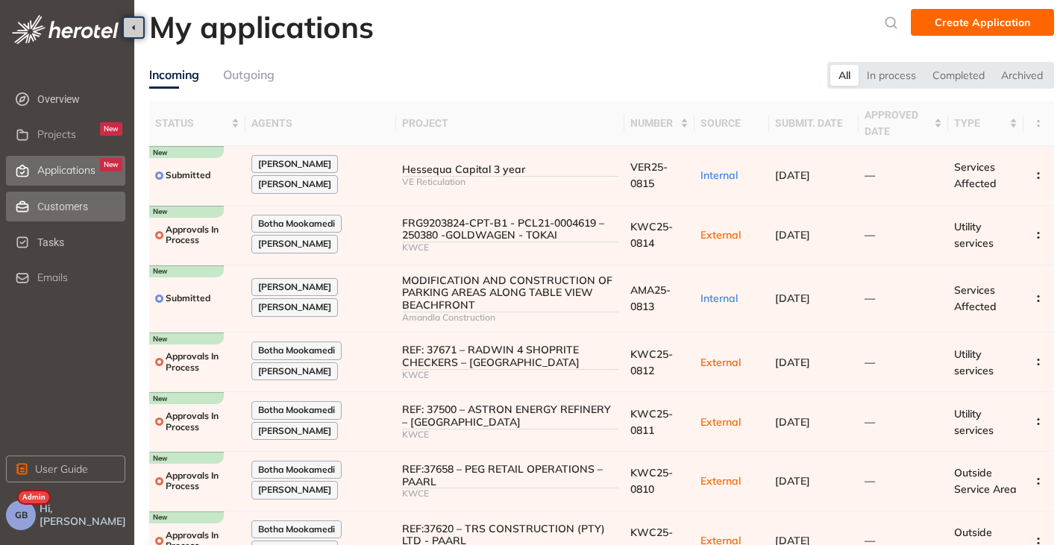
click at [66, 195] on span "Customers" at bounding box center [79, 207] width 85 height 30
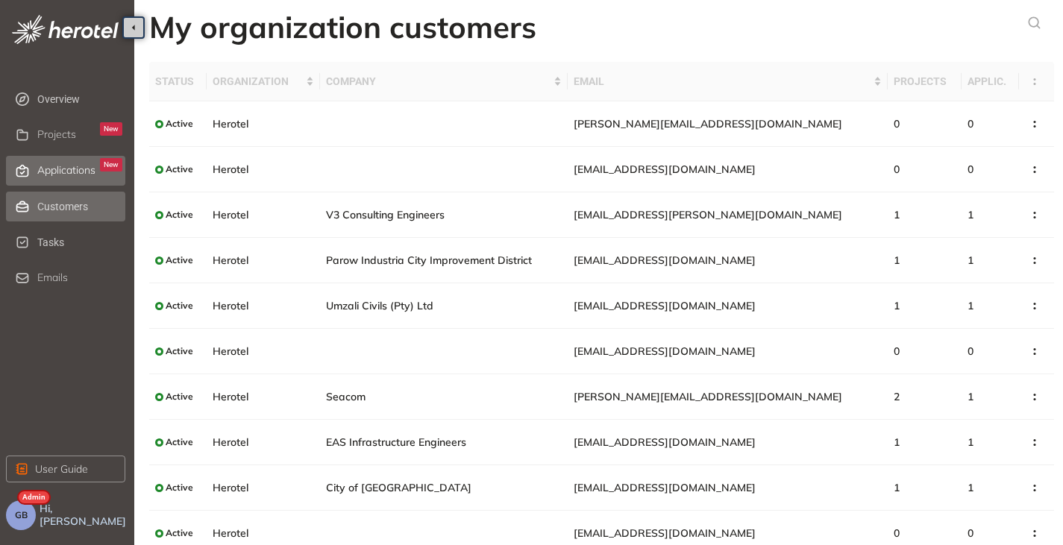
click at [57, 167] on span "Applications" at bounding box center [66, 170] width 58 height 13
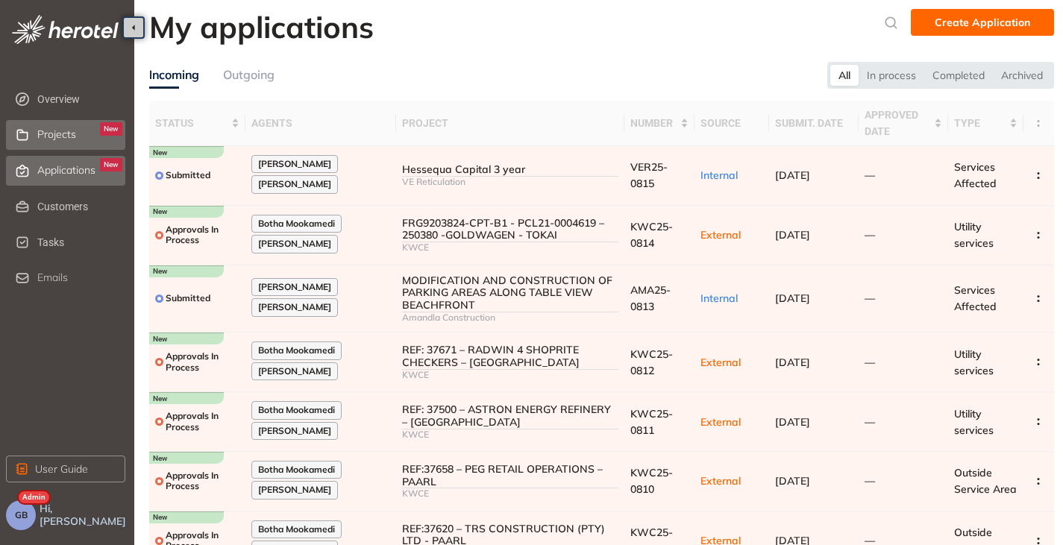
click at [68, 136] on span "Projects" at bounding box center [56, 134] width 39 height 13
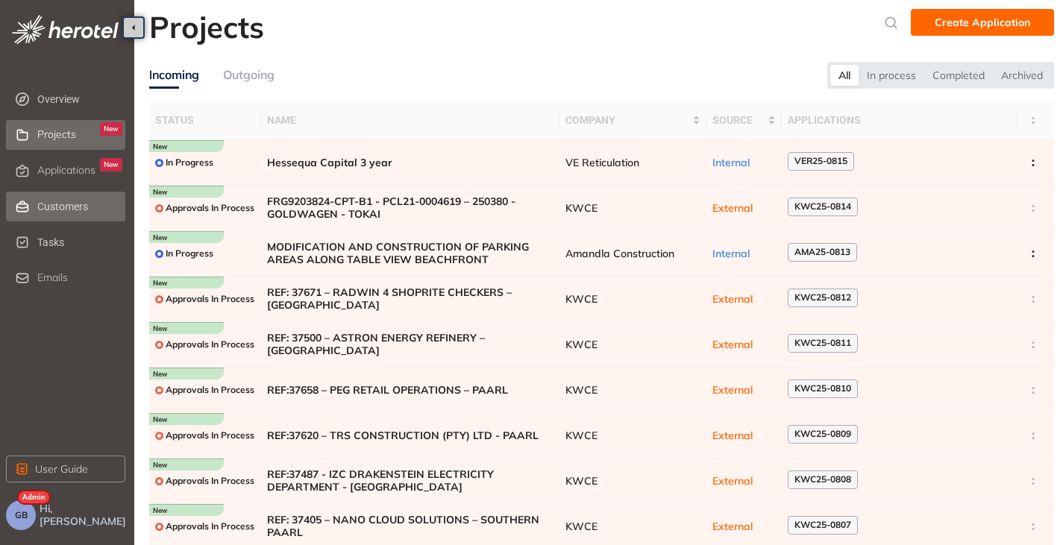
click at [51, 202] on span "Customers" at bounding box center [79, 207] width 85 height 30
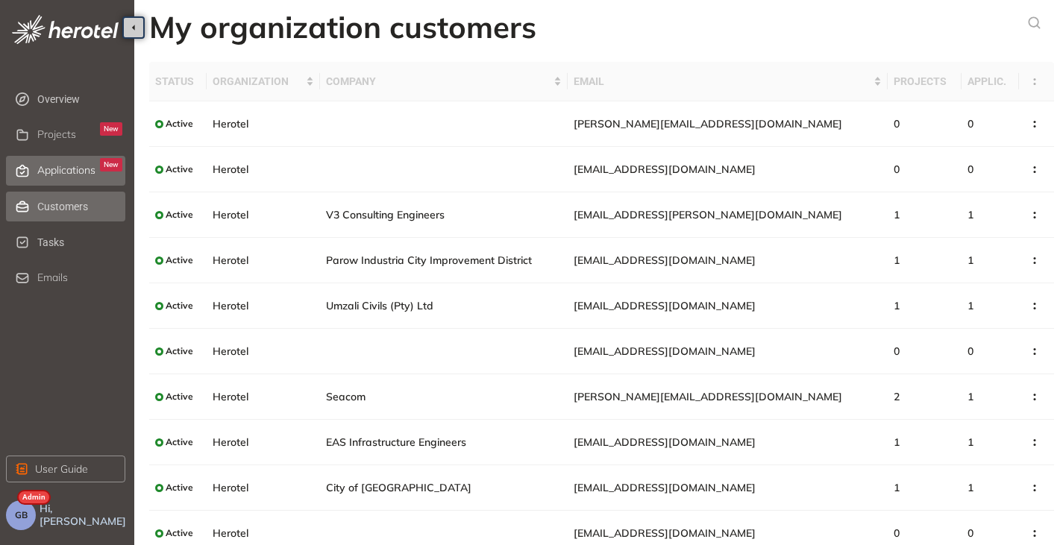
click at [57, 166] on span "Applications" at bounding box center [66, 170] width 58 height 13
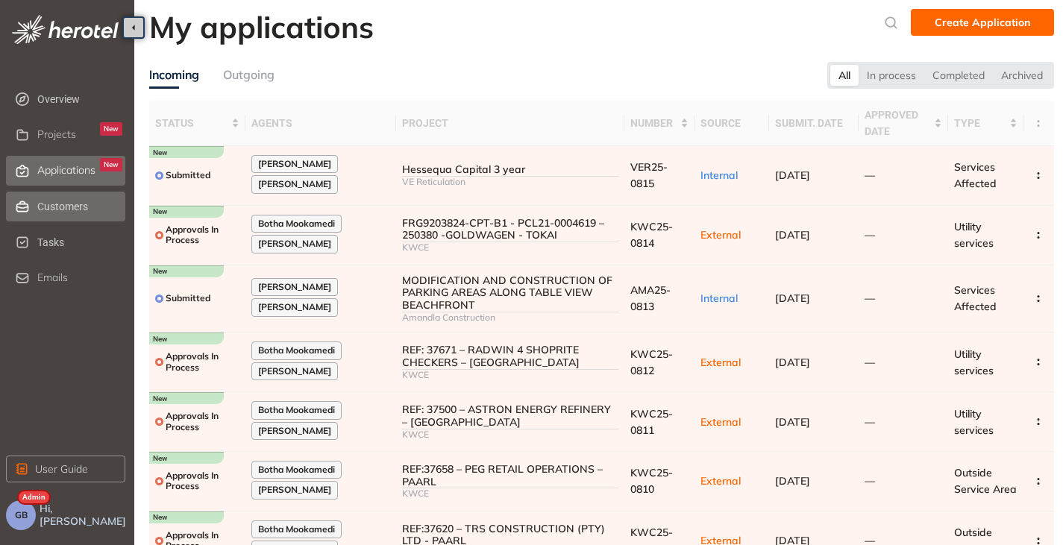
click at [58, 198] on span "Customers" at bounding box center [79, 207] width 85 height 30
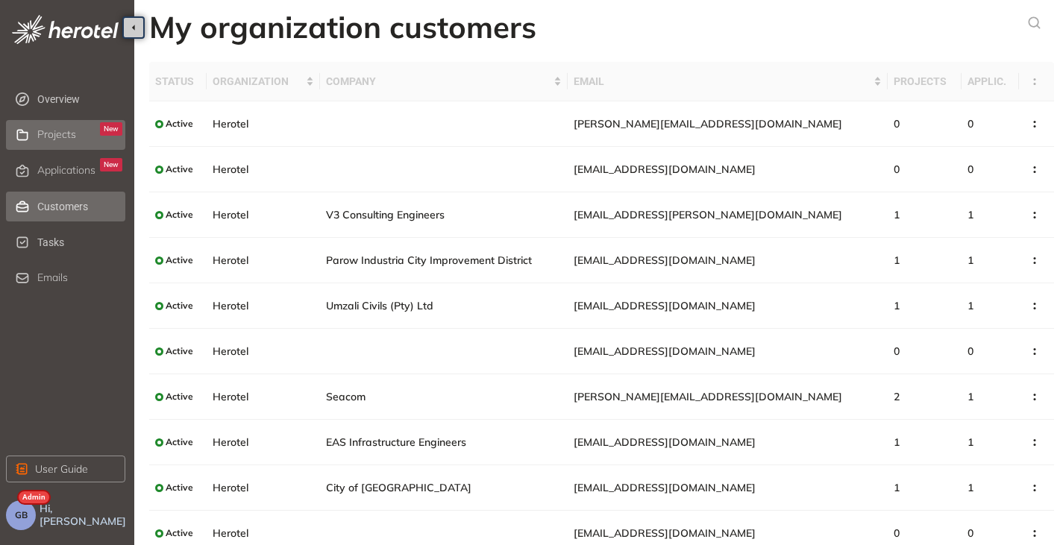
click at [25, 124] on li "Projects New" at bounding box center [65, 135] width 119 height 30
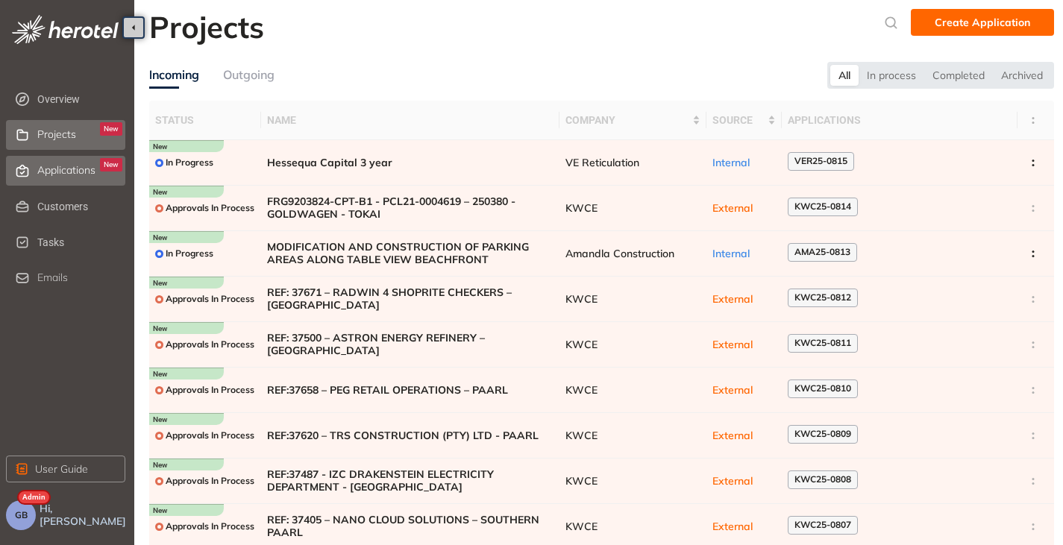
click at [49, 169] on span "Applications" at bounding box center [66, 170] width 58 height 13
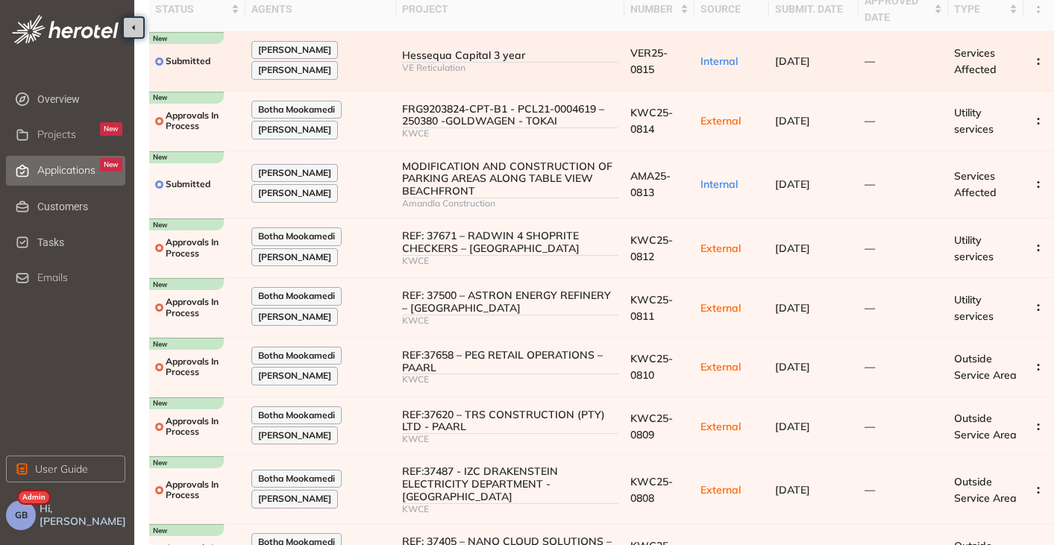
scroll to position [246, 0]
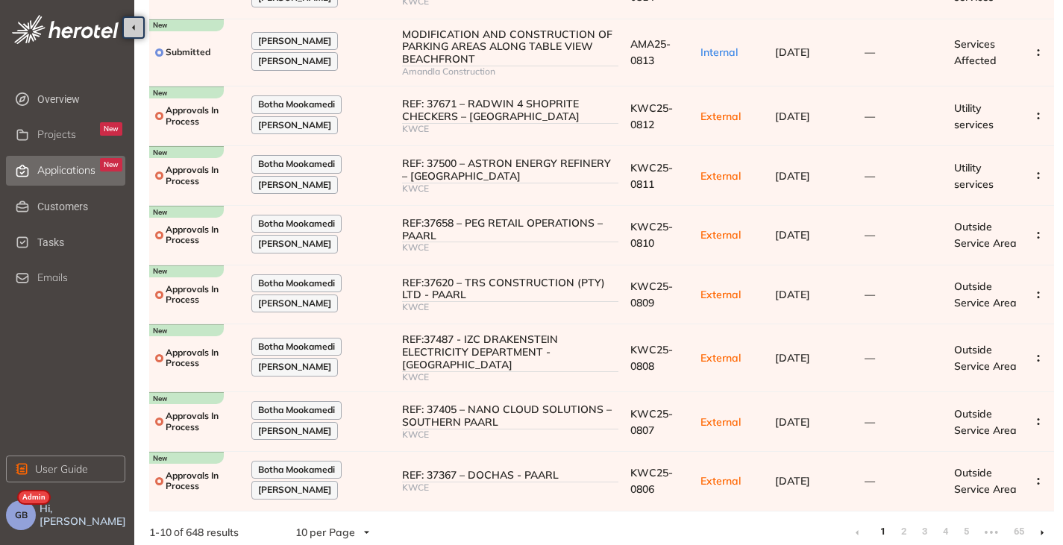
click at [1038, 521] on li at bounding box center [1042, 533] width 24 height 24
